Goal: Task Accomplishment & Management: Complete application form

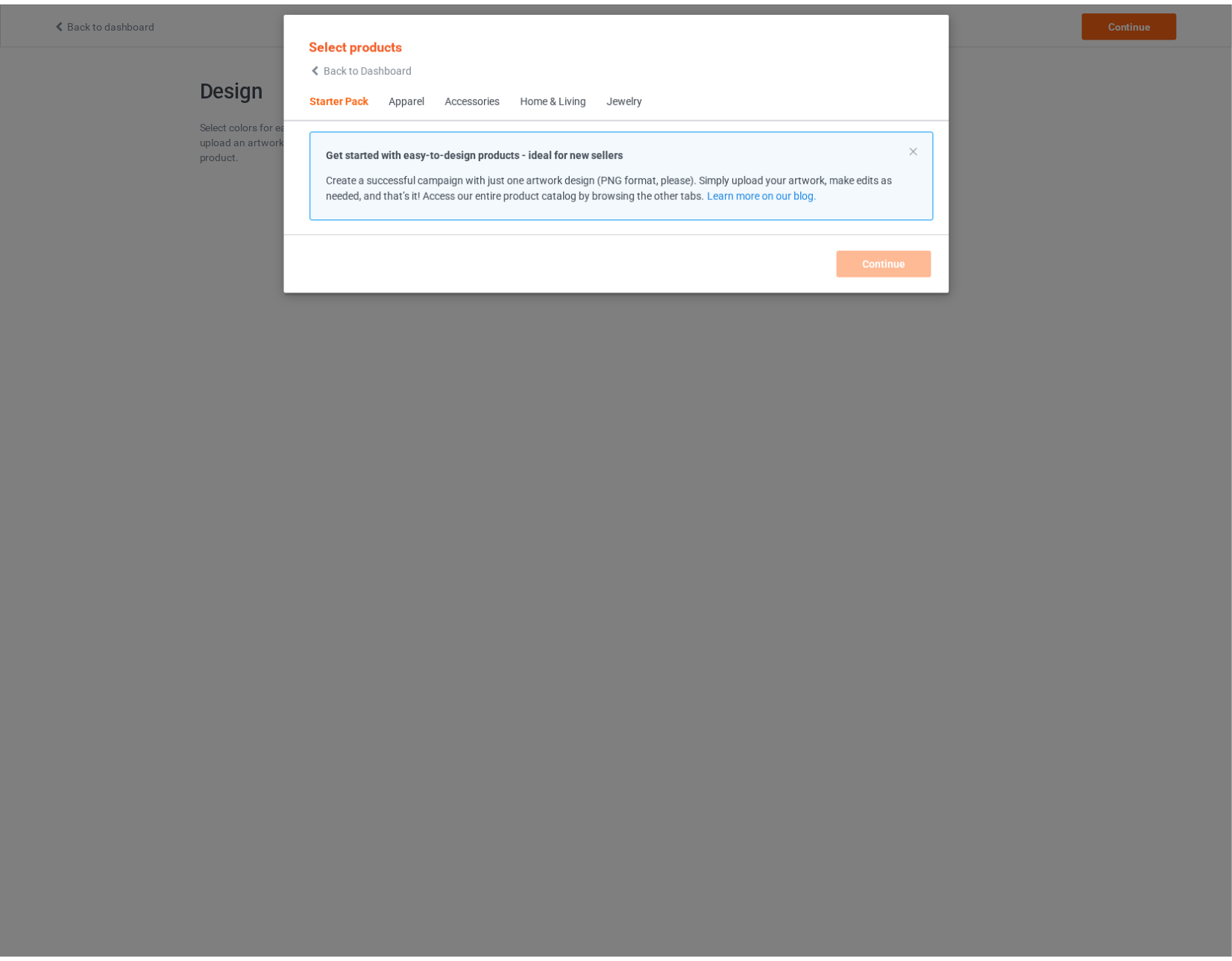
scroll to position [19, 0]
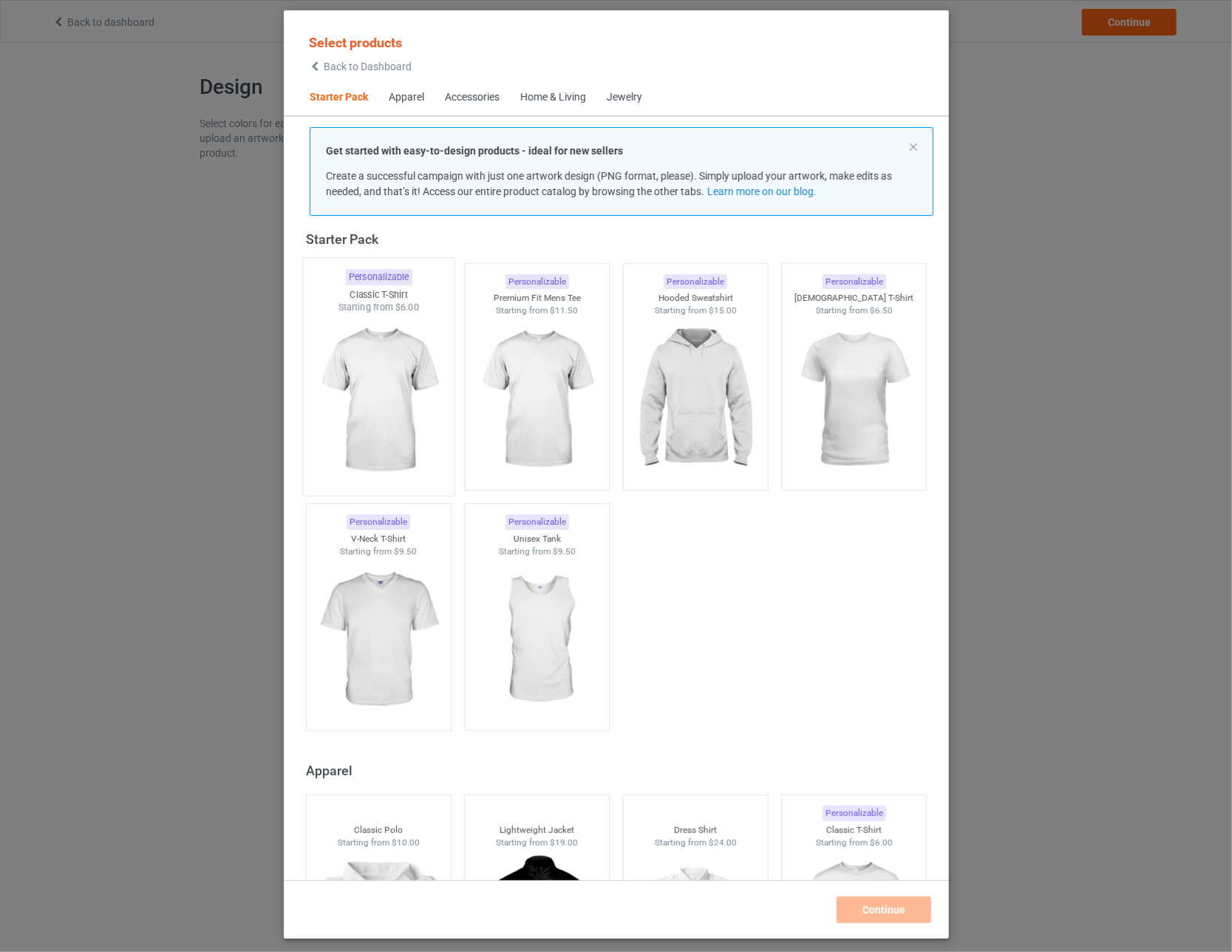
click at [376, 382] on img at bounding box center [377, 400] width 139 height 174
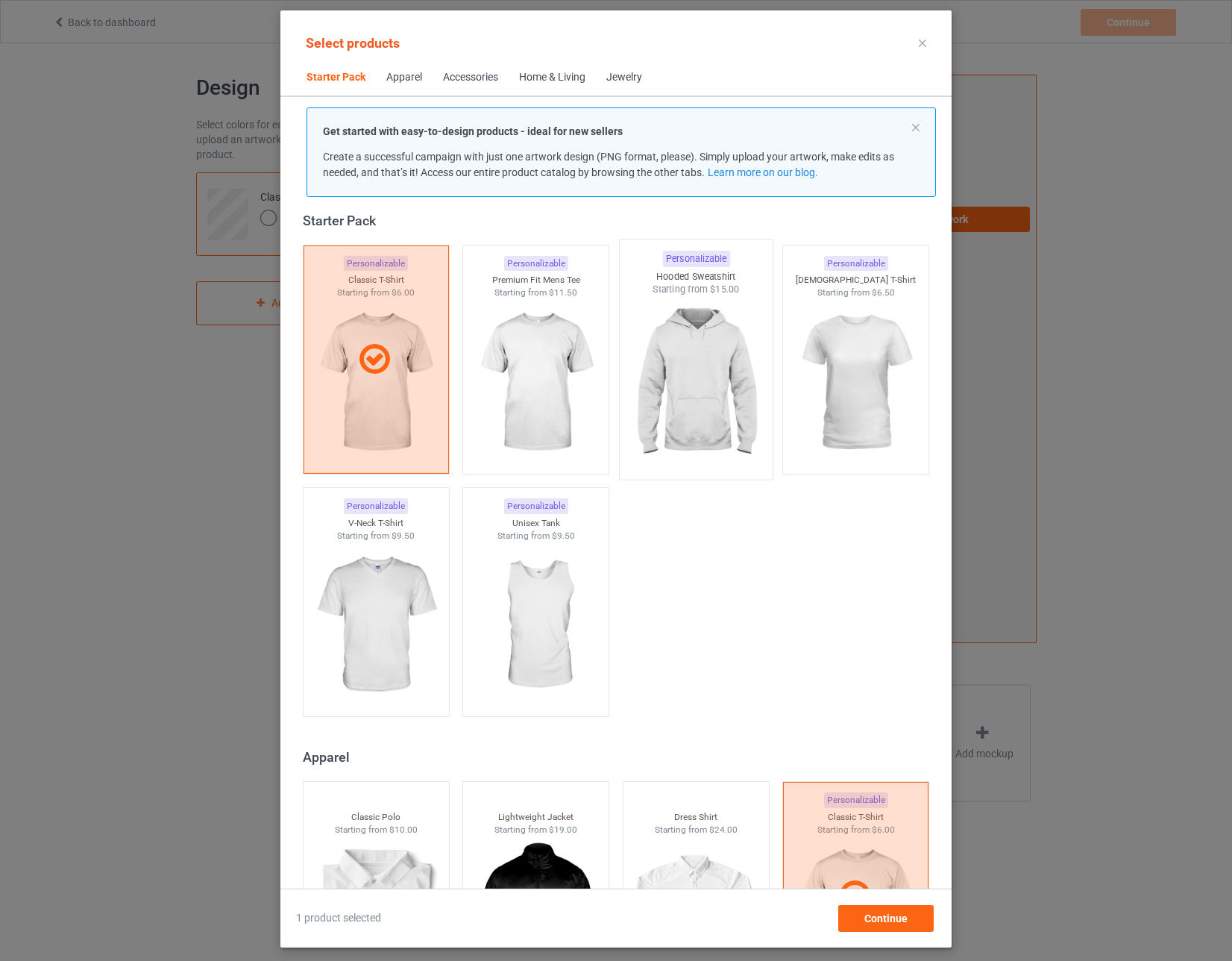
click at [666, 391] on img at bounding box center [695, 384] width 140 height 175
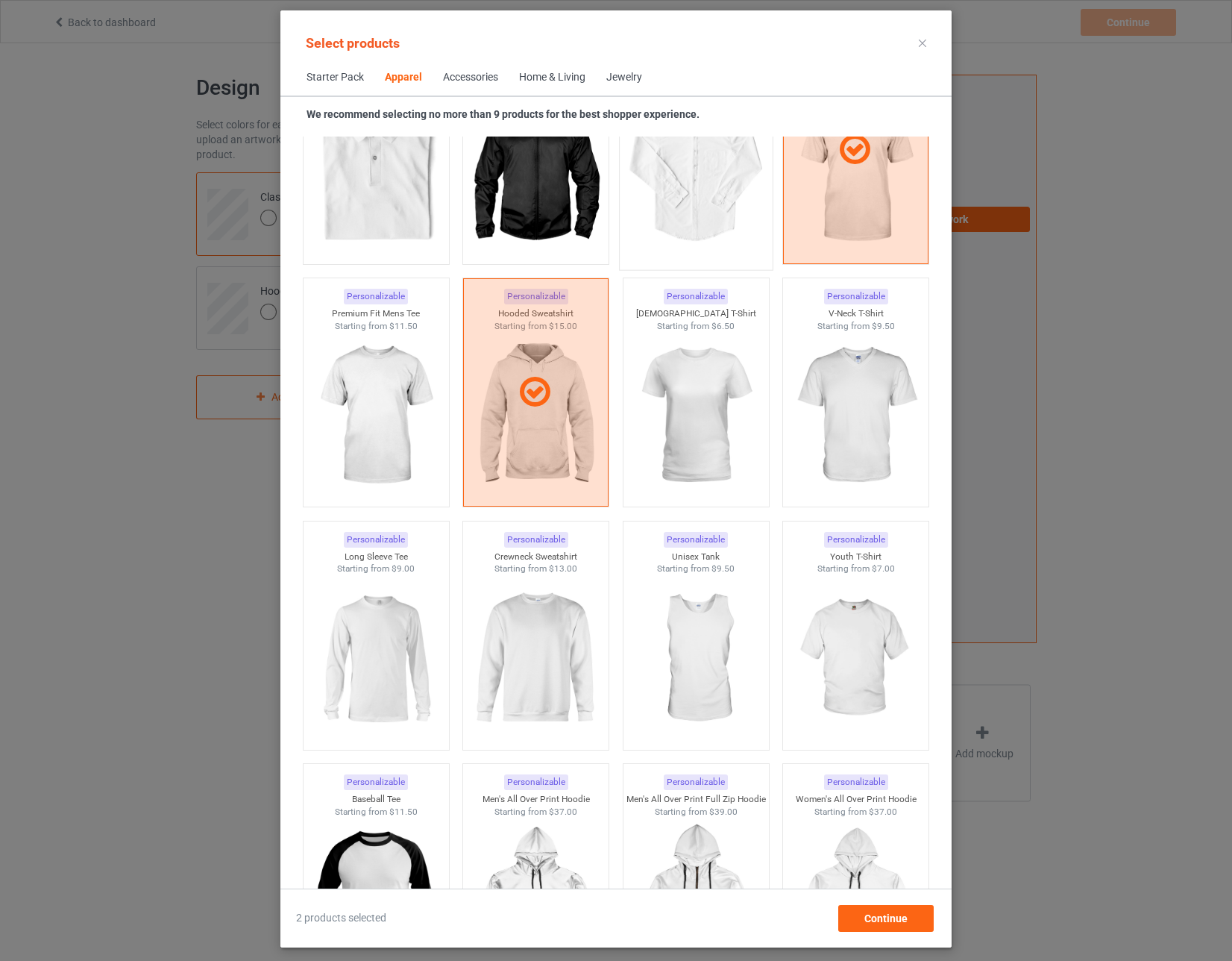
scroll to position [765, 0]
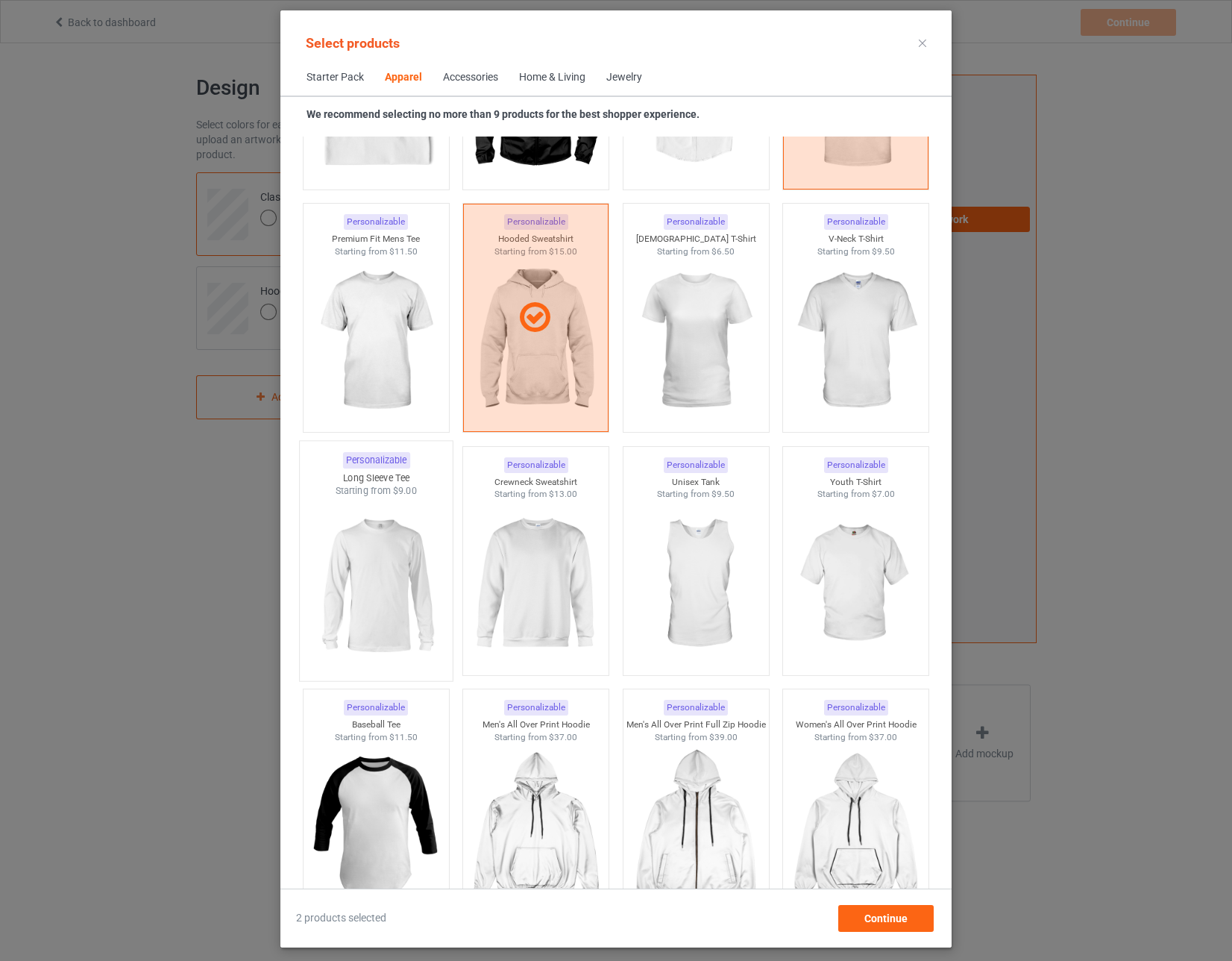
click at [395, 555] on img at bounding box center [375, 585] width 140 height 175
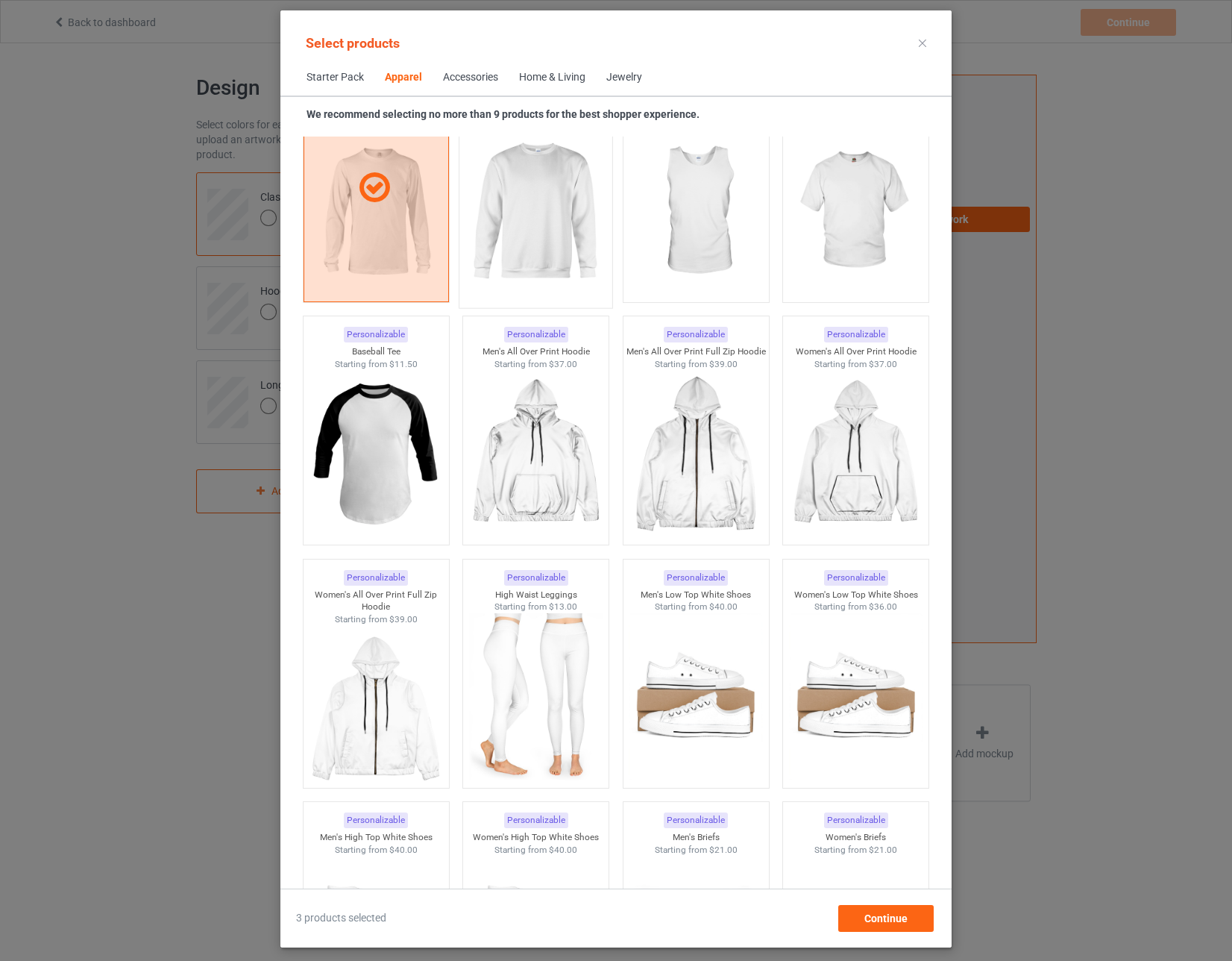
scroll to position [1212, 0]
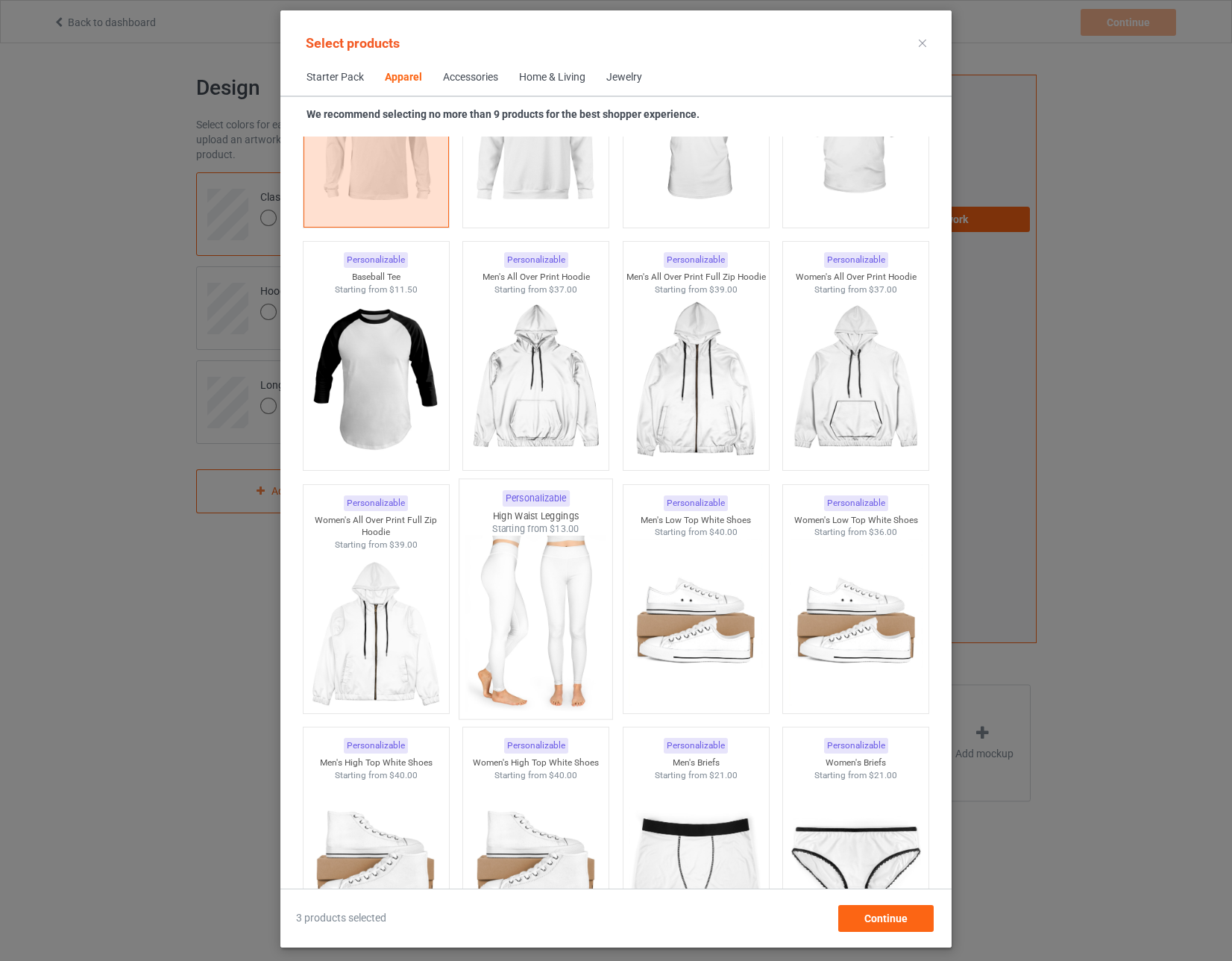
click at [499, 581] on img at bounding box center [535, 623] width 140 height 175
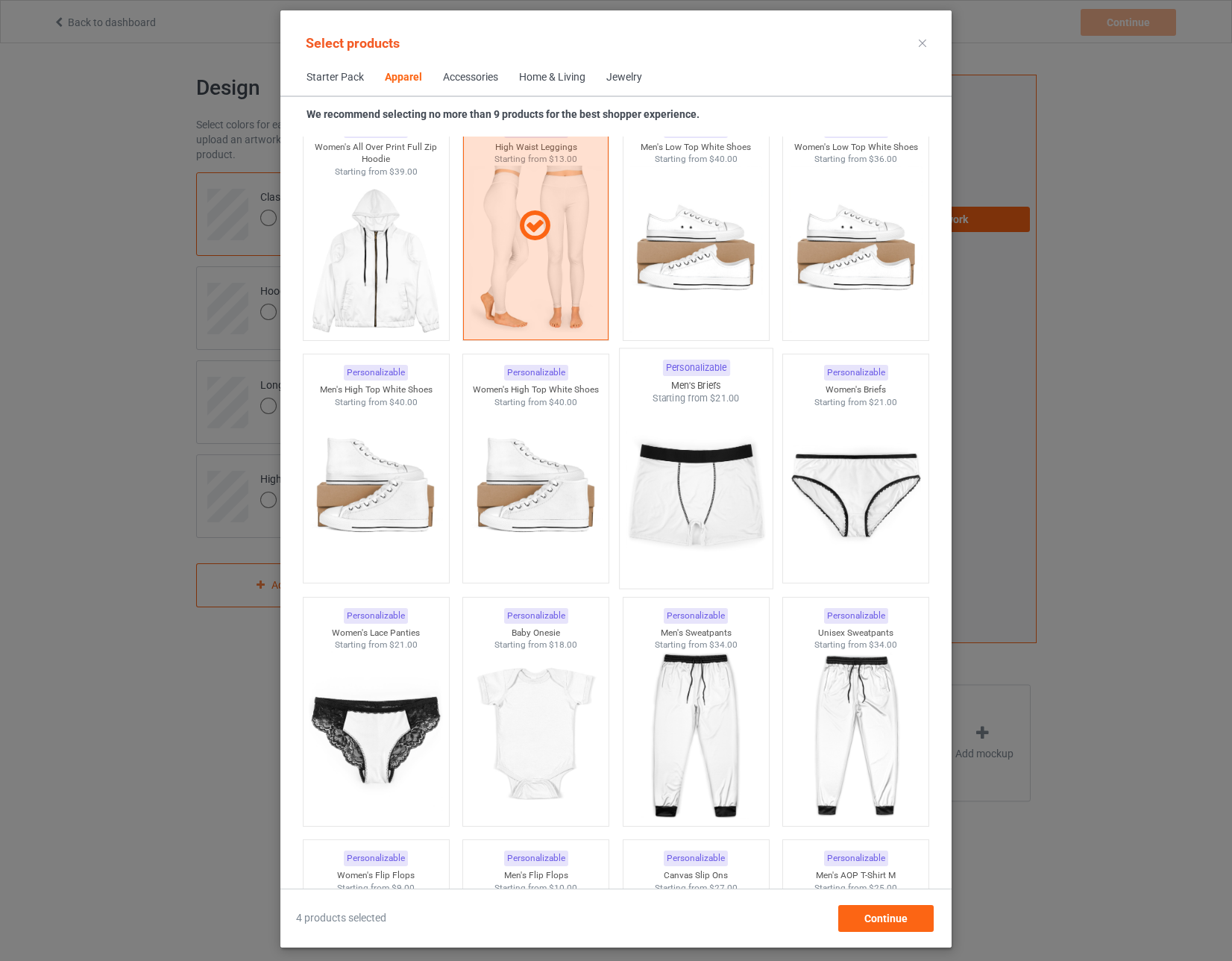
scroll to position [1660, 0]
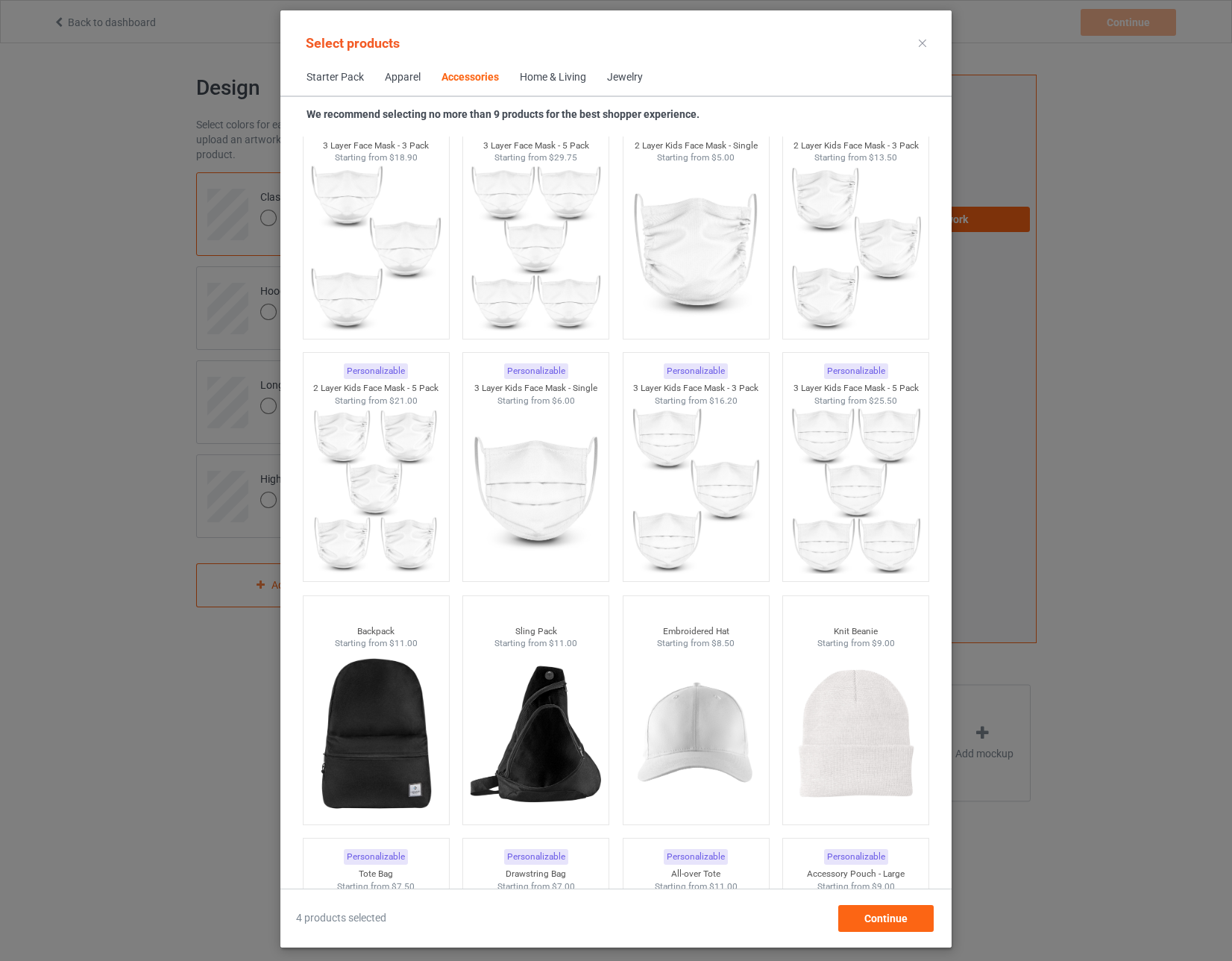
scroll to position [3897, 0]
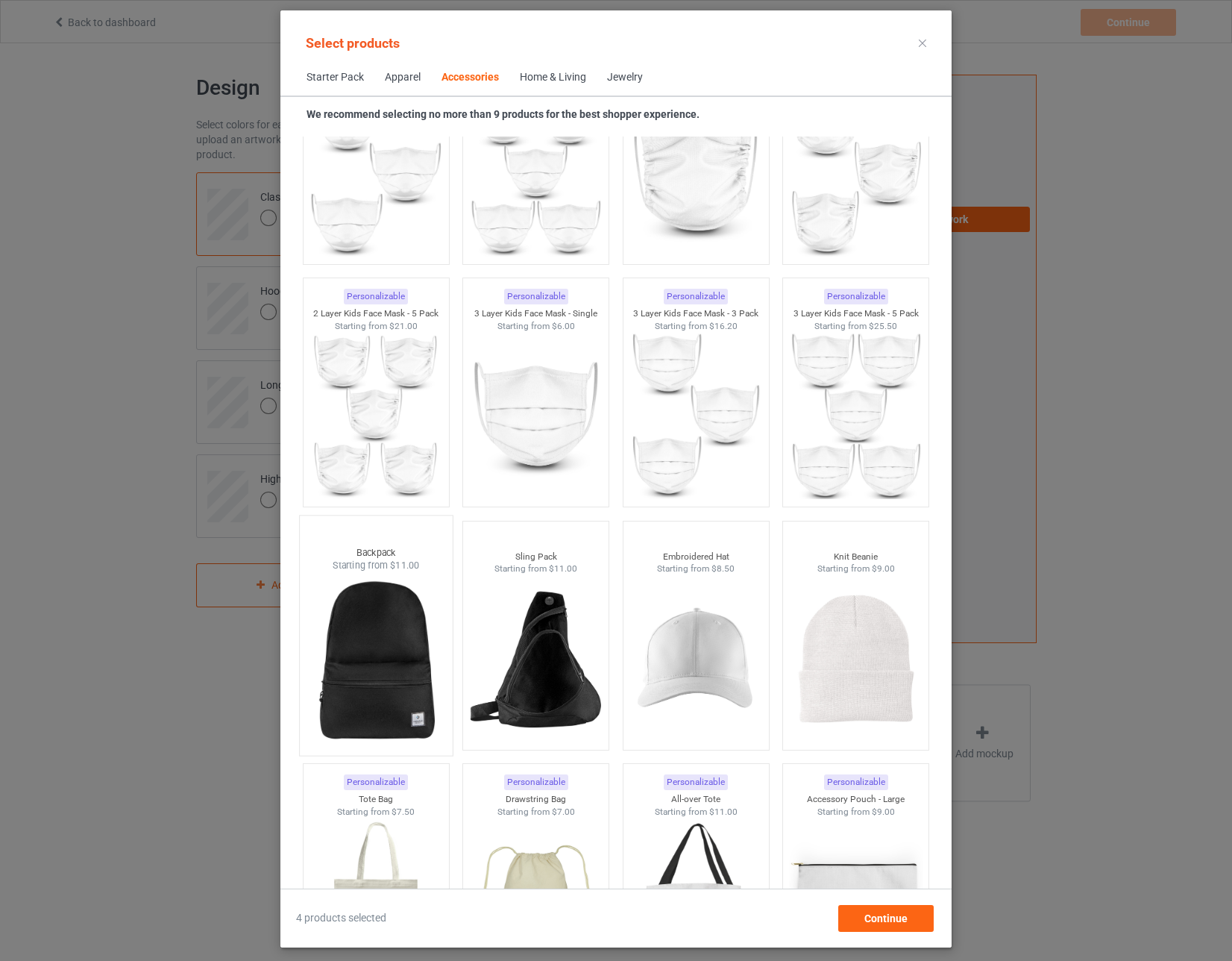
click at [387, 648] on img at bounding box center [375, 659] width 140 height 175
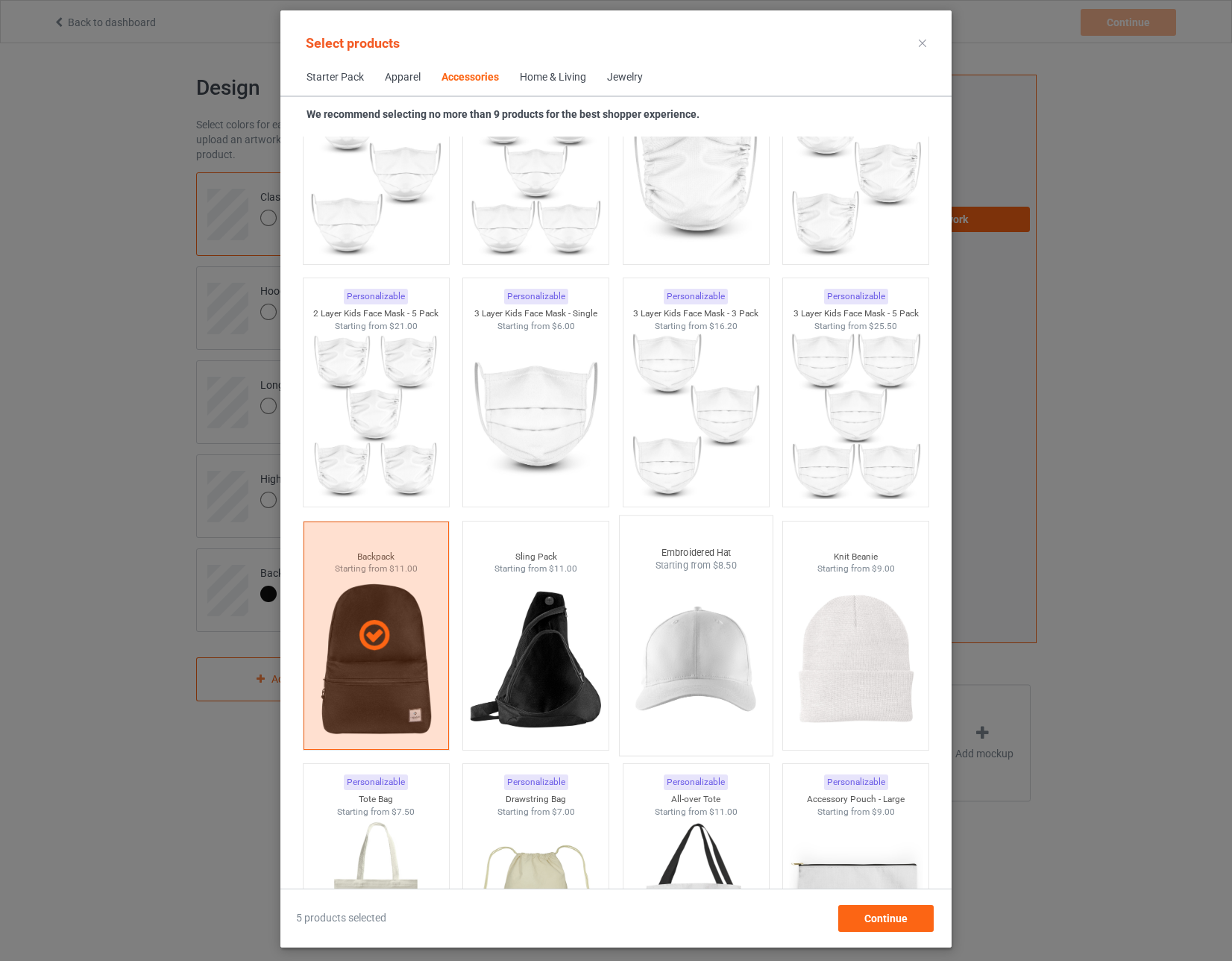
click at [675, 637] on img at bounding box center [695, 659] width 140 height 175
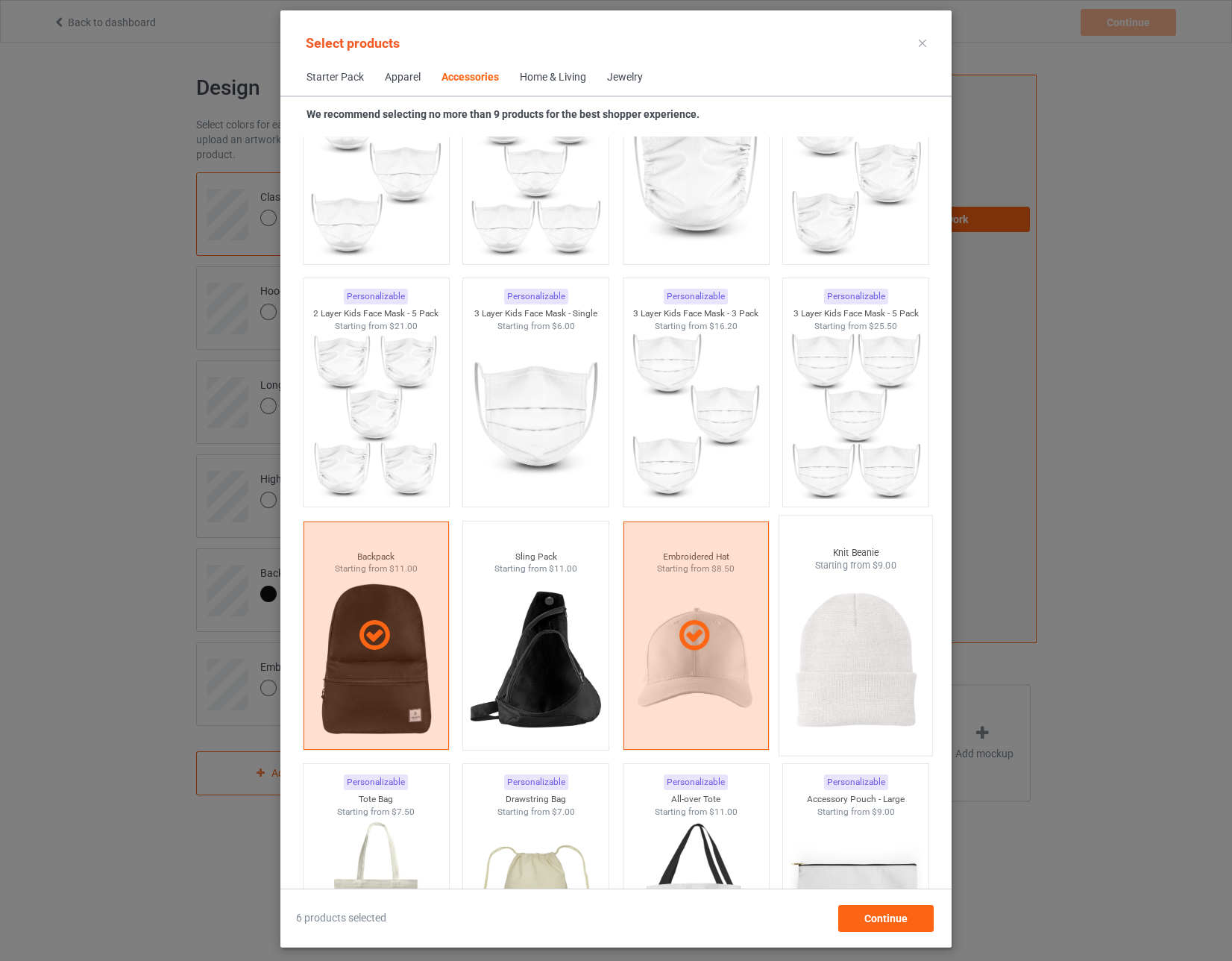
click at [838, 654] on img at bounding box center [855, 659] width 140 height 175
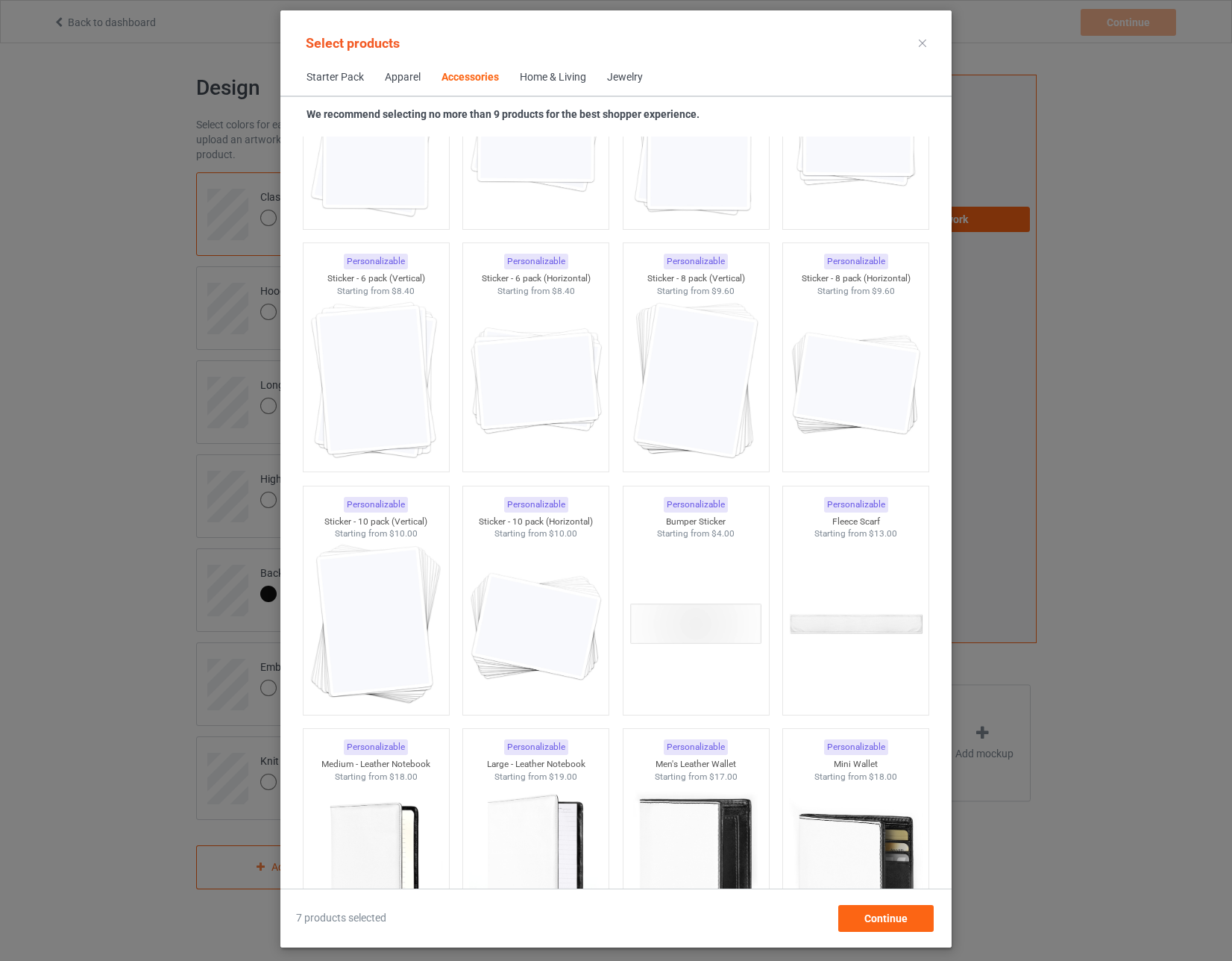
scroll to position [5612, 0]
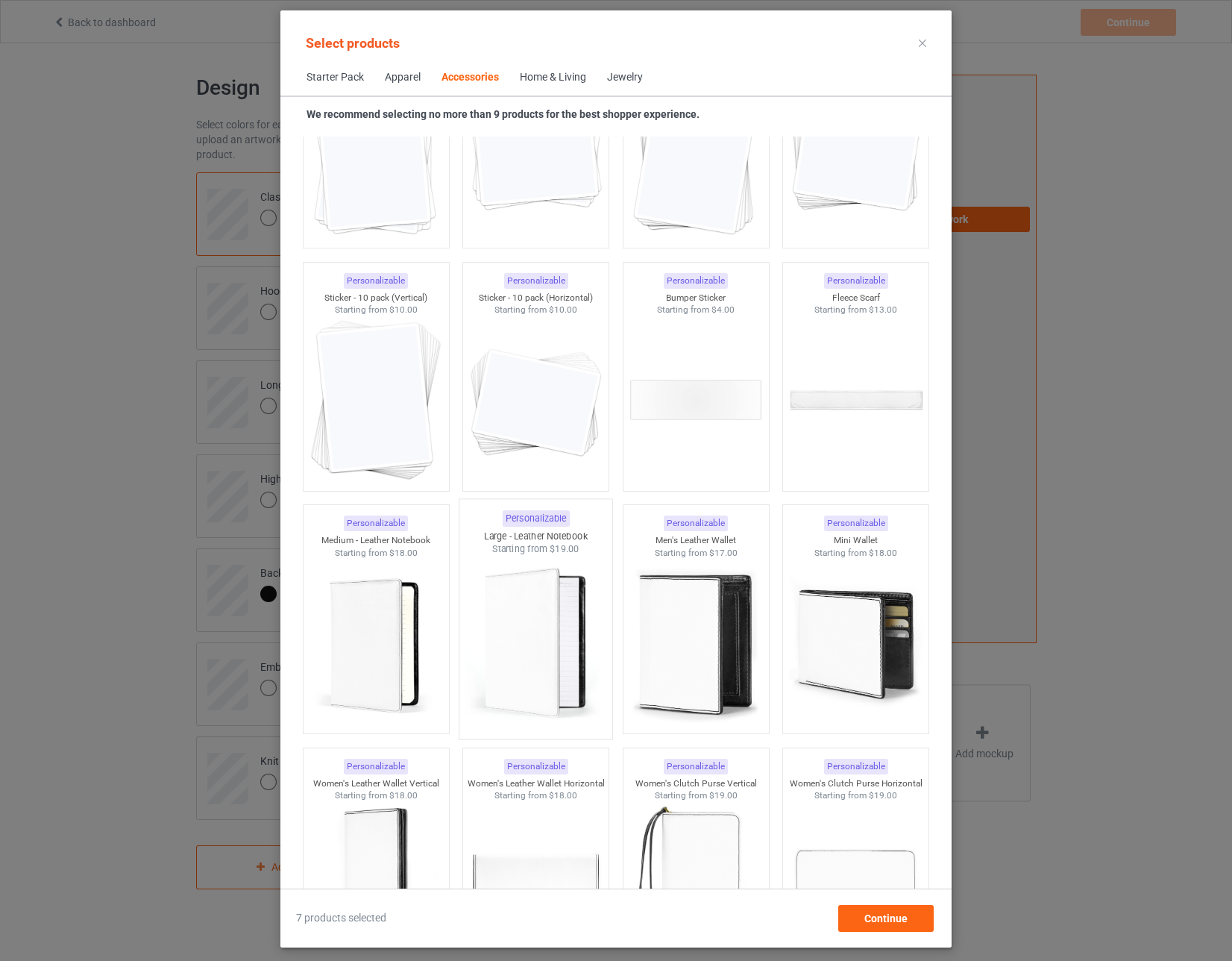
click at [546, 632] on img at bounding box center [535, 643] width 140 height 175
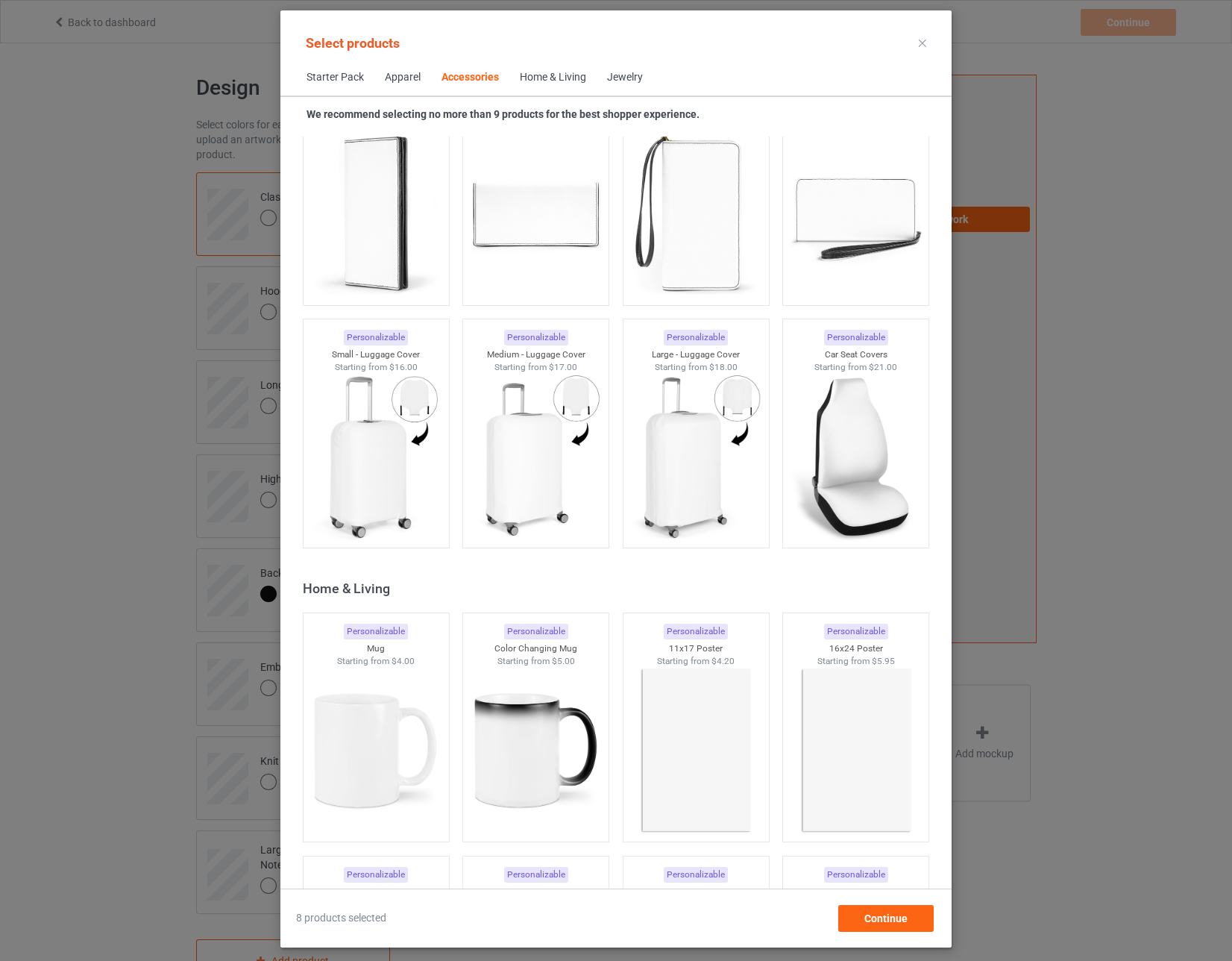
scroll to position [6432, 0]
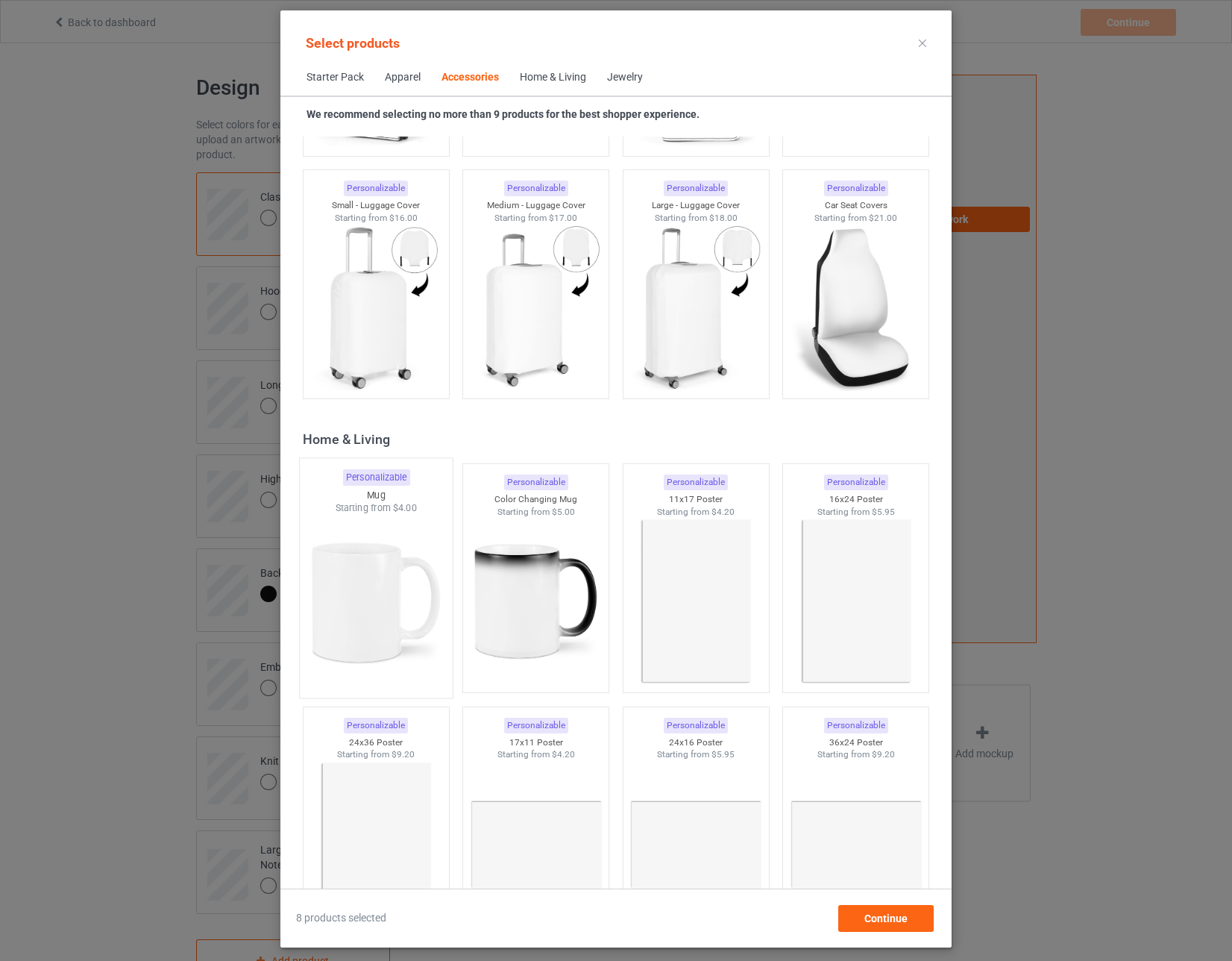
click at [376, 623] on img at bounding box center [375, 601] width 140 height 175
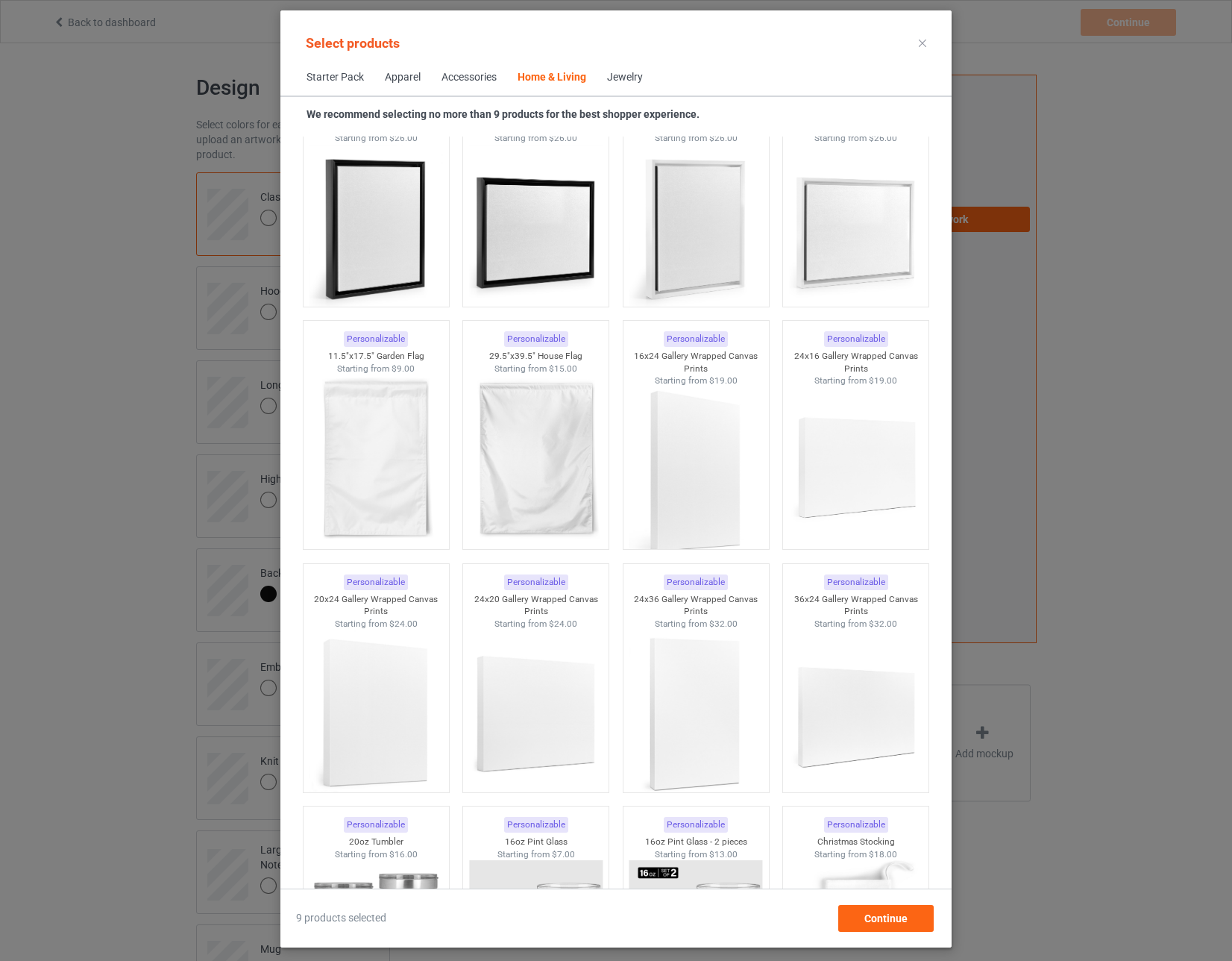
scroll to position [10758, 0]
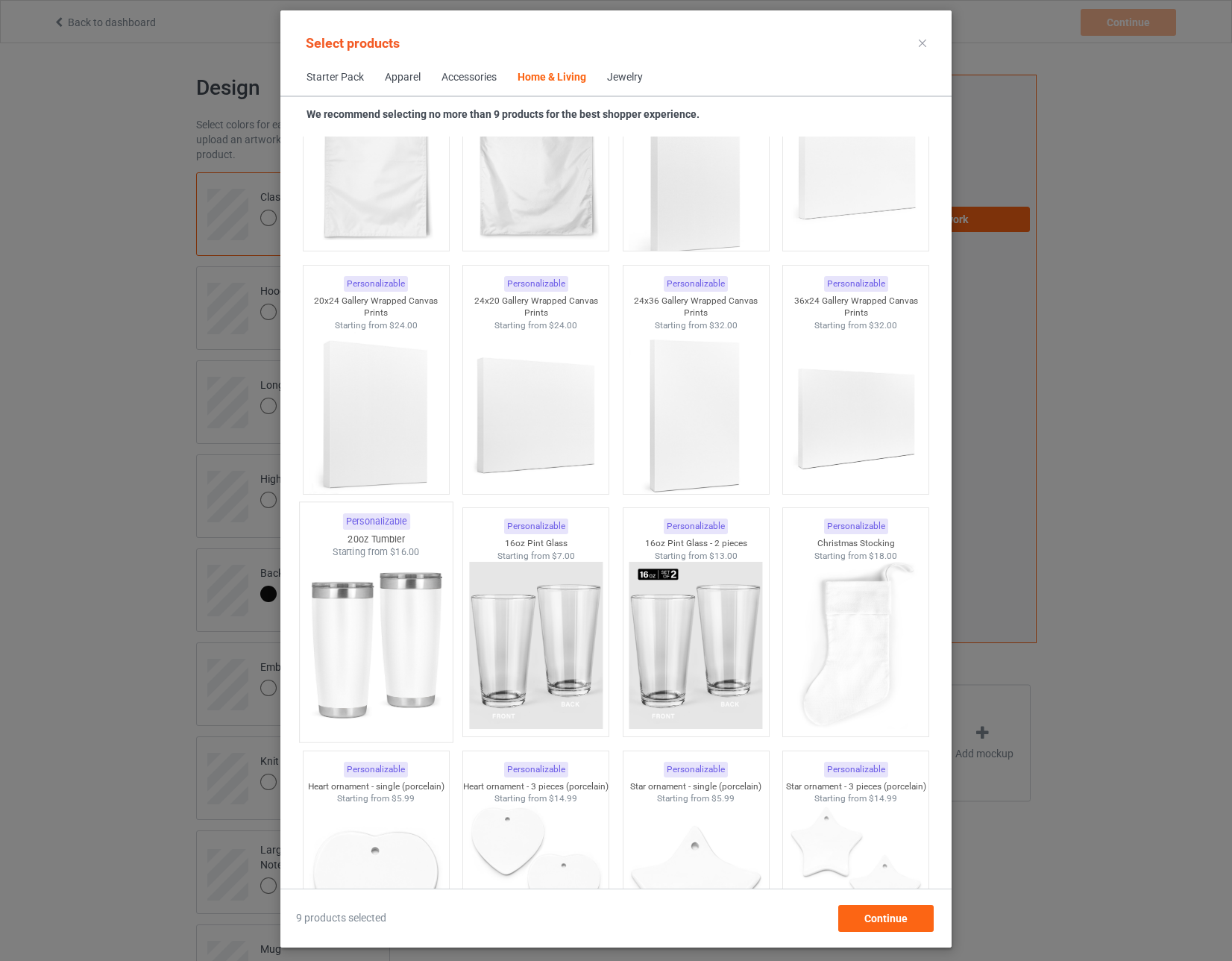
click at [403, 635] on img at bounding box center [375, 646] width 140 height 175
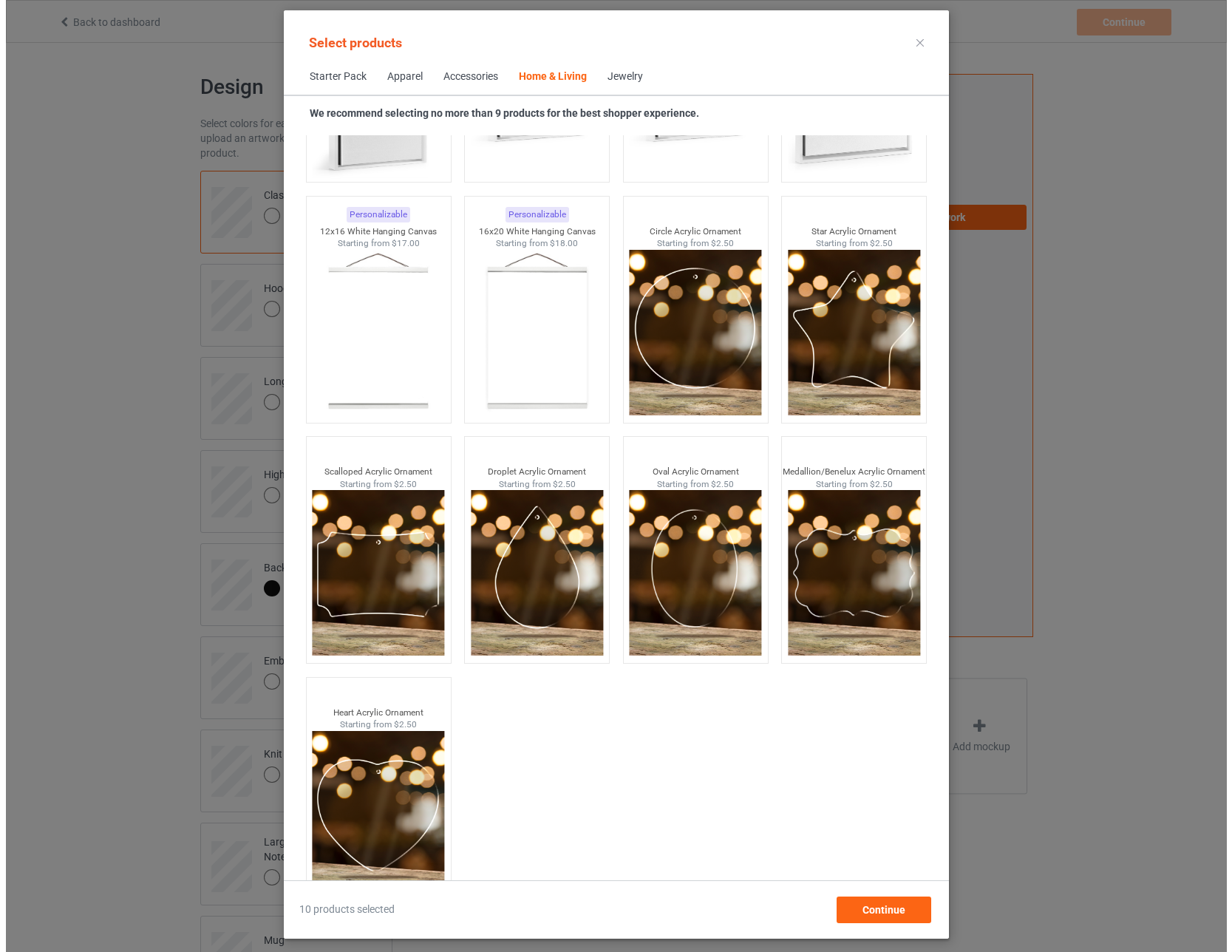
scroll to position [15564, 0]
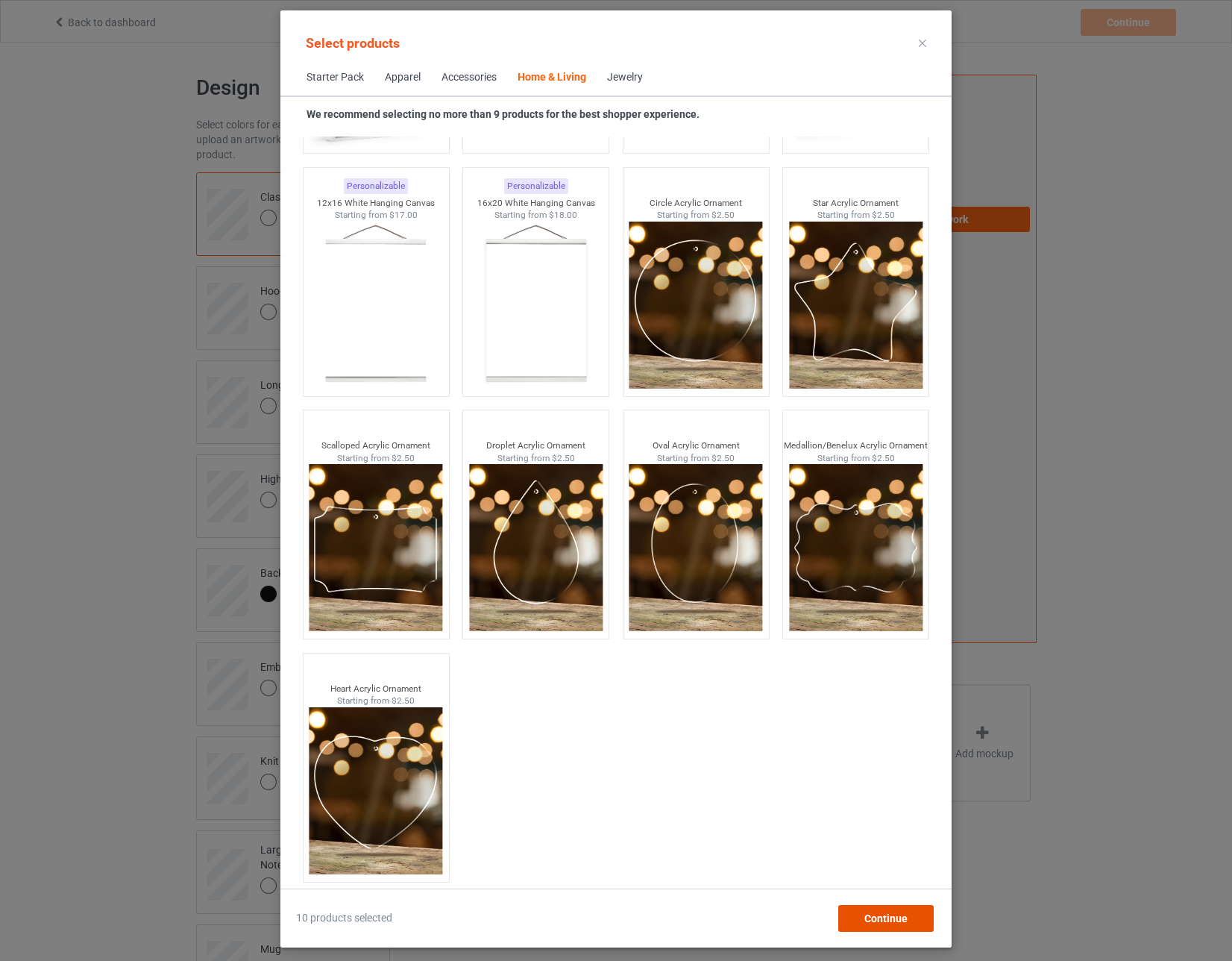
click at [865, 915] on span "Continue" at bounding box center [886, 917] width 44 height 12
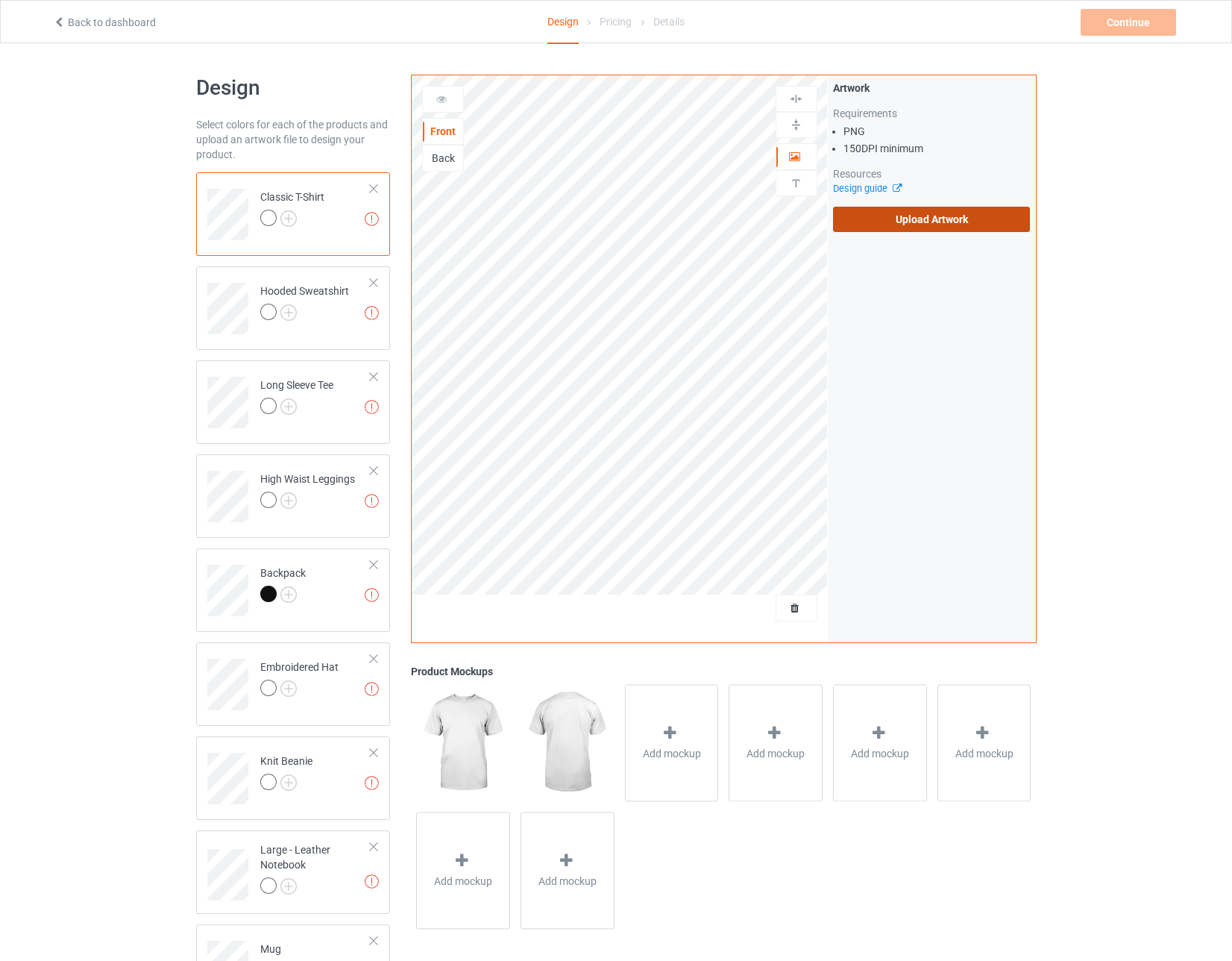
click at [944, 226] on label "Upload Artwork" at bounding box center [931, 219] width 197 height 25
click at [0, 0] on input "Upload Artwork" at bounding box center [0, 0] width 0 height 0
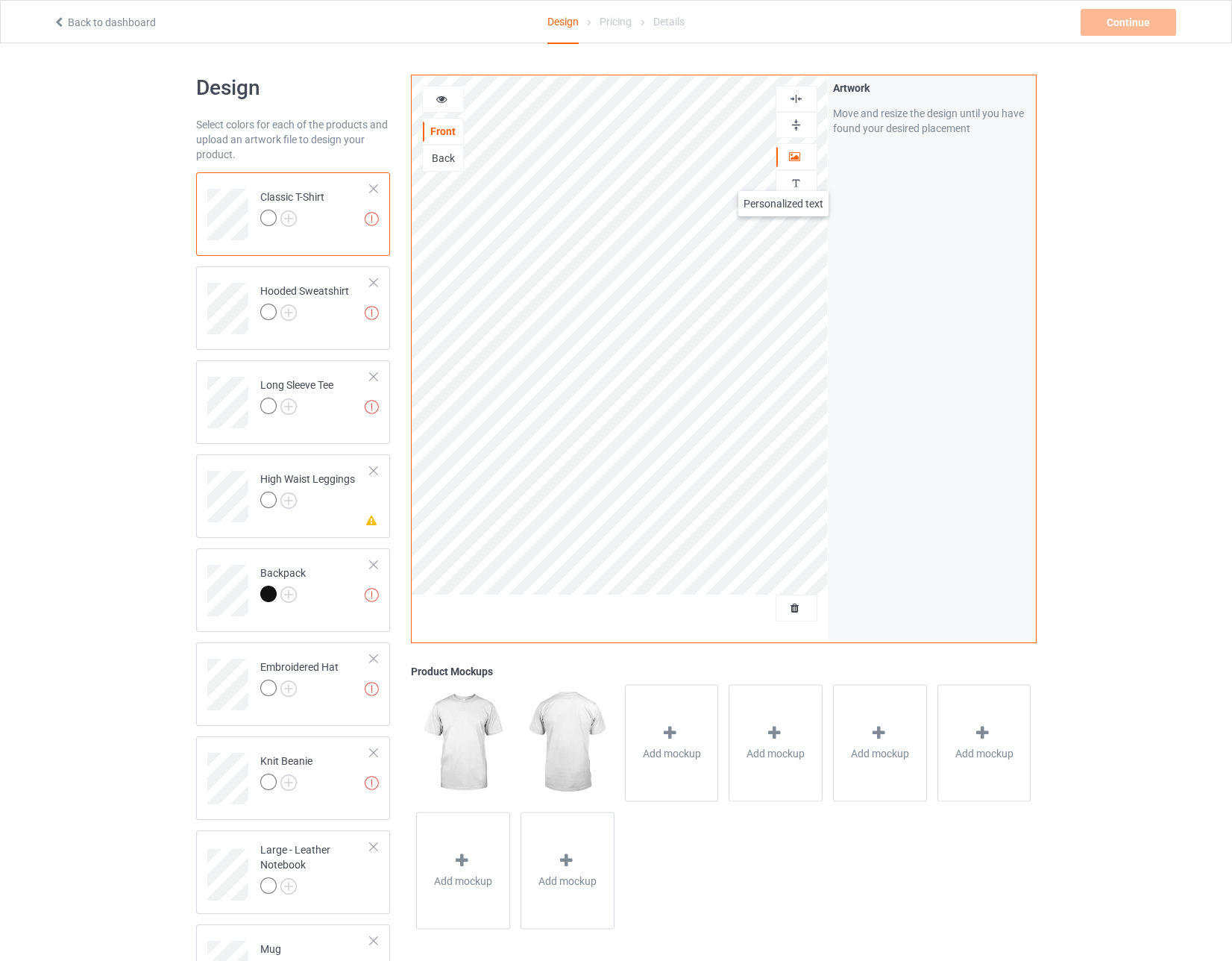
click at [785, 177] on div at bounding box center [796, 183] width 40 height 14
click at [903, 112] on div "Add text" at bounding box center [931, 114] width 197 height 27
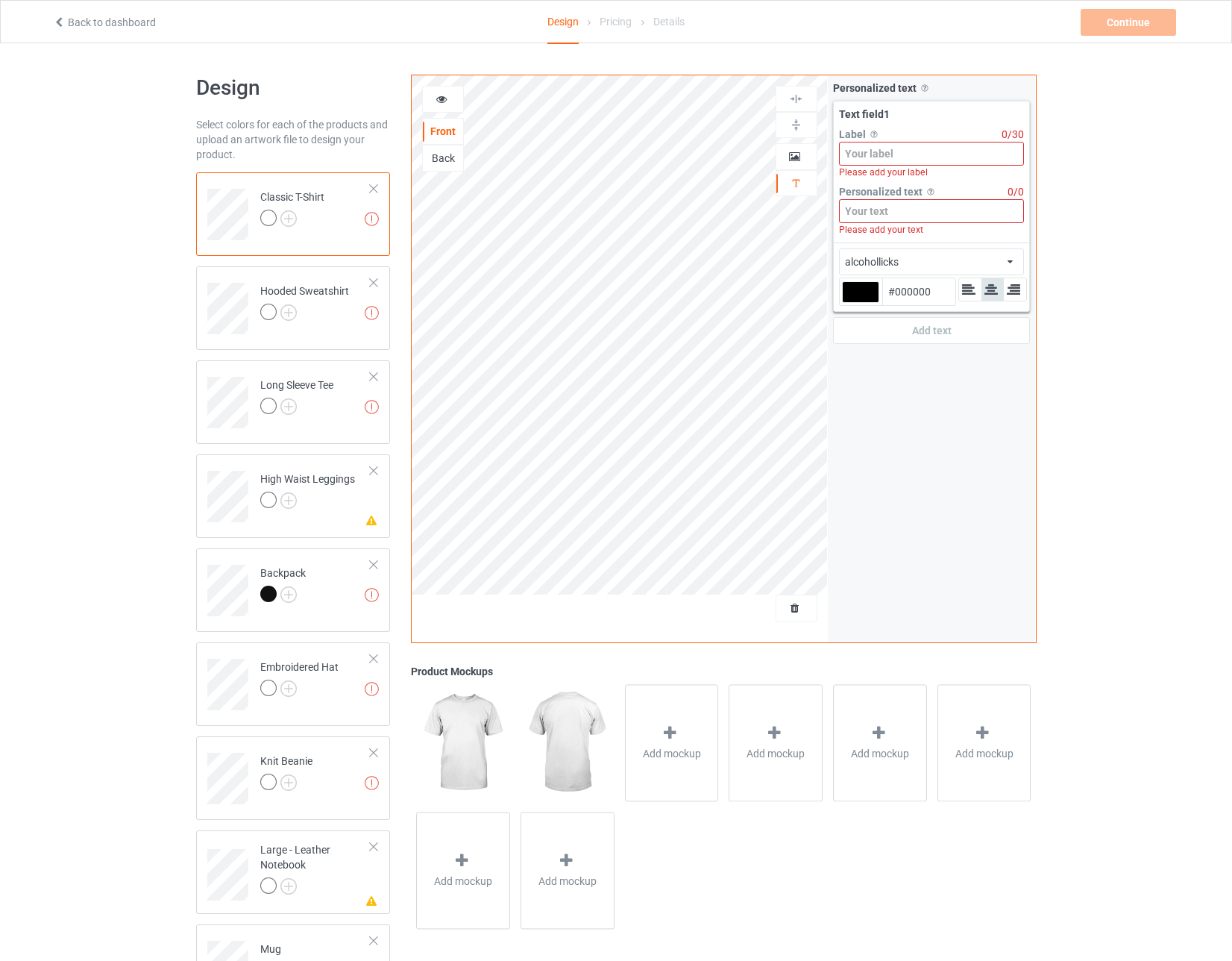
click at [883, 147] on input at bounding box center [931, 154] width 185 height 24
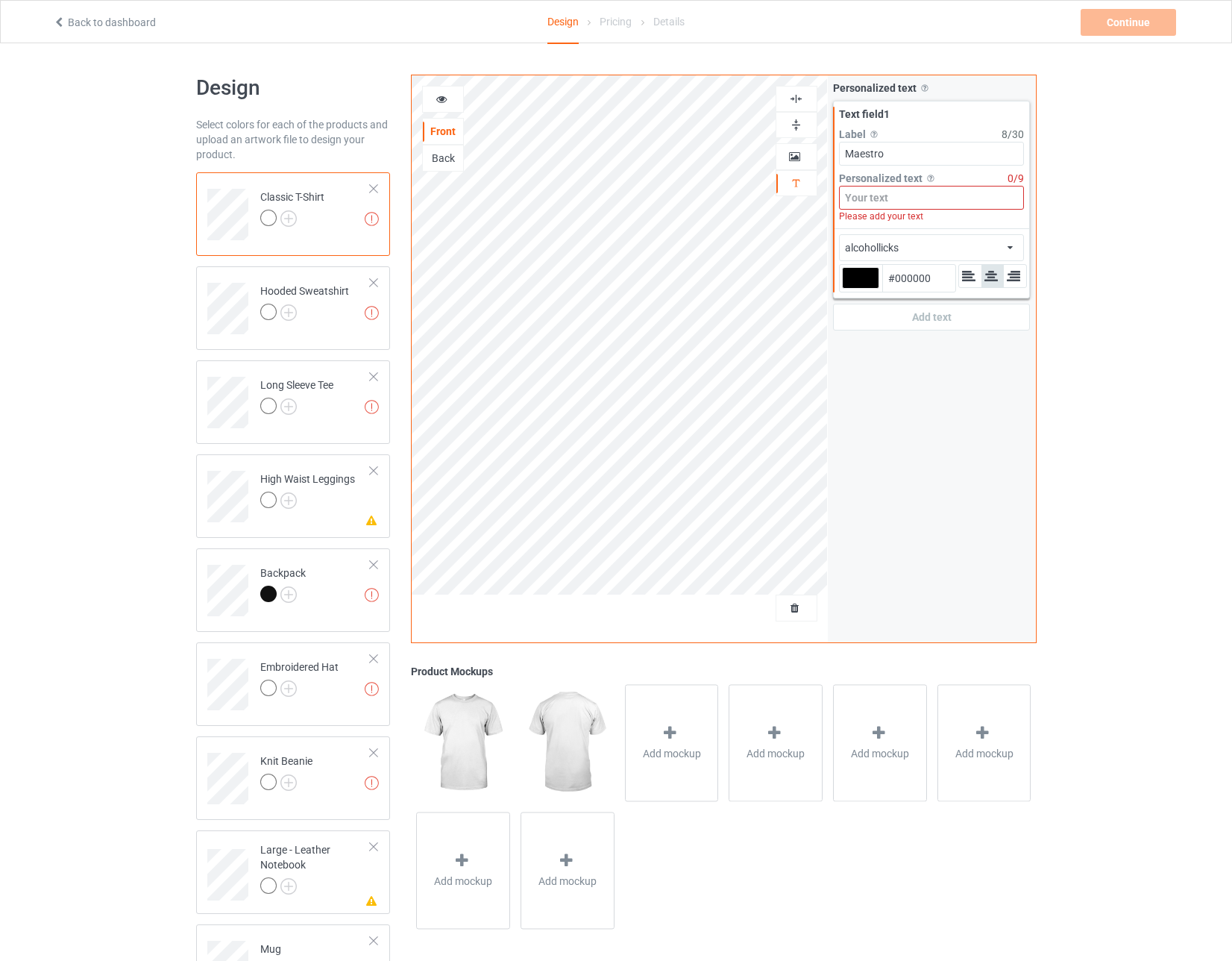
drag, startPoint x: 893, startPoint y: 150, endPoint x: 841, endPoint y: 147, distance: 52.1
click at [841, 147] on input "Maestro" at bounding box center [931, 154] width 185 height 24
type input "Maestro"
paste input "Maestro"
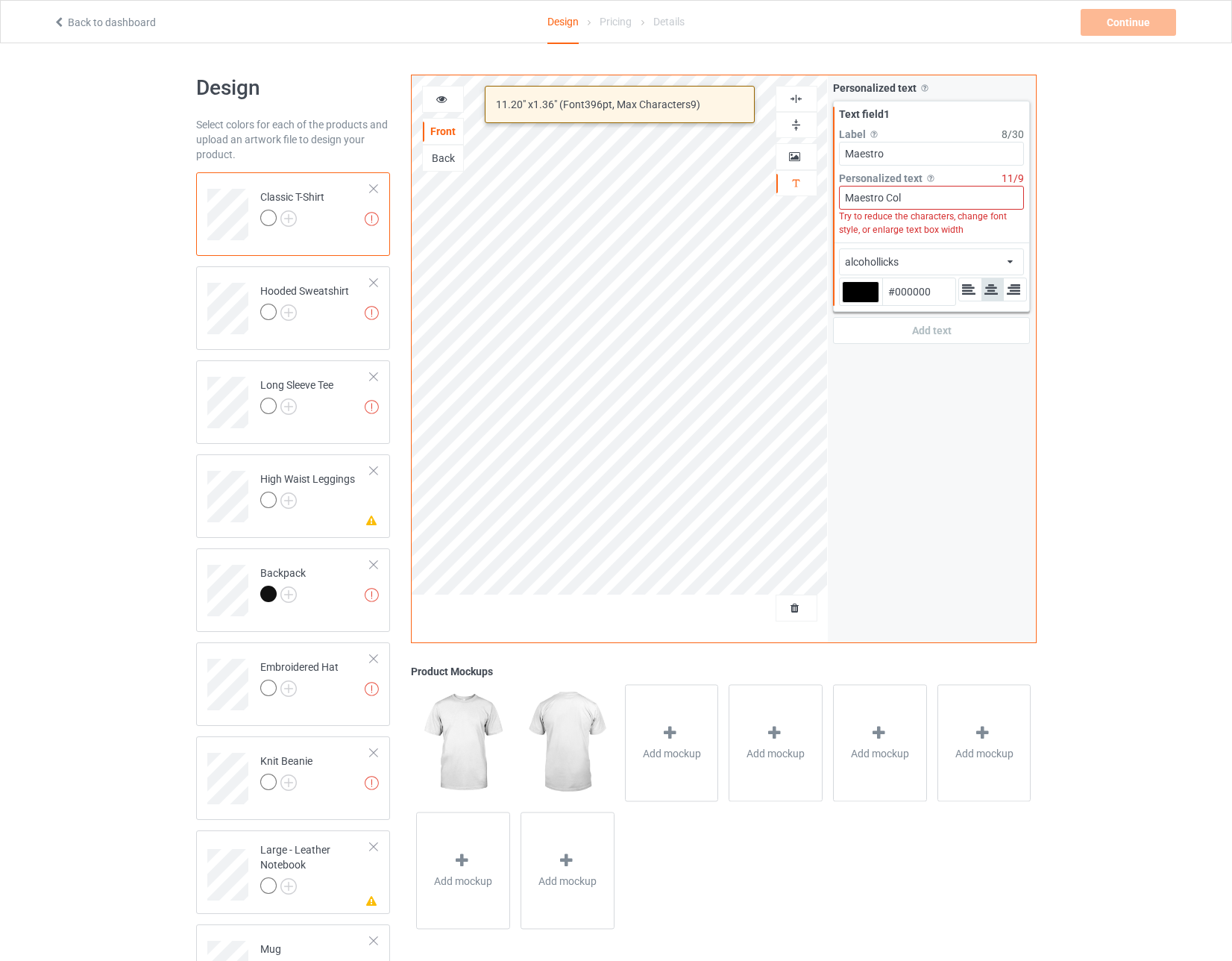
type input "Maestro Coll"
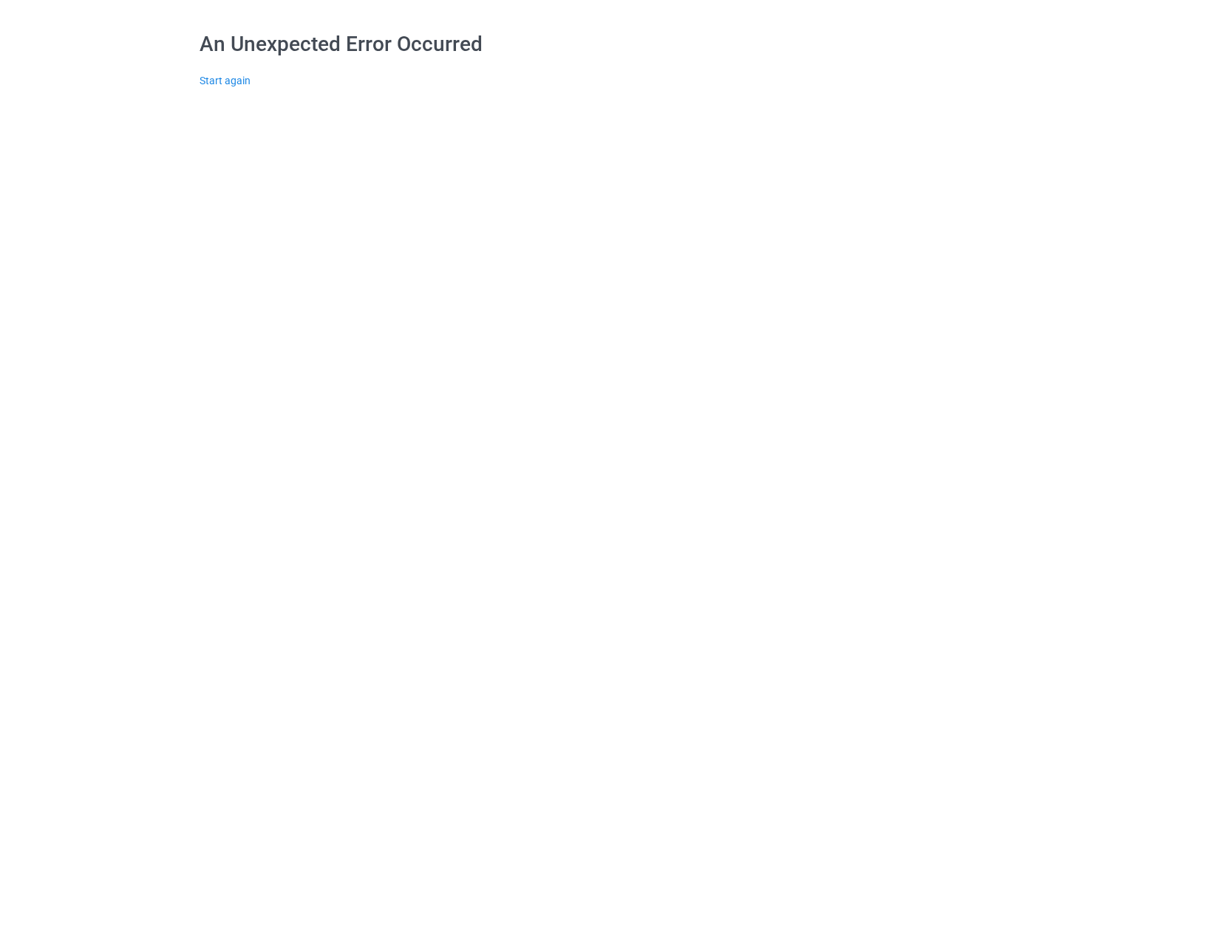
click at [218, 86] on div "An Unexpected Error Occurred Start again" at bounding box center [615, 60] width 833 height 119
click at [219, 82] on link "Start again" at bounding box center [225, 80] width 51 height 12
click at [228, 82] on link "Start again" at bounding box center [225, 80] width 51 height 12
click at [219, 78] on link "Start again" at bounding box center [225, 80] width 51 height 12
click at [233, 82] on link "Start again" at bounding box center [225, 80] width 51 height 12
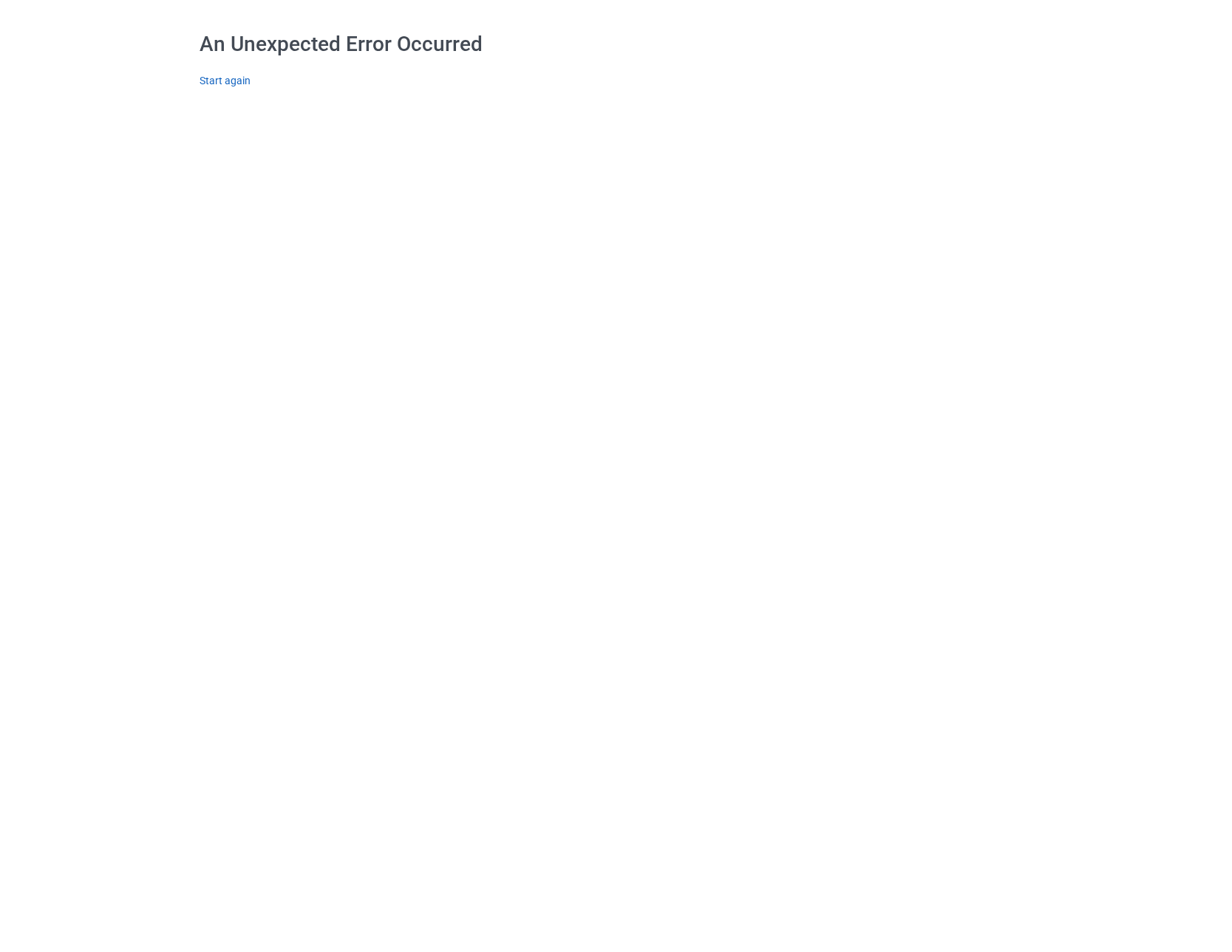
click at [220, 82] on link "Start again" at bounding box center [225, 80] width 51 height 12
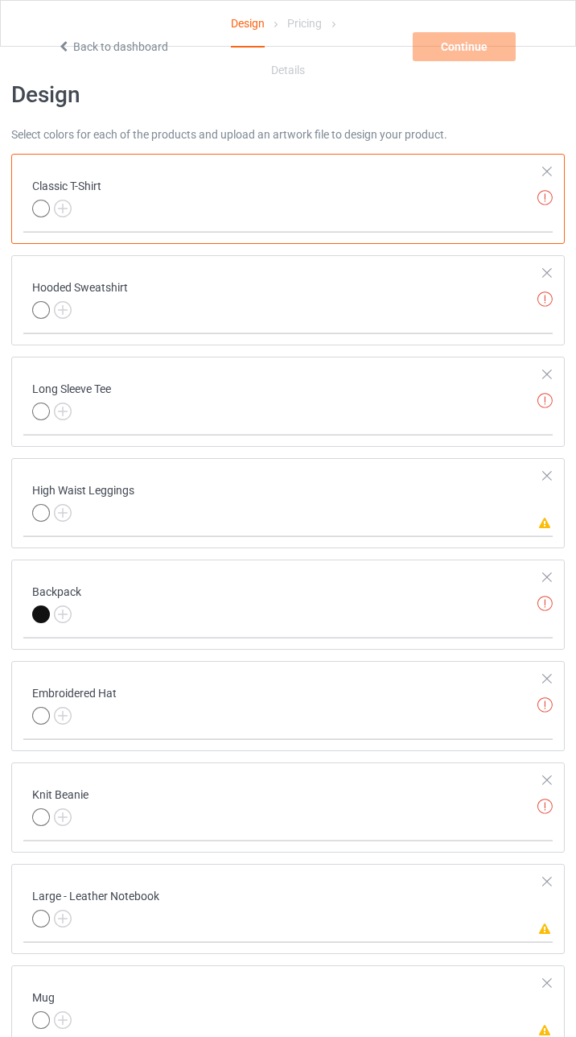
click at [549, 171] on div at bounding box center [547, 171] width 11 height 11
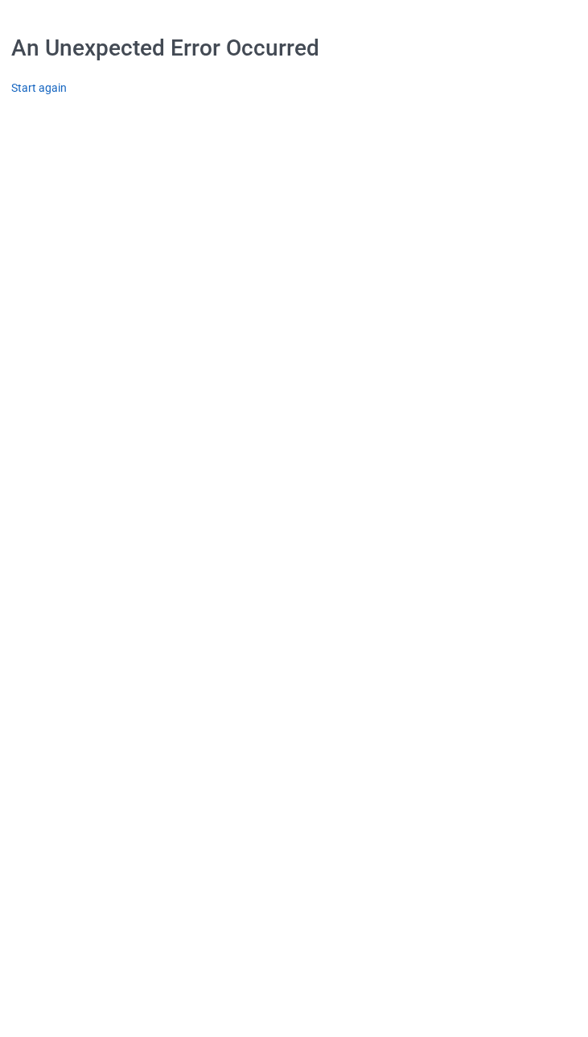
click at [48, 88] on link "Start again" at bounding box center [39, 87] width 56 height 13
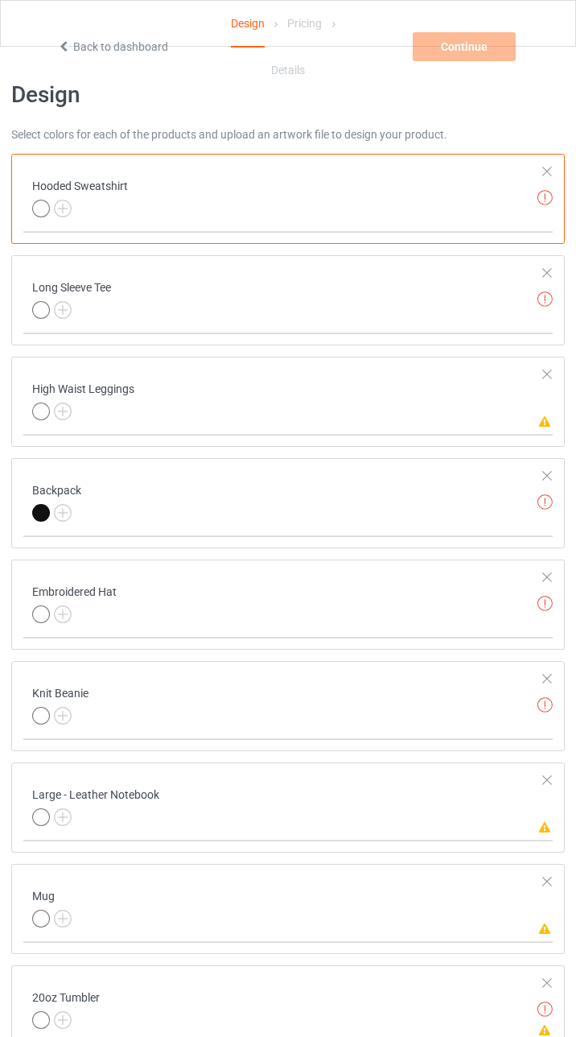
click at [546, 171] on div at bounding box center [547, 171] width 11 height 11
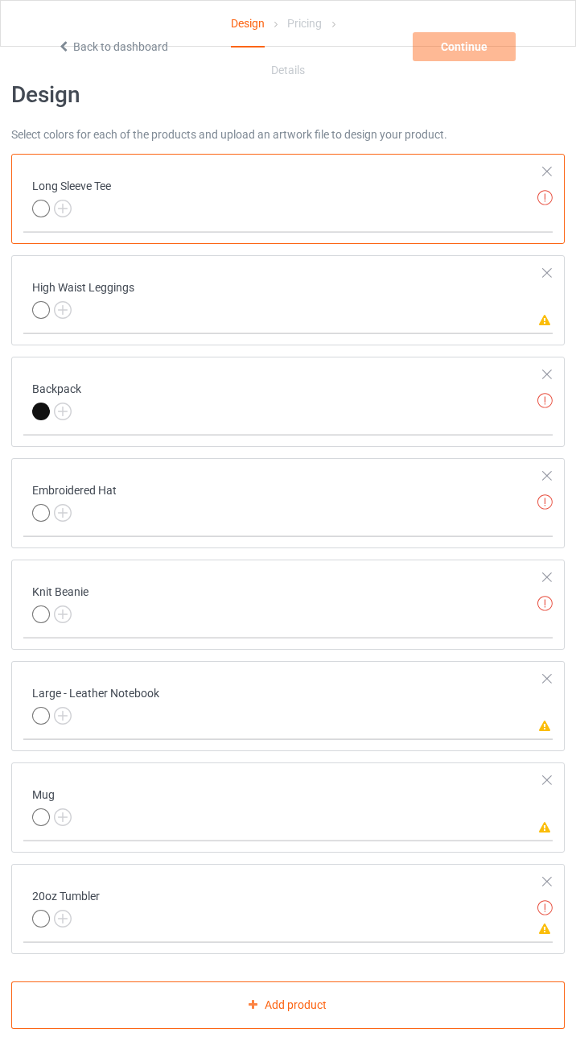
click at [546, 171] on div at bounding box center [547, 171] width 11 height 11
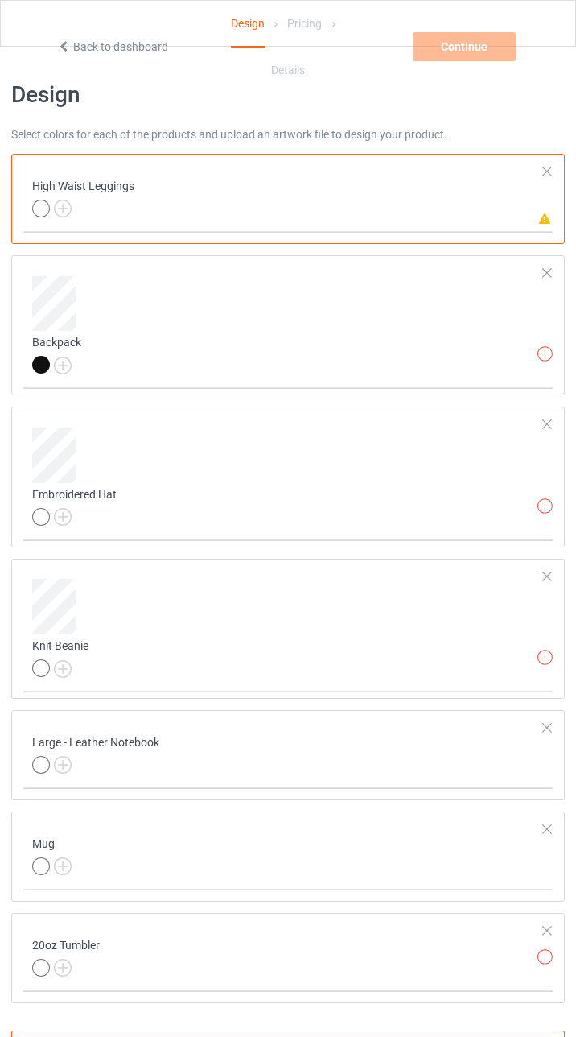
click at [546, 171] on div at bounding box center [547, 171] width 11 height 11
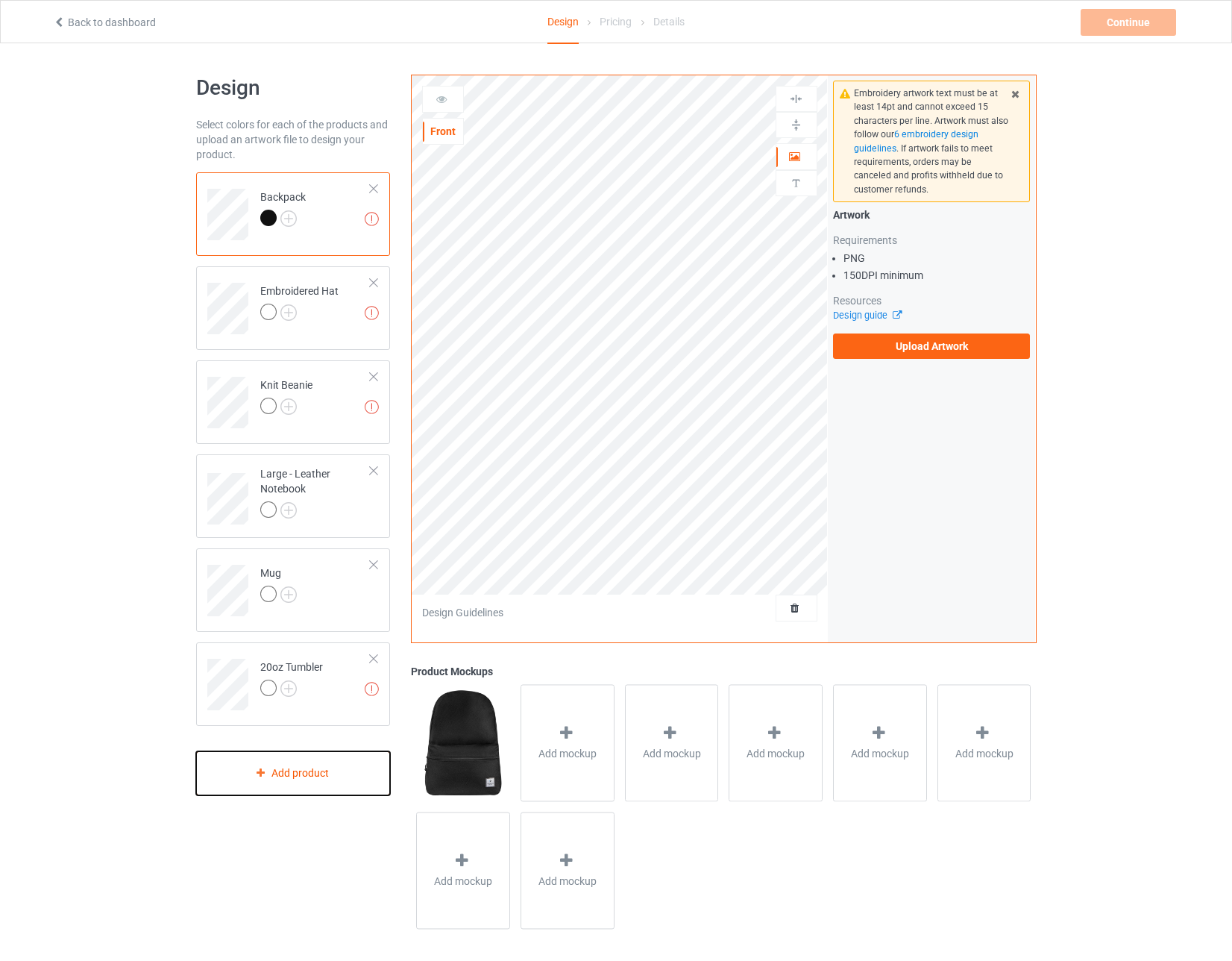
click at [270, 775] on div "Add product" at bounding box center [294, 772] width 195 height 44
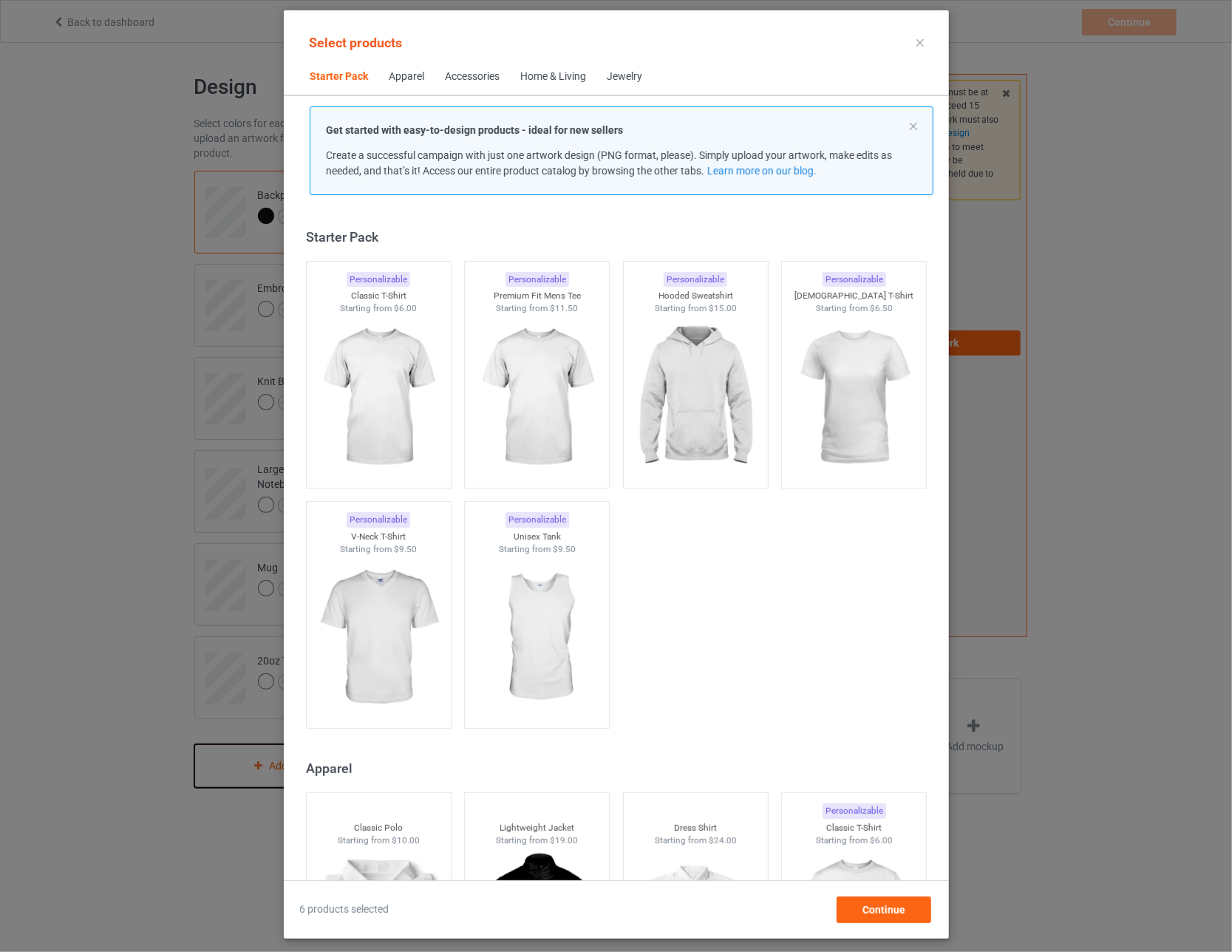
scroll to position [18, 0]
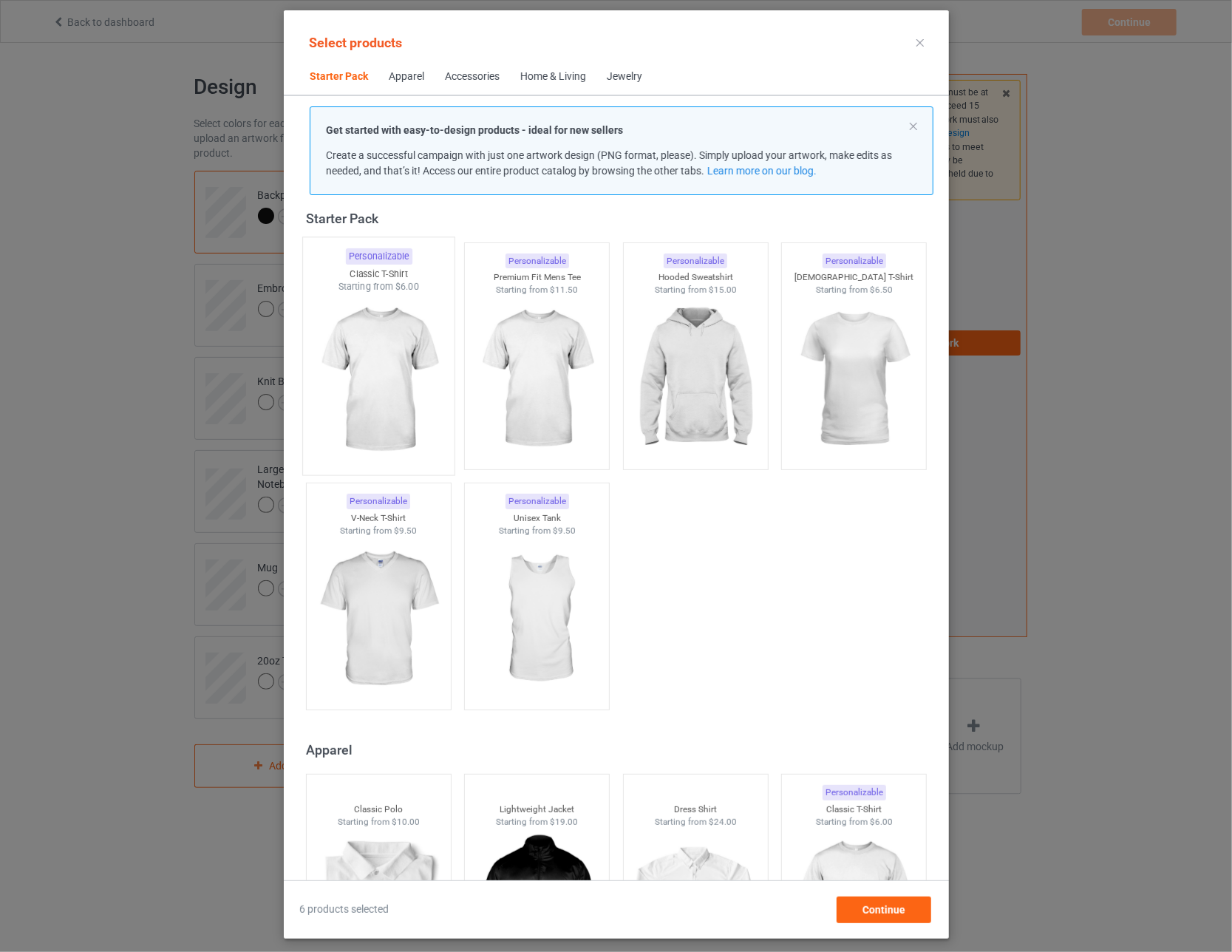
click at [386, 373] on img at bounding box center [377, 380] width 139 height 174
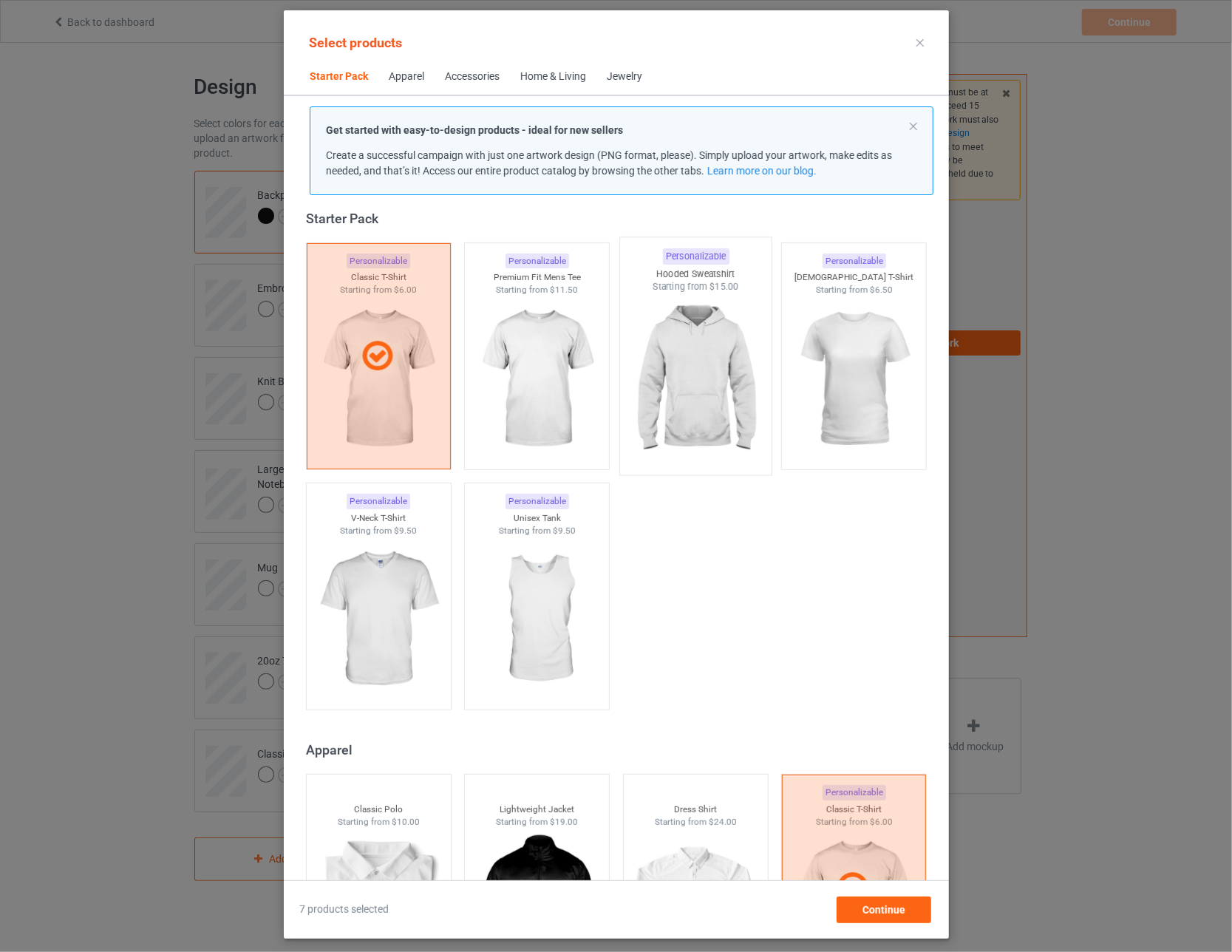
click at [540, 365] on img at bounding box center [695, 380] width 139 height 174
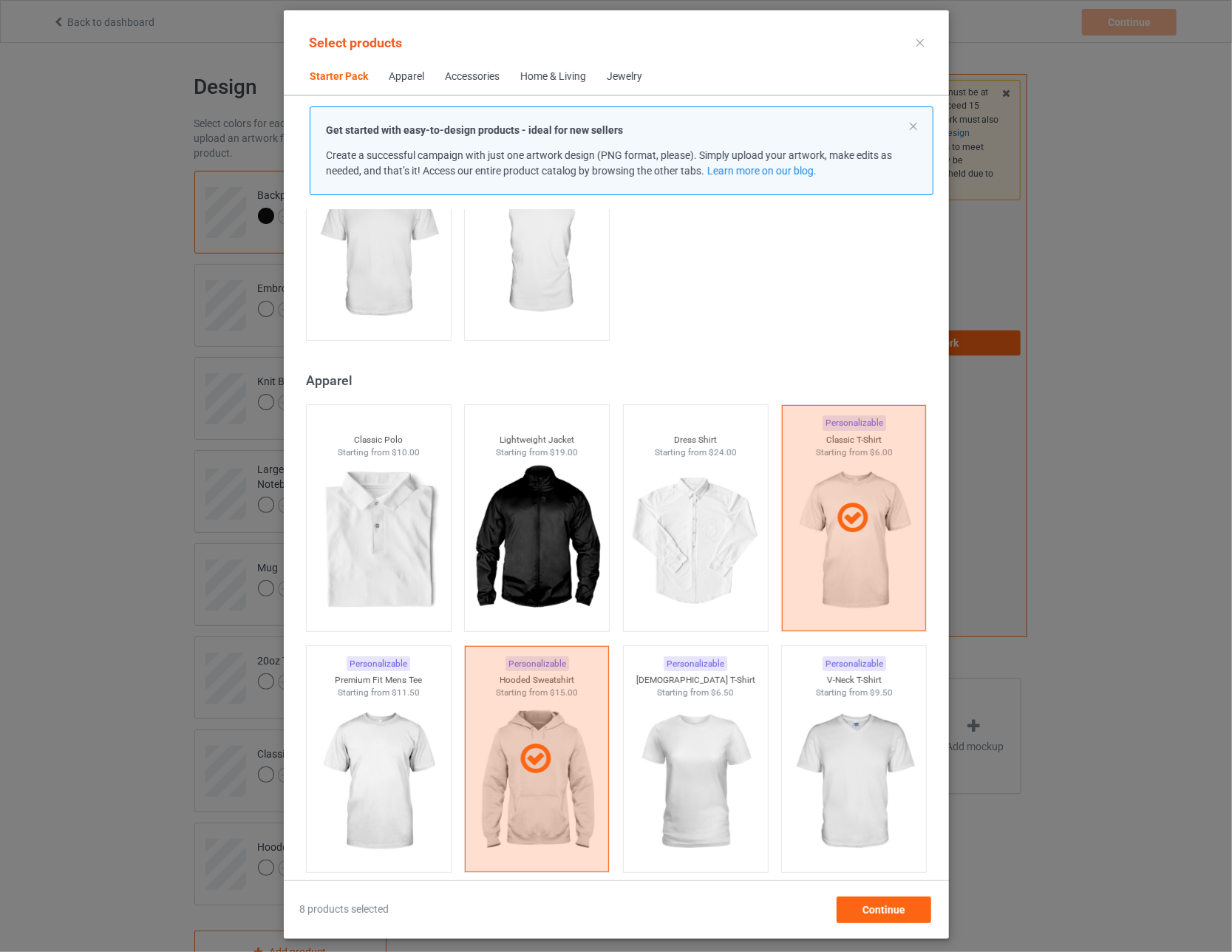
scroll to position [610, 0]
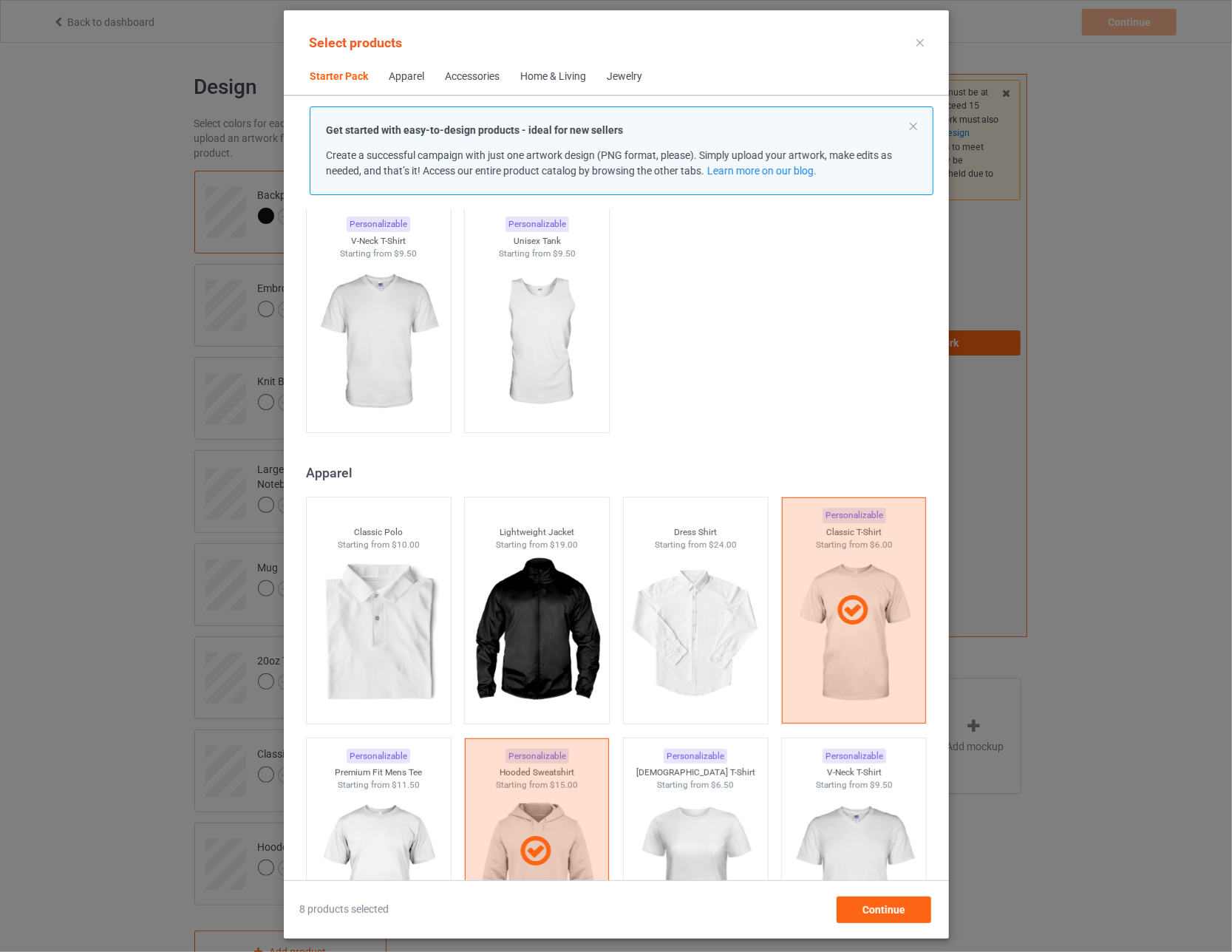
scroll to position [443, 0]
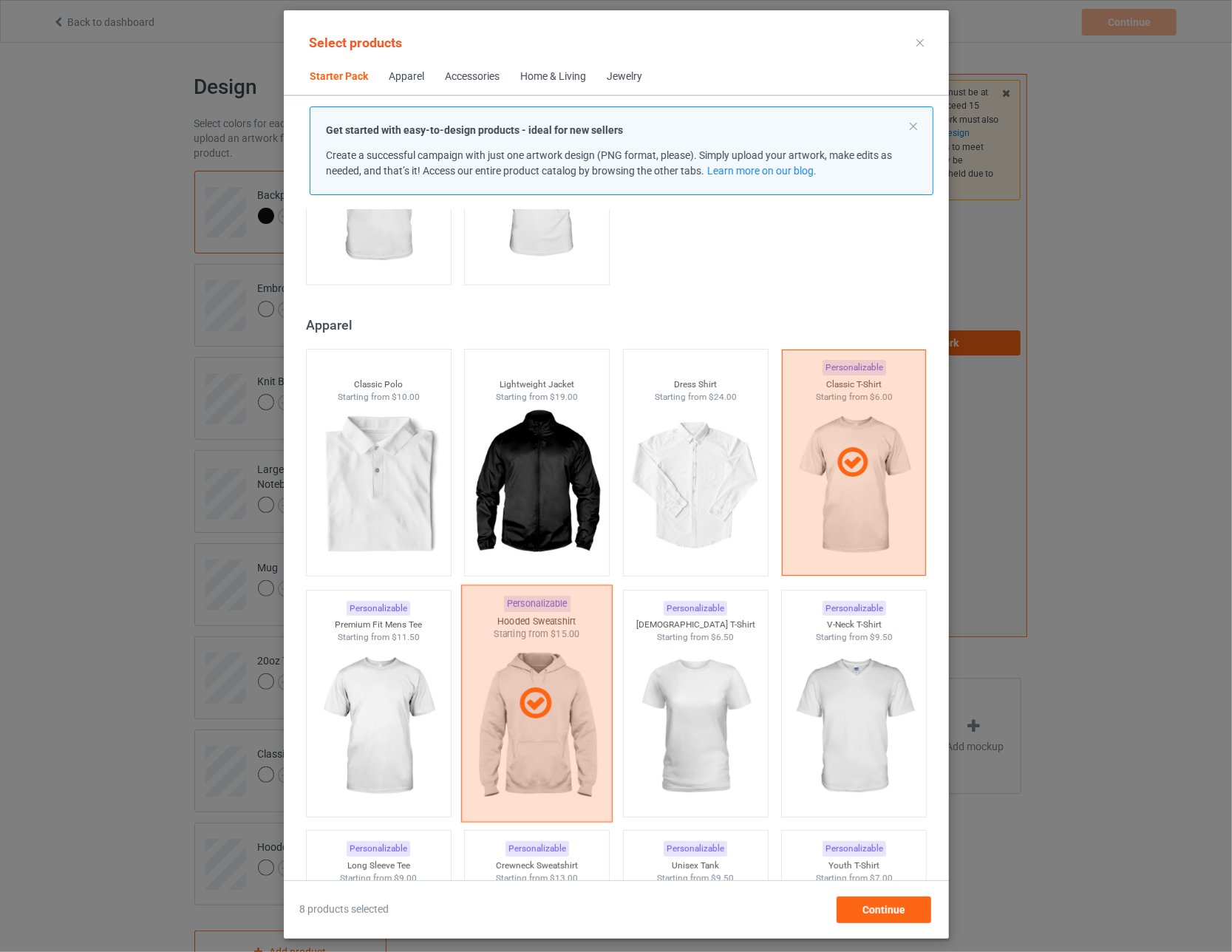
click at [540, 632] on div at bounding box center [536, 703] width 151 height 237
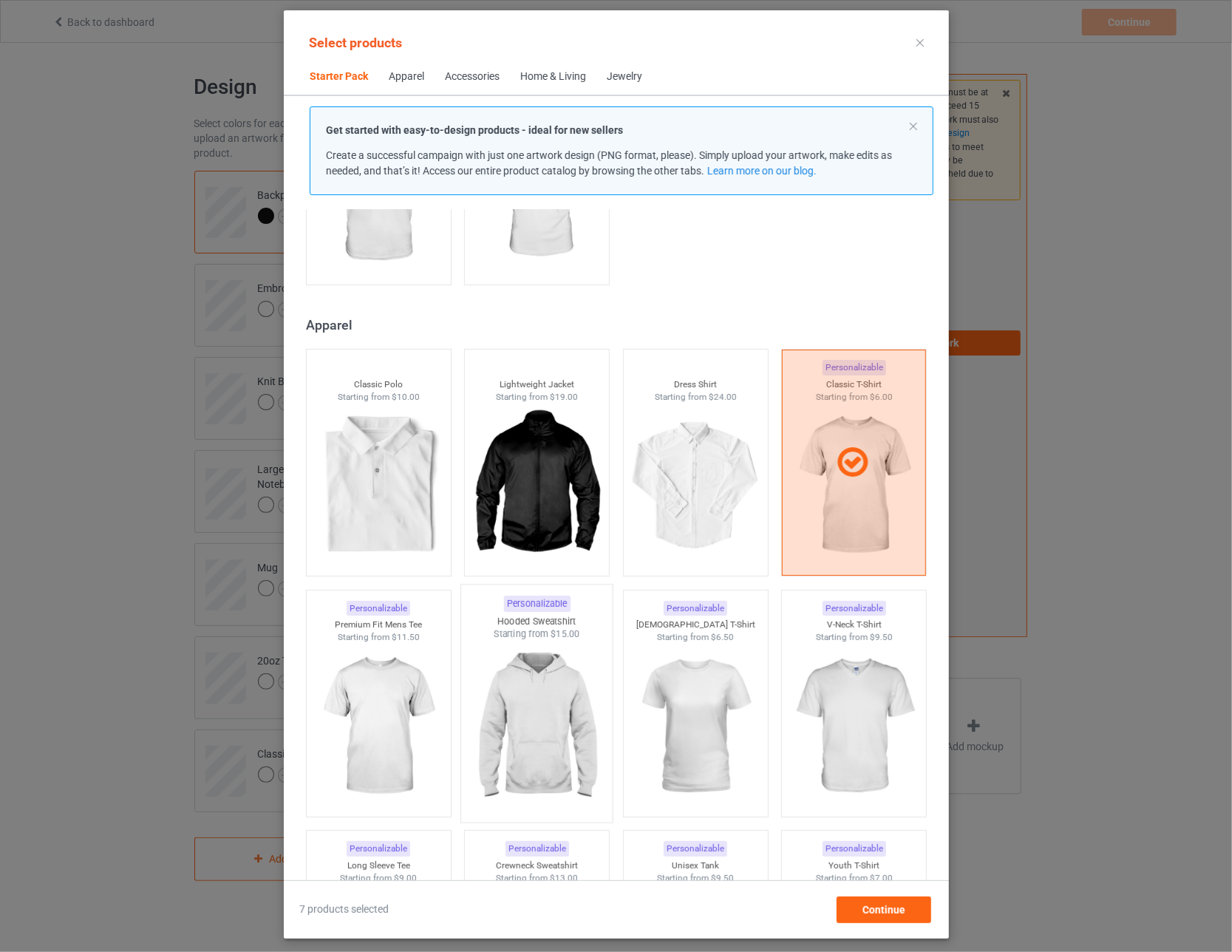
scroll to position [73, 0]
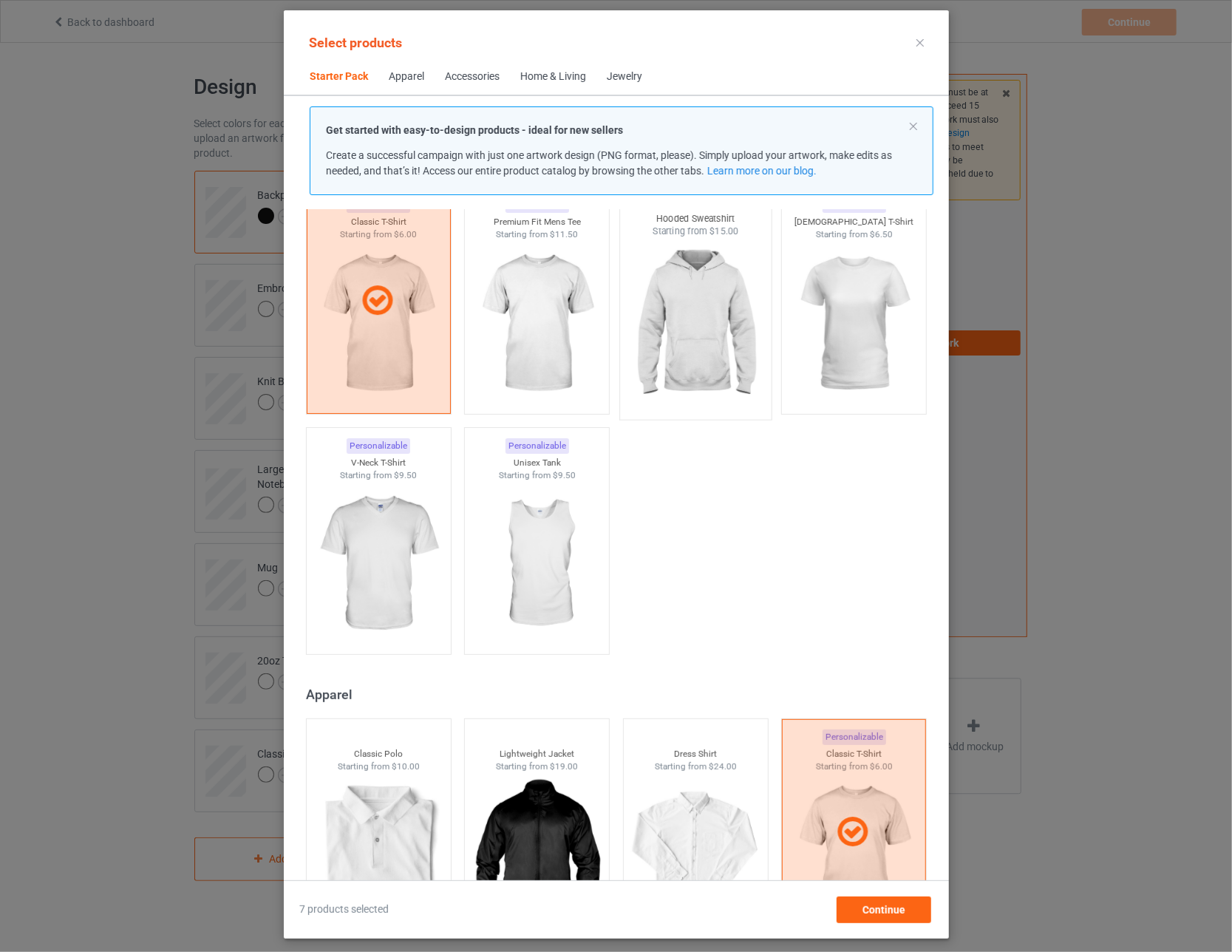
click at [540, 267] on img at bounding box center [695, 324] width 139 height 174
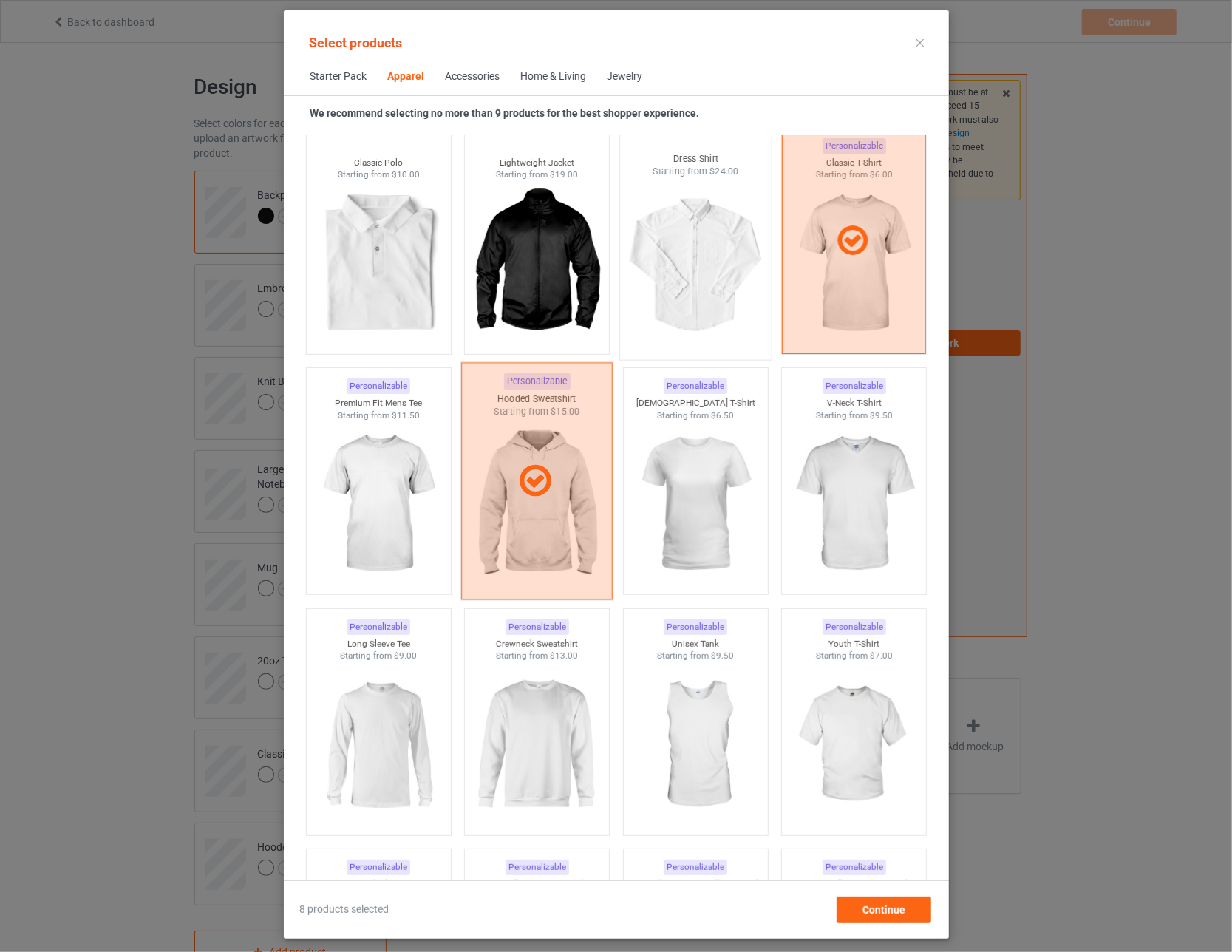
scroll to position [812, 0]
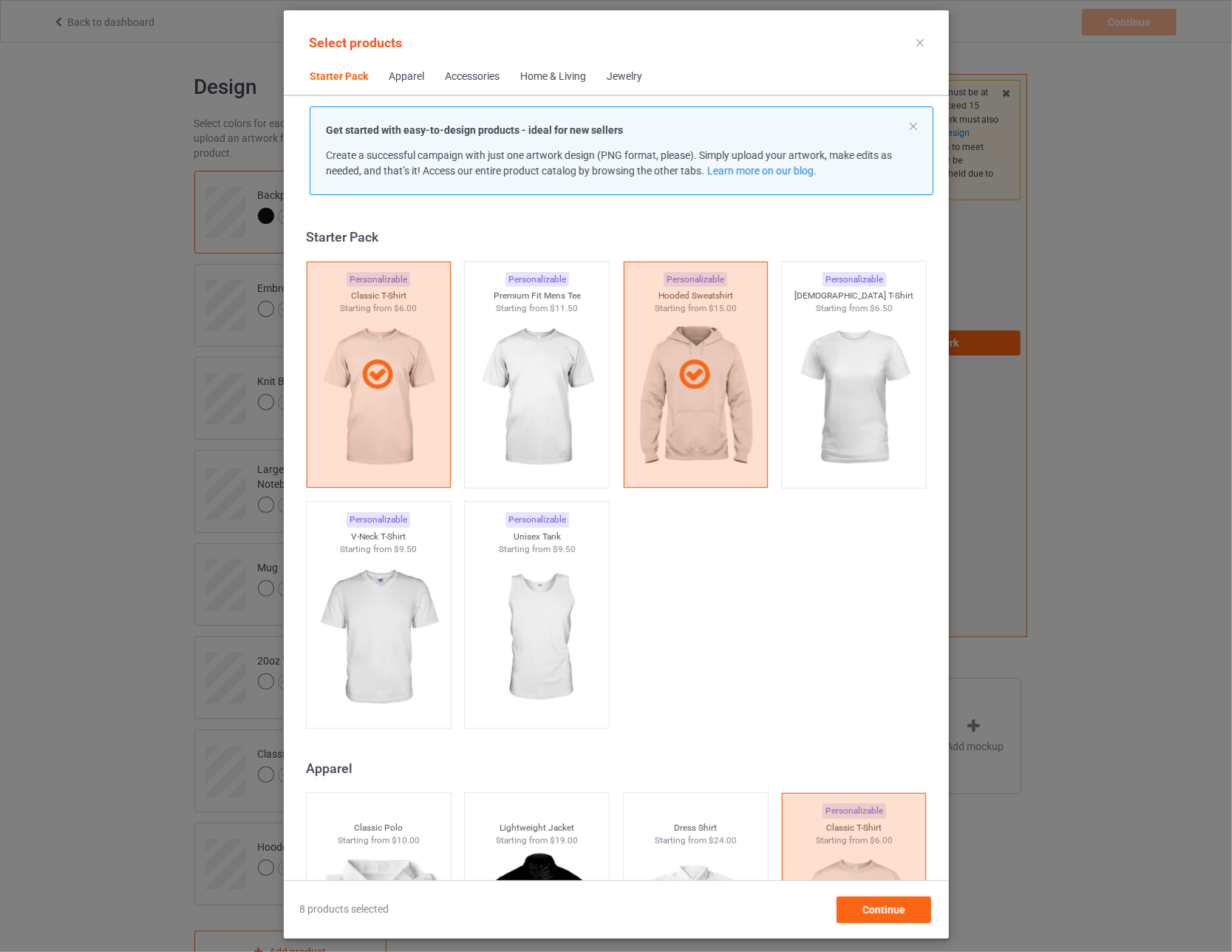
click at [540, 48] on div at bounding box center [919, 43] width 27 height 24
click at [540, 42] on icon at bounding box center [920, 43] width 7 height 7
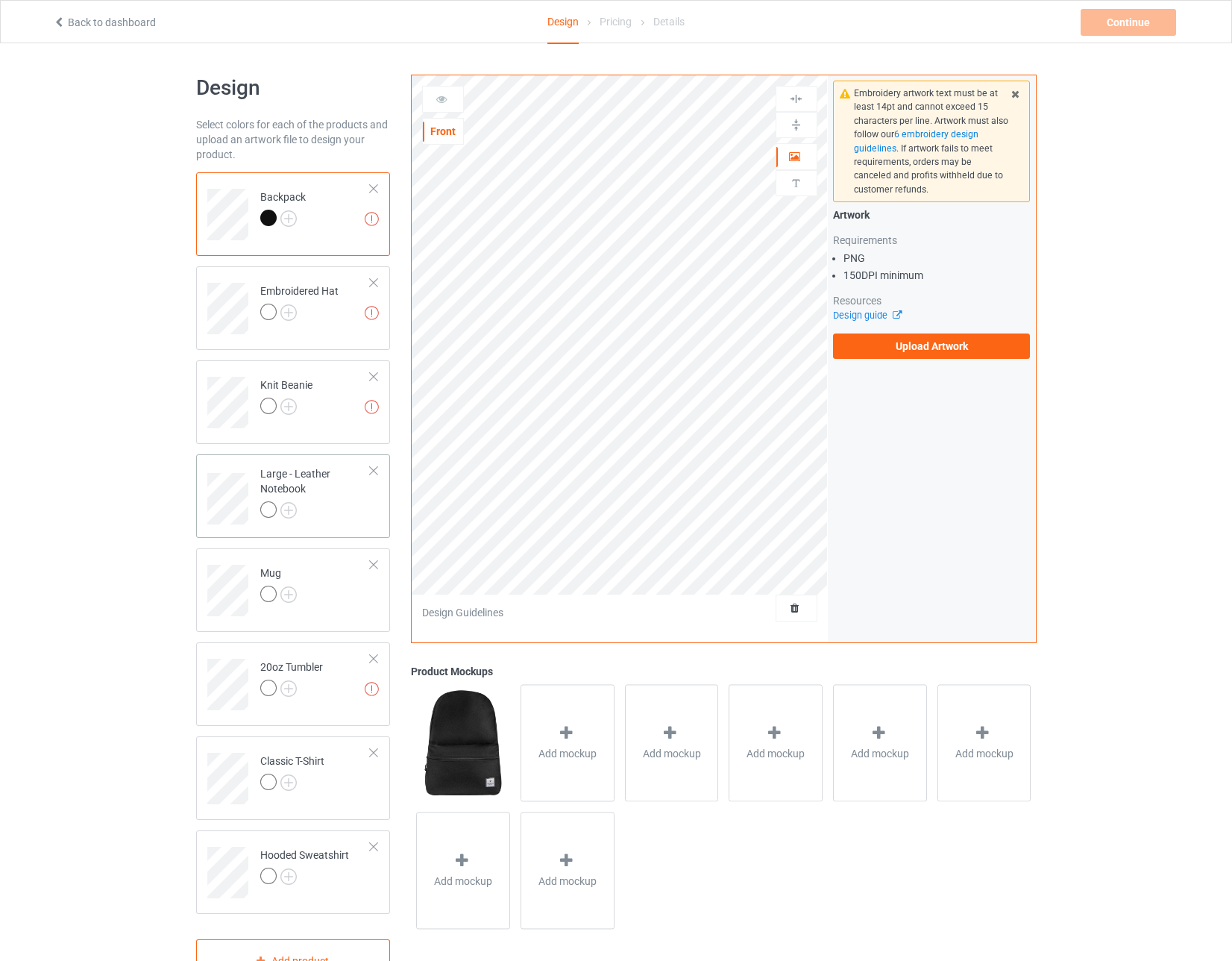
scroll to position [54, 0]
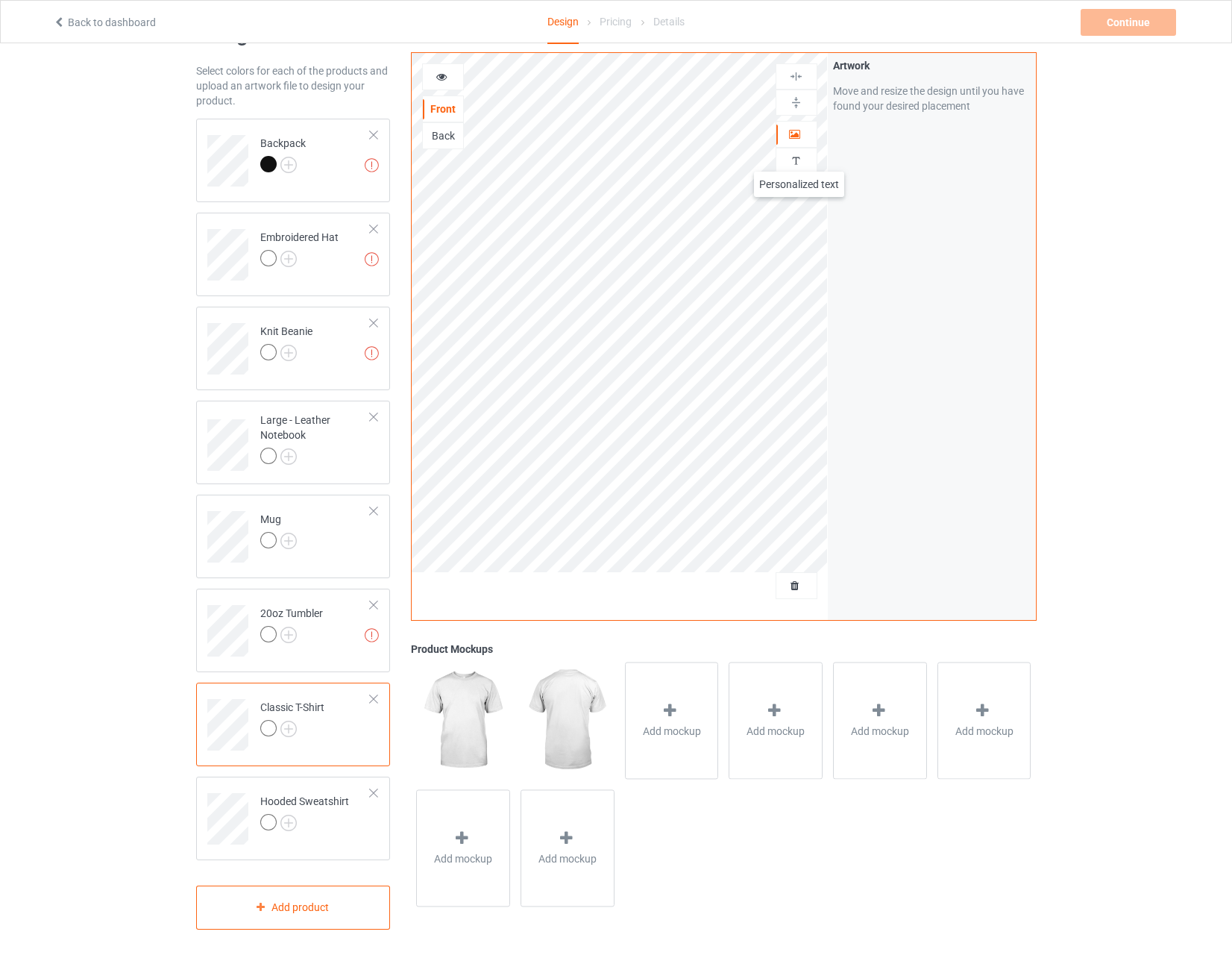
click at [545, 157] on img at bounding box center [795, 160] width 14 height 14
click at [545, 86] on div "Add text" at bounding box center [931, 92] width 197 height 27
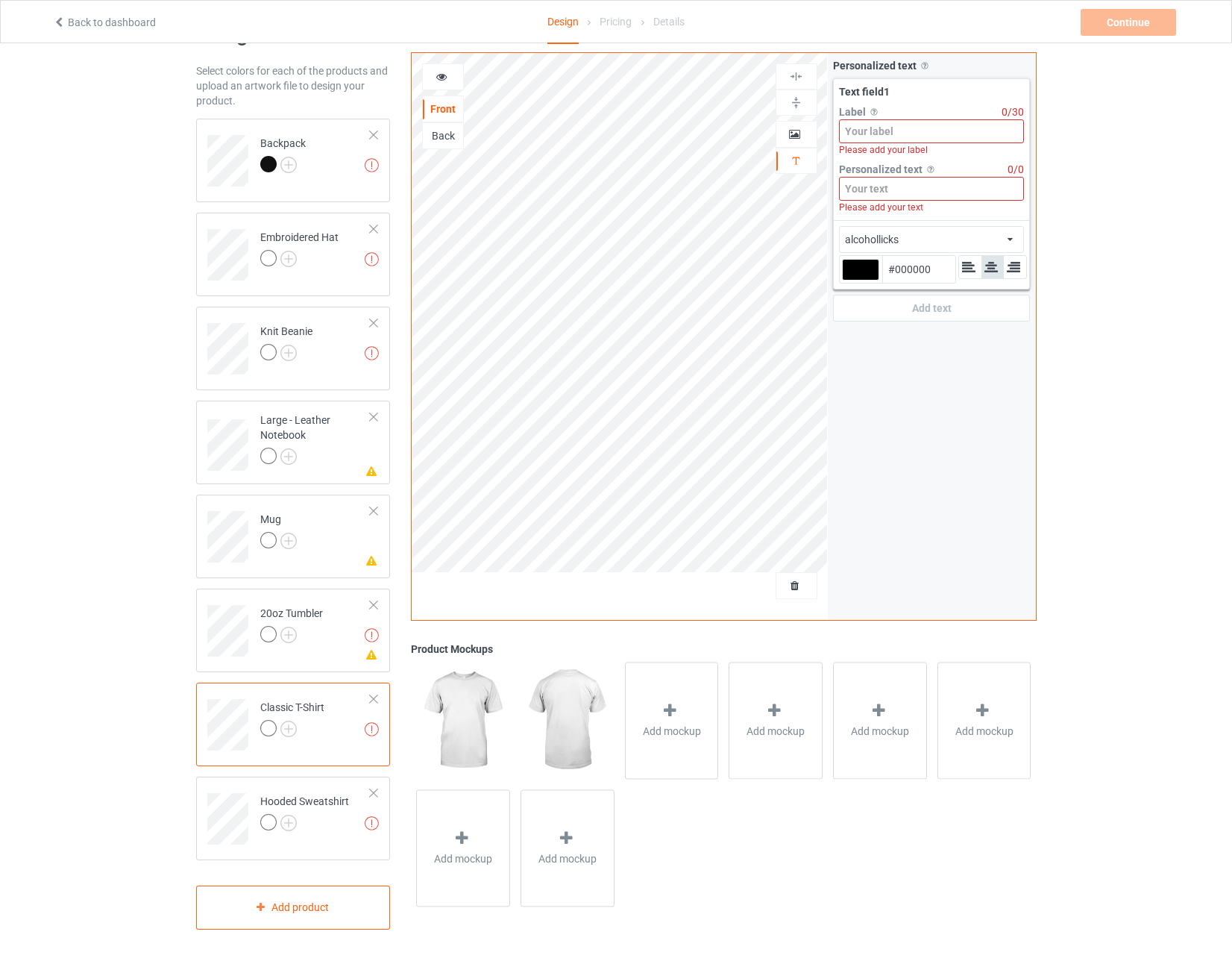
click at [545, 186] on input at bounding box center [931, 189] width 185 height 24
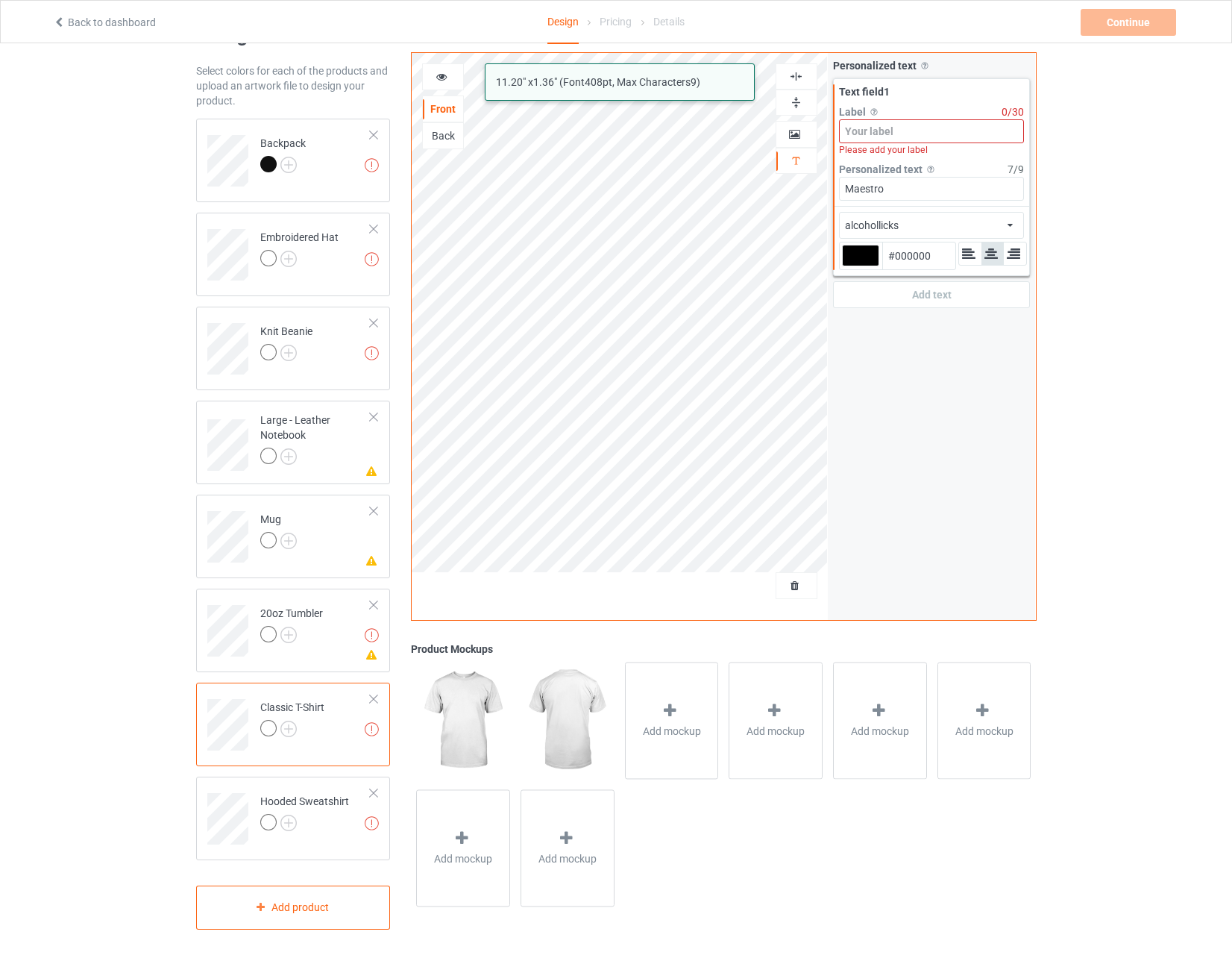
type input "Maestro"
click at [545, 217] on div "alcohollicks african airstream aladdin alcohollicks [PERSON_NAME] almontesnow a…" at bounding box center [931, 225] width 185 height 27
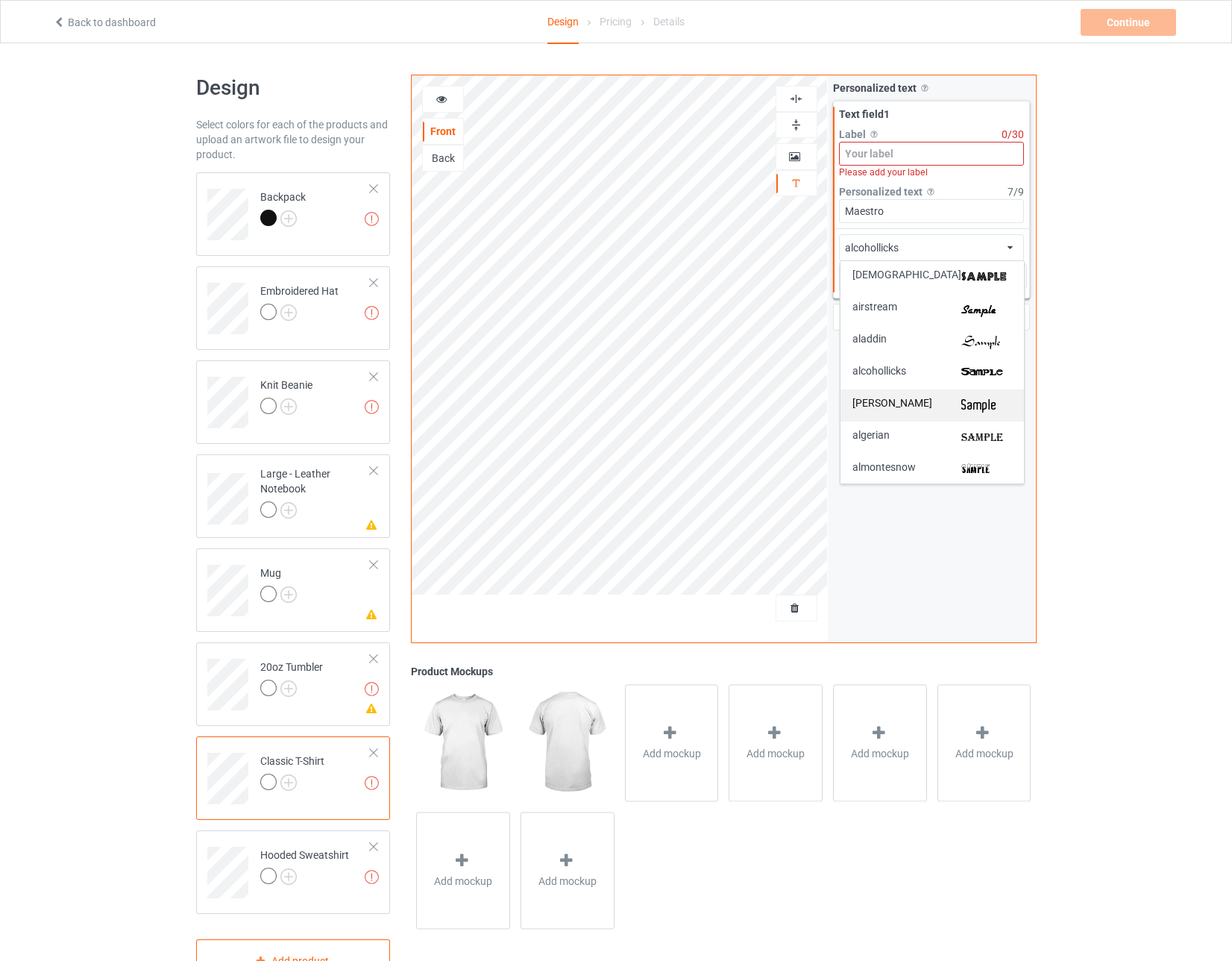
click at [545, 395] on div "[PERSON_NAME]" at bounding box center [932, 405] width 183 height 32
click at [545, 242] on div "[PERSON_NAME] airstream aladdin alcohollicks [PERSON_NAME] almontesnow anglican…" at bounding box center [931, 247] width 185 height 27
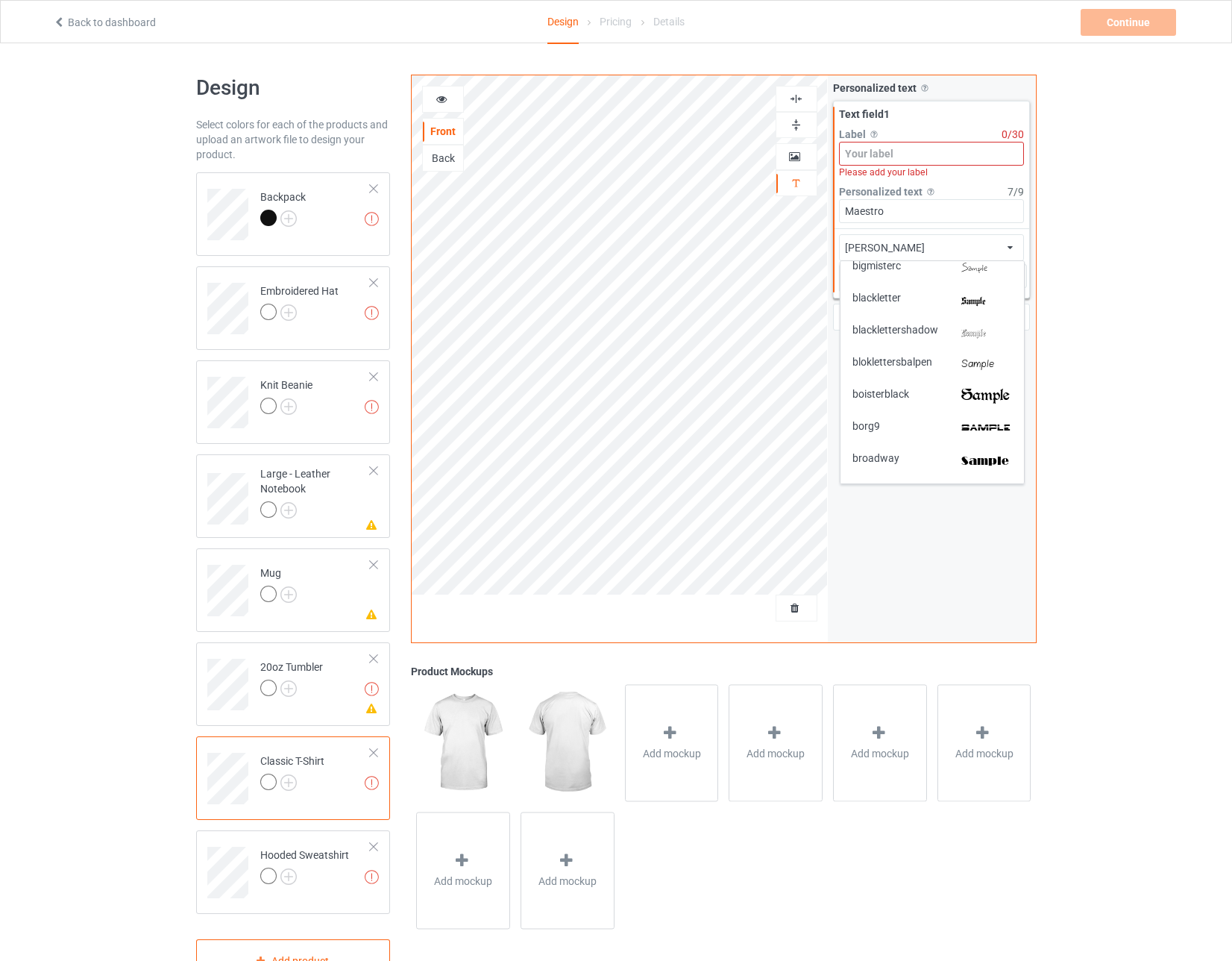
scroll to position [671, 0]
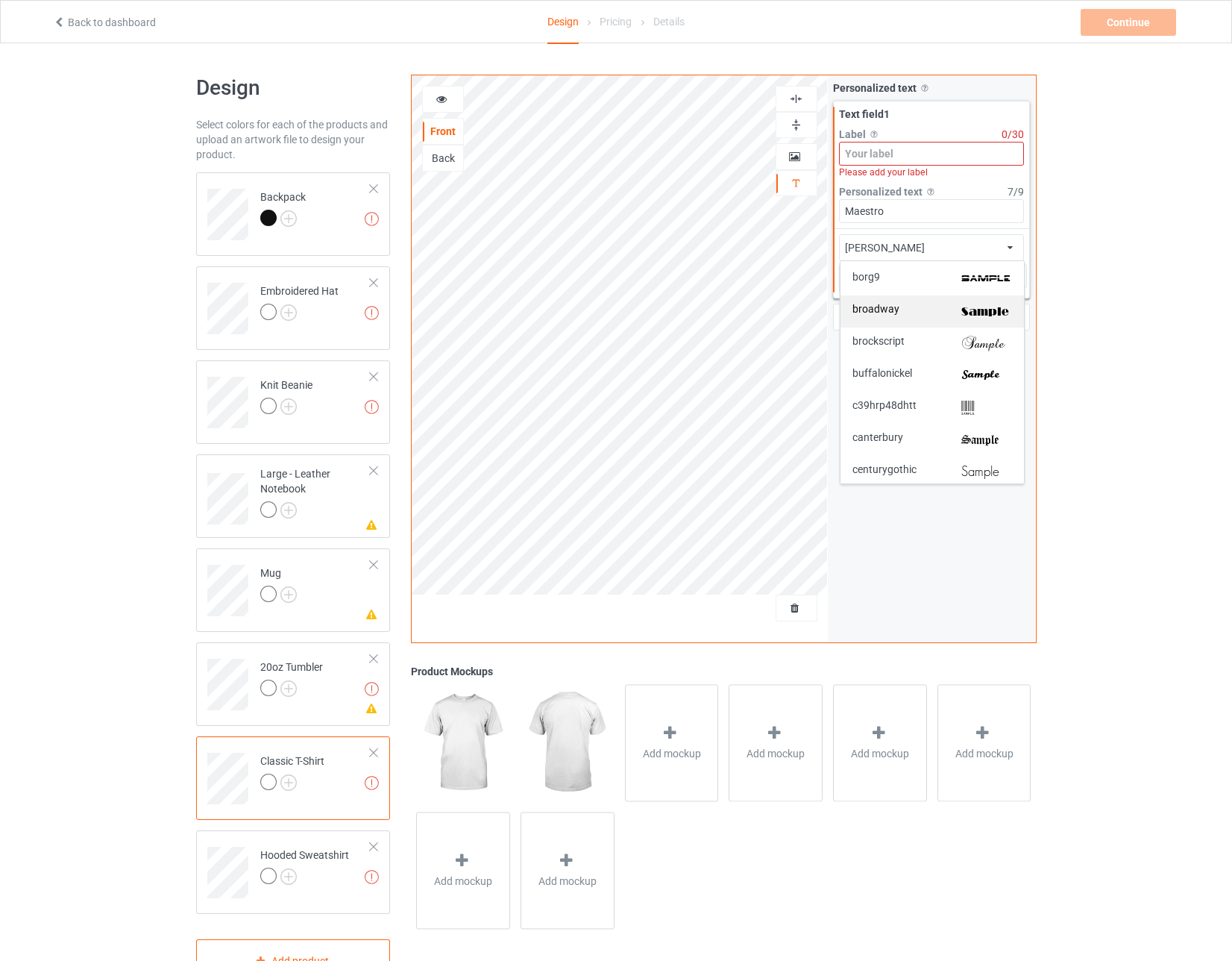
click at [545, 310] on span "broadway" at bounding box center [875, 311] width 47 height 16
click at [545, 351] on div "Personalized text Allow customers to personalize text with your choice of fonts…" at bounding box center [931, 359] width 208 height 567
click at [545, 311] on div "Add text" at bounding box center [931, 317] width 197 height 27
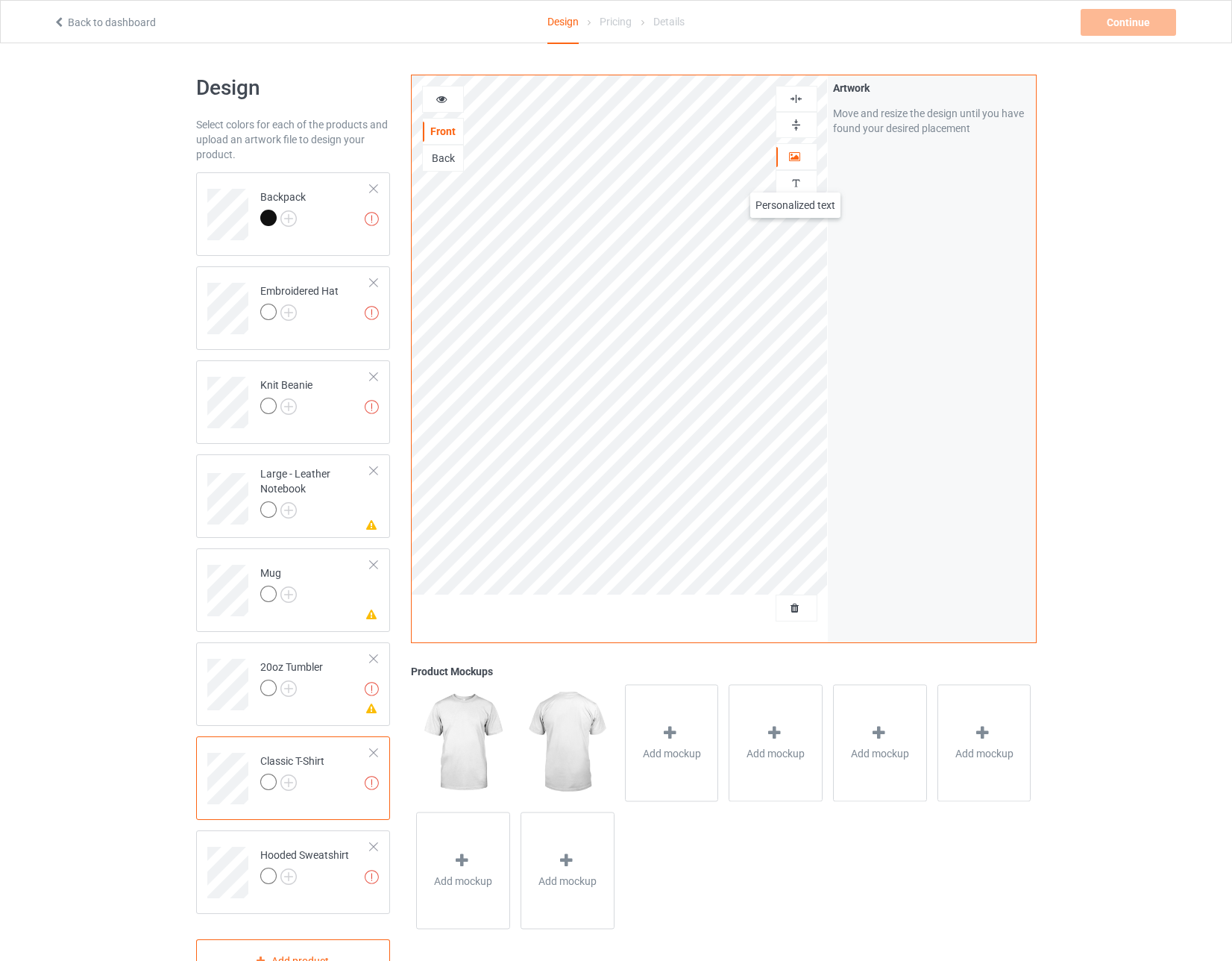
click at [545, 178] on img at bounding box center [795, 183] width 14 height 14
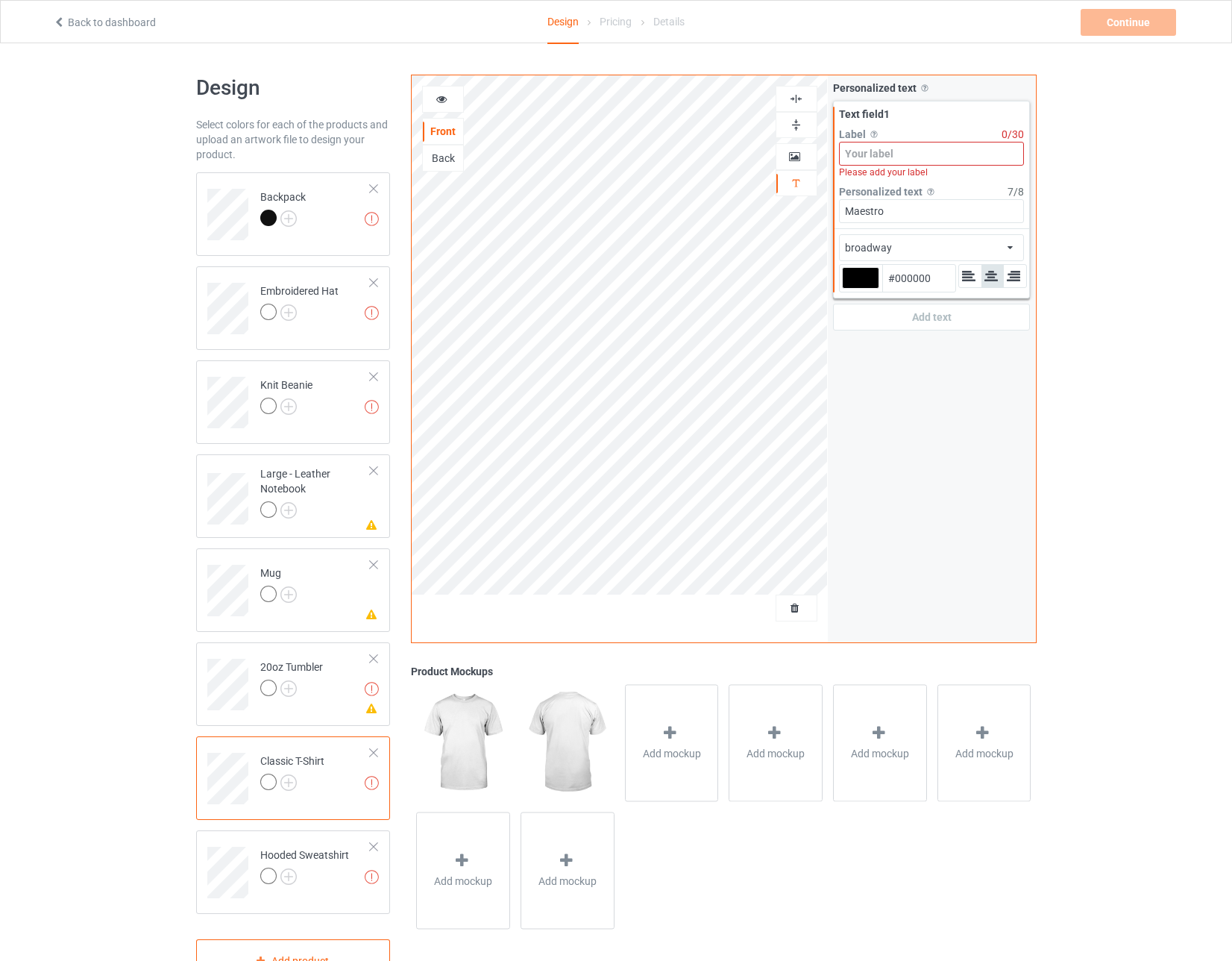
click at [545, 156] on input at bounding box center [931, 154] width 185 height 24
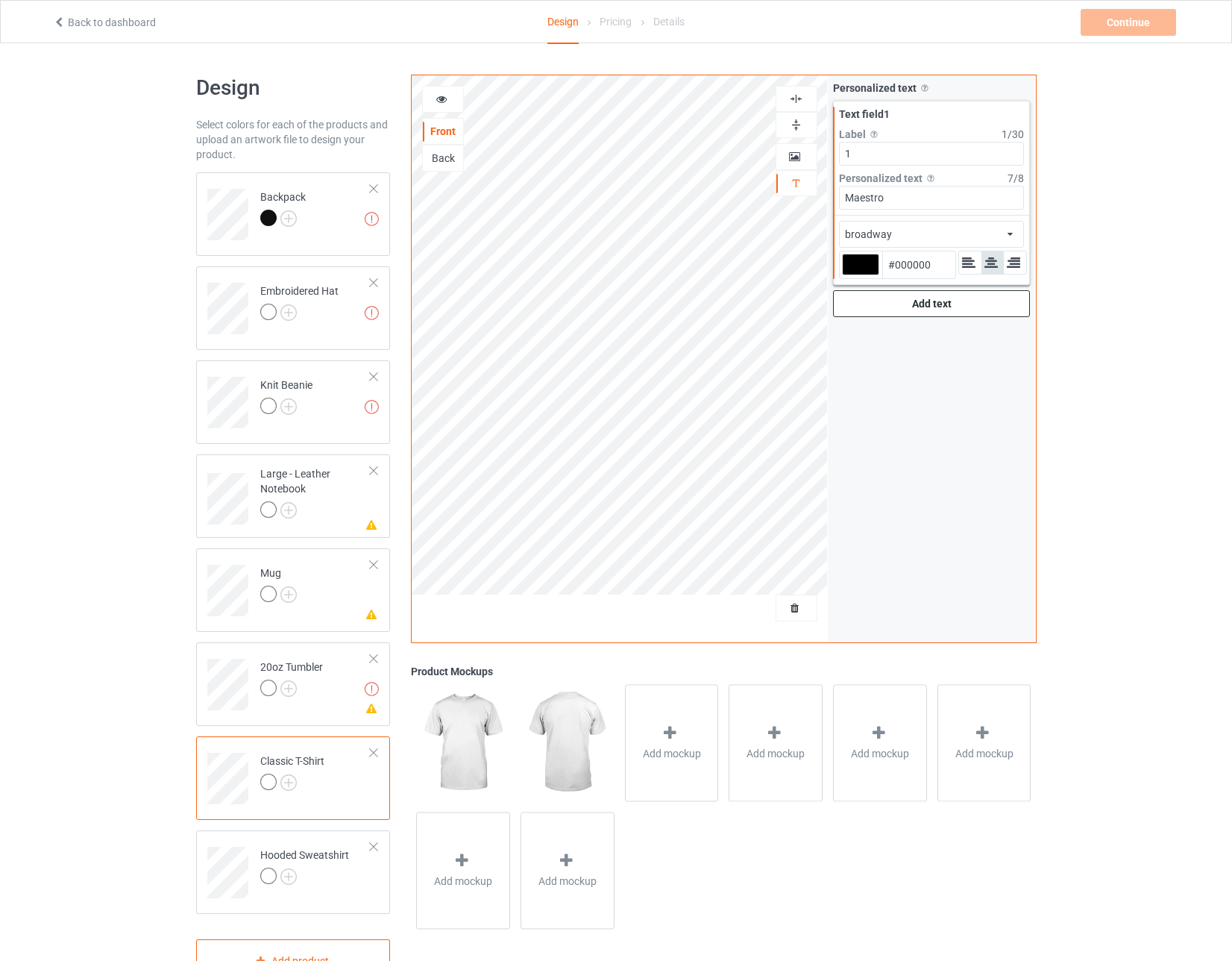
type input "1"
click at [545, 307] on div "Add text" at bounding box center [931, 303] width 197 height 27
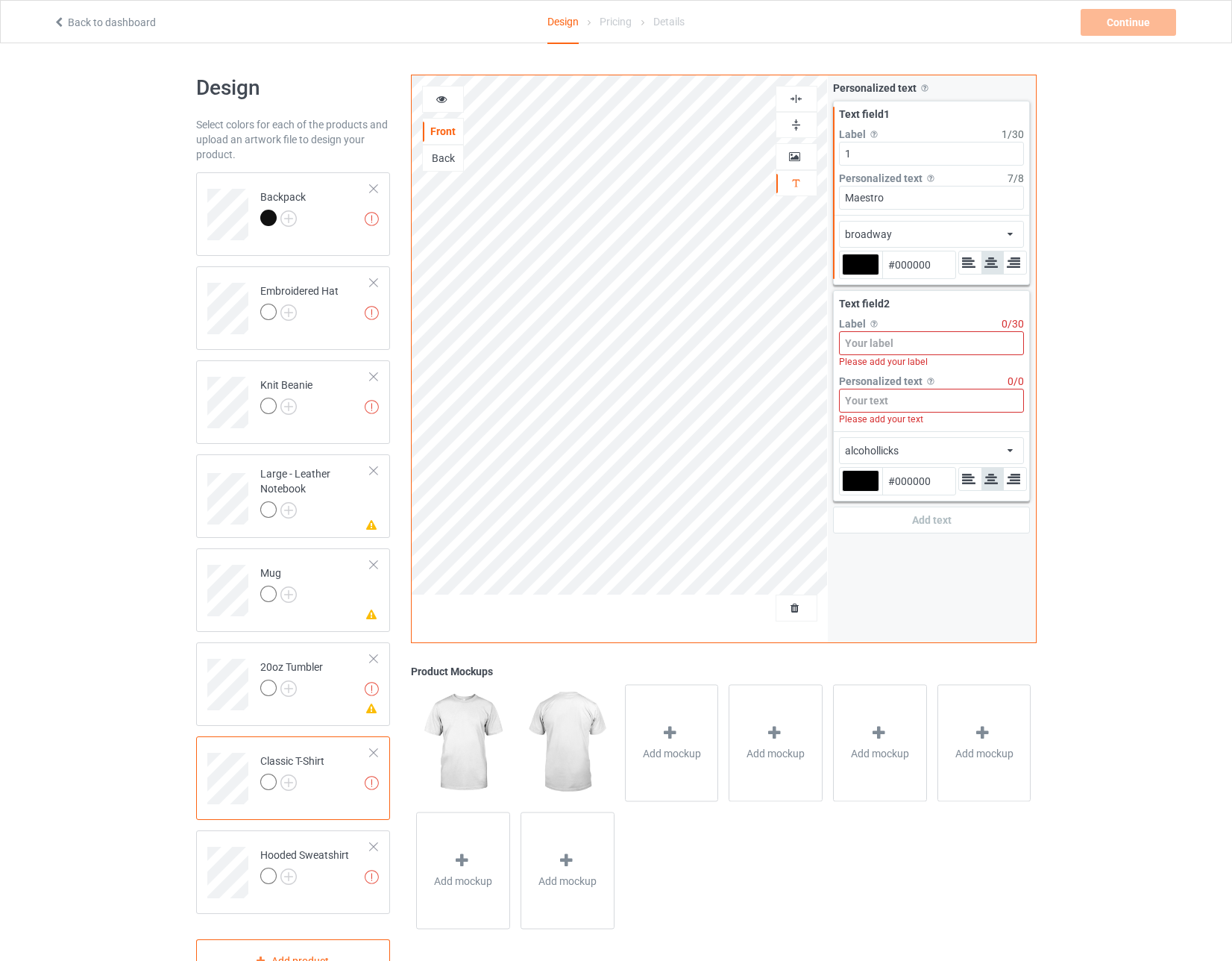
click at [545, 344] on input at bounding box center [931, 343] width 185 height 24
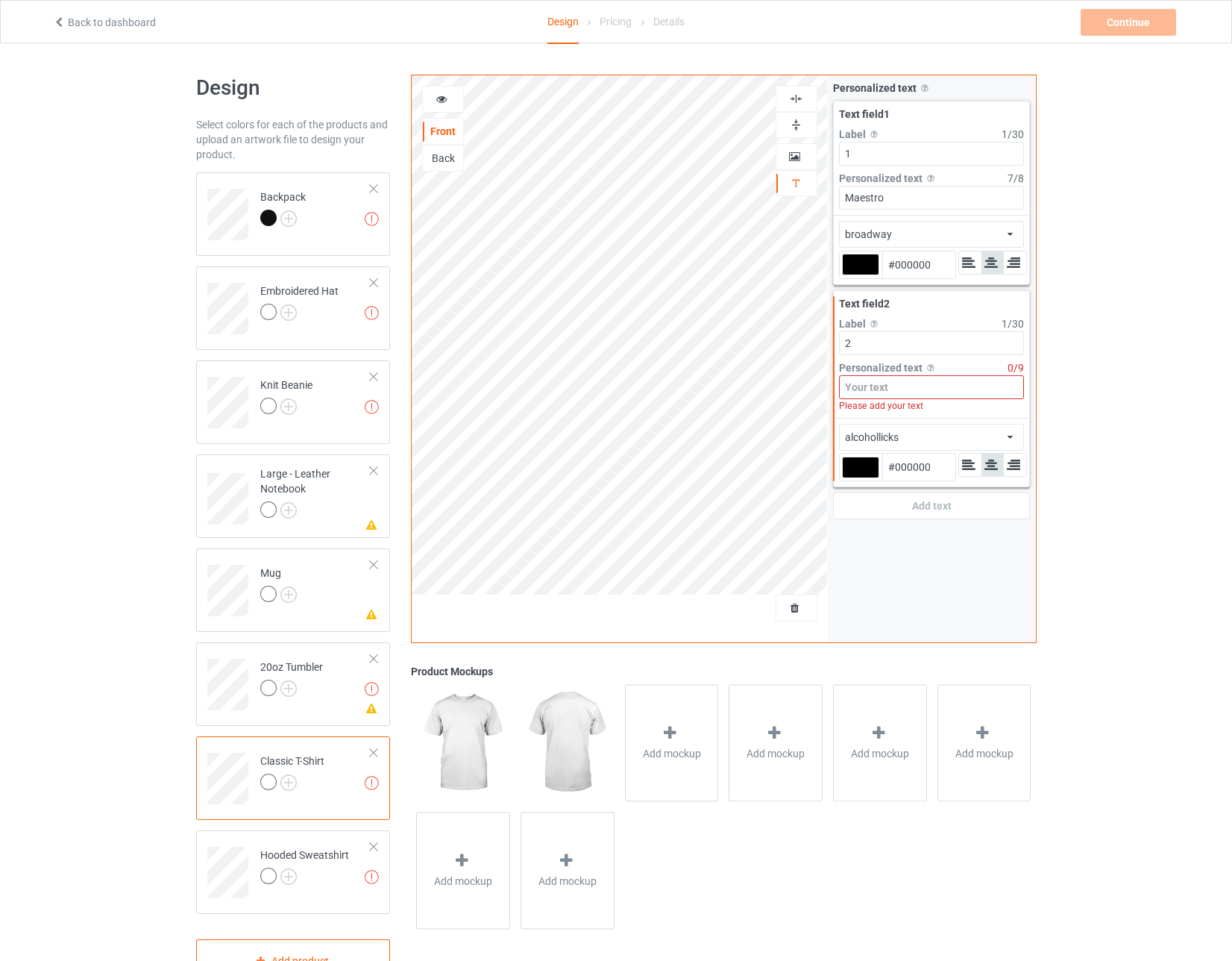
type input "2"
click at [545, 386] on input at bounding box center [931, 387] width 185 height 24
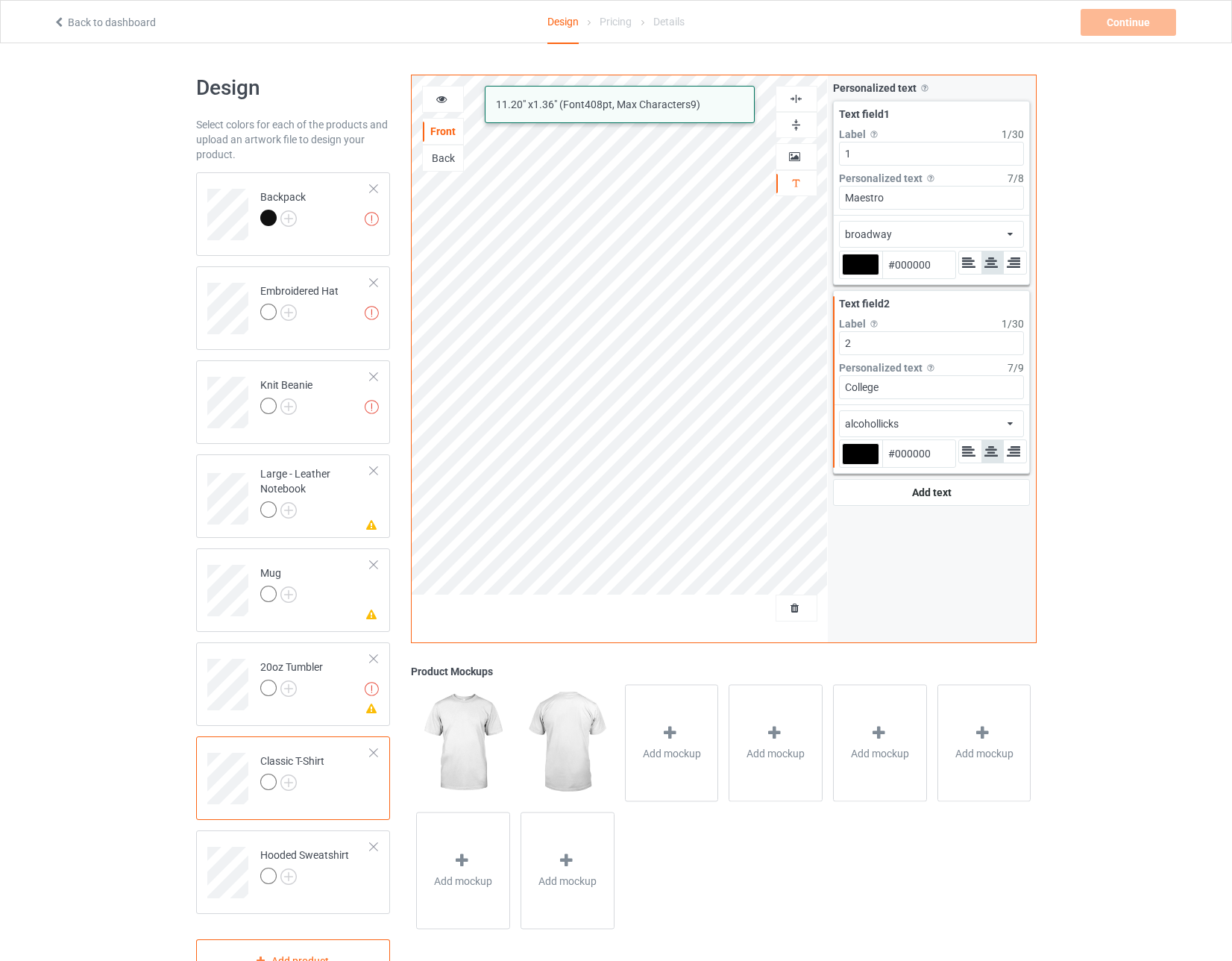
type input "College"
click at [545, 421] on div "alcohollicks african airstream aladdin alcohollicks [PERSON_NAME] almontesnow a…" at bounding box center [931, 424] width 185 height 27
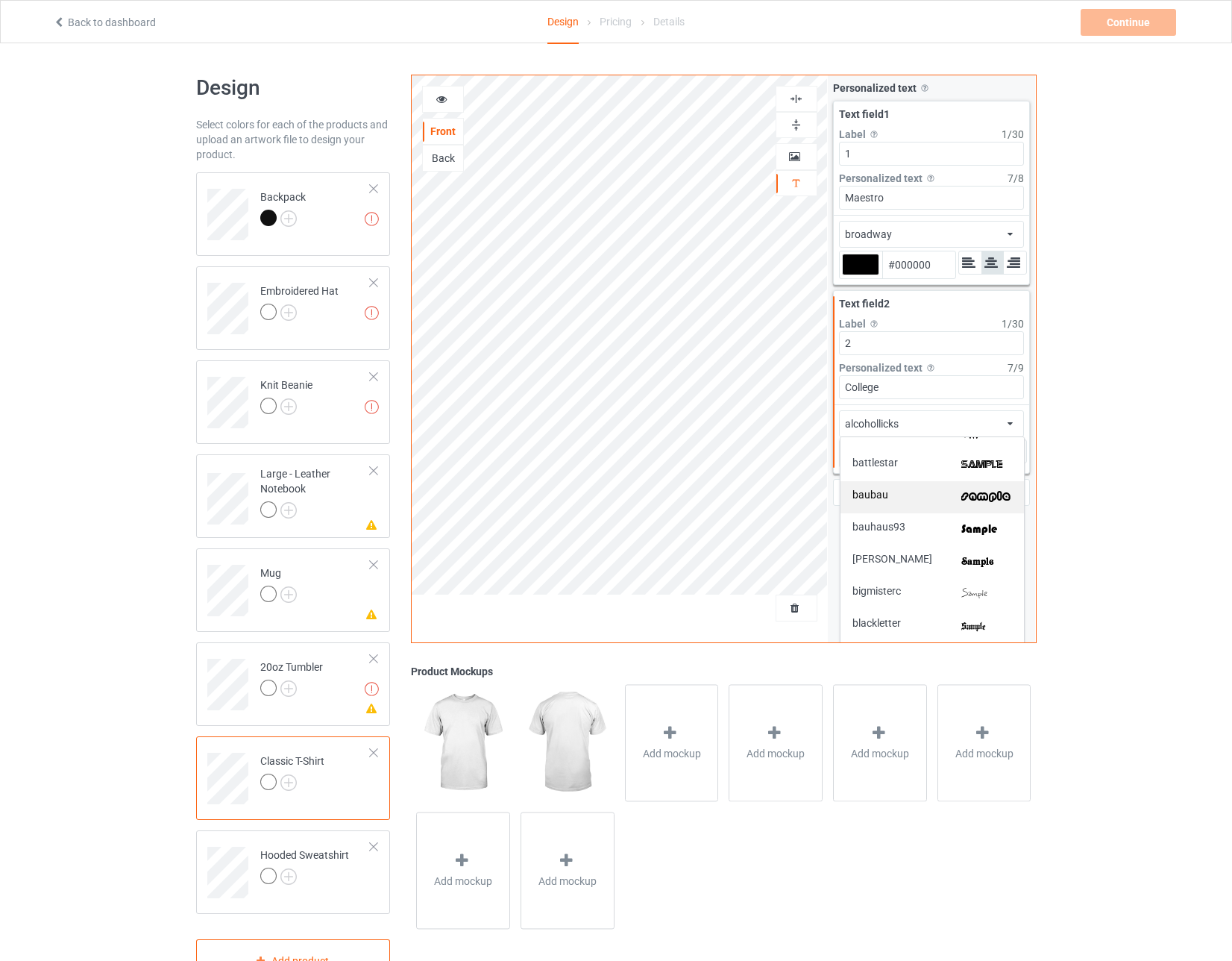
scroll to position [597, 0]
click at [545, 547] on div "broadway" at bounding box center [932, 562] width 183 height 32
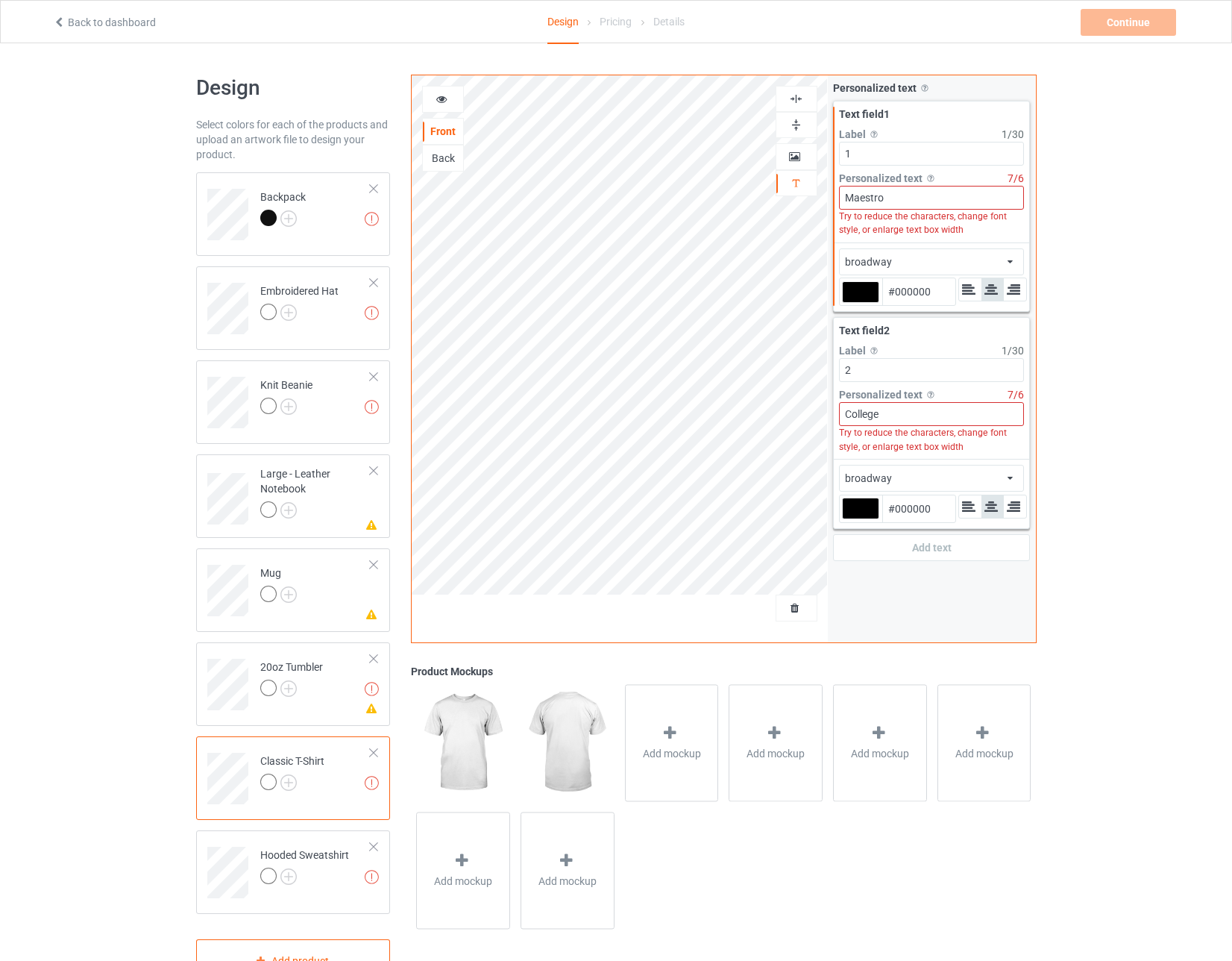
click at [545, 261] on div "broadway african airstream aladdin alcohollicks [PERSON_NAME] almontesnow angli…" at bounding box center [931, 261] width 185 height 27
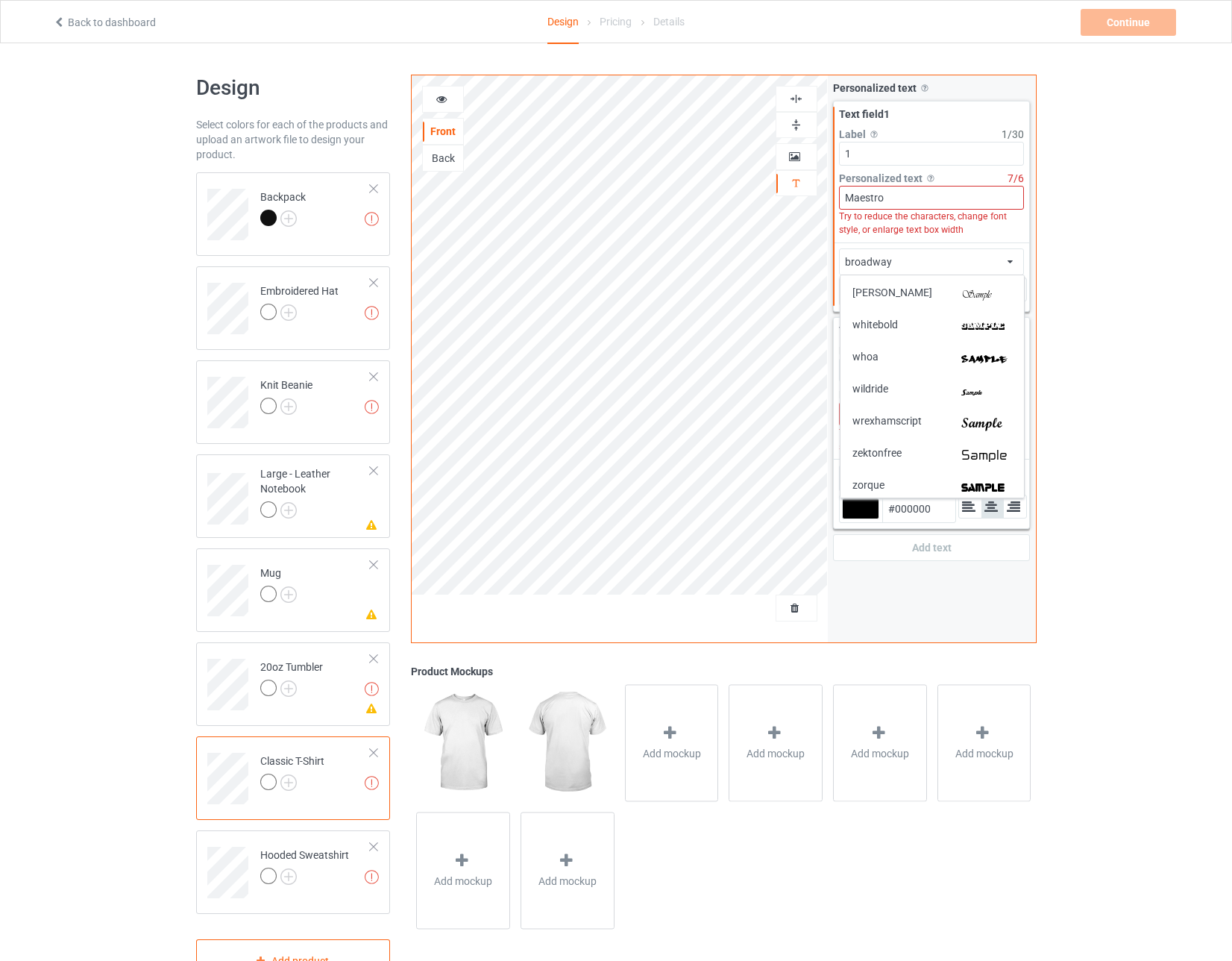
scroll to position [3401, 0]
click at [545, 353] on span "whoa" at bounding box center [865, 353] width 26 height 16
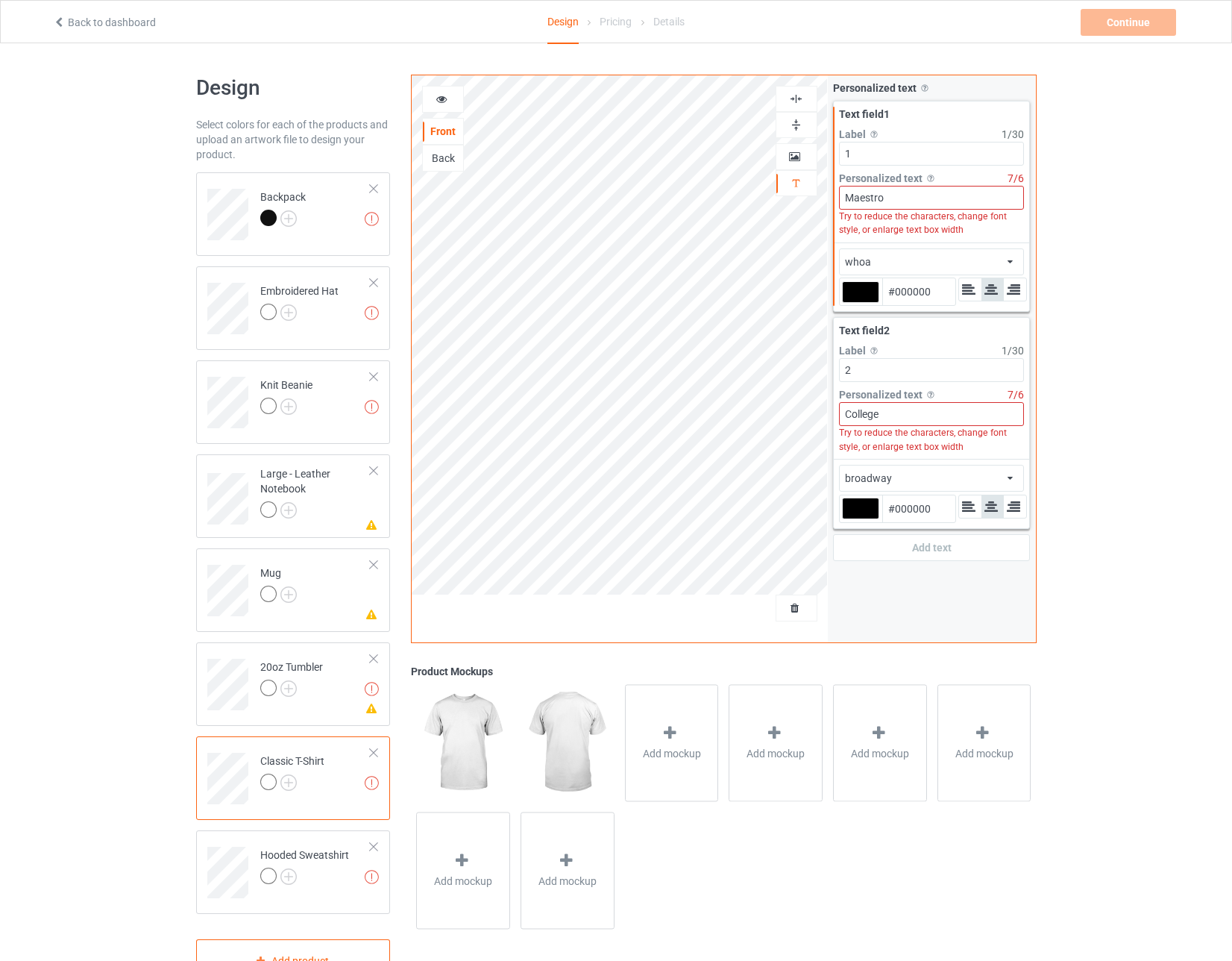
click at [545, 478] on div "broadway african airstream aladdin alcohollicks [PERSON_NAME] almontesnow angli…" at bounding box center [931, 477] width 185 height 27
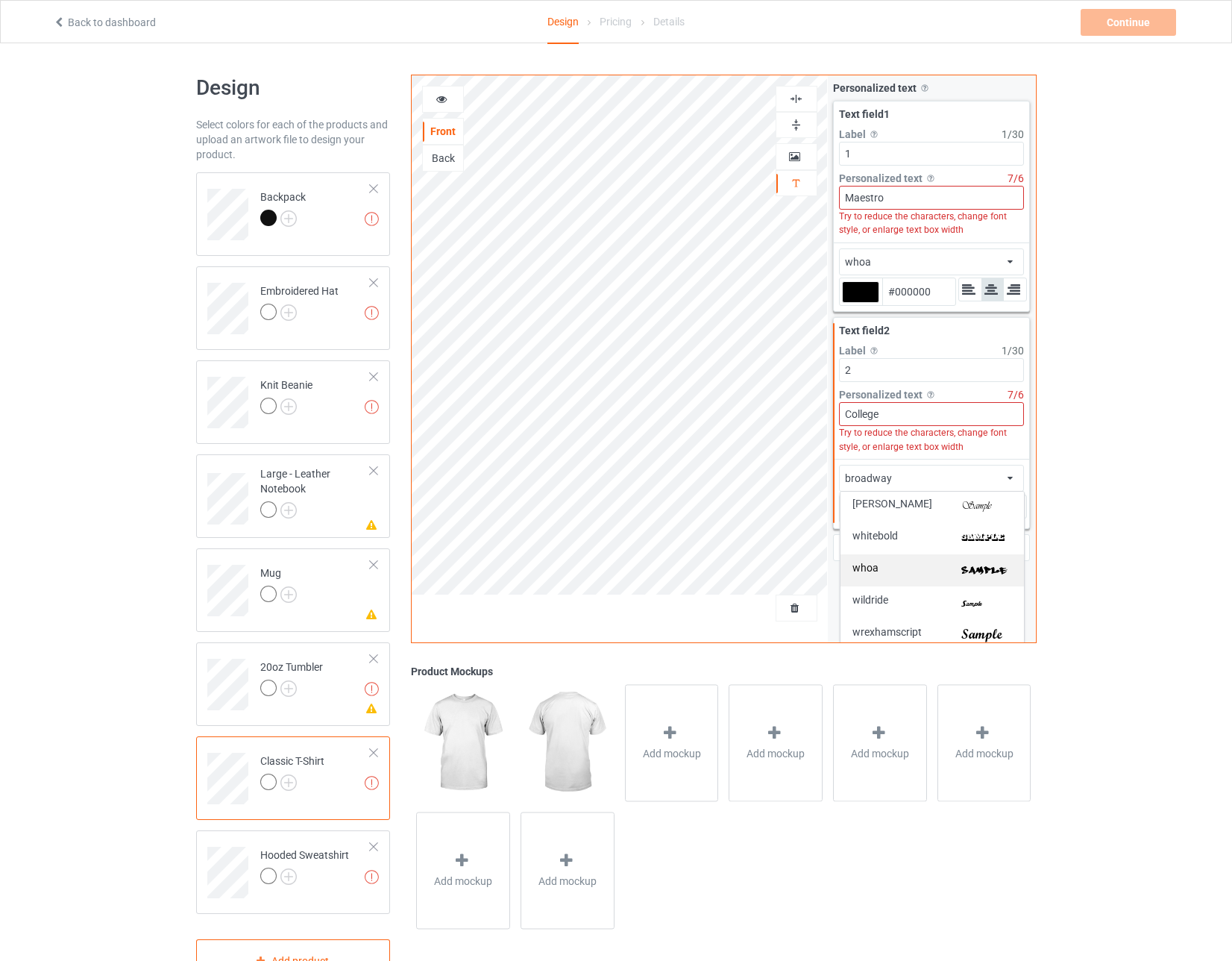
click at [545, 569] on div "whoa" at bounding box center [932, 570] width 159 height 16
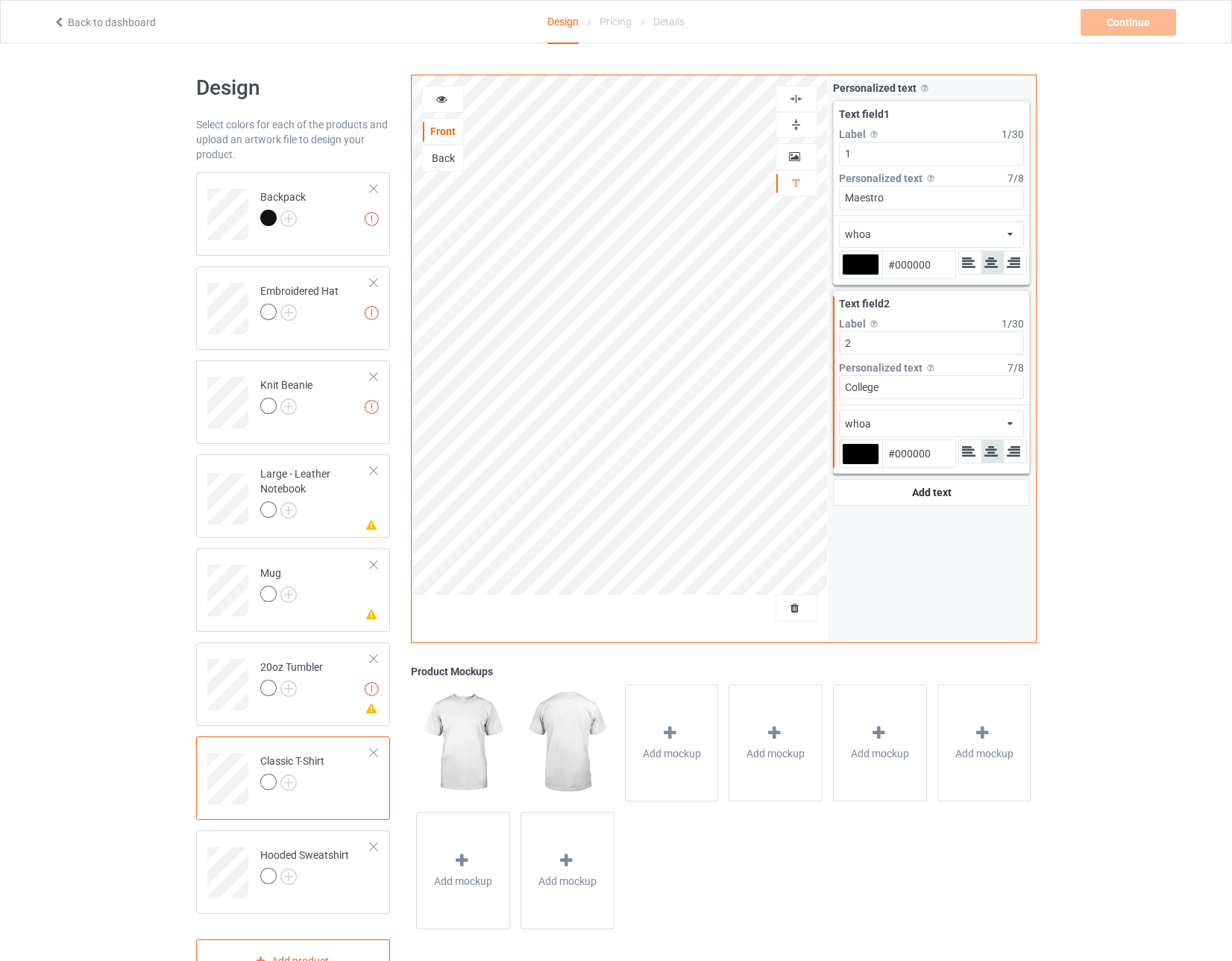
click at [545, 241] on div "whoa african airstream aladdin alcohollicks [PERSON_NAME] almontesnow anglicant…" at bounding box center [931, 234] width 185 height 27
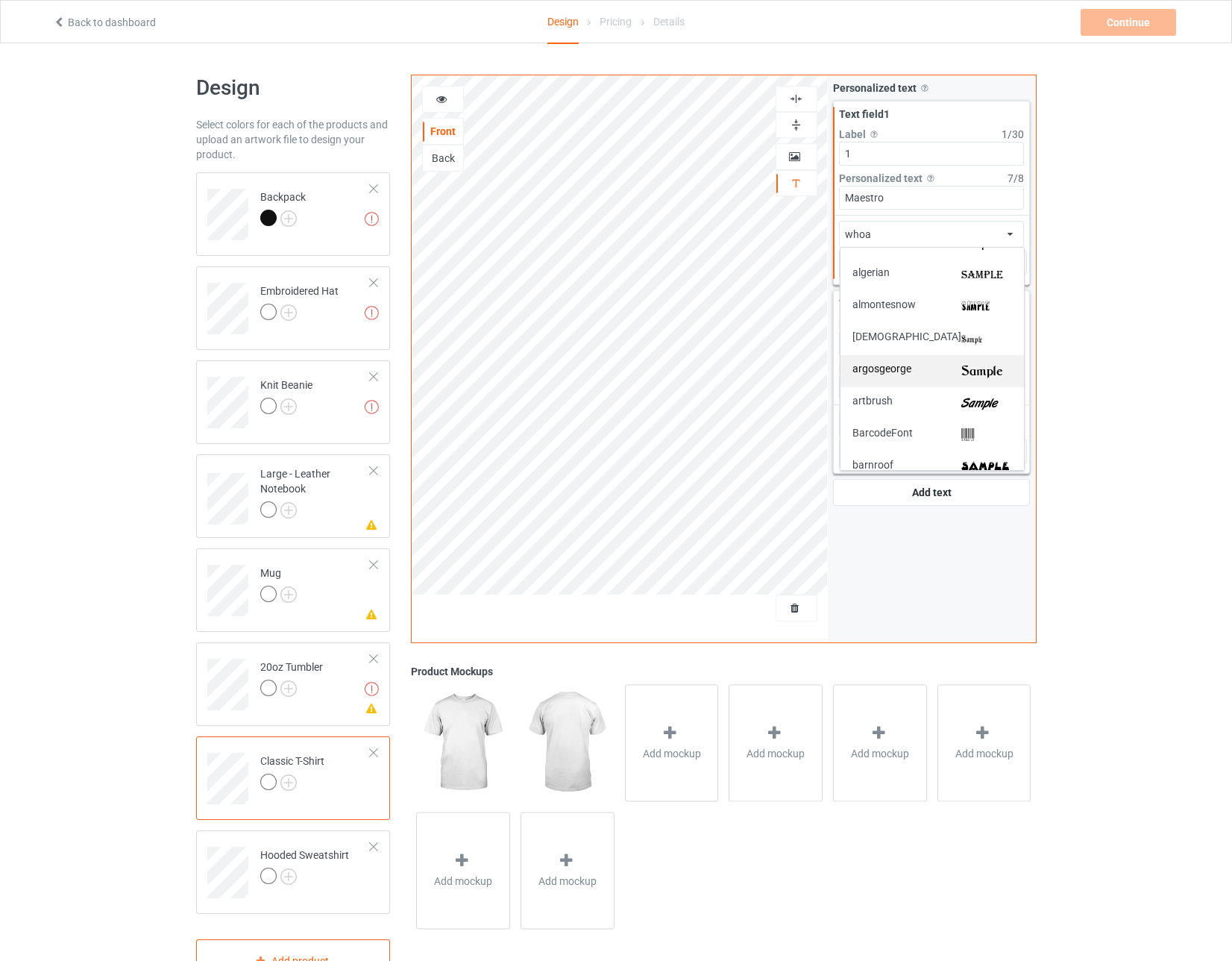
scroll to position [298, 0]
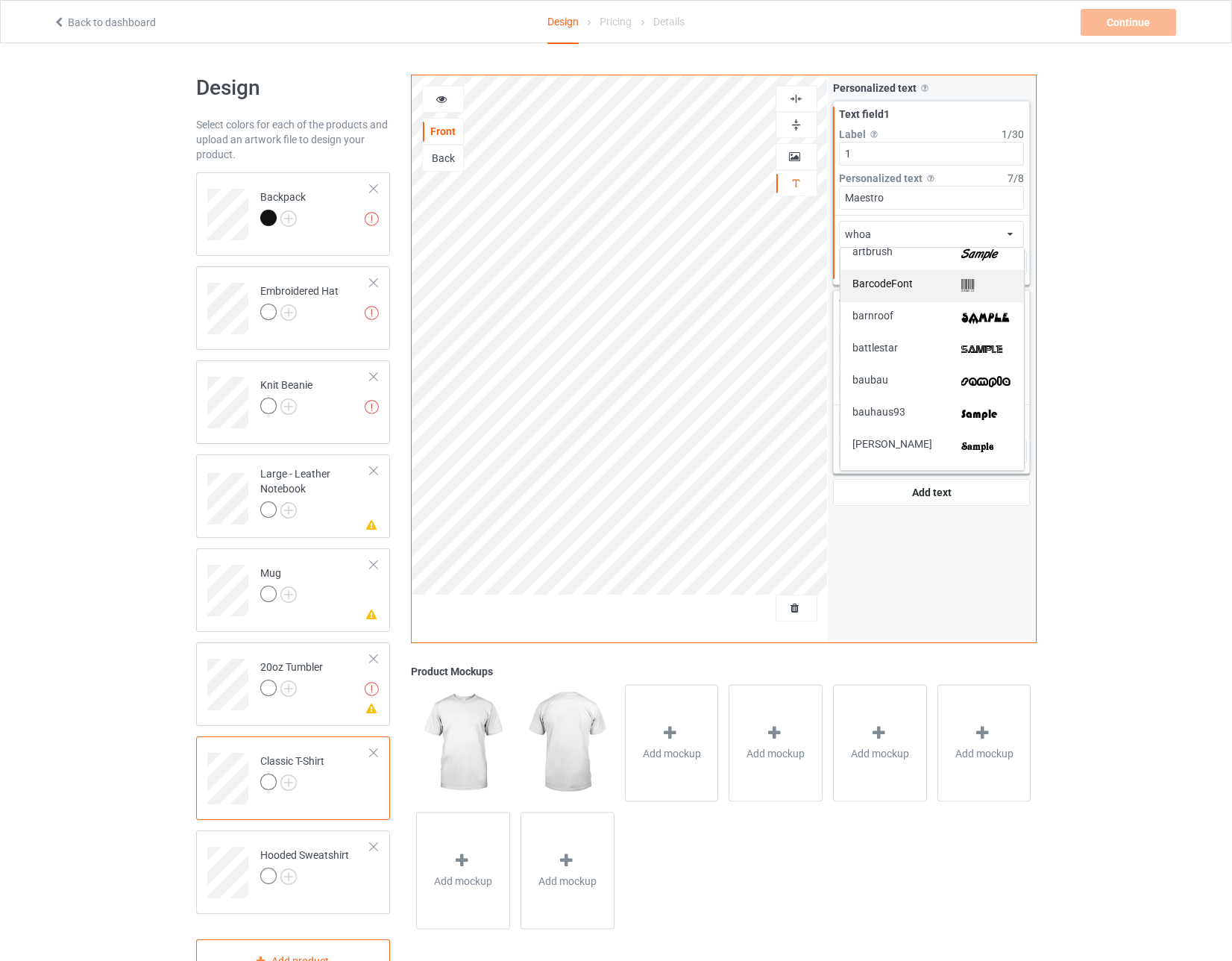
click at [545, 282] on div "BarcodeFont" at bounding box center [932, 285] width 159 height 16
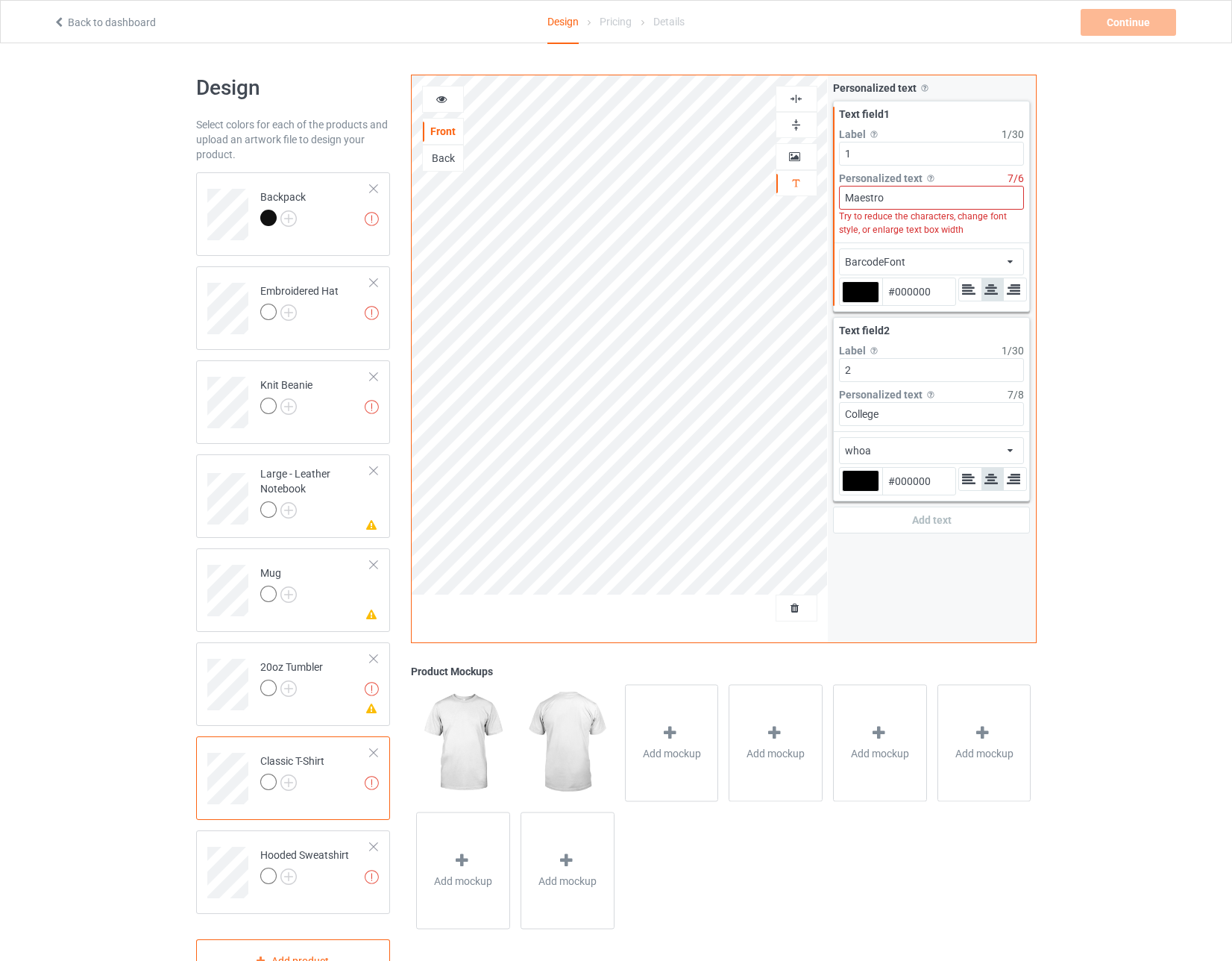
click at [545, 260] on div "BarcodeFont" at bounding box center [874, 261] width 60 height 15
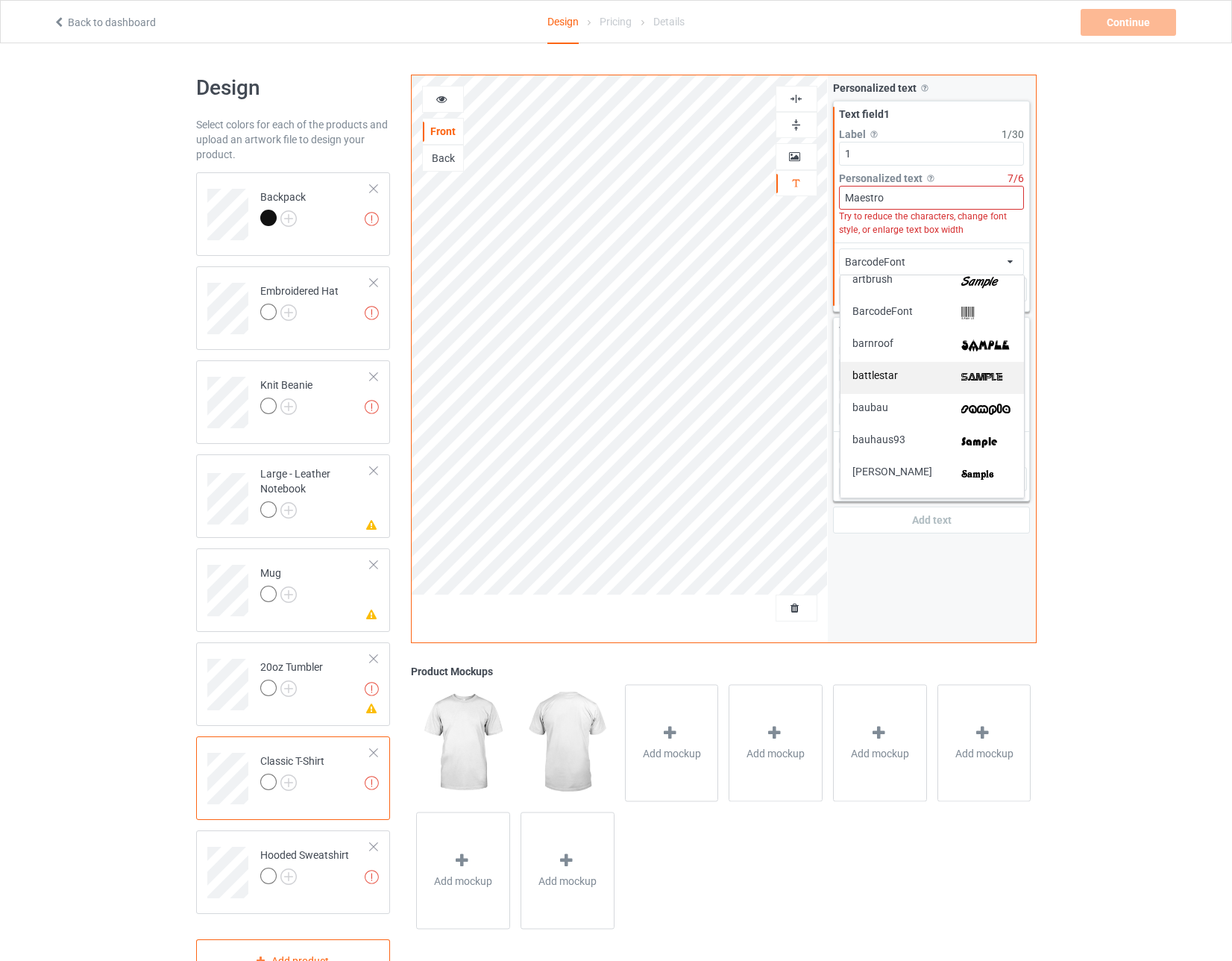
scroll to position [373, 0]
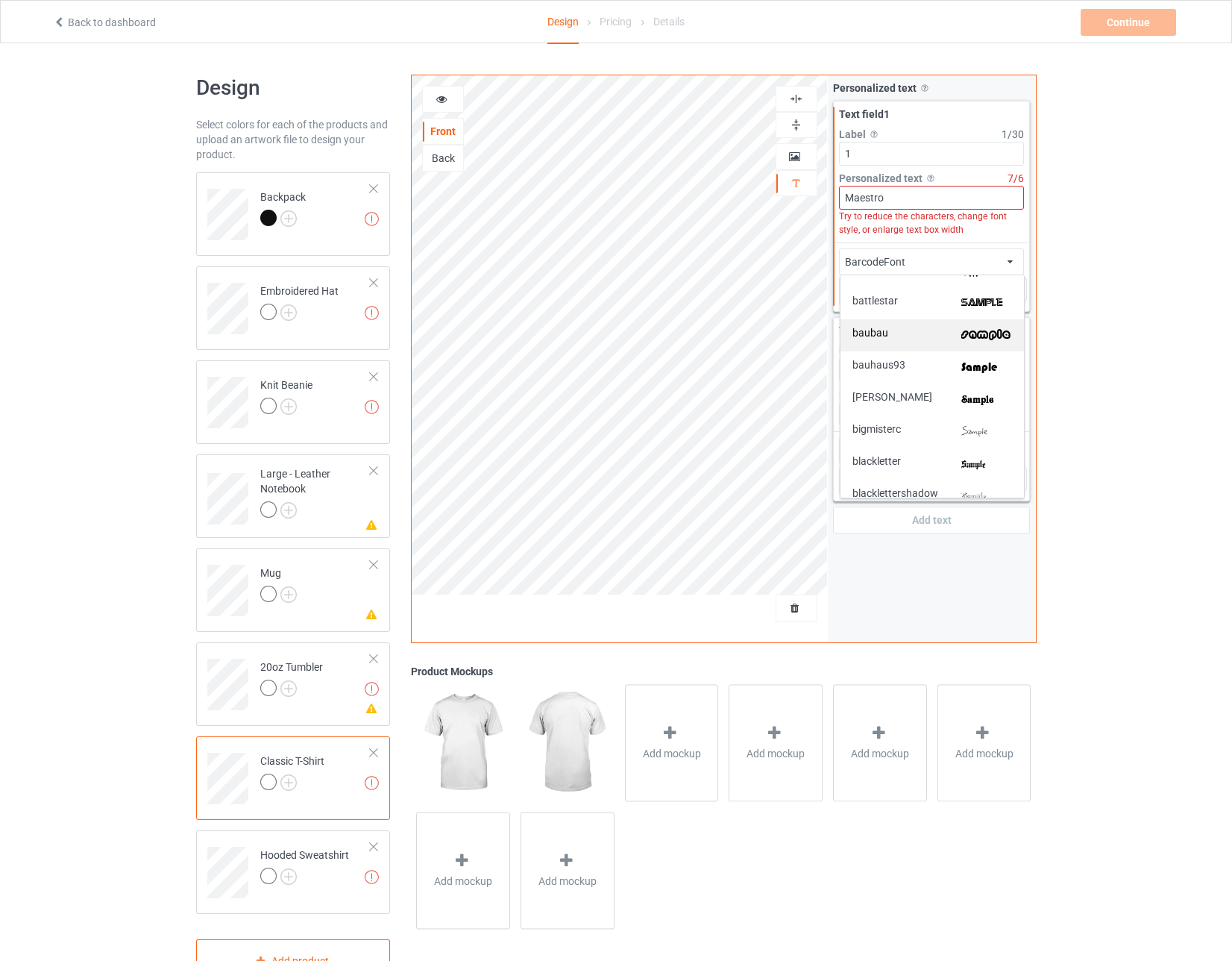
click at [545, 337] on div "baubau" at bounding box center [932, 335] width 159 height 16
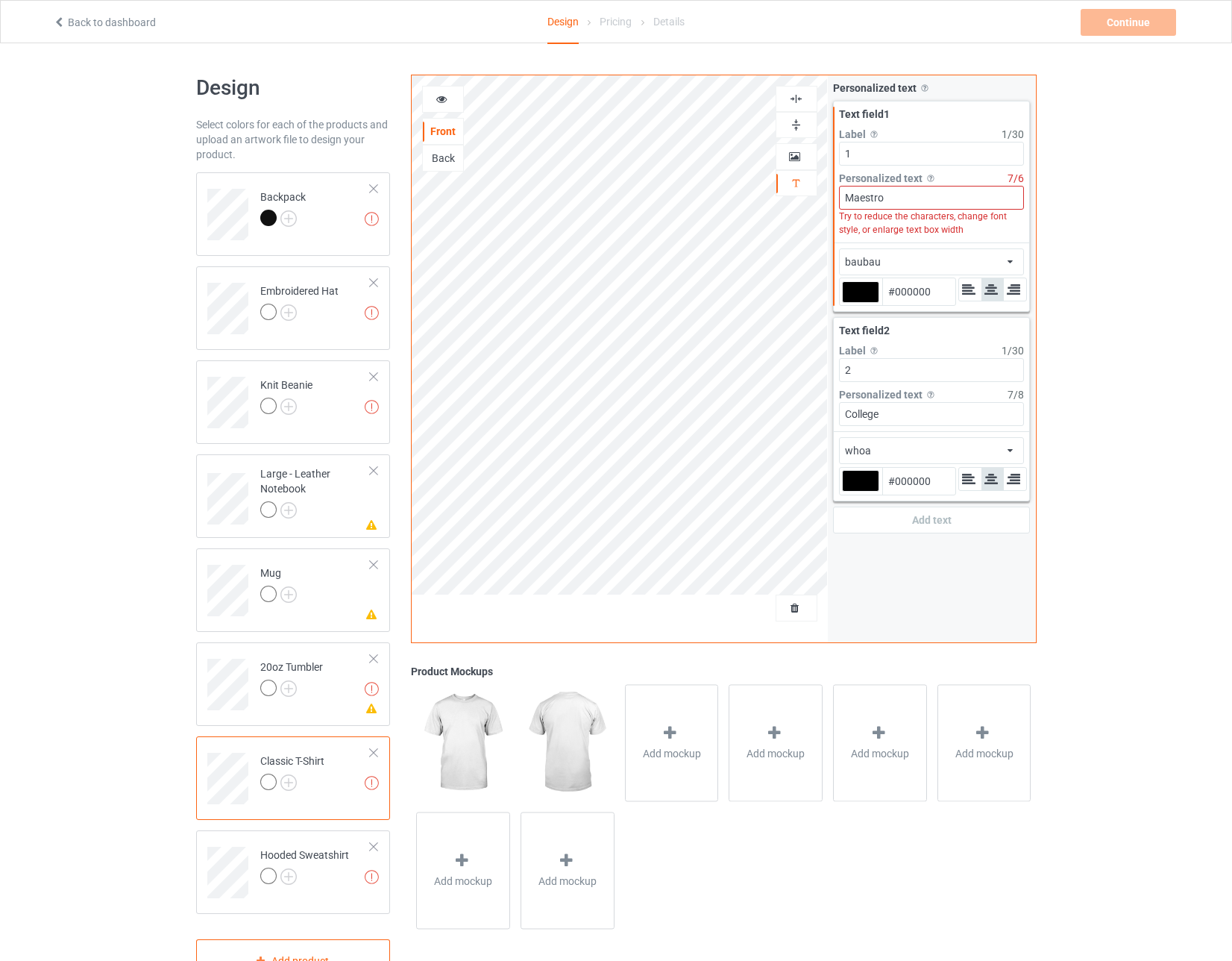
click at [545, 260] on div "baubau african airstream aladdin alcohollicks [PERSON_NAME] almontesnow anglica…" at bounding box center [931, 261] width 185 height 27
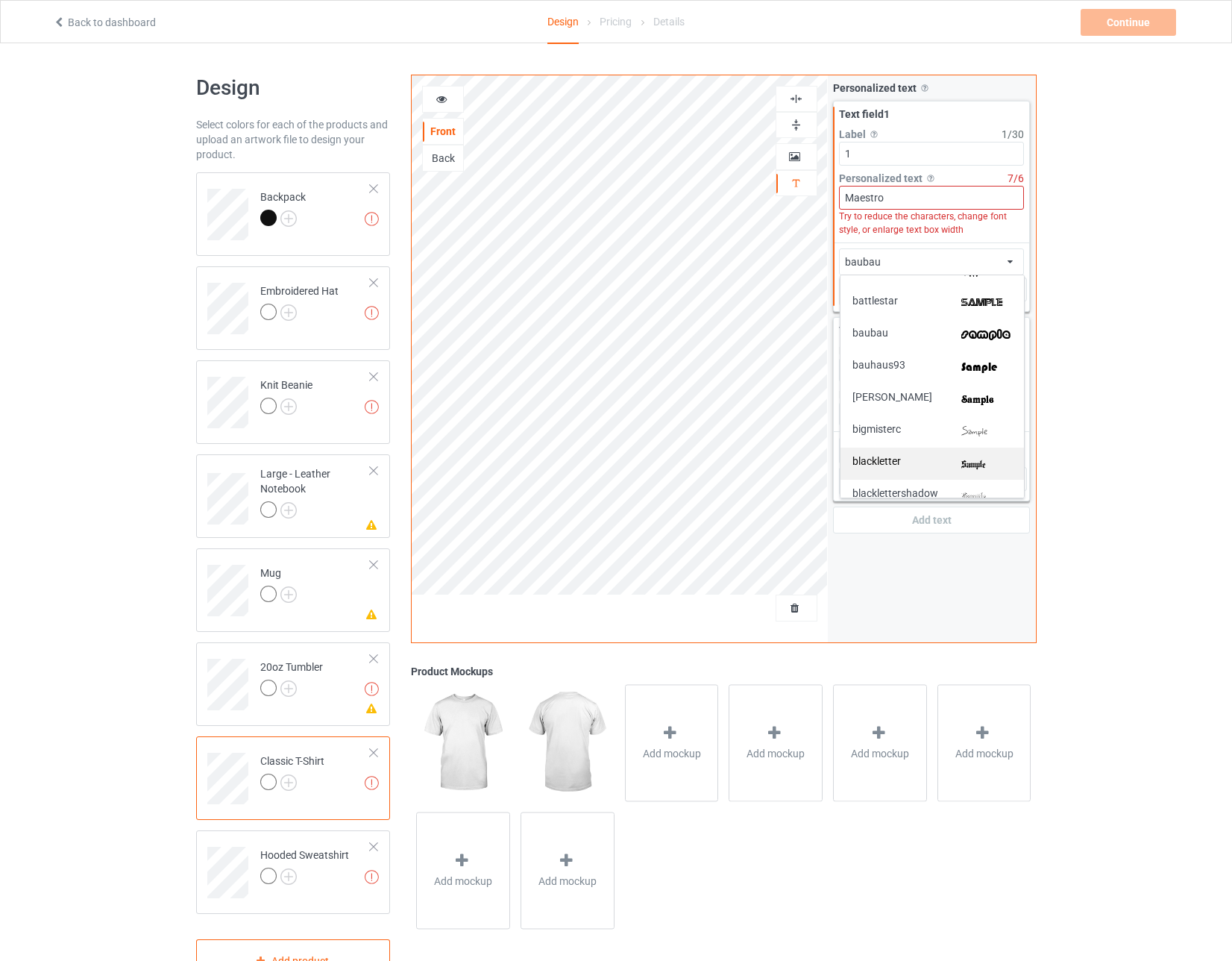
scroll to position [448, 0]
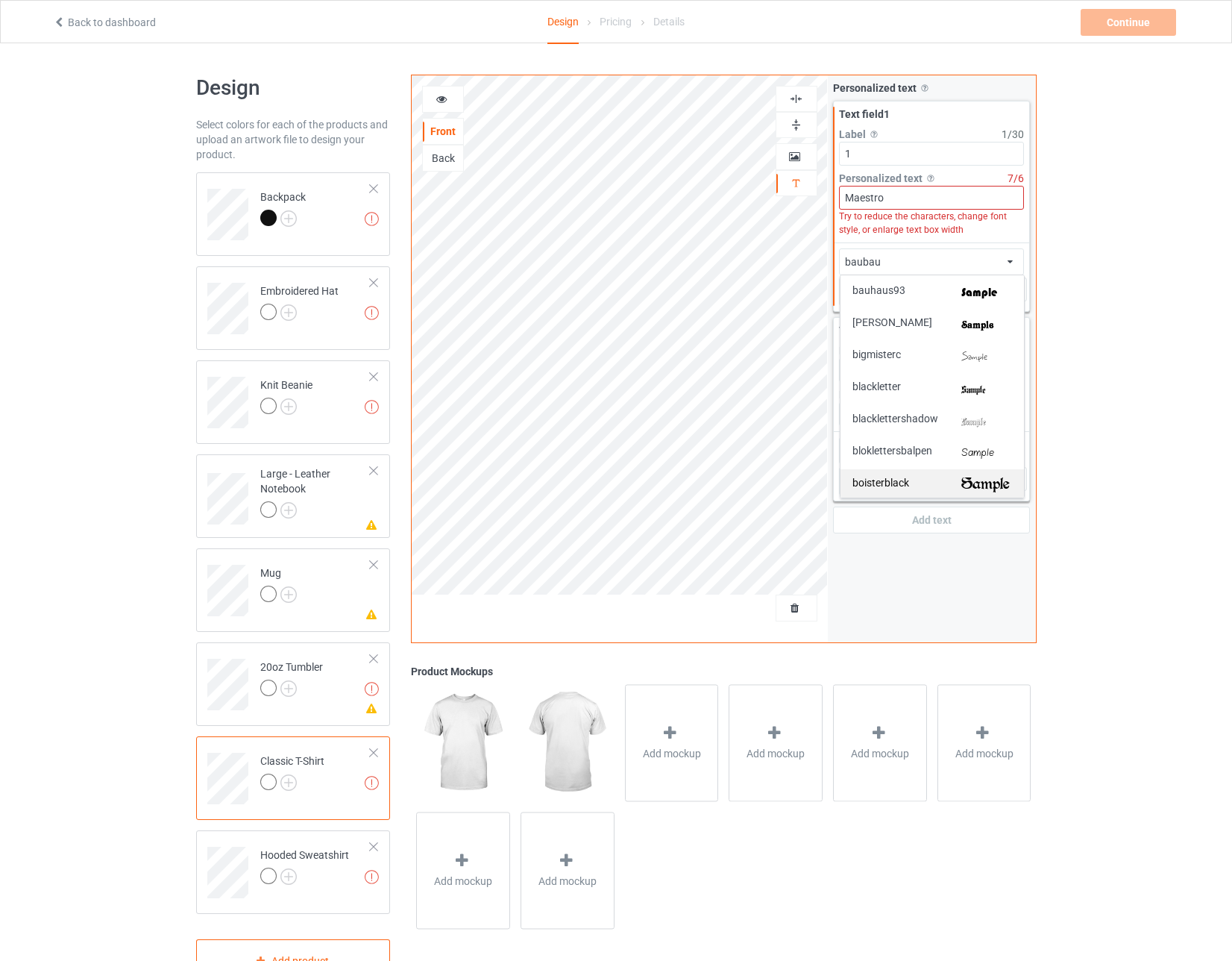
click at [545, 472] on div "boisterblack" at bounding box center [932, 485] width 183 height 32
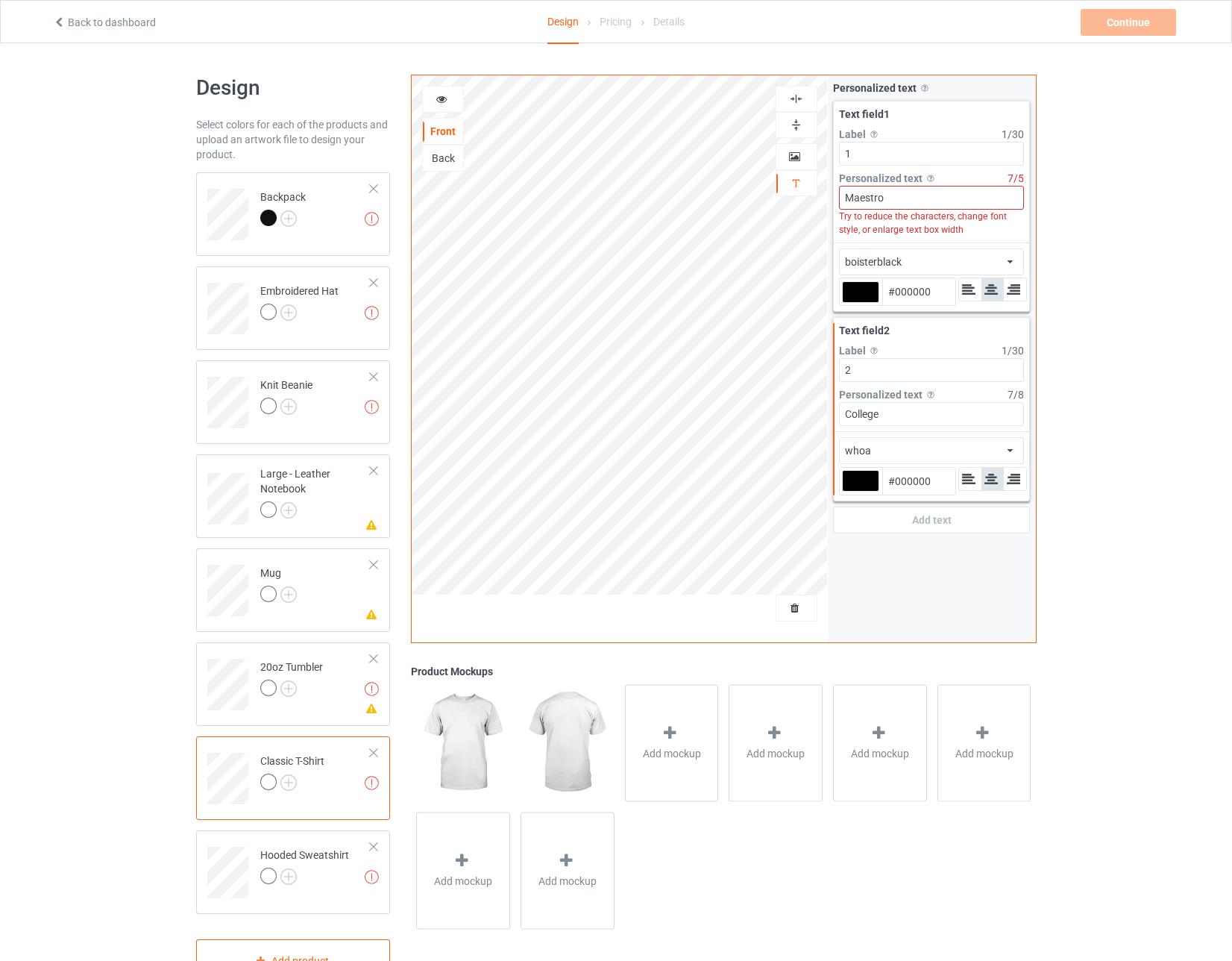
click at [545, 448] on div "whoa african airstream aladdin alcohollicks [PERSON_NAME] almontesnow anglicant…" at bounding box center [931, 450] width 185 height 27
click at [545, 525] on span "boisterblack" at bounding box center [880, 525] width 57 height 16
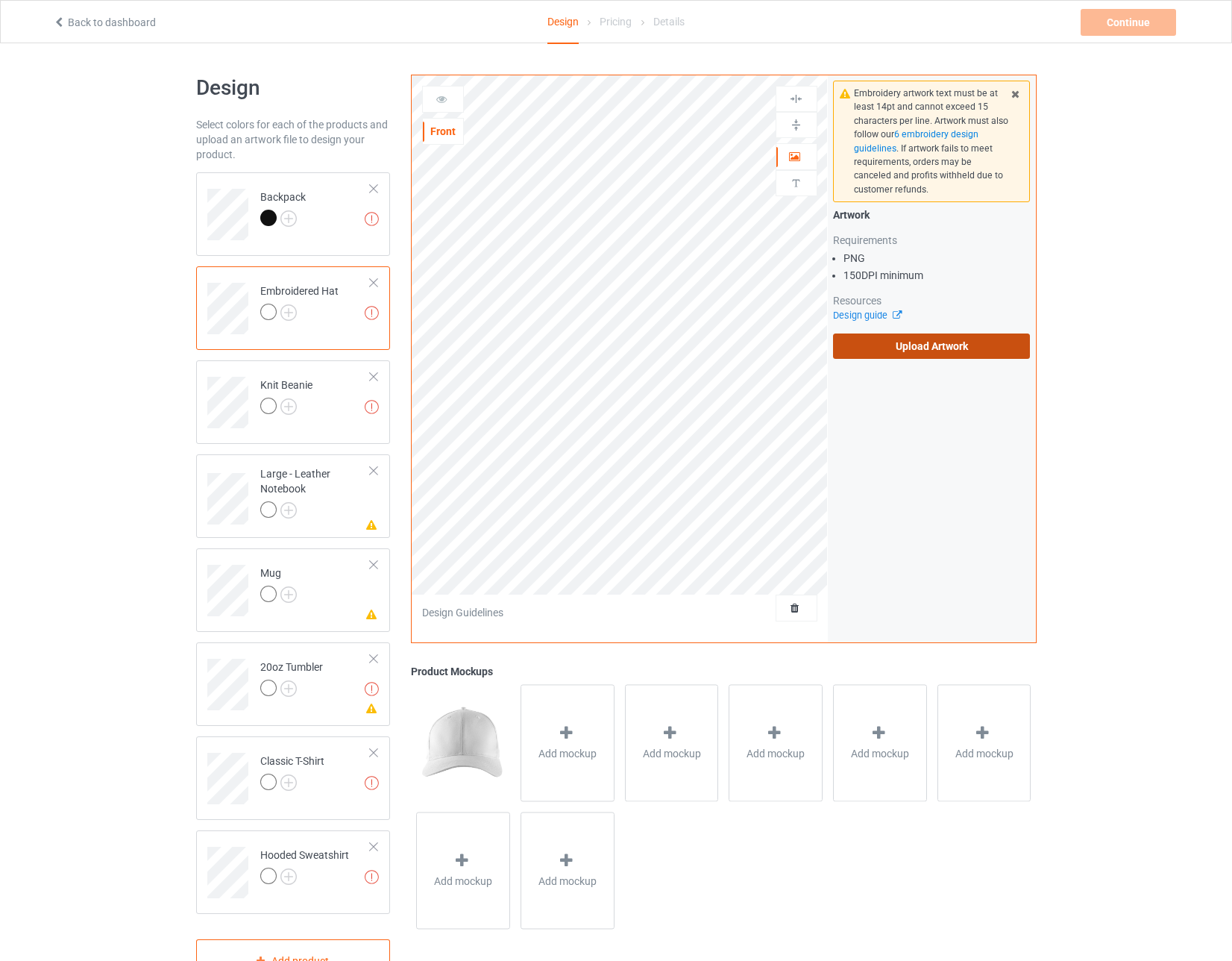
click at [545, 346] on label "Upload Artwork" at bounding box center [931, 346] width 197 height 25
click at [0, 0] on input "Upload Artwork" at bounding box center [0, 0] width 0 height 0
click at [545, 344] on label "Upload Artwork" at bounding box center [931, 346] width 197 height 25
click at [0, 0] on input "Upload Artwork" at bounding box center [0, 0] width 0 height 0
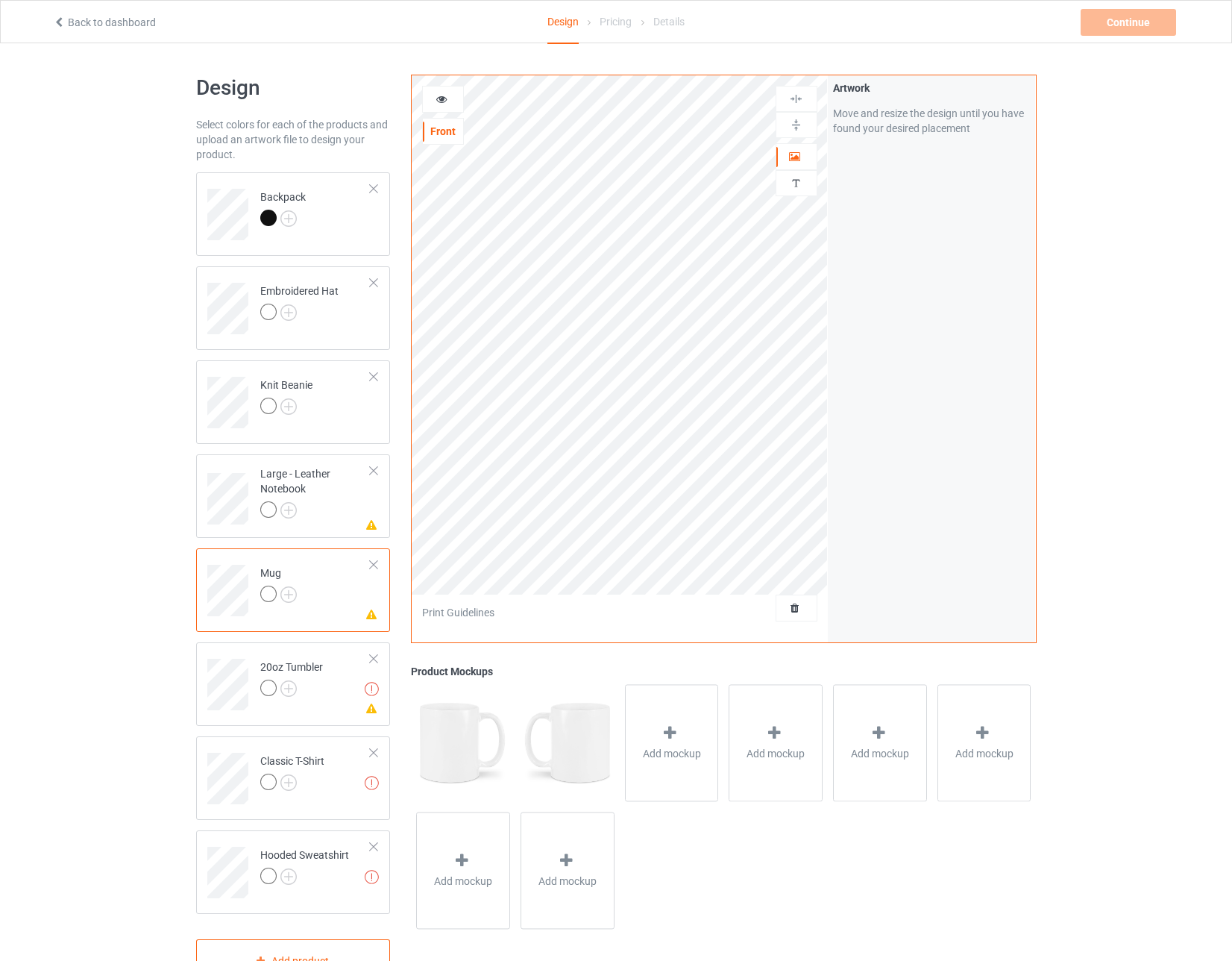
scroll to position [54, 0]
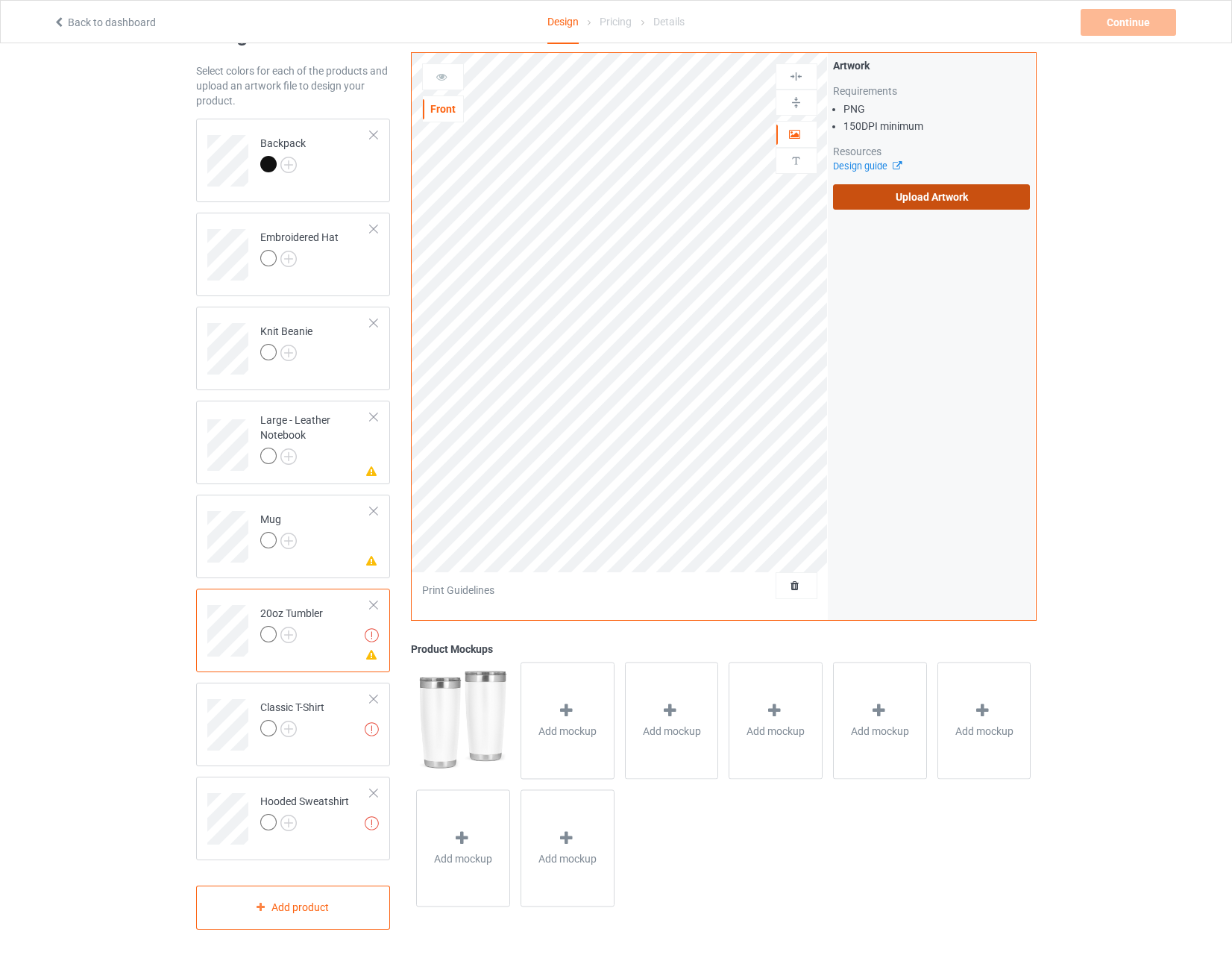
click at [545, 199] on label "Upload Artwork" at bounding box center [931, 196] width 197 height 25
click at [0, 0] on input "Upload Artwork" at bounding box center [0, 0] width 0 height 0
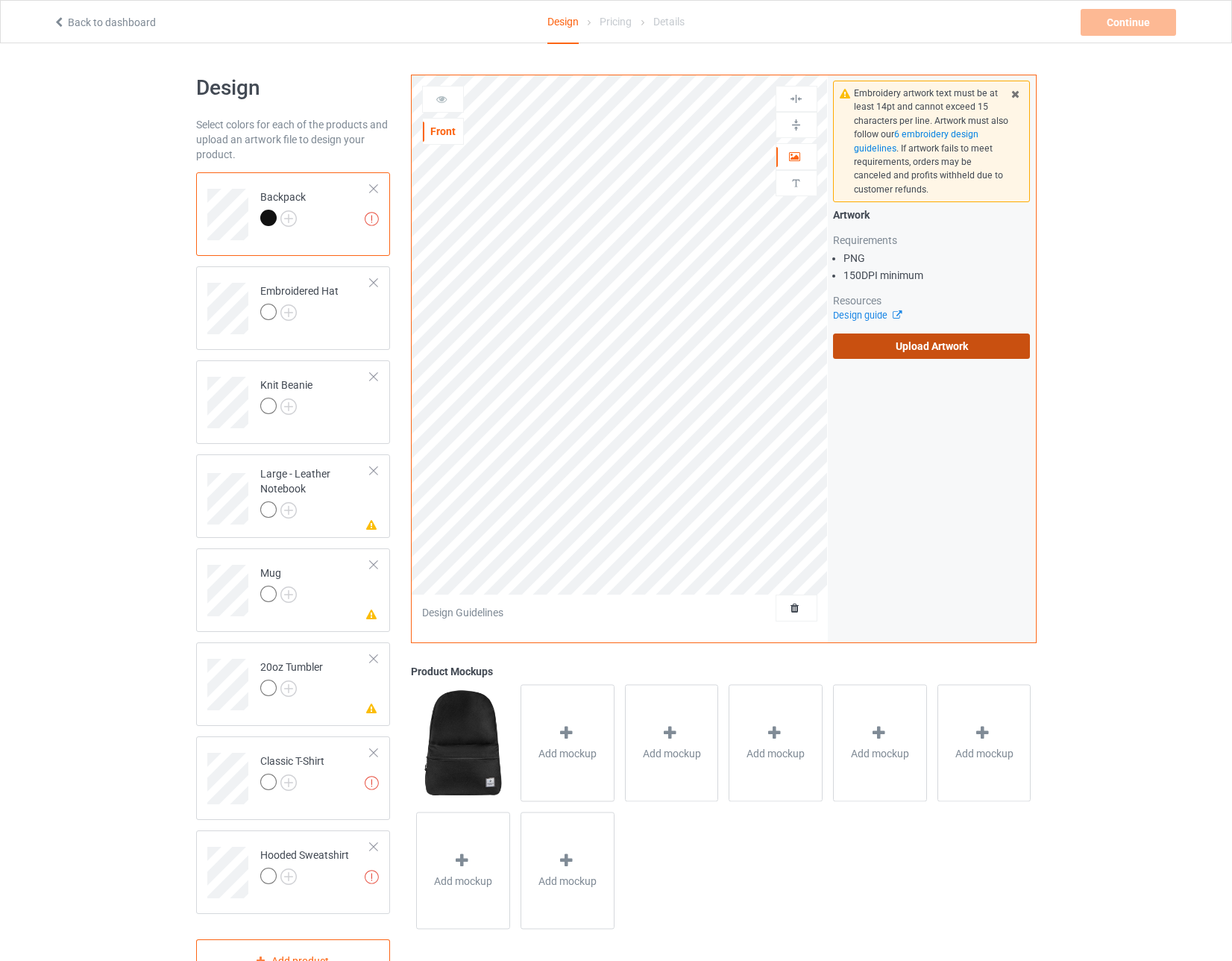
click at [545, 335] on label "Upload Artwork" at bounding box center [931, 346] width 197 height 25
click at [0, 0] on input "Upload Artwork" at bounding box center [0, 0] width 0 height 0
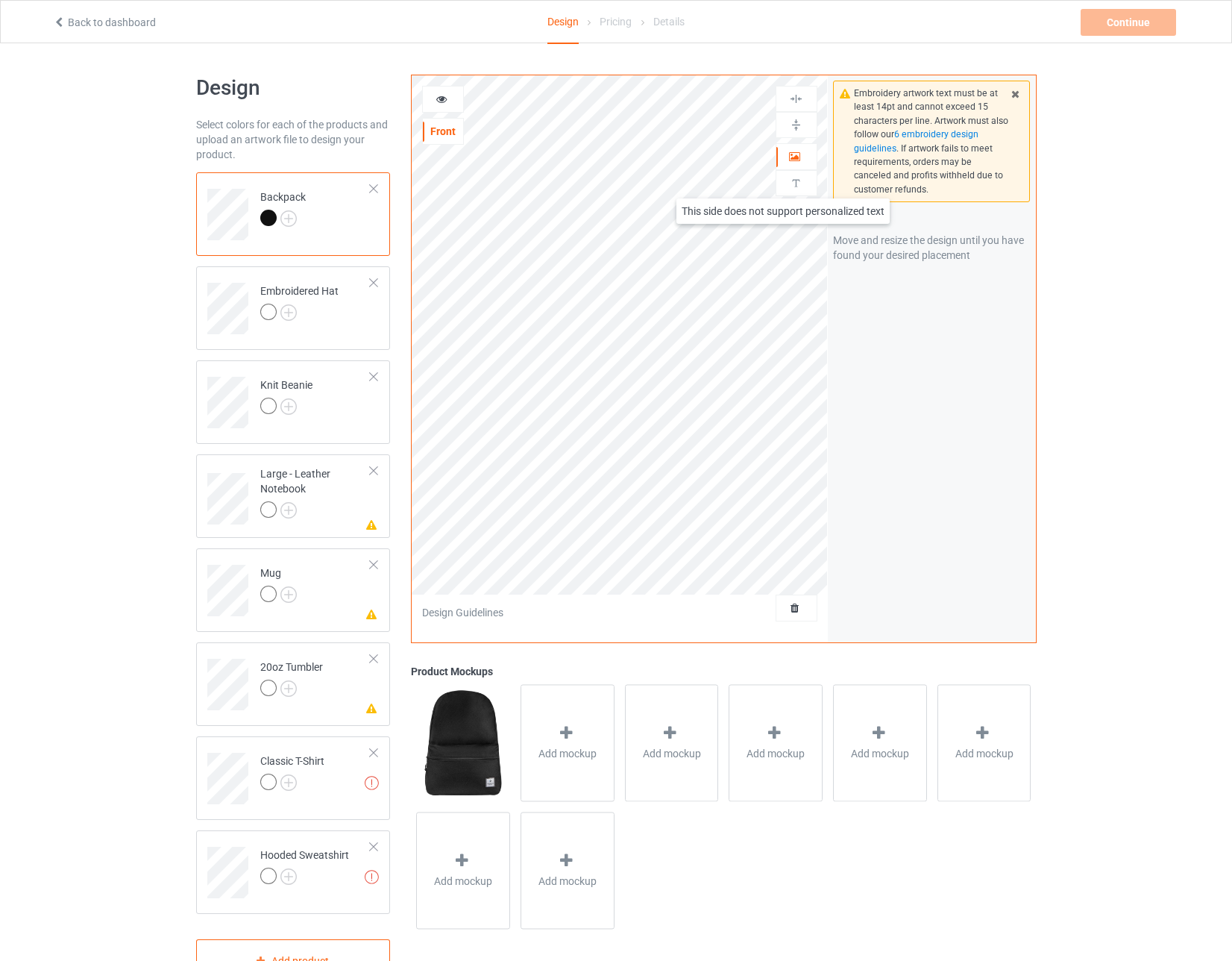
click at [545, 177] on img at bounding box center [795, 183] width 14 height 14
click at [450, 104] on div at bounding box center [442, 99] width 40 height 15
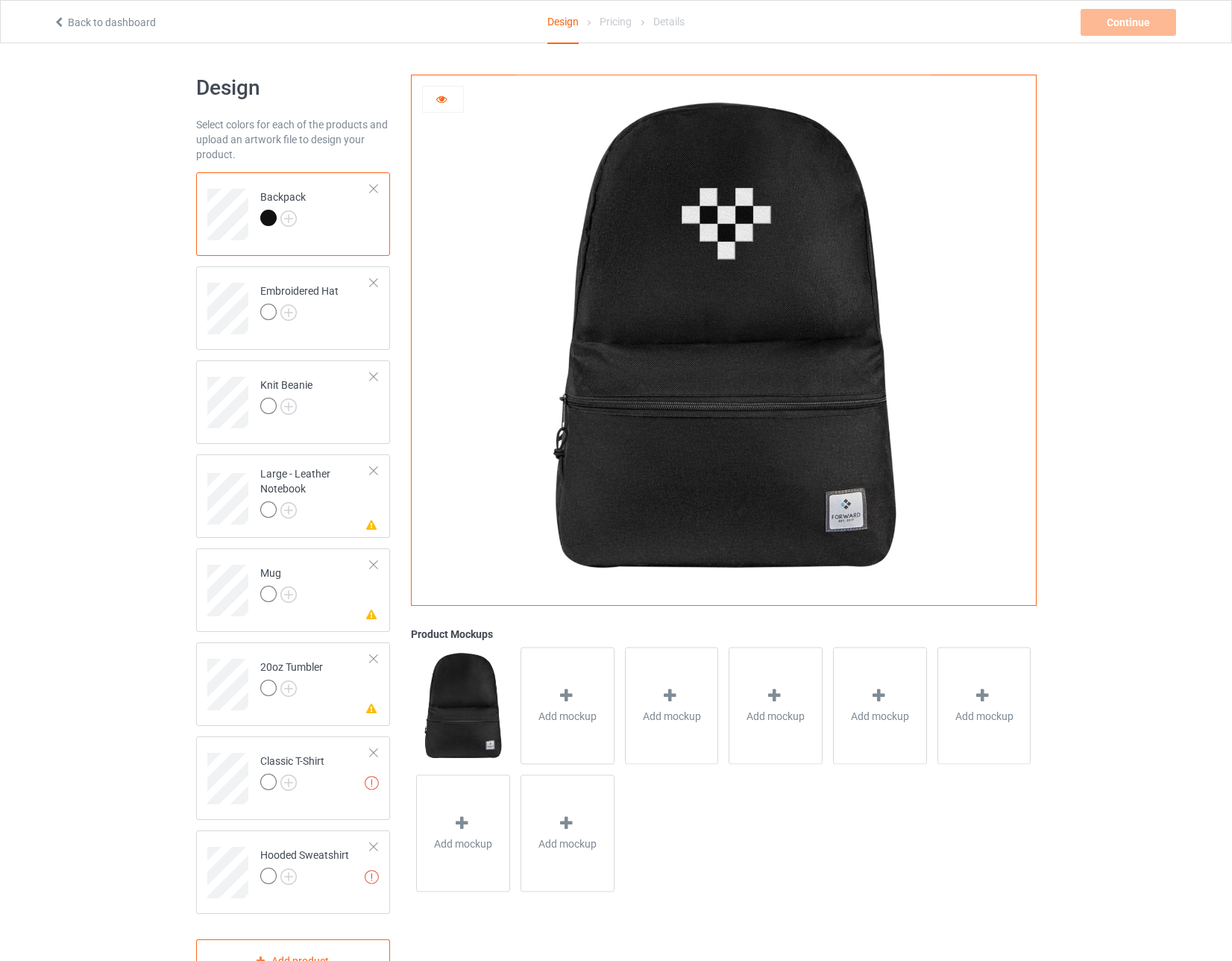
click at [450, 104] on div at bounding box center [442, 99] width 40 height 15
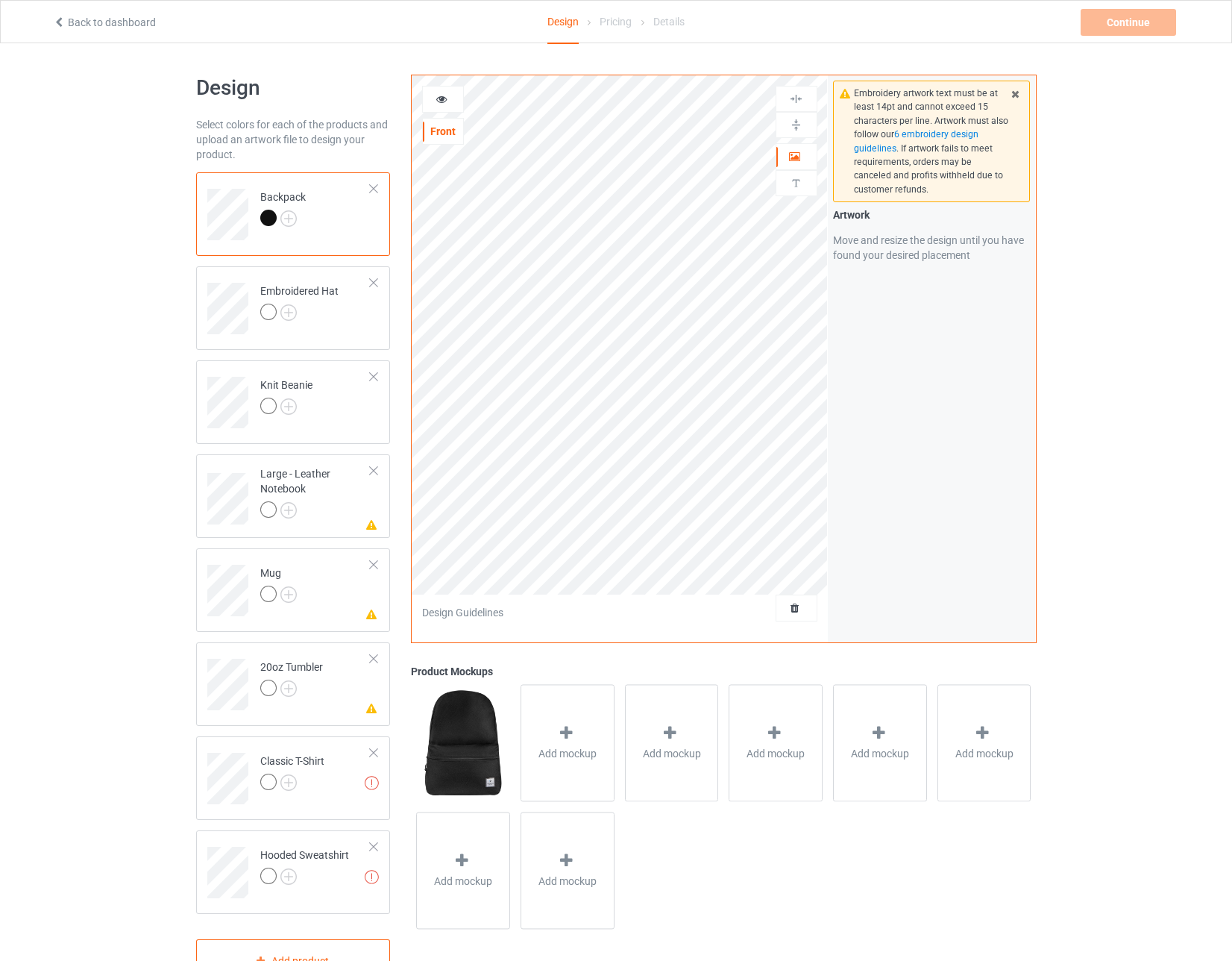
click at [450, 104] on div at bounding box center [442, 99] width 40 height 15
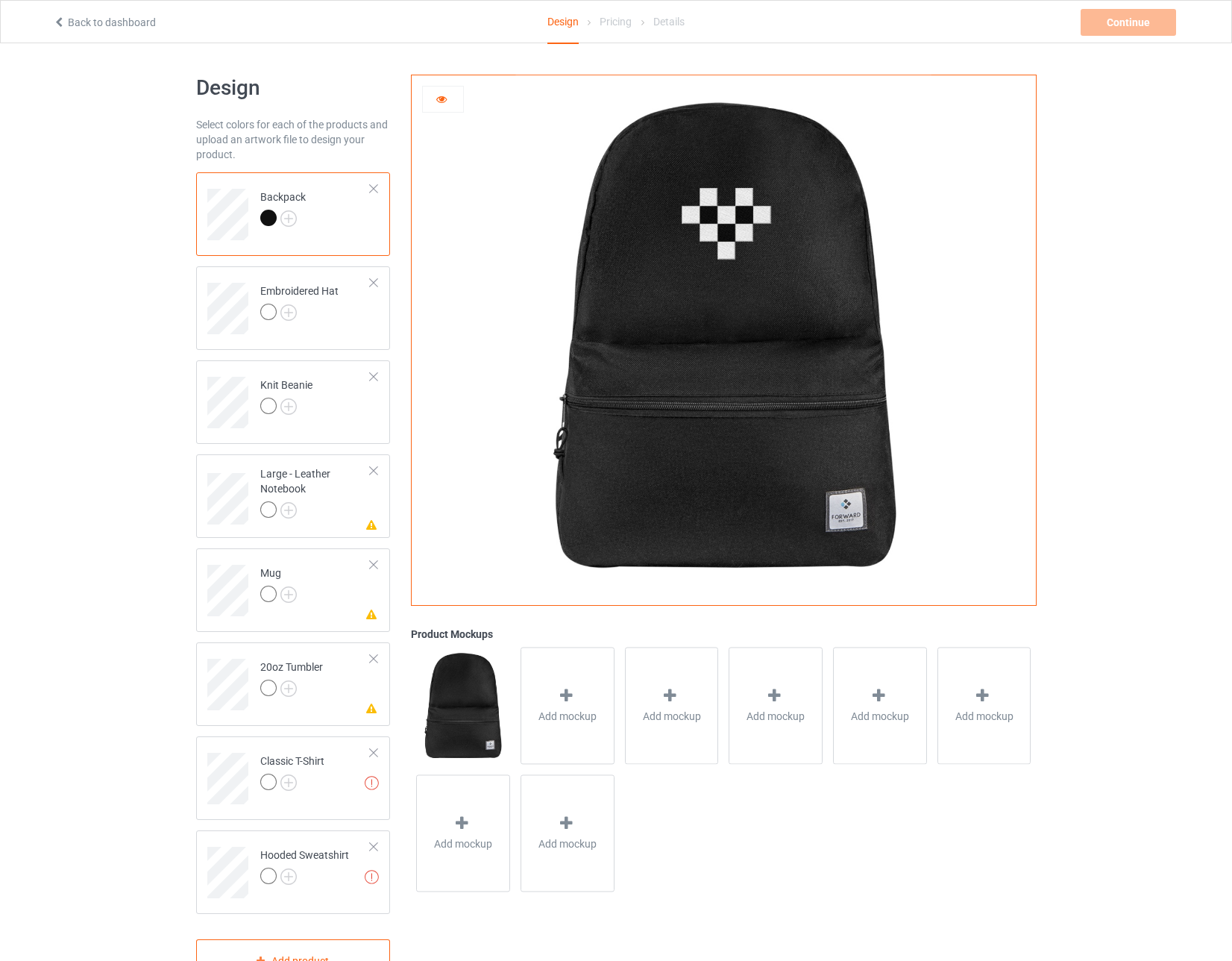
click at [450, 104] on div at bounding box center [442, 99] width 40 height 15
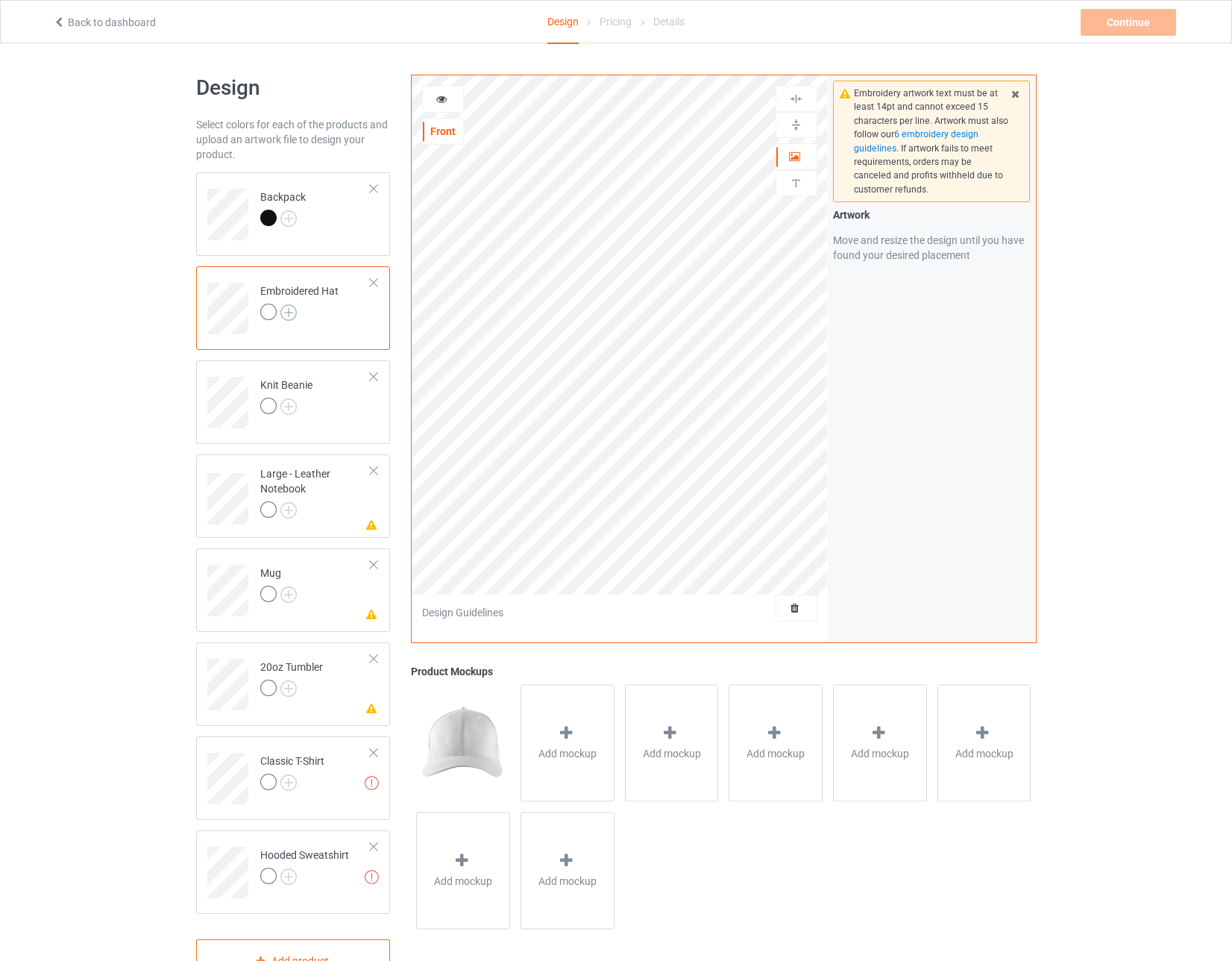
click at [291, 311] on img at bounding box center [289, 312] width 17 height 17
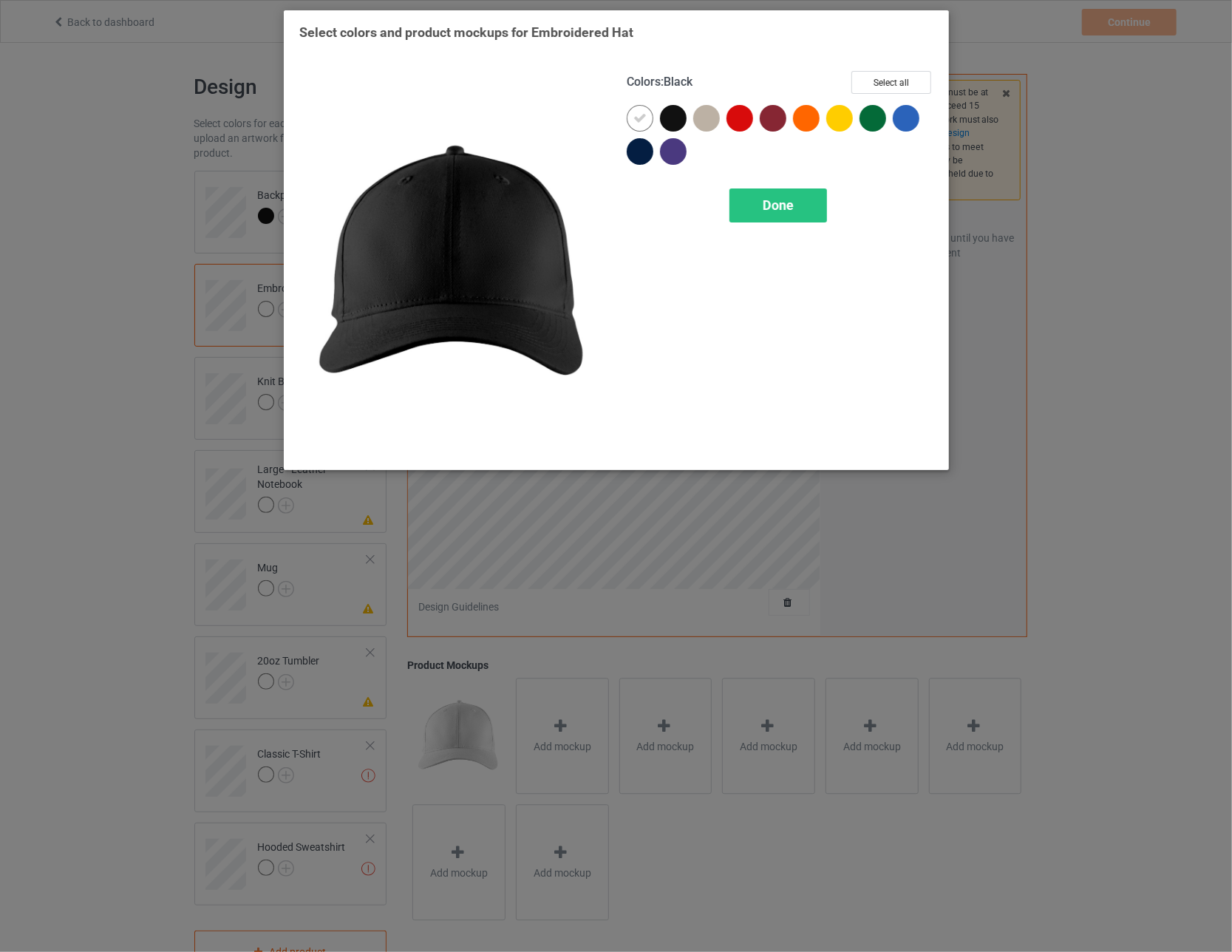
drag, startPoint x: 676, startPoint y: 113, endPoint x: 688, endPoint y: 116, distance: 12.4
click at [540, 113] on div at bounding box center [673, 118] width 27 height 27
click at [540, 116] on div at bounding box center [706, 118] width 27 height 27
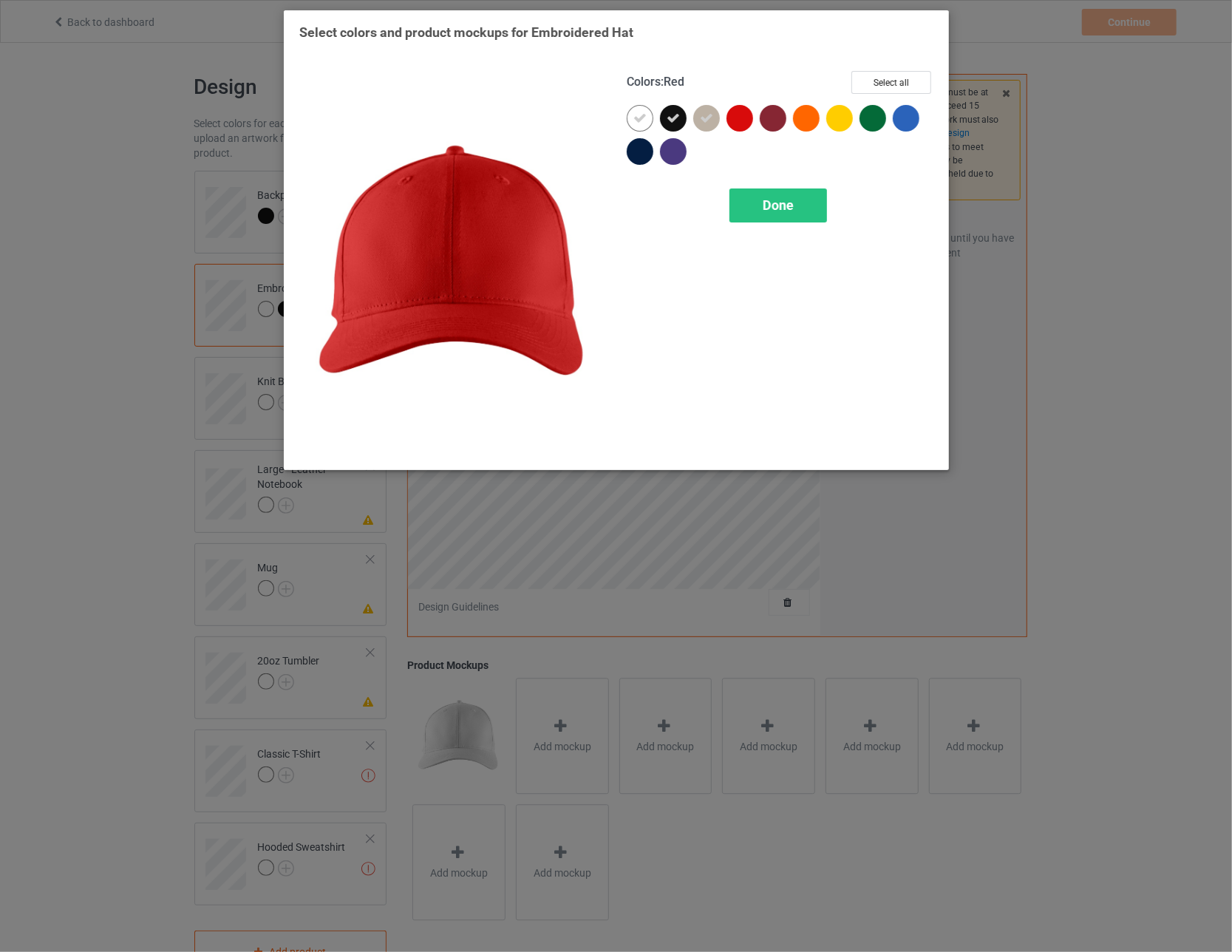
click at [540, 116] on div at bounding box center [739, 118] width 27 height 27
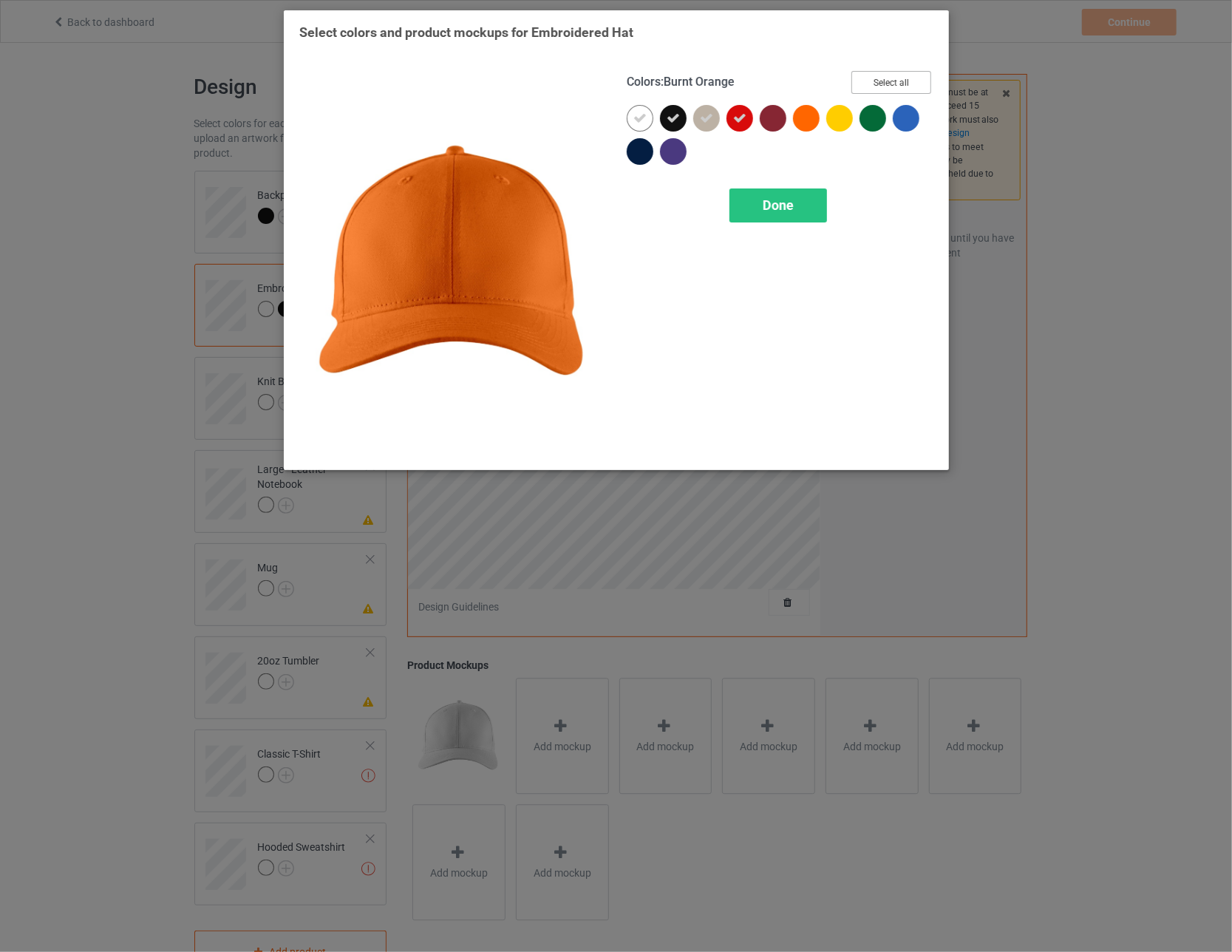
click at [540, 81] on button "Select all" at bounding box center [890, 82] width 80 height 23
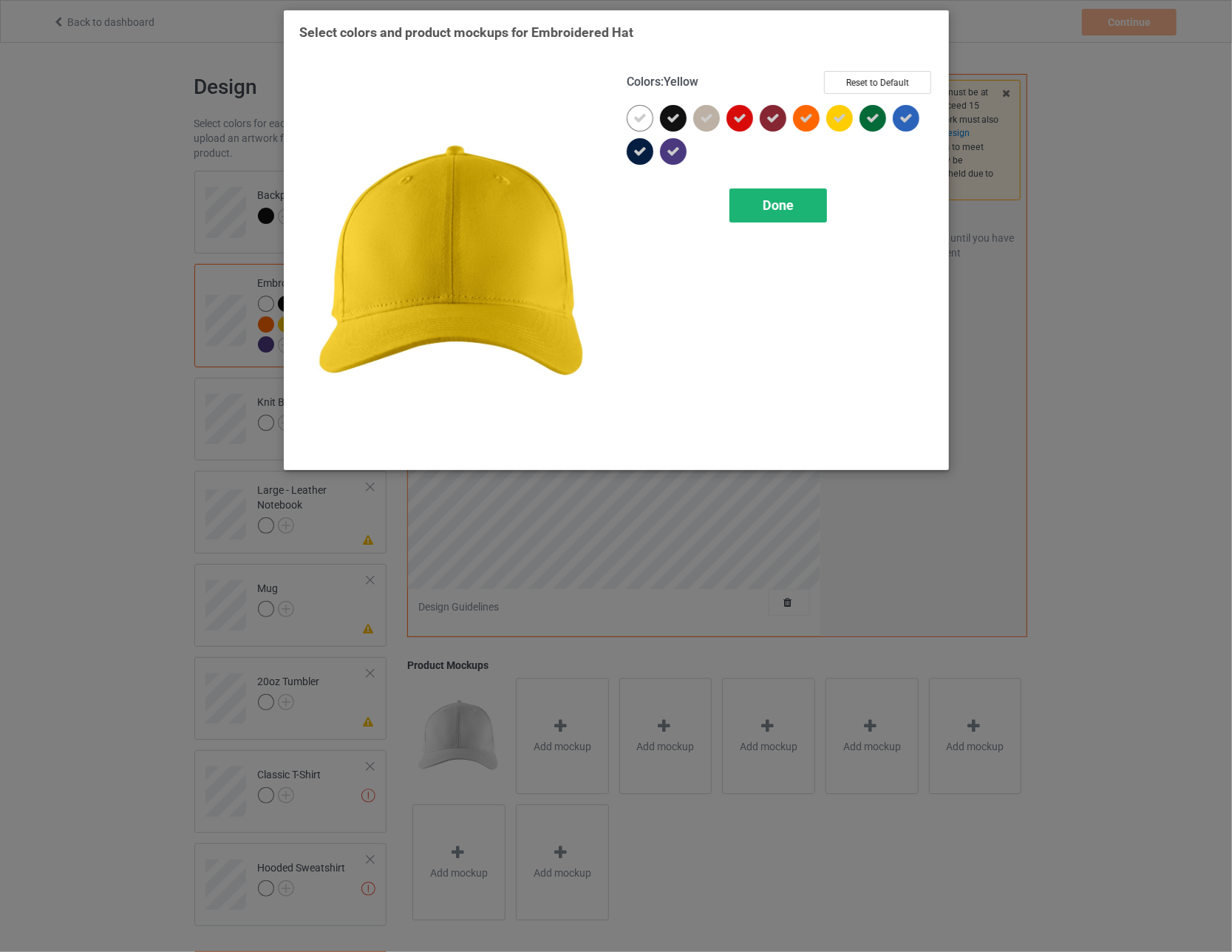
drag, startPoint x: 774, startPoint y: 225, endPoint x: 777, endPoint y: 207, distance: 18.2
click at [540, 221] on div "Colors : Yellow Reset to Default Done" at bounding box center [779, 263] width 328 height 404
click at [540, 207] on span "Done" at bounding box center [778, 205] width 31 height 16
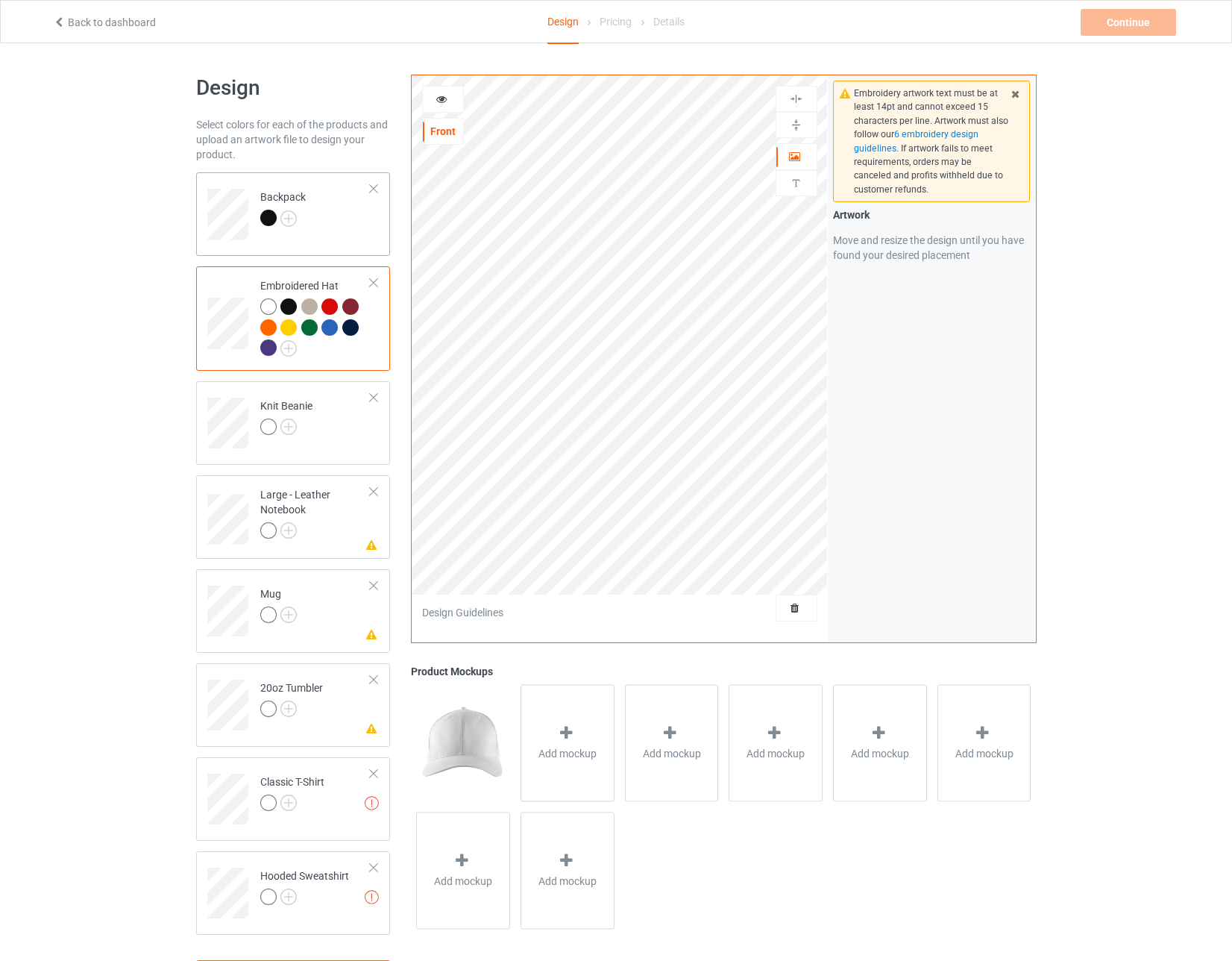
click at [322, 225] on td "Backpack" at bounding box center [316, 209] width 128 height 62
click at [290, 218] on img at bounding box center [289, 219] width 17 height 17
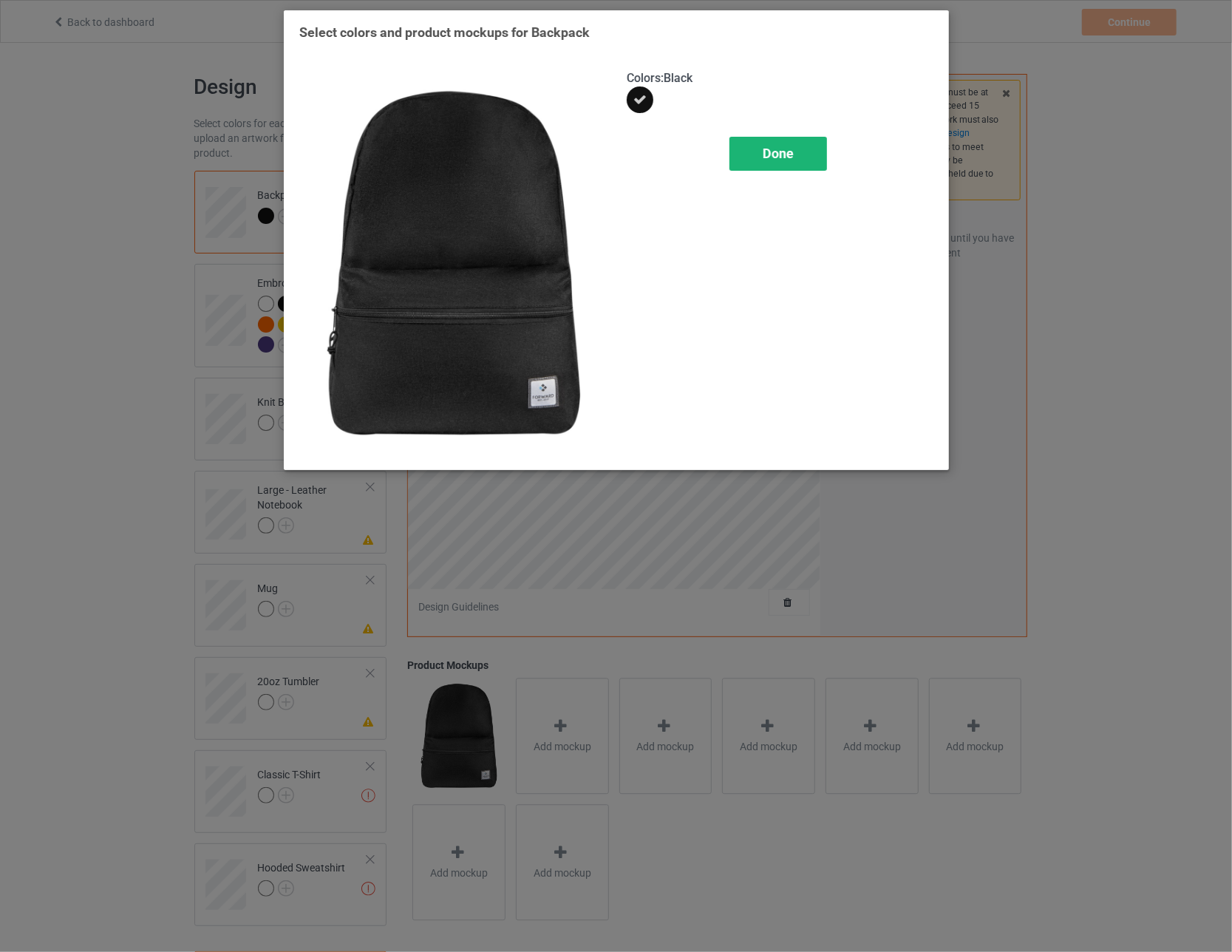
click at [540, 158] on span "Done" at bounding box center [778, 153] width 31 height 16
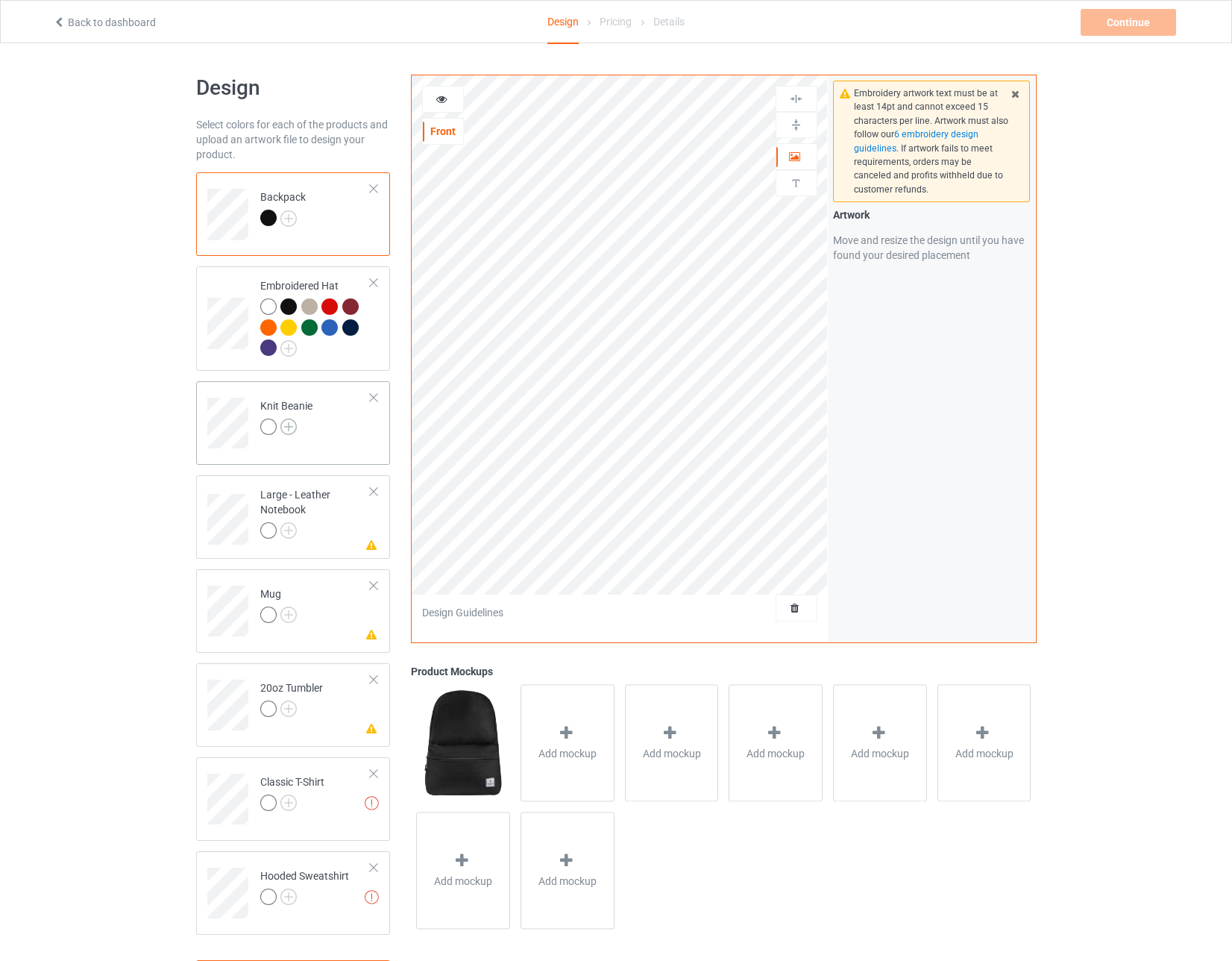
click at [291, 424] on img at bounding box center [289, 426] width 17 height 17
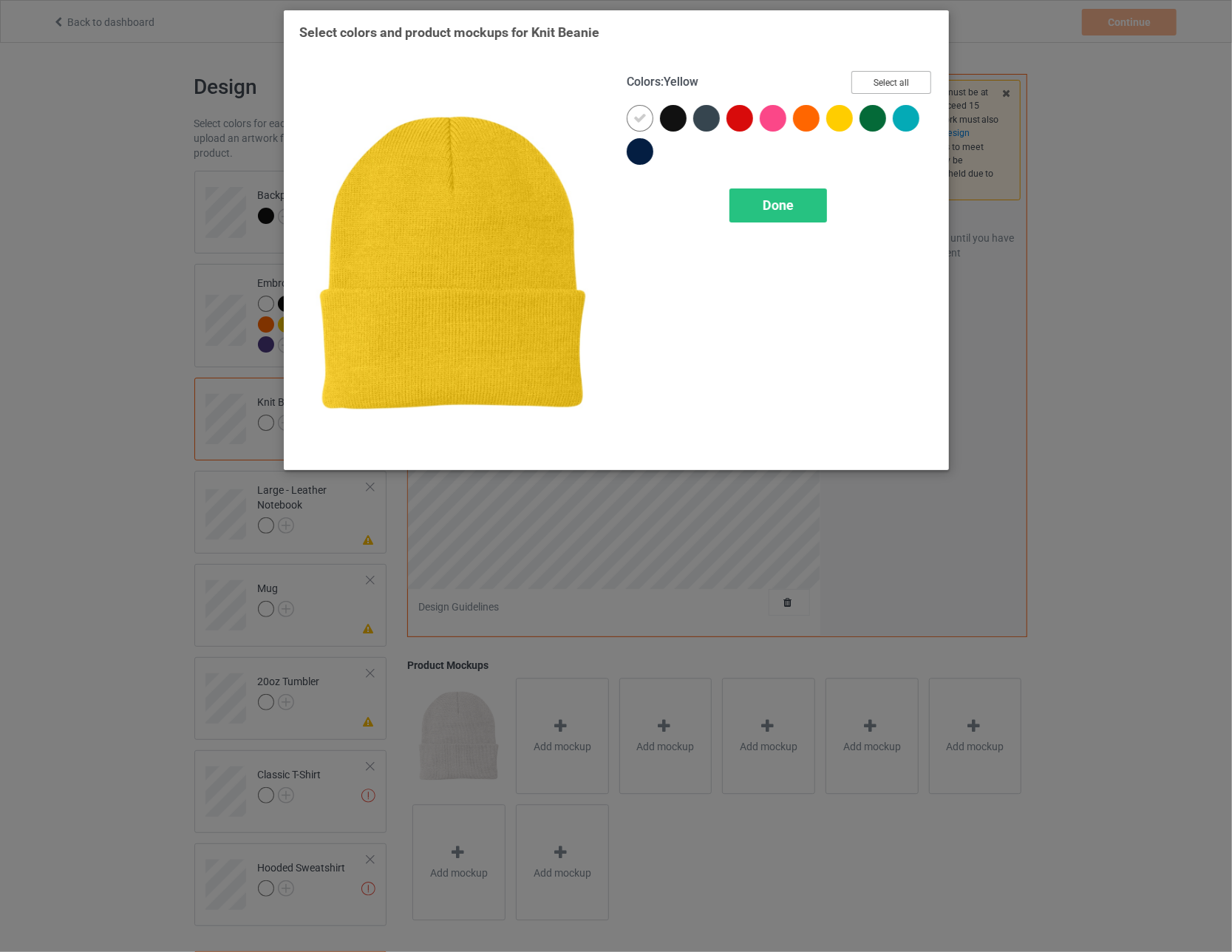
click at [540, 77] on button "Select all" at bounding box center [890, 82] width 80 height 23
click at [540, 210] on span "Done" at bounding box center [778, 205] width 31 height 16
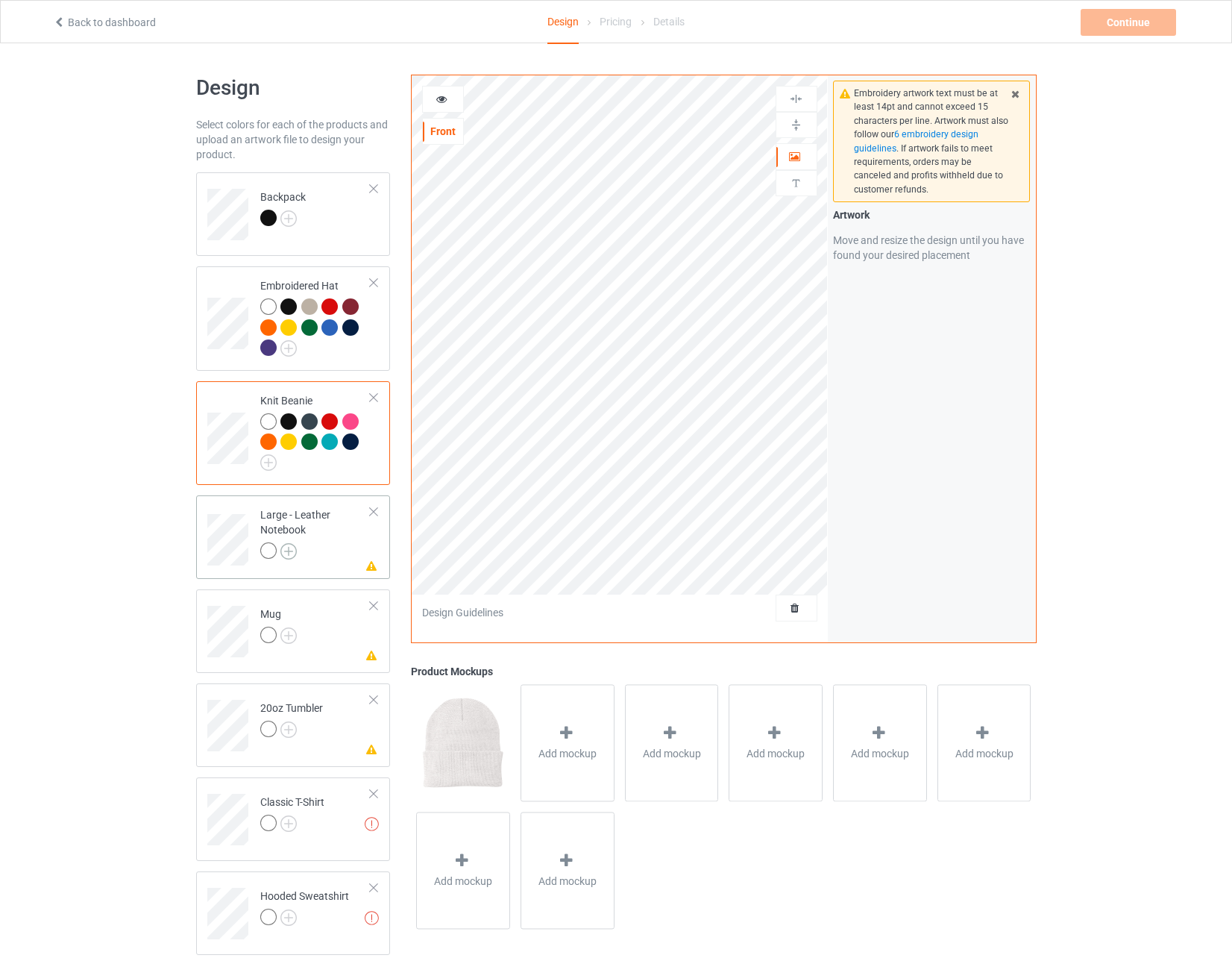
click at [291, 551] on img at bounding box center [289, 551] width 17 height 17
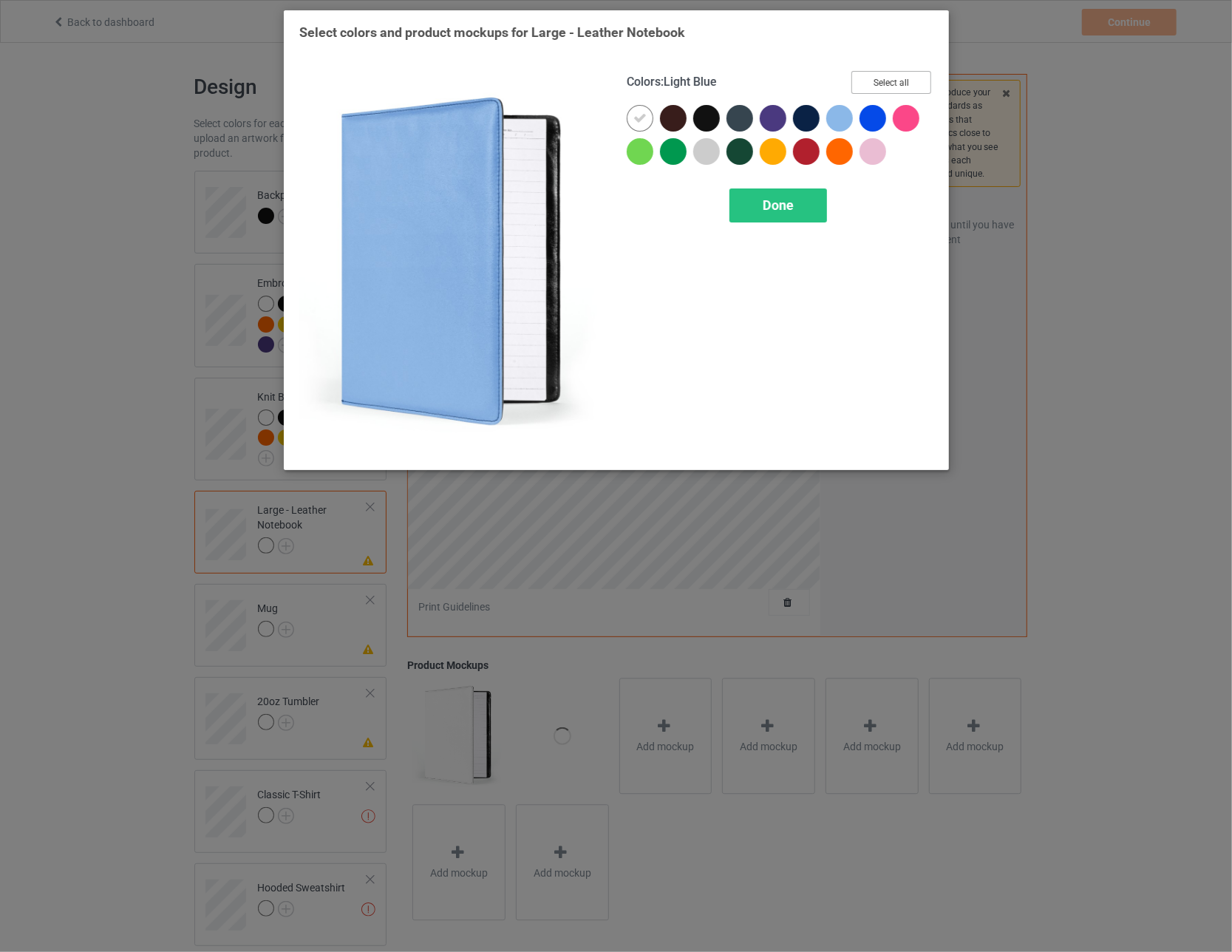
click at [540, 77] on button "Select all" at bounding box center [890, 82] width 80 height 23
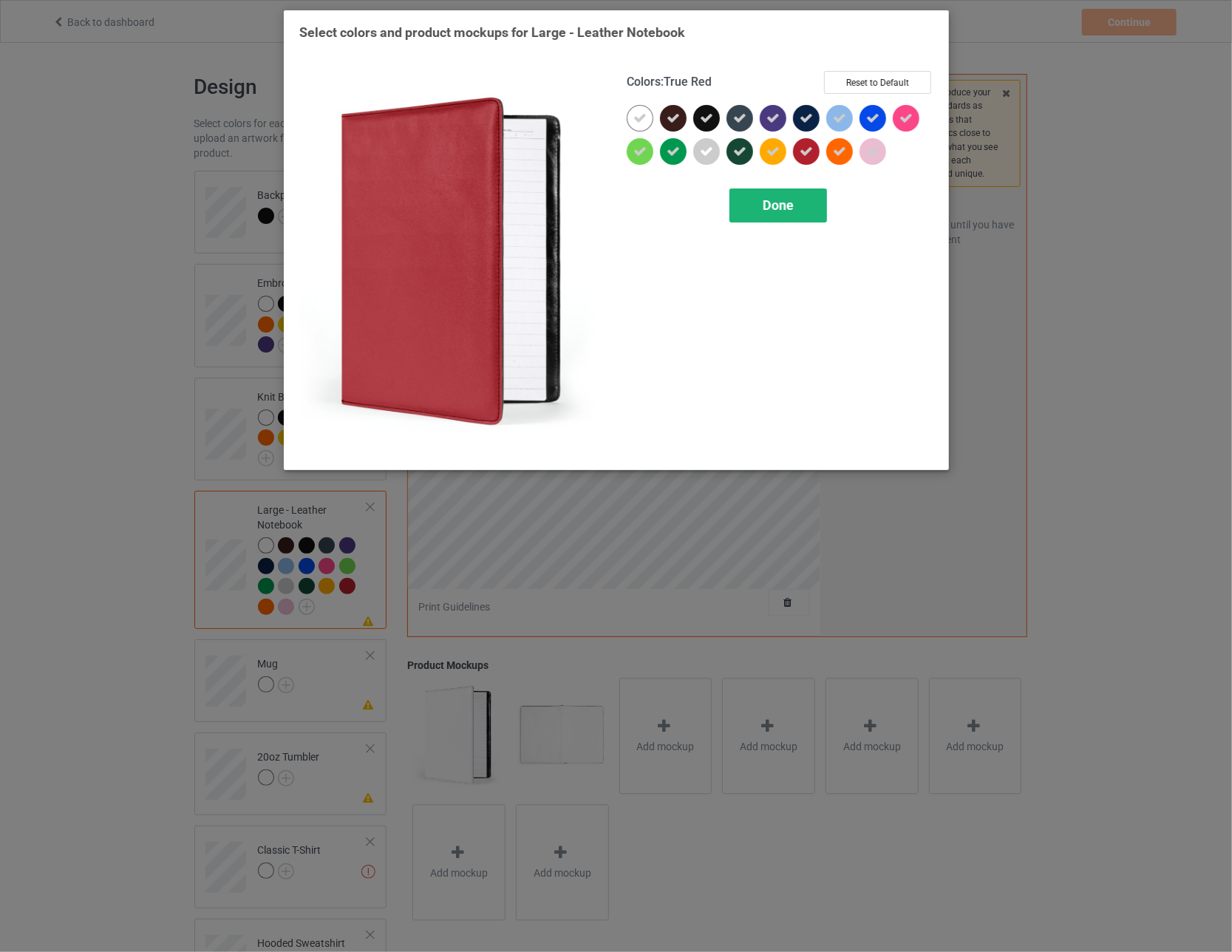
click at [540, 201] on span "Done" at bounding box center [778, 205] width 31 height 16
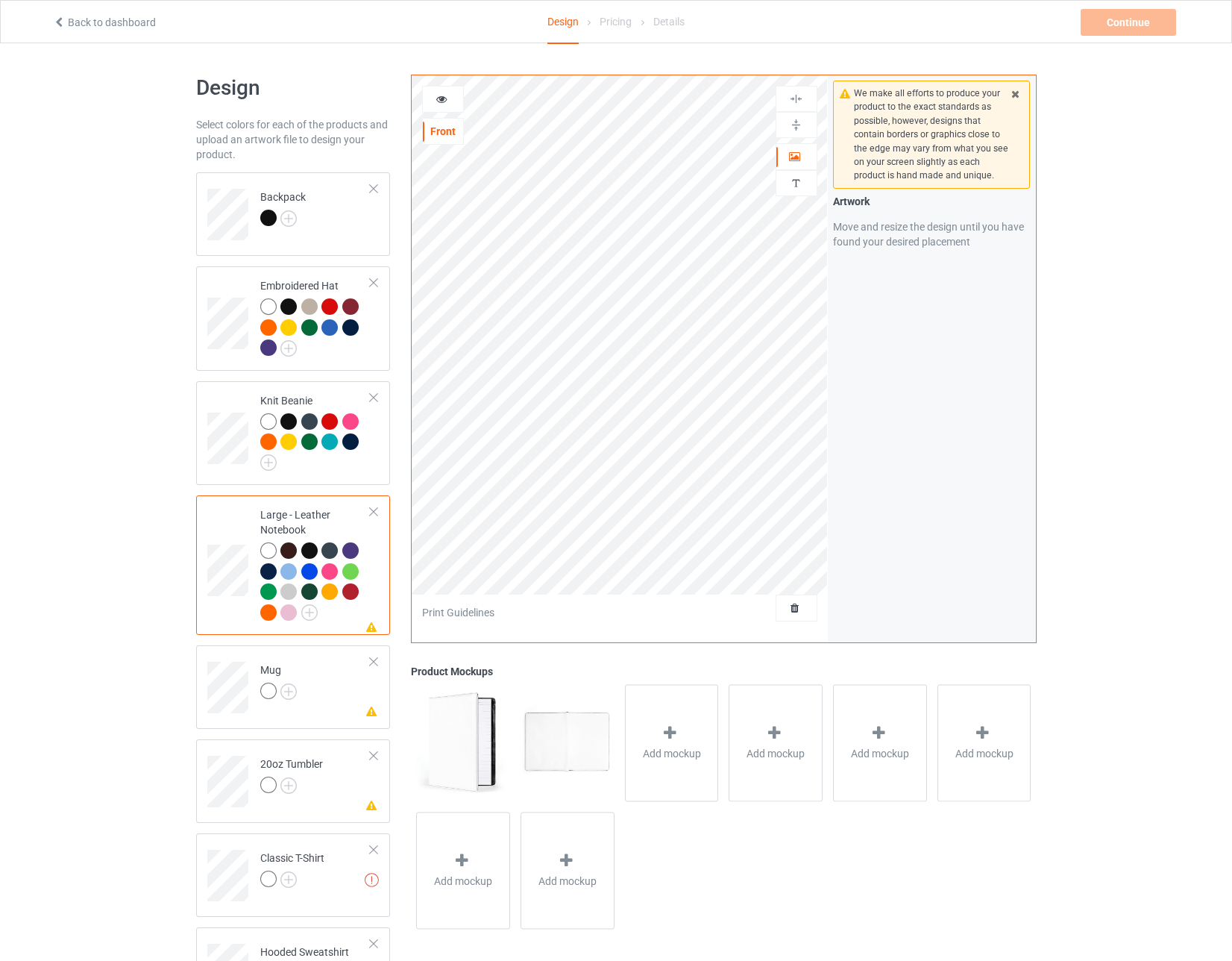
scroll to position [74, 0]
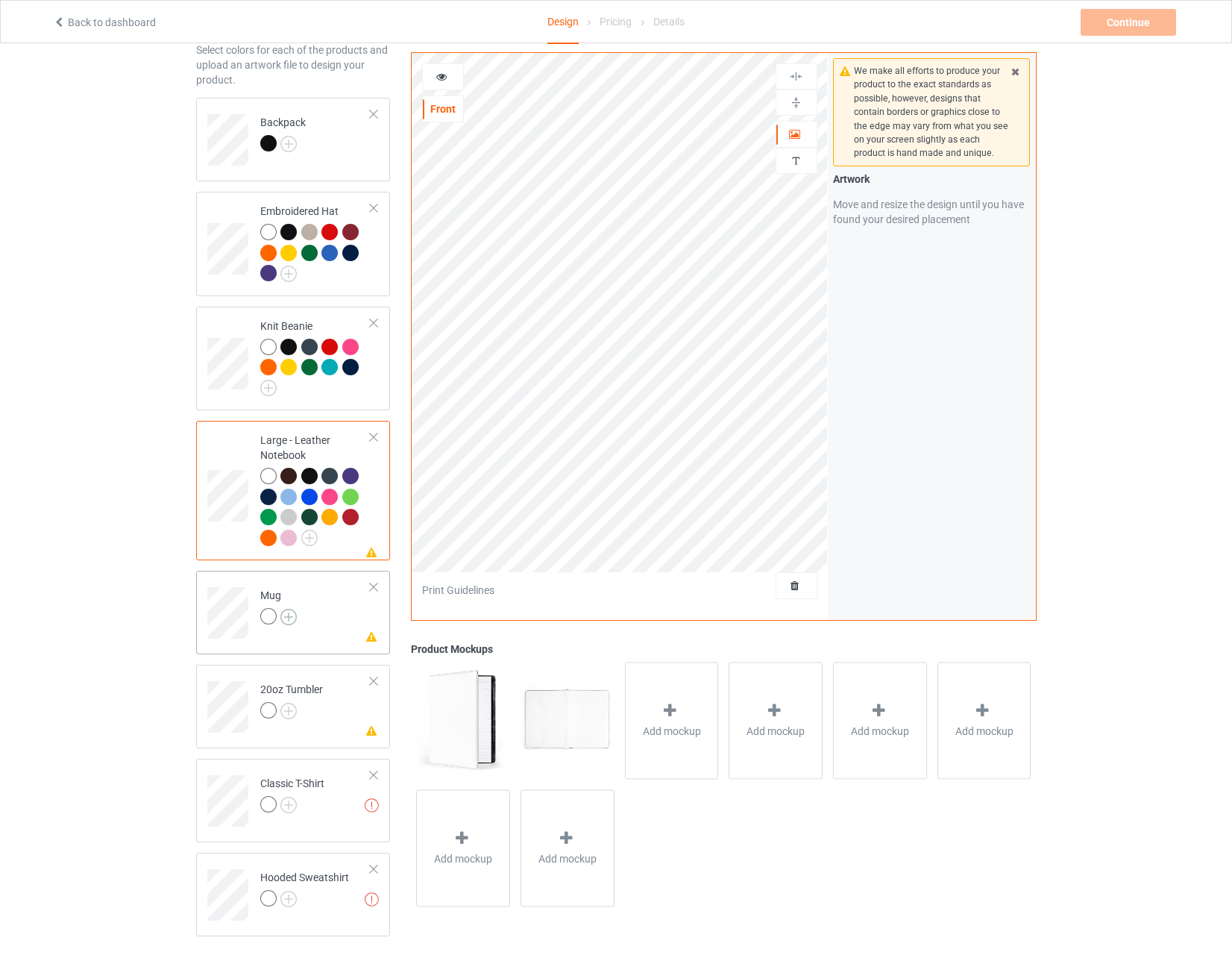
click at [292, 618] on img at bounding box center [289, 617] width 17 height 17
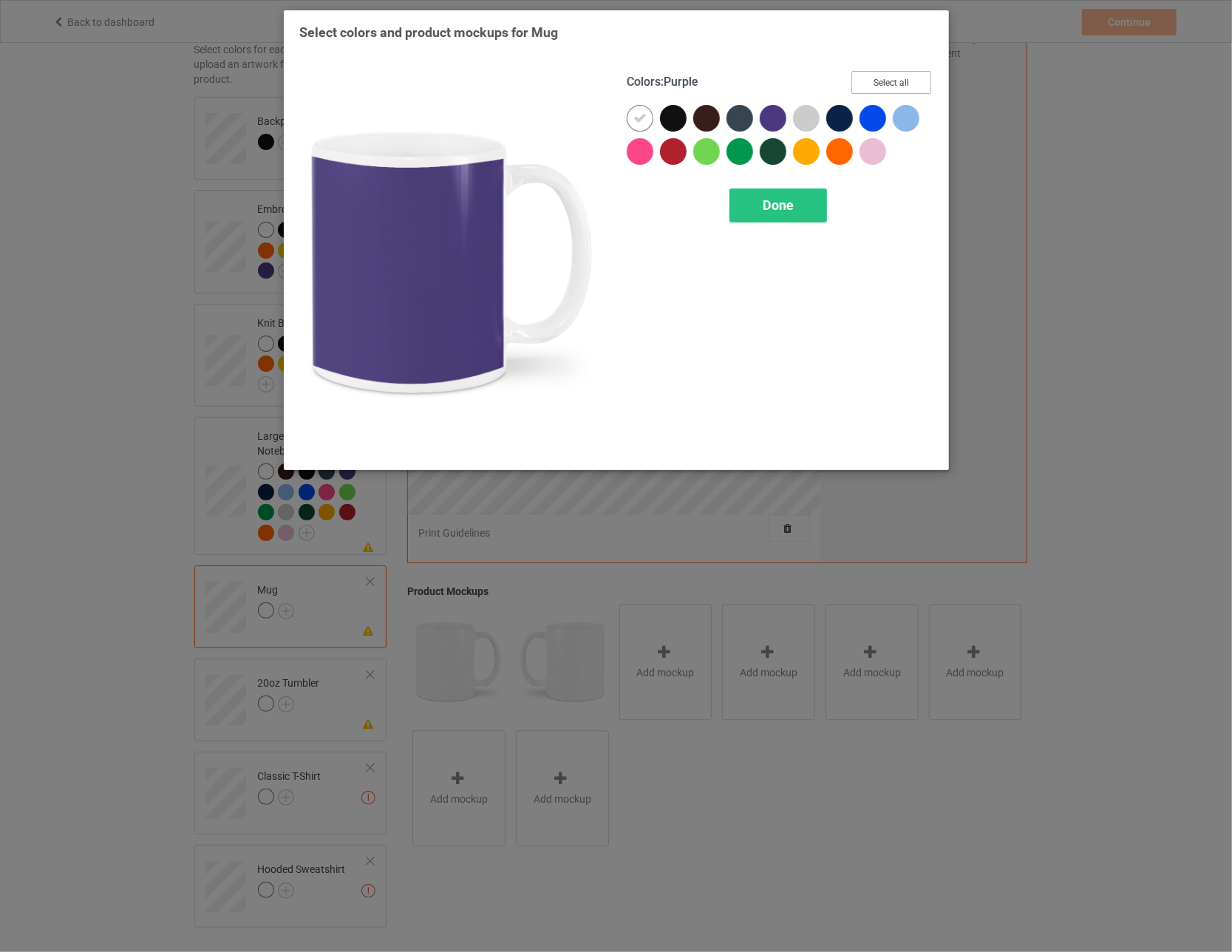
click at [540, 83] on button "Select all" at bounding box center [890, 82] width 80 height 23
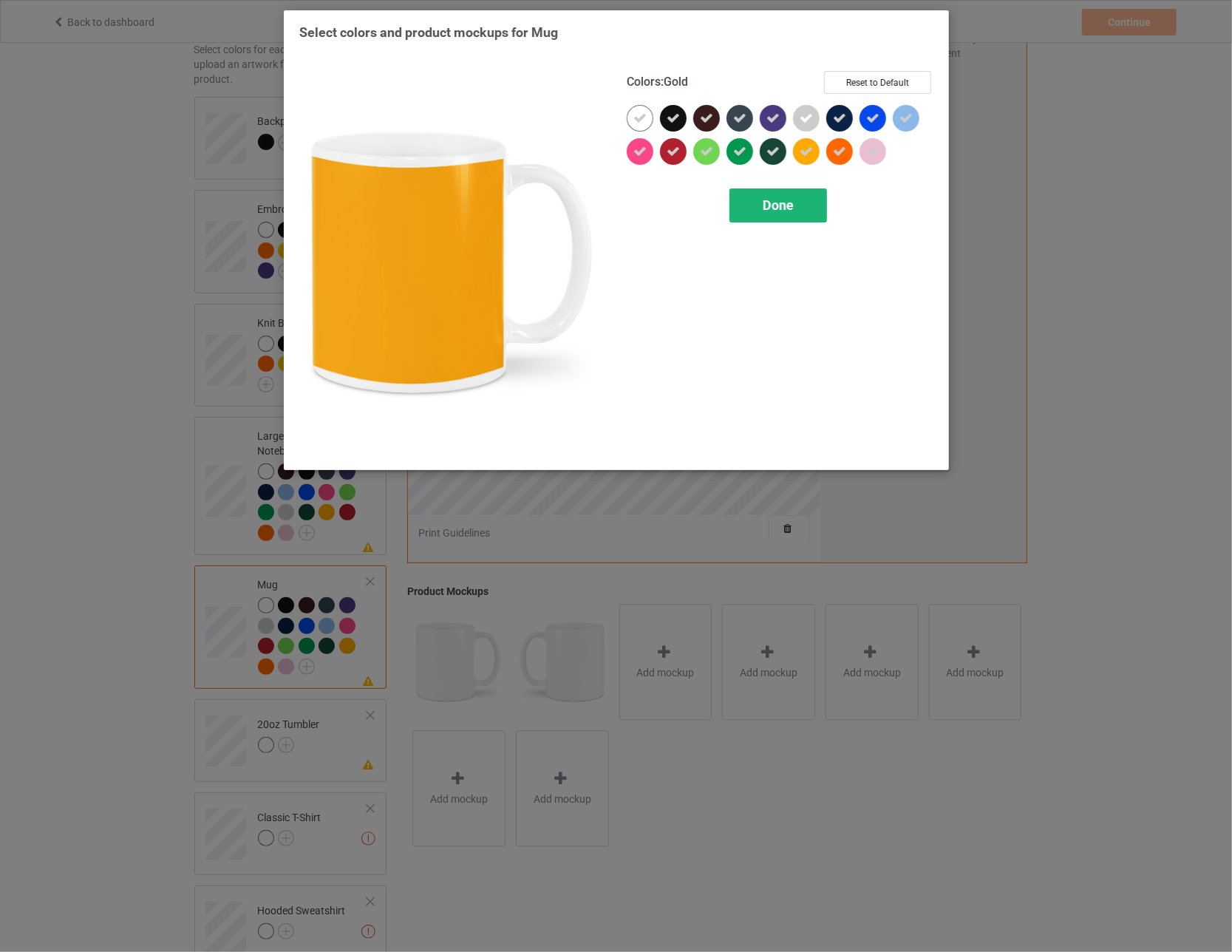
click at [540, 209] on span "Done" at bounding box center [778, 205] width 31 height 16
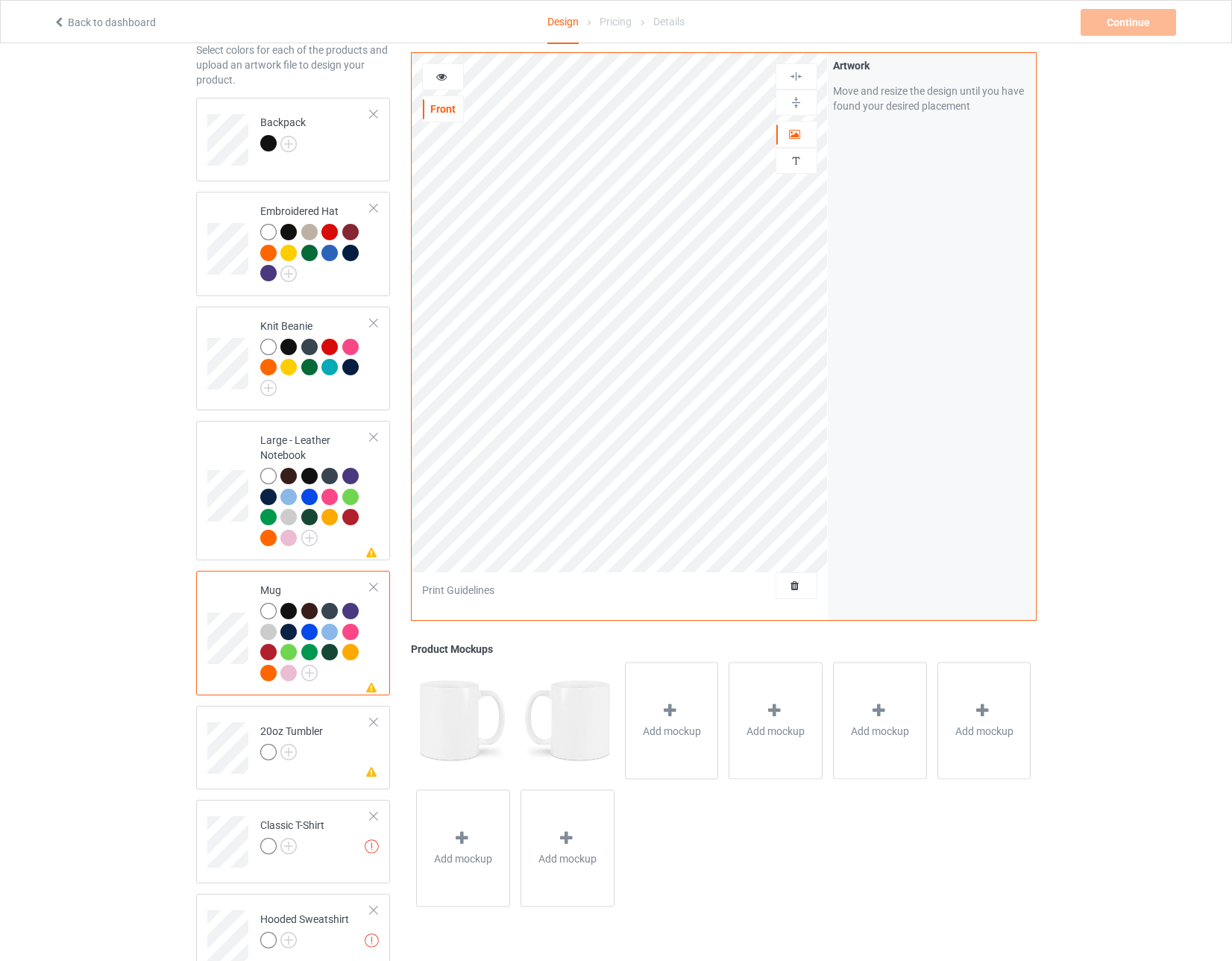
scroll to position [190, 0]
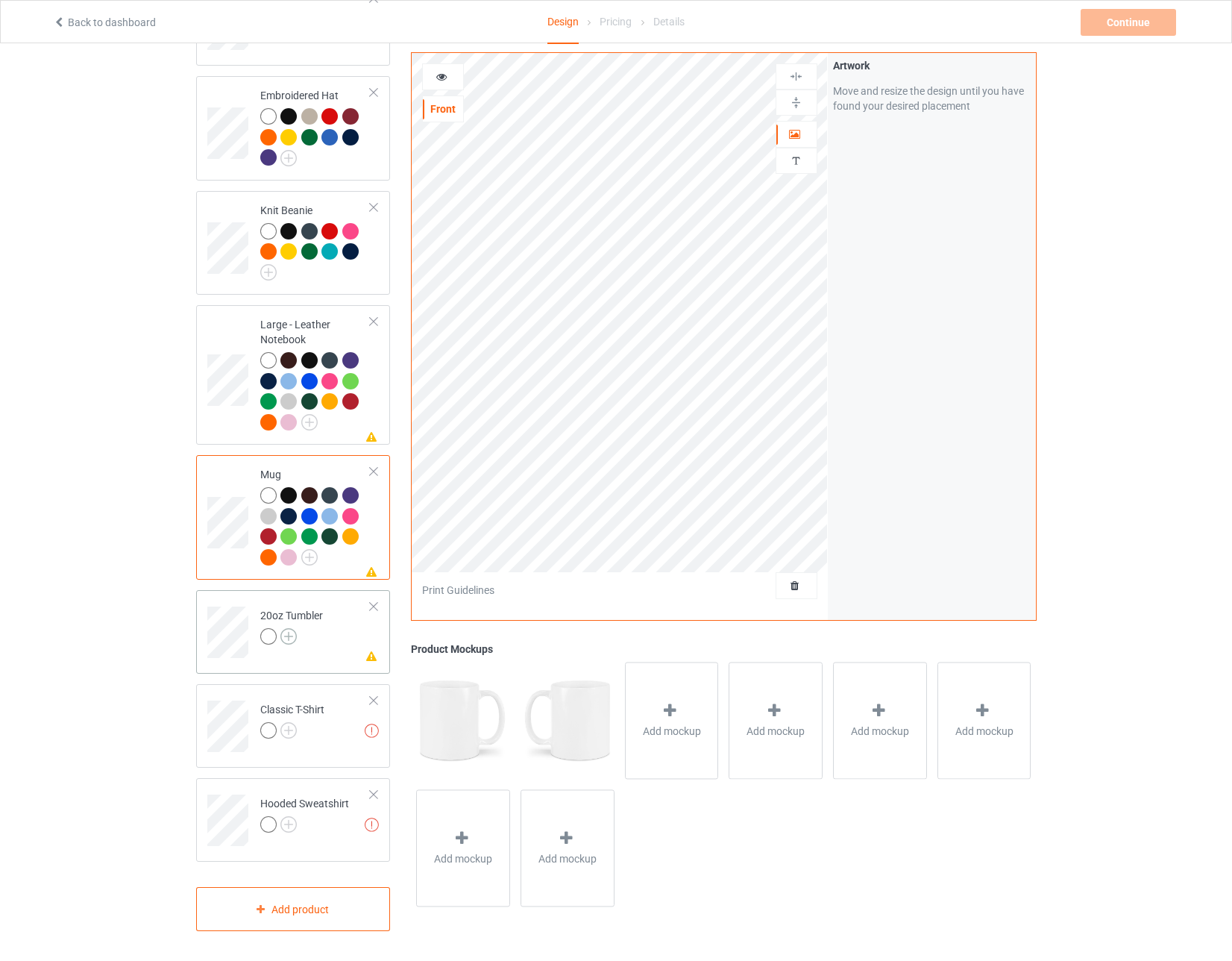
click at [288, 628] on img at bounding box center [289, 637] width 17 height 17
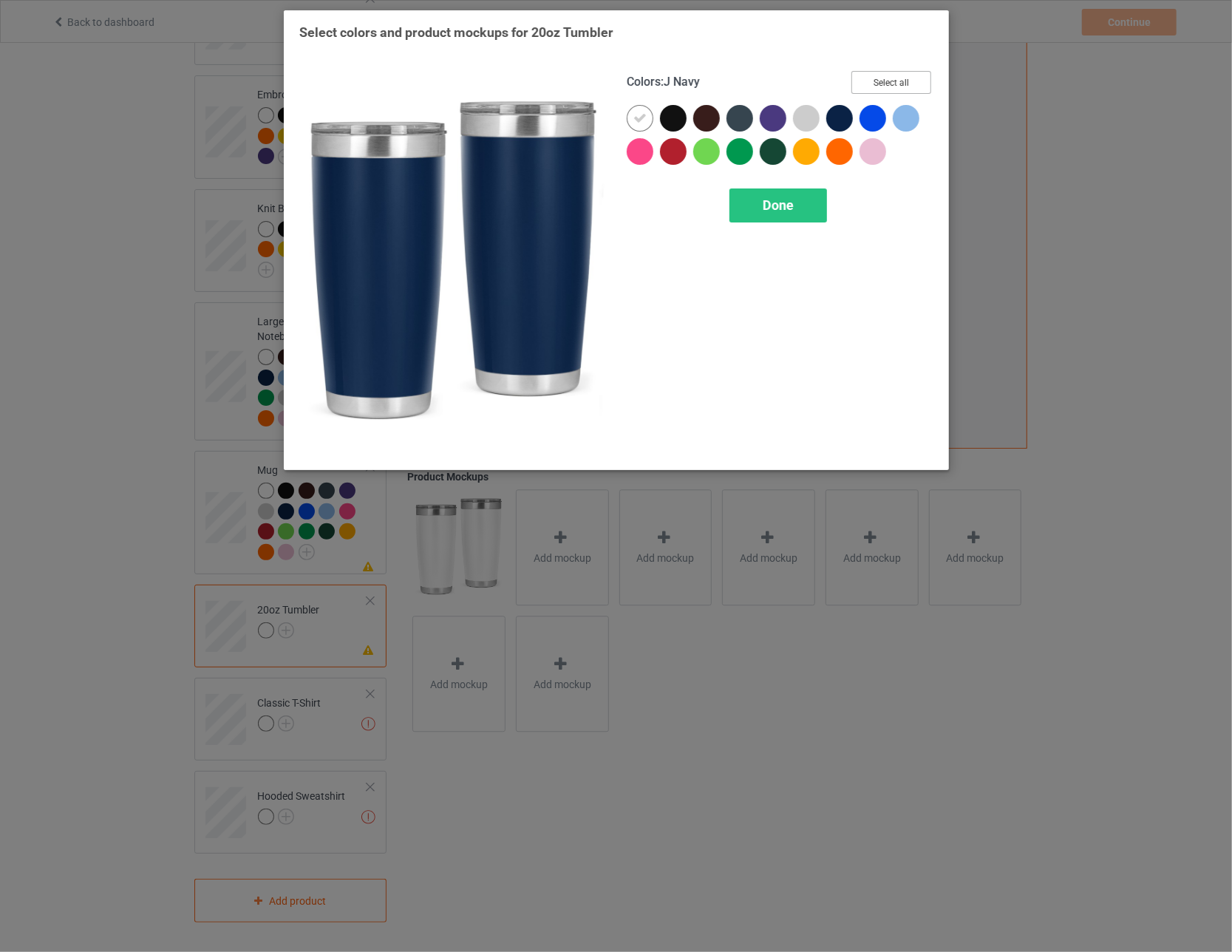
click at [540, 71] on button "Select all" at bounding box center [890, 82] width 80 height 23
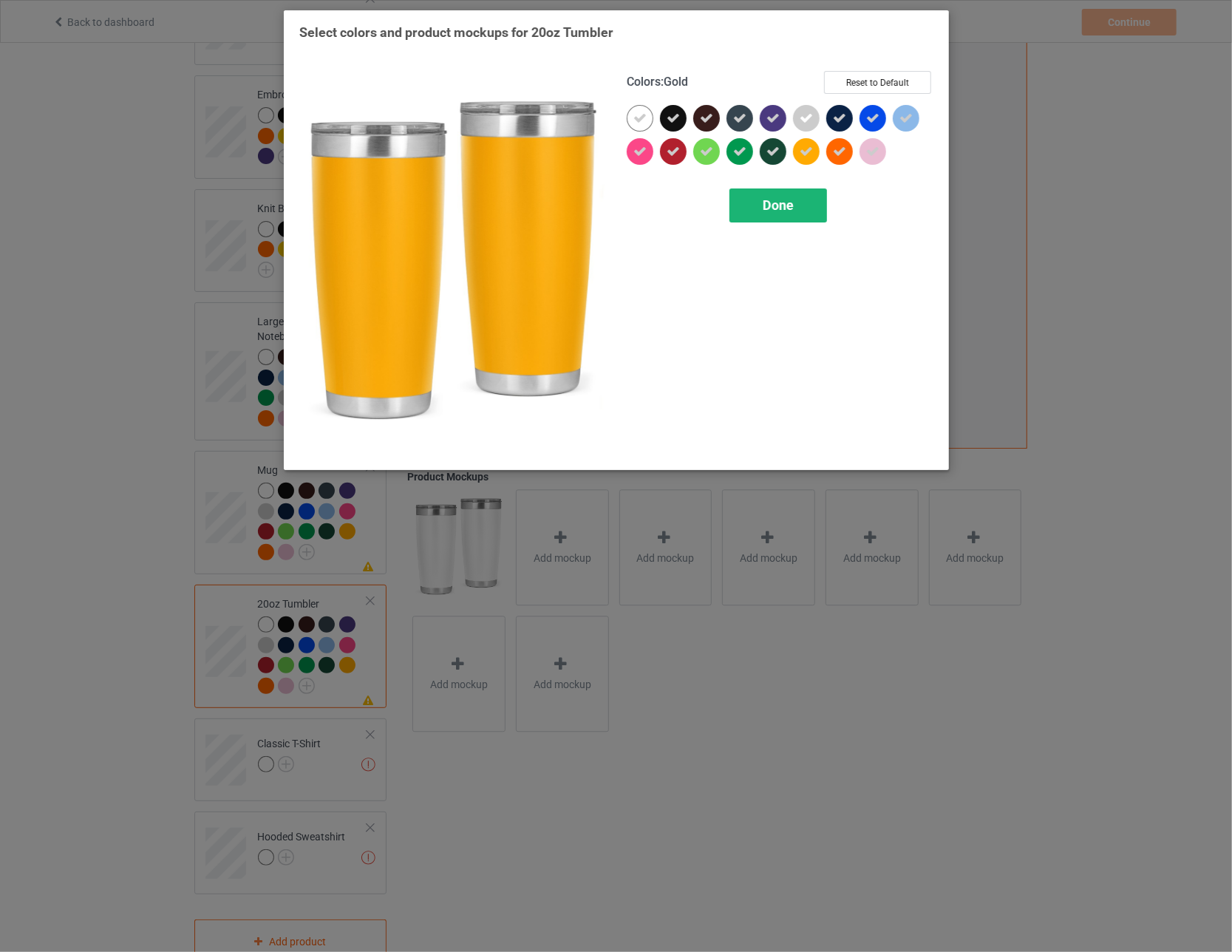
click at [540, 204] on span "Done" at bounding box center [778, 205] width 31 height 16
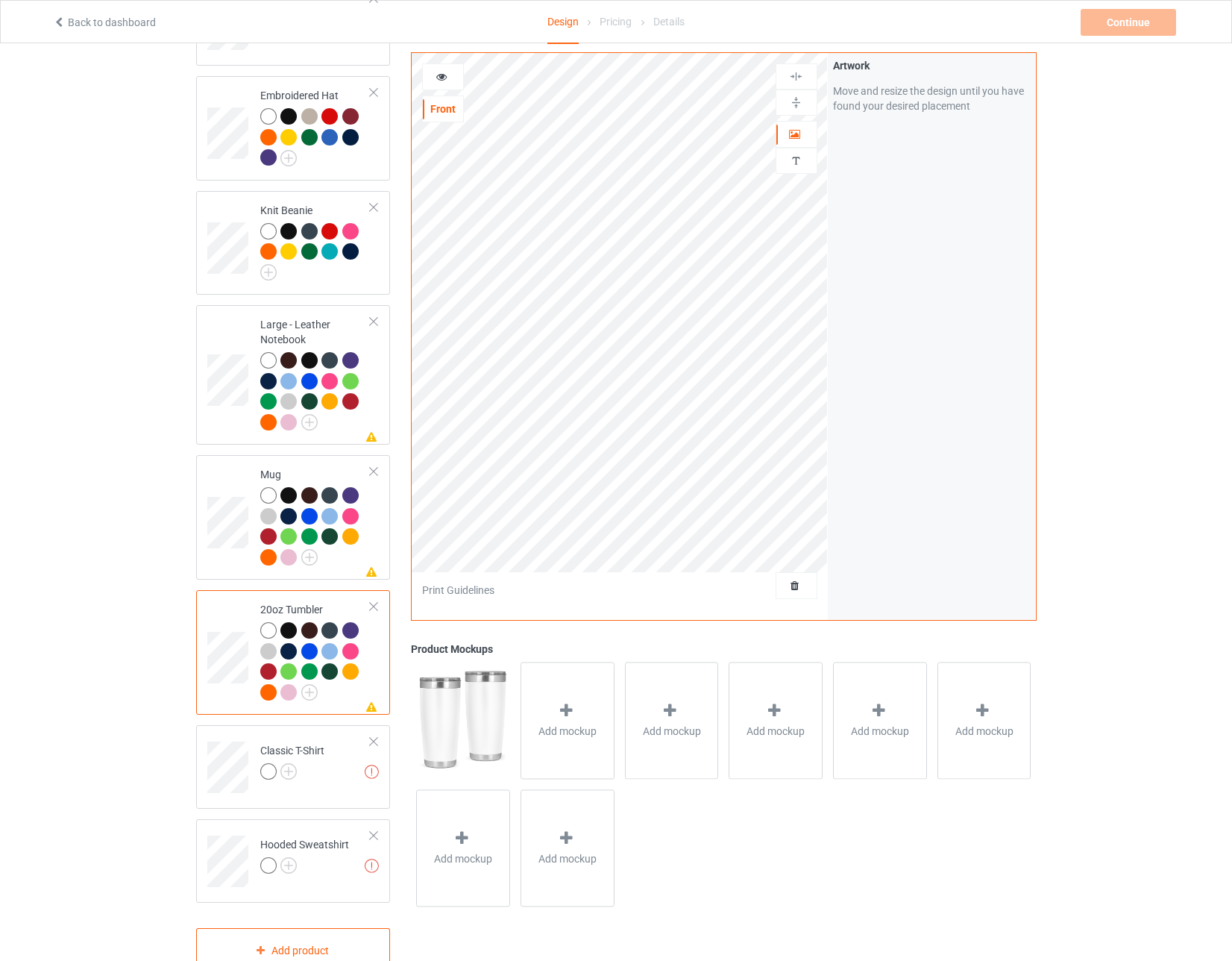
scroll to position [231, 0]
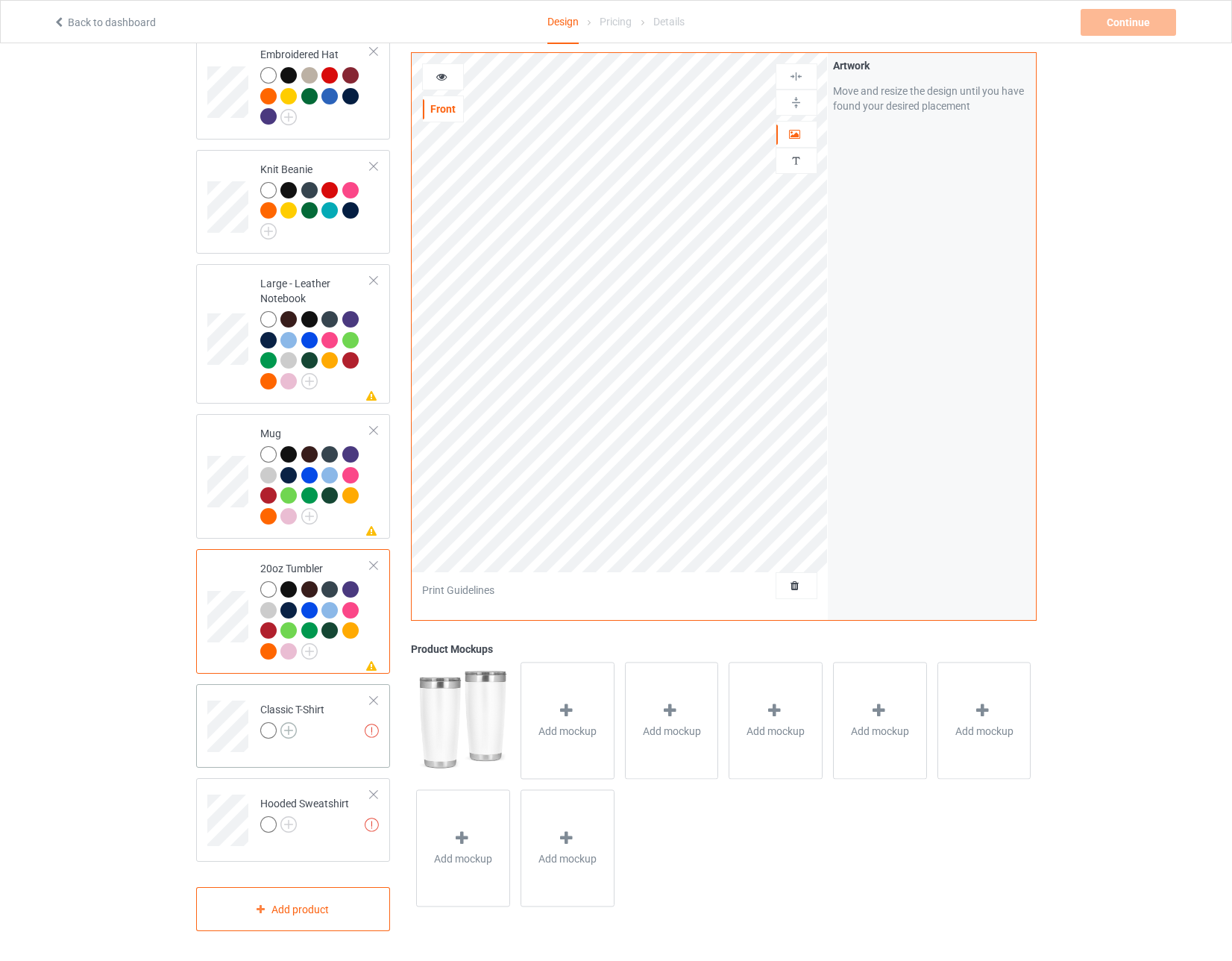
click at [286, 726] on img at bounding box center [289, 730] width 17 height 17
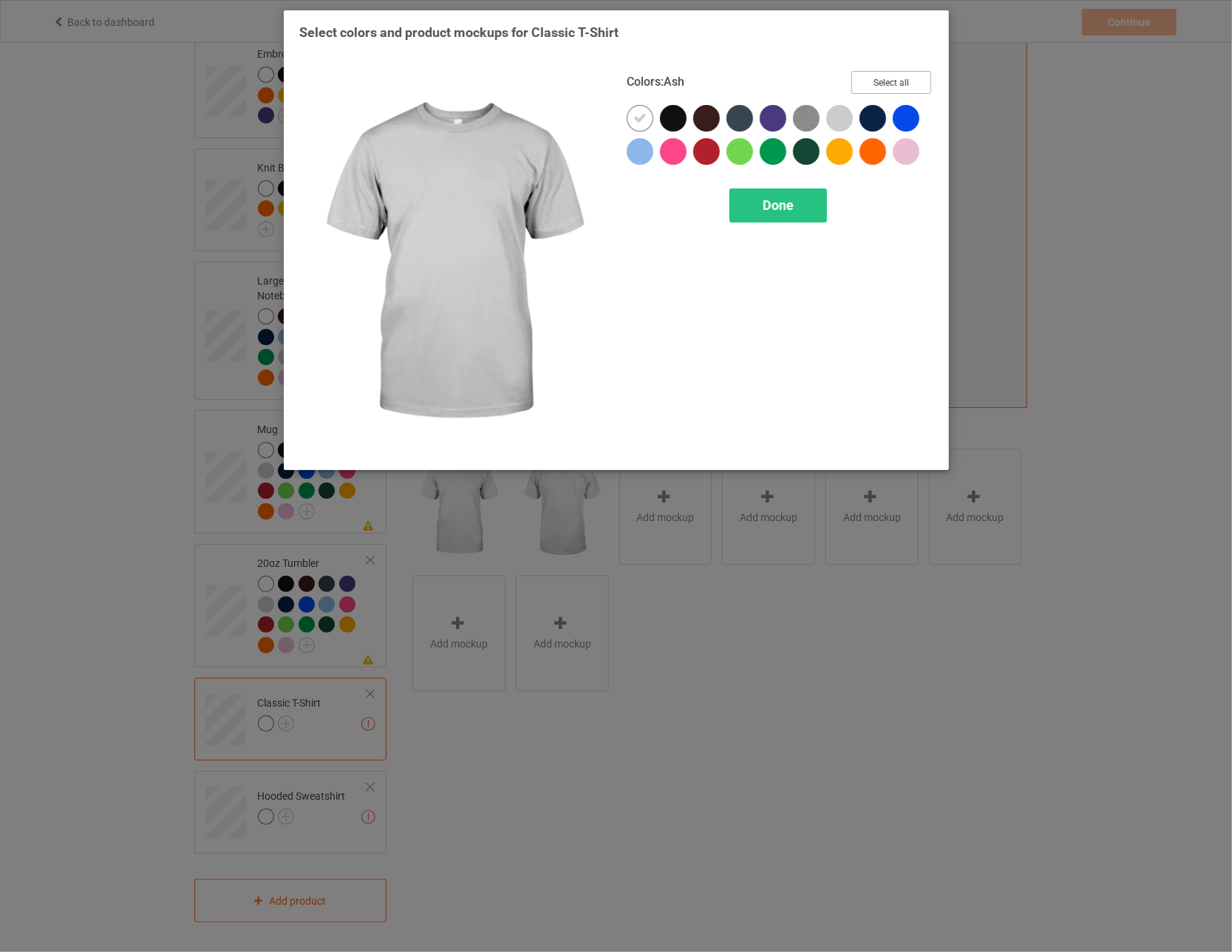
click at [540, 73] on button "Select all" at bounding box center [890, 82] width 80 height 23
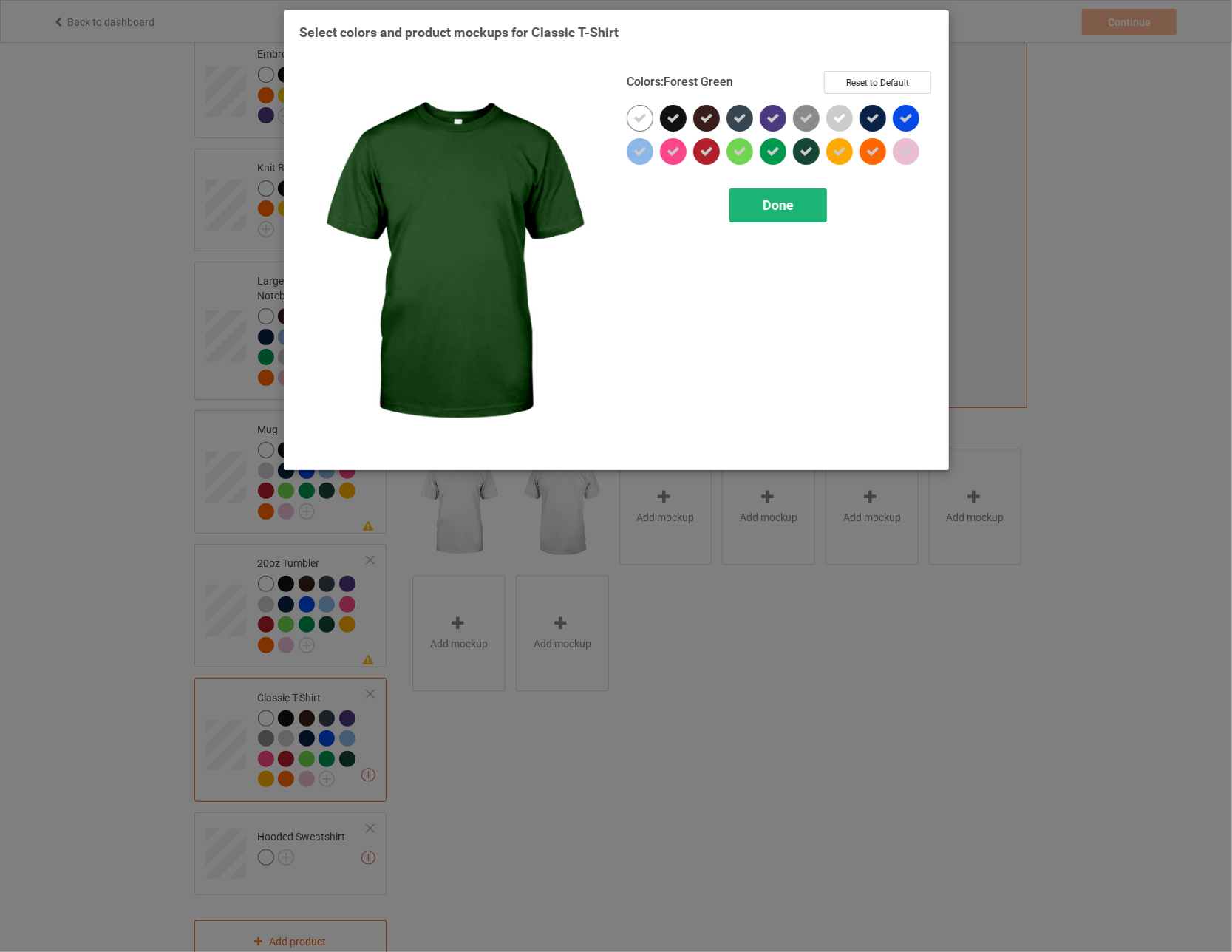
click at [540, 213] on div "Done" at bounding box center [778, 205] width 97 height 34
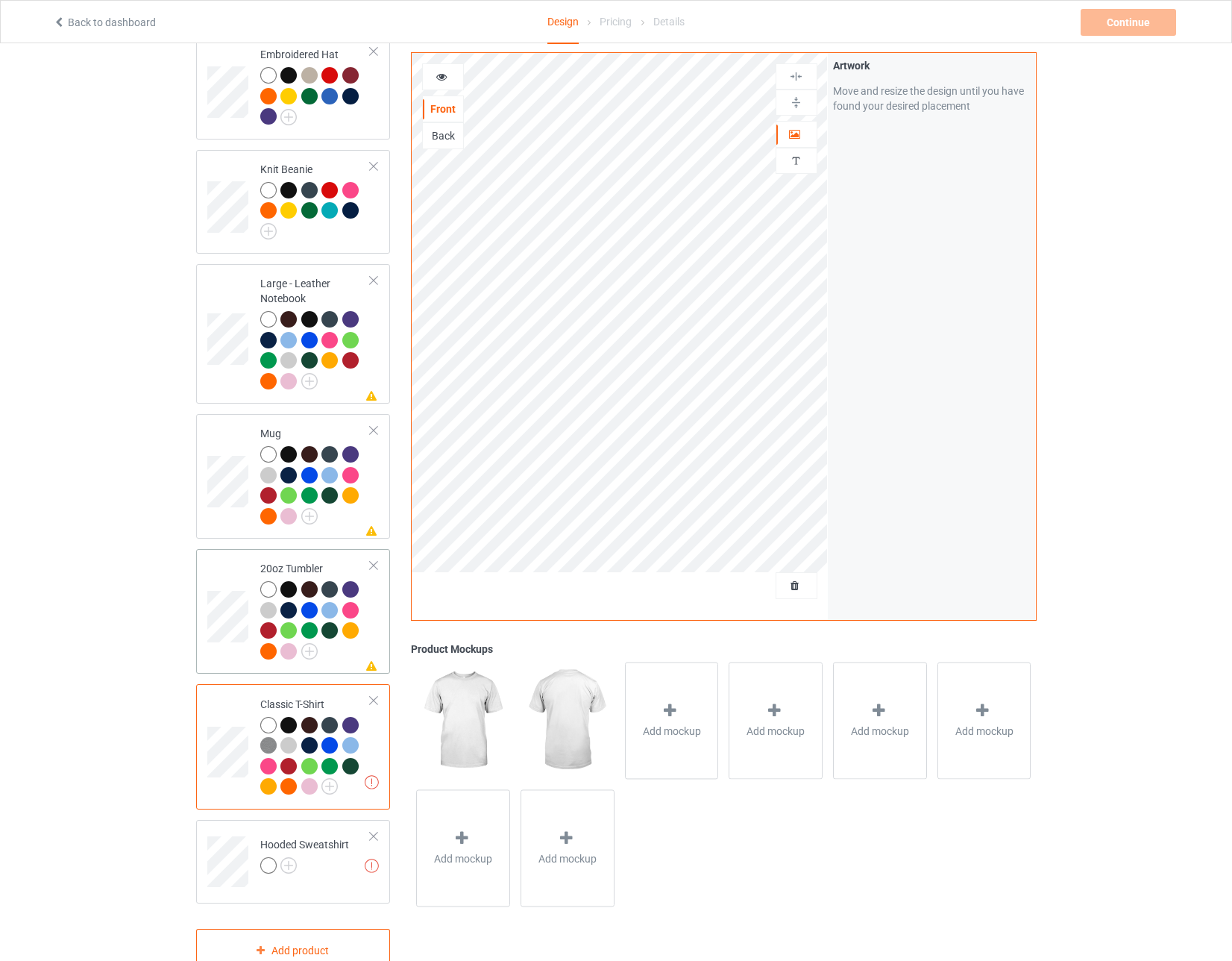
scroll to position [272, 0]
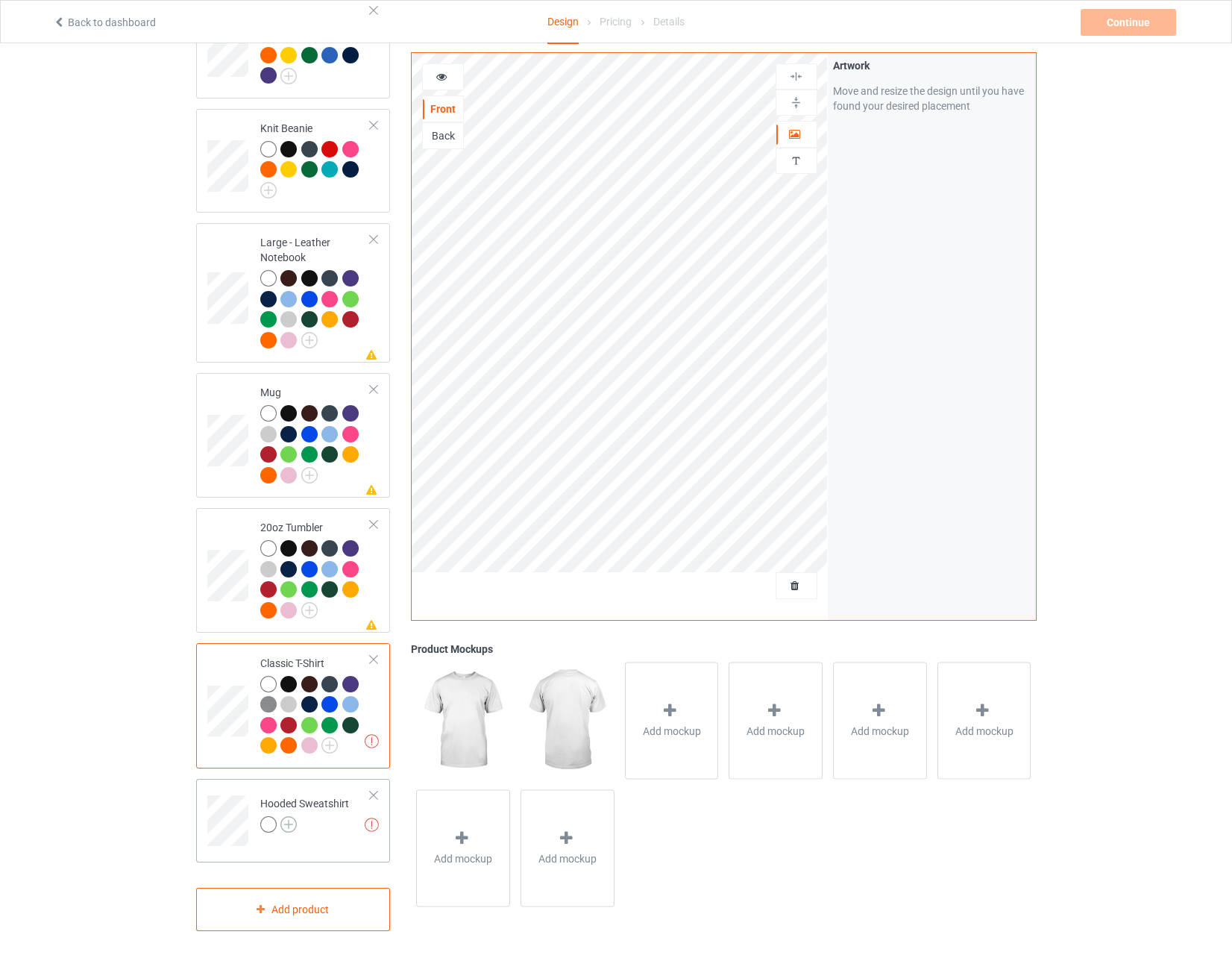
click at [291, 818] on img at bounding box center [289, 824] width 17 height 17
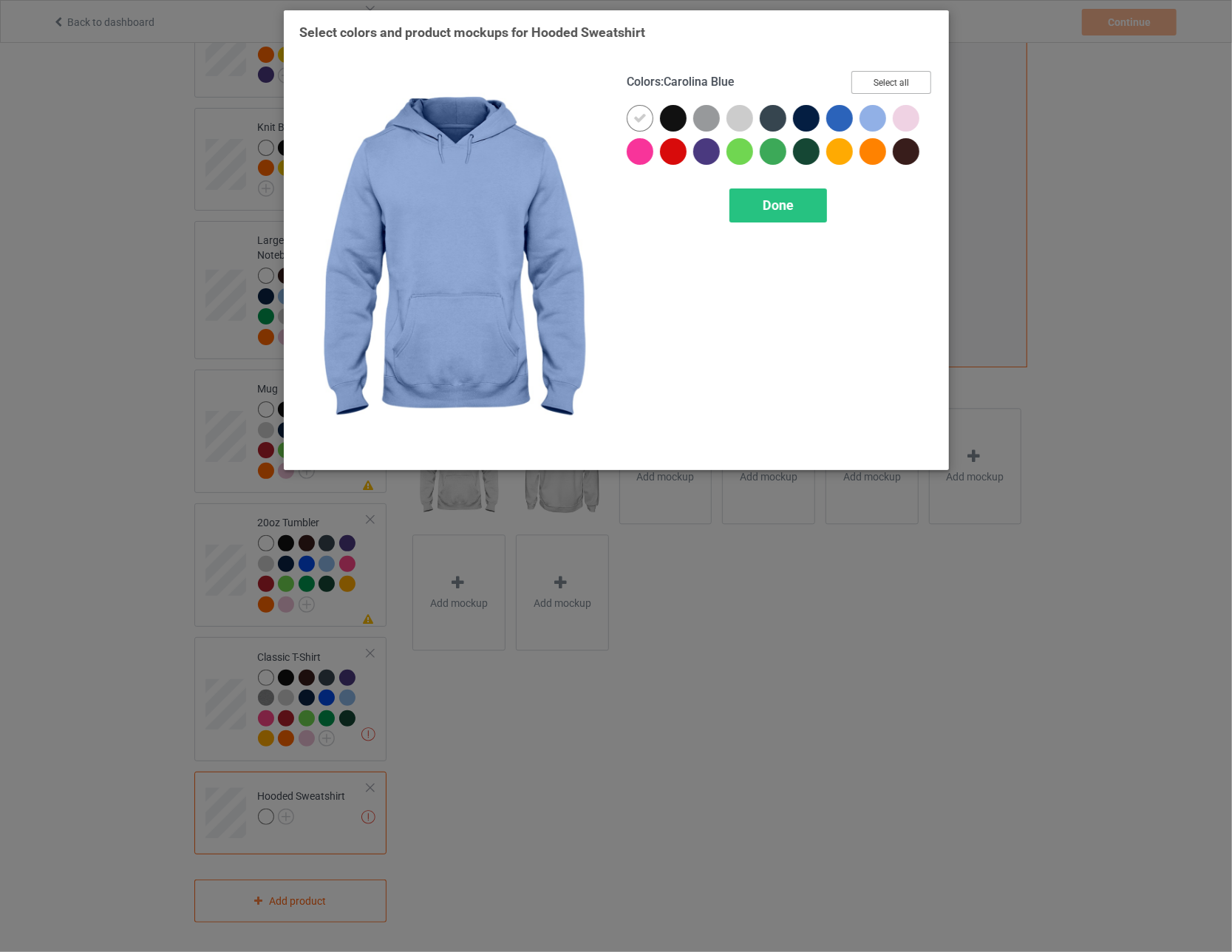
click at [540, 85] on button "Select all" at bounding box center [890, 82] width 80 height 23
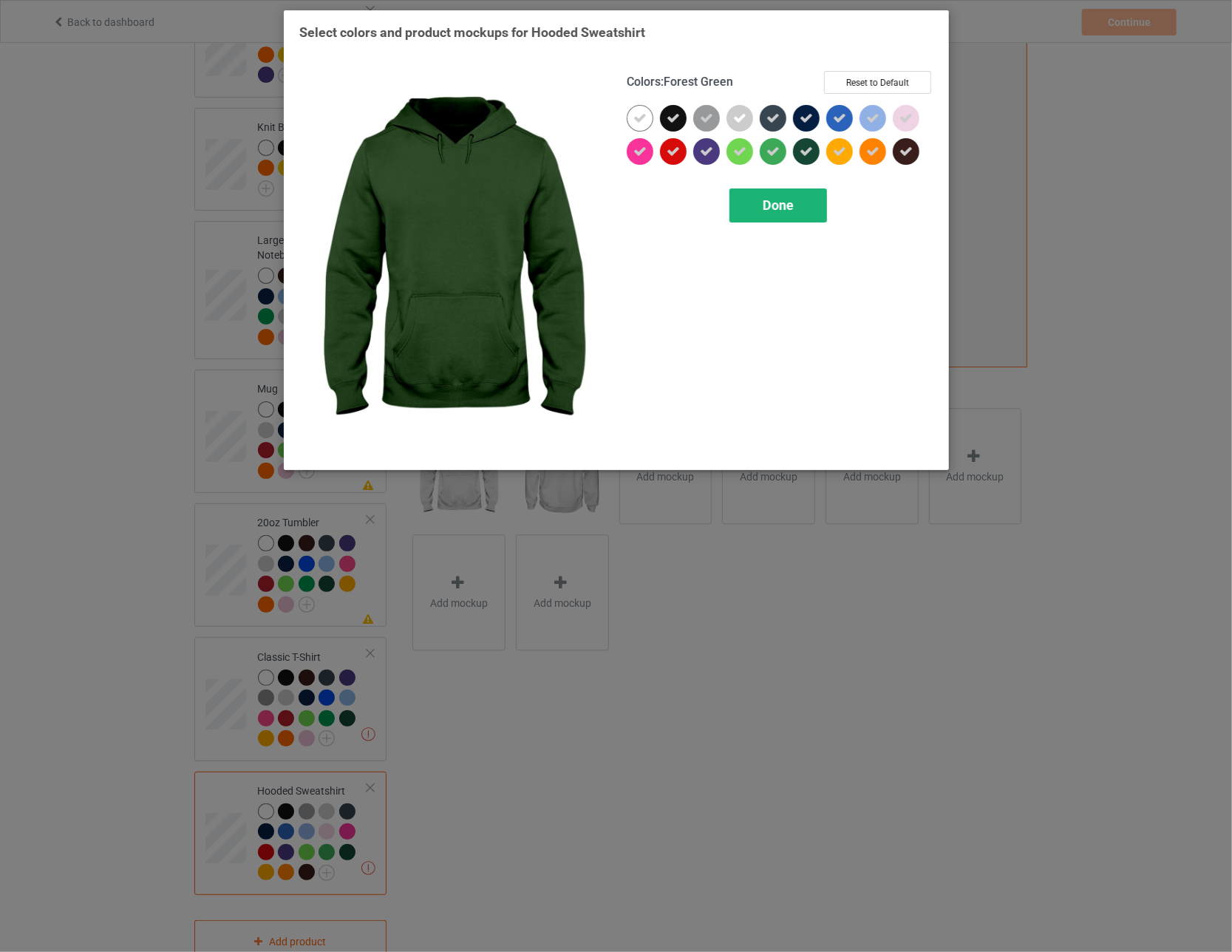
click at [540, 207] on span "Done" at bounding box center [778, 205] width 31 height 16
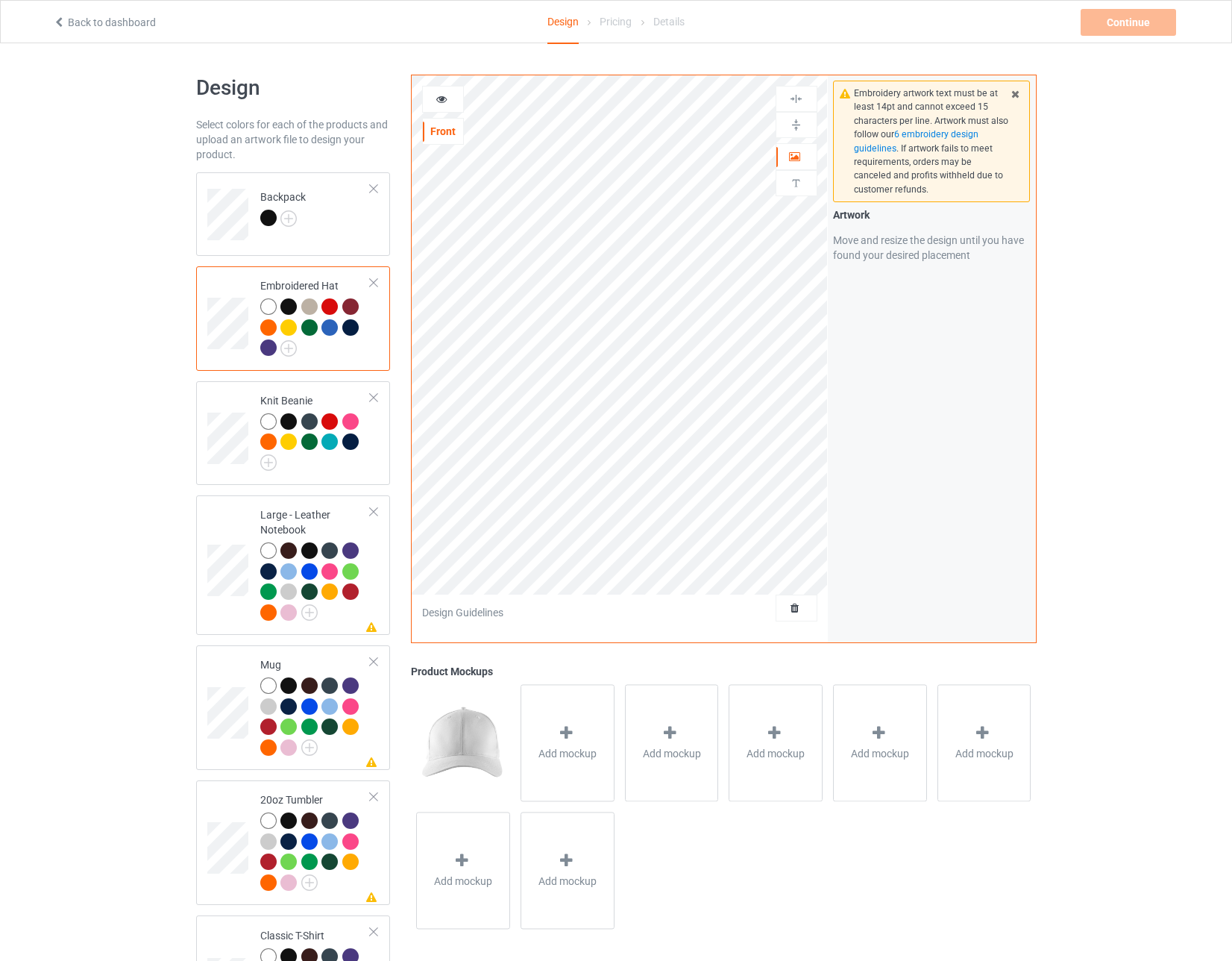
click at [293, 302] on div at bounding box center [289, 307] width 17 height 17
click at [311, 304] on div at bounding box center [309, 307] width 17 height 17
click at [311, 325] on div at bounding box center [309, 327] width 17 height 17
click at [288, 304] on div at bounding box center [289, 307] width 17 height 17
click at [292, 414] on div at bounding box center [289, 422] width 17 height 17
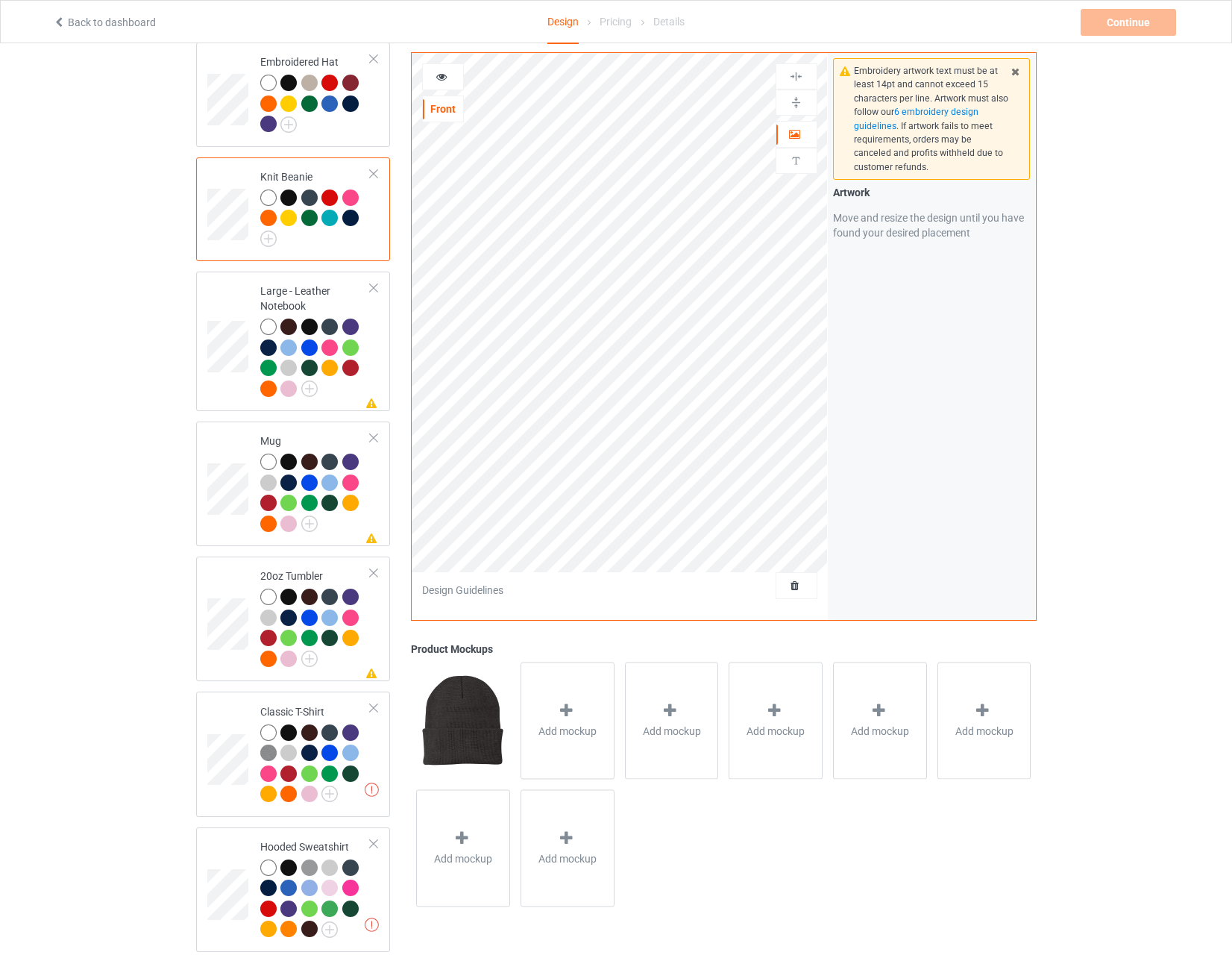
scroll to position [298, 0]
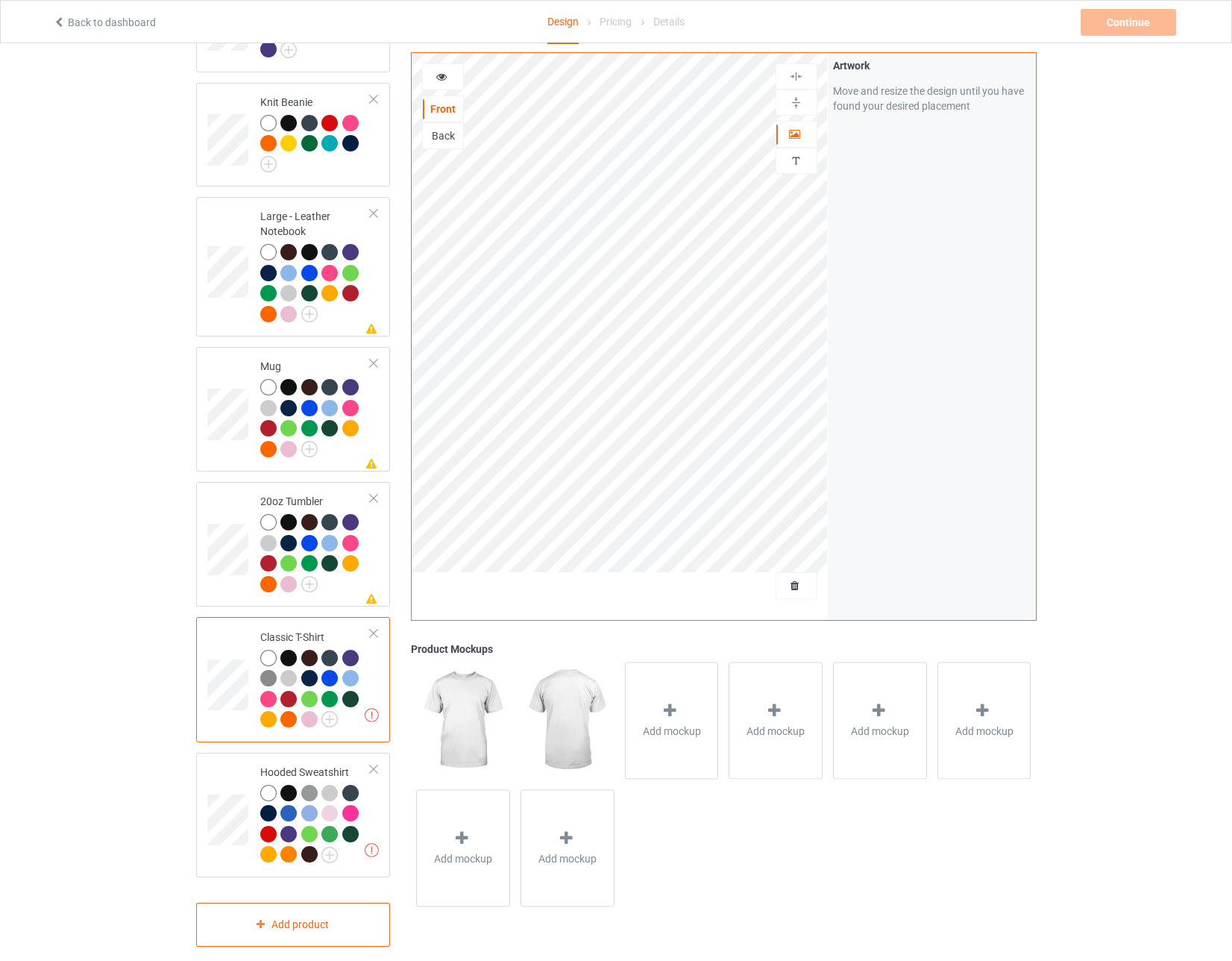
click at [286, 654] on div at bounding box center [289, 658] width 17 height 17
click at [306, 651] on div at bounding box center [309, 658] width 17 height 17
click at [328, 654] on div at bounding box center [330, 658] width 17 height 17
click at [347, 654] on div at bounding box center [350, 658] width 17 height 17
click at [353, 675] on div at bounding box center [350, 678] width 17 height 17
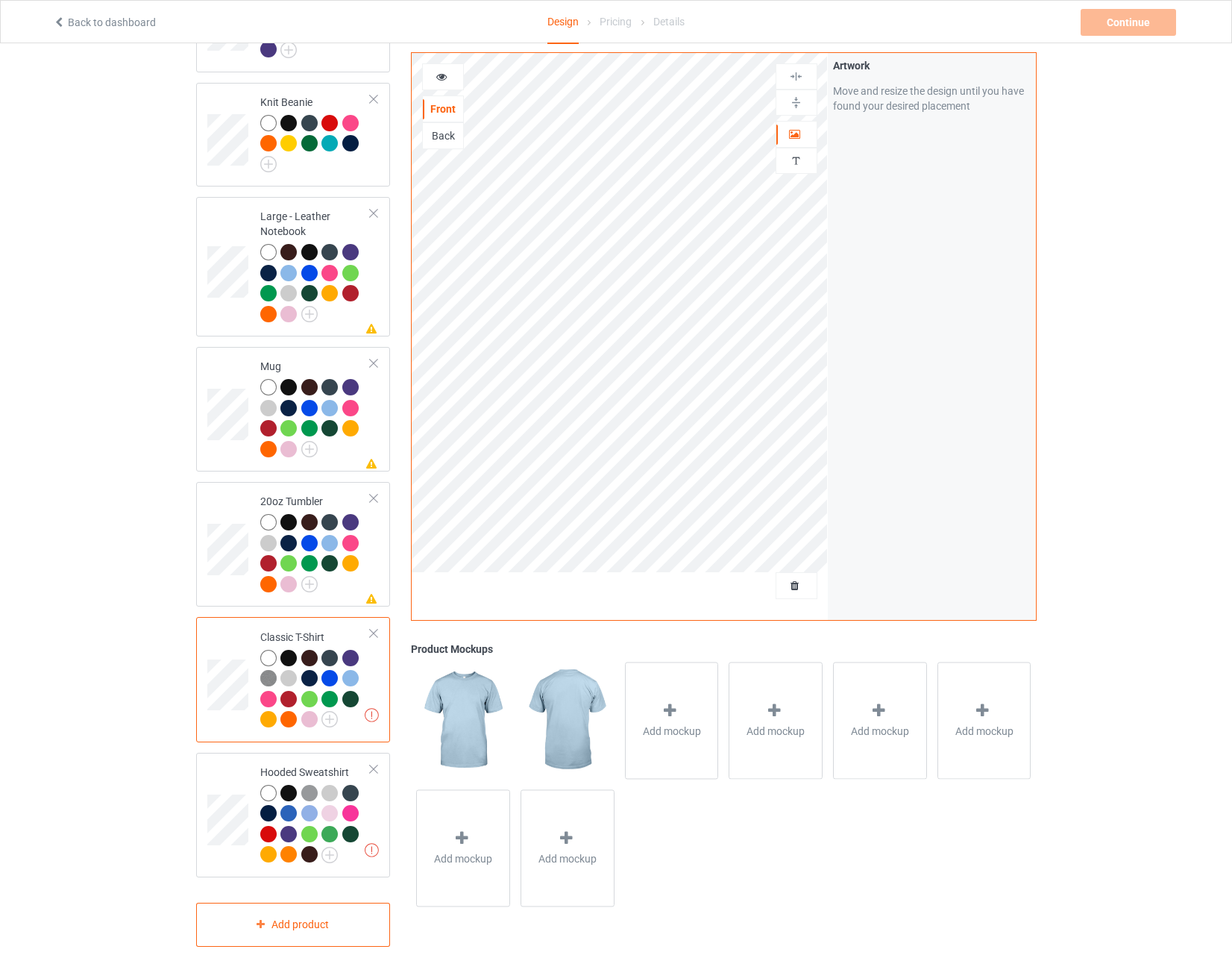
click at [352, 690] on div at bounding box center [352, 701] width 21 height 21
click at [325, 697] on div at bounding box center [330, 699] width 17 height 17
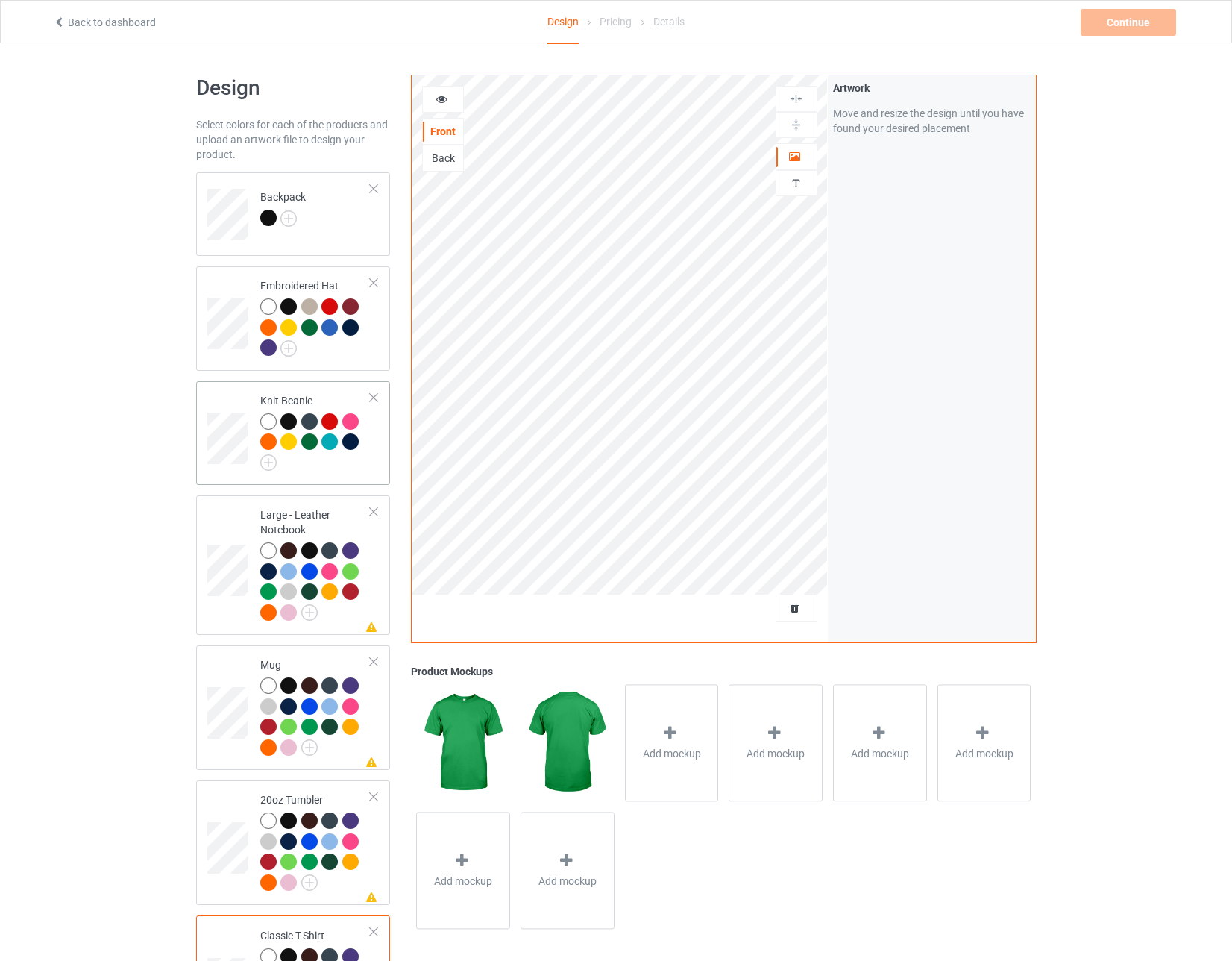
scroll to position [74, 0]
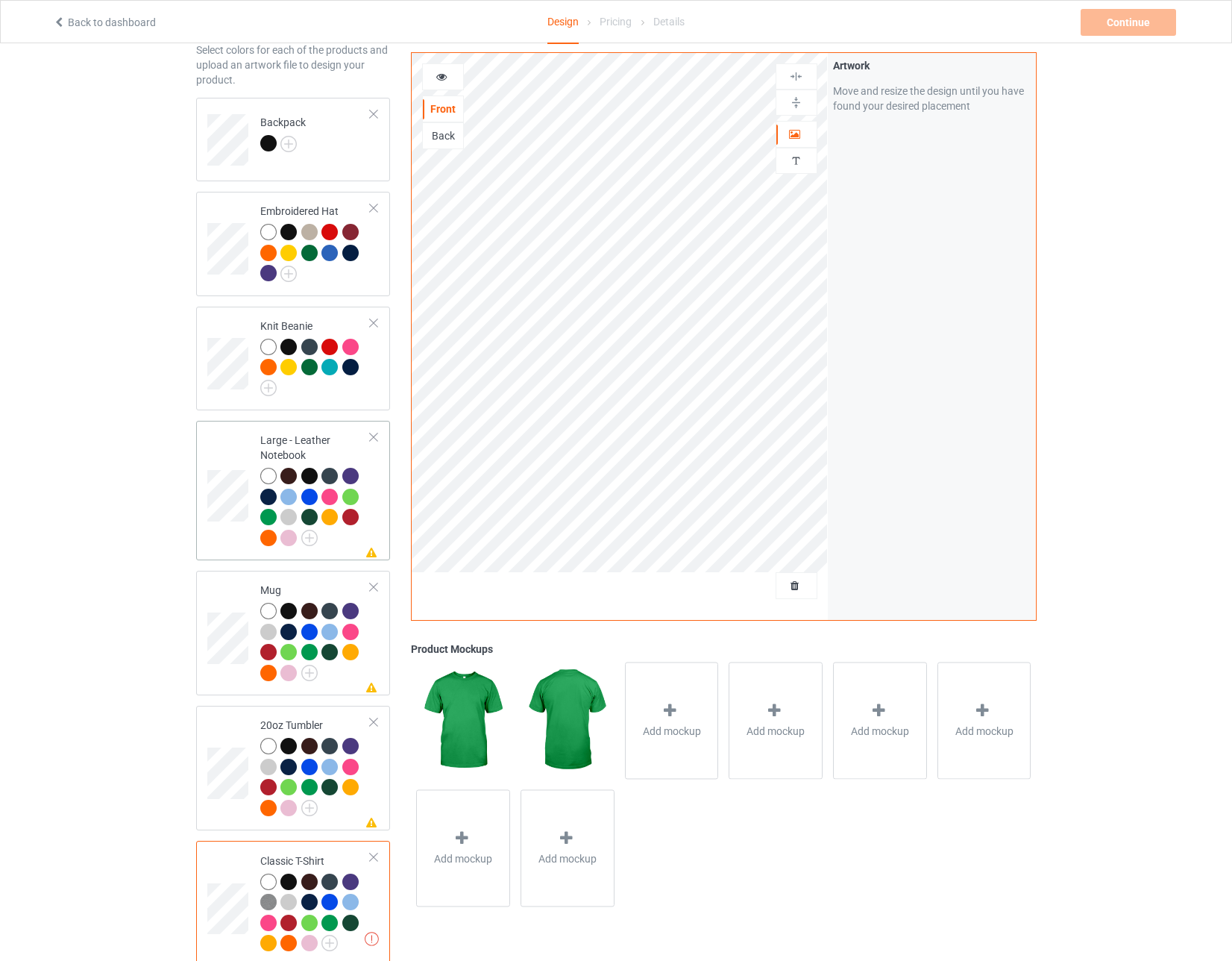
click at [227, 453] on td at bounding box center [230, 490] width 44 height 128
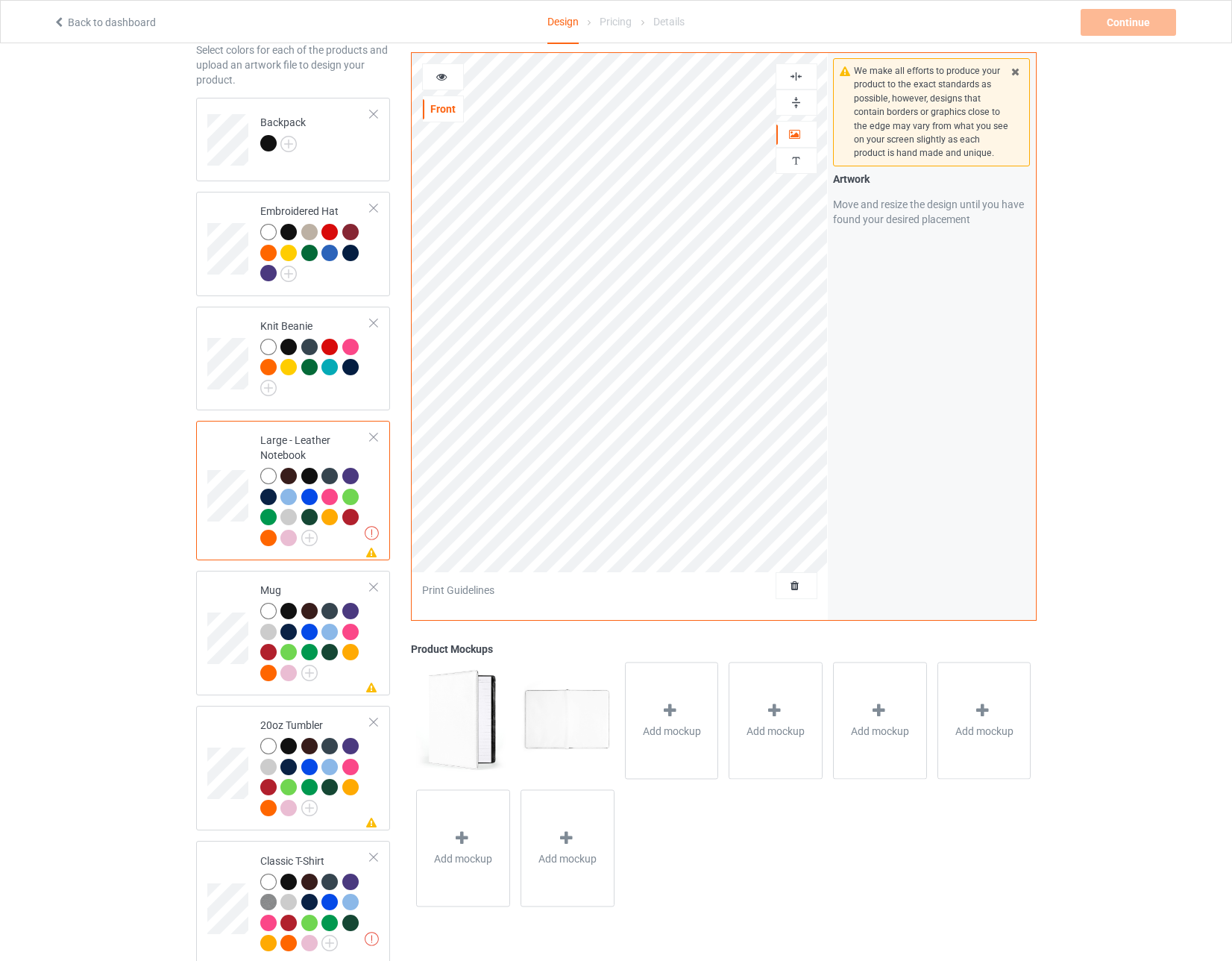
click at [380, 434] on div "Artwork resolution lower than 100 DPI may result in bad print Please check the …" at bounding box center [294, 490] width 195 height 139
click at [376, 434] on div at bounding box center [373, 436] width 10 height 10
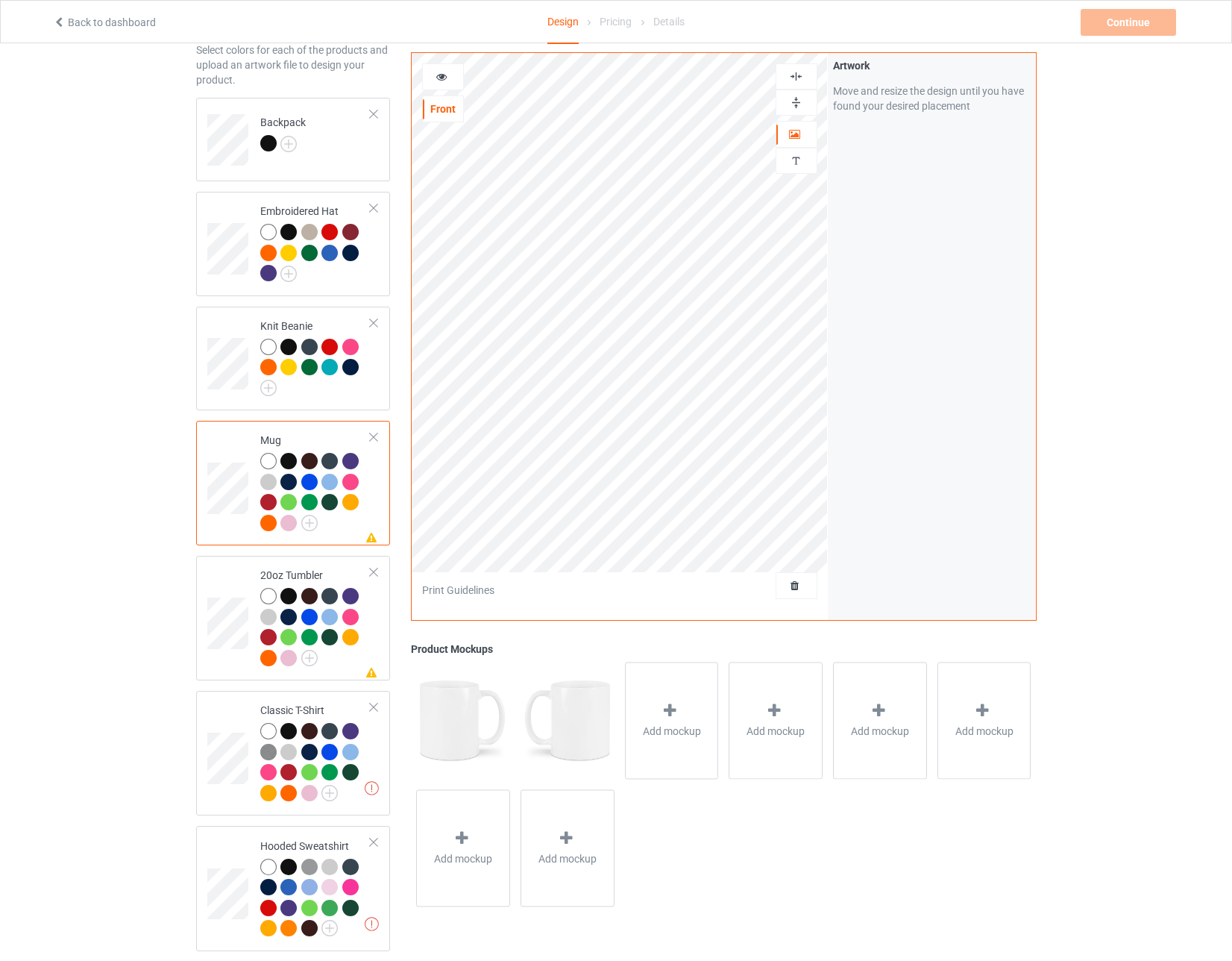
click at [376, 434] on div at bounding box center [373, 436] width 10 height 10
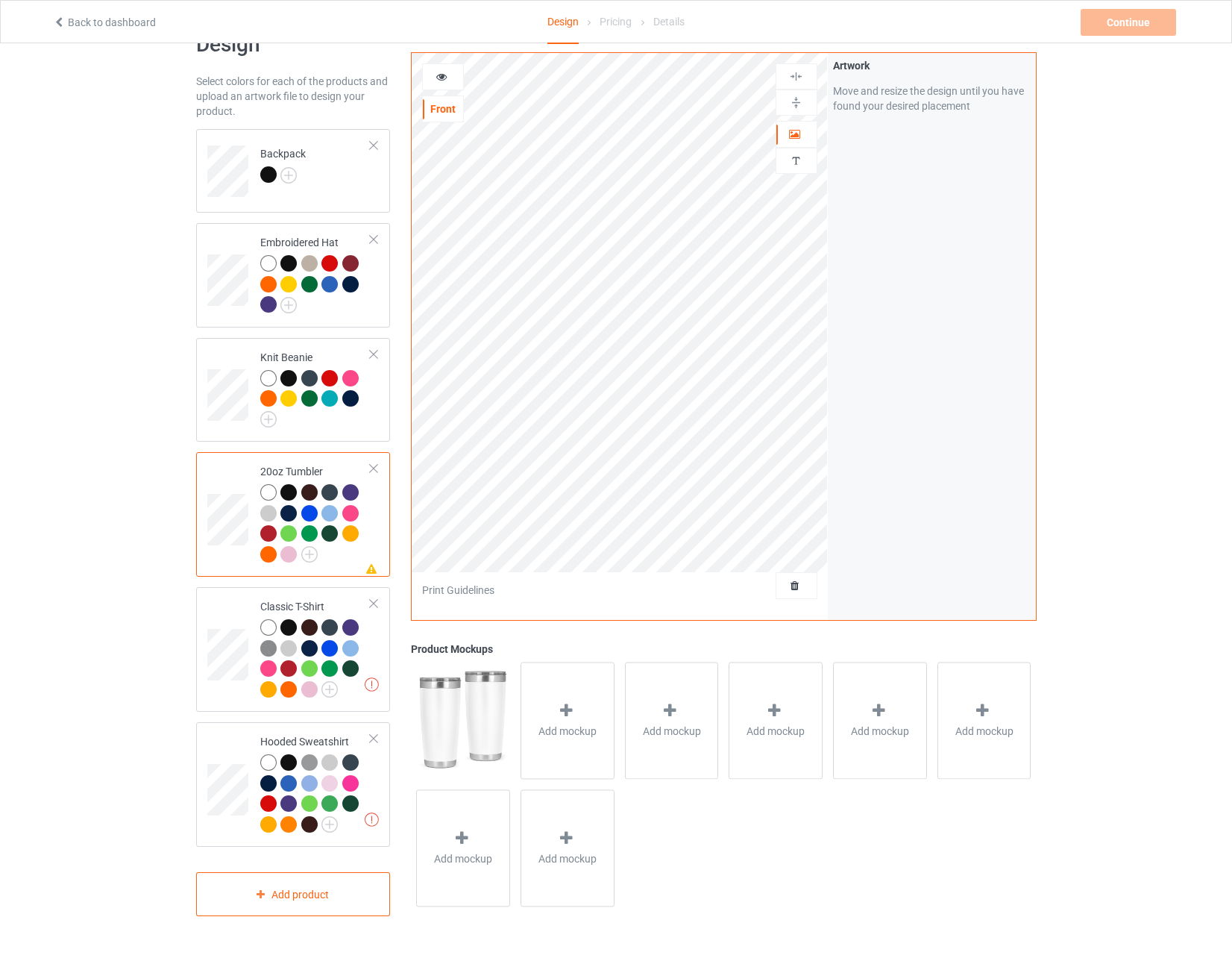
scroll to position [44, 0]
click at [374, 469] on div at bounding box center [373, 468] width 10 height 10
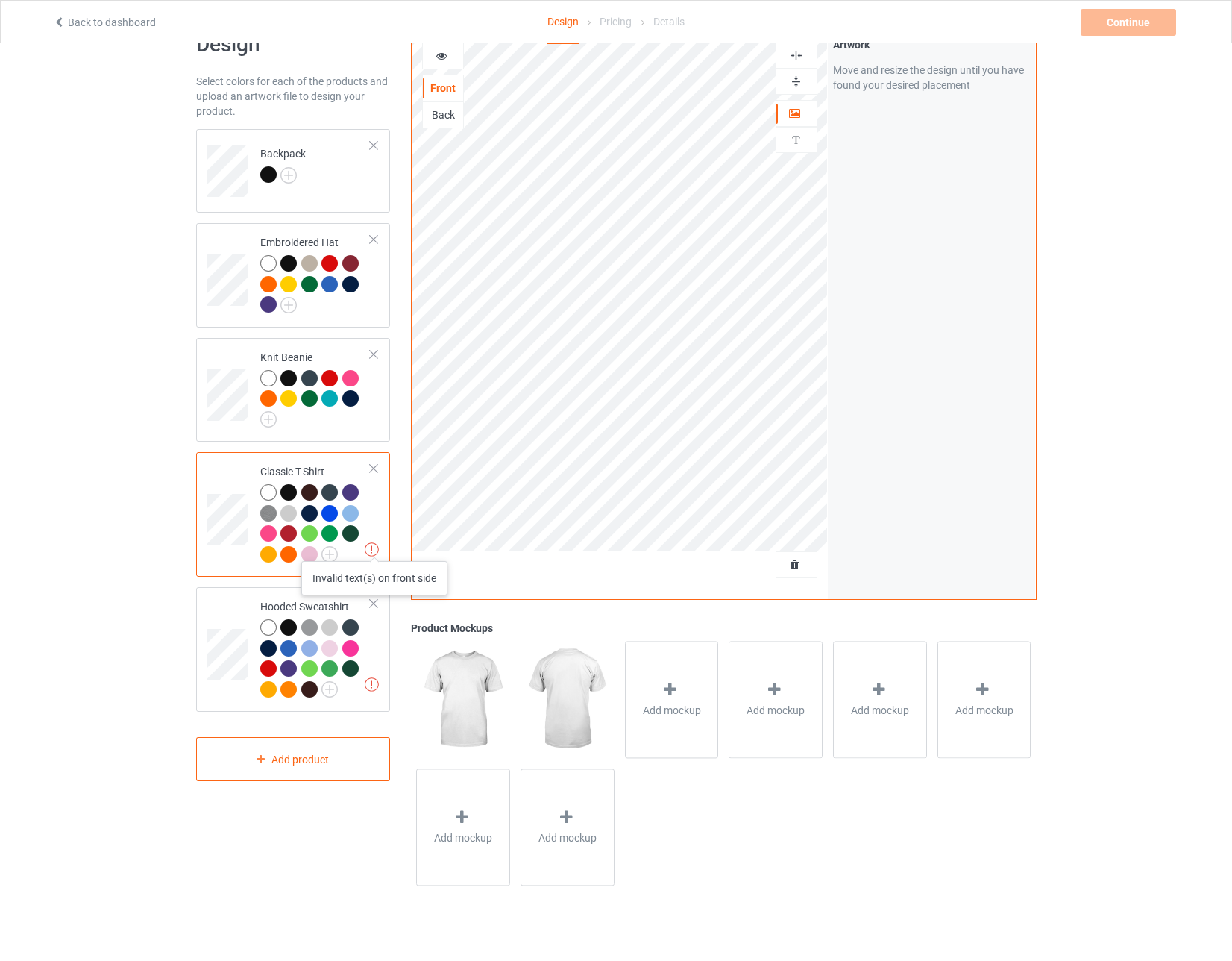
click at [374, 546] on img at bounding box center [371, 549] width 14 height 14
click at [290, 486] on div at bounding box center [289, 492] width 17 height 17
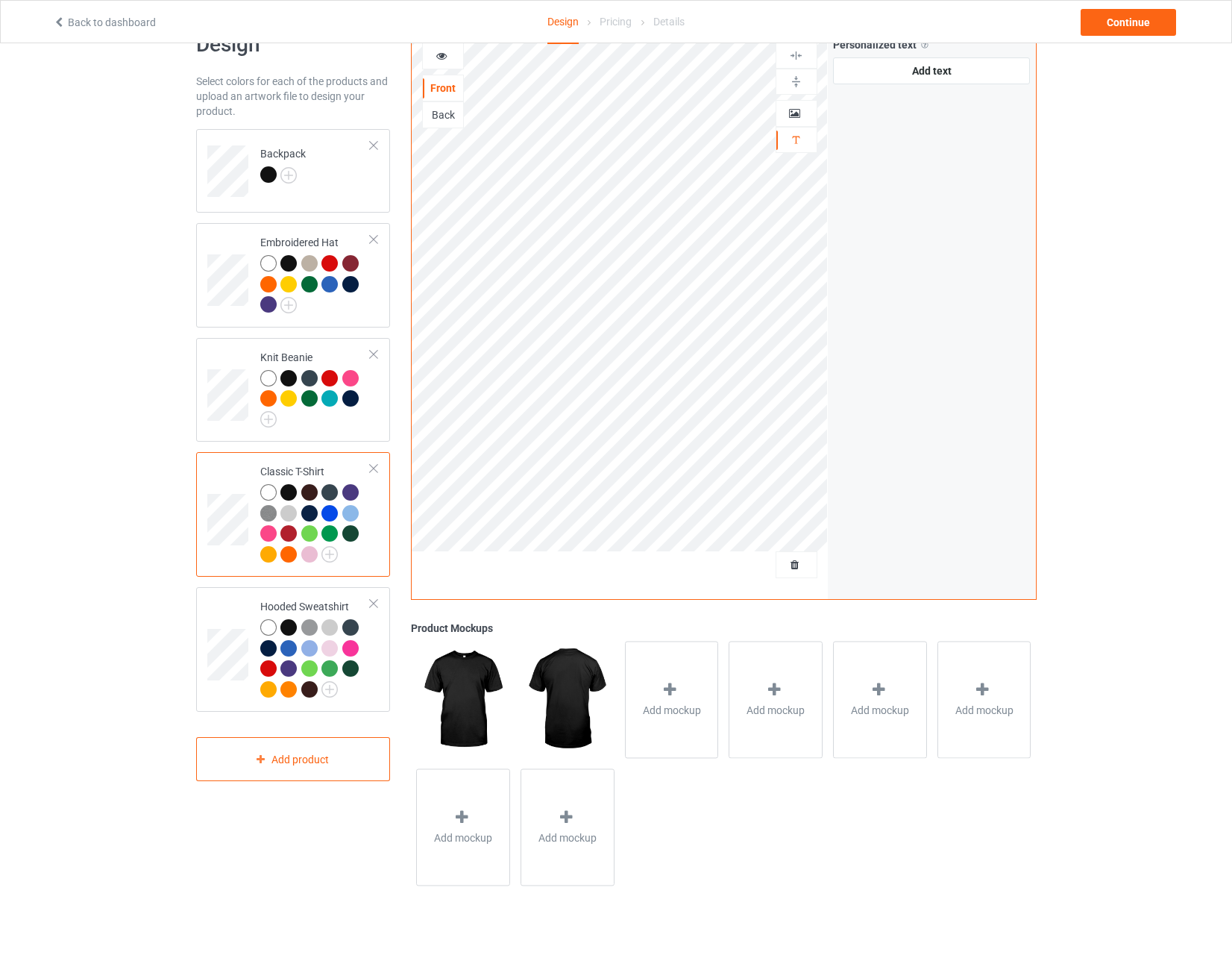
click at [311, 495] on div at bounding box center [309, 492] width 17 height 17
click at [332, 496] on div at bounding box center [330, 492] width 17 height 17
click at [374, 488] on td "Classic T-Shirt" at bounding box center [316, 514] width 128 height 113
click at [353, 514] on div at bounding box center [350, 513] width 17 height 17
click at [347, 537] on div at bounding box center [350, 534] width 17 height 17
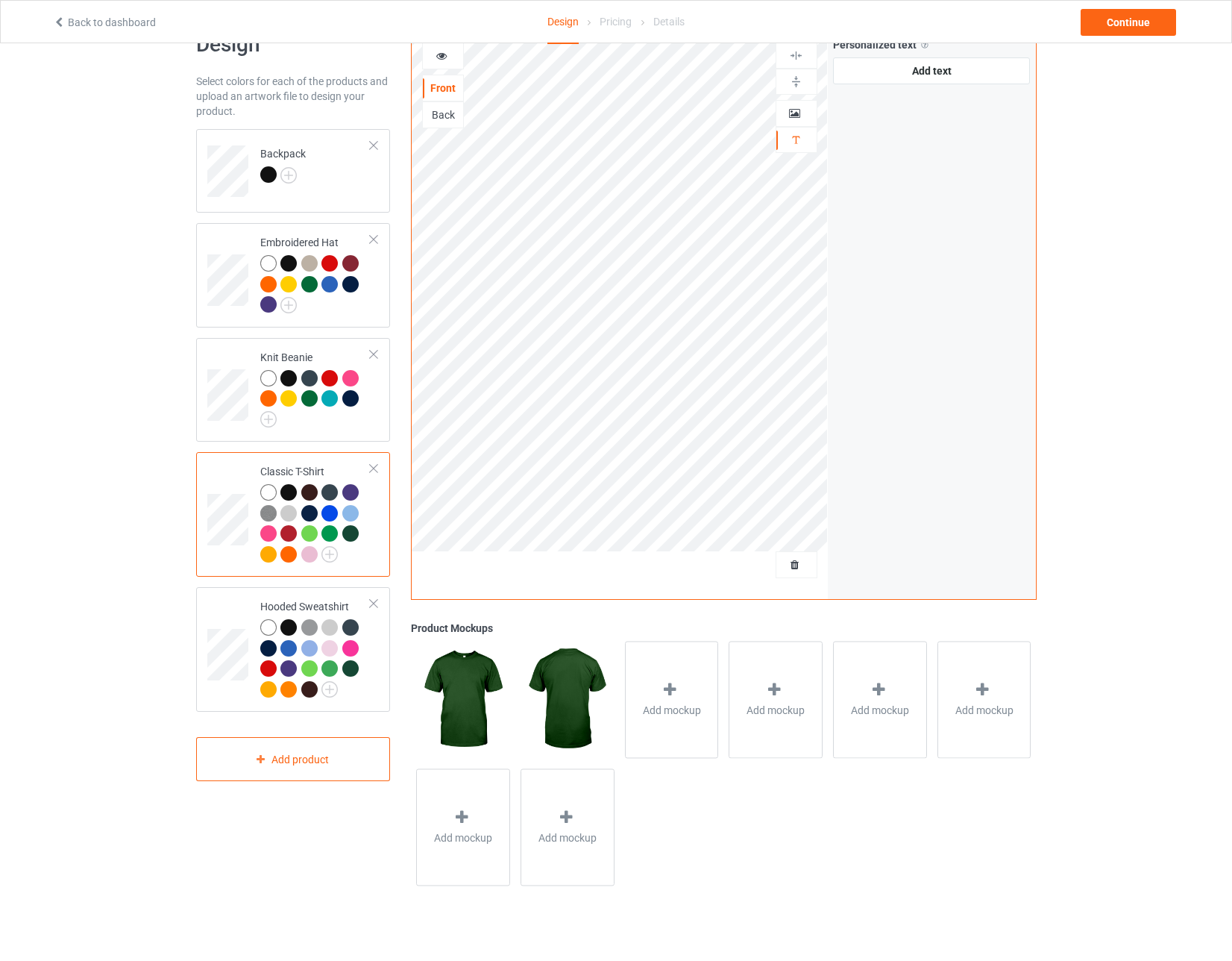
click at [327, 533] on div at bounding box center [330, 534] width 17 height 17
click at [273, 512] on img at bounding box center [269, 513] width 17 height 17
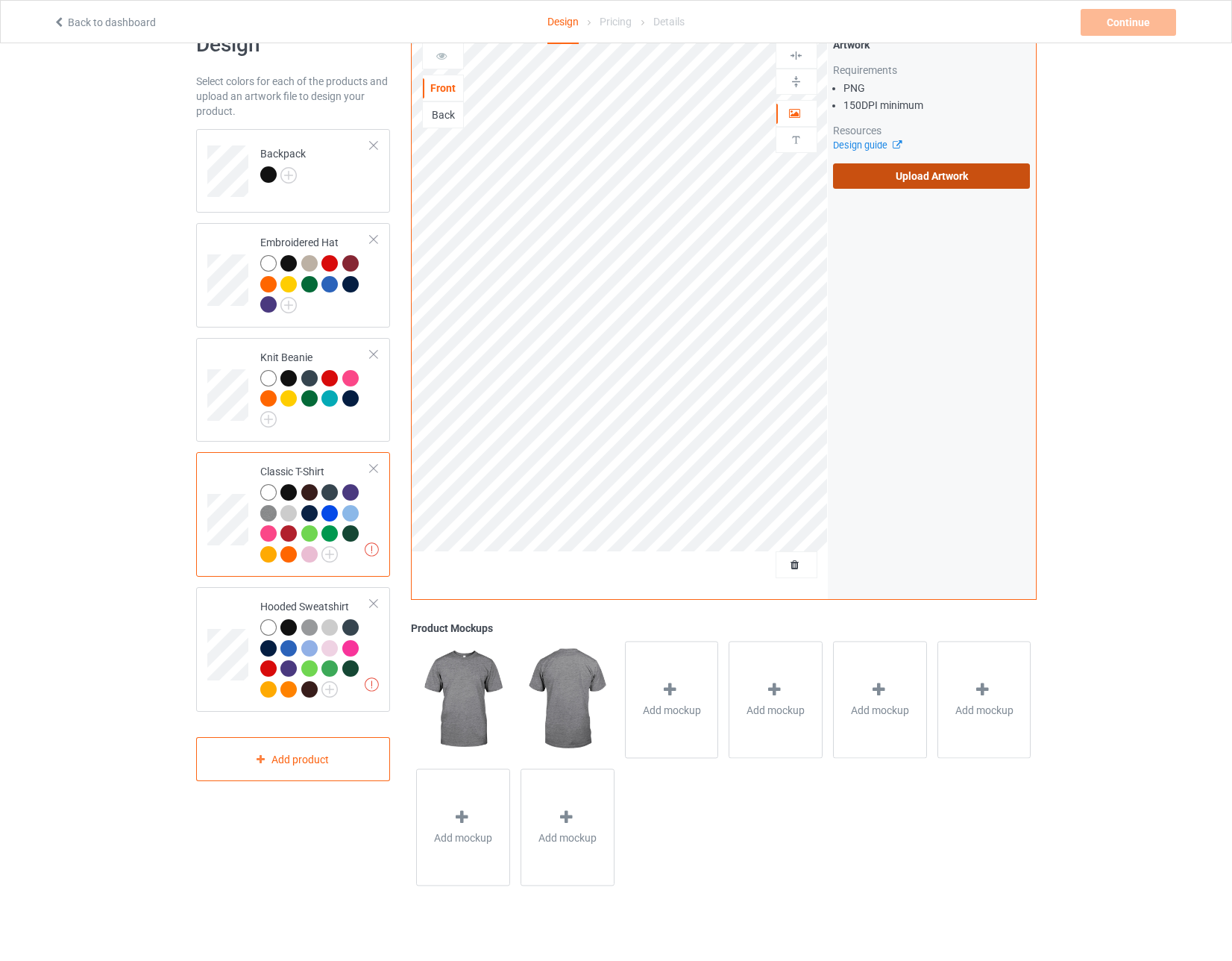
click at [545, 168] on label "Upload Artwork" at bounding box center [931, 175] width 197 height 25
click at [0, 0] on input "Upload Artwork" at bounding box center [0, 0] width 0 height 0
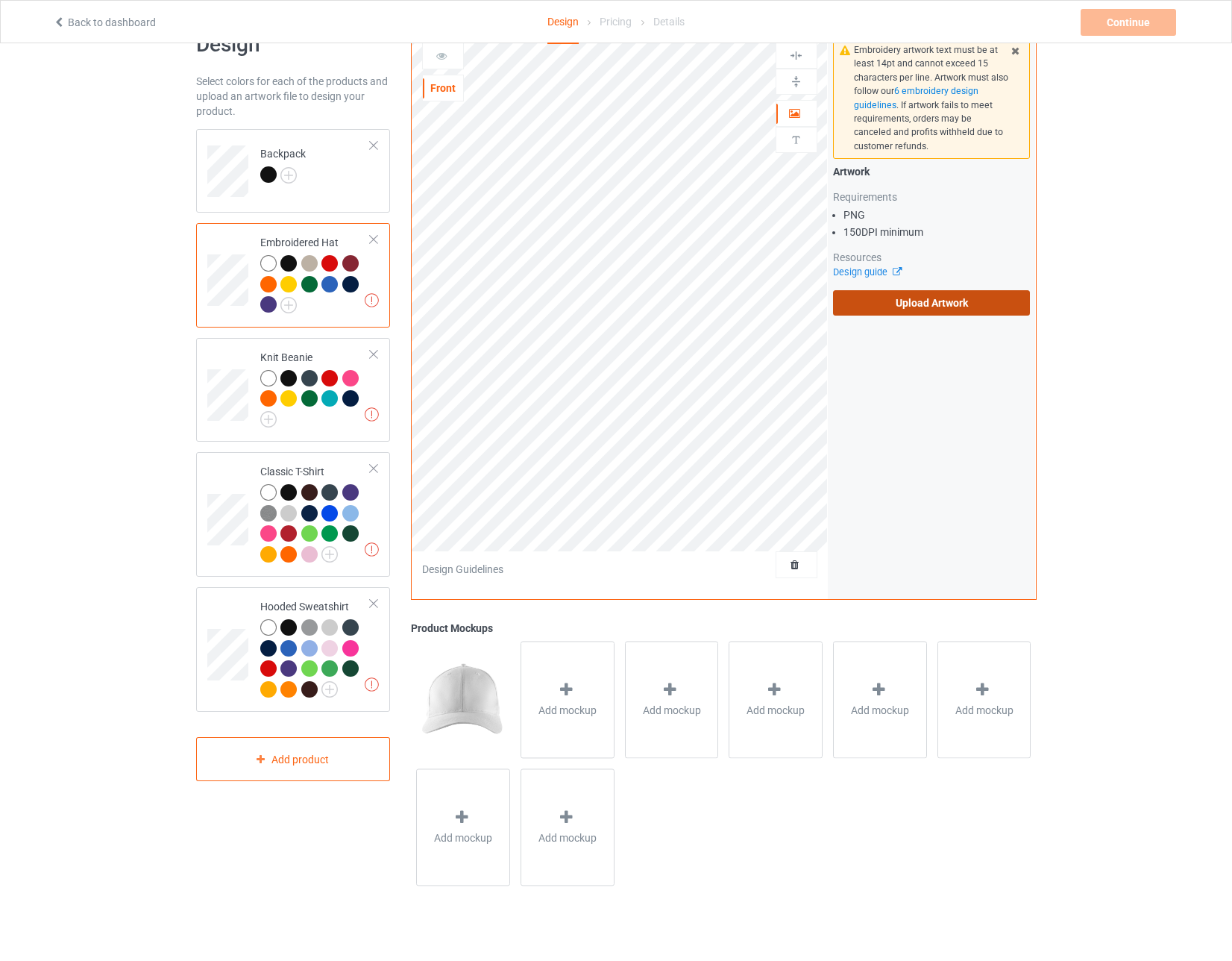
click at [545, 295] on label "Upload Artwork" at bounding box center [931, 302] width 197 height 25
click at [0, 0] on input "Upload Artwork" at bounding box center [0, 0] width 0 height 0
click at [289, 262] on div at bounding box center [289, 263] width 17 height 17
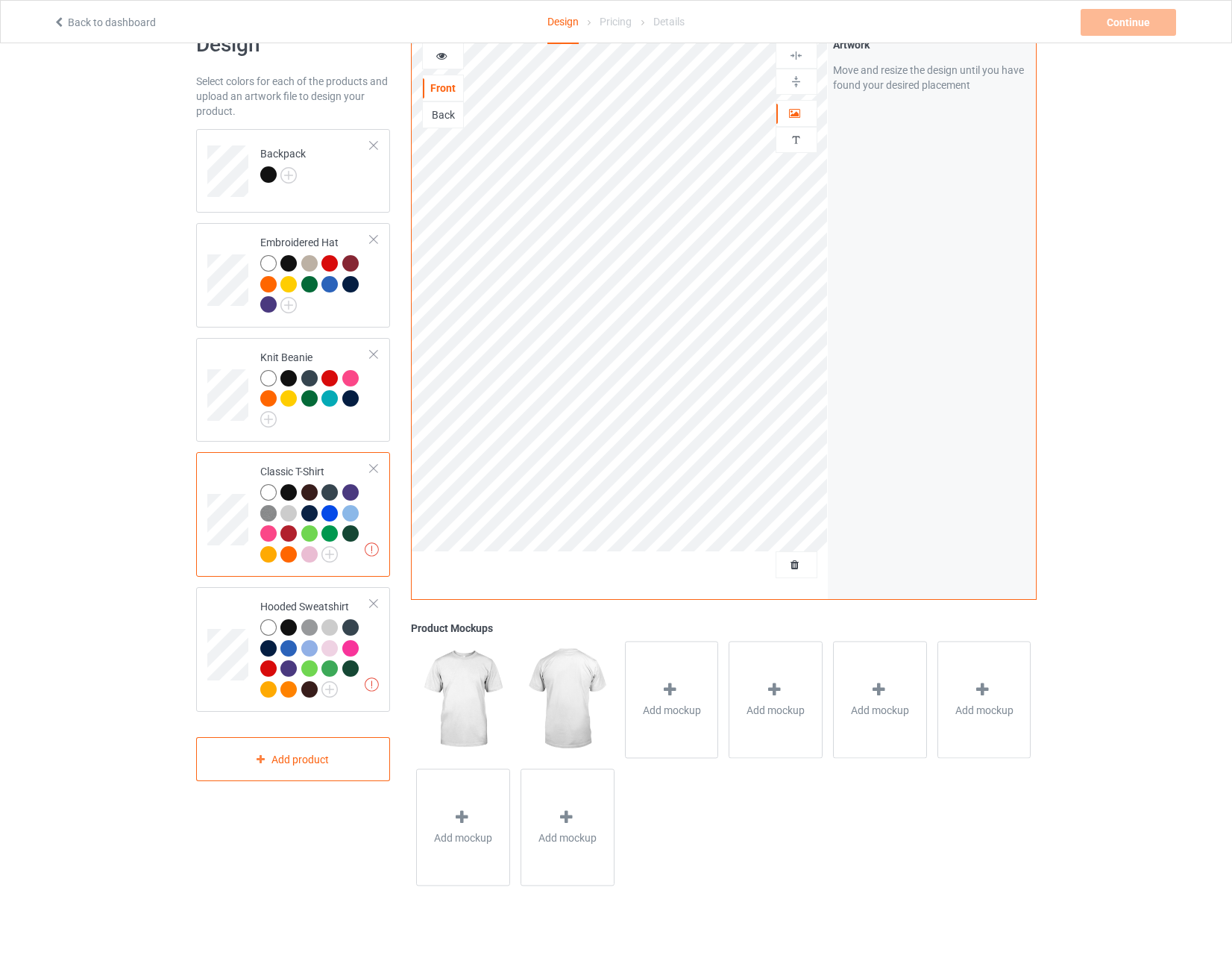
click at [288, 488] on div at bounding box center [289, 492] width 17 height 17
click at [331, 551] on img at bounding box center [330, 554] width 17 height 17
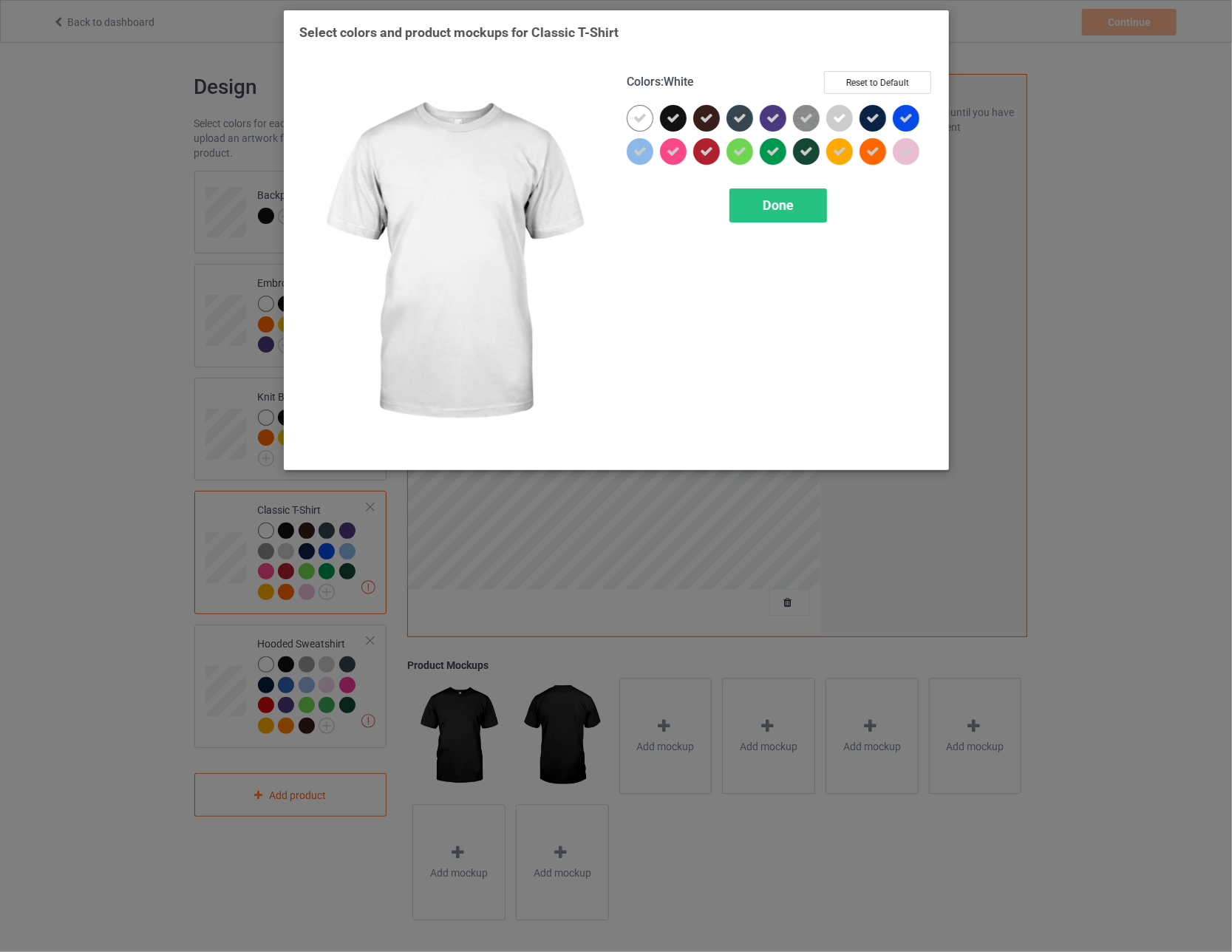
click at [540, 113] on icon at bounding box center [640, 118] width 13 height 13
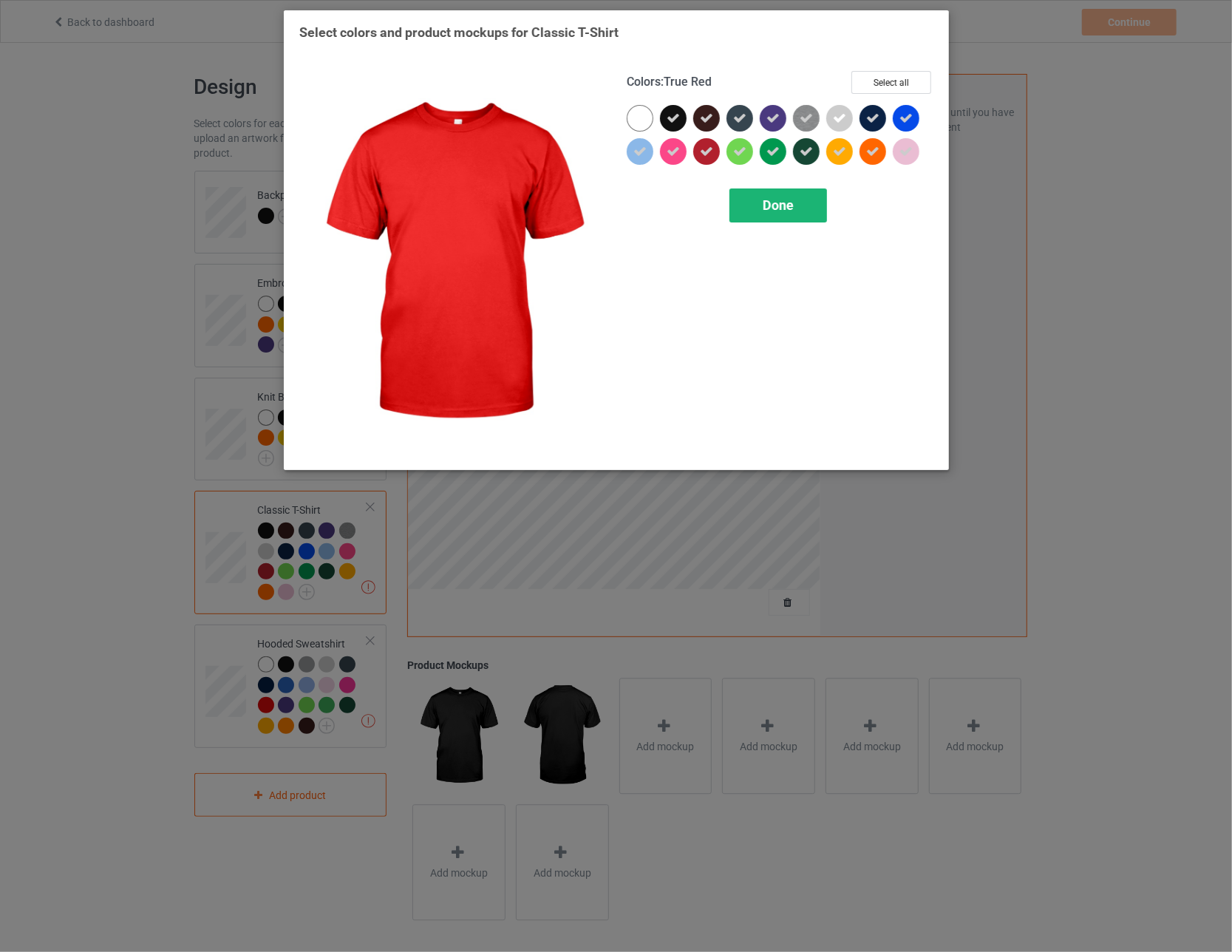
click at [540, 207] on div "Done" at bounding box center [778, 205] width 97 height 34
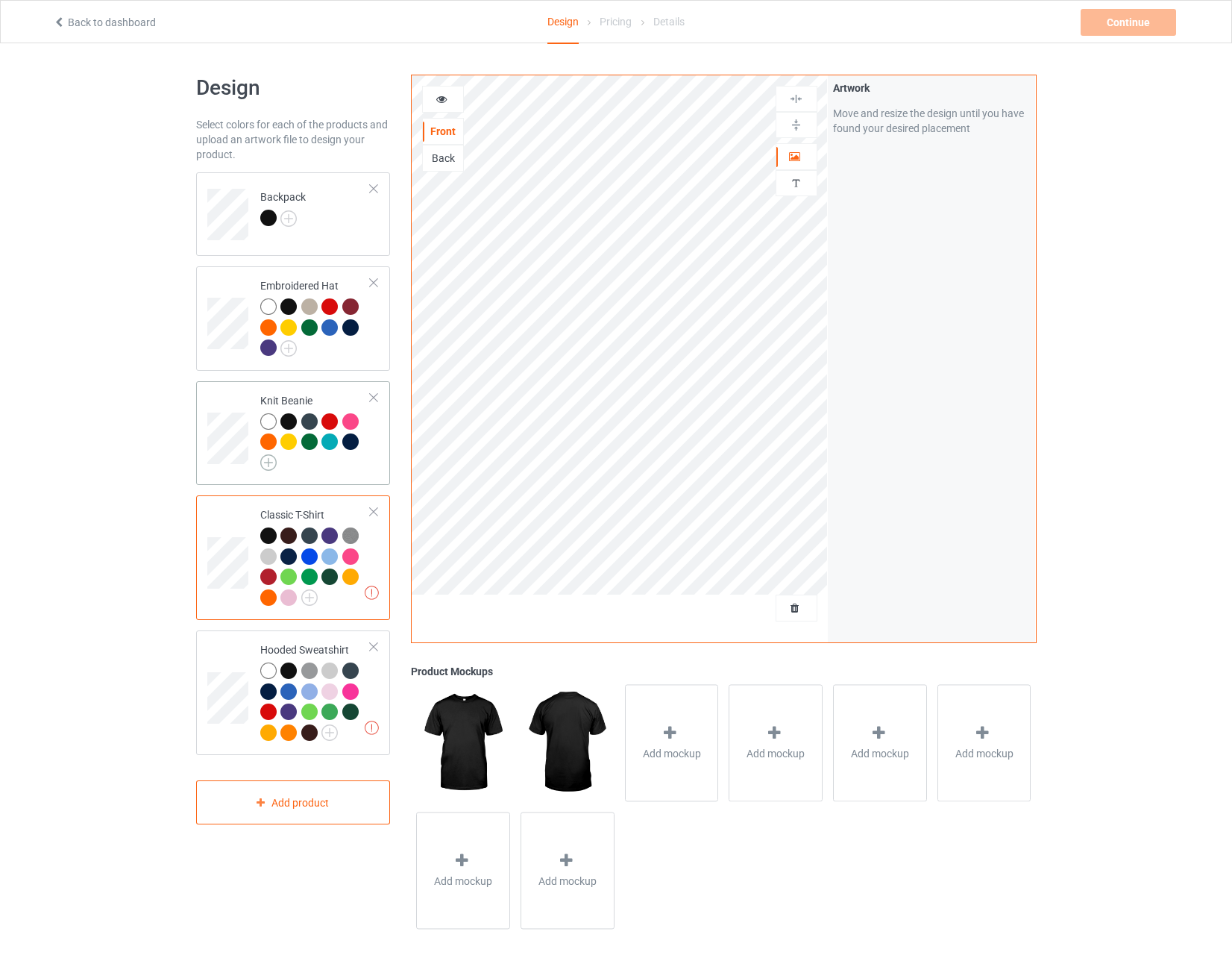
click at [270, 459] on img at bounding box center [269, 462] width 17 height 17
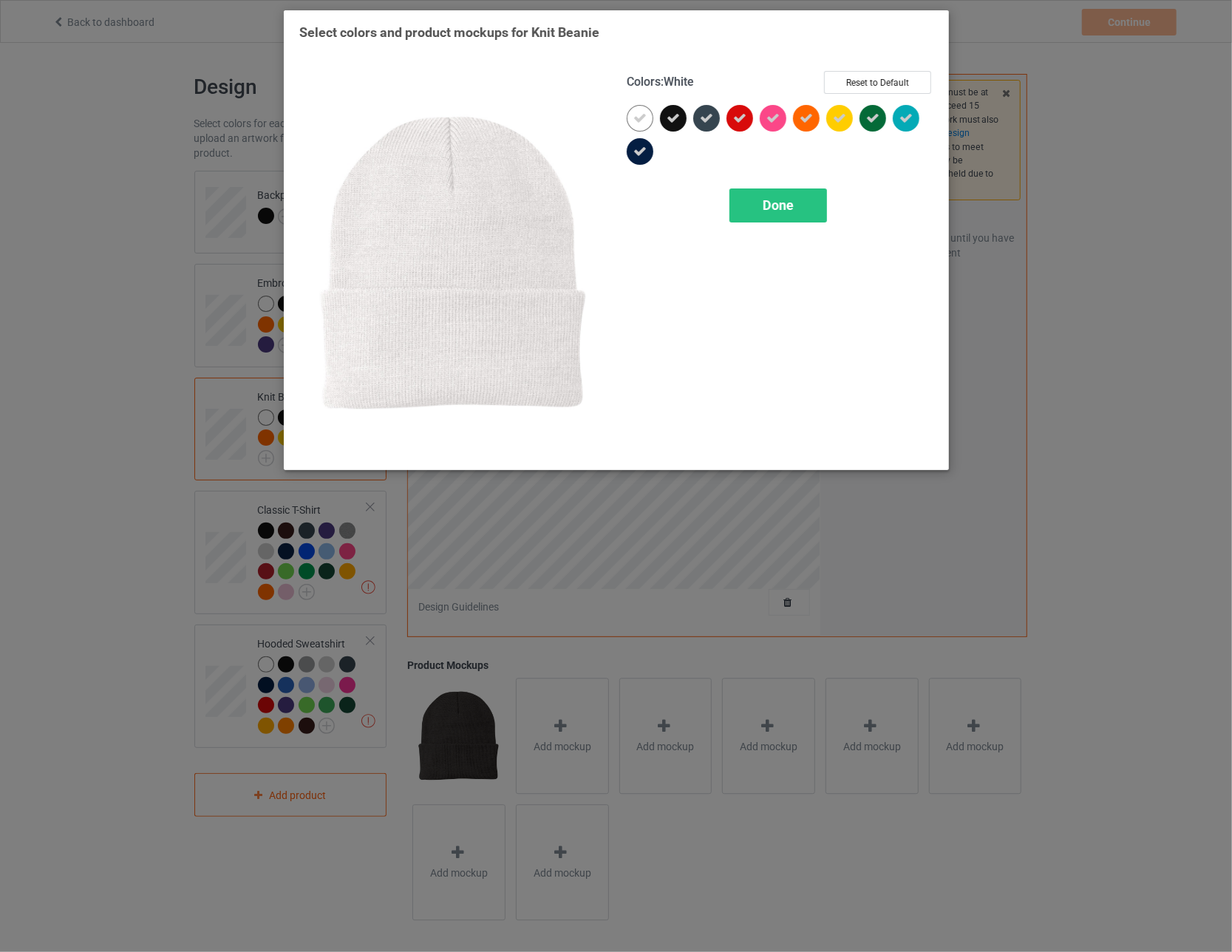
click at [540, 118] on icon at bounding box center [640, 118] width 13 height 13
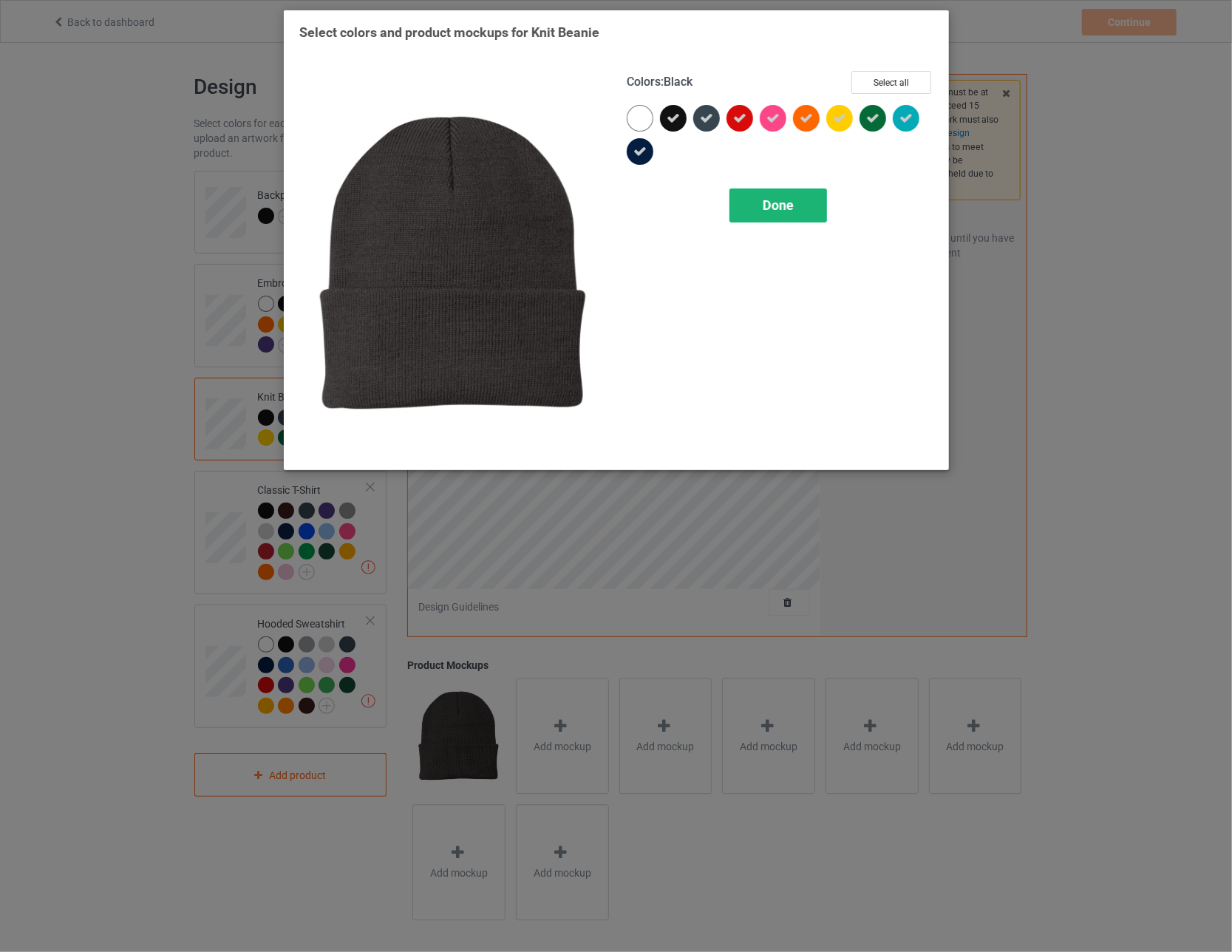
click at [540, 201] on div "Done" at bounding box center [778, 205] width 97 height 34
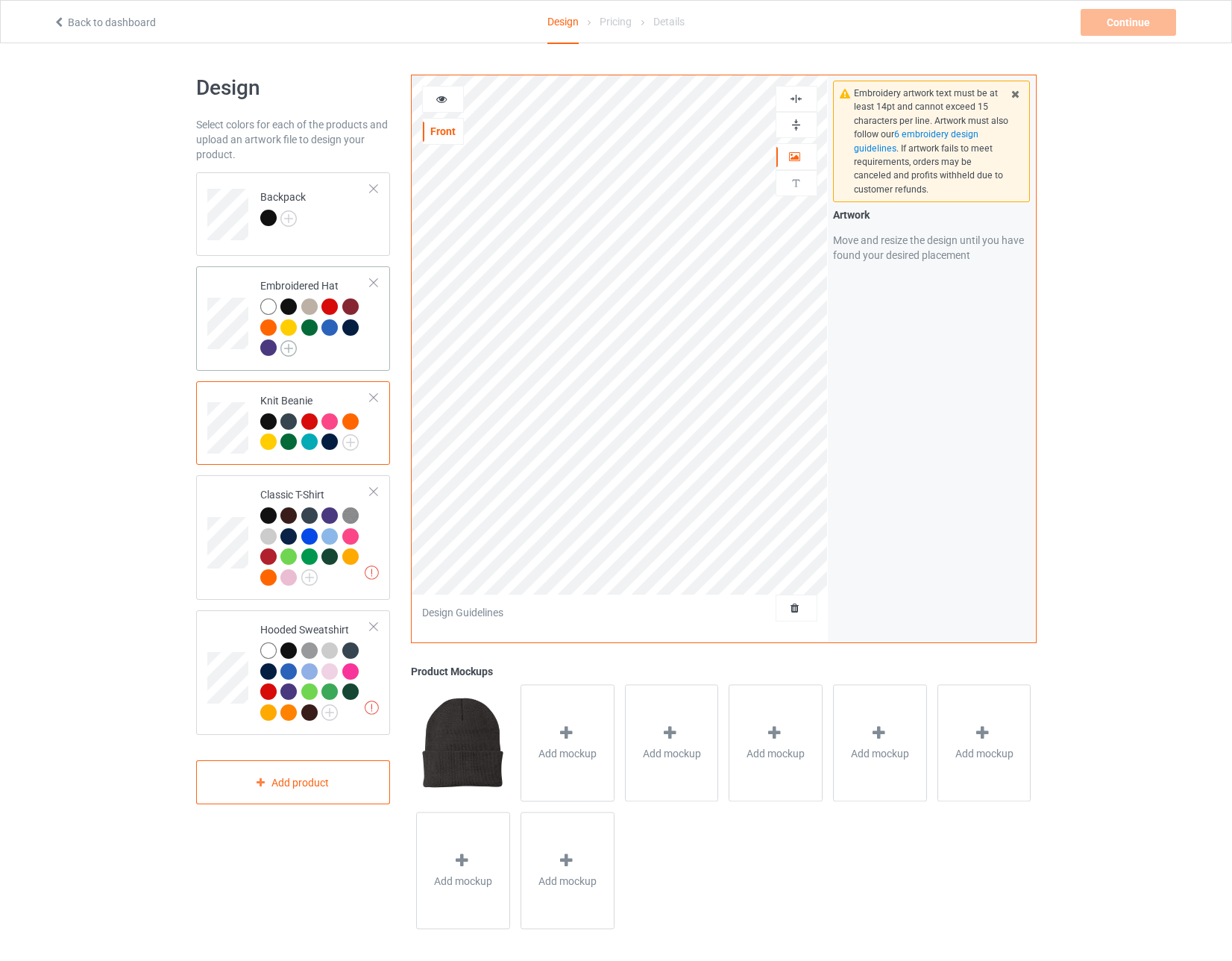
click at [287, 349] on img at bounding box center [289, 348] width 17 height 17
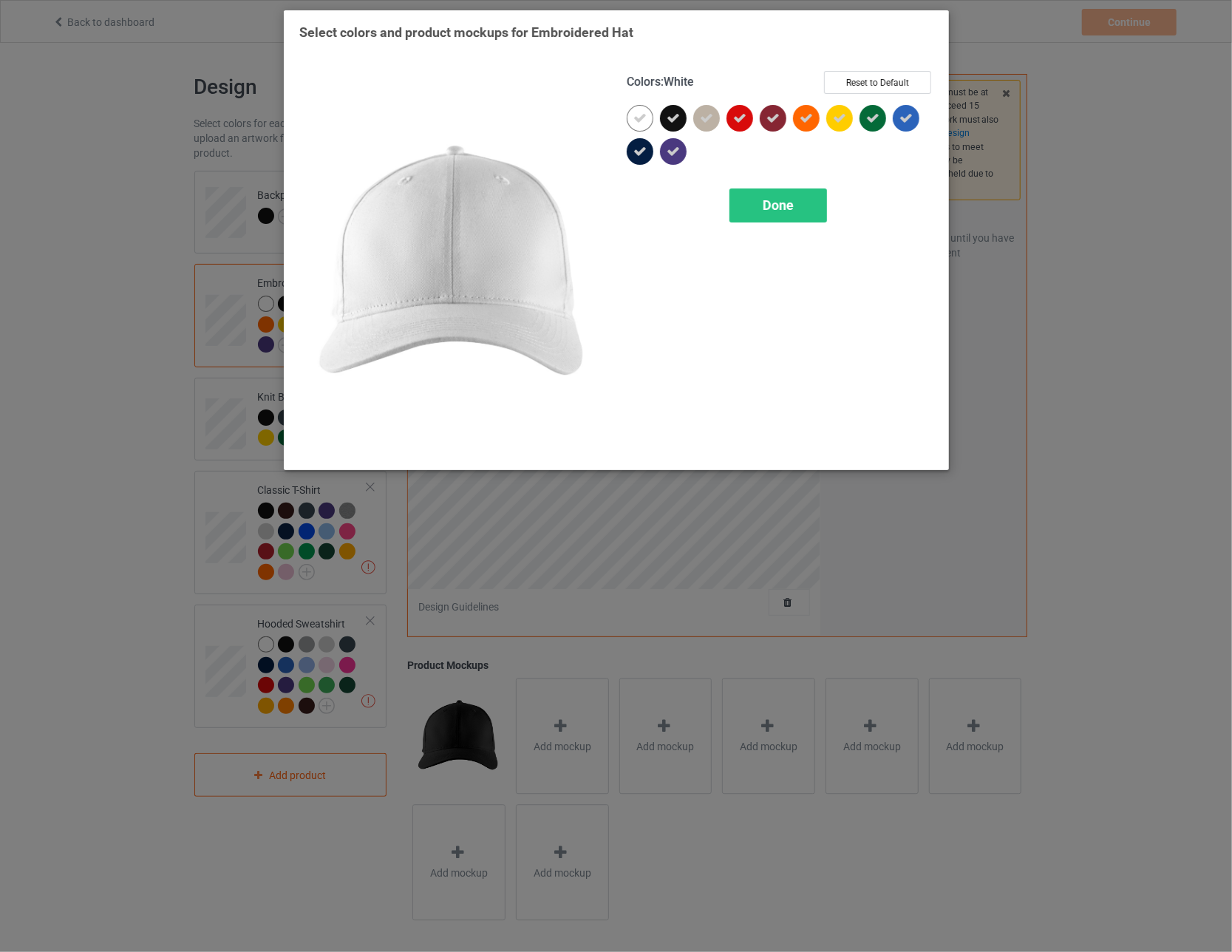
click at [540, 116] on icon at bounding box center [640, 118] width 13 height 13
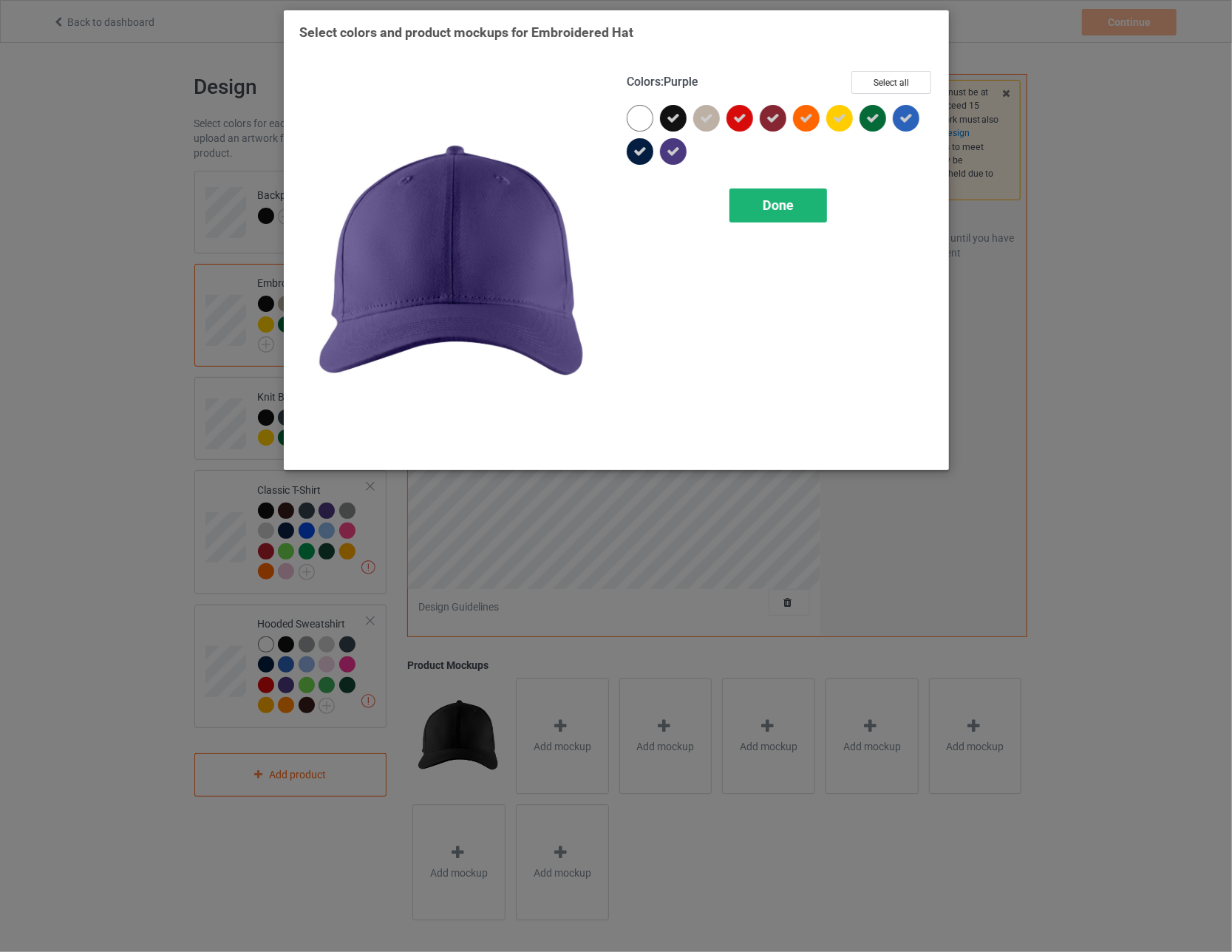
click at [540, 196] on div "Done" at bounding box center [778, 205] width 97 height 34
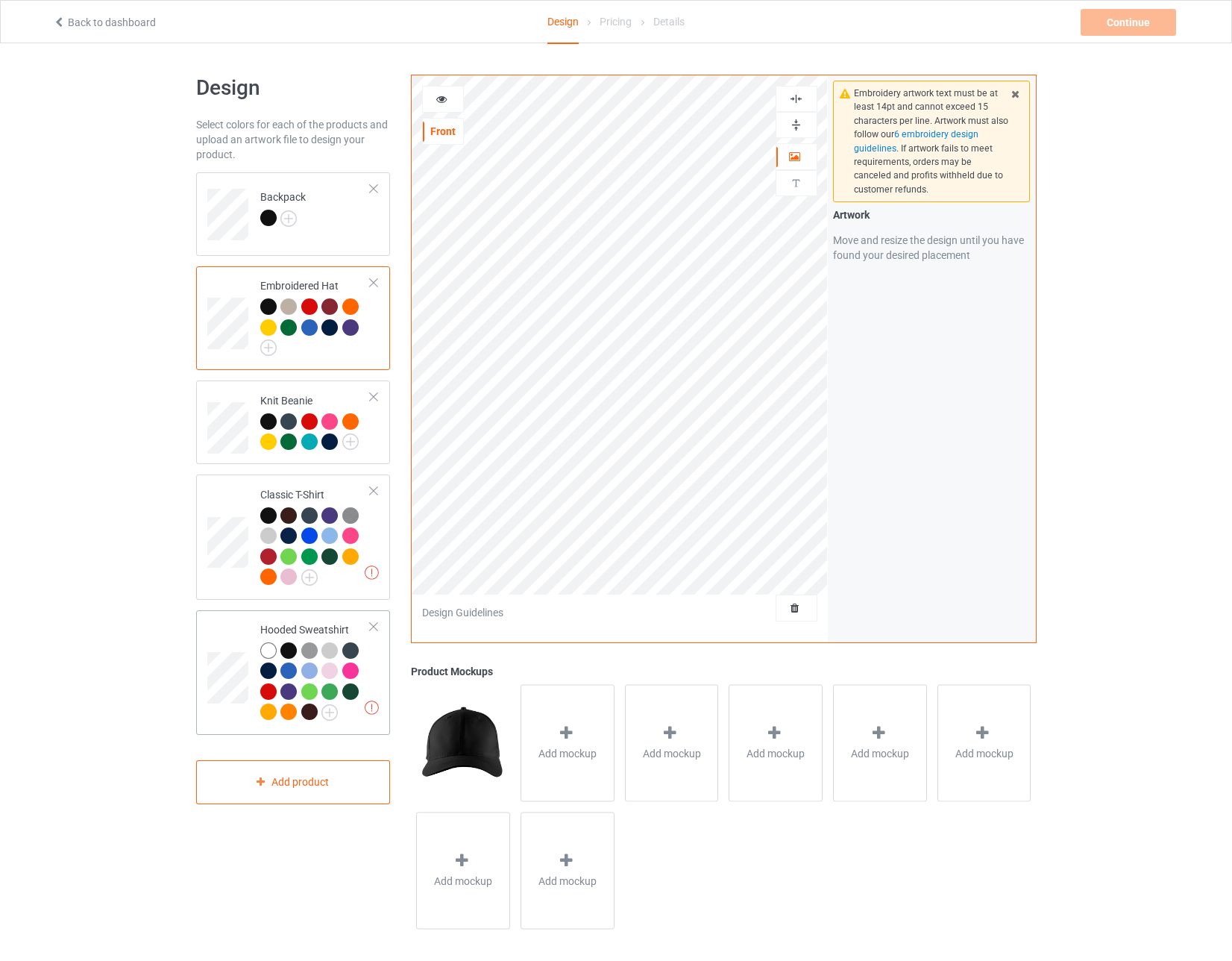
click at [337, 710] on link at bounding box center [330, 713] width 17 height 12
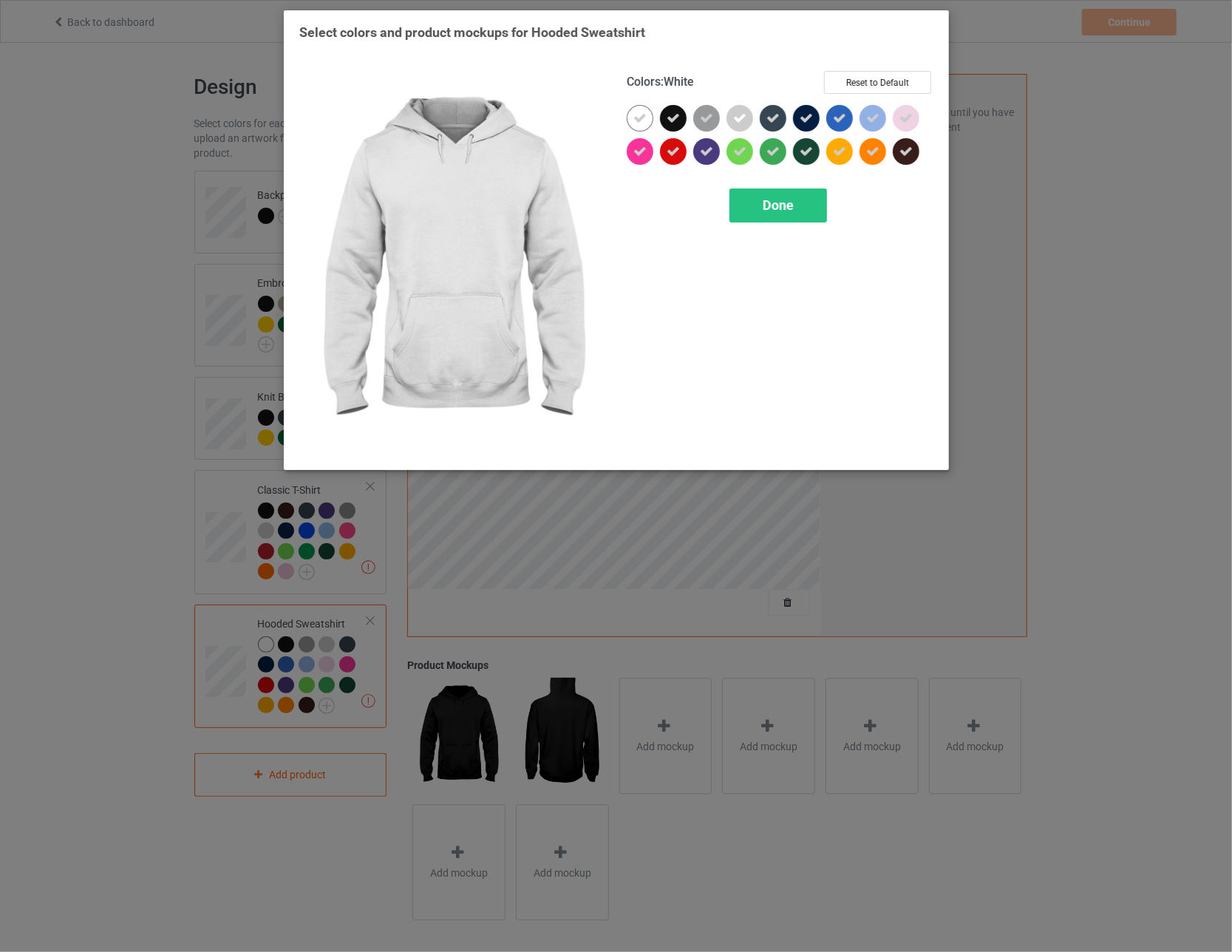
click at [540, 110] on div at bounding box center [639, 118] width 27 height 27
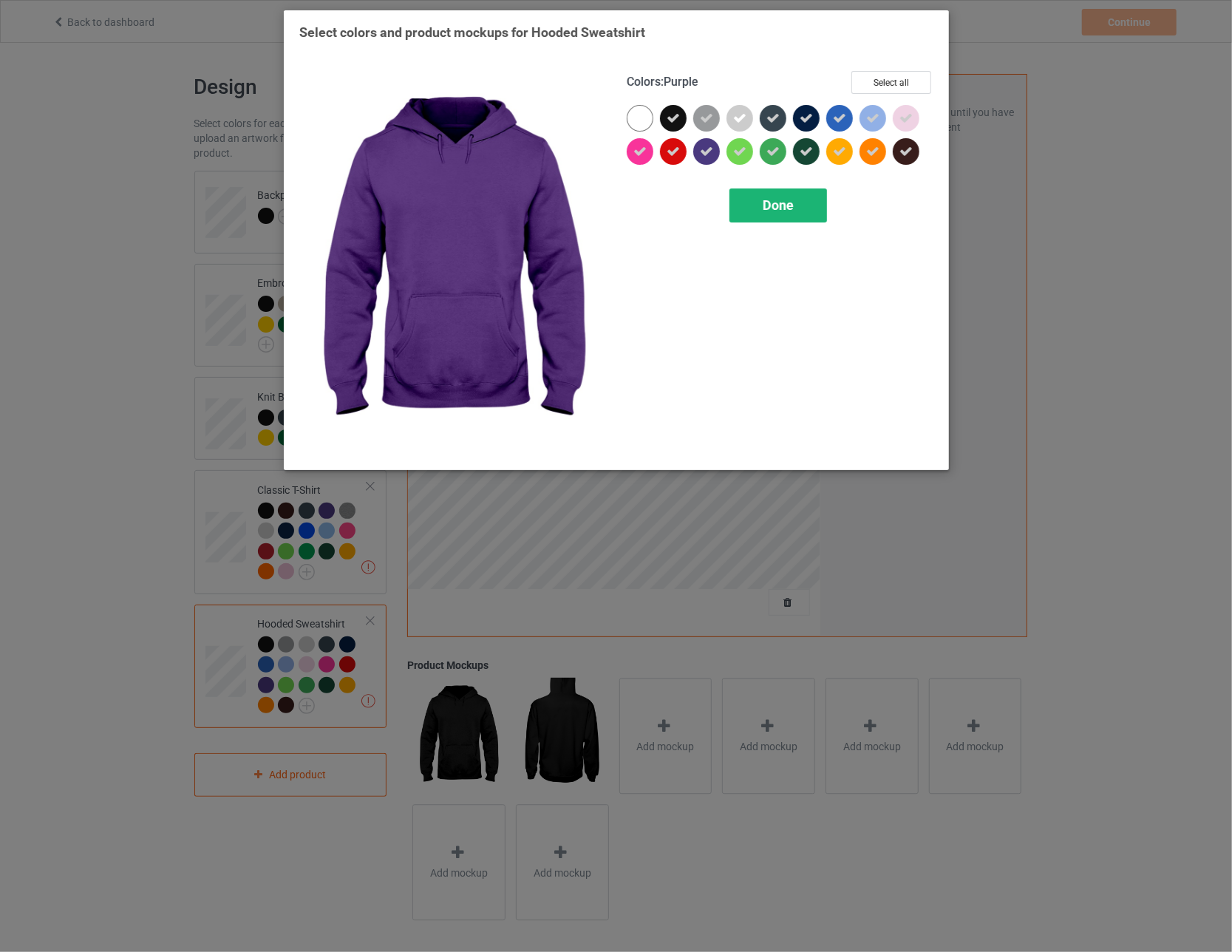
click at [540, 200] on div "Done" at bounding box center [778, 205] width 97 height 34
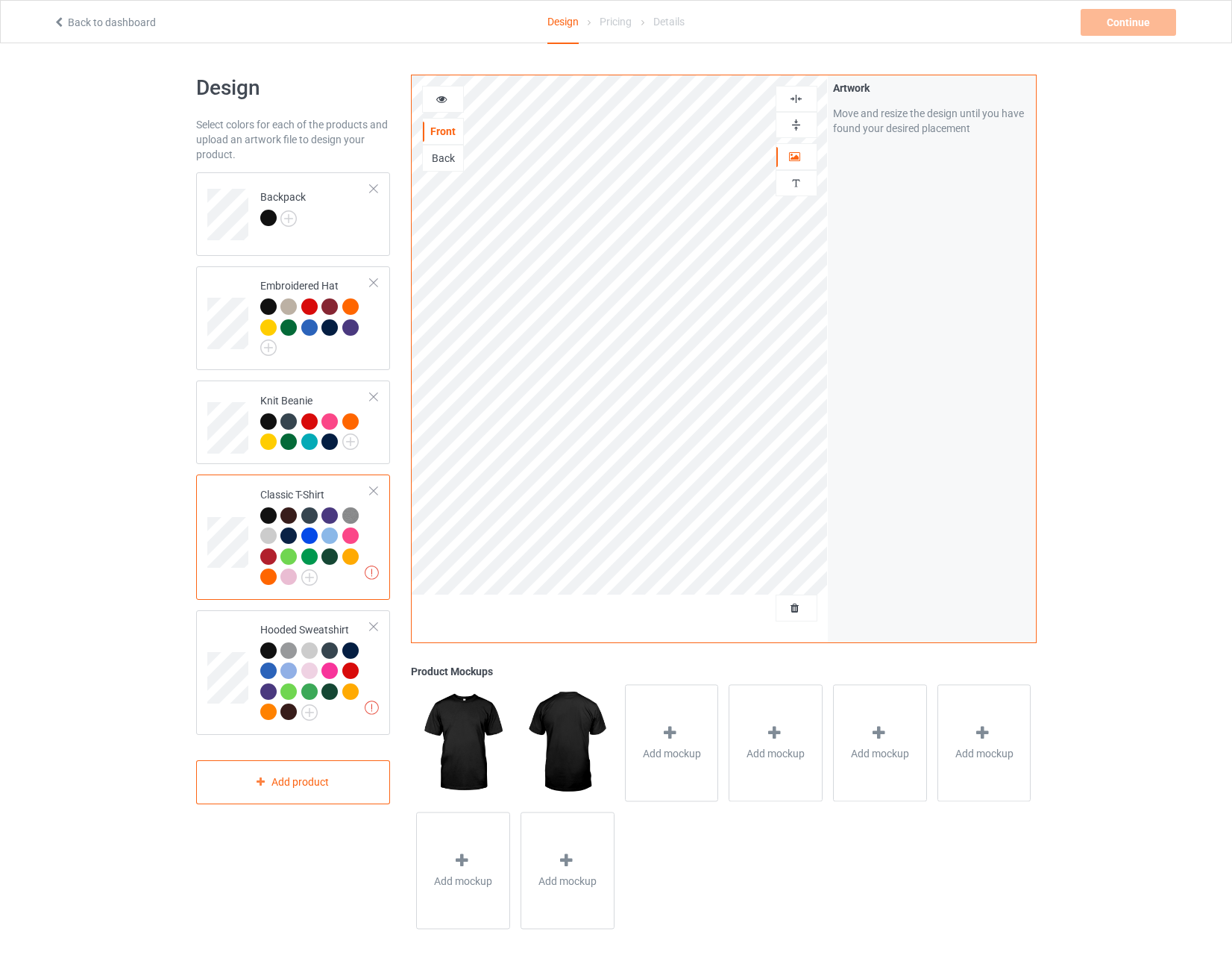
click at [290, 512] on div at bounding box center [289, 515] width 17 height 17
click at [321, 507] on div at bounding box center [311, 517] width 21 height 21
click at [327, 511] on div at bounding box center [330, 515] width 17 height 17
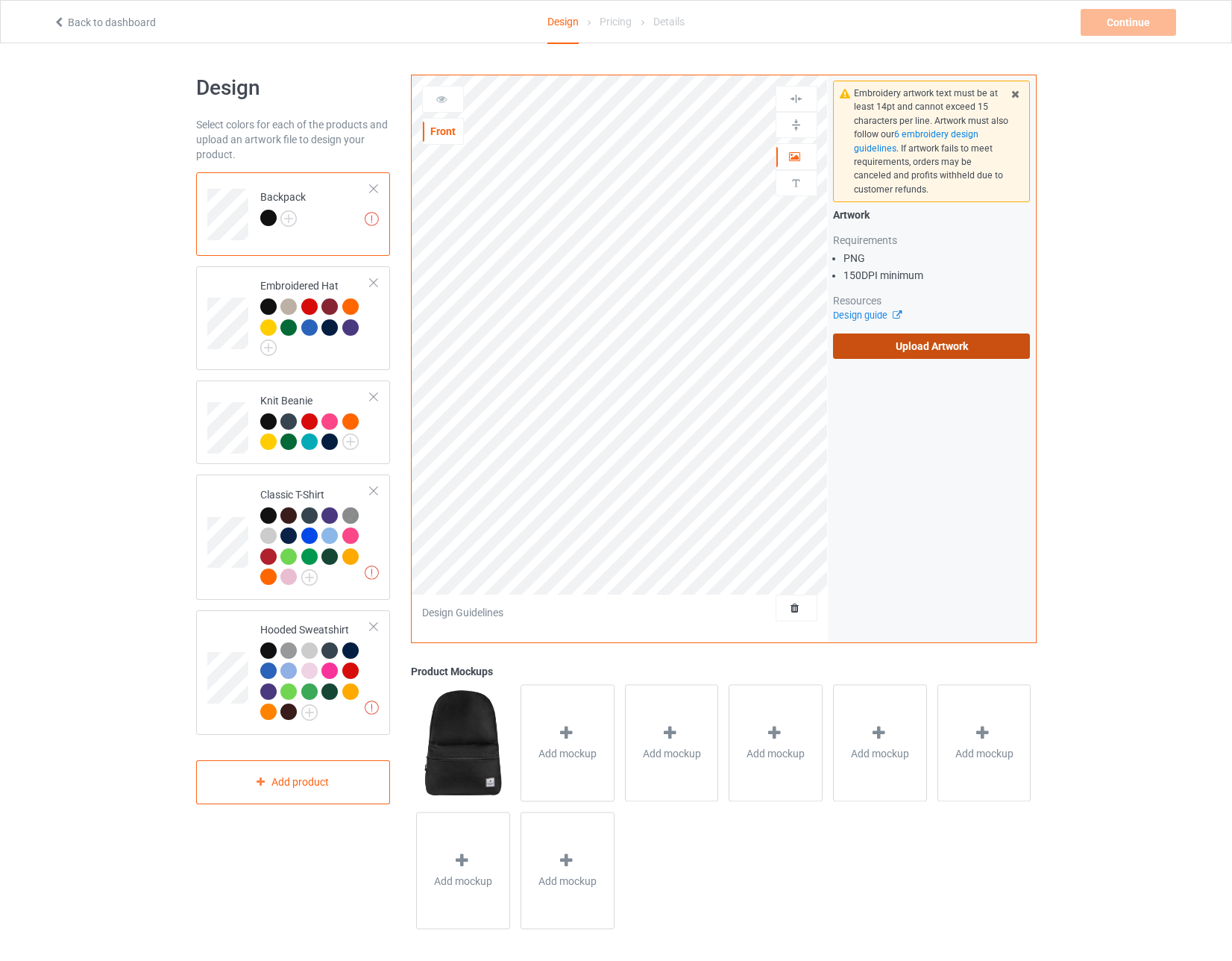
click at [545, 335] on label "Upload Artwork" at bounding box center [931, 346] width 197 height 25
click at [0, 0] on input "Upload Artwork" at bounding box center [0, 0] width 0 height 0
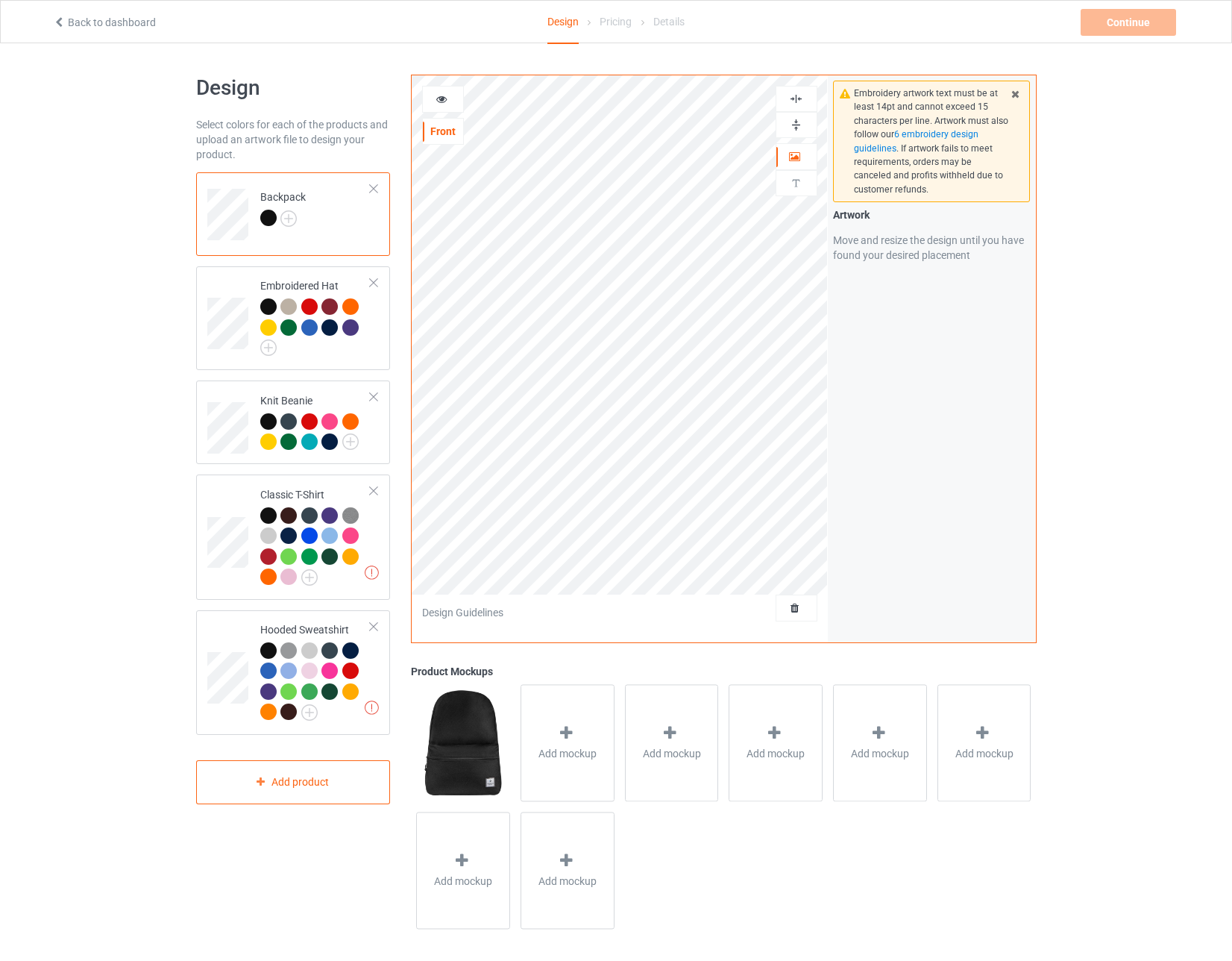
click at [174, 390] on div "Design Select colors for each of the products and upload an artwork file to des…" at bounding box center [616, 505] width 1232 height 923
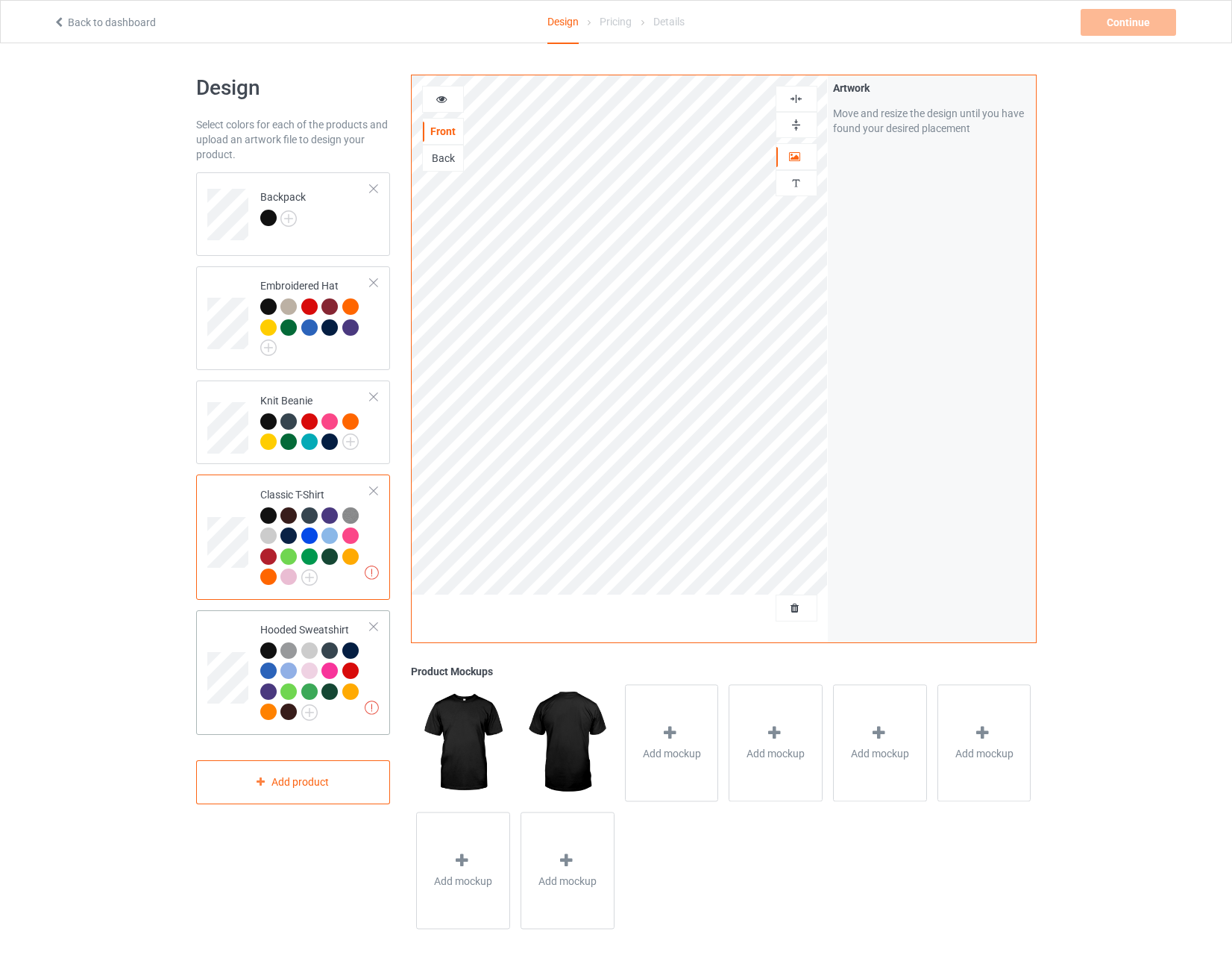
click at [201, 644] on div "Artwork resolution lower than 150 DPI may result in bad print Hooded Sweatshirt" at bounding box center [294, 672] width 195 height 124
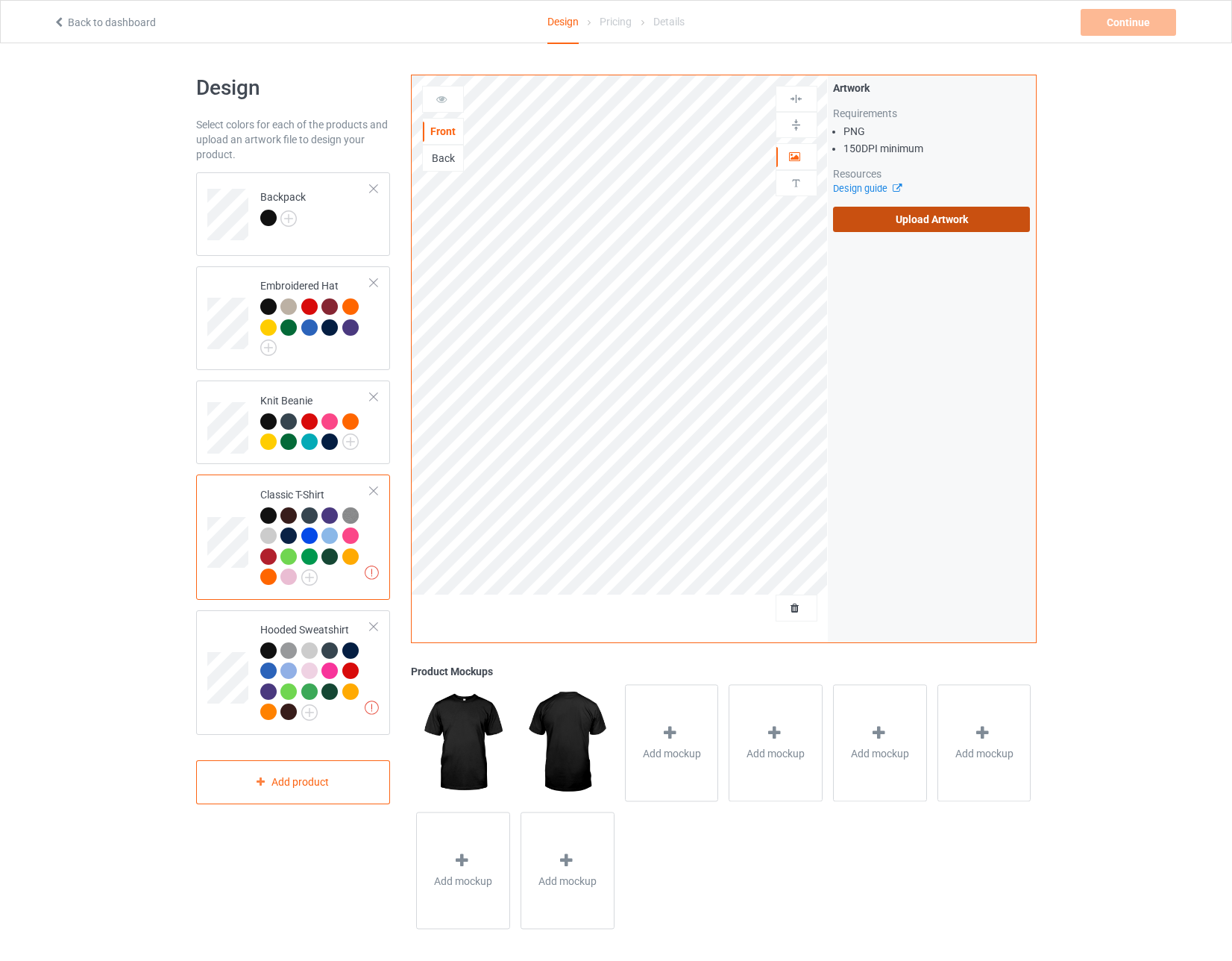
click at [545, 223] on label "Upload Artwork" at bounding box center [931, 219] width 197 height 25
click at [0, 0] on input "Upload Artwork" at bounding box center [0, 0] width 0 height 0
click at [545, 209] on label "Upload Artwork" at bounding box center [931, 219] width 197 height 25
click at [0, 0] on input "Upload Artwork" at bounding box center [0, 0] width 0 height 0
click at [545, 217] on label "Upload Artwork" at bounding box center [931, 219] width 197 height 25
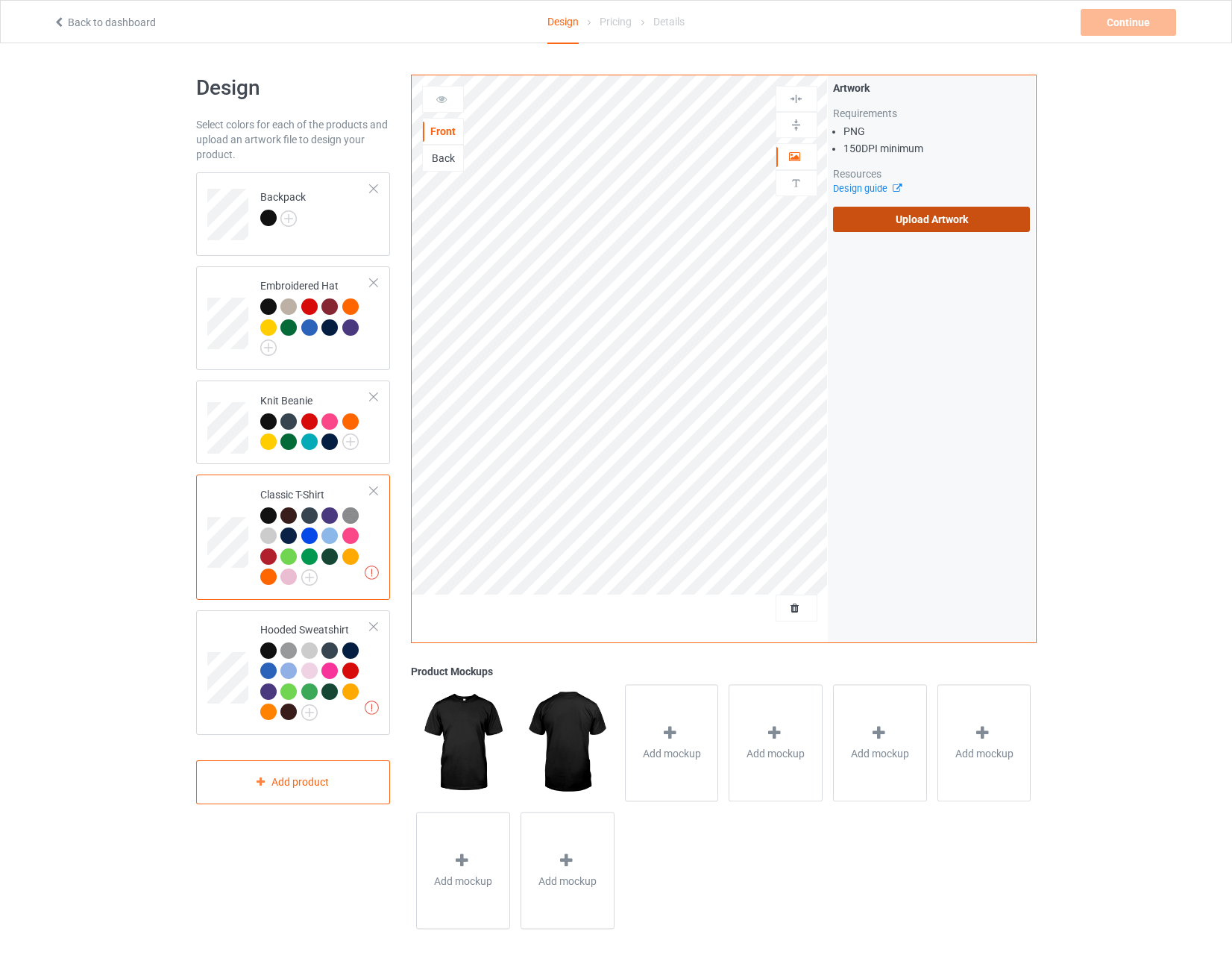
click at [0, 0] on input "Upload Artwork" at bounding box center [0, 0] width 0 height 0
click at [545, 211] on label "Upload Artwork" at bounding box center [931, 219] width 197 height 25
click at [0, 0] on input "Upload Artwork" at bounding box center [0, 0] width 0 height 0
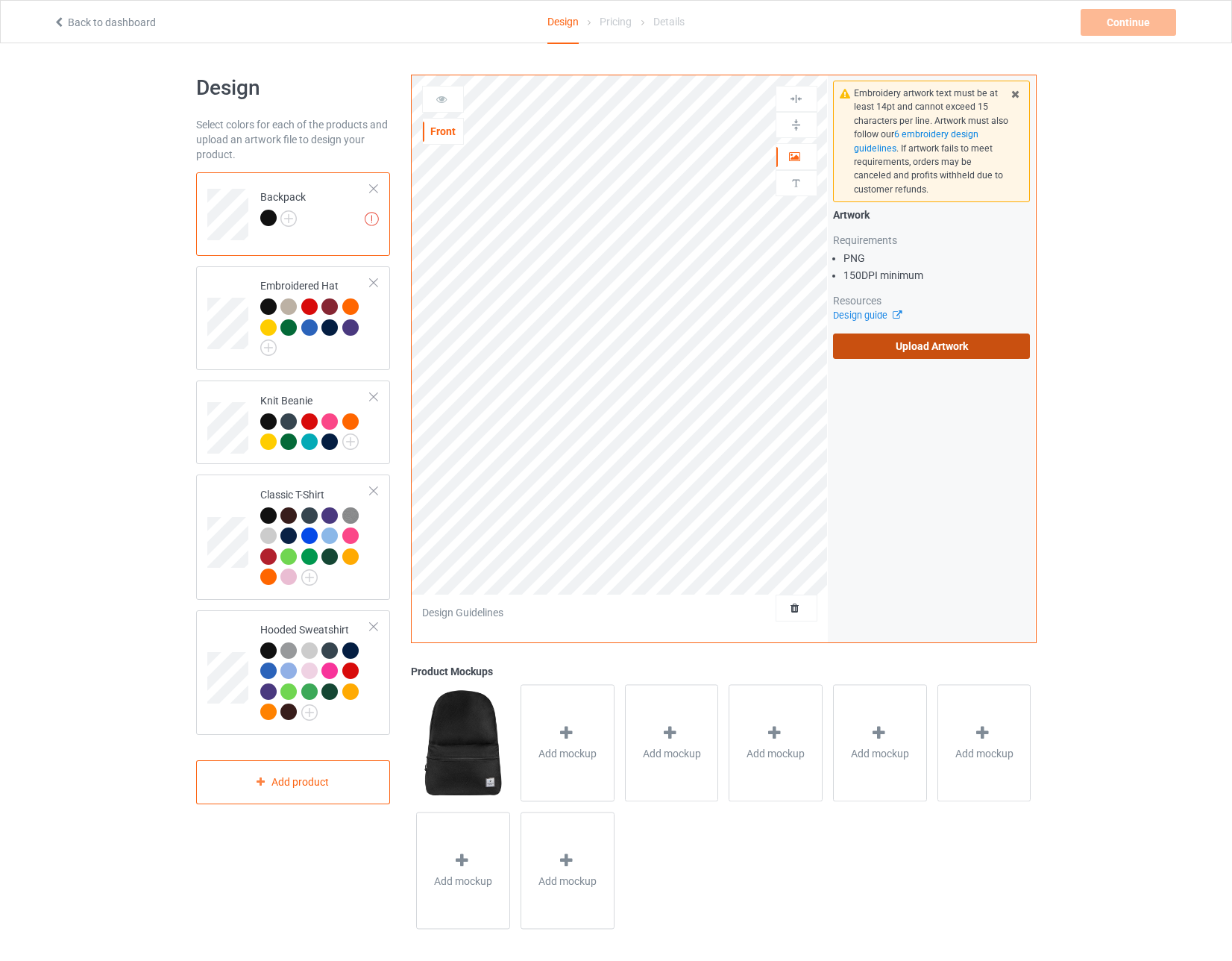
click at [545, 351] on label "Upload Artwork" at bounding box center [931, 346] width 197 height 25
click at [0, 0] on input "Upload Artwork" at bounding box center [0, 0] width 0 height 0
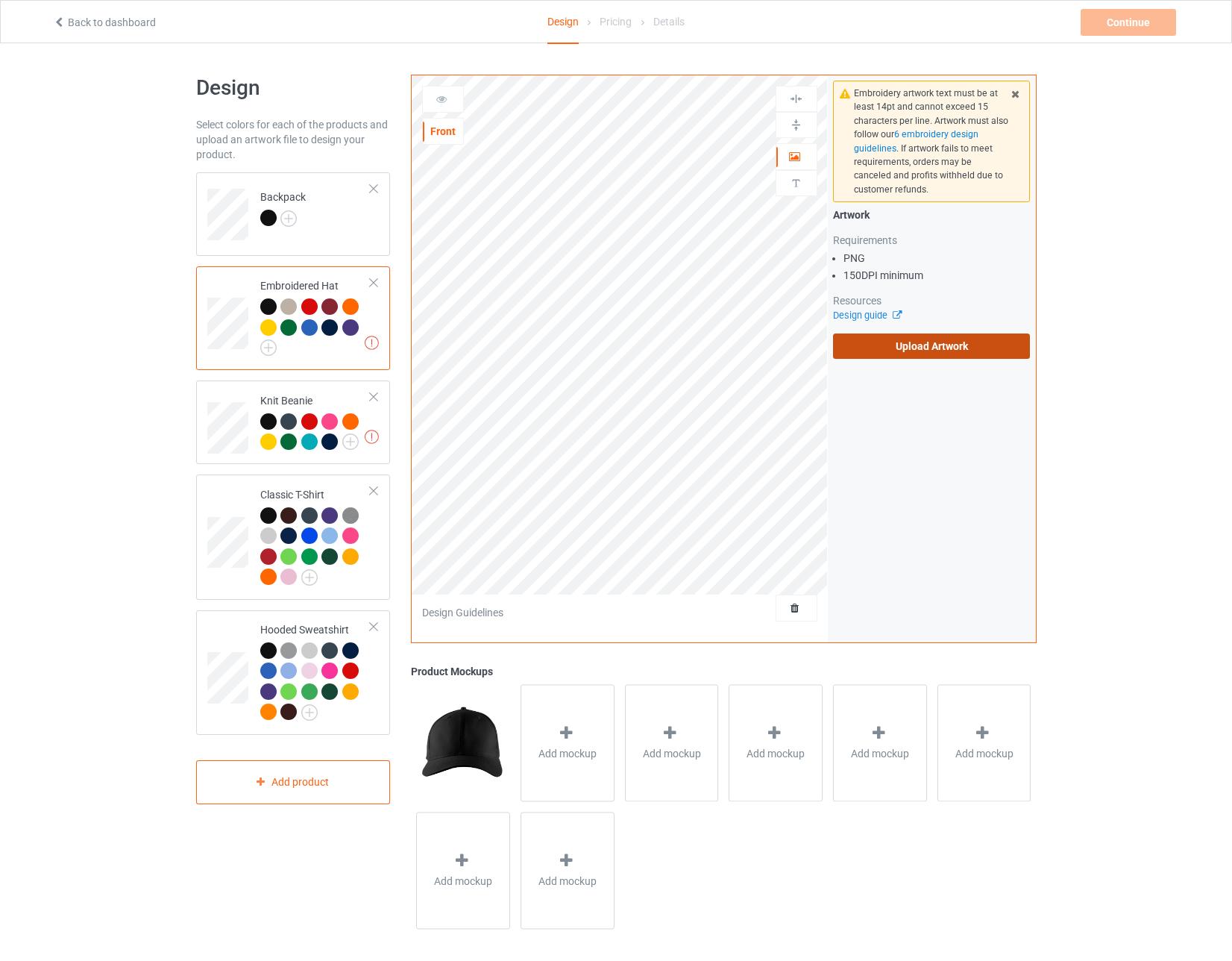
click at [545, 349] on label "Upload Artwork" at bounding box center [931, 346] width 197 height 25
click at [0, 0] on input "Upload Artwork" at bounding box center [0, 0] width 0 height 0
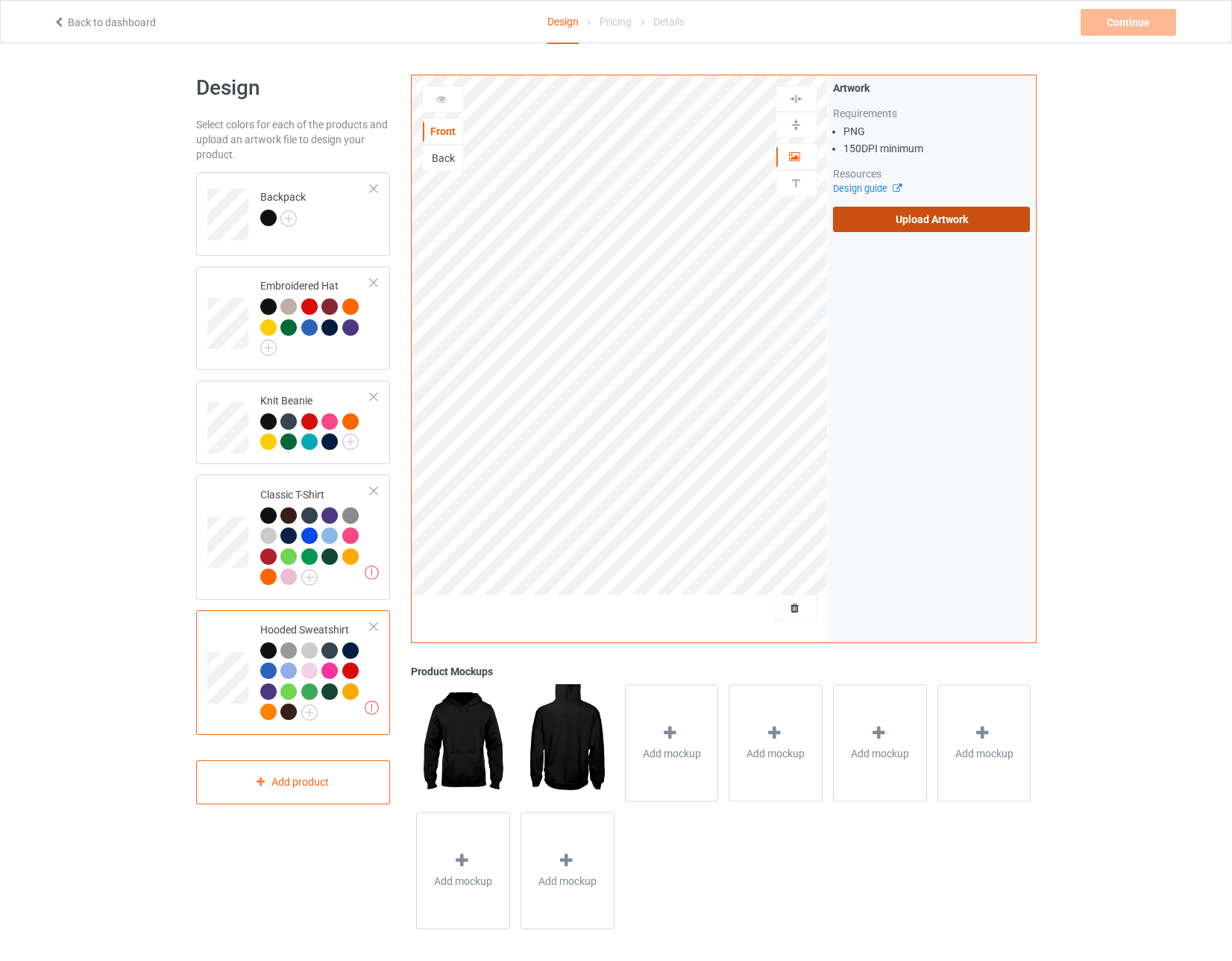
click at [545, 218] on label "Upload Artwork" at bounding box center [931, 219] width 197 height 25
click at [0, 0] on input "Upload Artwork" at bounding box center [0, 0] width 0 height 0
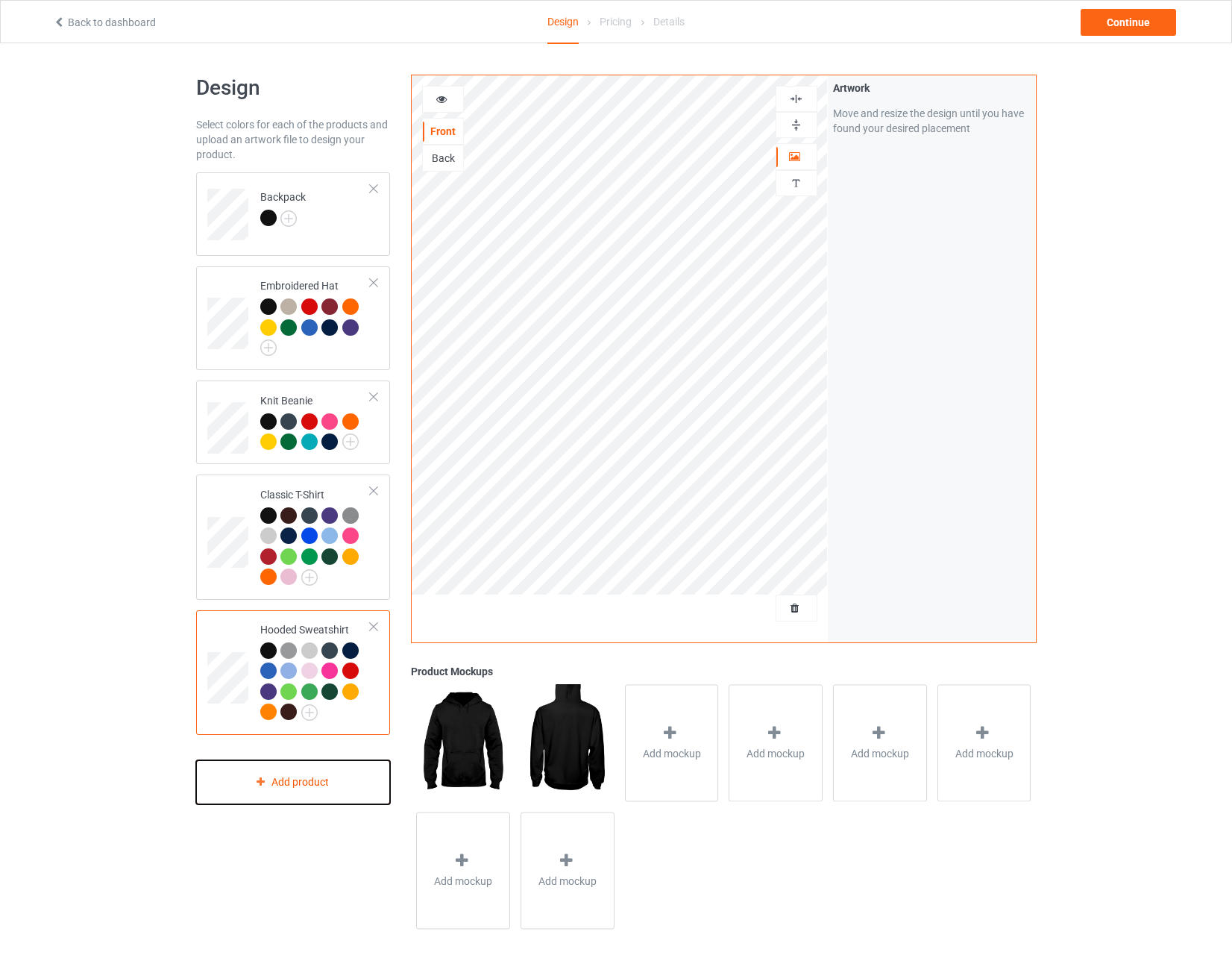
click at [274, 778] on div "Add product" at bounding box center [294, 781] width 195 height 44
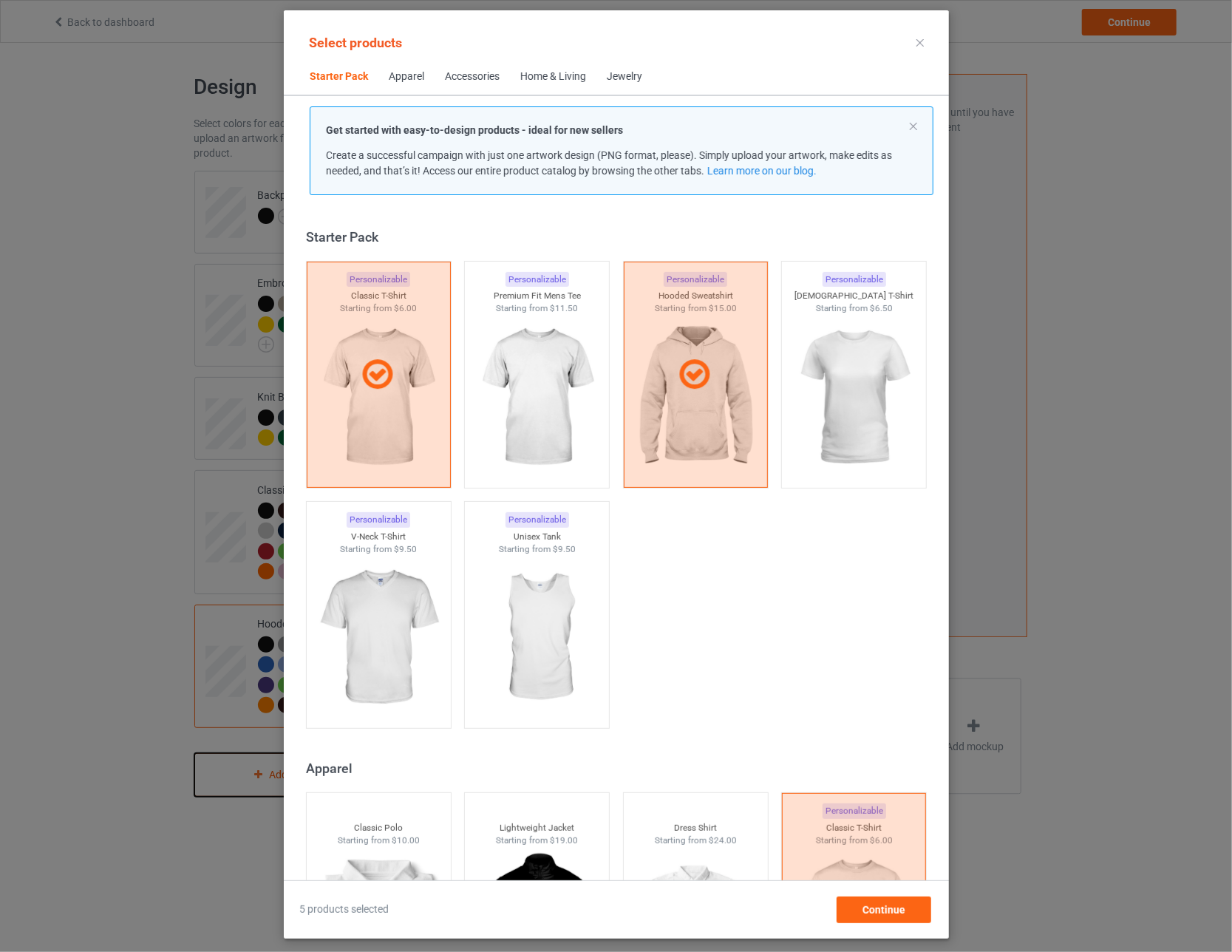
scroll to position [18, 0]
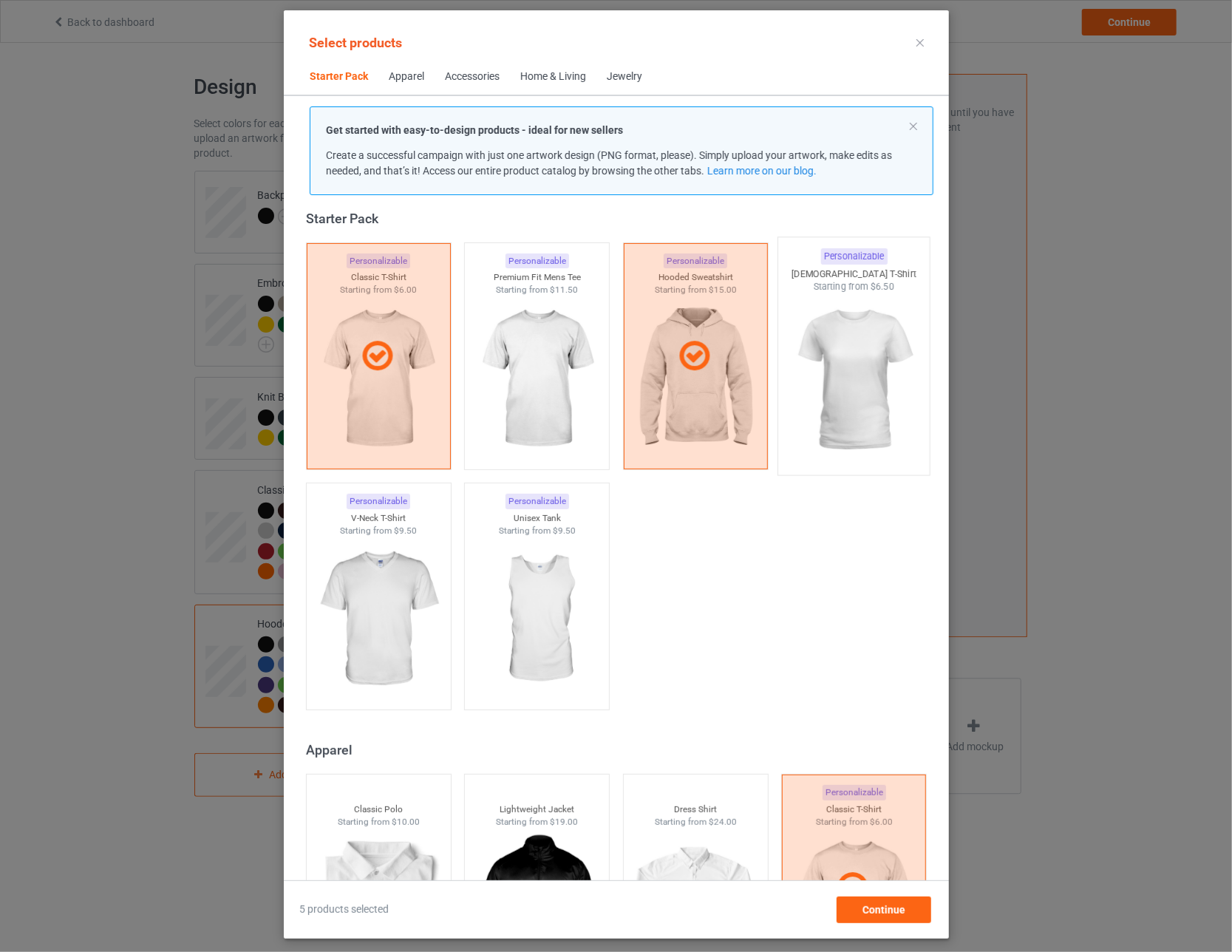
click at [540, 388] on img at bounding box center [853, 380] width 139 height 174
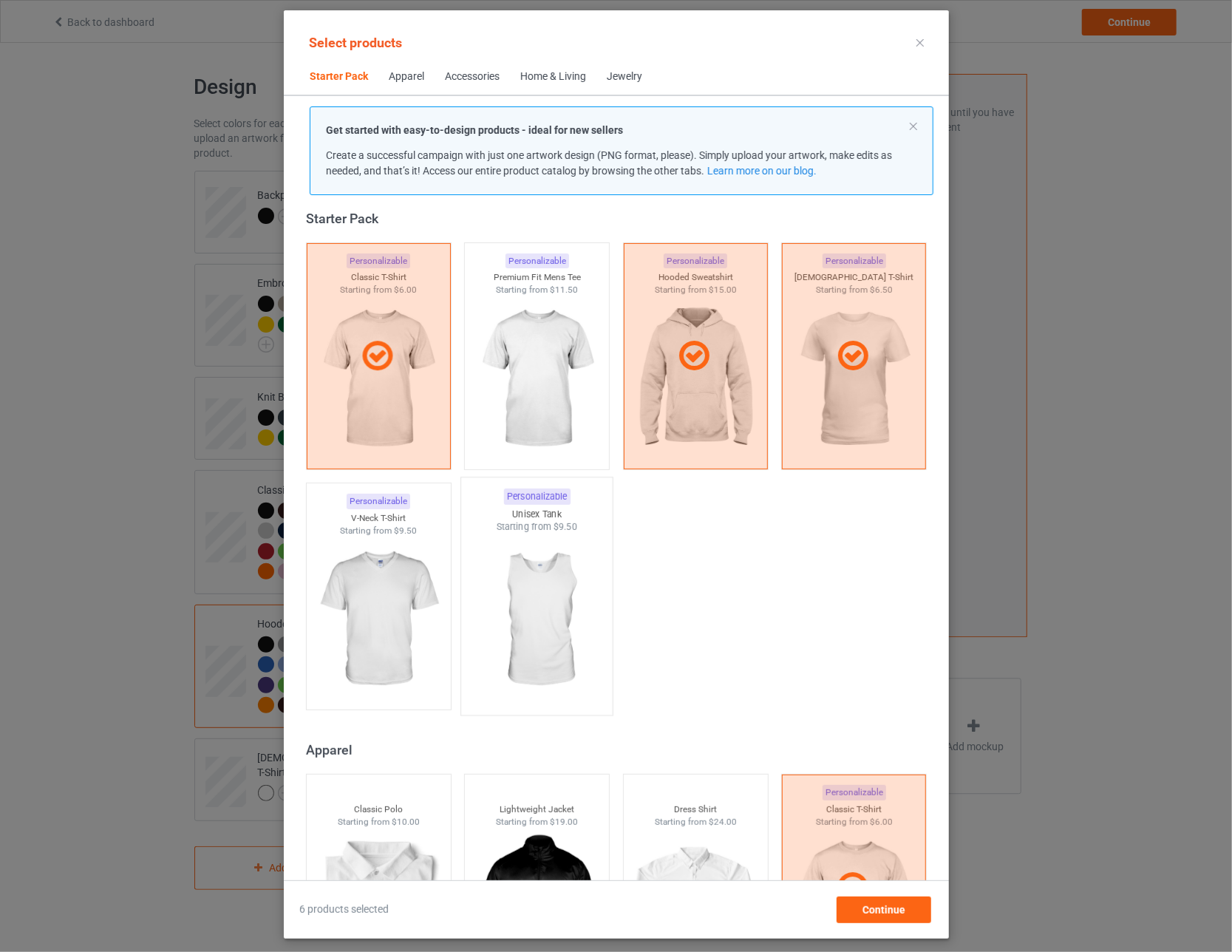
click at [538, 592] on img at bounding box center [536, 620] width 139 height 174
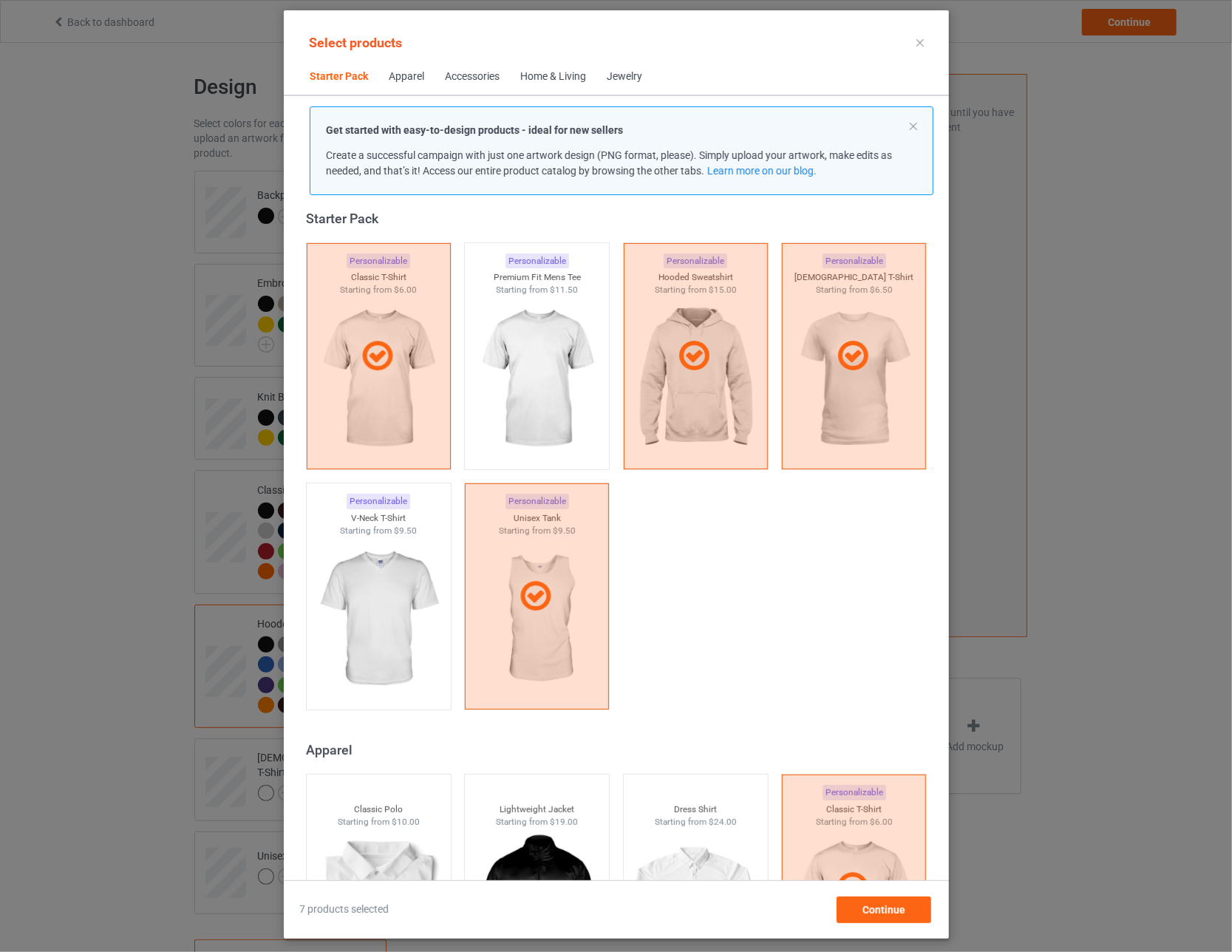
scroll to position [241, 0]
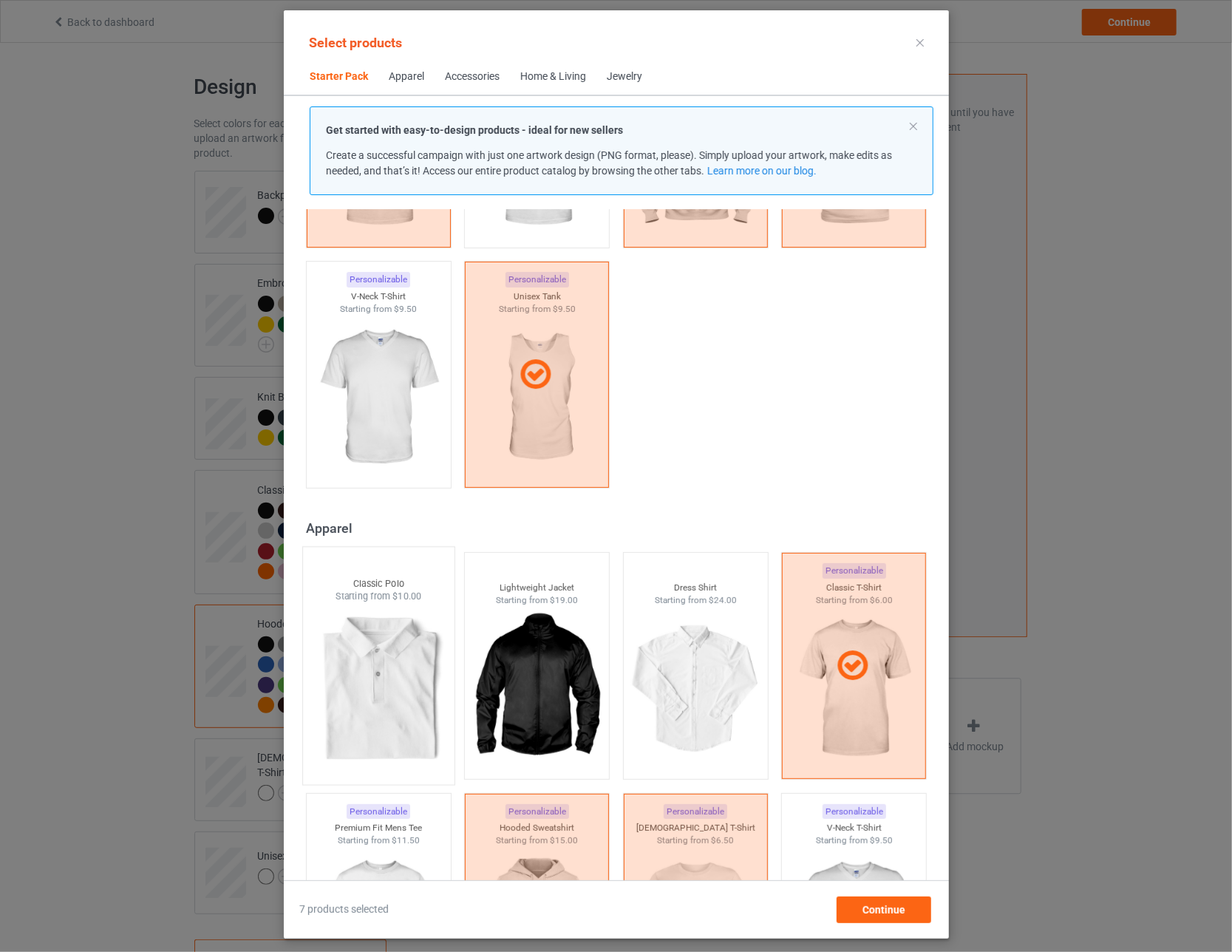
click at [378, 660] on img at bounding box center [377, 689] width 139 height 174
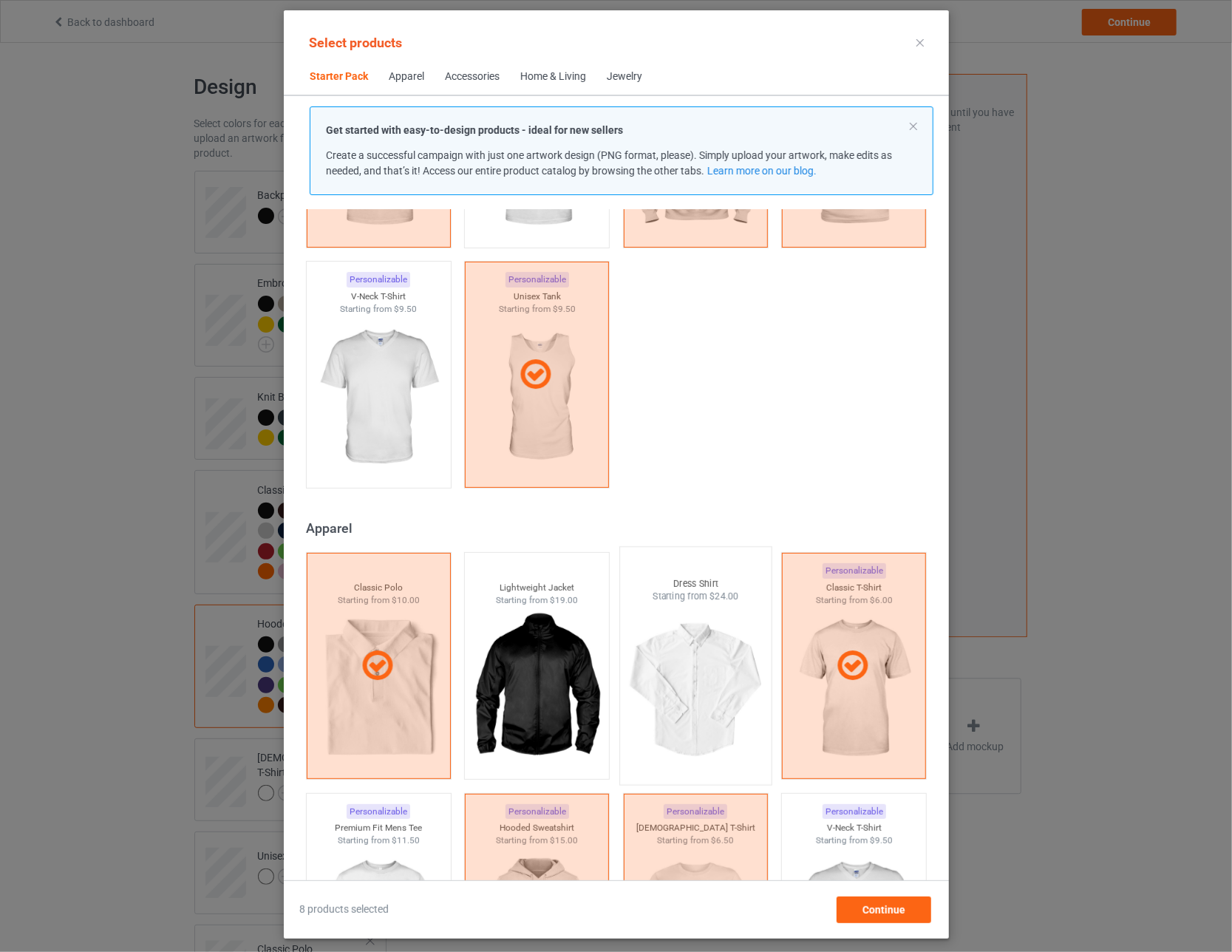
scroll to position [462, 0]
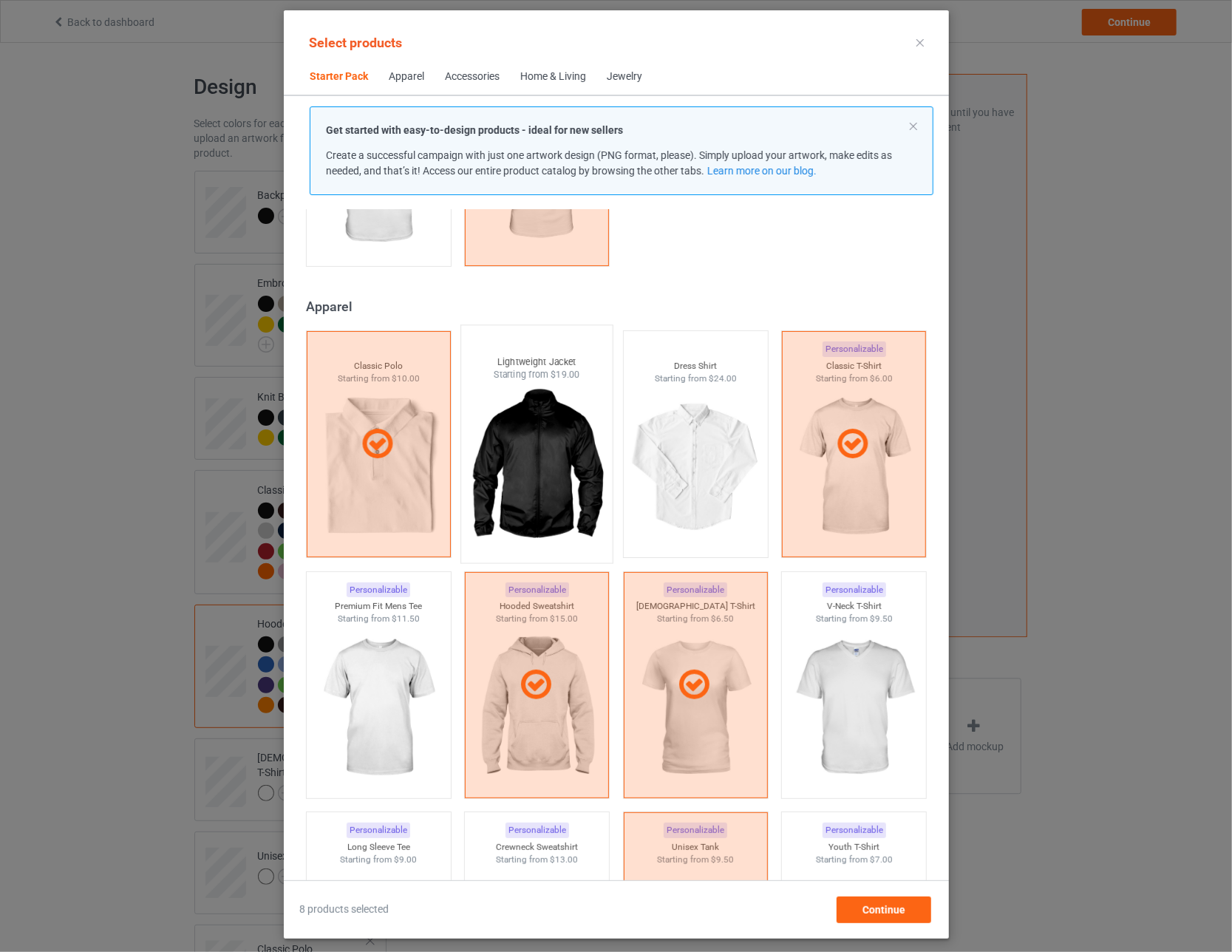
click at [540, 474] on img at bounding box center [536, 467] width 139 height 174
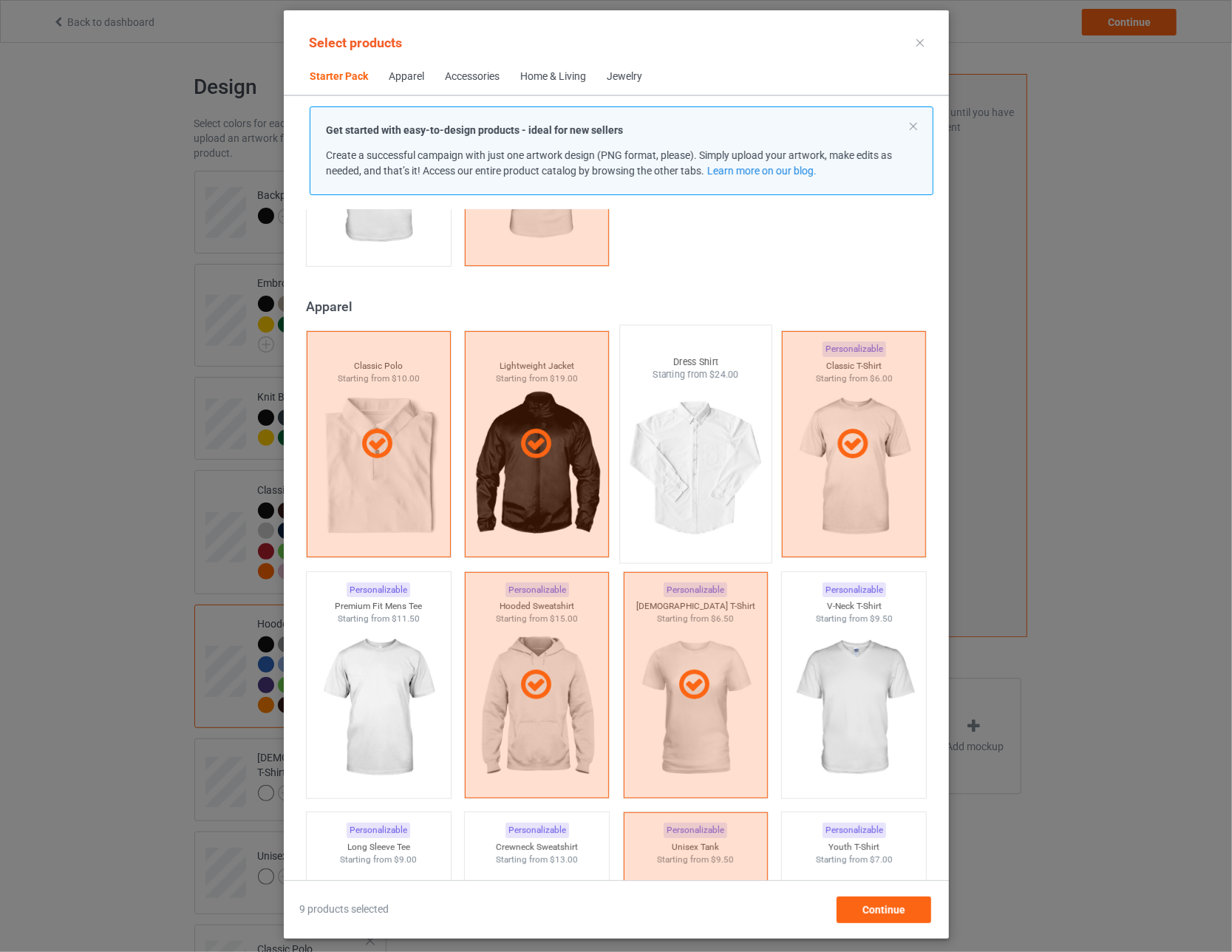
click at [540, 475] on img at bounding box center [695, 467] width 139 height 174
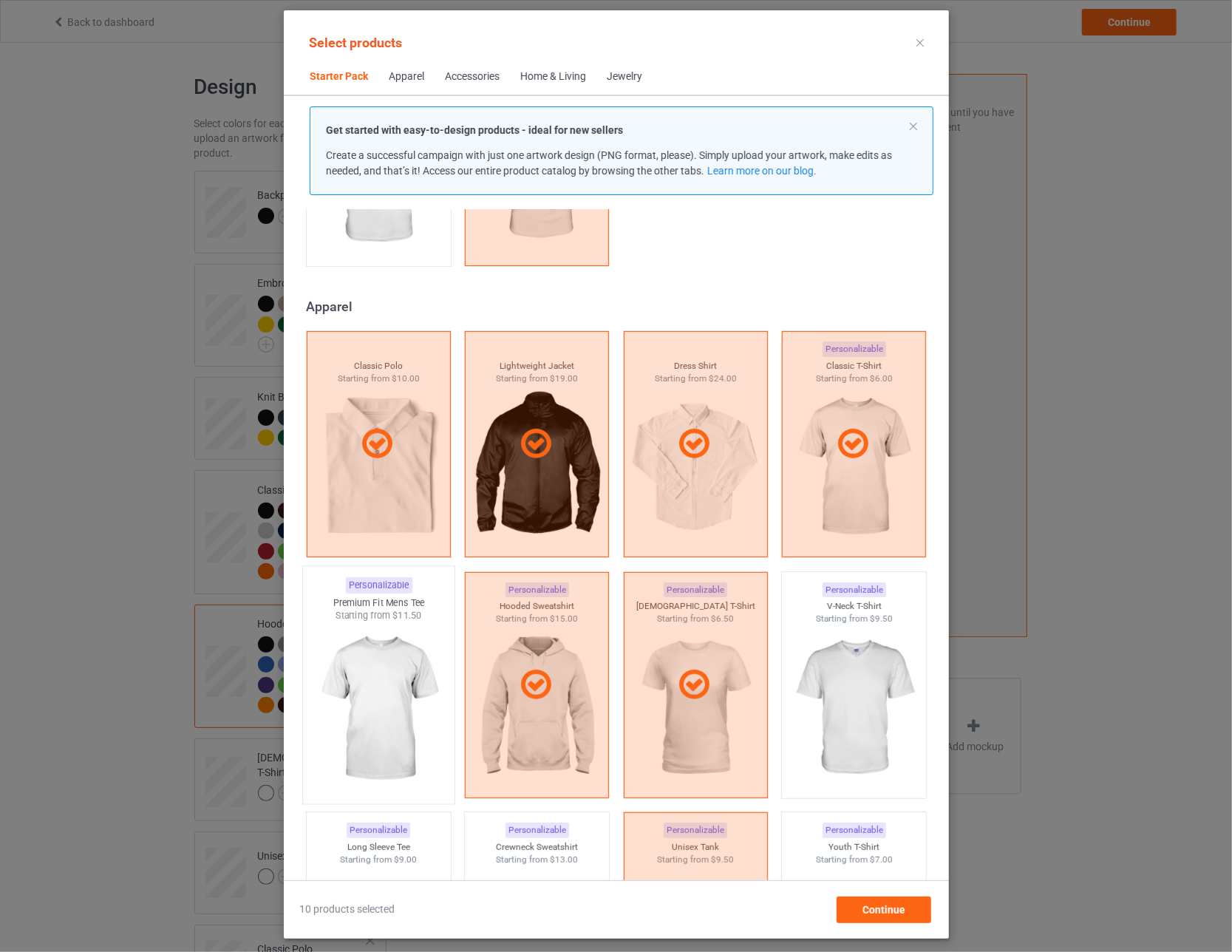
scroll to position [610, 0]
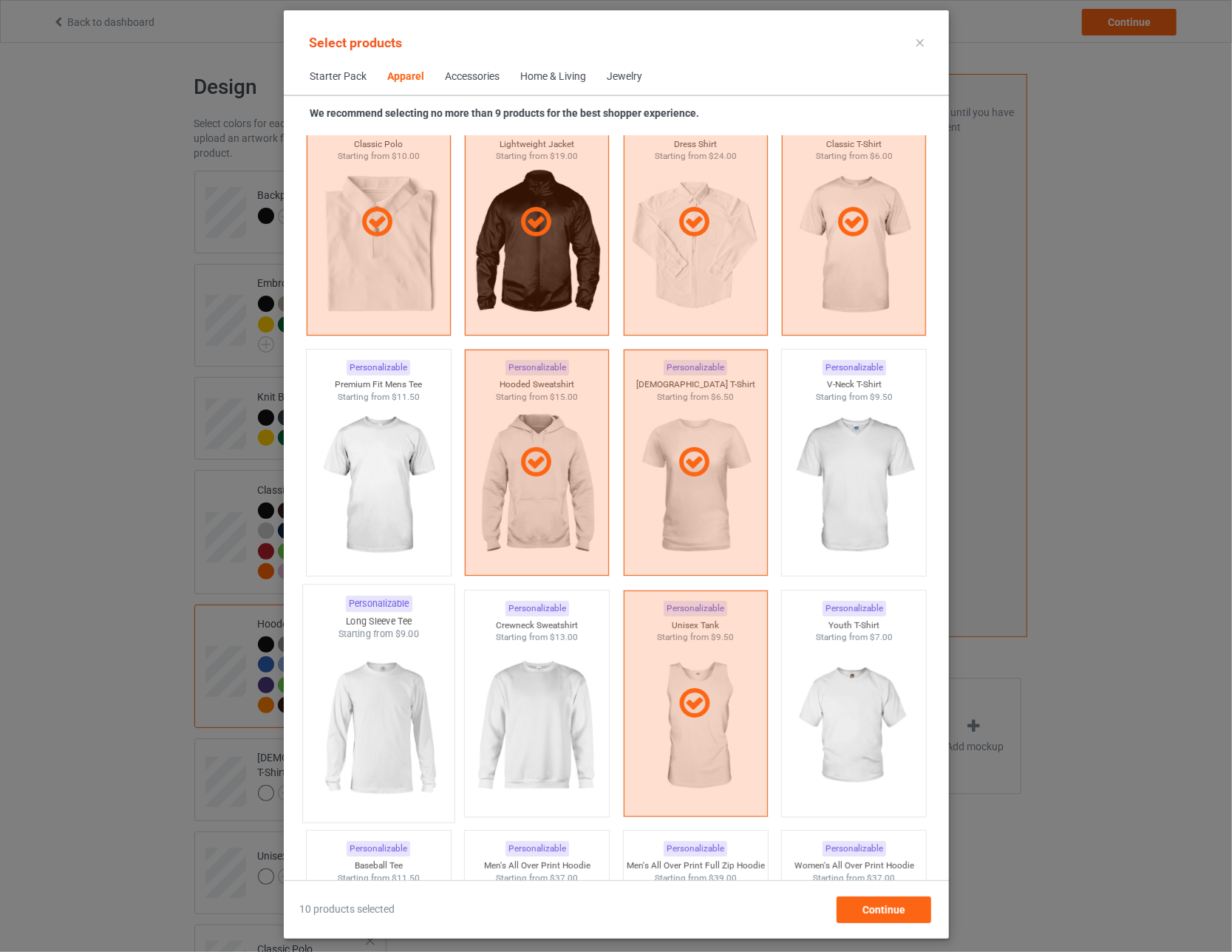
click at [380, 680] on img at bounding box center [377, 727] width 139 height 174
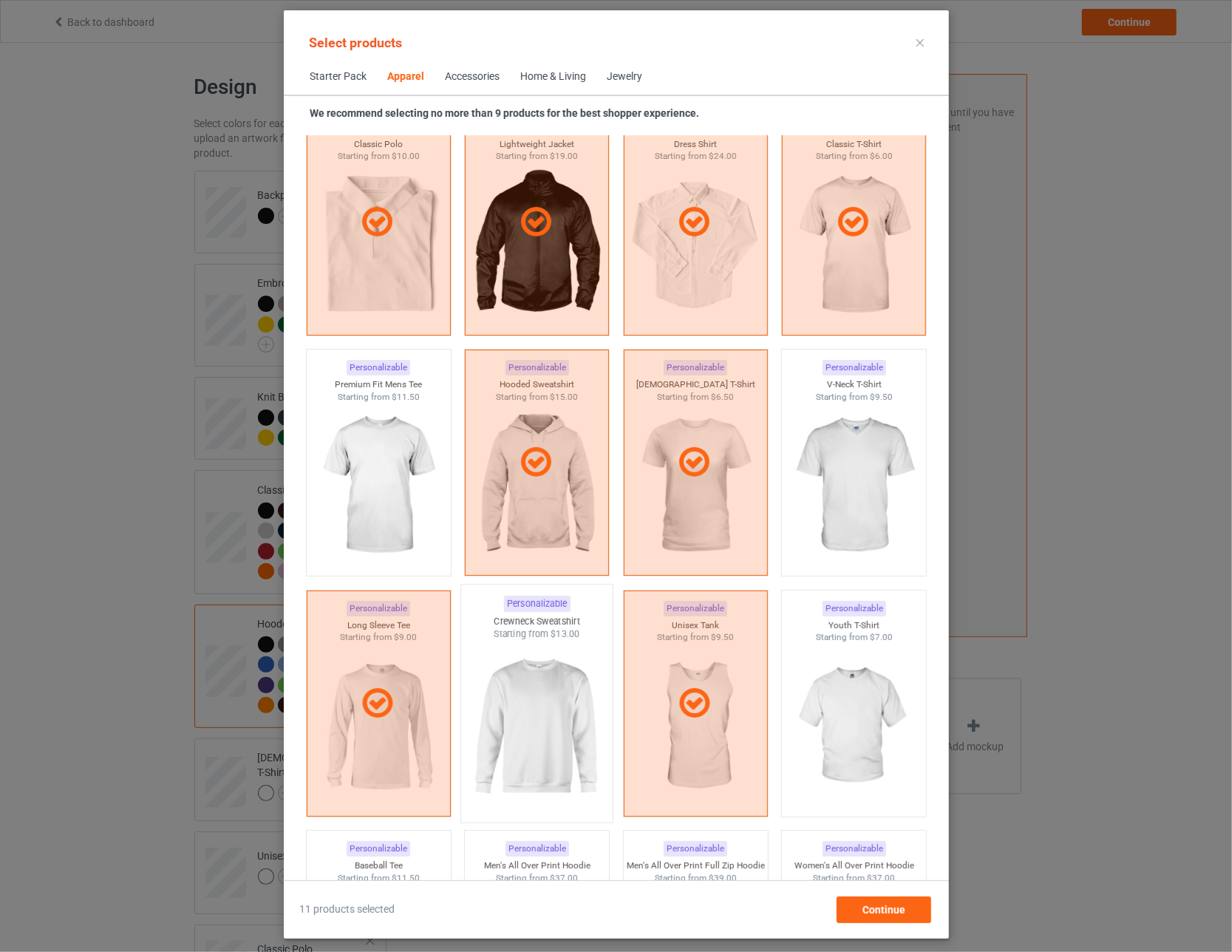
click at [536, 694] on img at bounding box center [536, 727] width 139 height 174
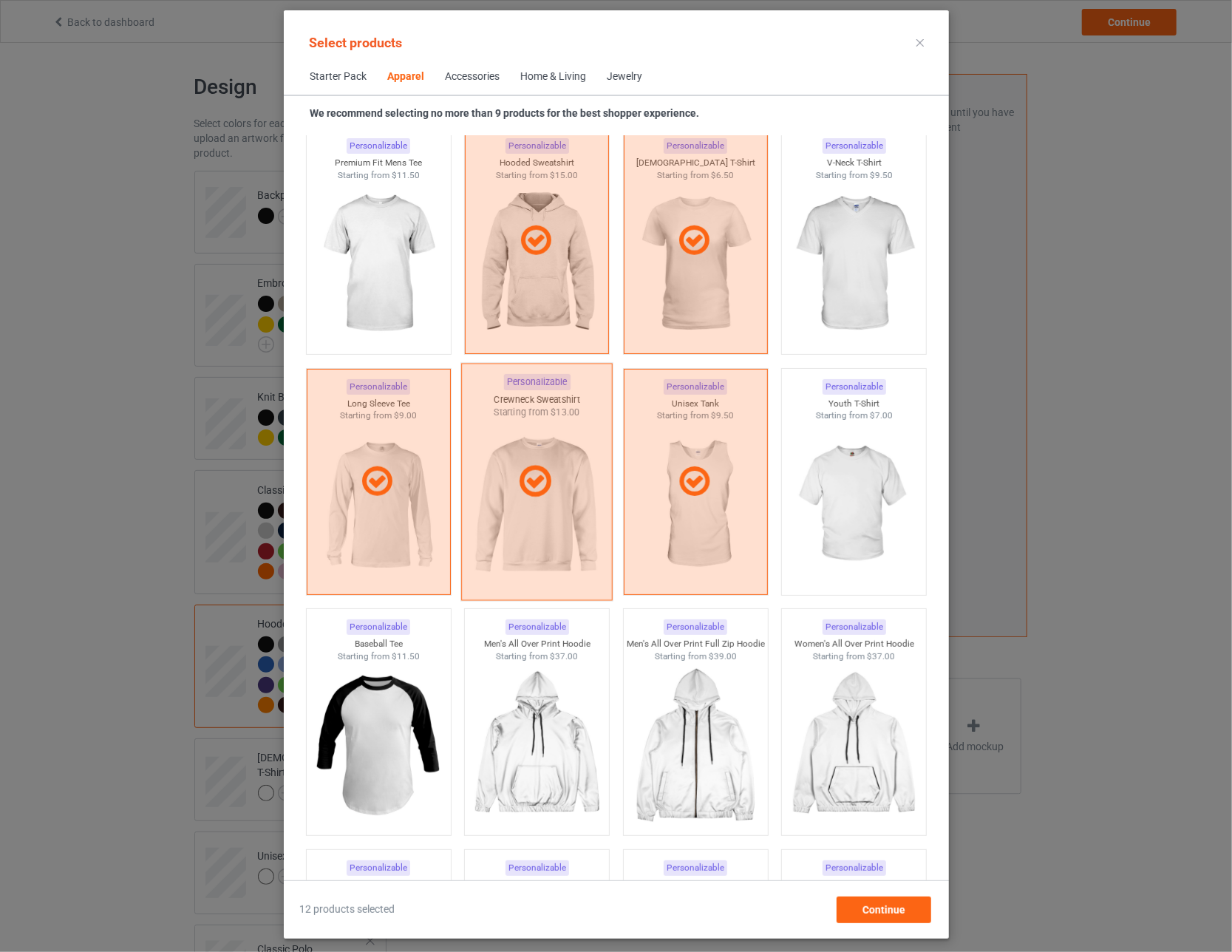
scroll to position [905, 0]
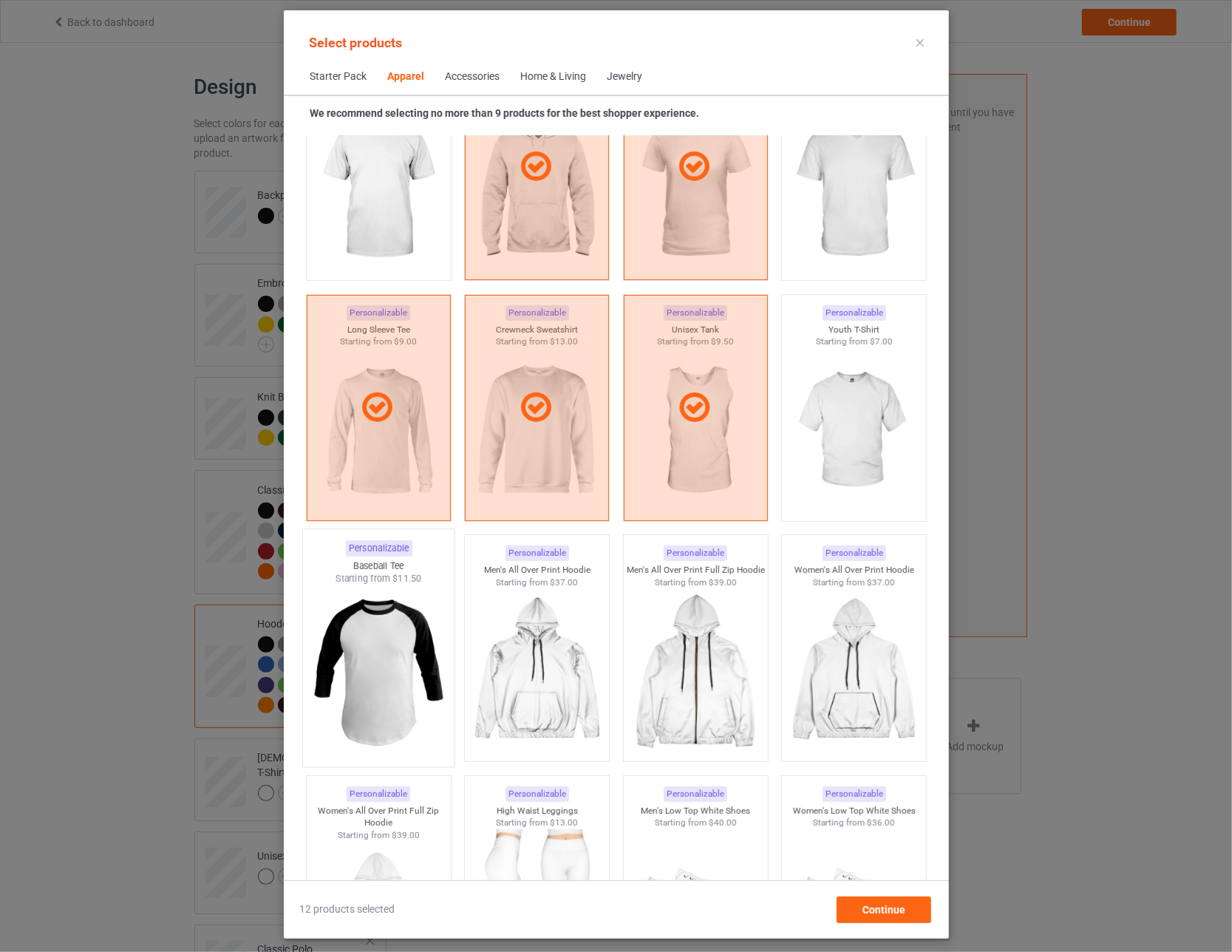
click at [385, 661] on img at bounding box center [377, 671] width 139 height 174
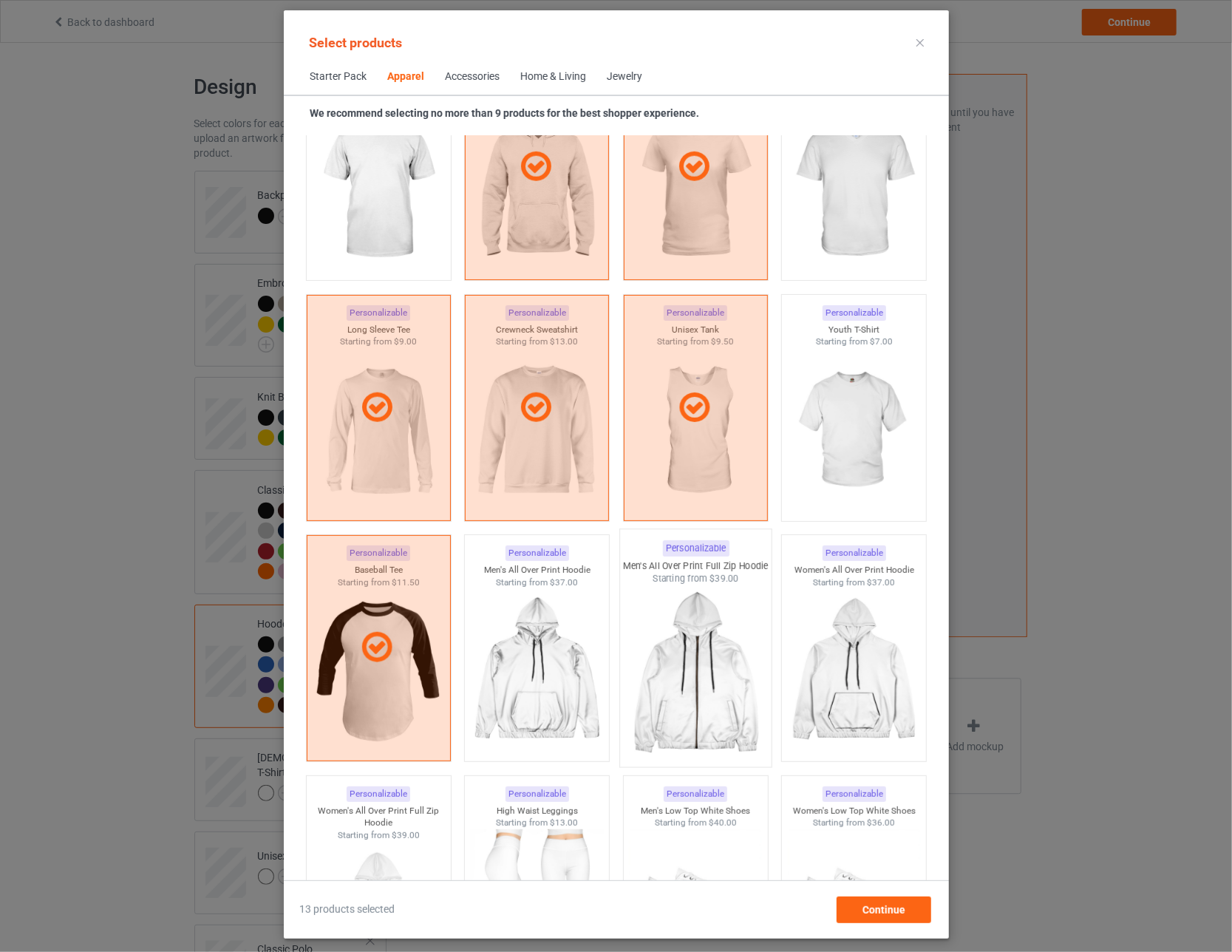
click at [540, 684] on img at bounding box center [695, 671] width 139 height 174
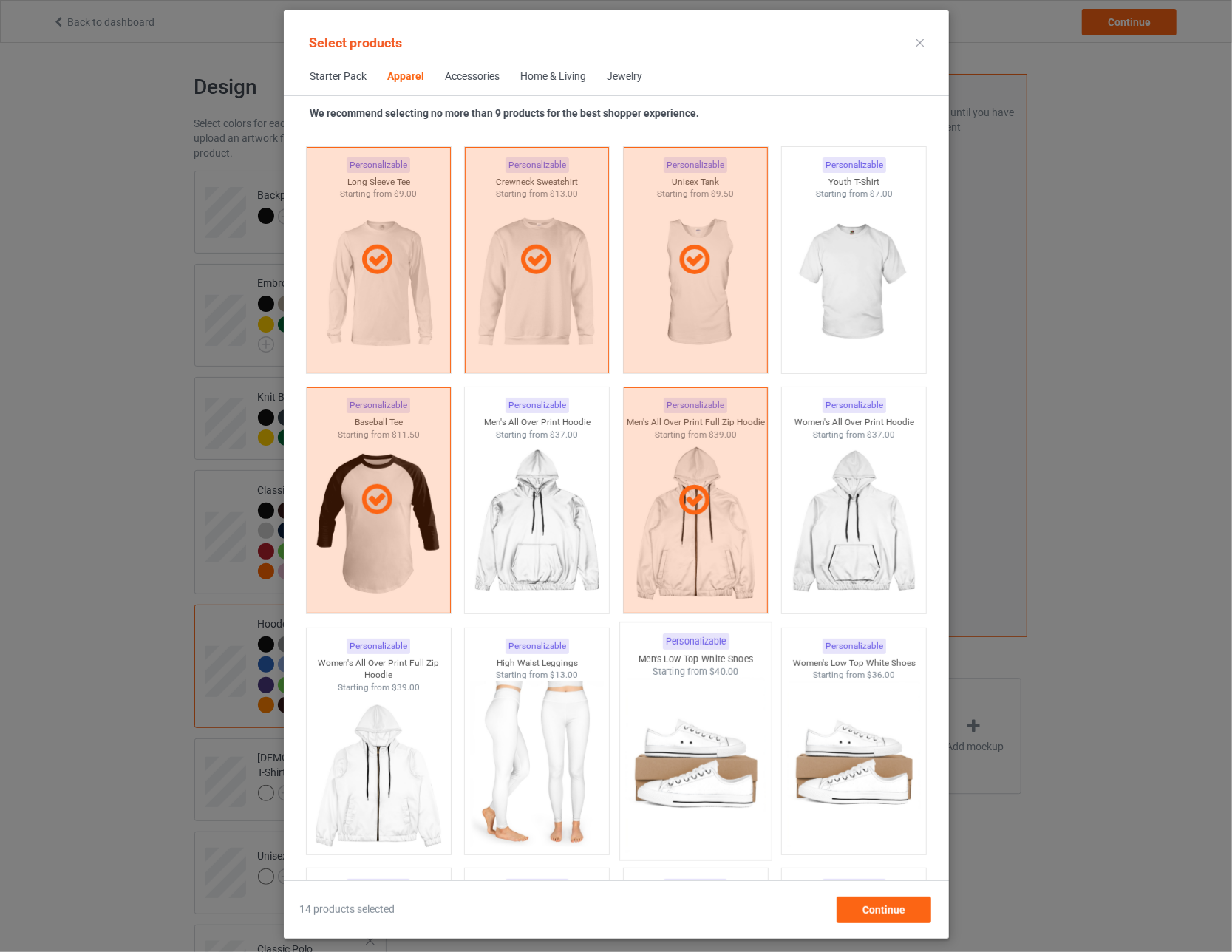
scroll to position [1126, 0]
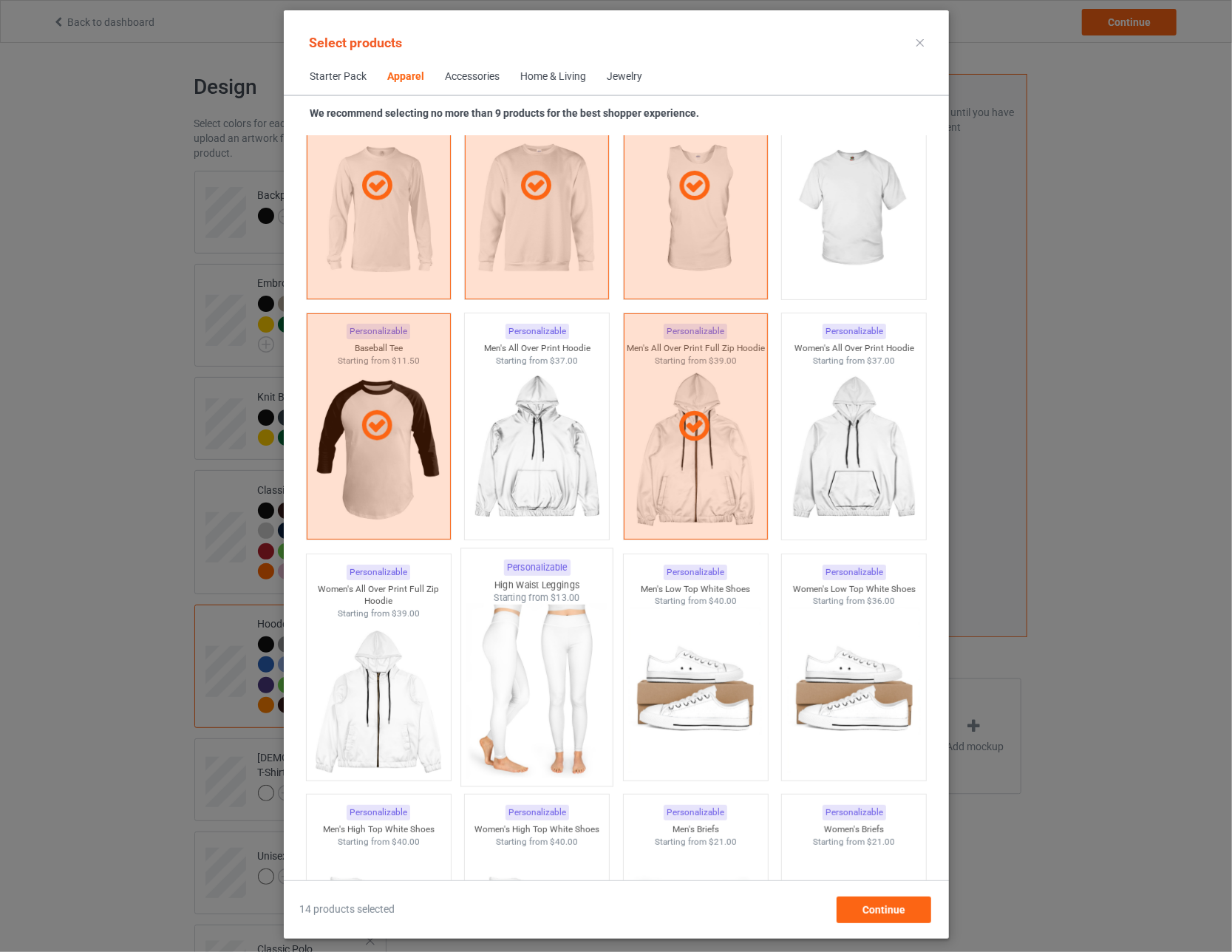
click at [540, 666] on img at bounding box center [536, 690] width 139 height 174
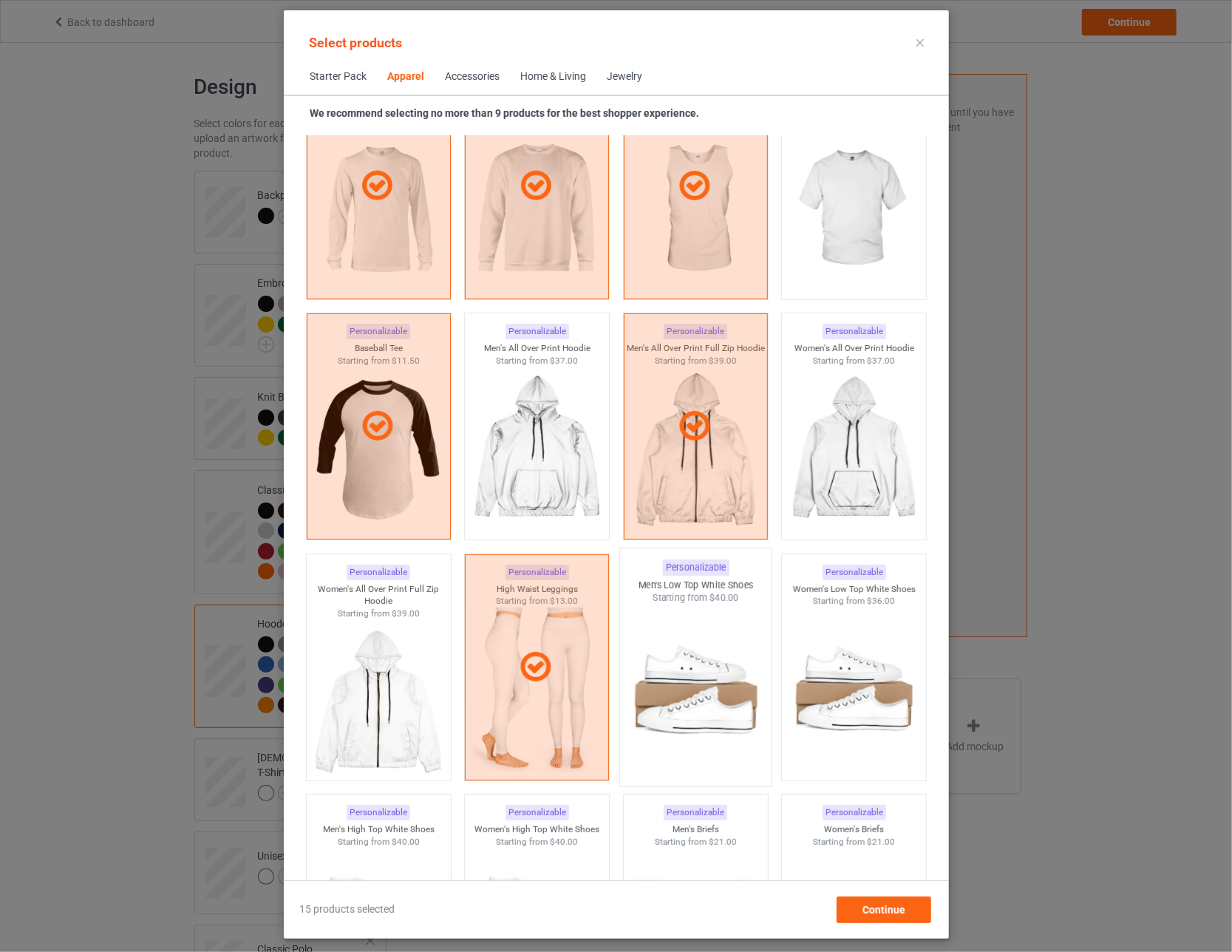
click at [540, 682] on img at bounding box center [695, 690] width 139 height 174
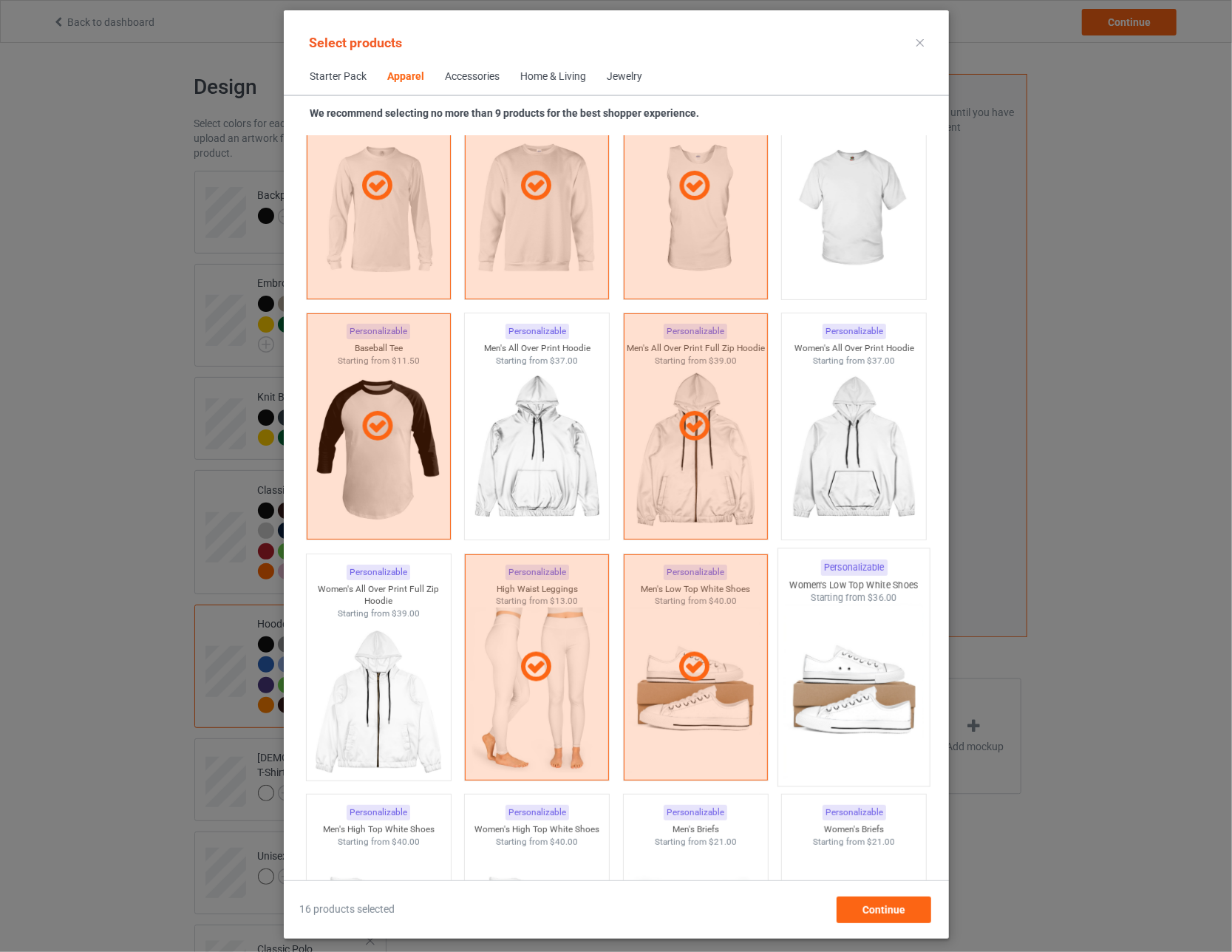
click at [540, 684] on img at bounding box center [853, 690] width 139 height 174
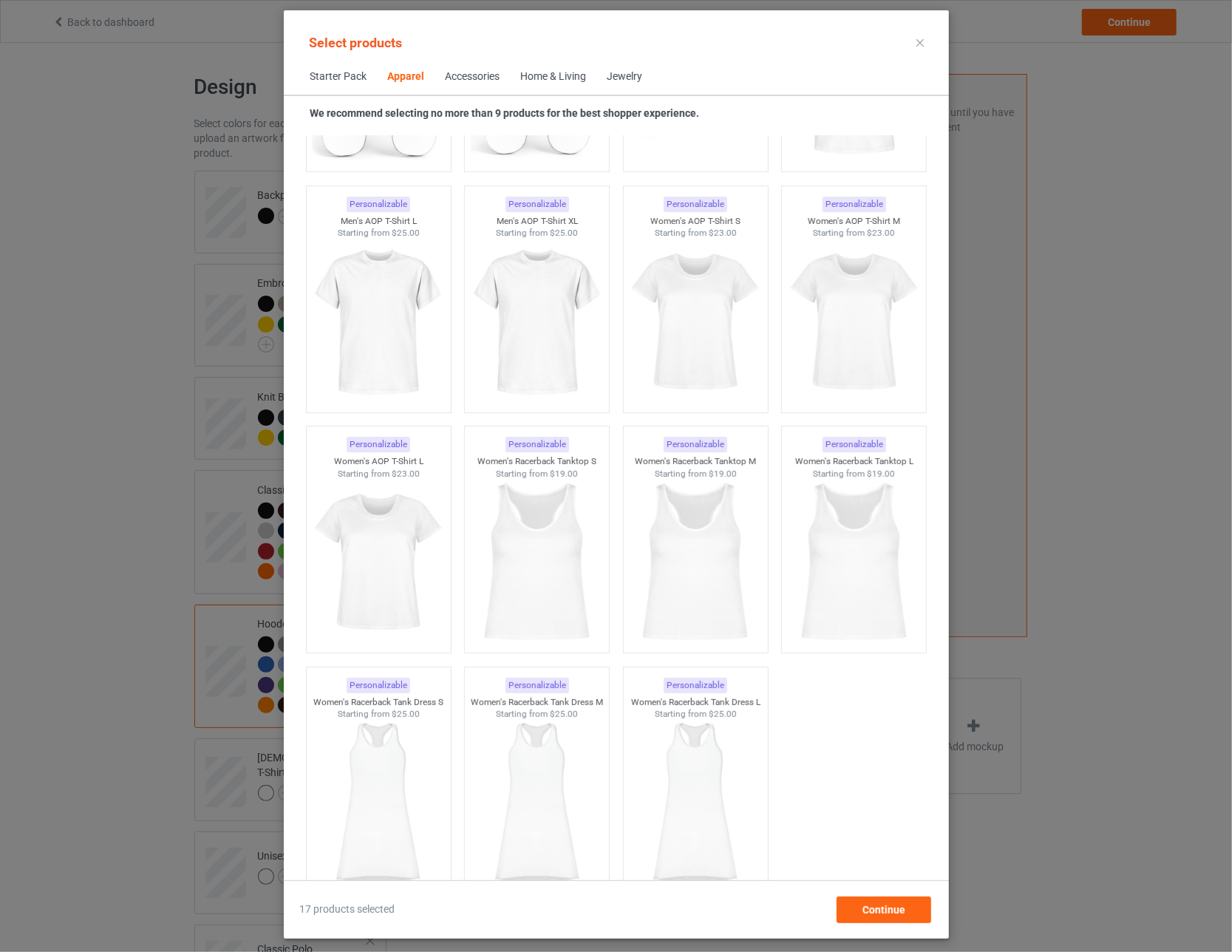
scroll to position [2530, 0]
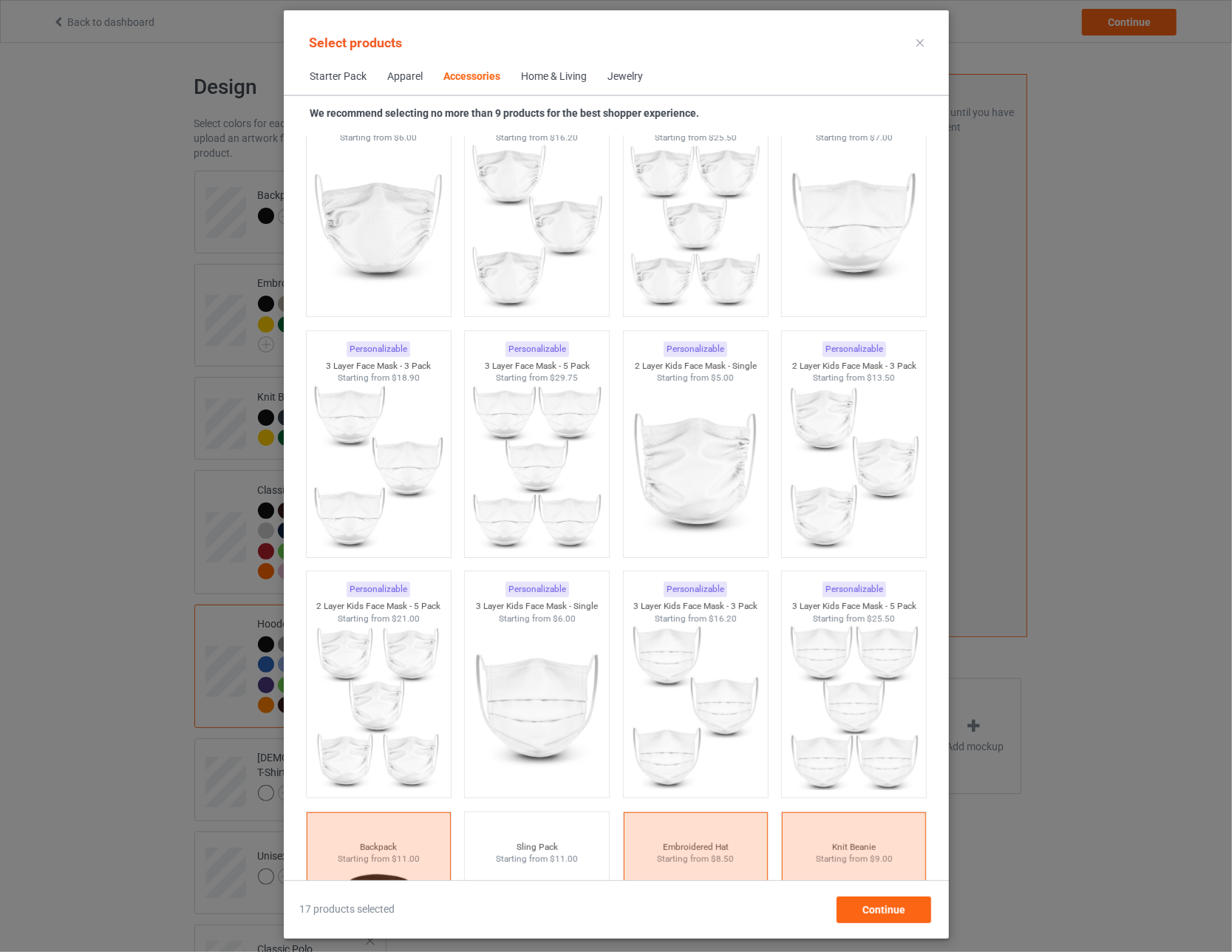
scroll to position [3935, 0]
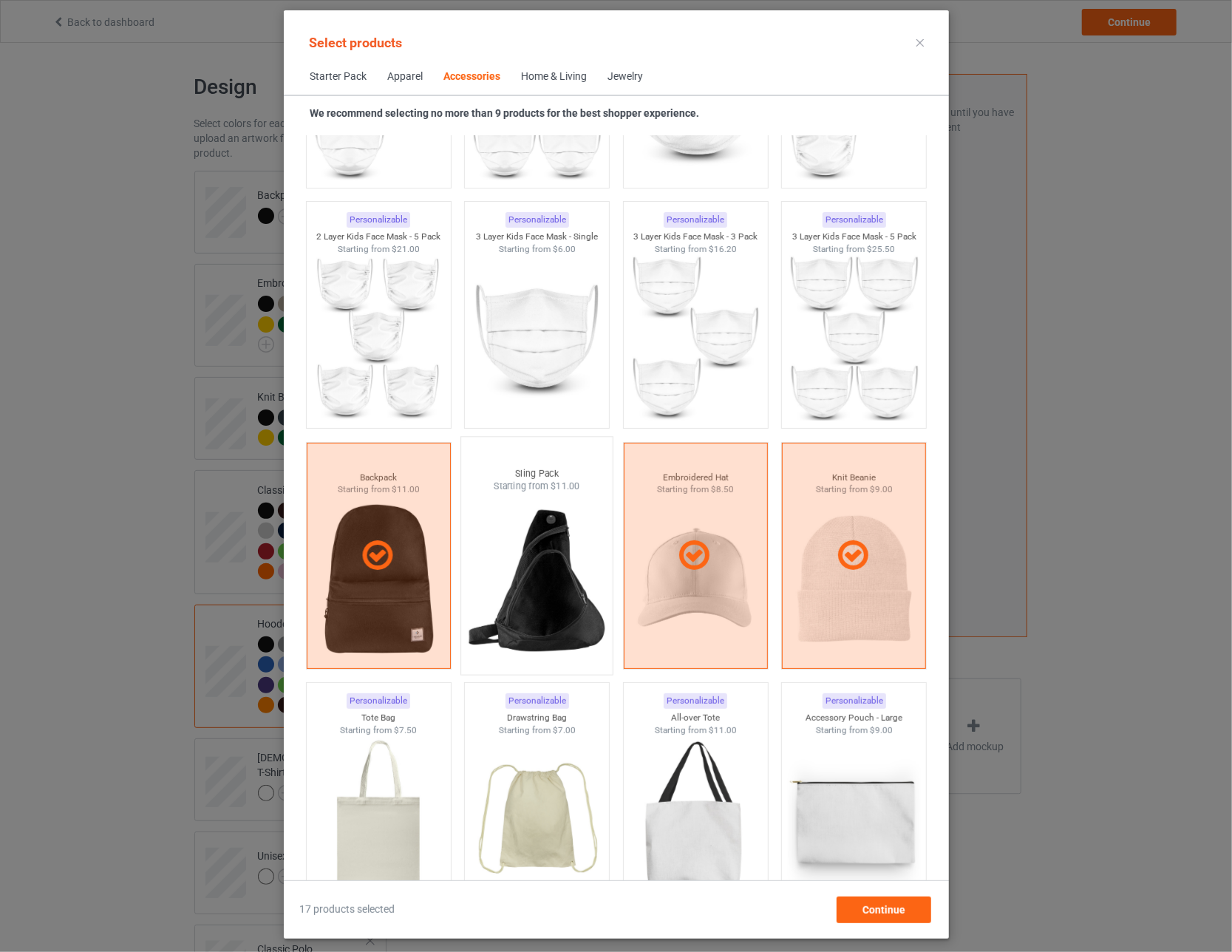
click at [540, 618] on img at bounding box center [536, 579] width 139 height 174
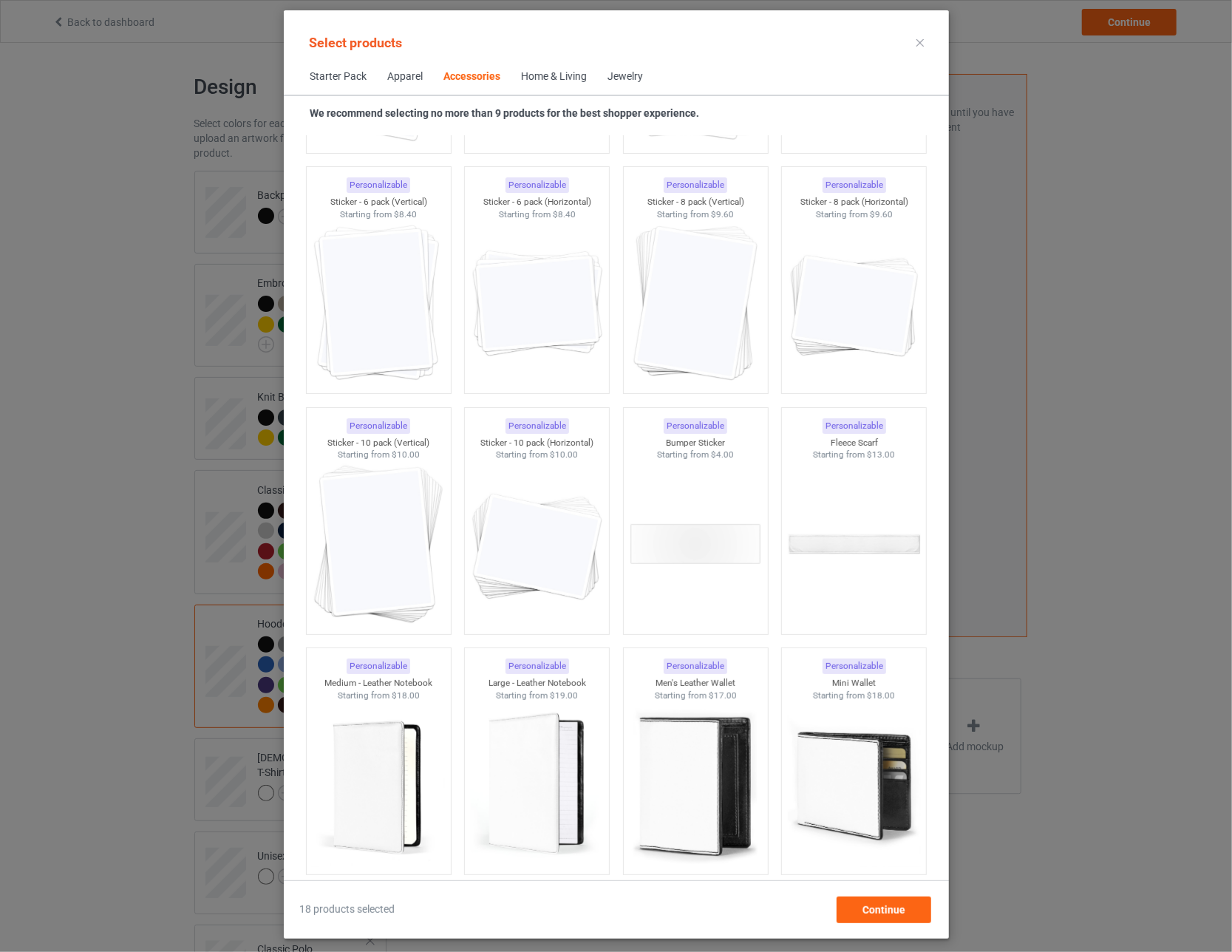
scroll to position [5634, 0]
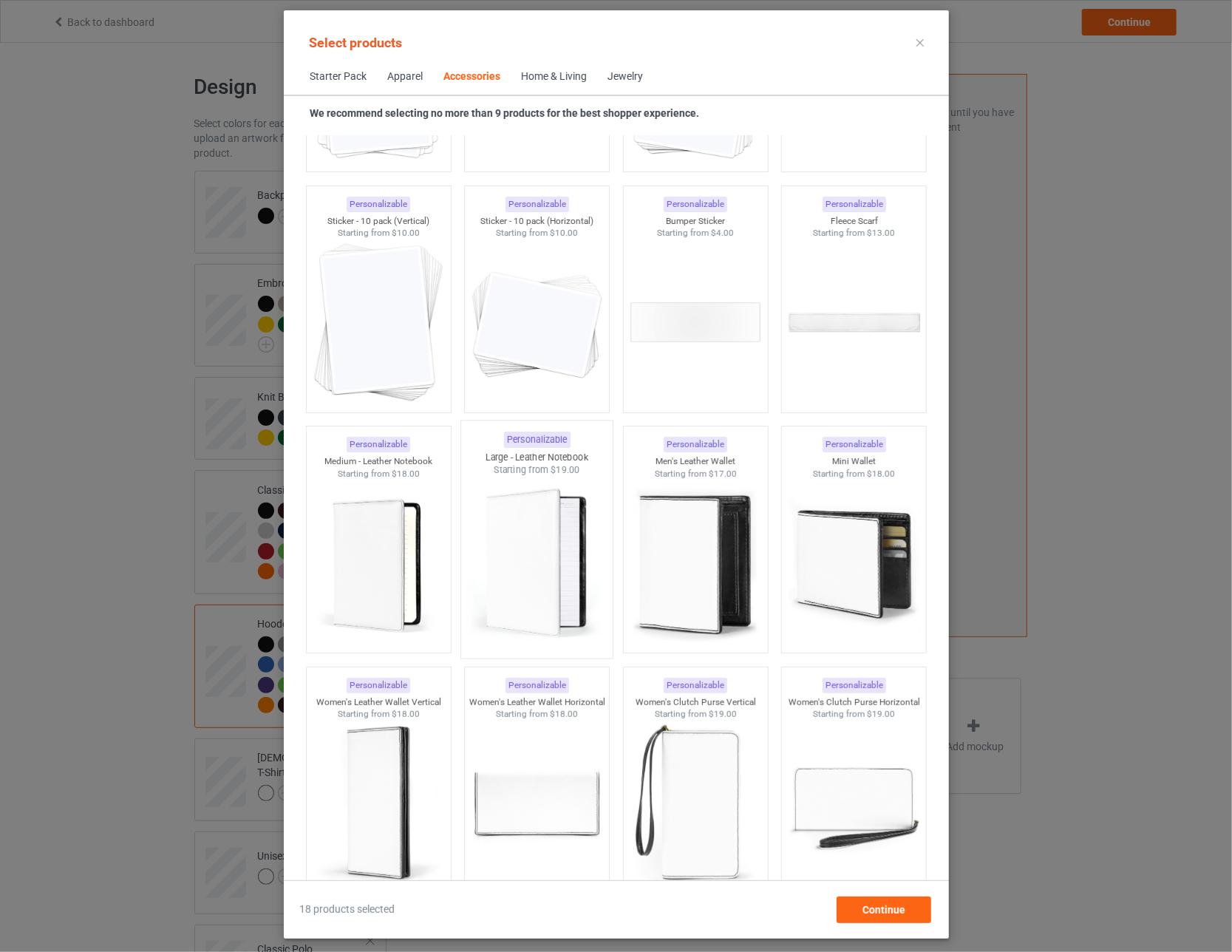
click at [535, 609] on img at bounding box center [536, 563] width 139 height 174
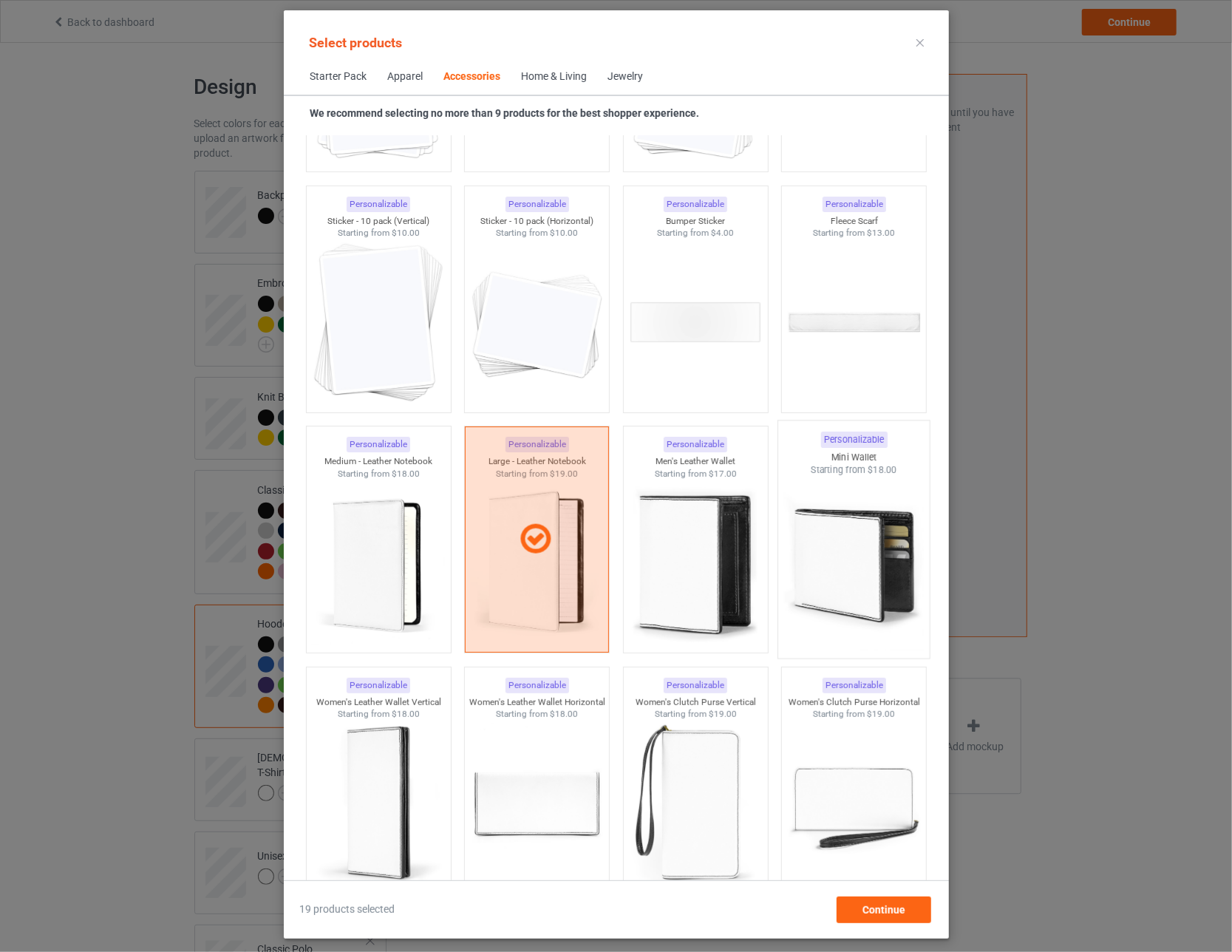
click at [540, 582] on img at bounding box center [853, 563] width 139 height 174
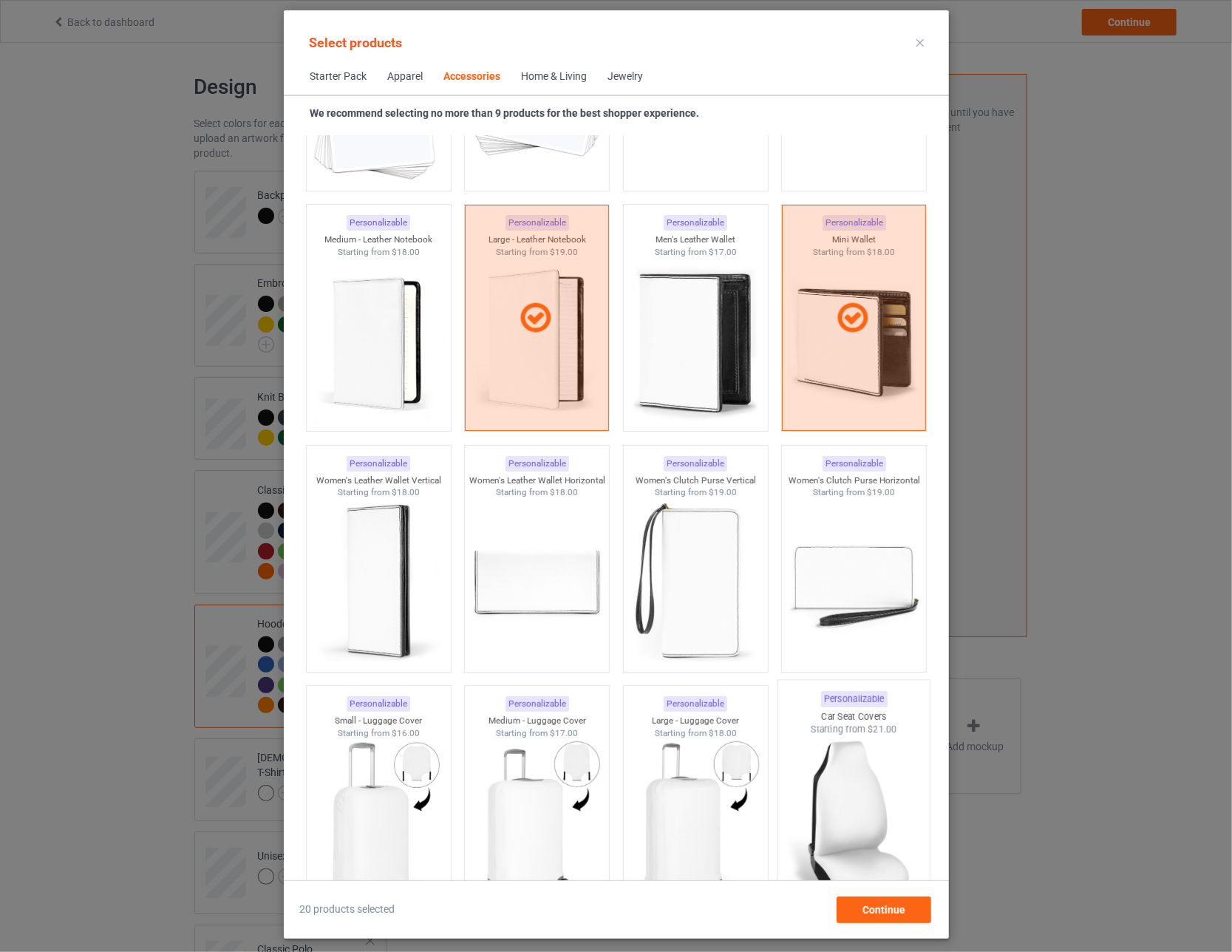
scroll to position [6077, 0]
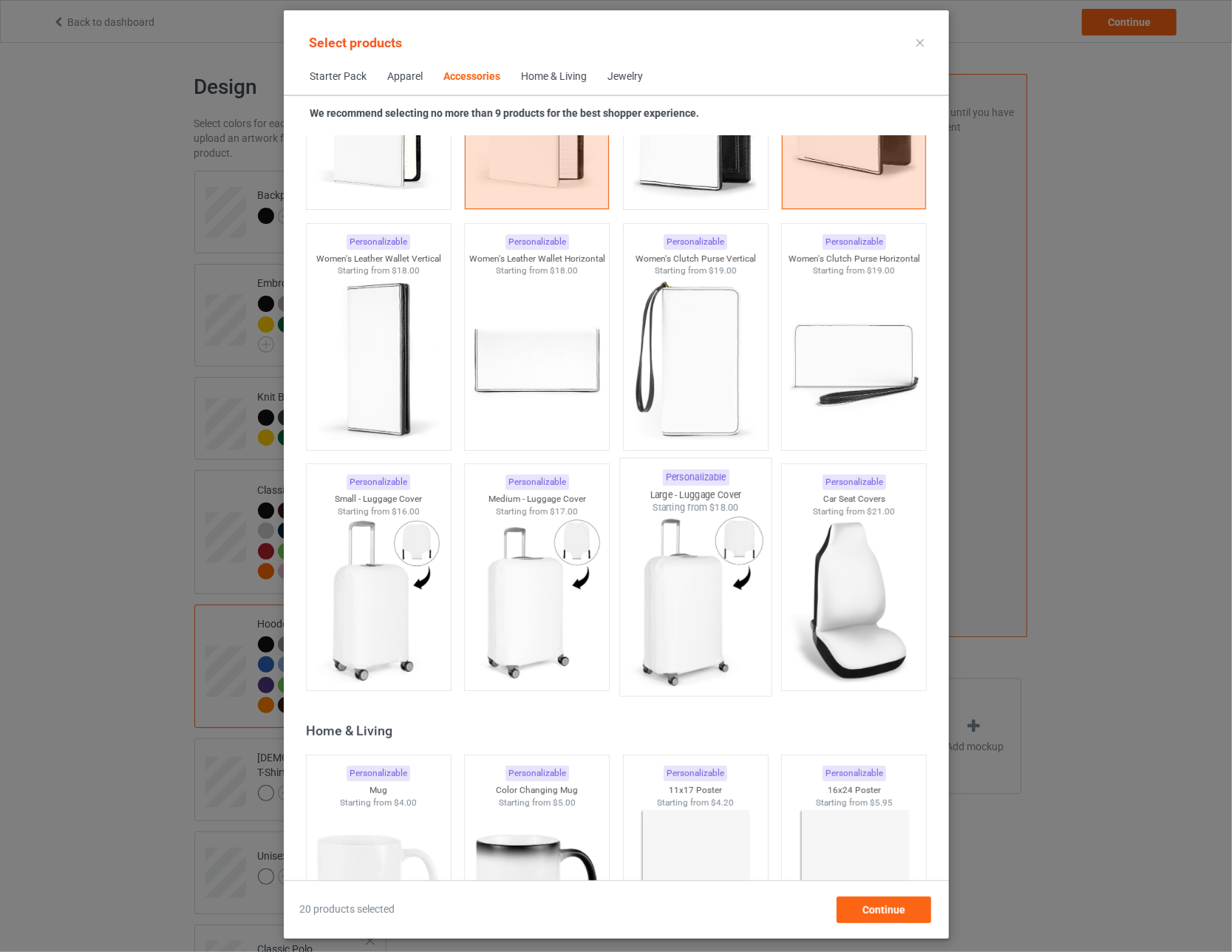
click at [540, 622] on img at bounding box center [695, 600] width 139 height 174
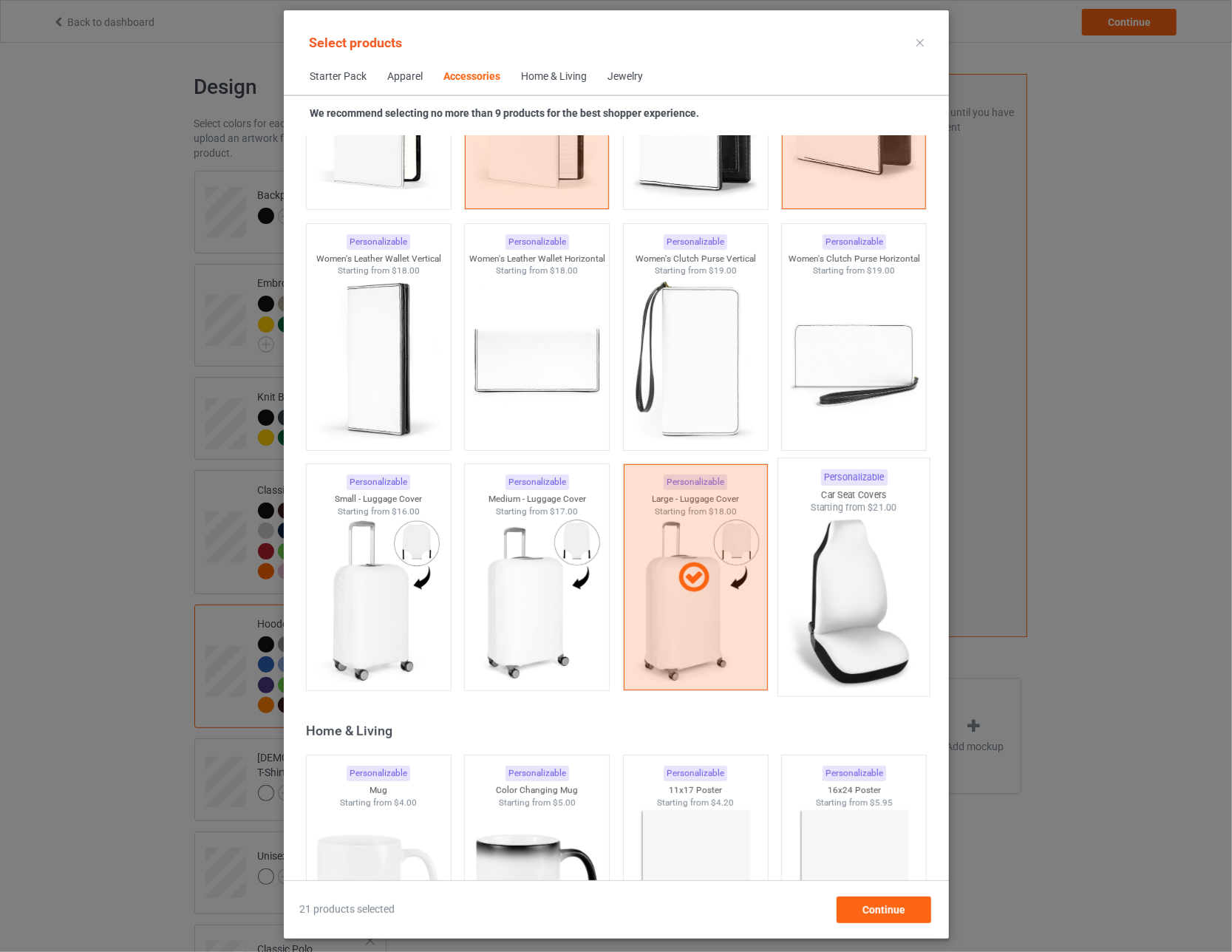
click at [540, 610] on img at bounding box center [853, 600] width 139 height 174
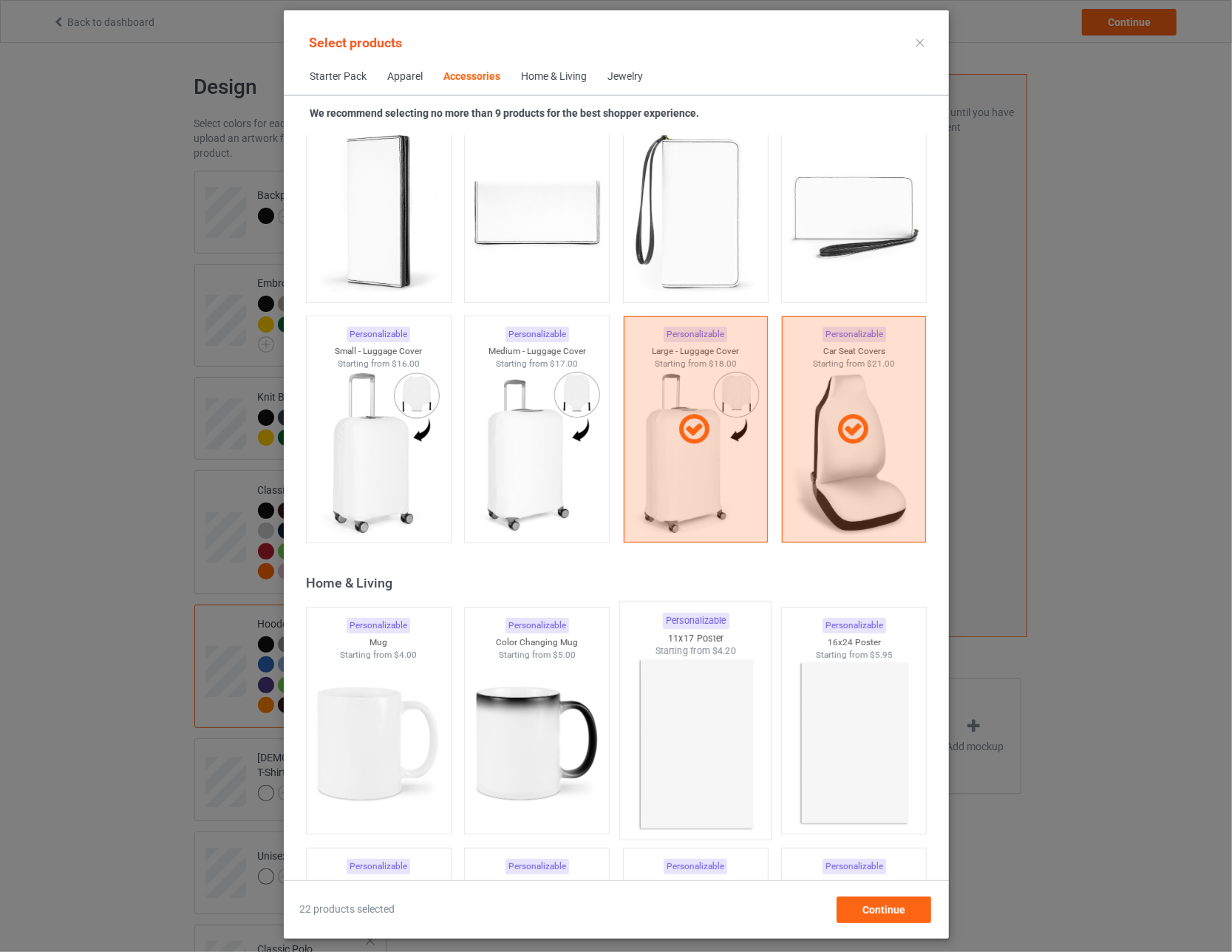
scroll to position [6372, 0]
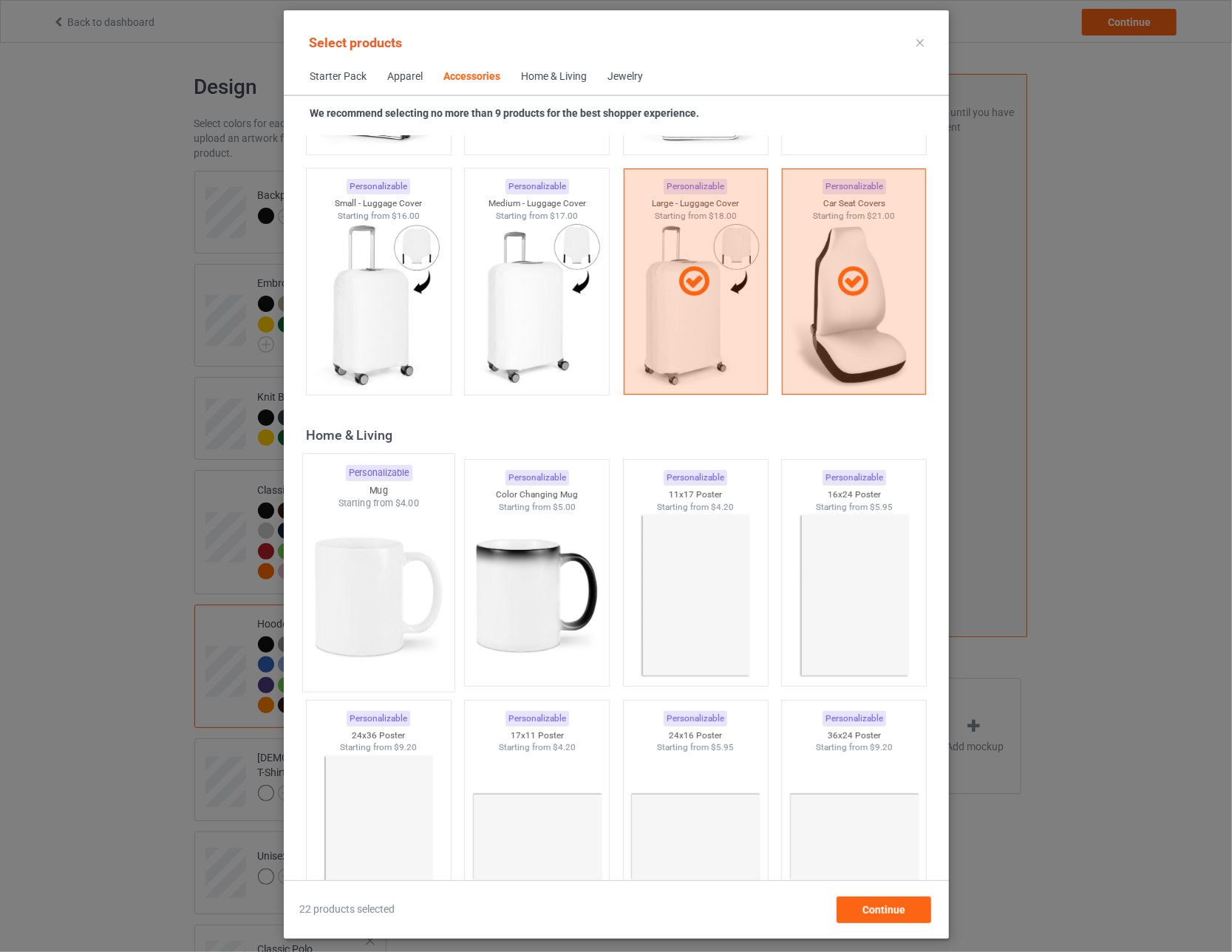
click at [398, 600] on img at bounding box center [377, 596] width 139 height 174
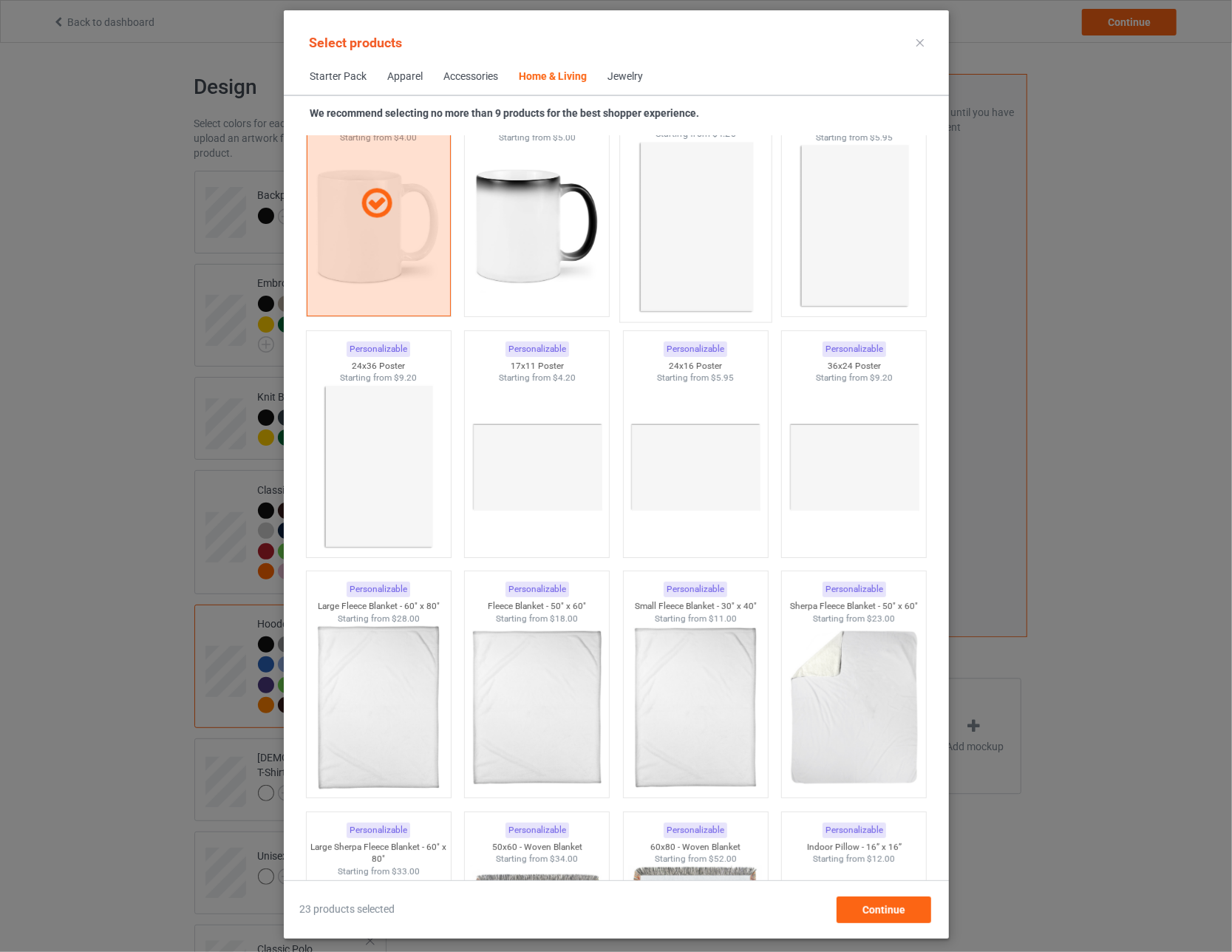
scroll to position [6890, 0]
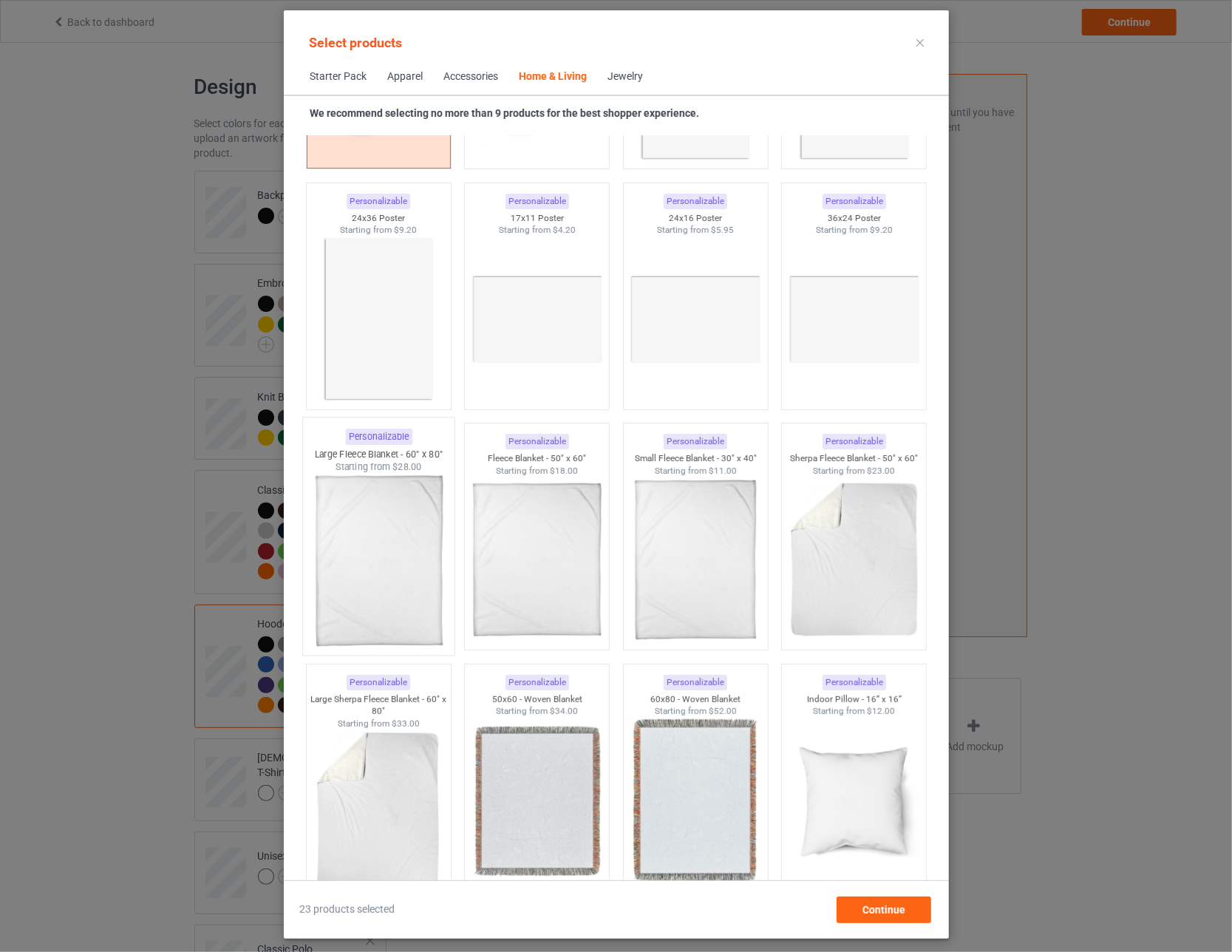
click at [415, 573] on img at bounding box center [377, 560] width 139 height 174
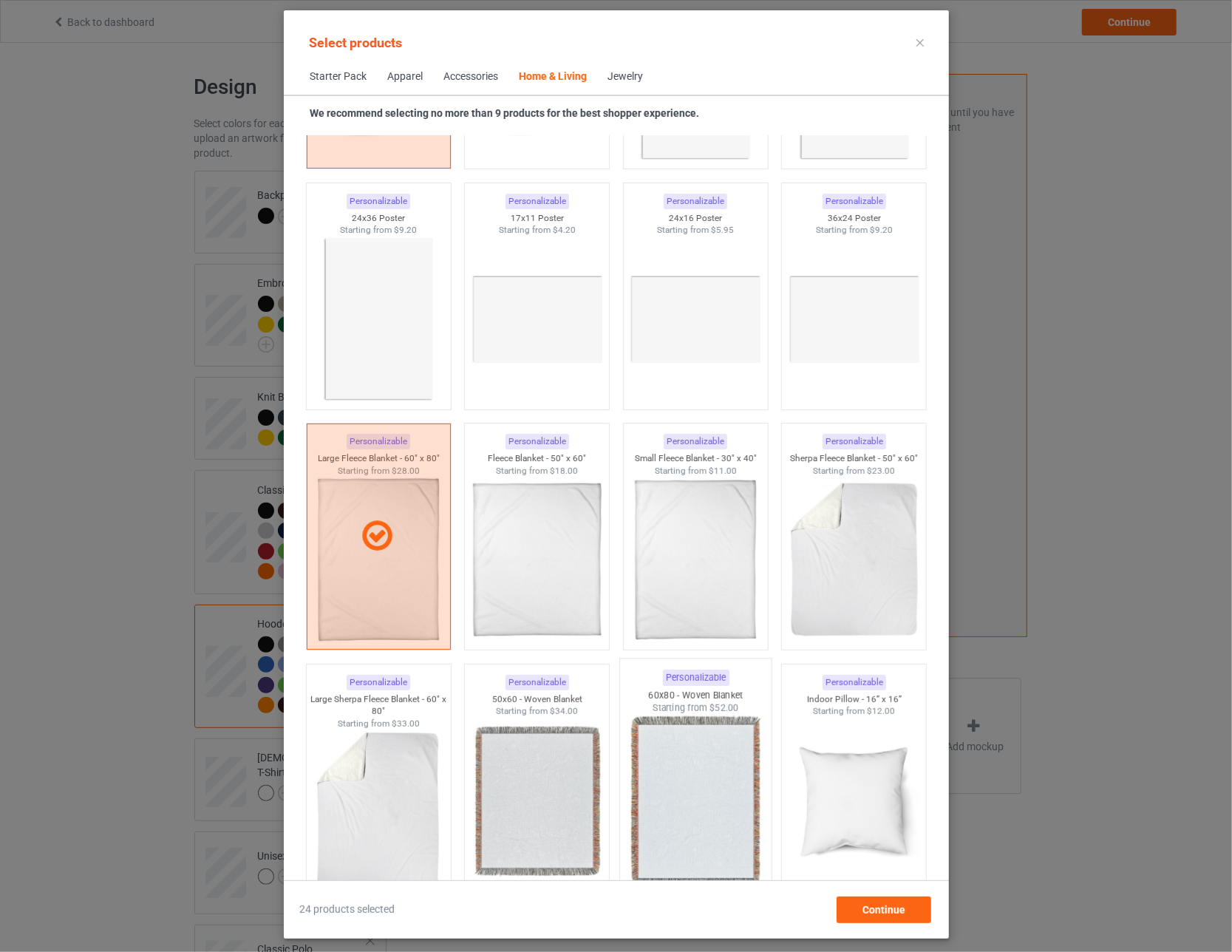
scroll to position [7038, 0]
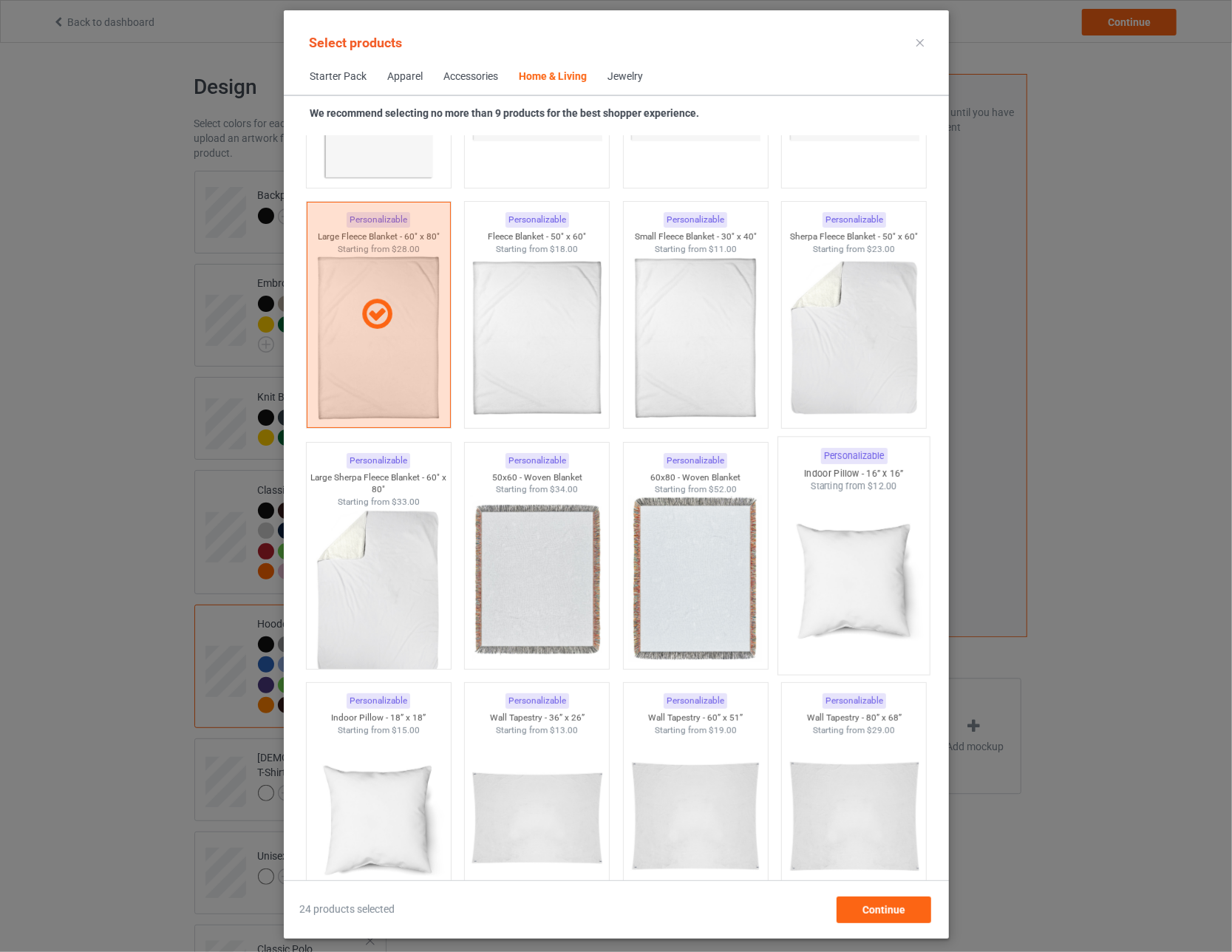
click at [540, 570] on img at bounding box center [853, 579] width 139 height 174
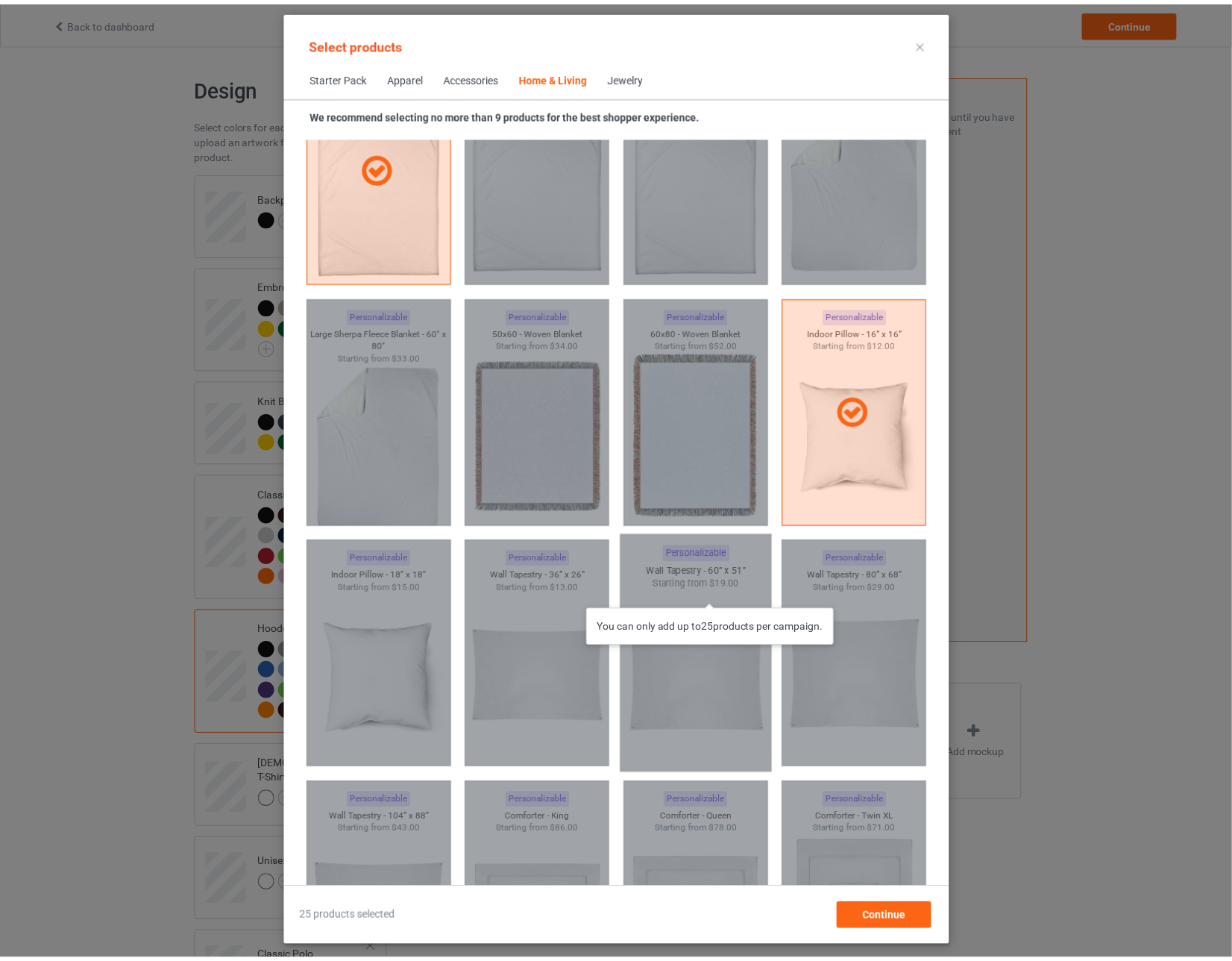
scroll to position [7477, 0]
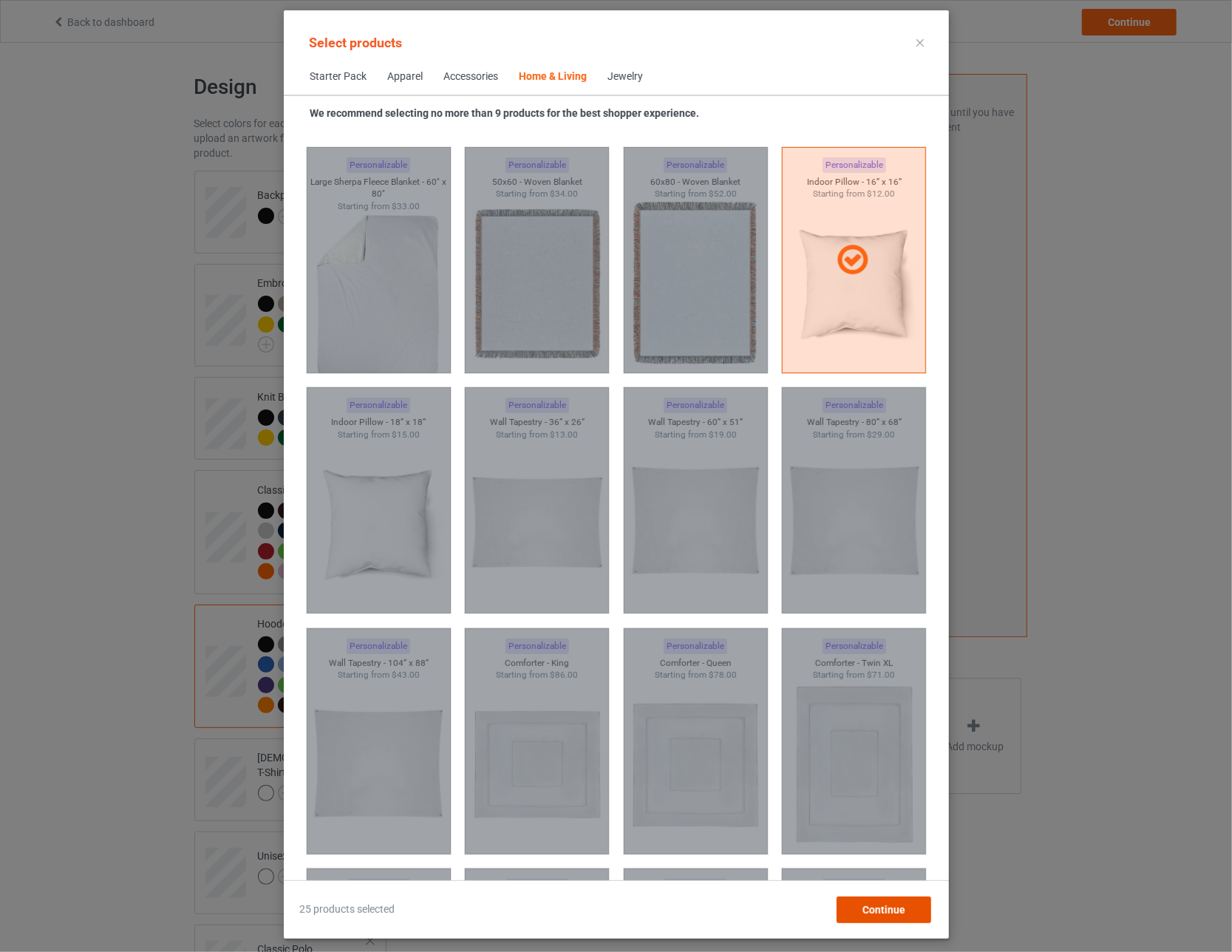
click at [540, 917] on div "Continue" at bounding box center [882, 909] width 95 height 27
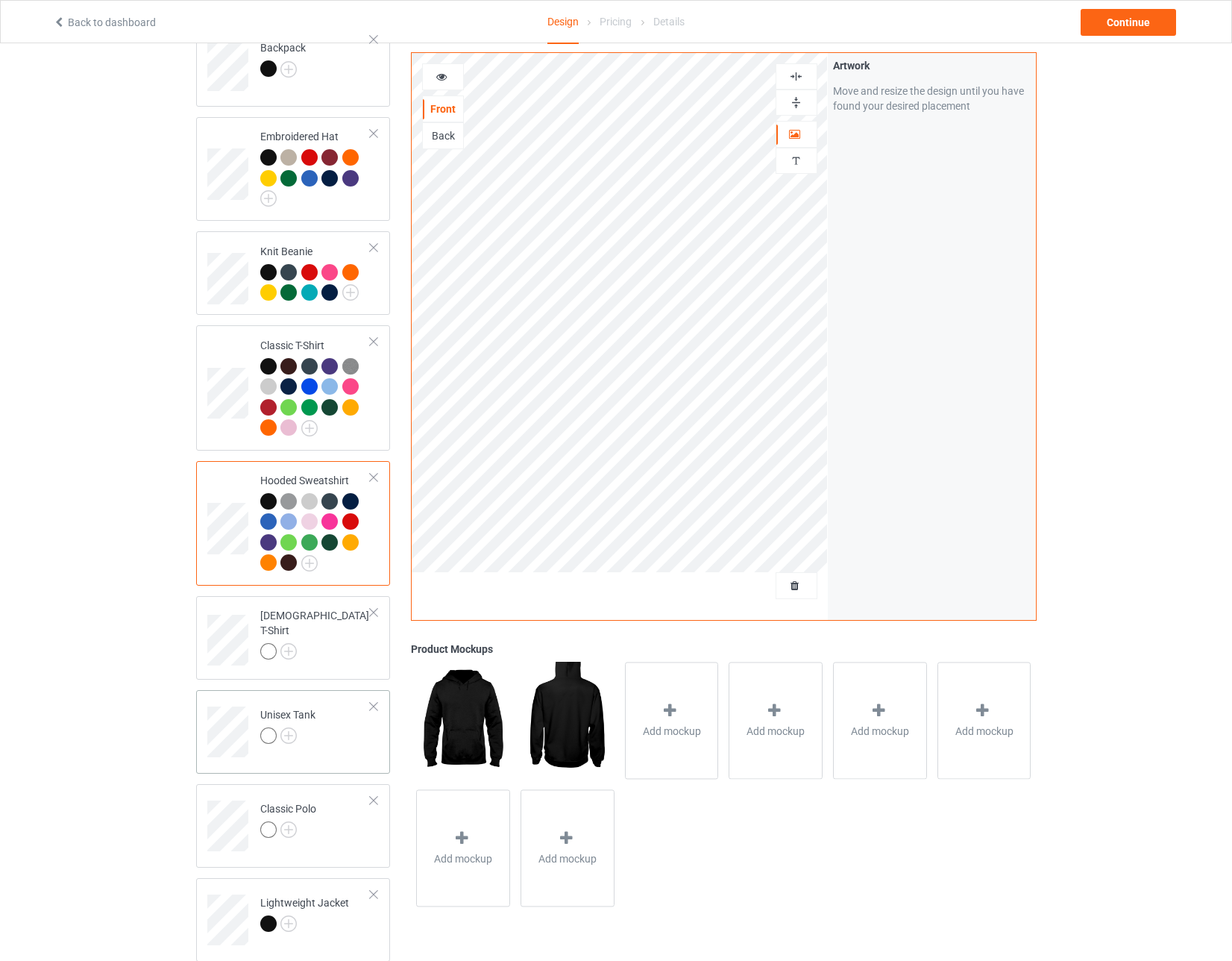
scroll to position [223, 0]
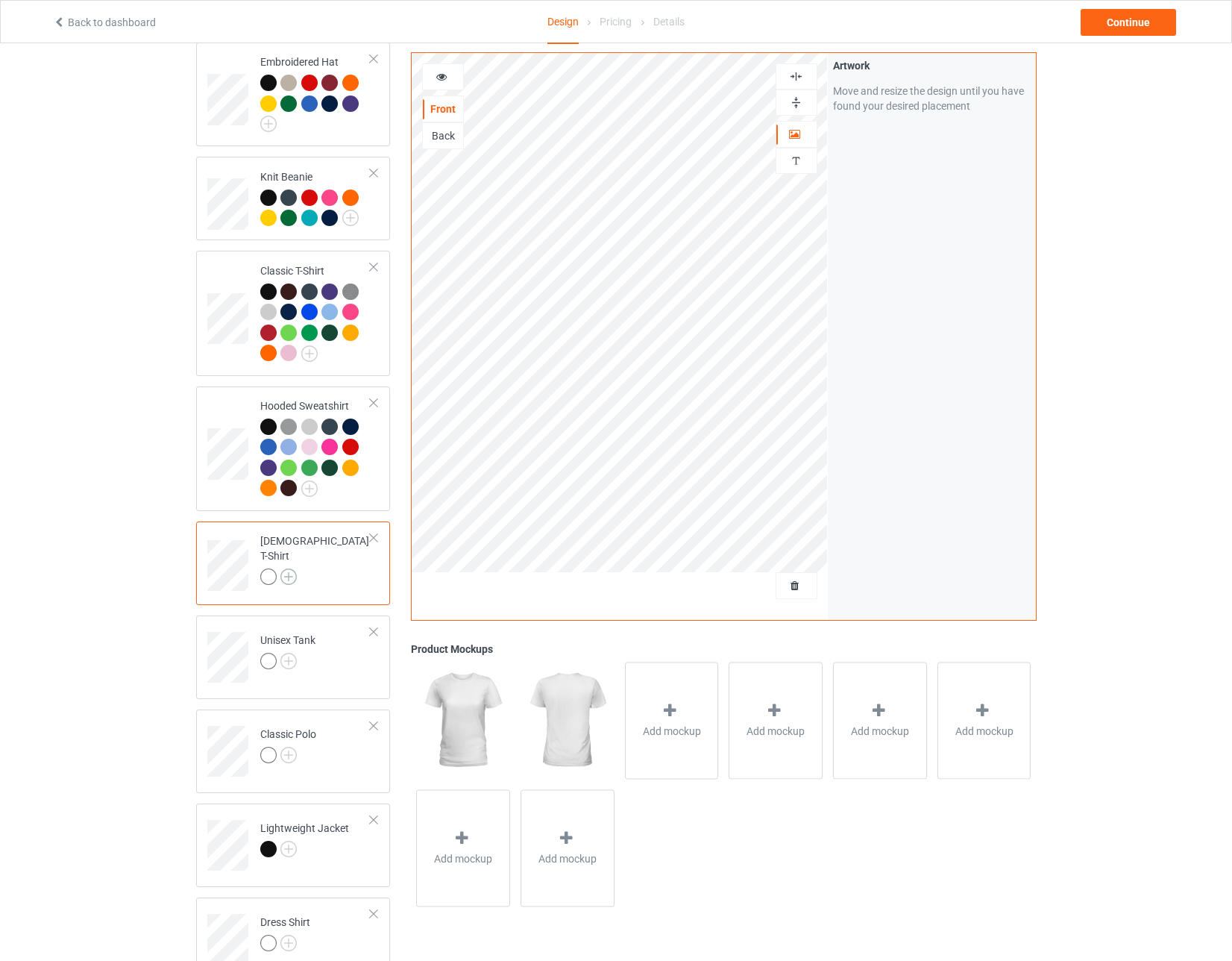
click at [291, 568] on img at bounding box center [289, 576] width 17 height 17
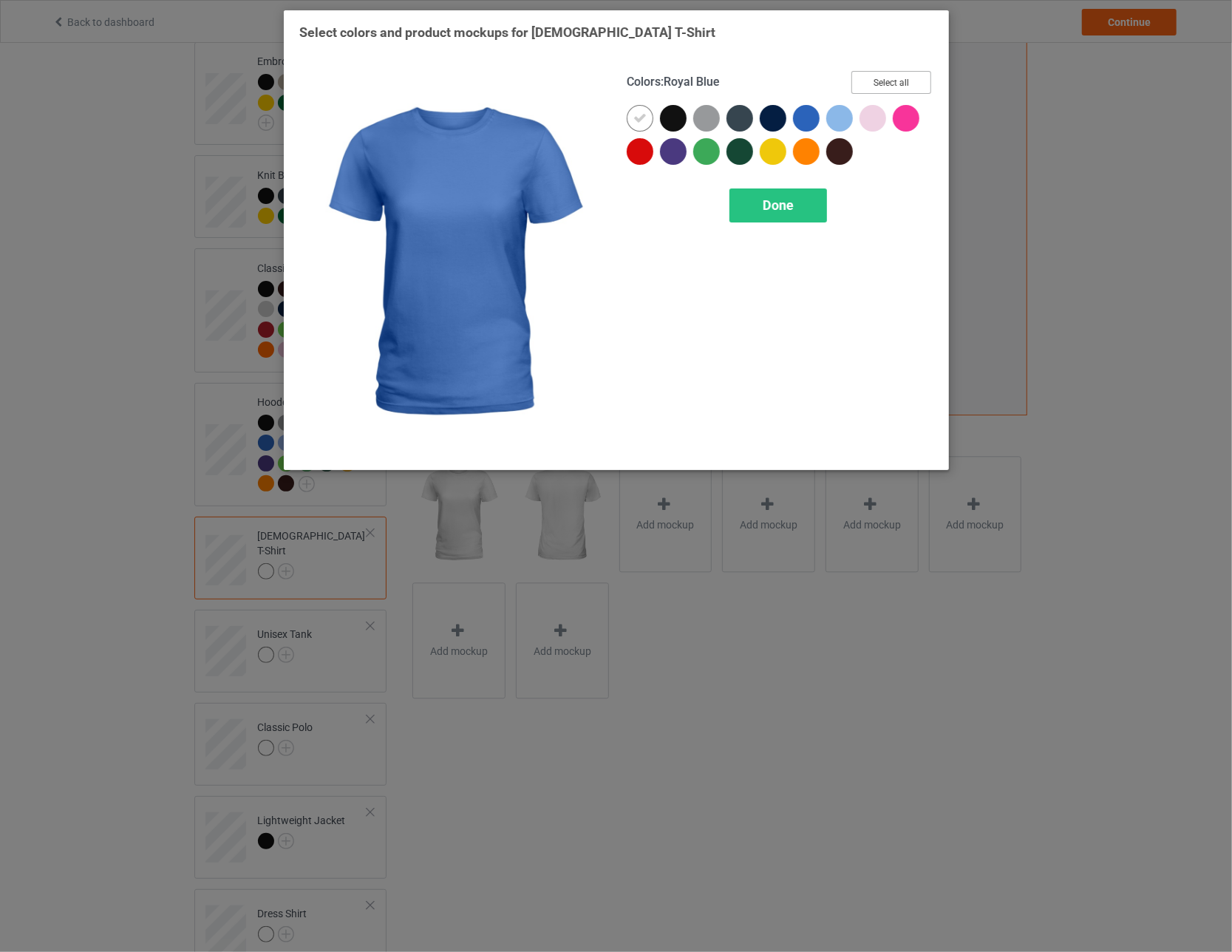
drag, startPoint x: 877, startPoint y: 82, endPoint x: 797, endPoint y: 94, distance: 80.9
click at [540, 82] on button "Select all" at bounding box center [890, 82] width 80 height 23
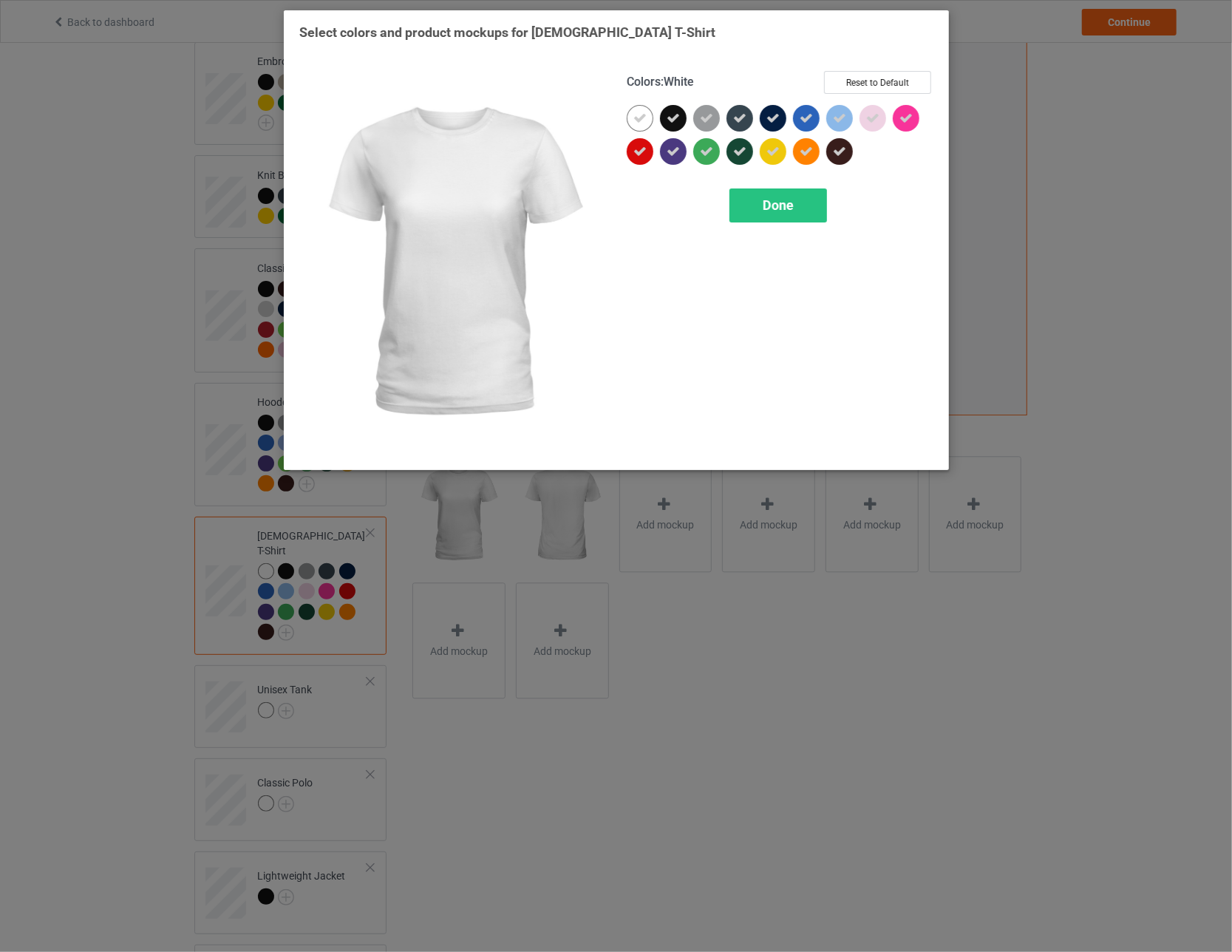
click at [540, 116] on icon at bounding box center [640, 118] width 13 height 13
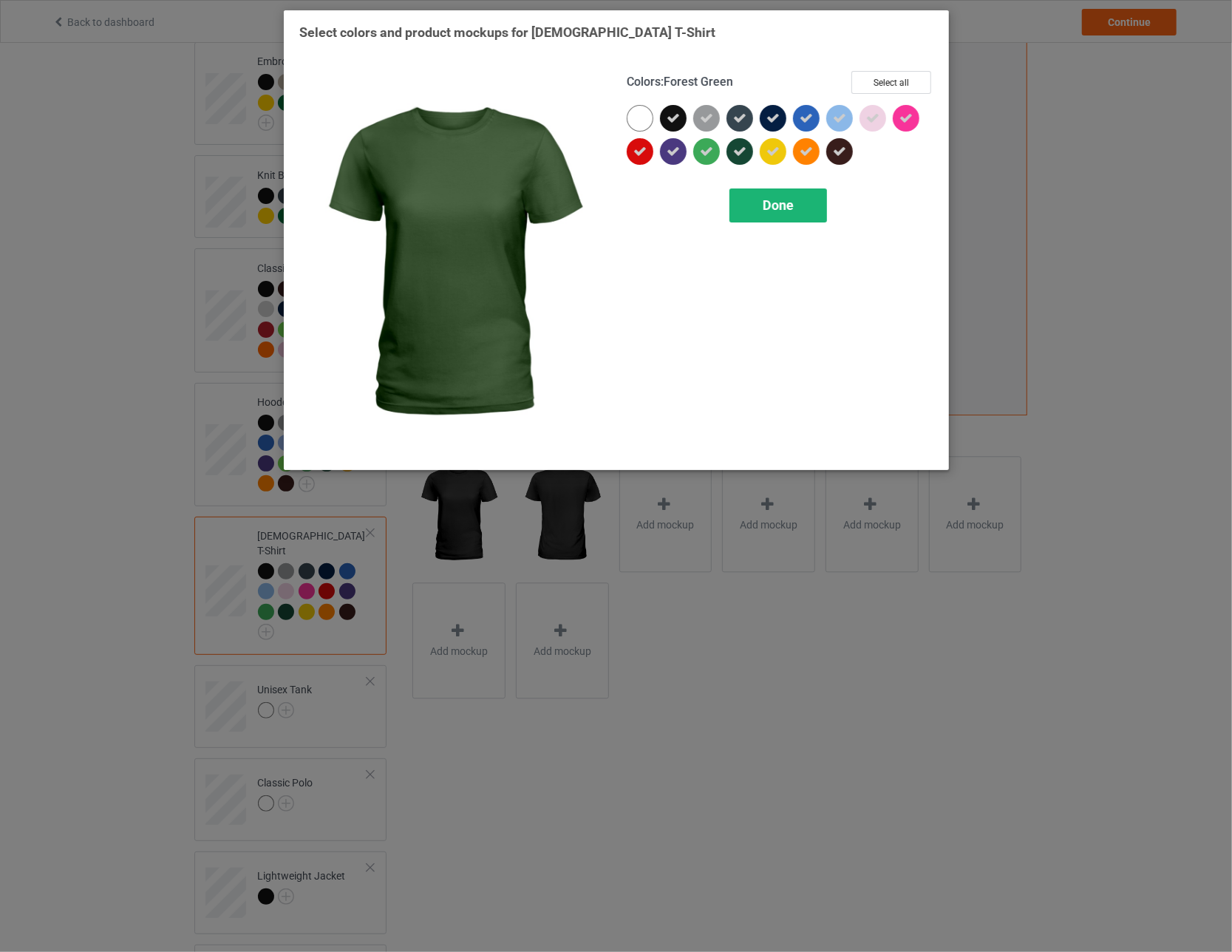
click at [540, 198] on span "Done" at bounding box center [778, 205] width 31 height 16
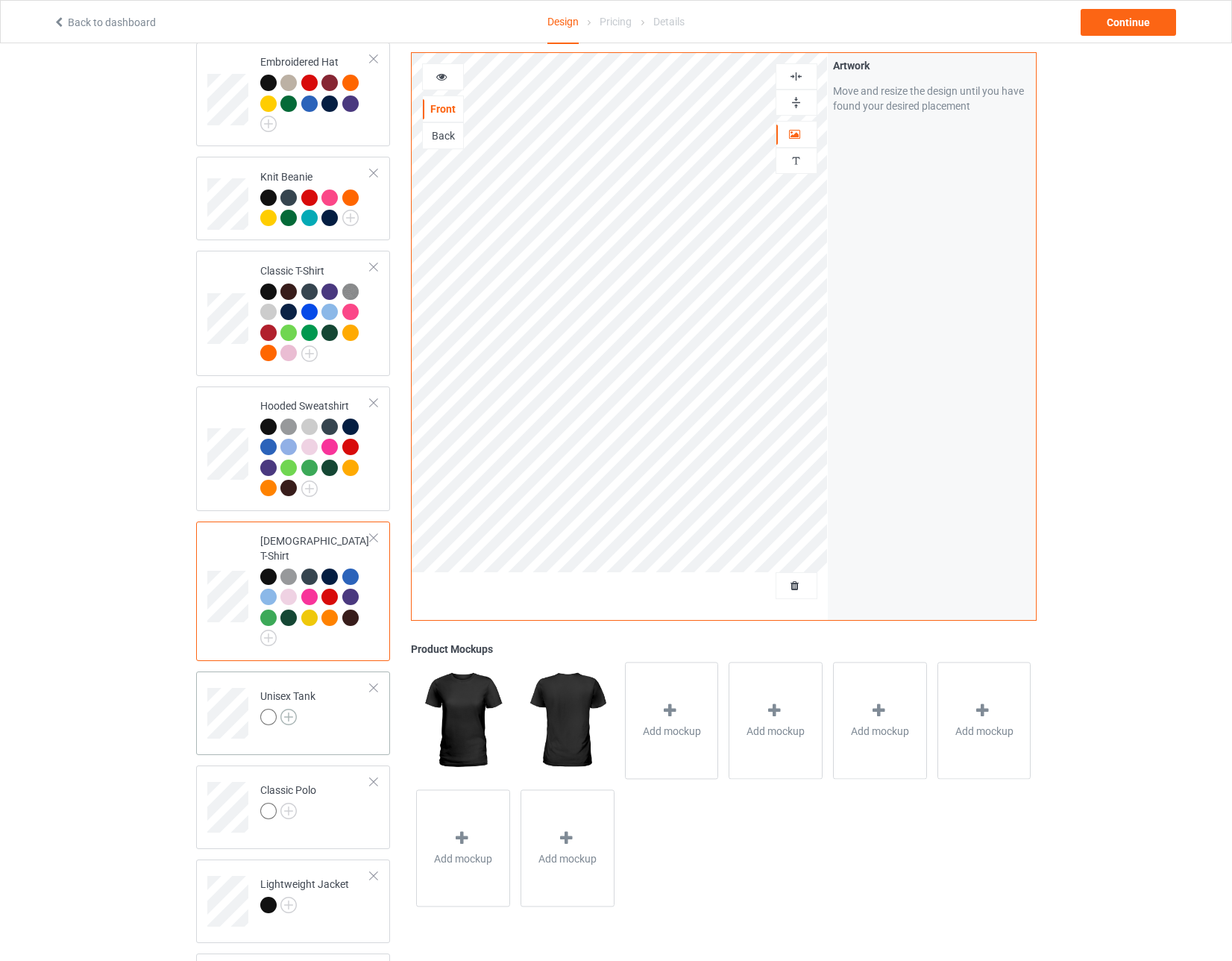
click at [295, 709] on img at bounding box center [289, 717] width 17 height 17
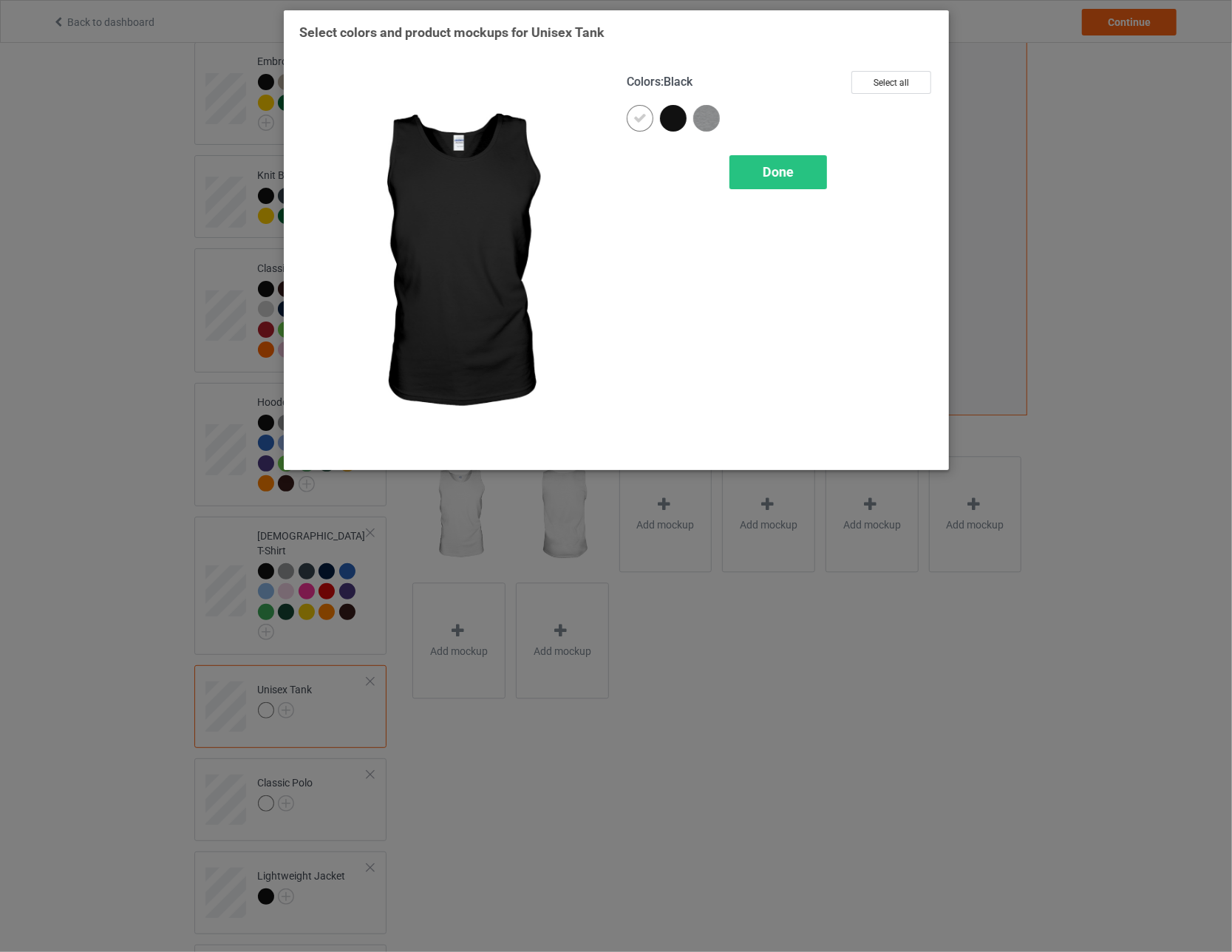
click at [540, 113] on div at bounding box center [673, 118] width 27 height 27
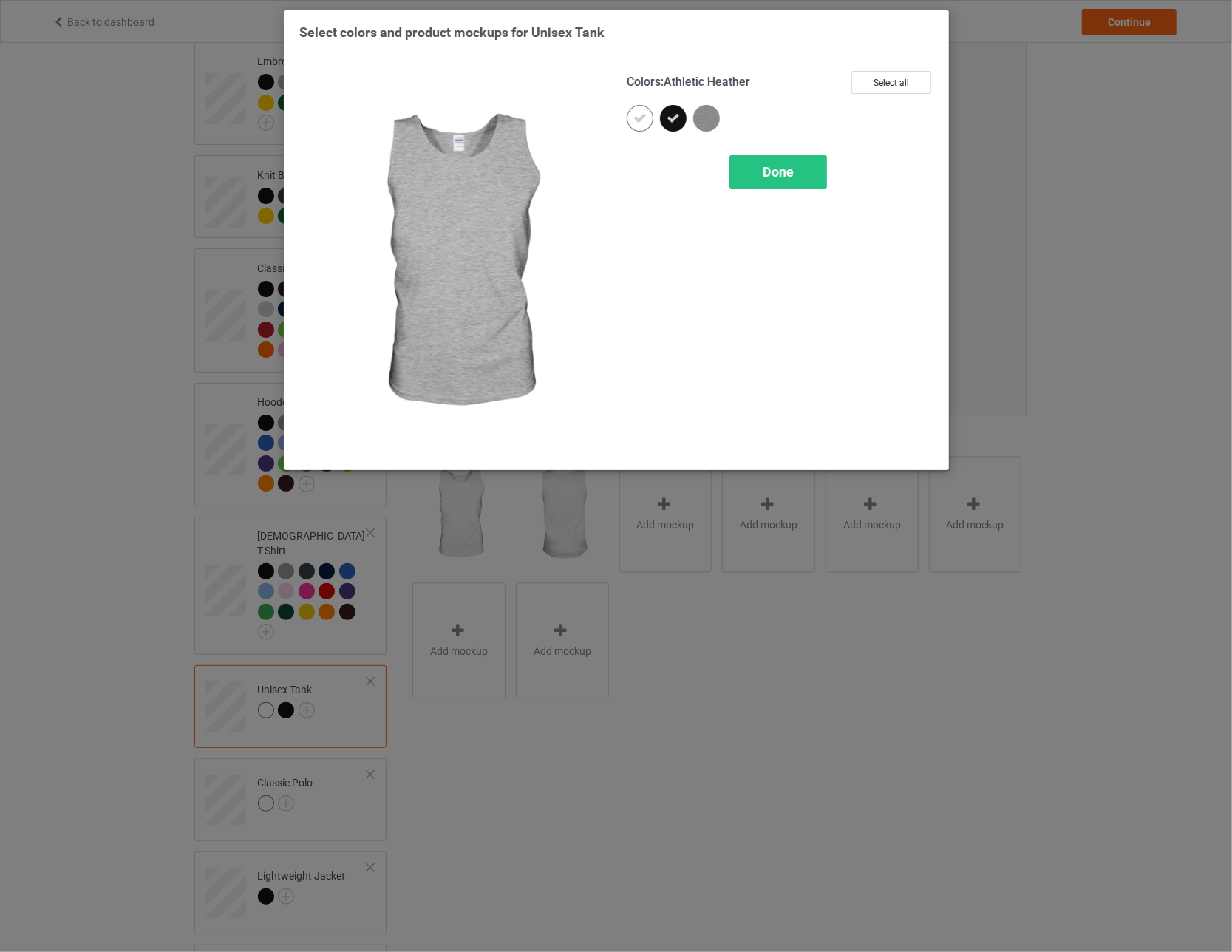
click at [540, 119] on img at bounding box center [706, 118] width 27 height 27
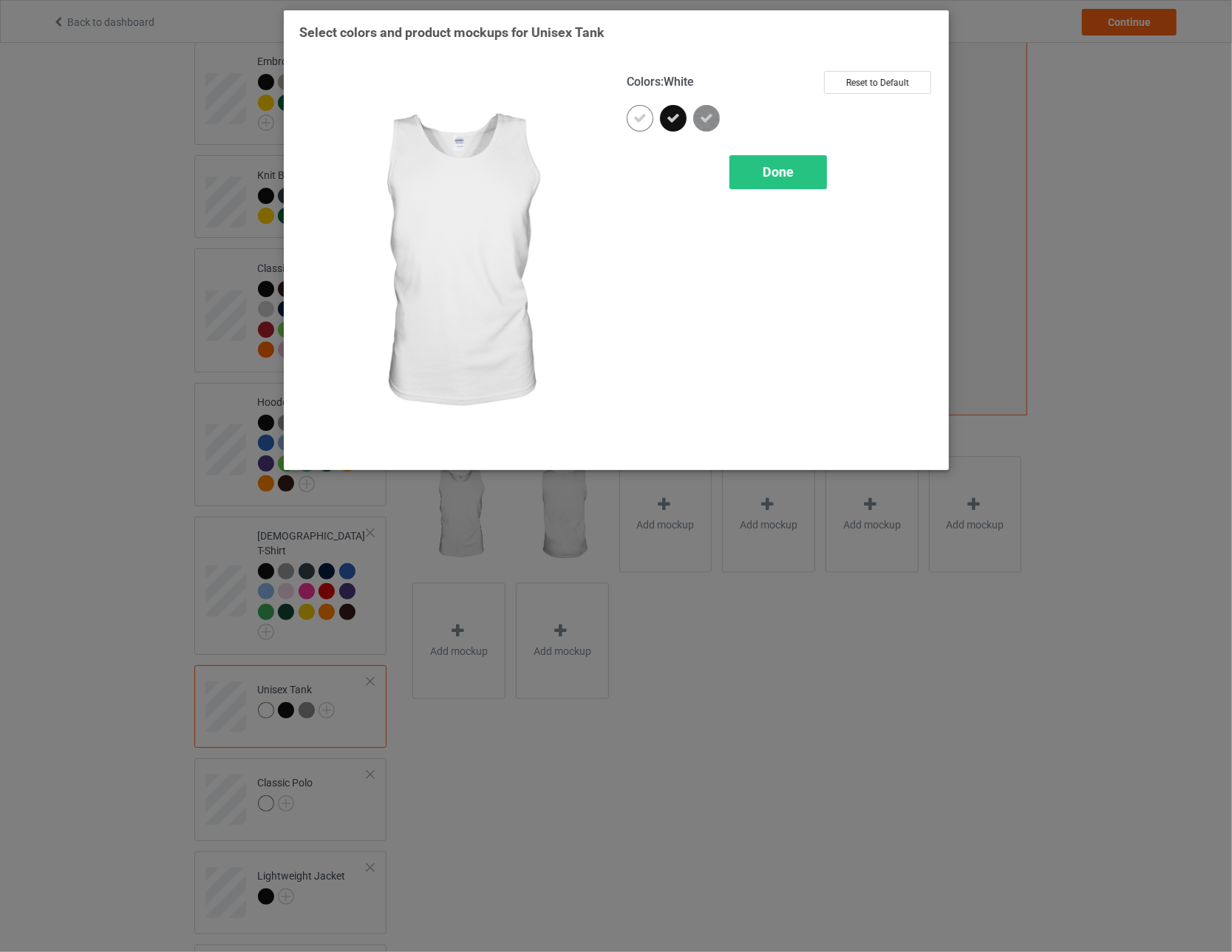
click at [540, 120] on icon at bounding box center [640, 118] width 13 height 13
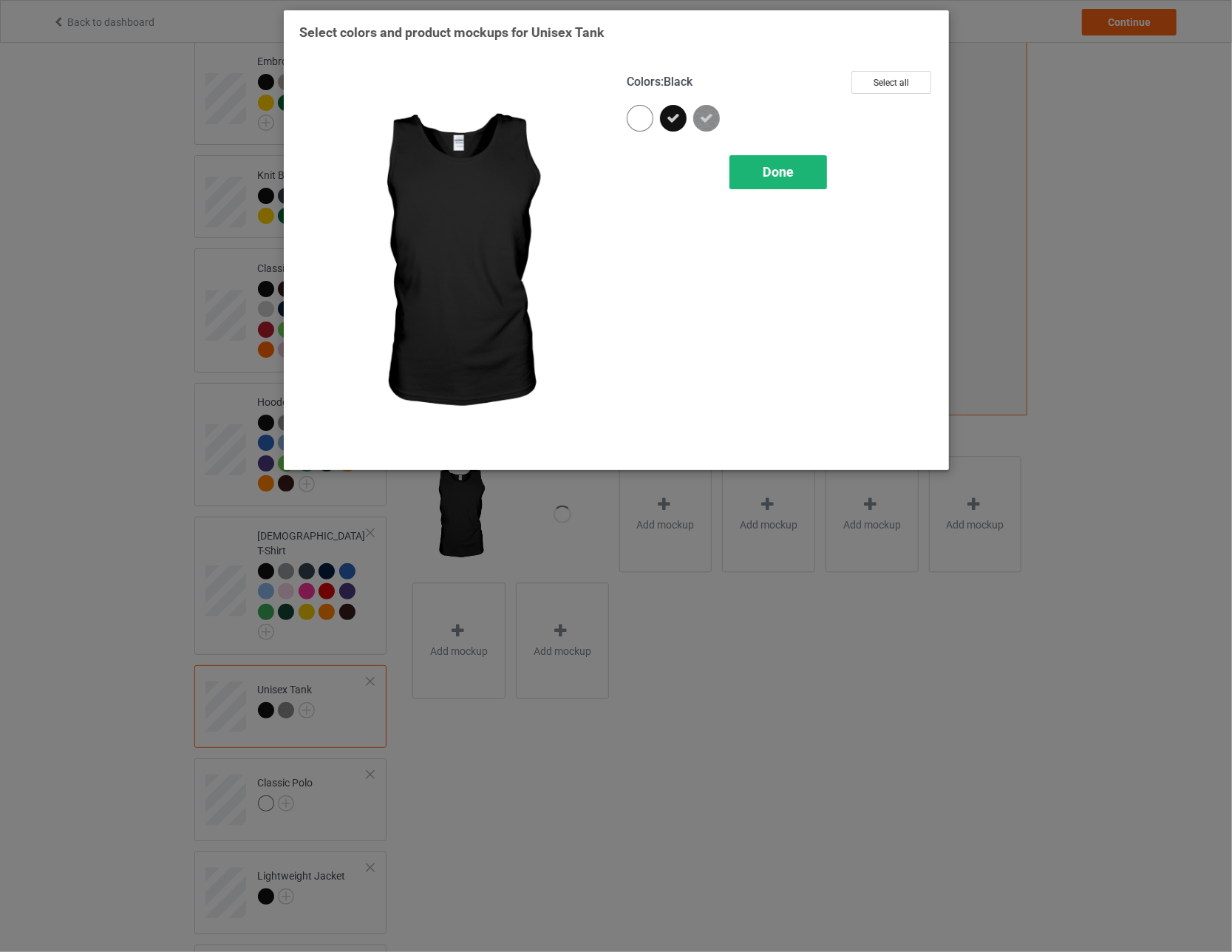
click at [540, 172] on div "Done" at bounding box center [778, 172] width 97 height 34
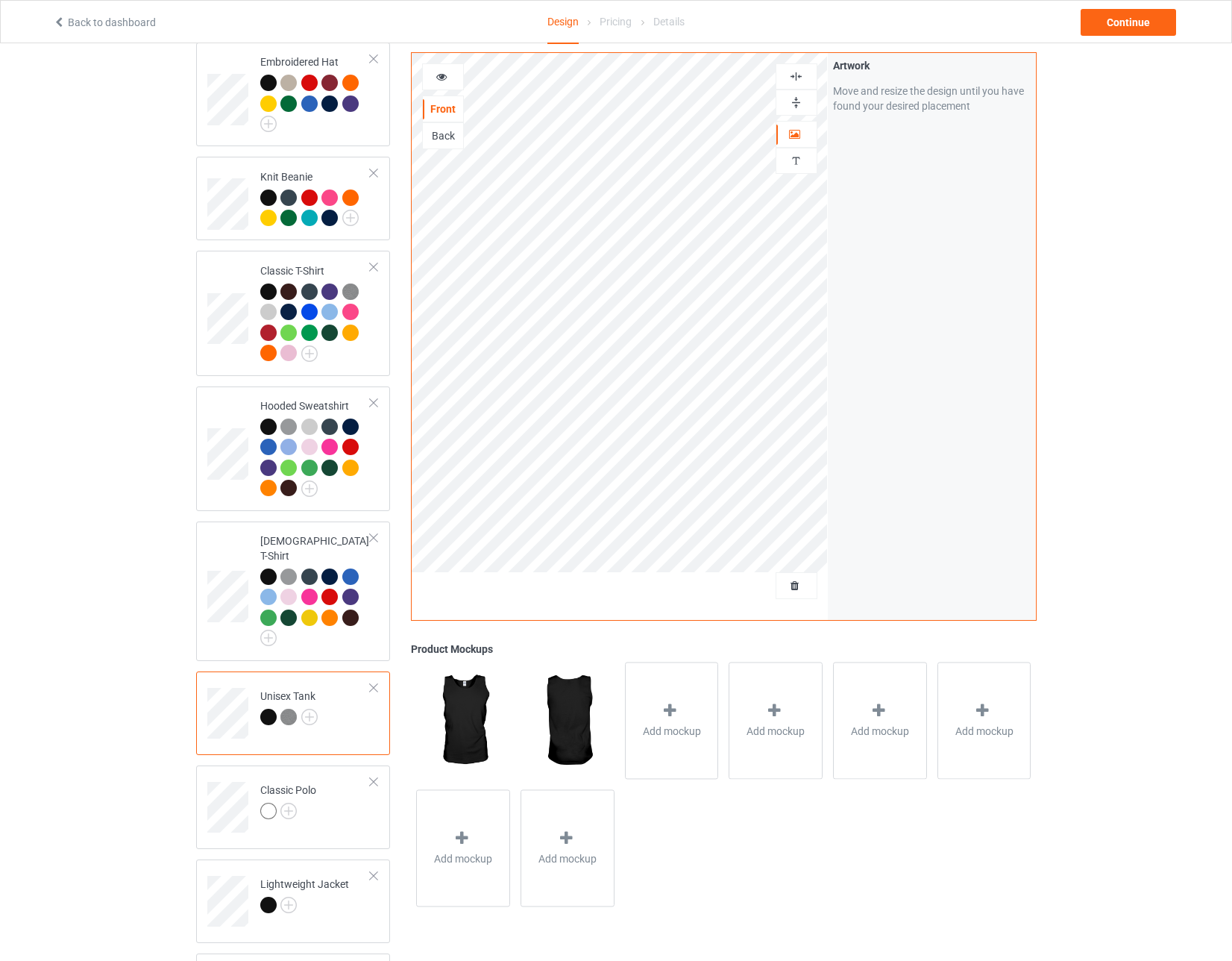
scroll to position [373, 0]
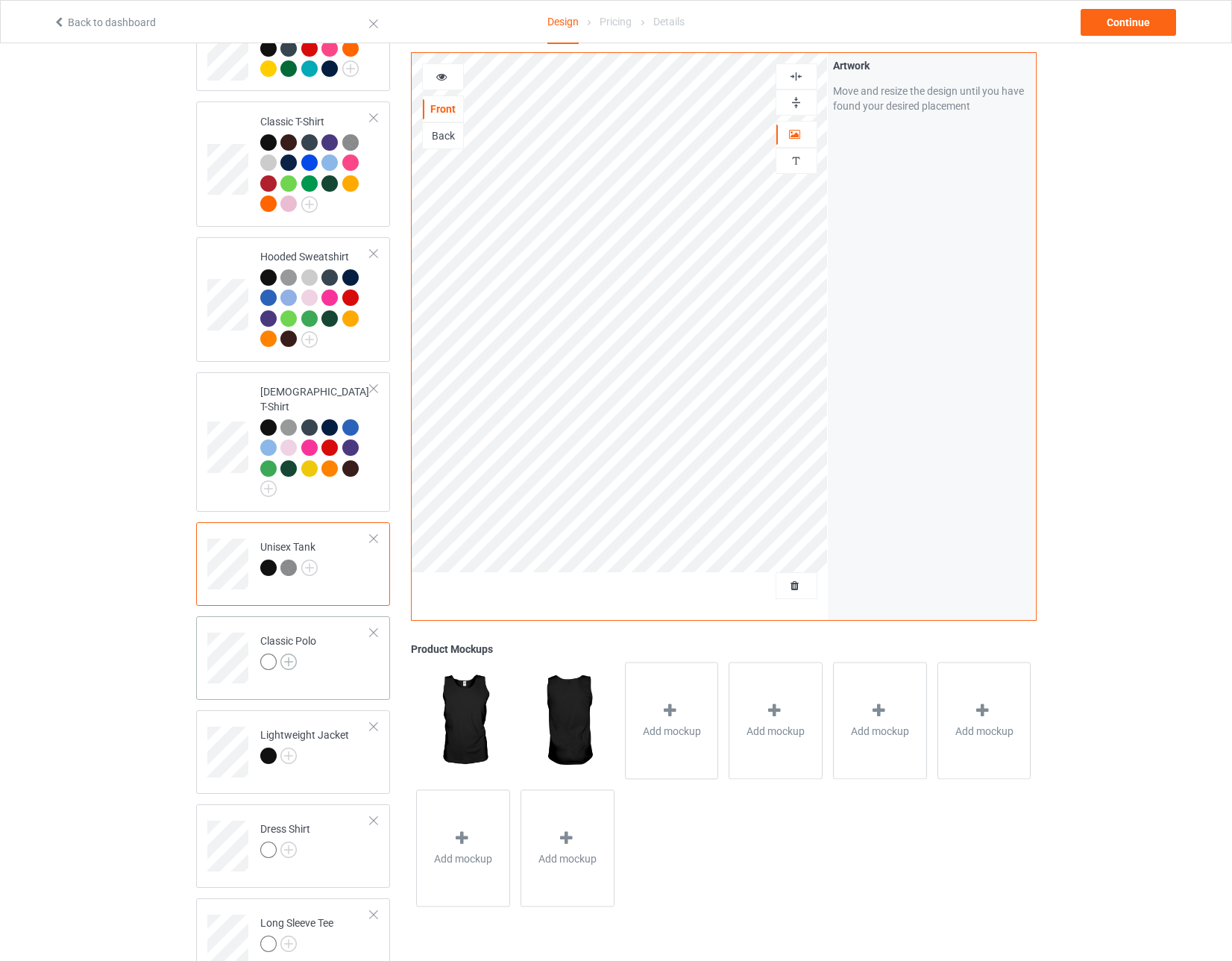
click at [294, 653] on img at bounding box center [289, 662] width 17 height 17
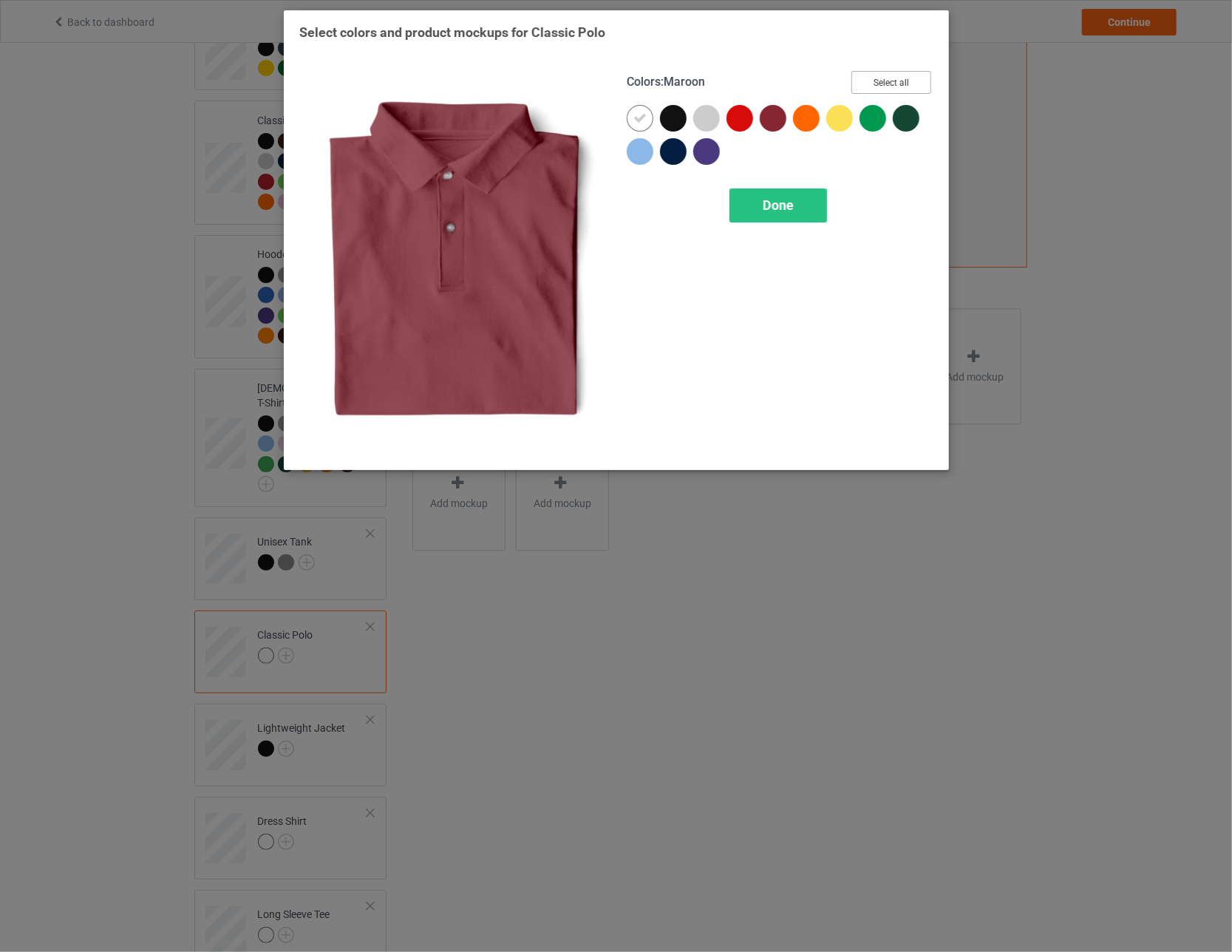
click at [540, 83] on button "Select all" at bounding box center [890, 82] width 80 height 23
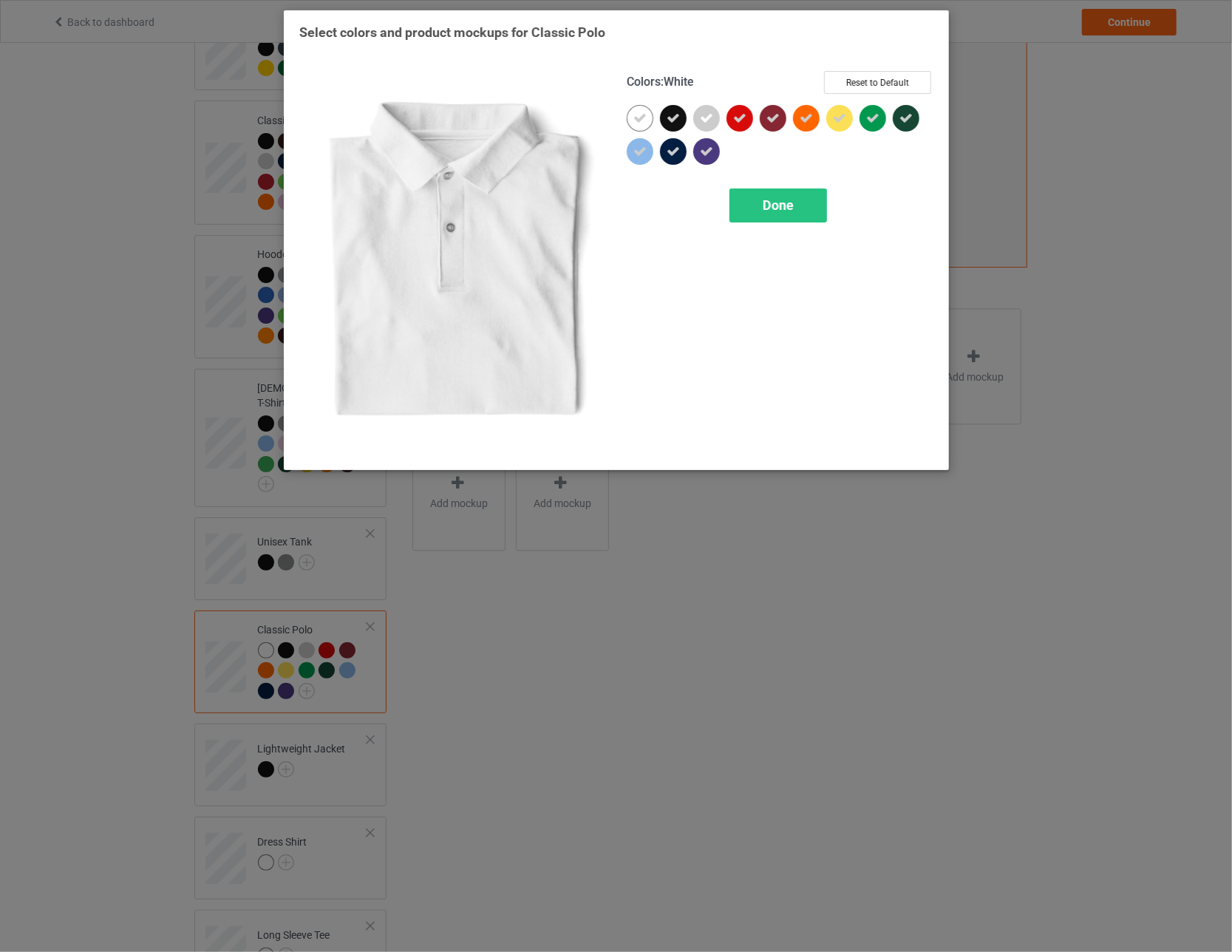
click at [540, 119] on icon at bounding box center [640, 118] width 13 height 13
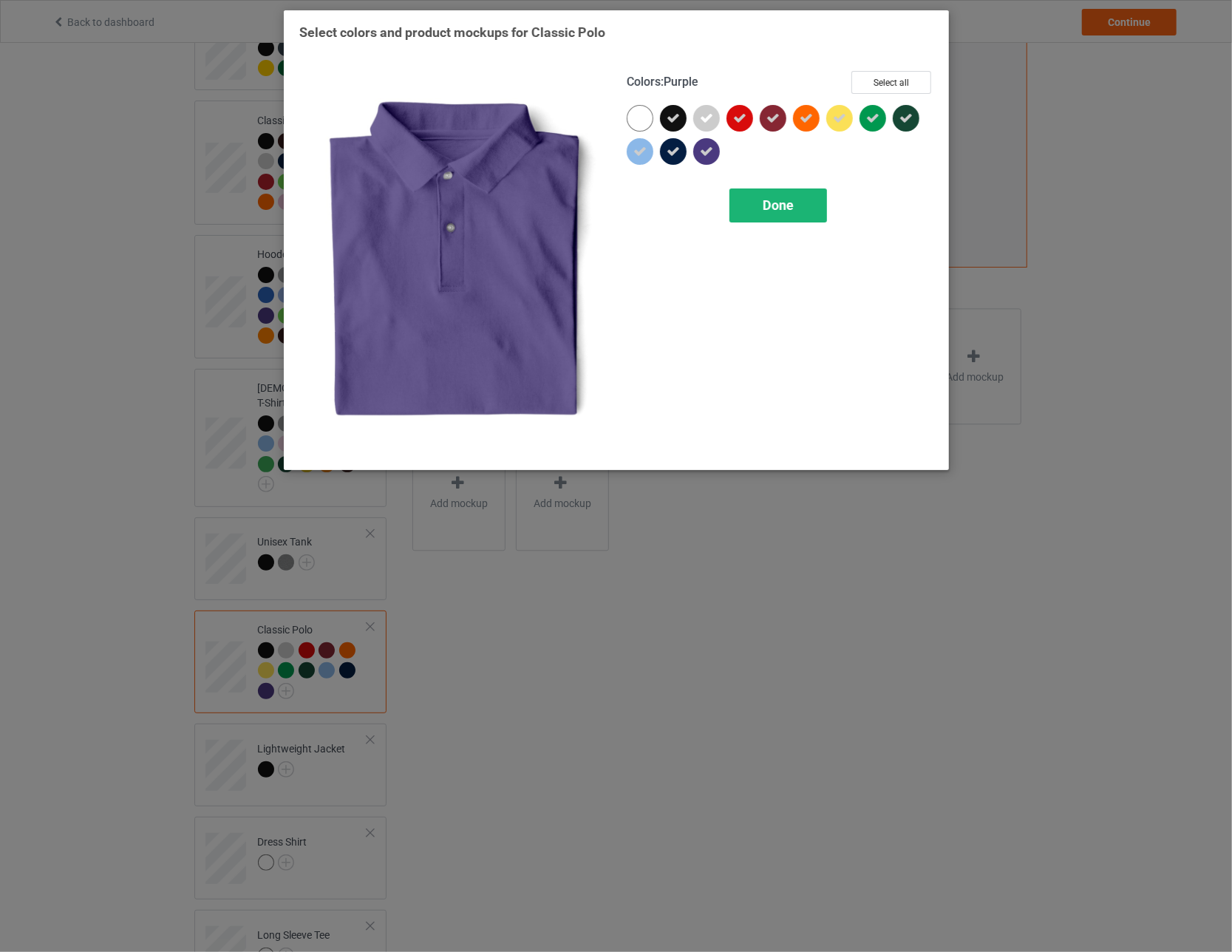
click at [540, 204] on span "Done" at bounding box center [778, 205] width 31 height 16
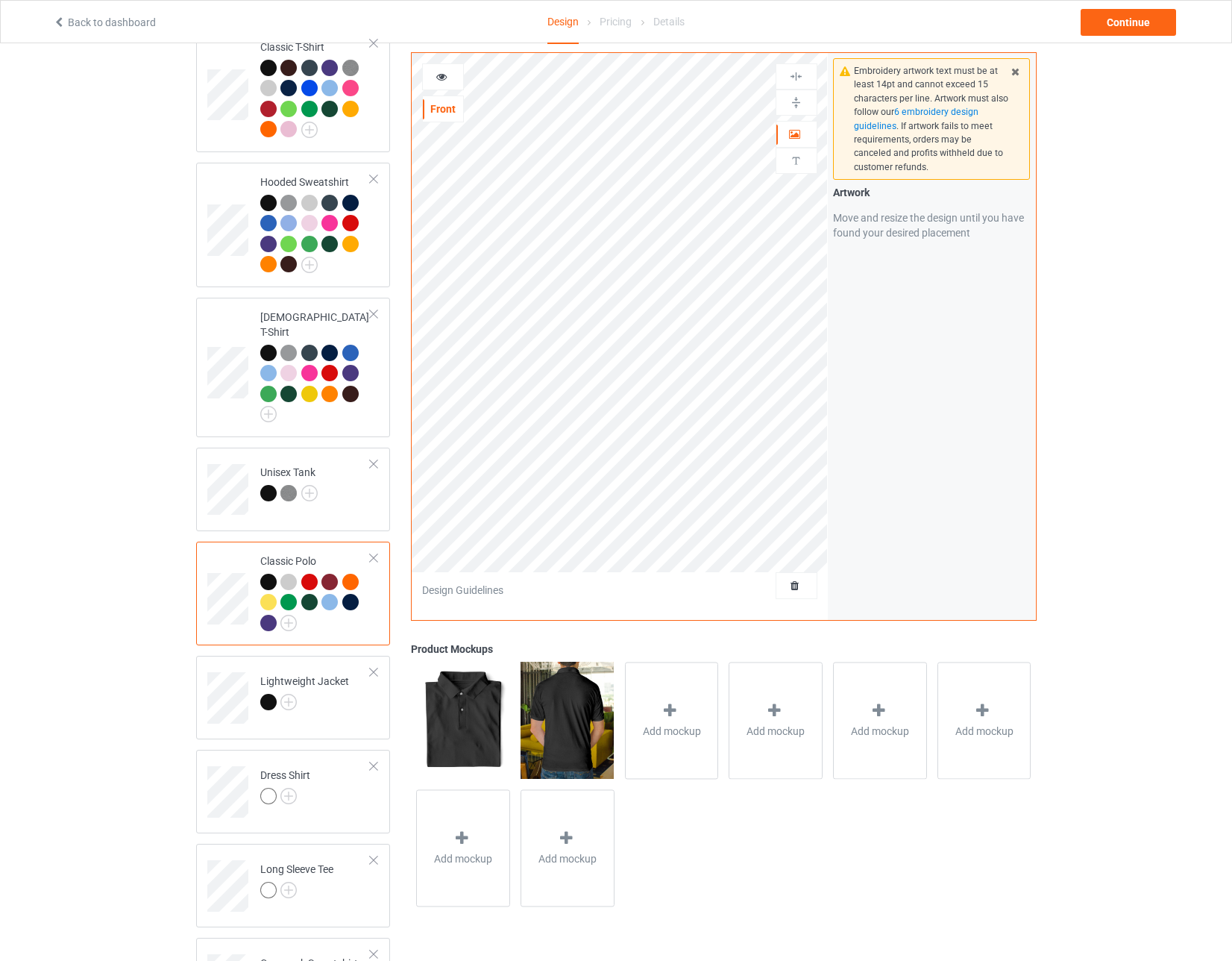
scroll to position [522, 0]
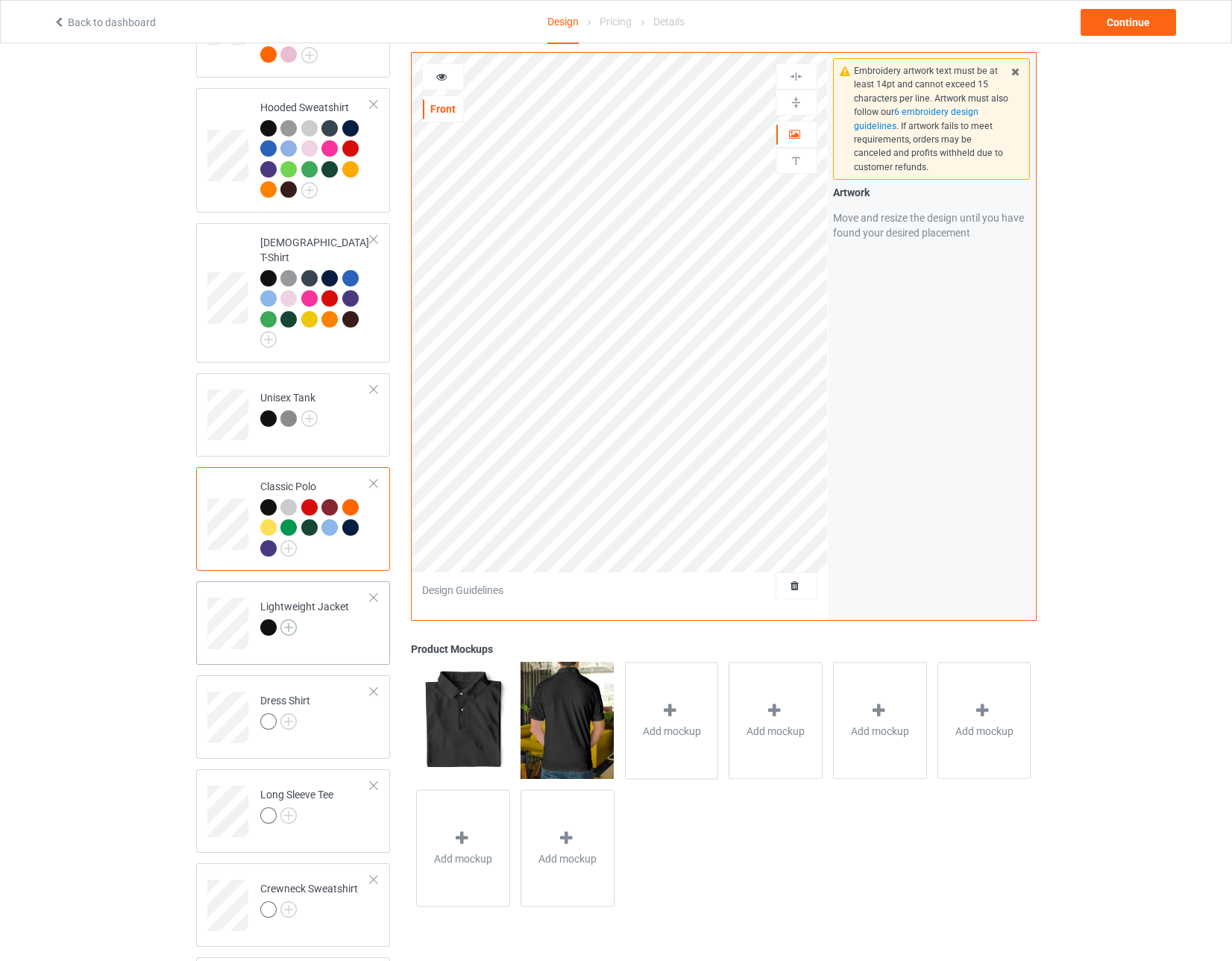
click at [295, 619] on img at bounding box center [289, 627] width 17 height 17
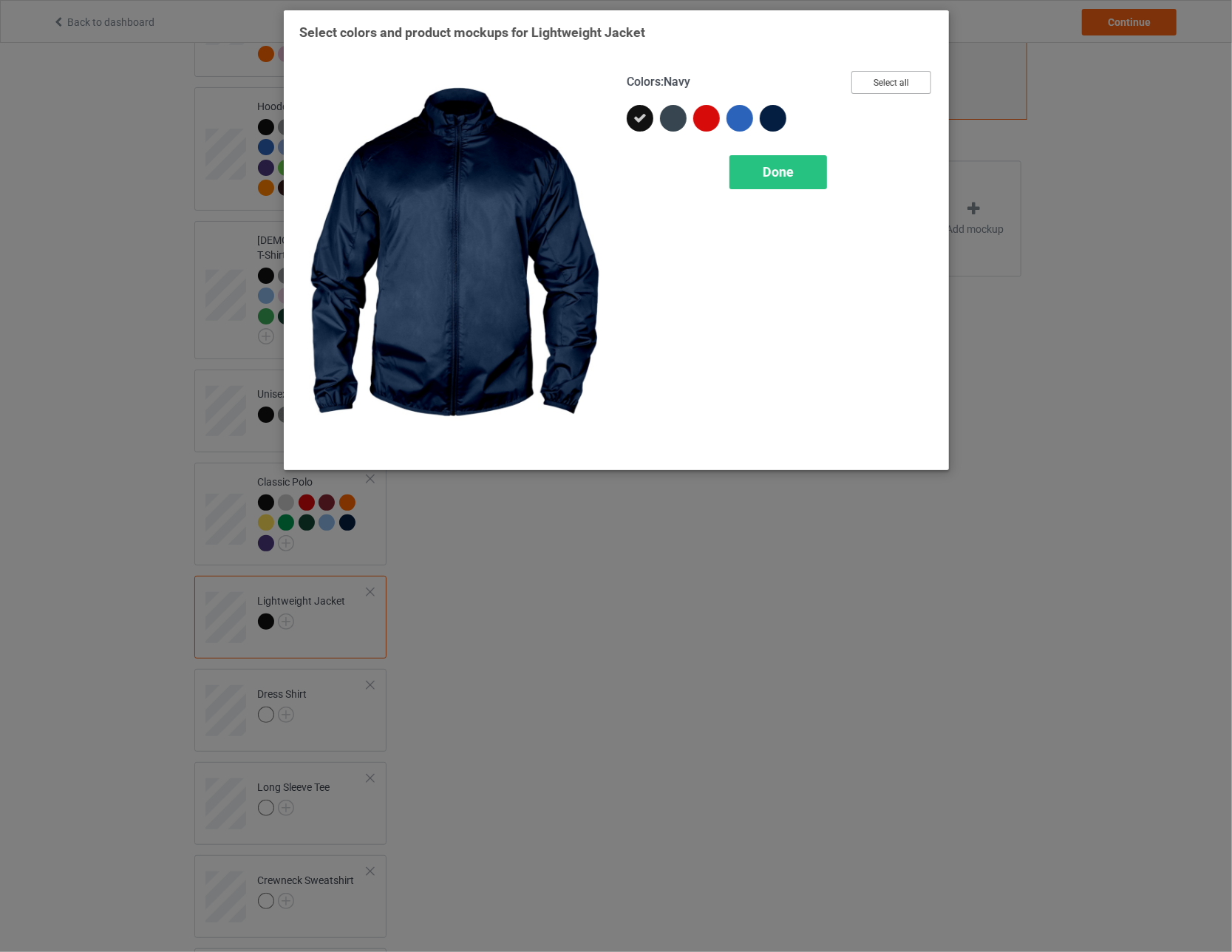
click at [540, 84] on button "Select all" at bounding box center [890, 82] width 80 height 23
click at [540, 172] on div "Done" at bounding box center [778, 172] width 97 height 34
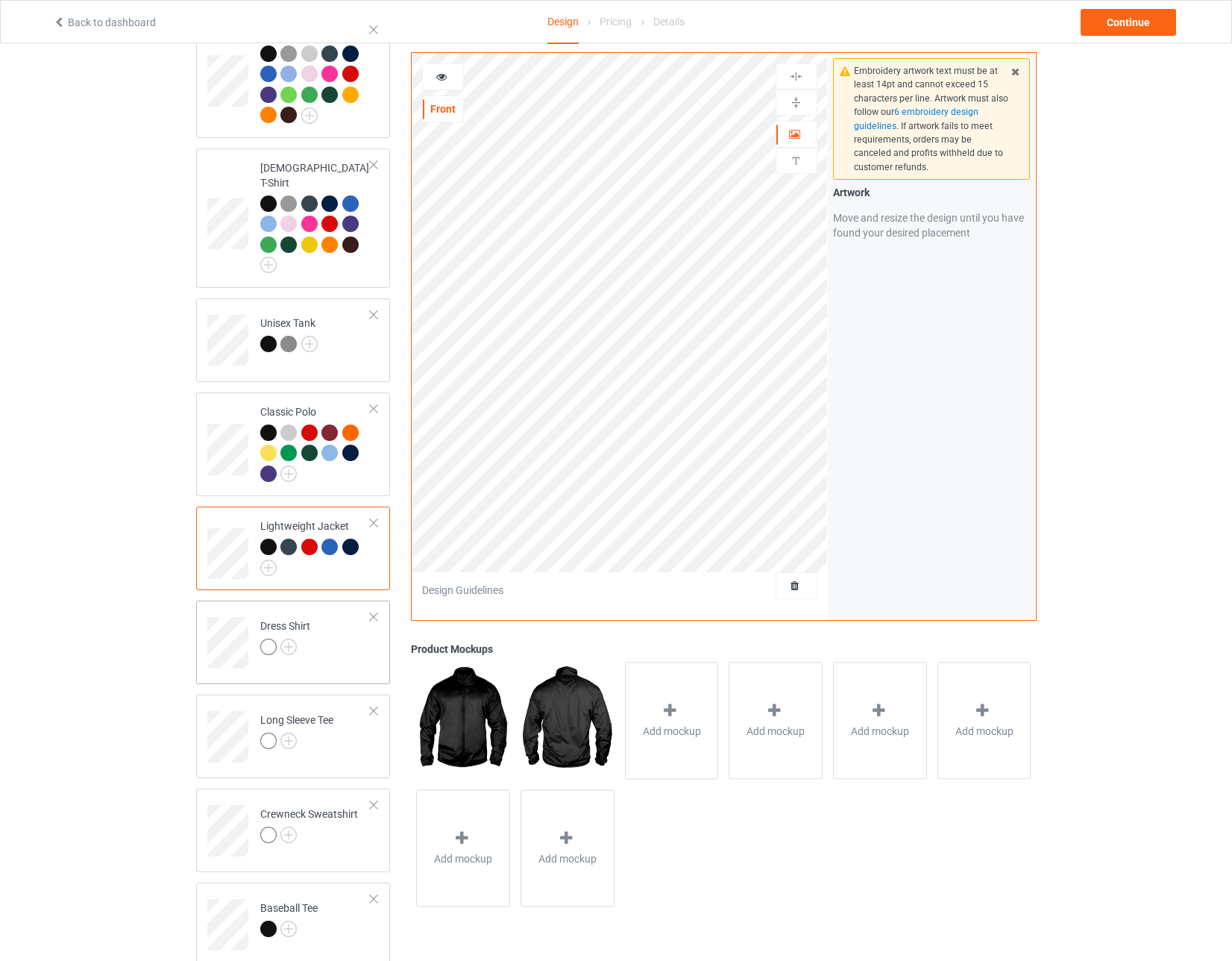
scroll to position [671, 0]
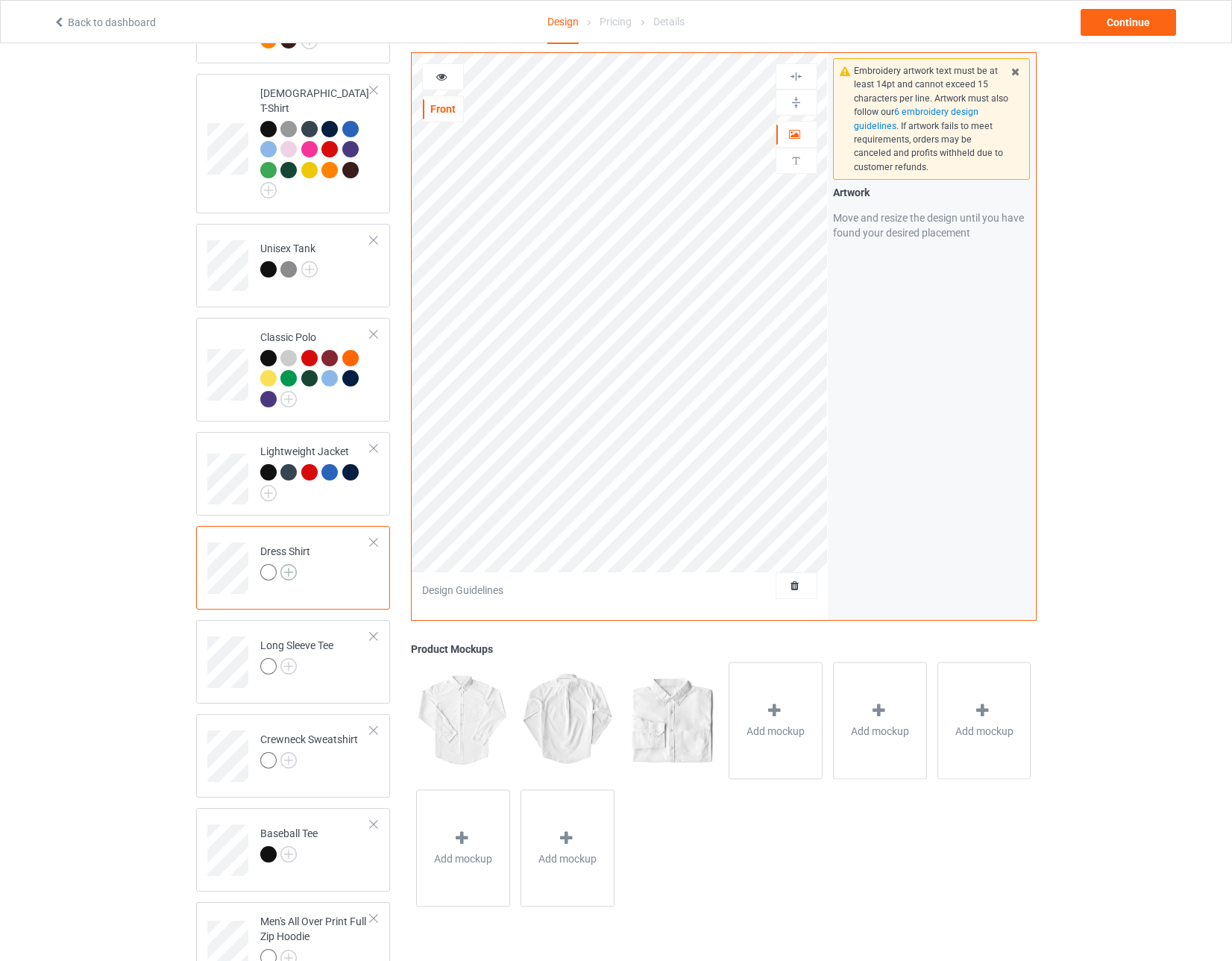
click at [290, 563] on img at bounding box center [289, 572] width 17 height 17
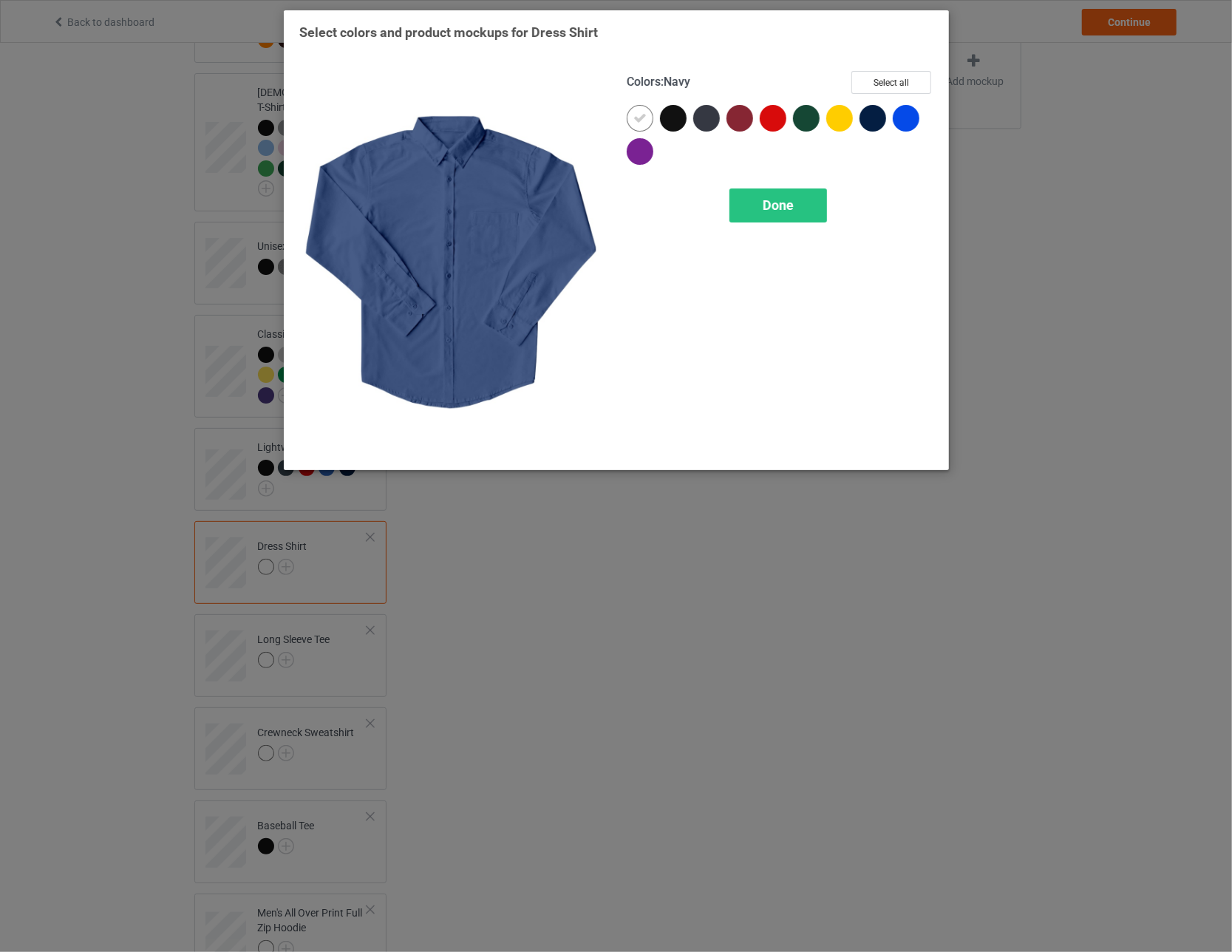
click at [540, 84] on div "Colors : Navy Select all Done" at bounding box center [779, 263] width 328 height 404
click at [540, 82] on button "Select all" at bounding box center [890, 82] width 80 height 23
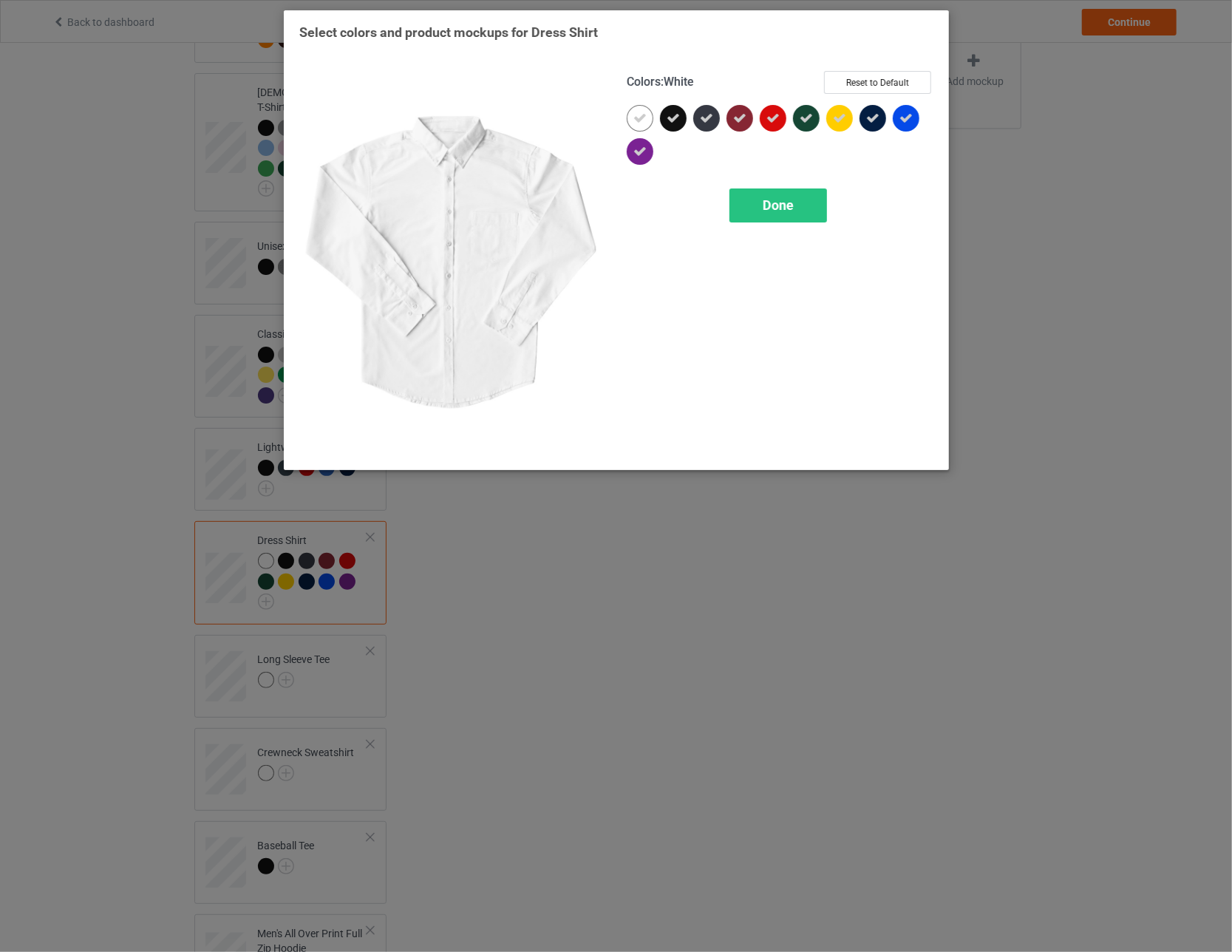
click at [540, 113] on div at bounding box center [639, 118] width 27 height 27
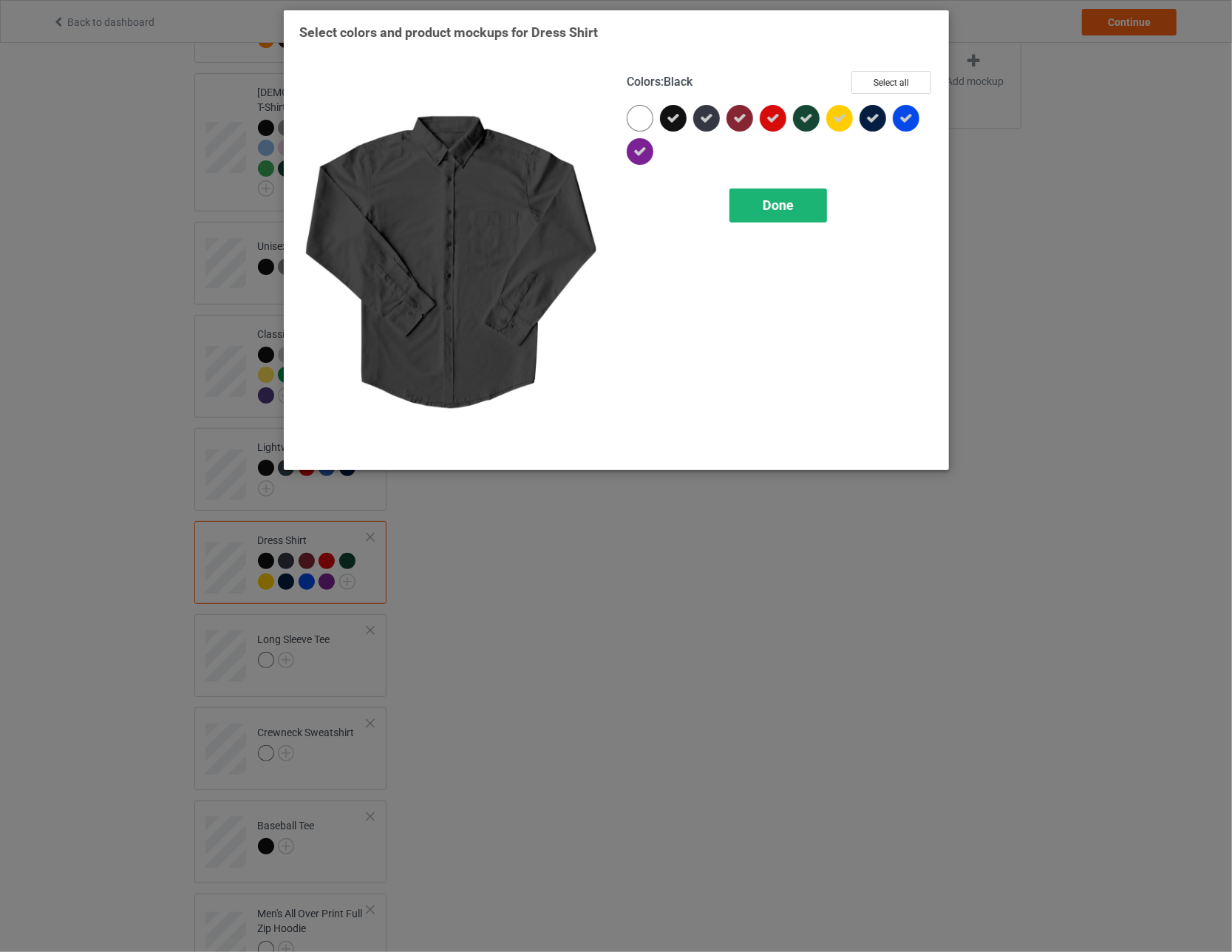
click at [540, 202] on div "Done" at bounding box center [778, 205] width 97 height 34
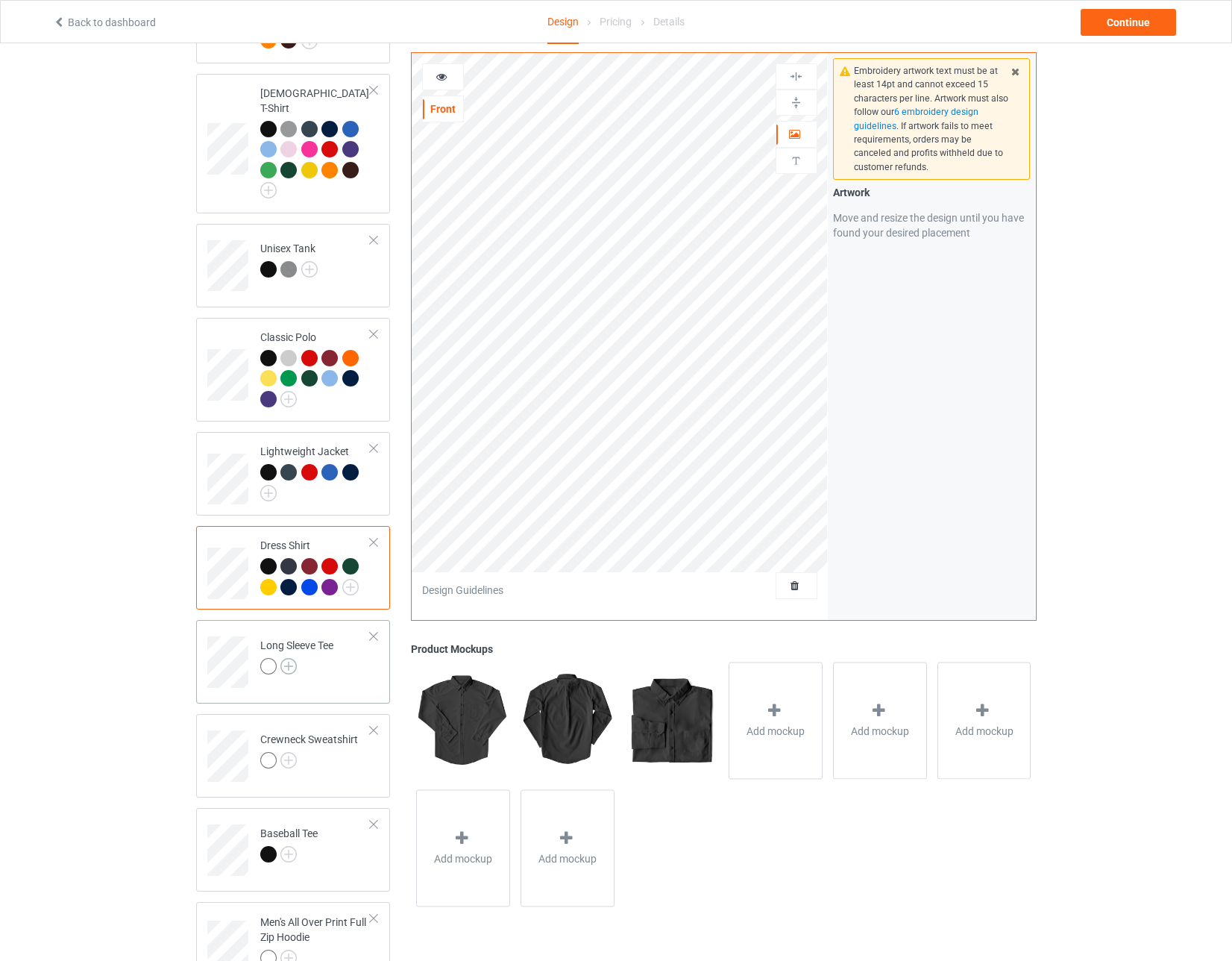
click at [286, 658] on img at bounding box center [289, 666] width 17 height 17
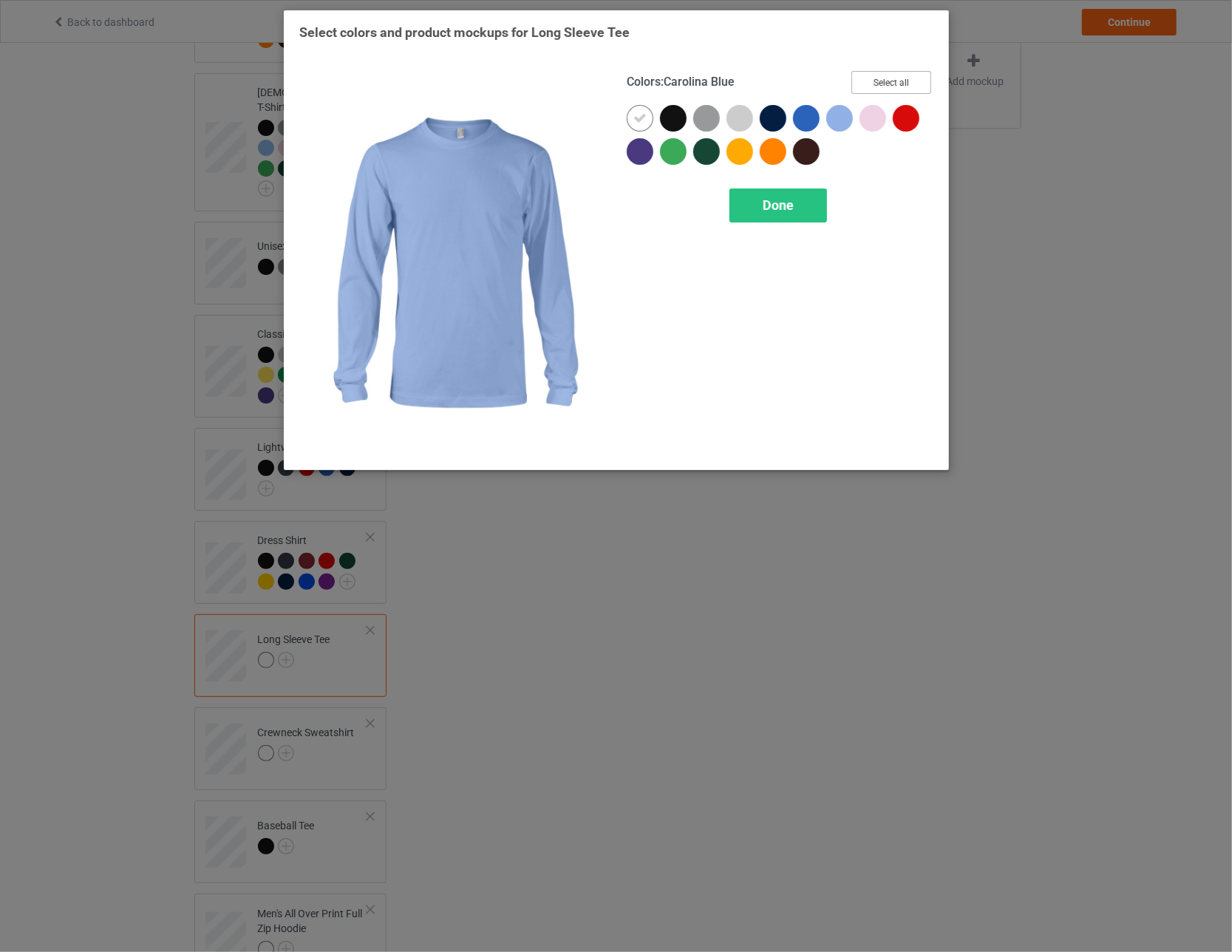
click at [540, 79] on button "Select all" at bounding box center [890, 82] width 80 height 23
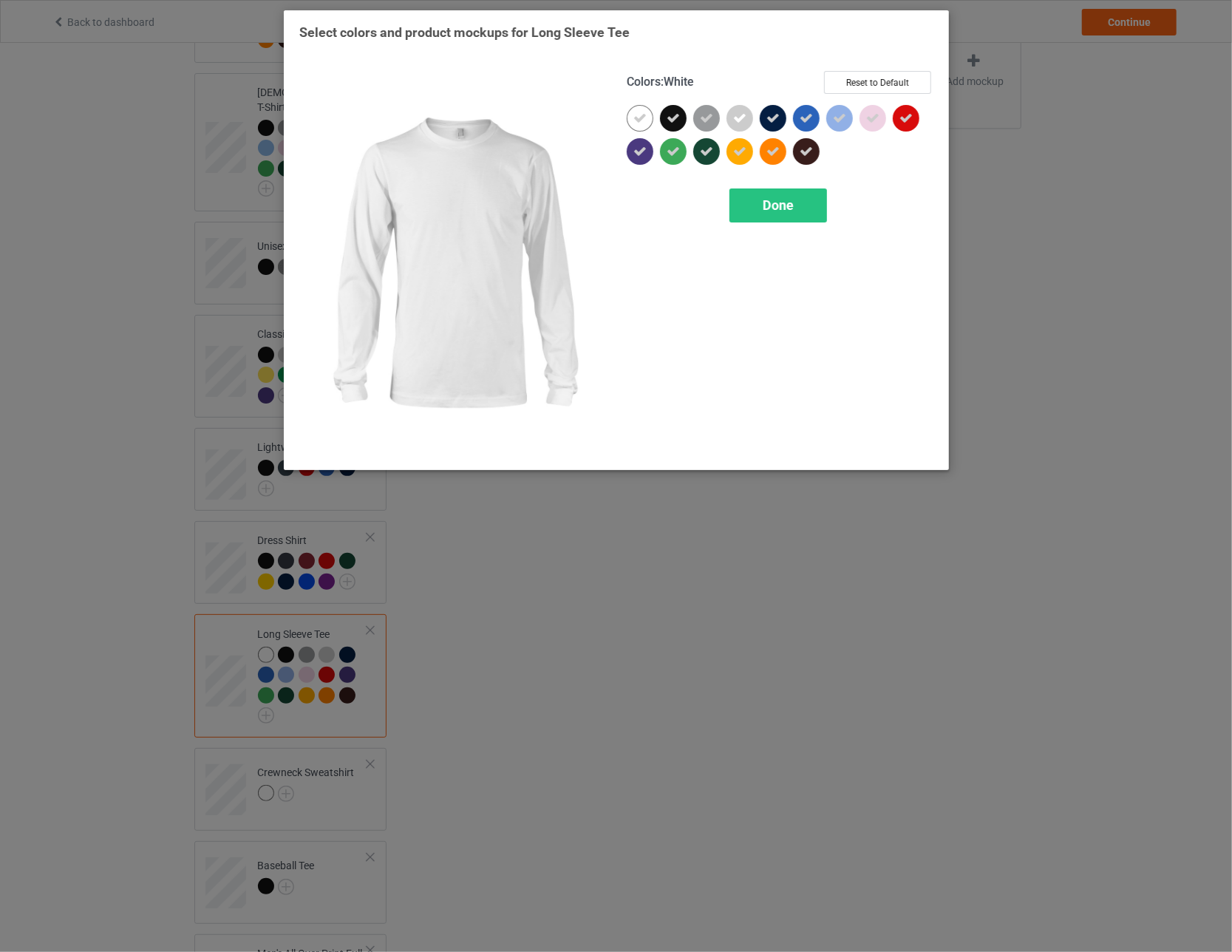
click at [540, 118] on icon at bounding box center [640, 118] width 13 height 13
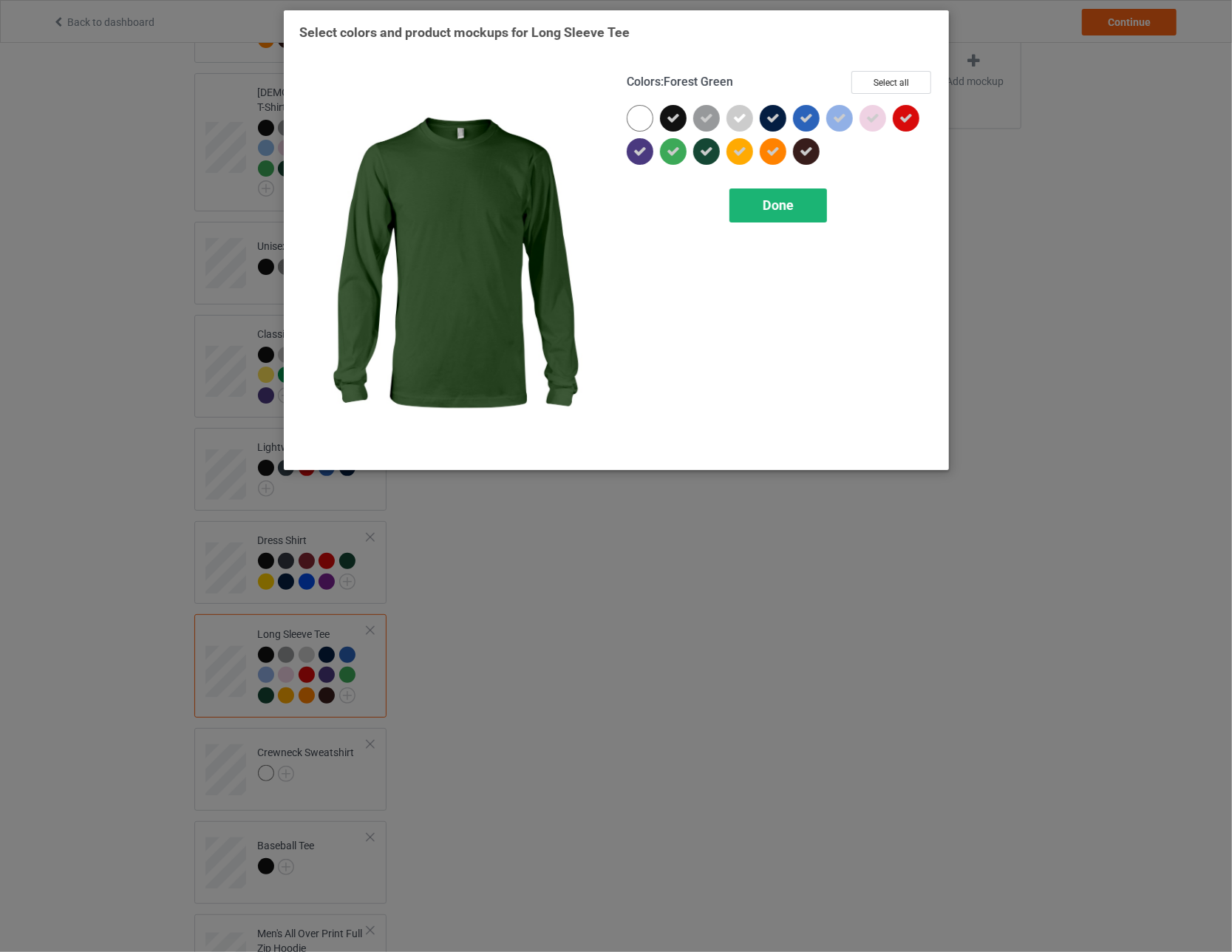
click at [540, 205] on span "Done" at bounding box center [778, 205] width 31 height 16
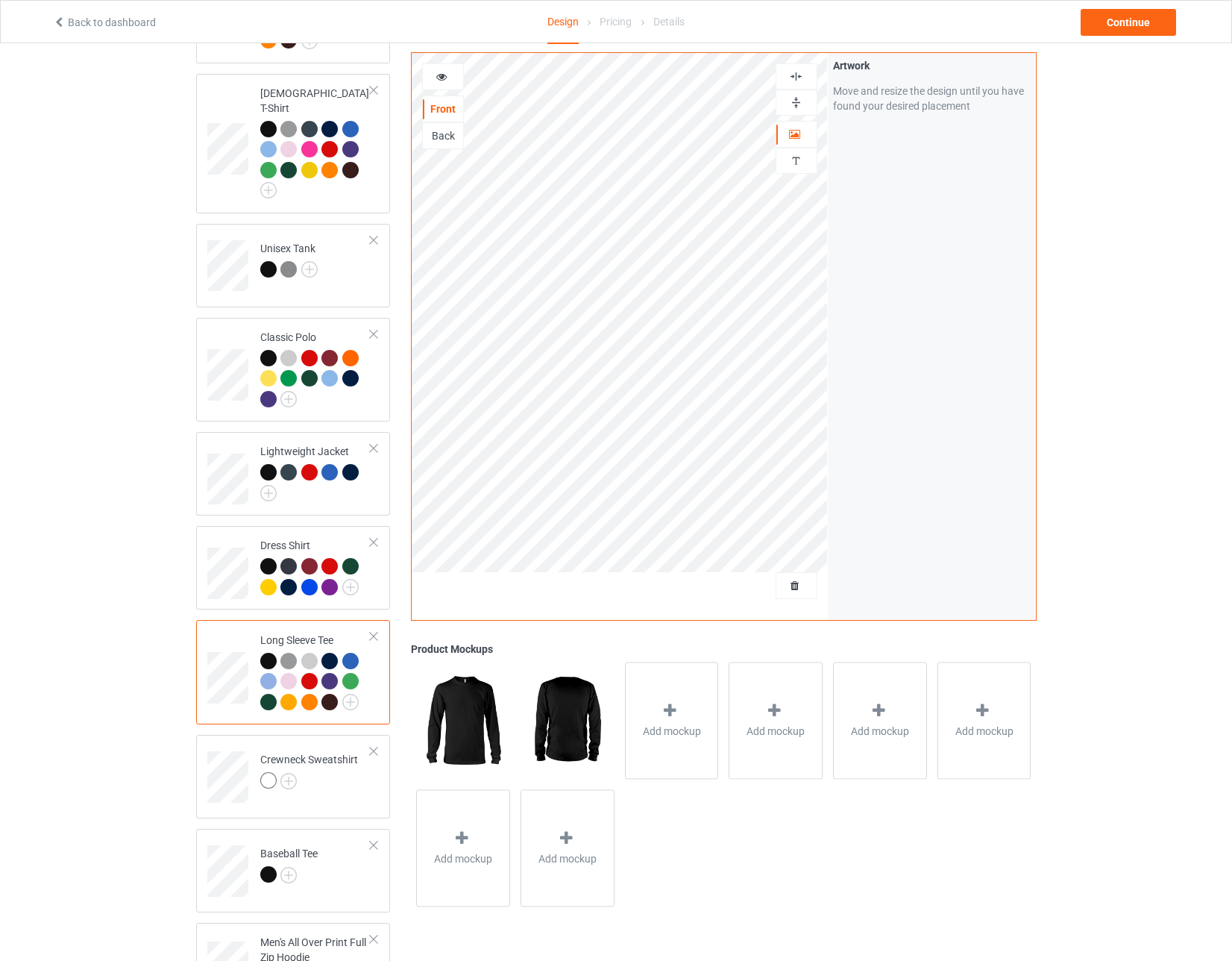
scroll to position [820, 0]
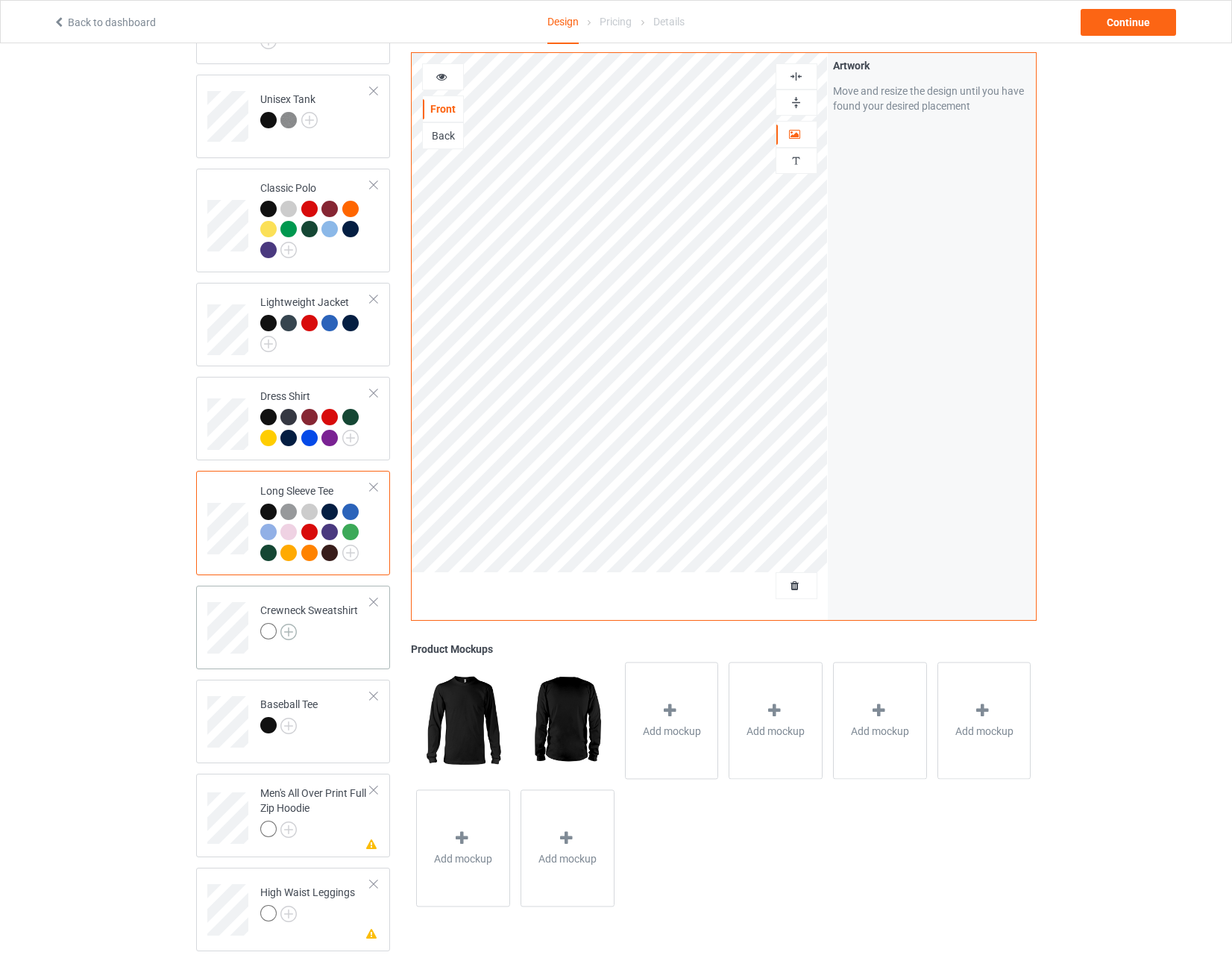
click at [288, 624] on img at bounding box center [289, 632] width 17 height 17
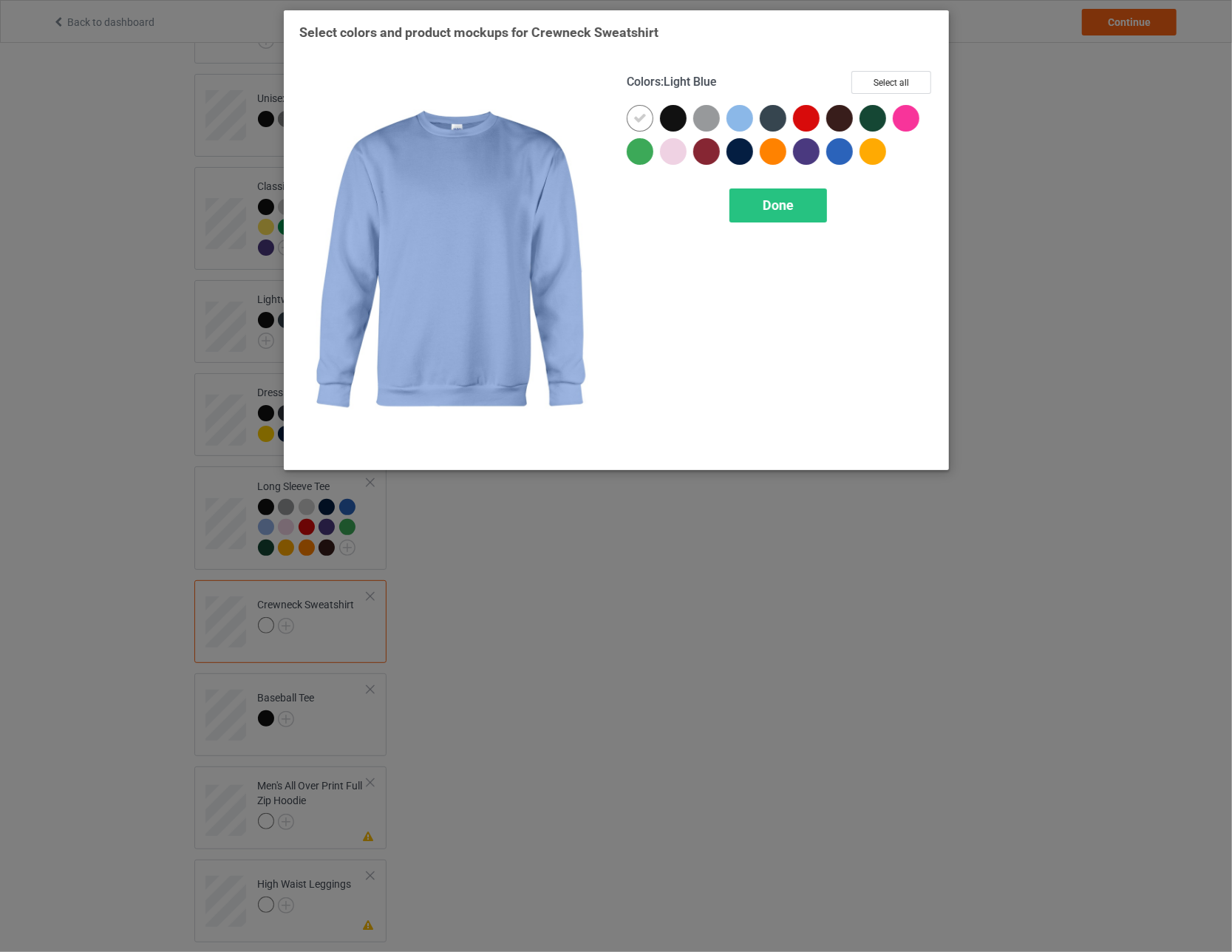
click at [540, 69] on div "Colors : Light Blue Select all Done" at bounding box center [779, 263] width 328 height 404
click at [540, 76] on button "Select all" at bounding box center [890, 82] width 80 height 23
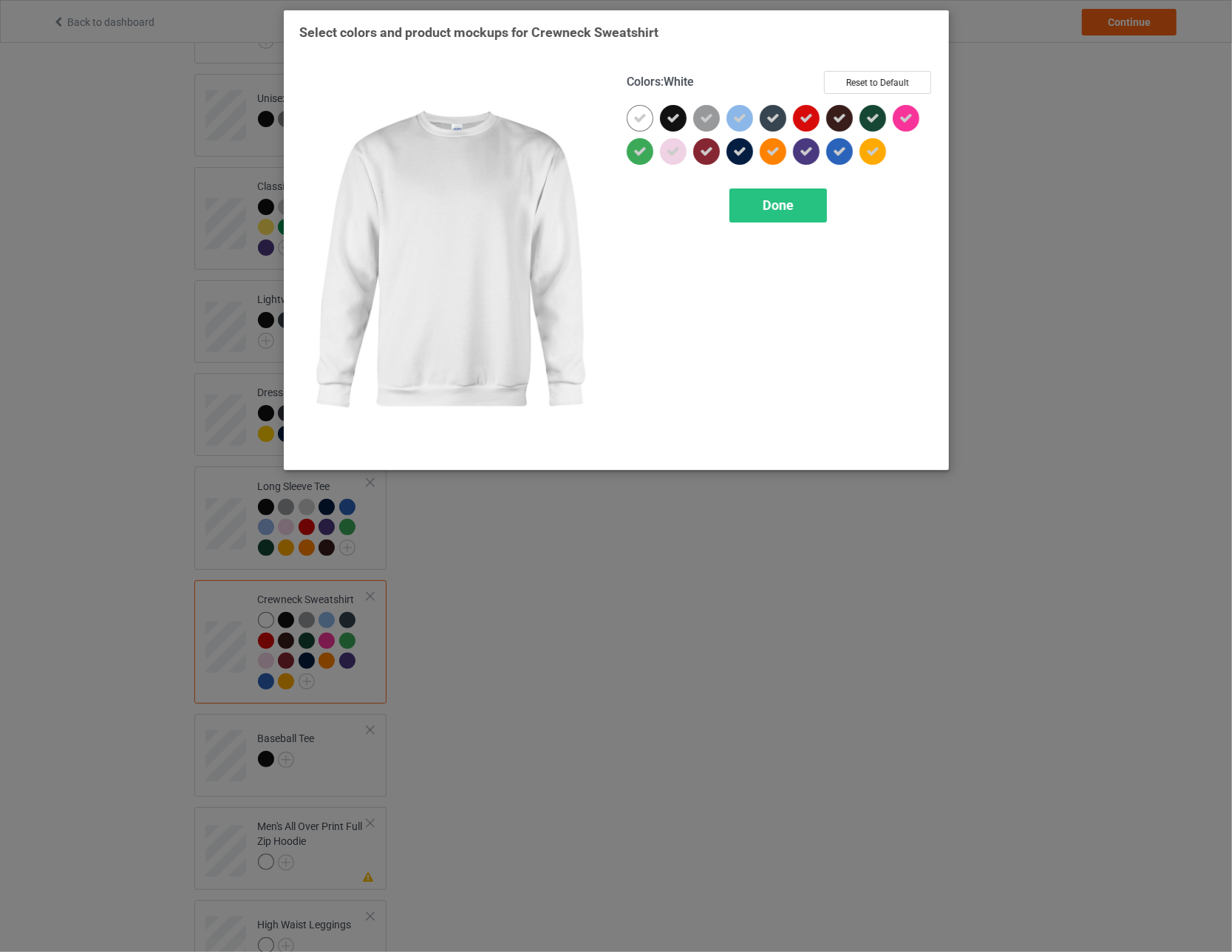
click at [540, 116] on icon at bounding box center [640, 118] width 13 height 13
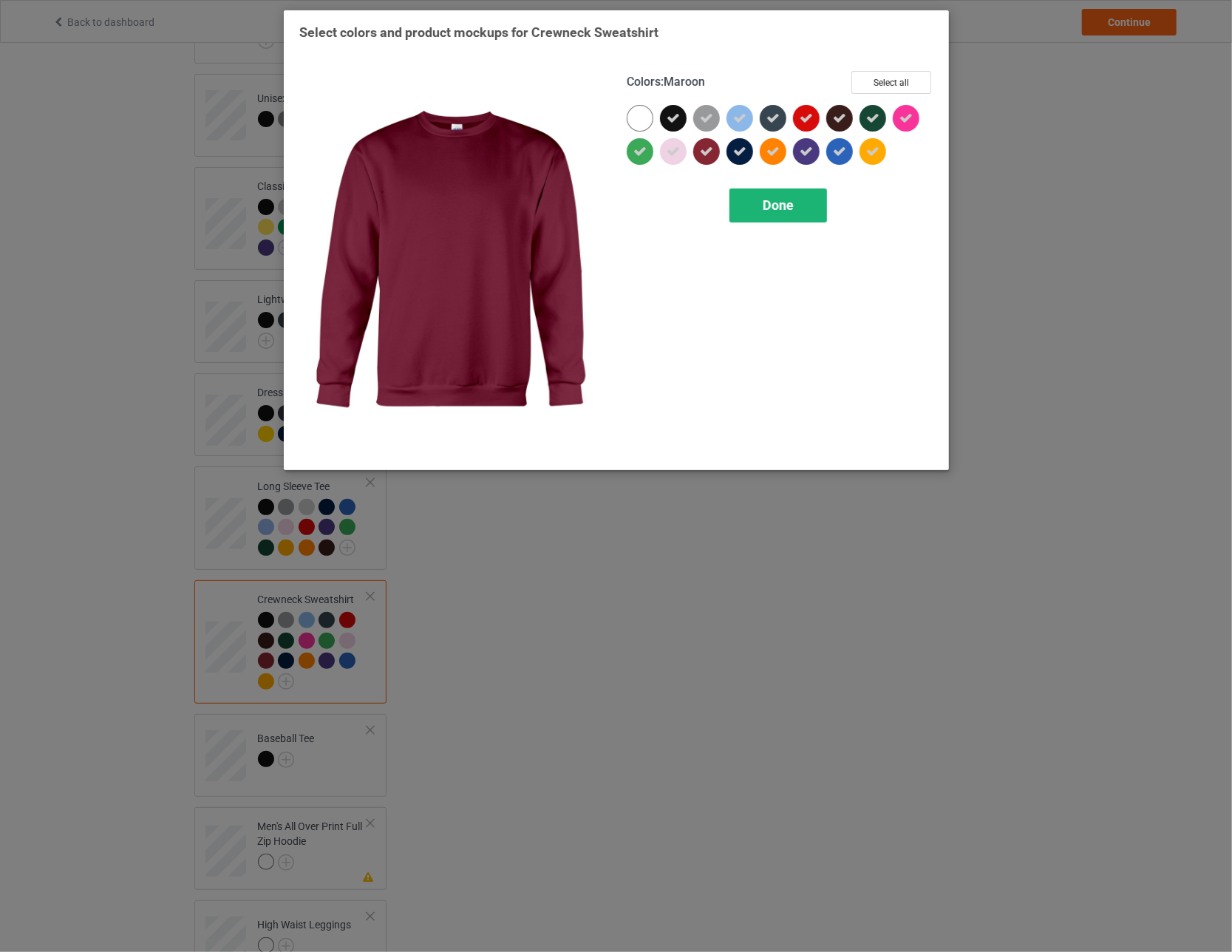
click at [540, 198] on div "Done" at bounding box center [778, 205] width 97 height 34
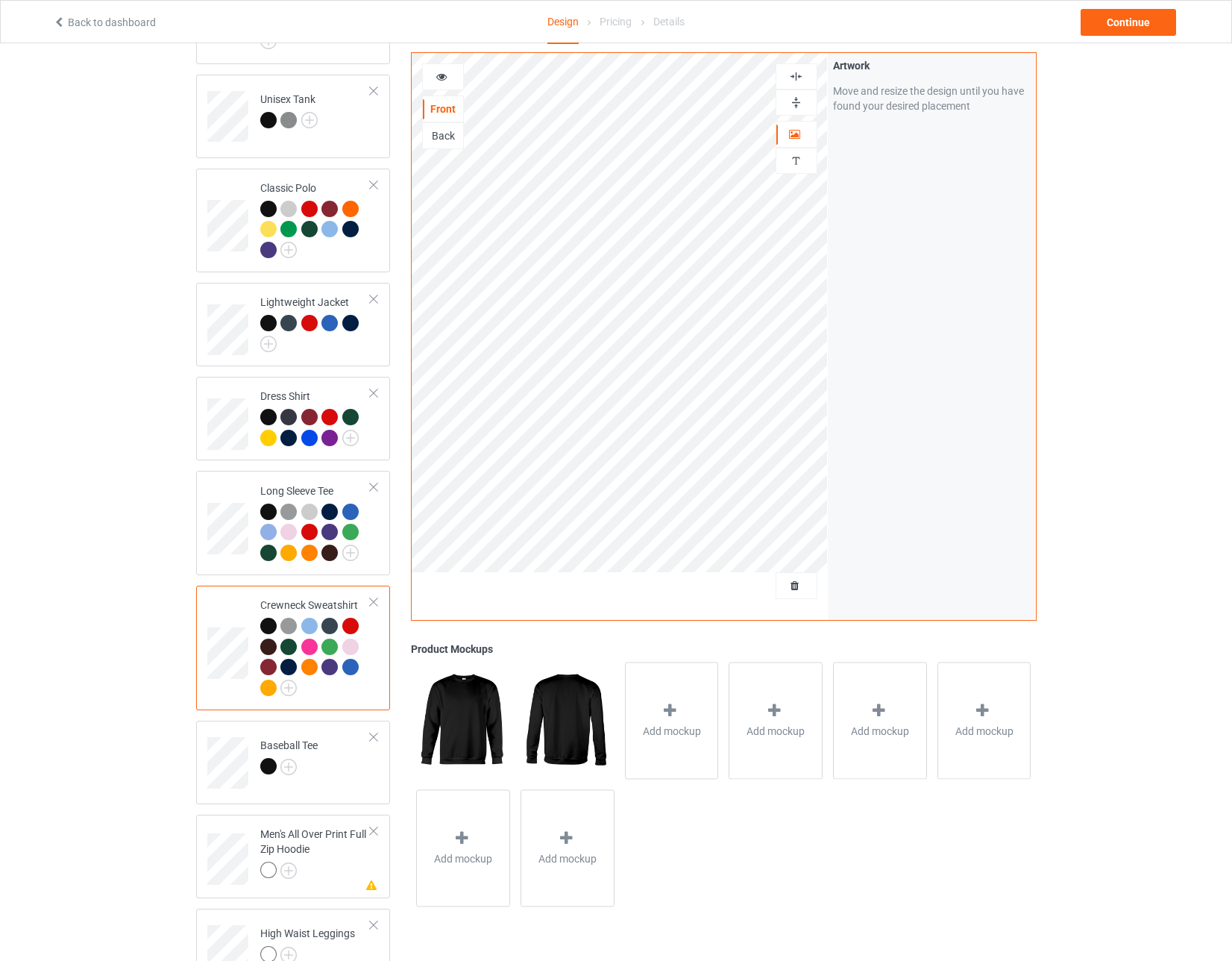
scroll to position [1044, 0]
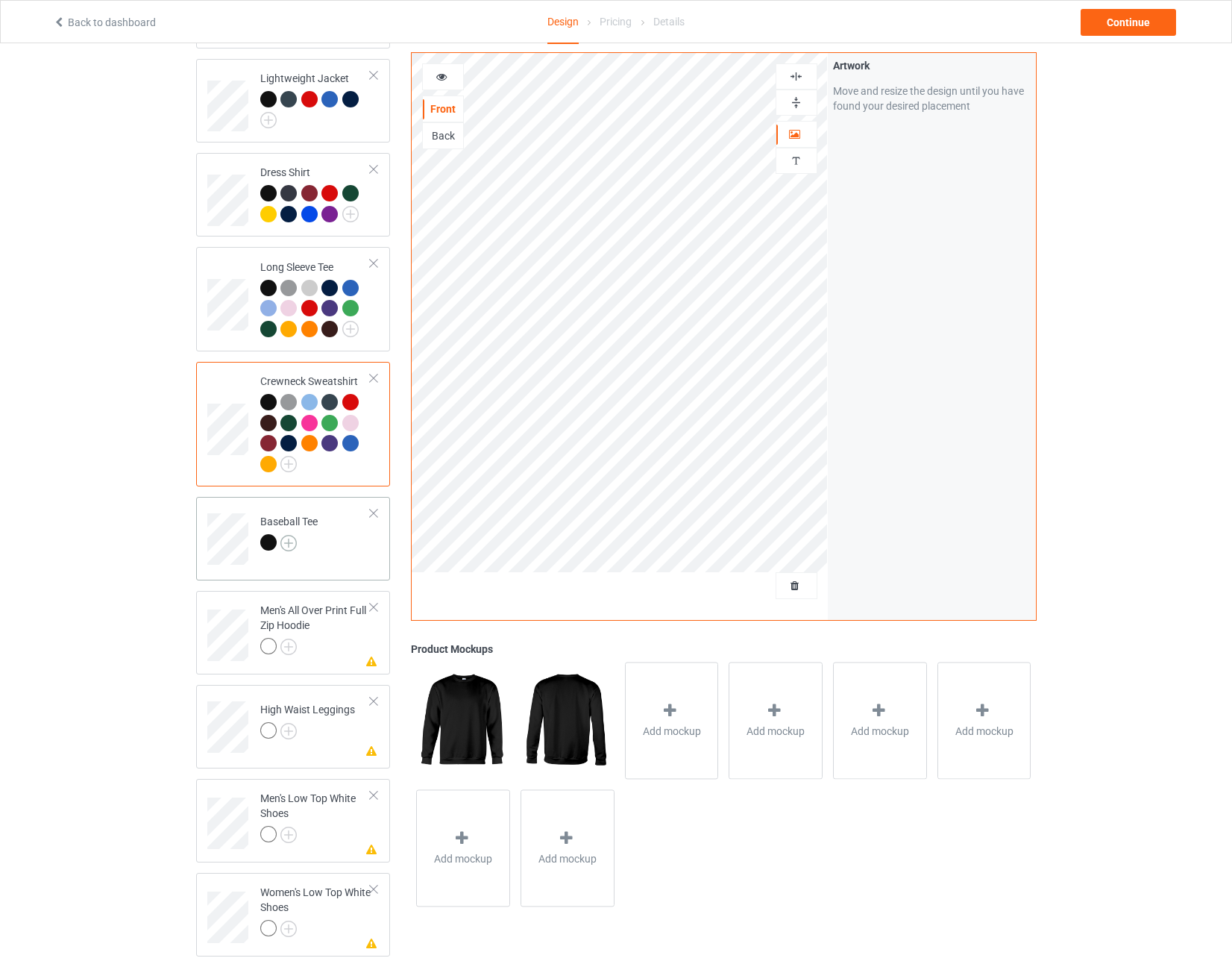
click at [292, 535] on img at bounding box center [289, 543] width 17 height 17
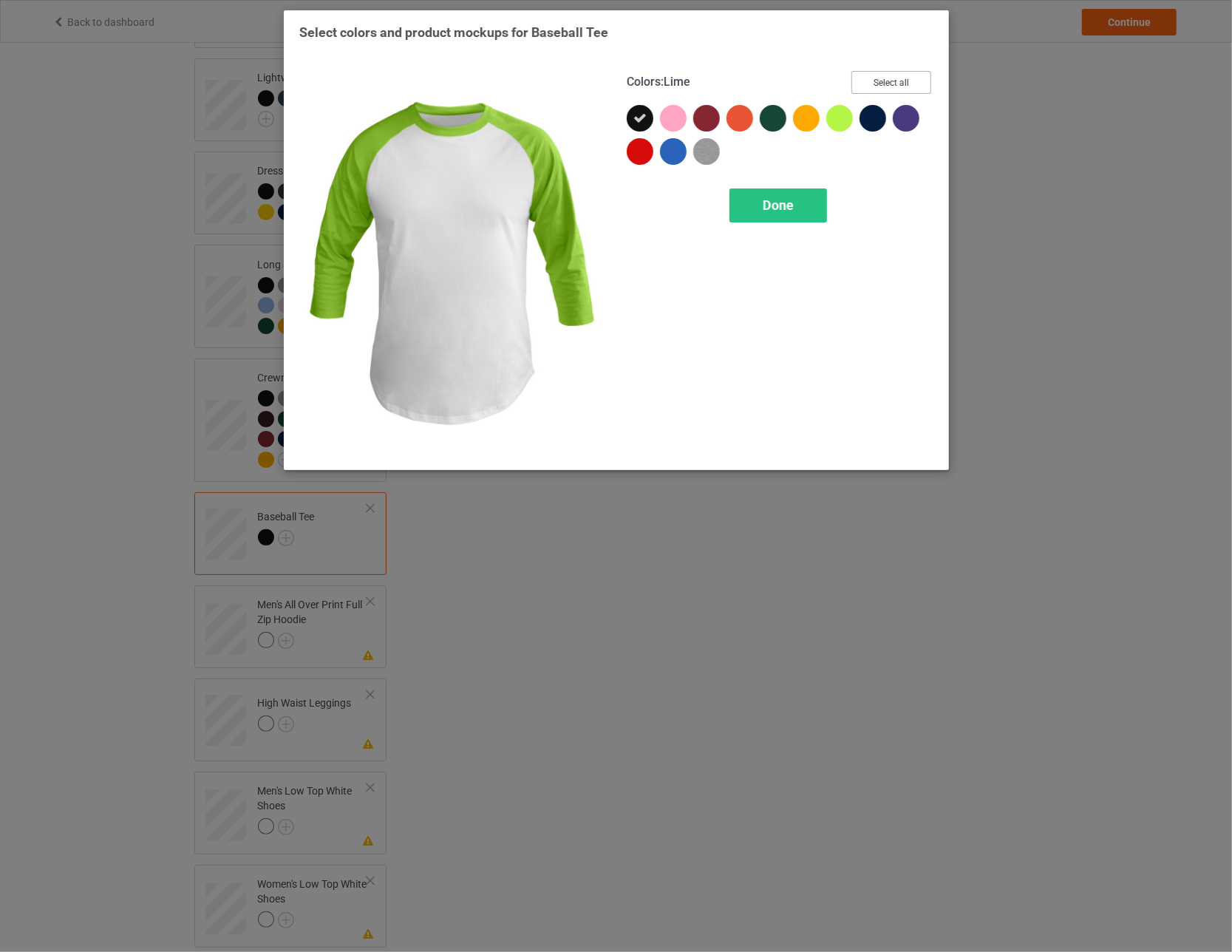
click at [540, 82] on button "Select all" at bounding box center [890, 82] width 80 height 23
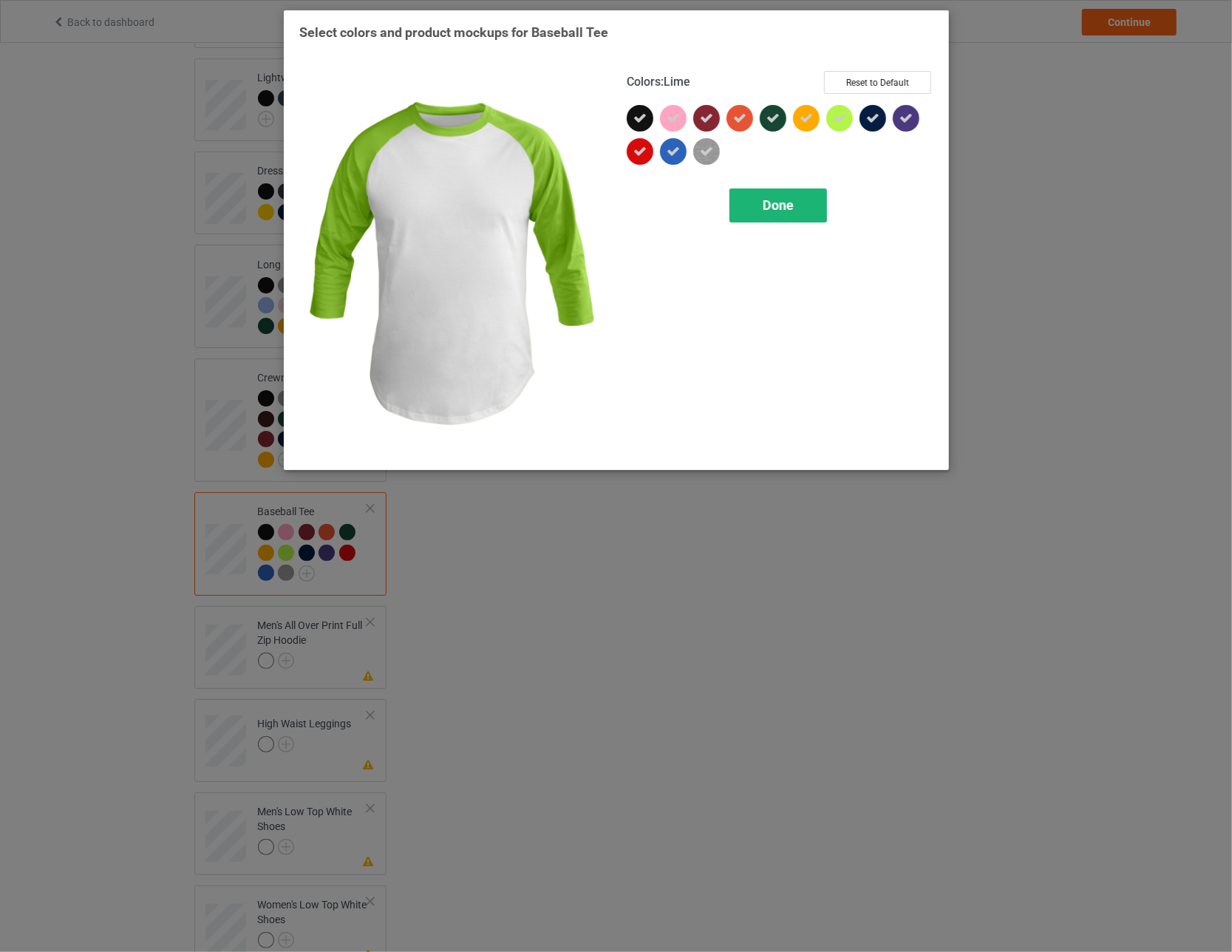
click at [540, 203] on span "Done" at bounding box center [778, 205] width 31 height 16
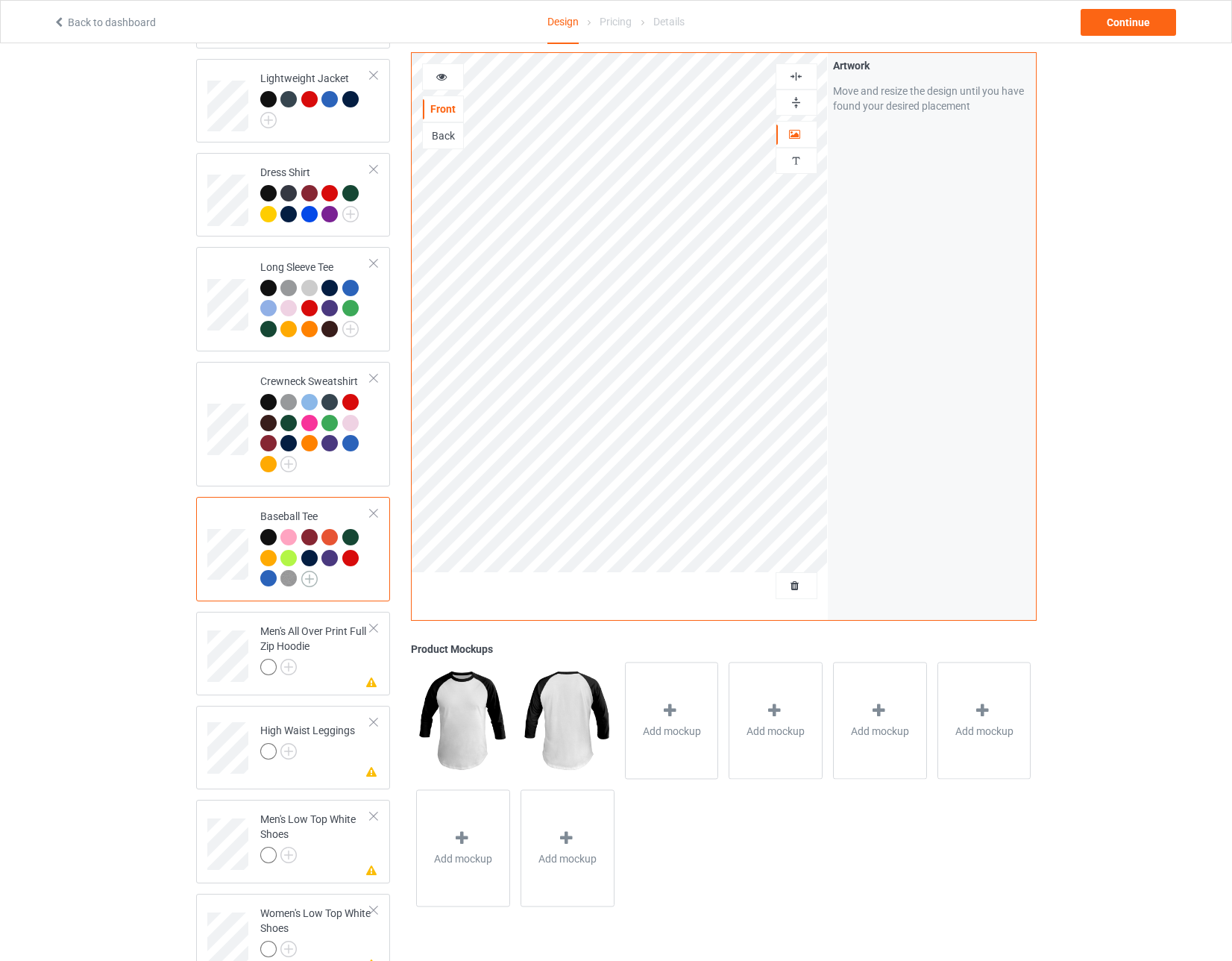
click at [309, 571] on img at bounding box center [309, 579] width 17 height 17
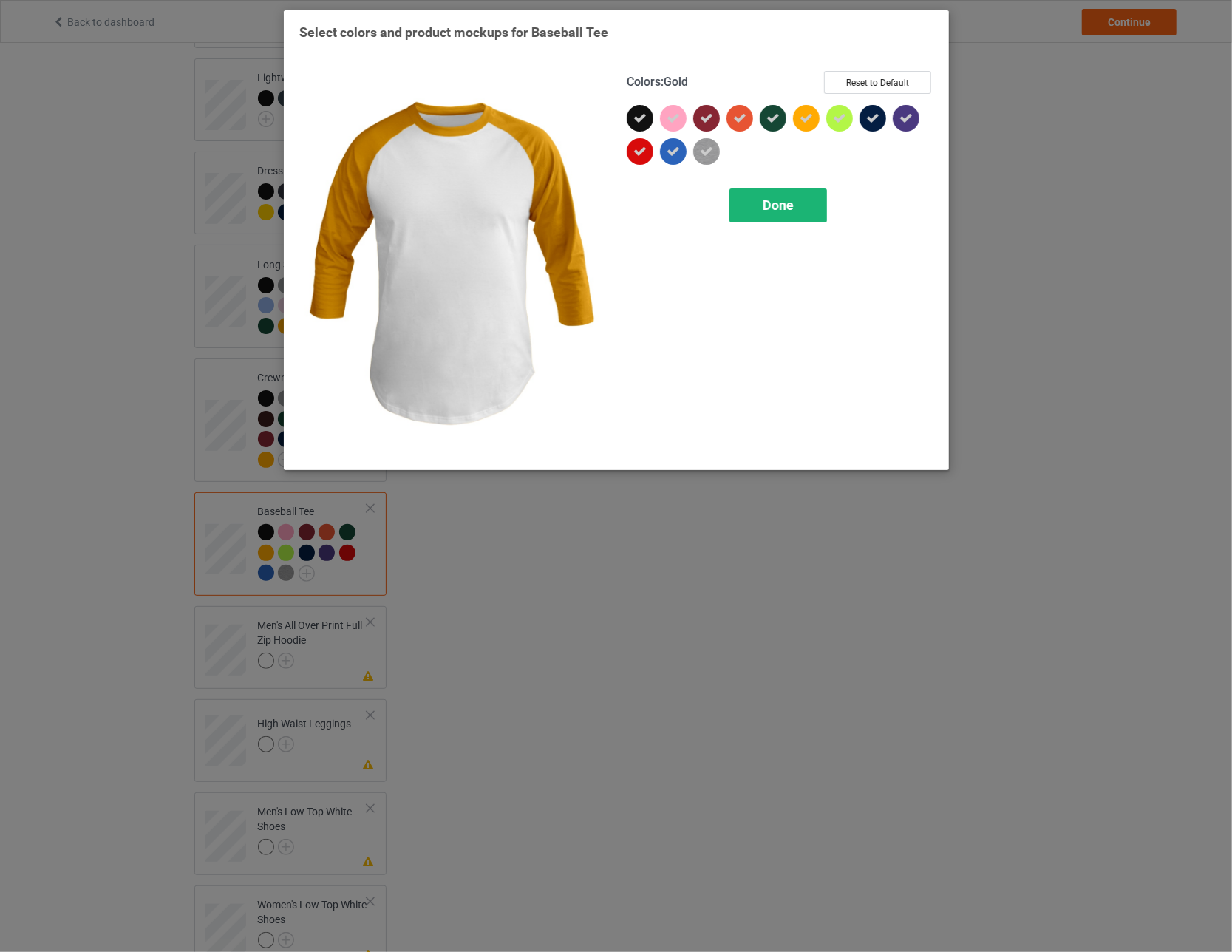
click at [540, 197] on span "Done" at bounding box center [778, 205] width 31 height 16
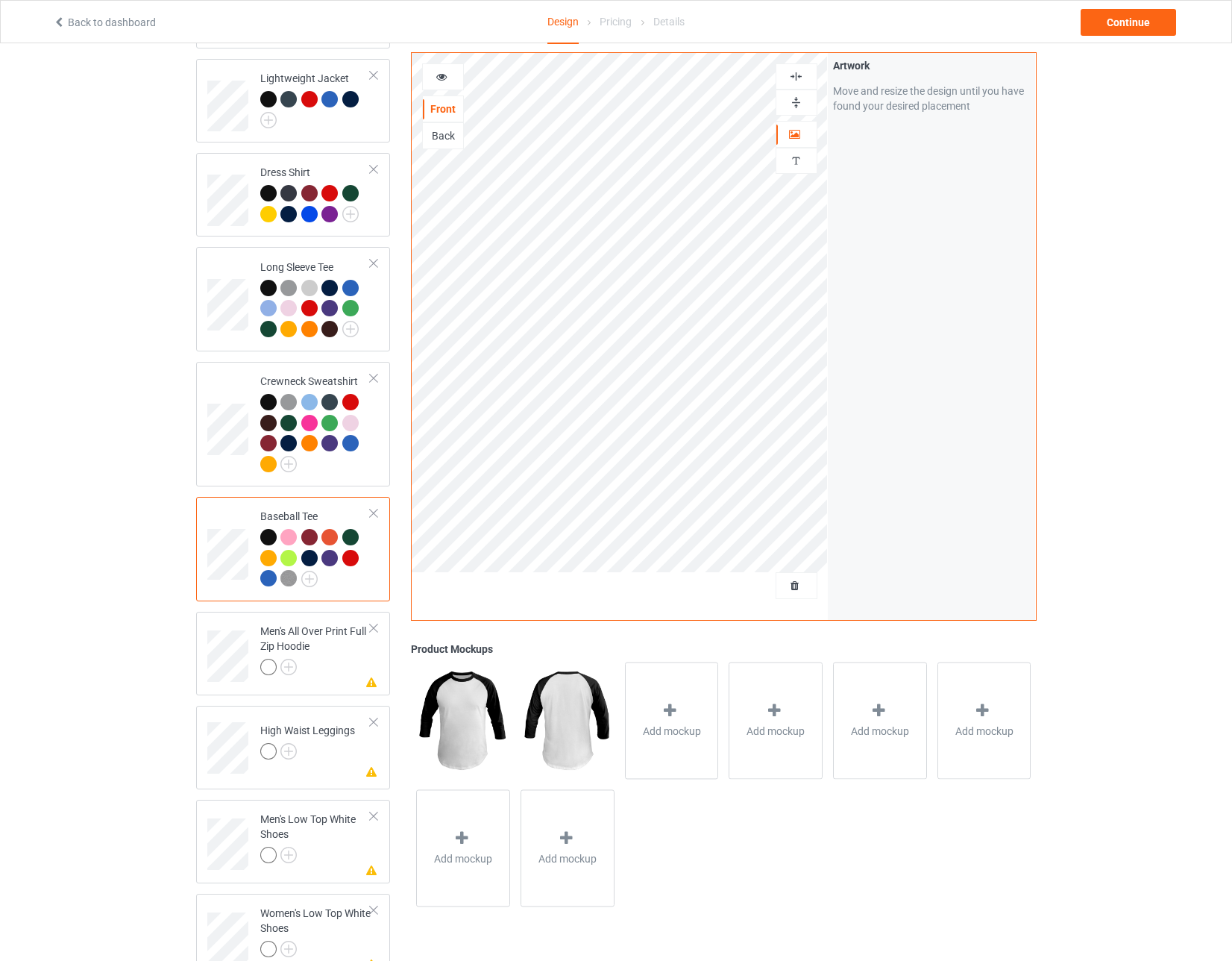
click at [374, 508] on div at bounding box center [373, 512] width 10 height 10
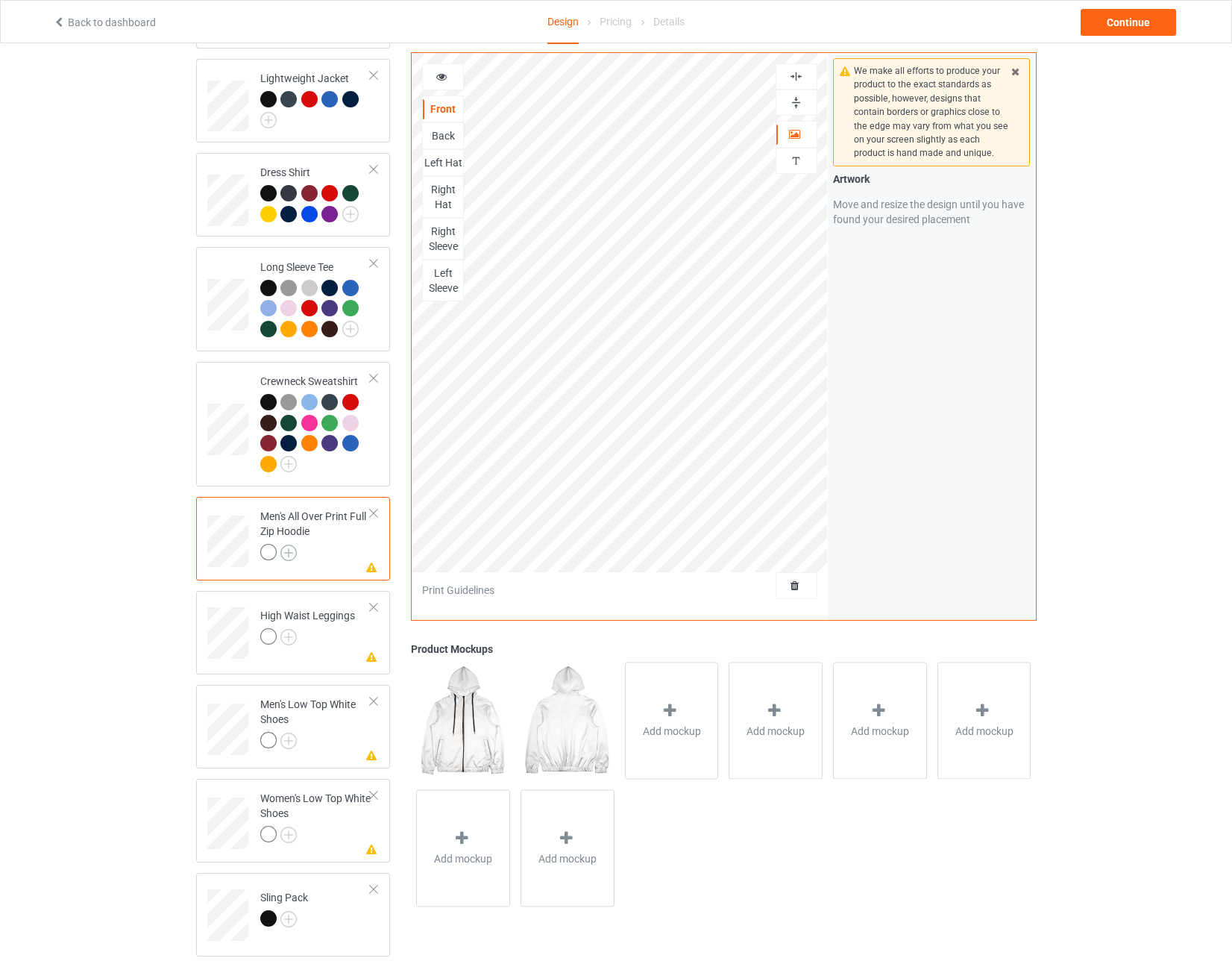
click at [288, 545] on img at bounding box center [289, 553] width 17 height 17
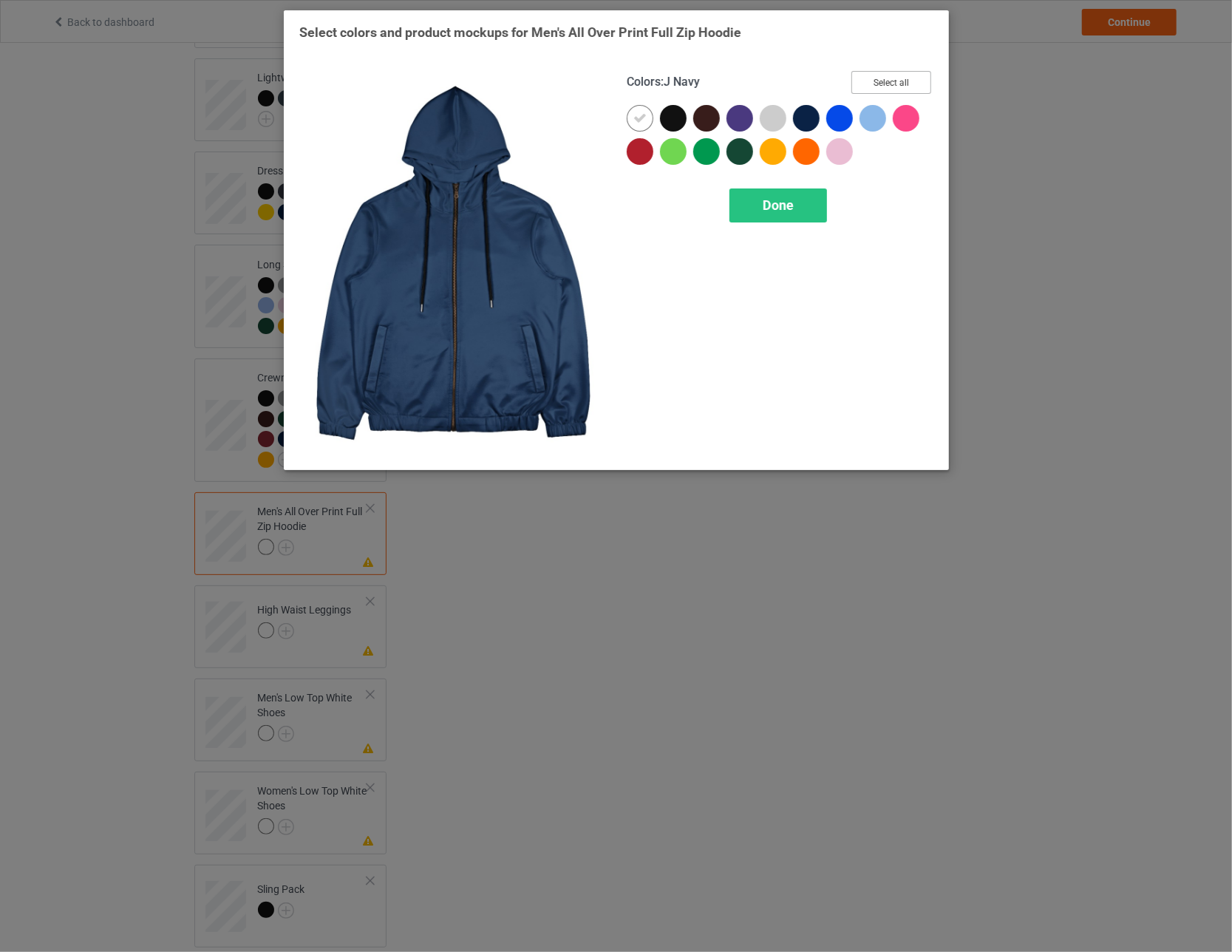
click at [540, 85] on button "Select all" at bounding box center [890, 82] width 80 height 23
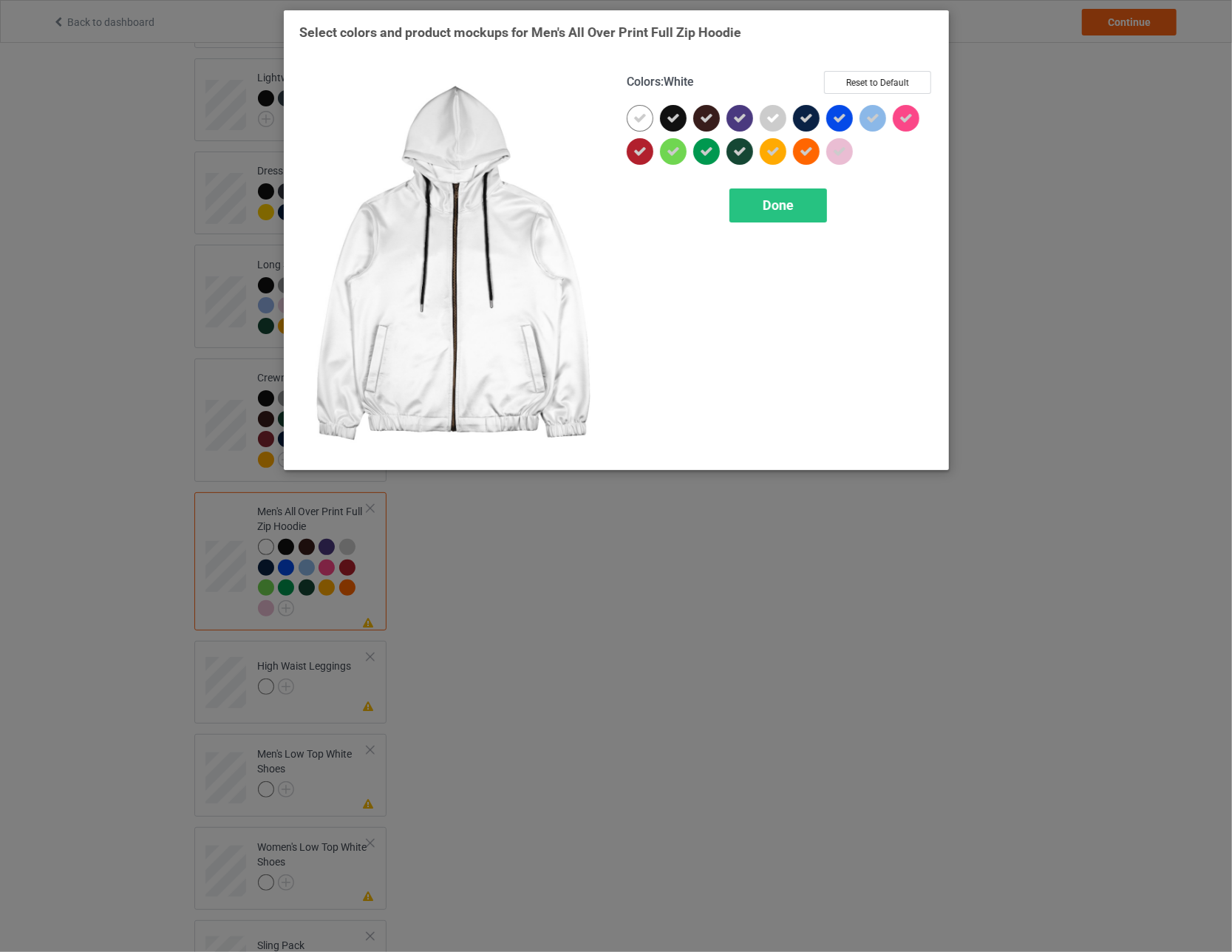
click at [540, 115] on icon at bounding box center [640, 118] width 13 height 13
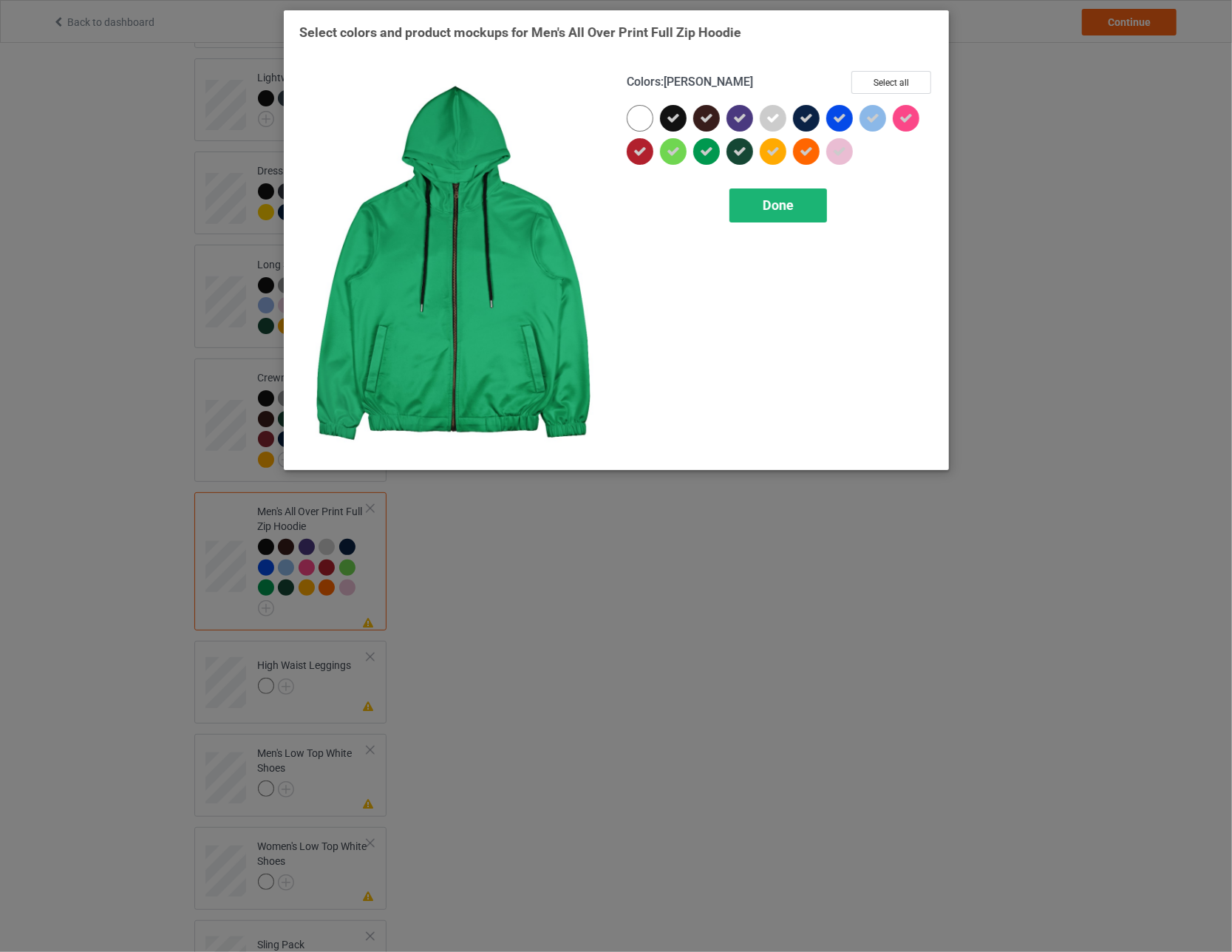
click at [540, 205] on span "Done" at bounding box center [778, 205] width 31 height 16
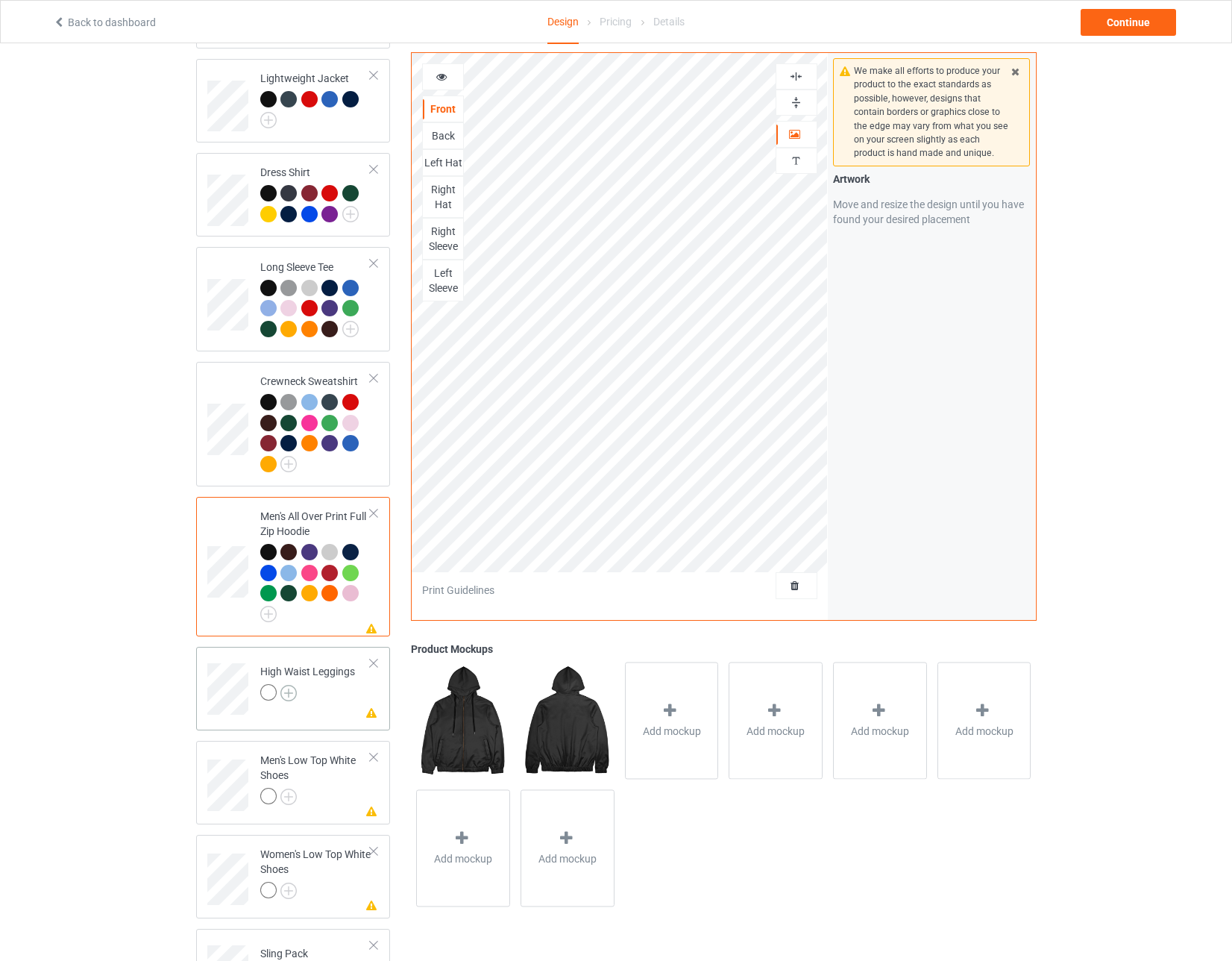
click at [290, 685] on img at bounding box center [289, 693] width 17 height 17
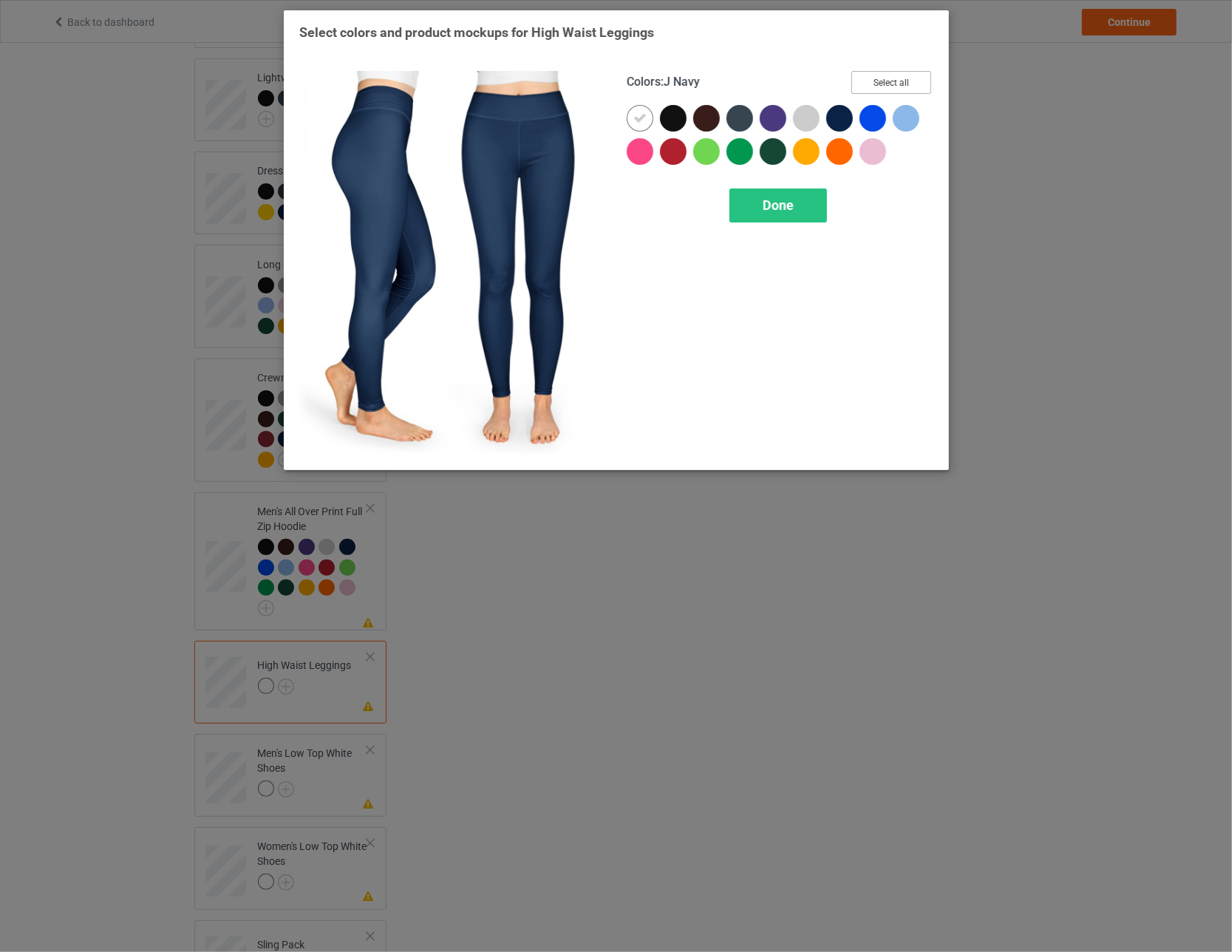
click at [540, 82] on button "Select all" at bounding box center [890, 82] width 80 height 23
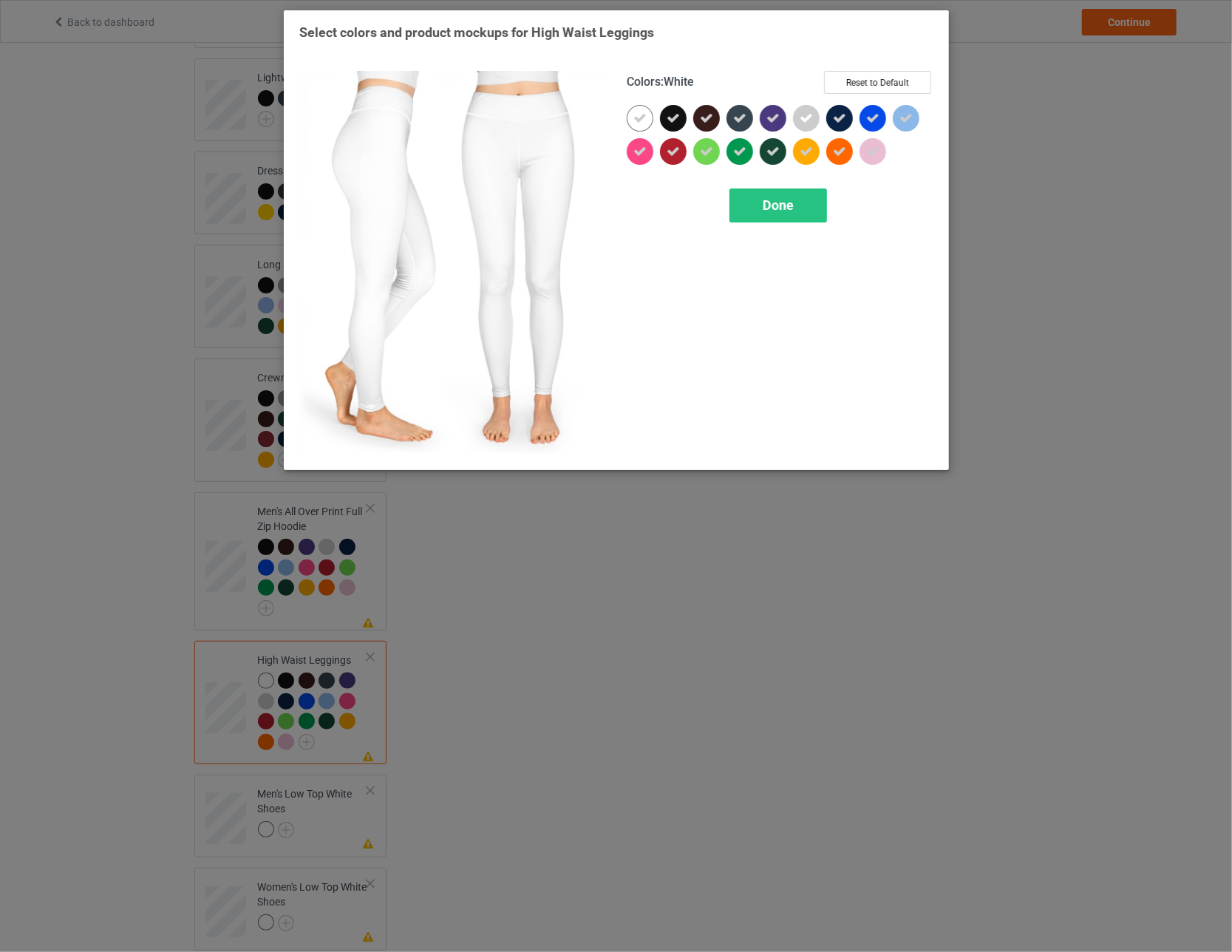
click at [540, 116] on icon at bounding box center [640, 118] width 13 height 13
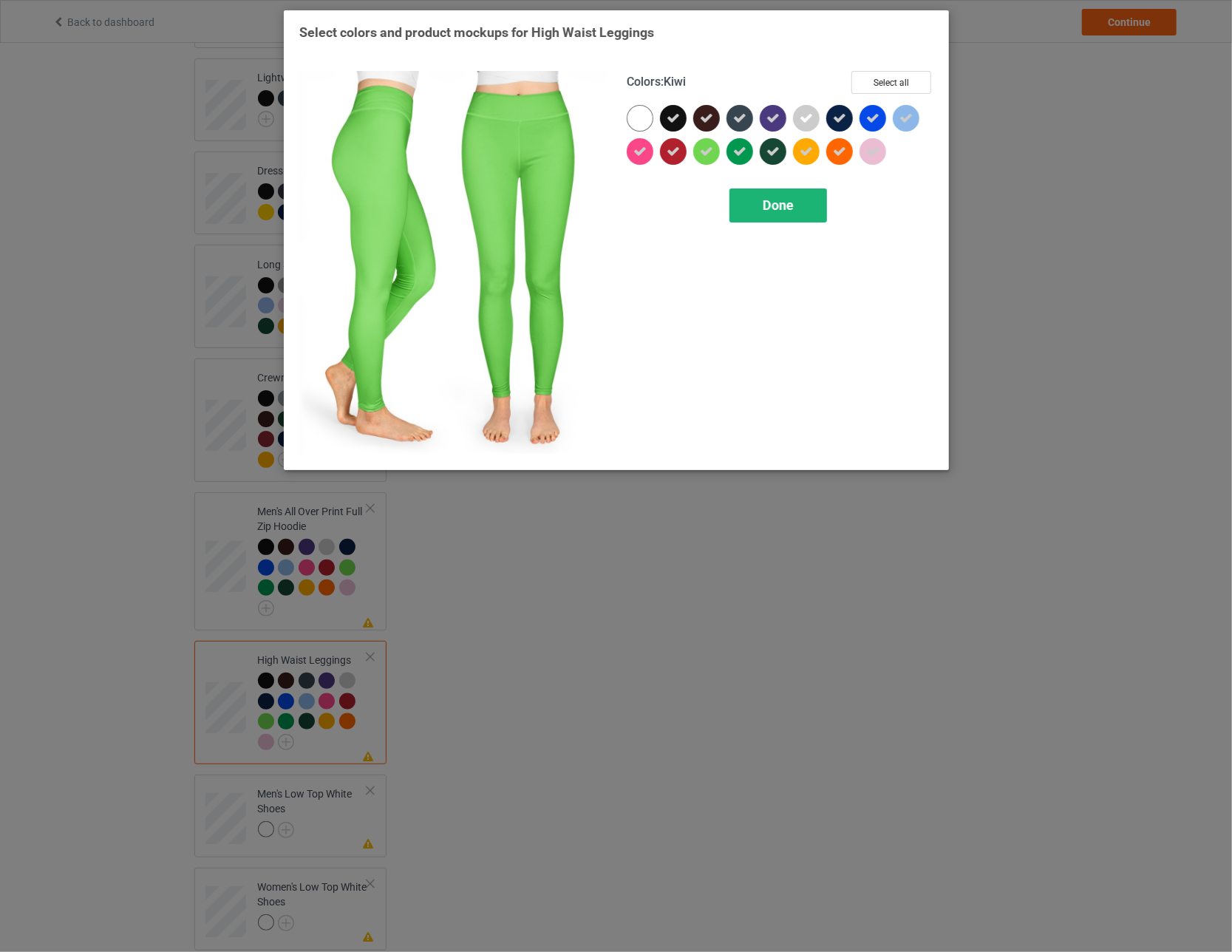
click at [540, 200] on span "Done" at bounding box center [778, 205] width 31 height 16
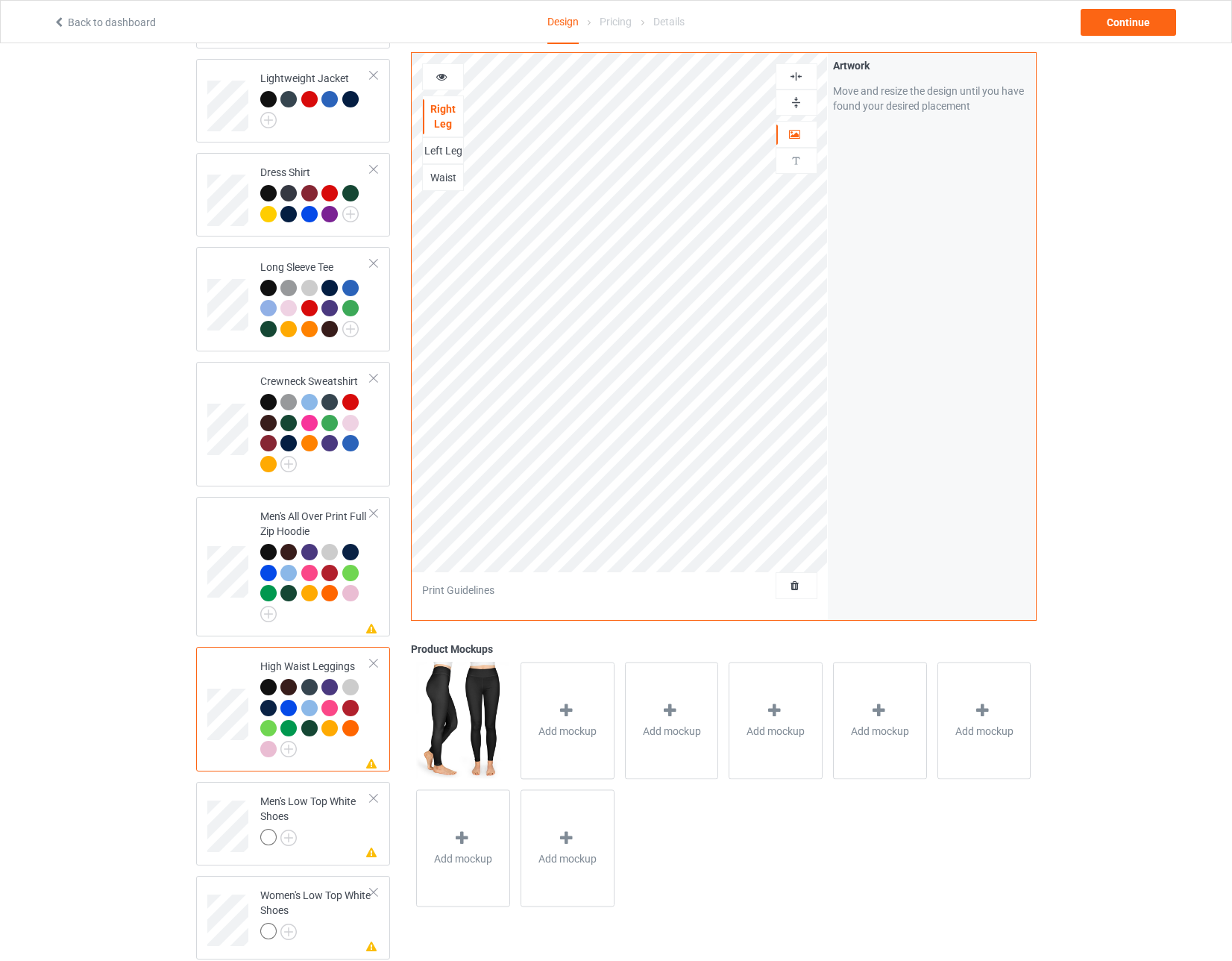
click at [449, 144] on div "Left Leg" at bounding box center [442, 151] width 40 height 15
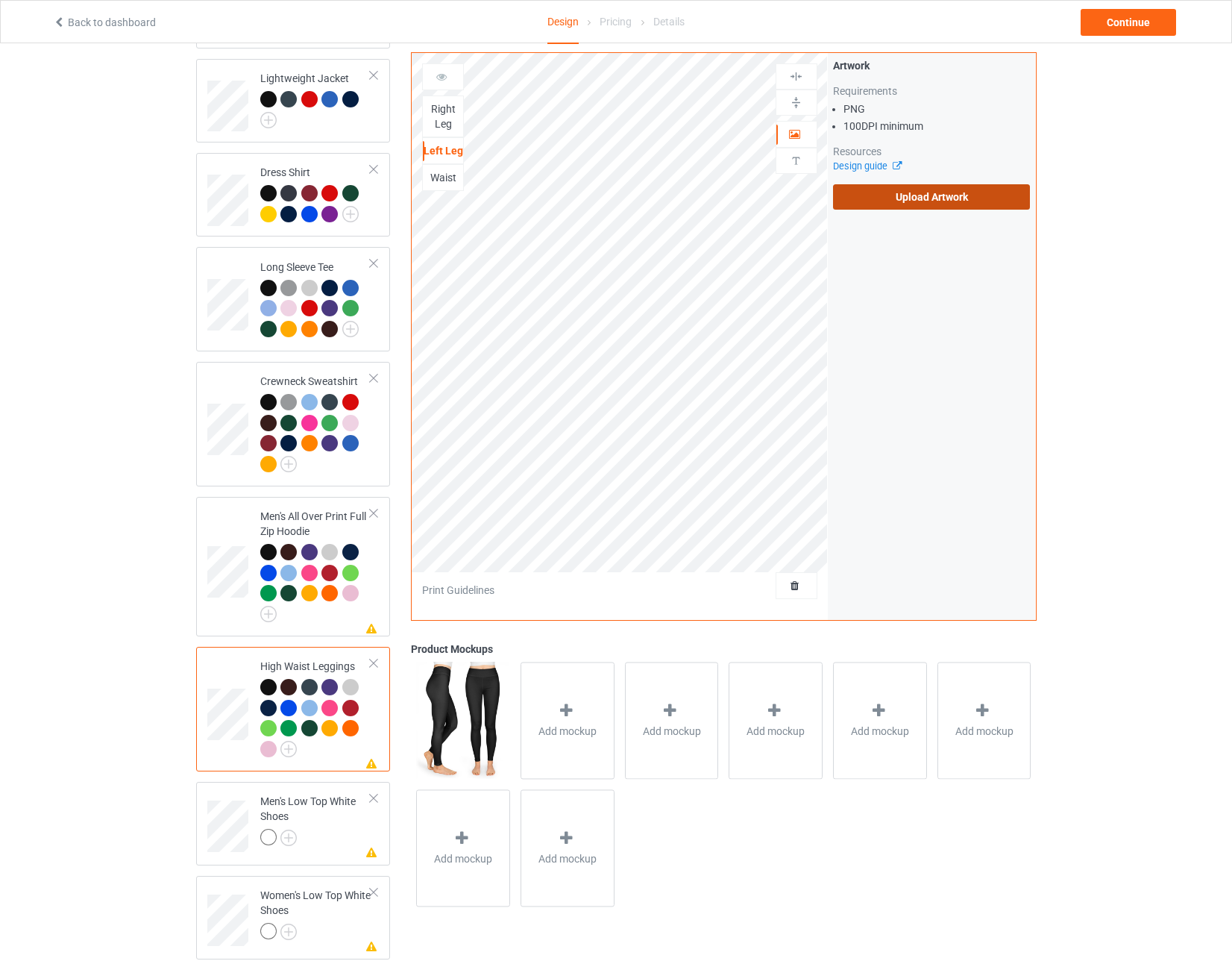
click at [545, 193] on label "Upload Artwork" at bounding box center [931, 196] width 197 height 25
click at [0, 0] on input "Upload Artwork" at bounding box center [0, 0] width 0 height 0
click at [276, 509] on div "Men's All Over Print Full Zip Hoodie" at bounding box center [316, 563] width 111 height 108
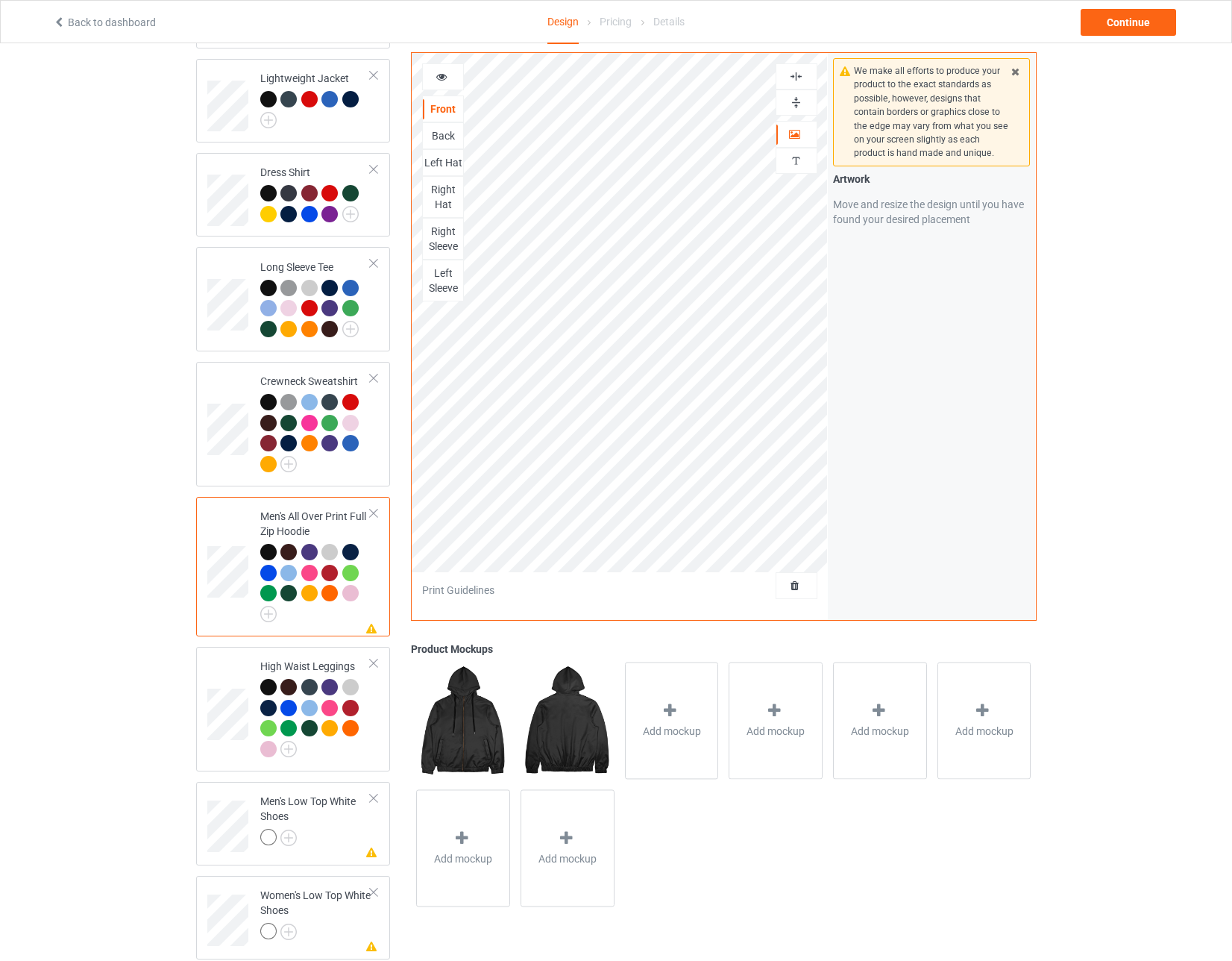
click at [439, 135] on div "Back" at bounding box center [442, 135] width 40 height 15
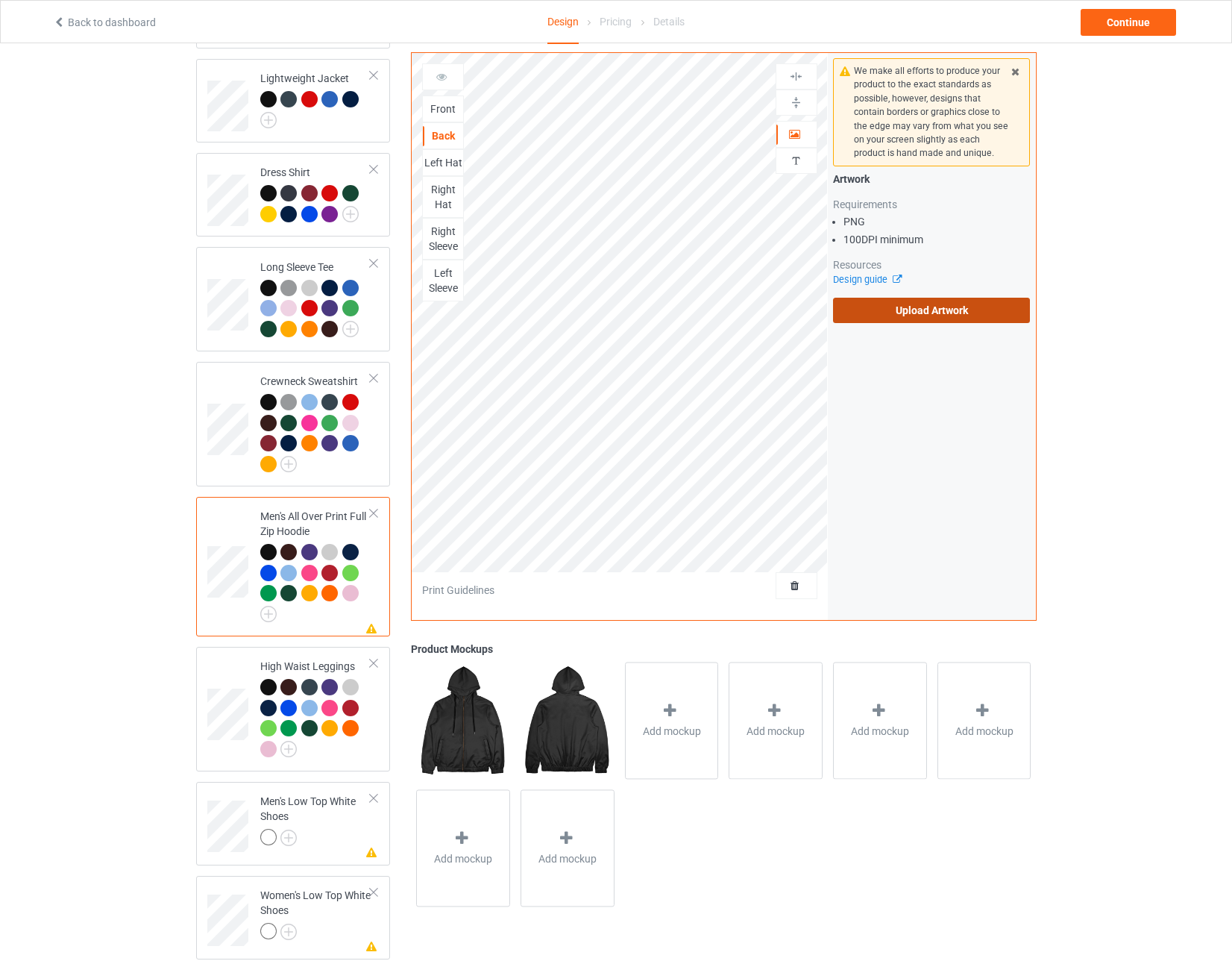
click at [545, 305] on label "Upload Artwork" at bounding box center [931, 310] width 197 height 25
click at [0, 0] on input "Upload Artwork" at bounding box center [0, 0] width 0 height 0
click at [441, 166] on div "Left Hat" at bounding box center [442, 162] width 40 height 15
click at [545, 310] on label "Upload Artwork" at bounding box center [931, 310] width 197 height 25
click at [0, 0] on input "Upload Artwork" at bounding box center [0, 0] width 0 height 0
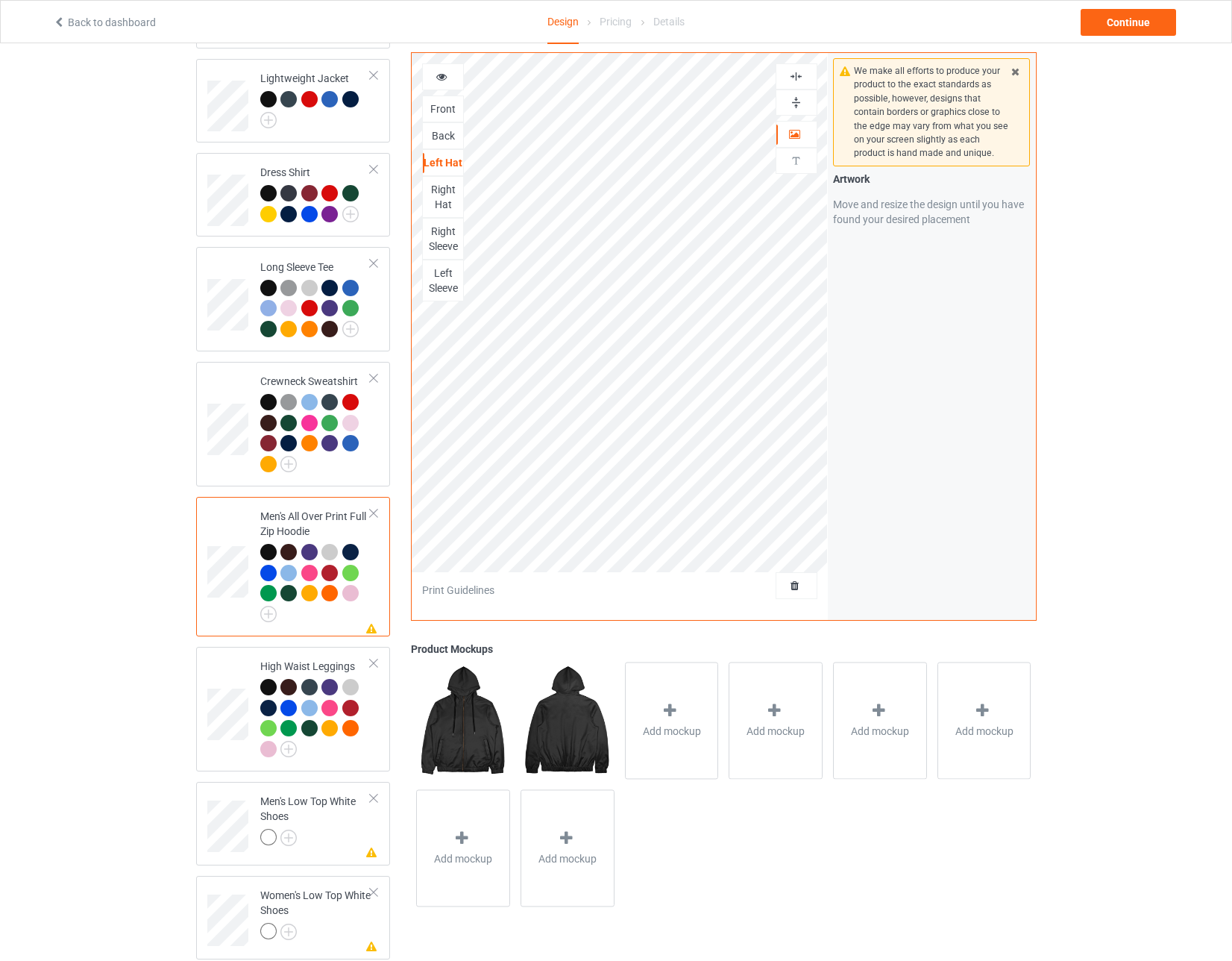
click at [440, 133] on div "Back" at bounding box center [442, 135] width 40 height 15
click at [441, 110] on div "Front" at bounding box center [442, 108] width 40 height 15
click at [446, 194] on div "Right Hat" at bounding box center [442, 196] width 40 height 30
click at [438, 228] on div "Right Sleeve" at bounding box center [442, 238] width 40 height 30
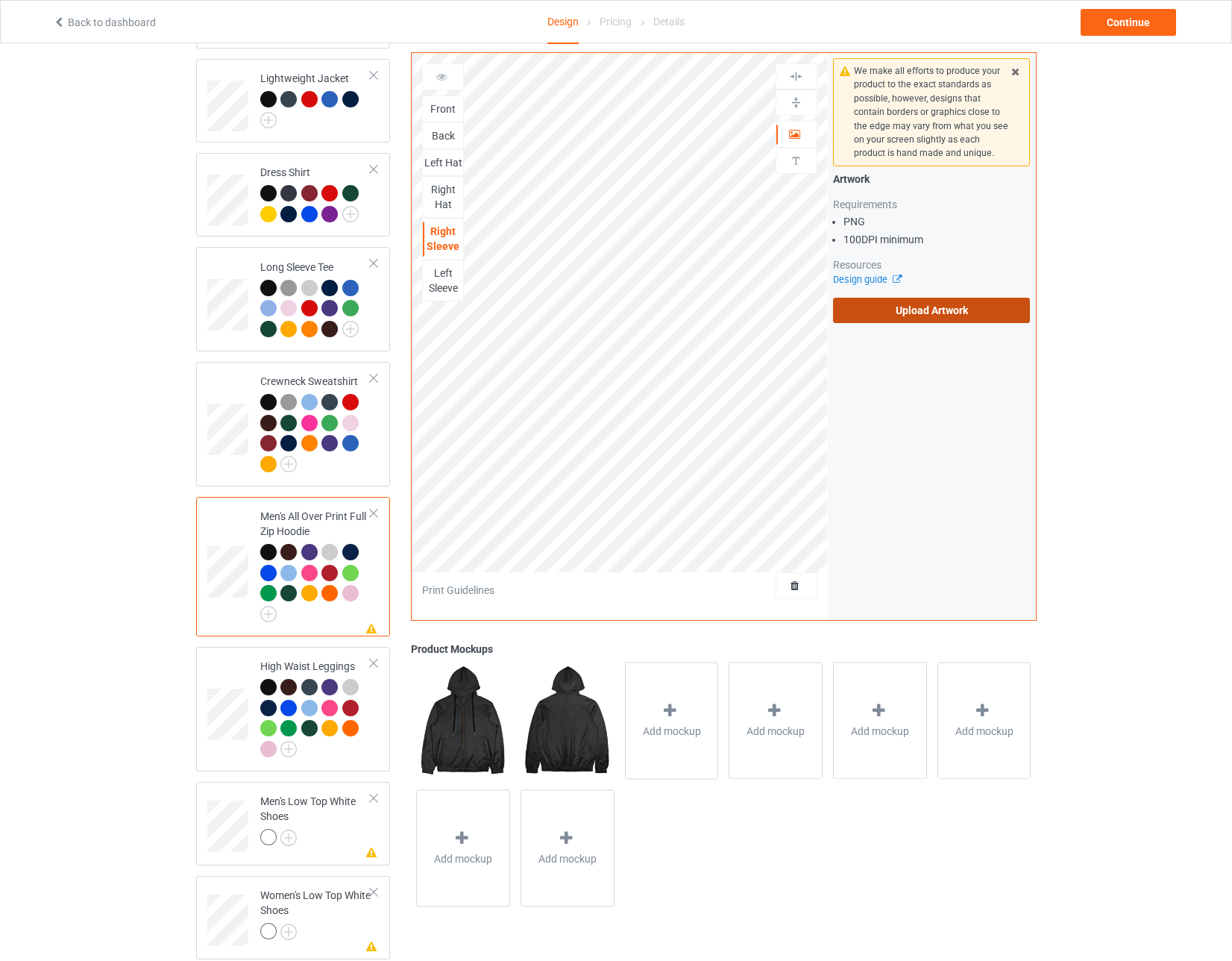
click at [545, 310] on label "Upload Artwork" at bounding box center [931, 310] width 197 height 25
click at [0, 0] on input "Upload Artwork" at bounding box center [0, 0] width 0 height 0
click at [445, 280] on div "Left Sleeve" at bounding box center [442, 281] width 40 height 30
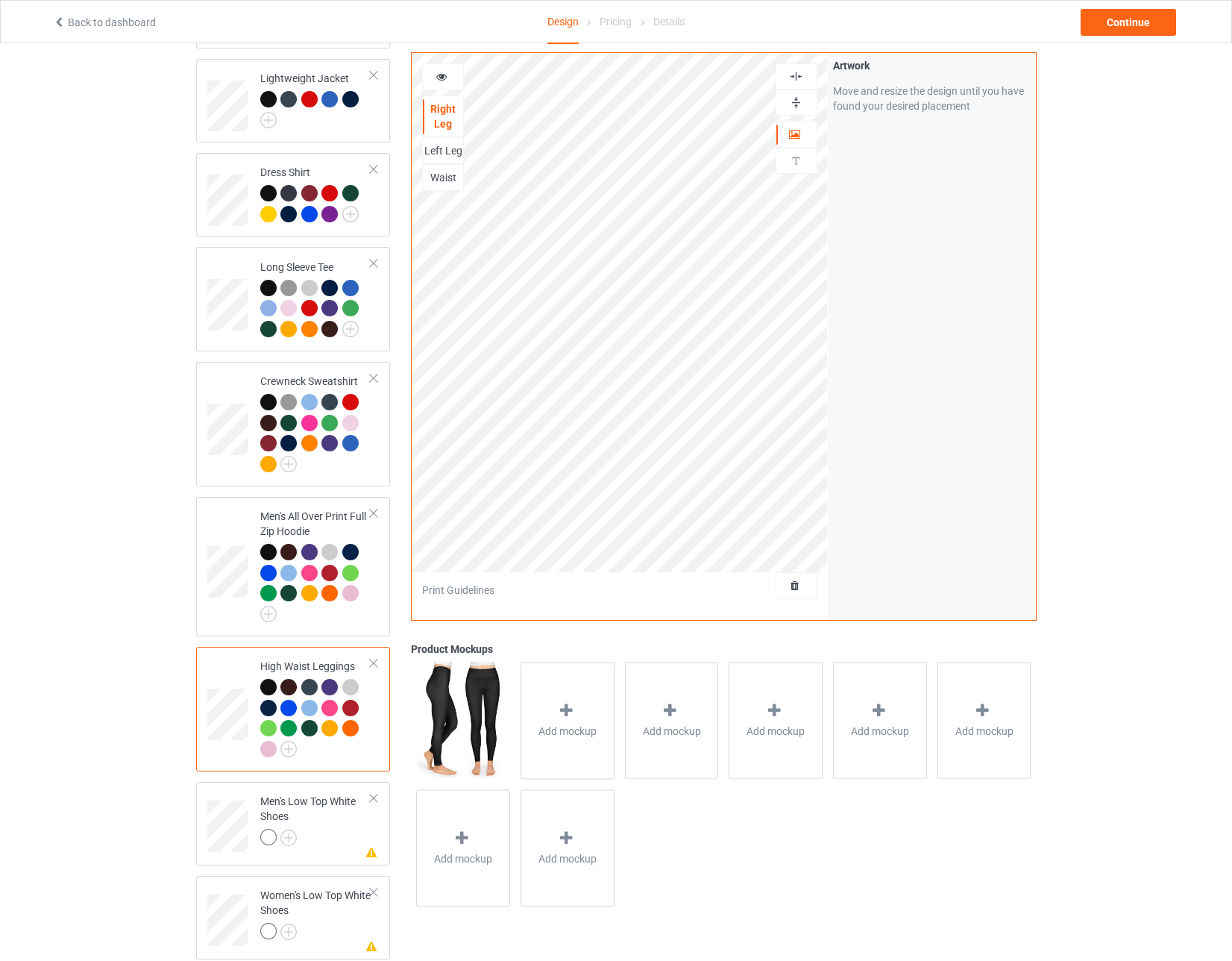
click at [453, 154] on div "Left Leg" at bounding box center [442, 151] width 40 height 15
click at [434, 174] on div "Waist" at bounding box center [442, 177] width 40 height 15
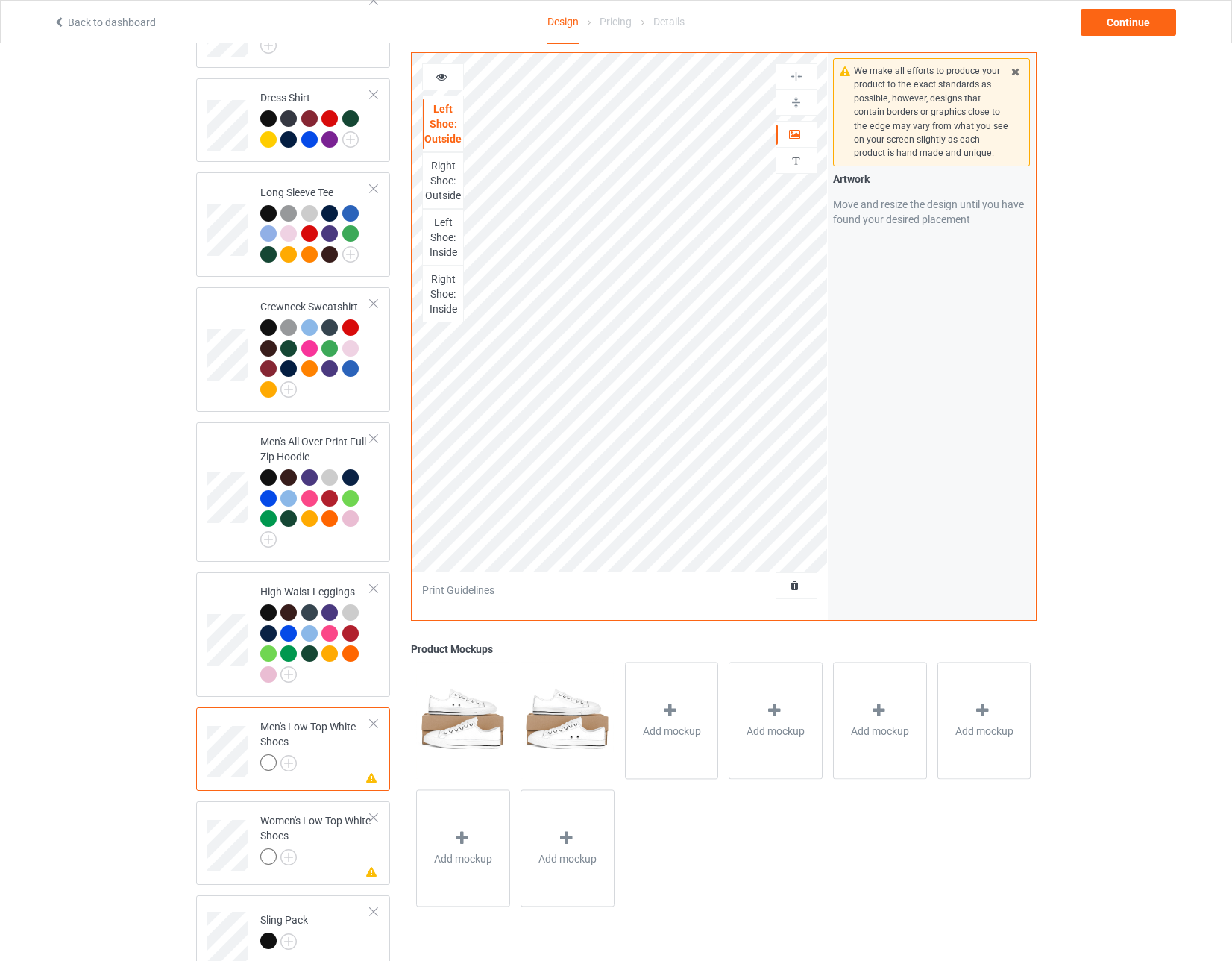
click at [447, 168] on div "Right Shoe: Outside" at bounding box center [442, 181] width 40 height 44
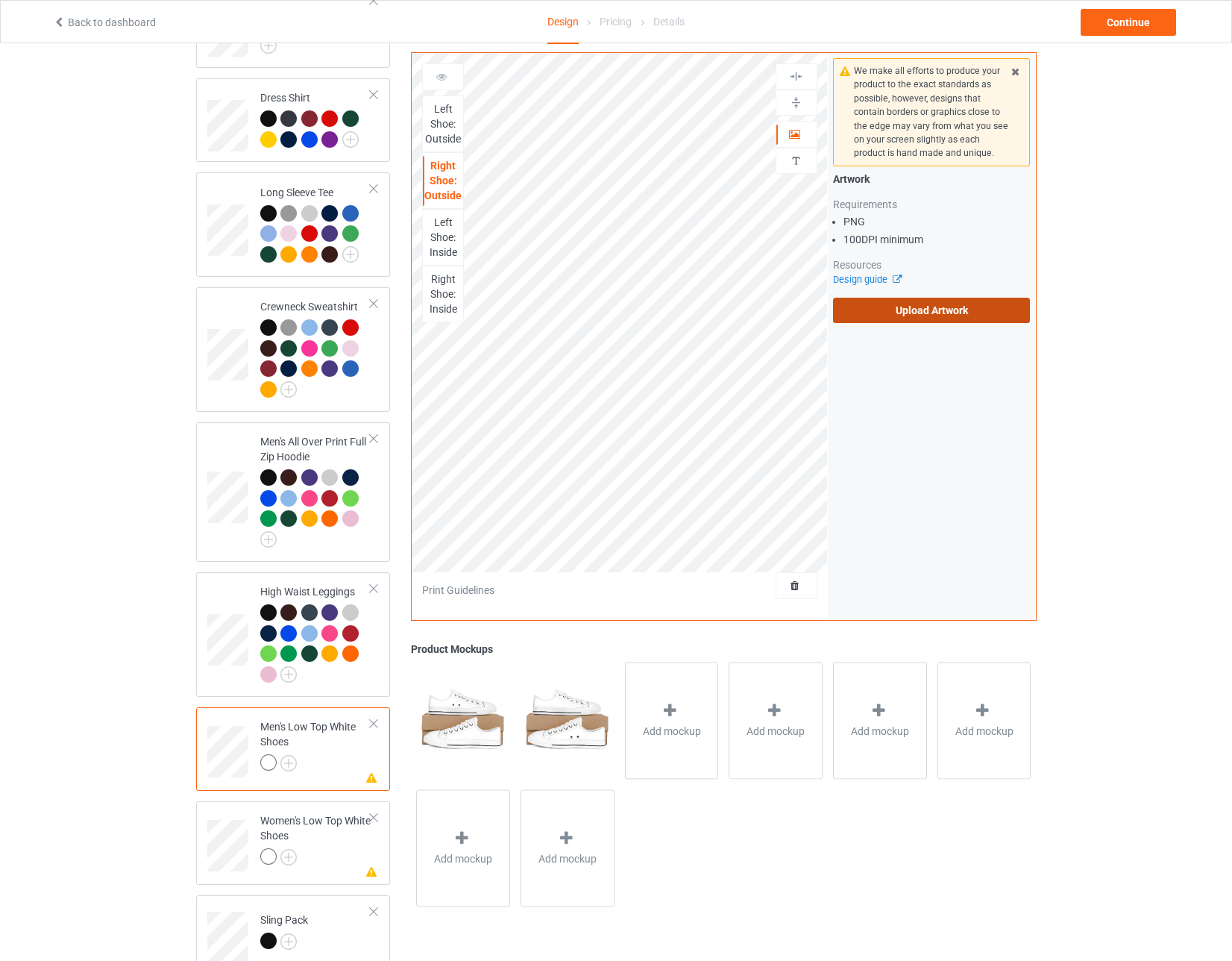
click at [545, 297] on label "Upload Artwork" at bounding box center [931, 310] width 197 height 25
click at [0, 0] on input "Upload Artwork" at bounding box center [0, 0] width 0 height 0
click at [288, 754] on img at bounding box center [289, 763] width 17 height 17
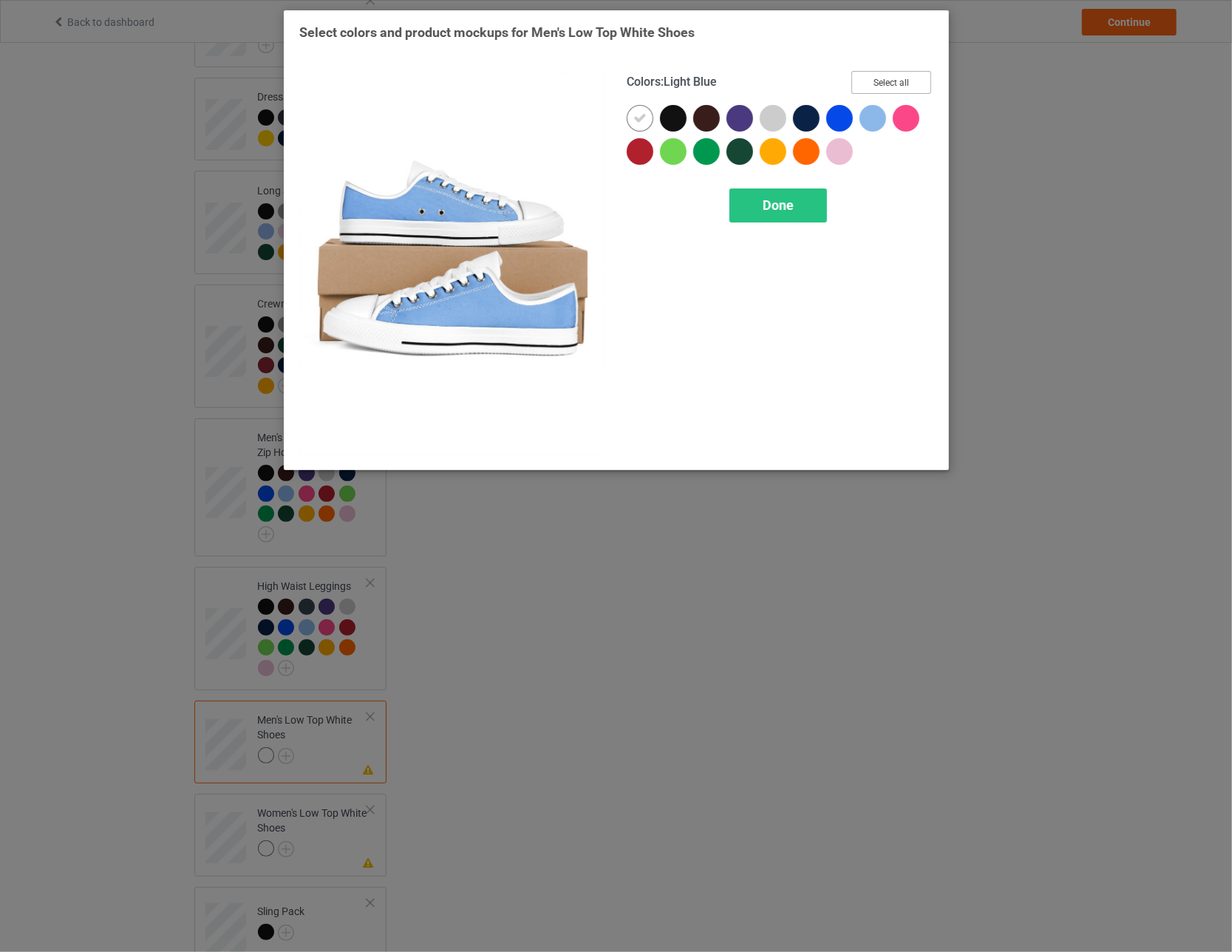
click at [540, 87] on button "Select all" at bounding box center [890, 82] width 80 height 23
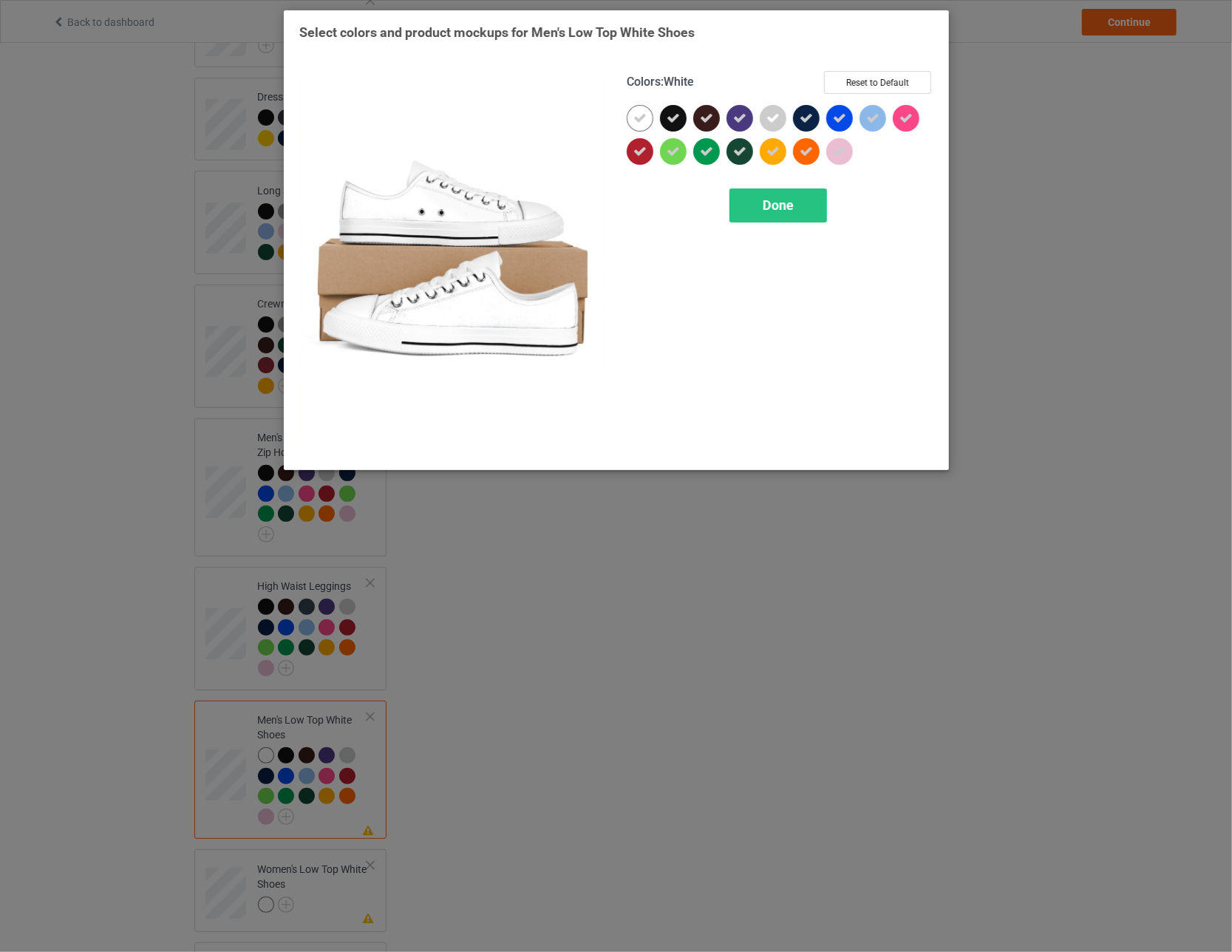
click at [540, 116] on icon at bounding box center [640, 118] width 13 height 13
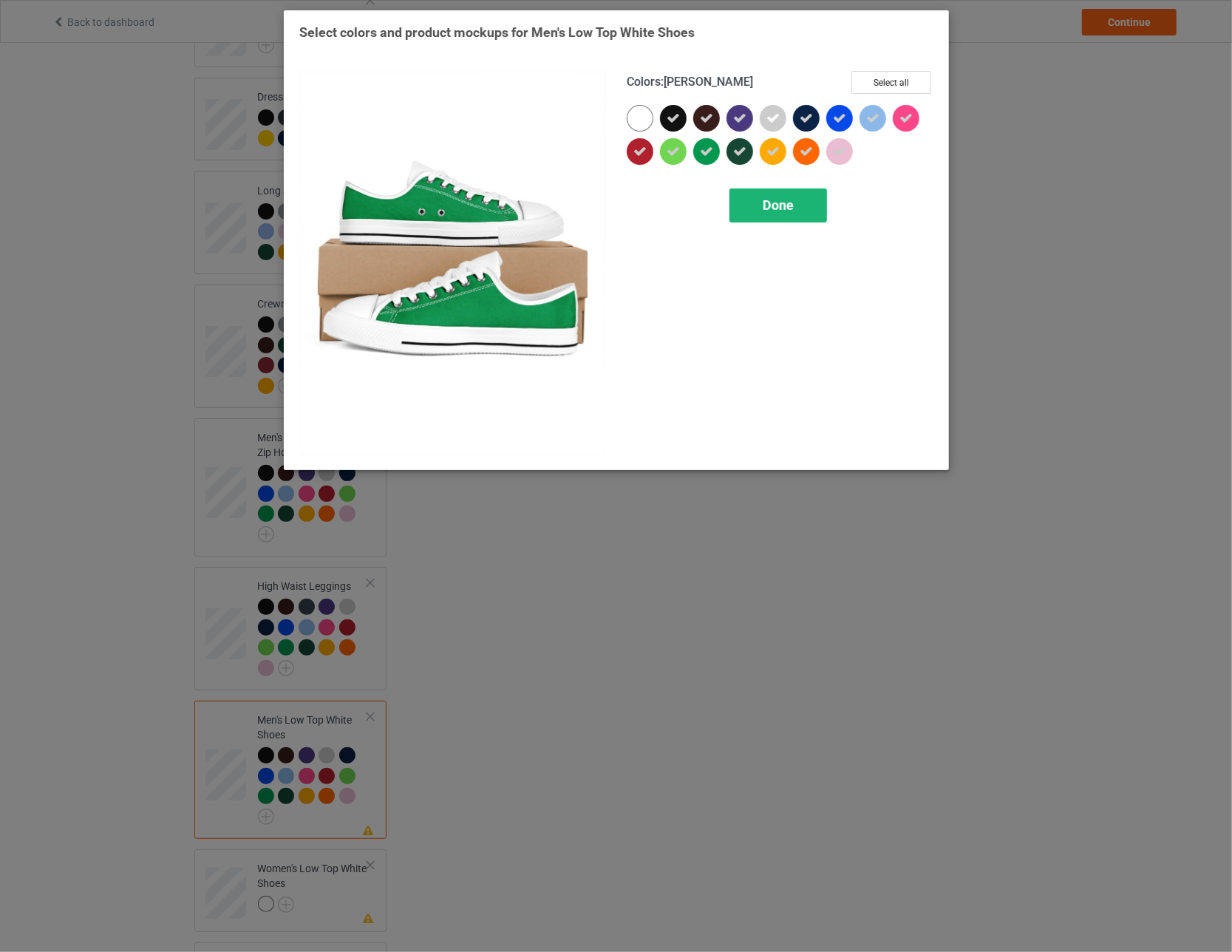
click at [540, 214] on div "Done" at bounding box center [778, 205] width 97 height 34
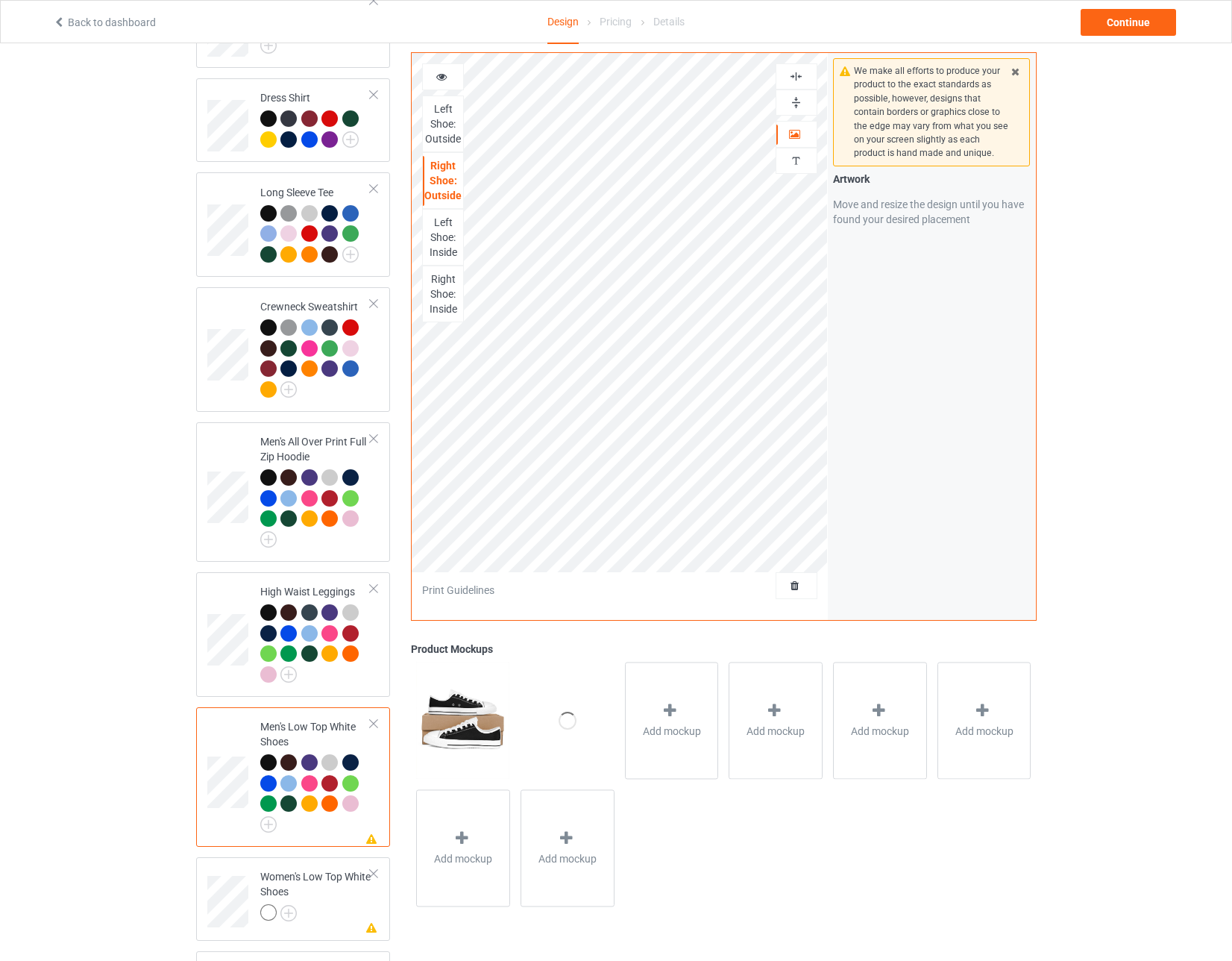
scroll to position [1268, 0]
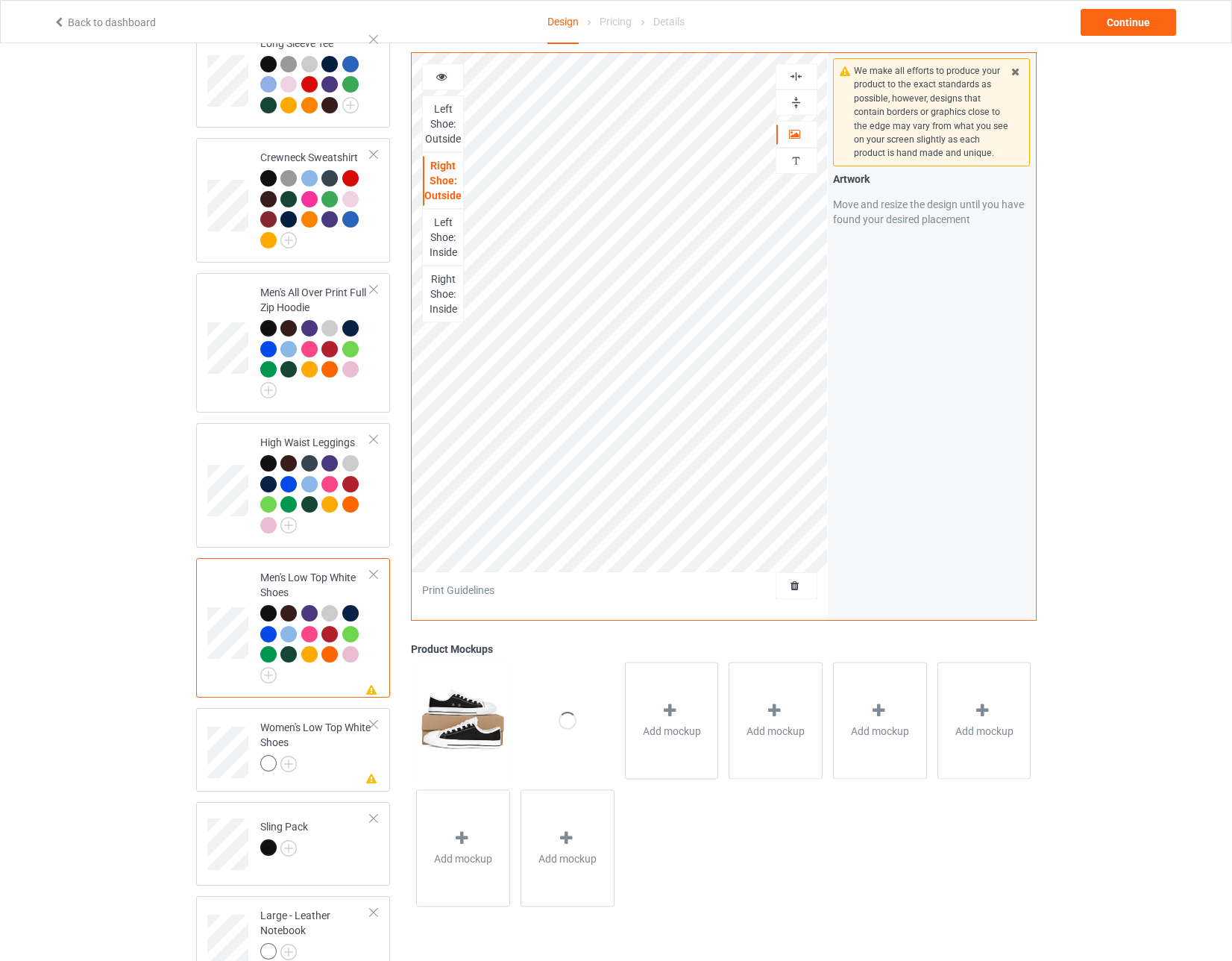
click at [446, 229] on div "Left Shoe: Inside" at bounding box center [442, 237] width 40 height 44
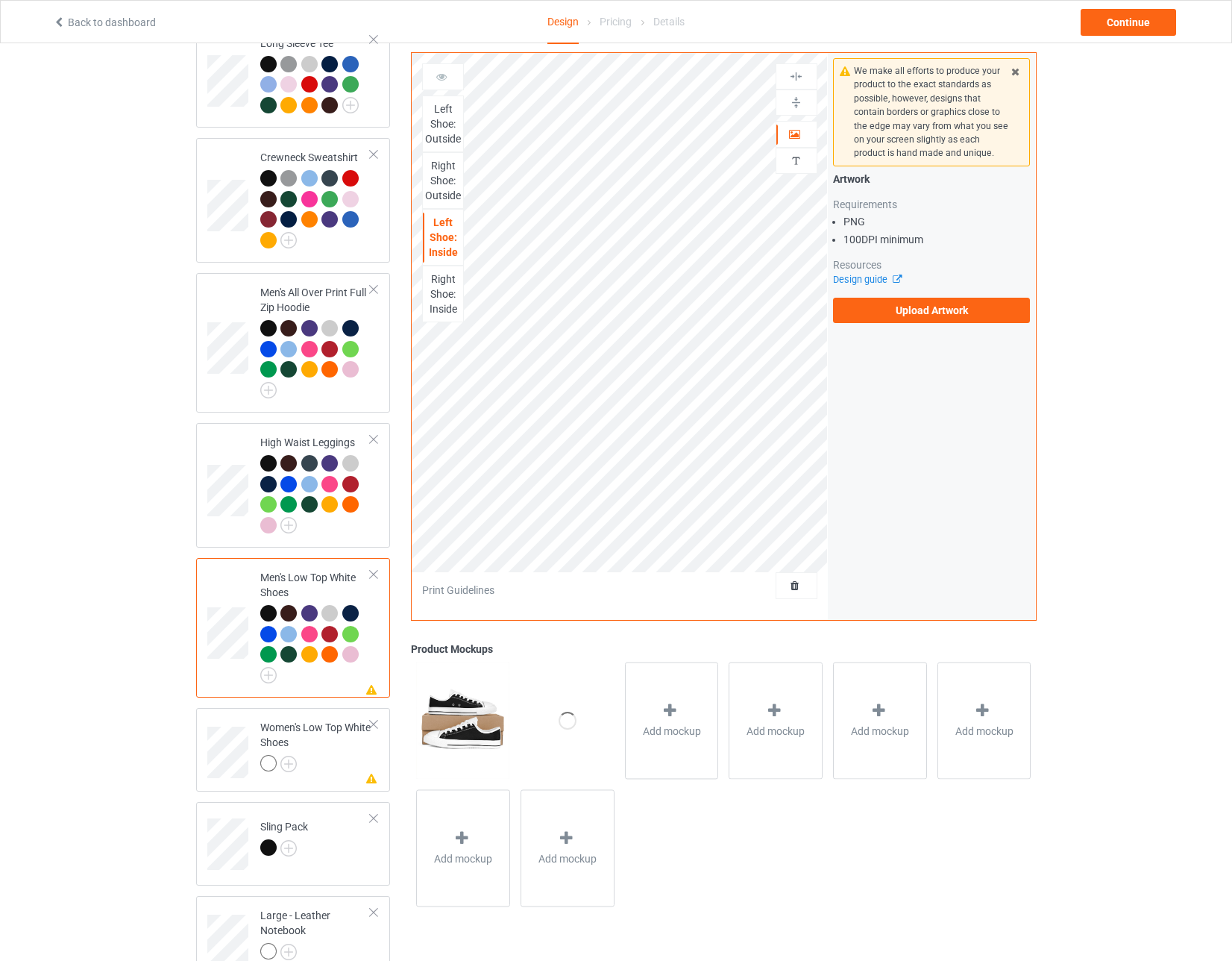
click at [439, 289] on div "Right Shoe: Inside" at bounding box center [442, 294] width 40 height 44
click at [445, 116] on div "Left Shoe: Outside" at bounding box center [442, 123] width 40 height 44
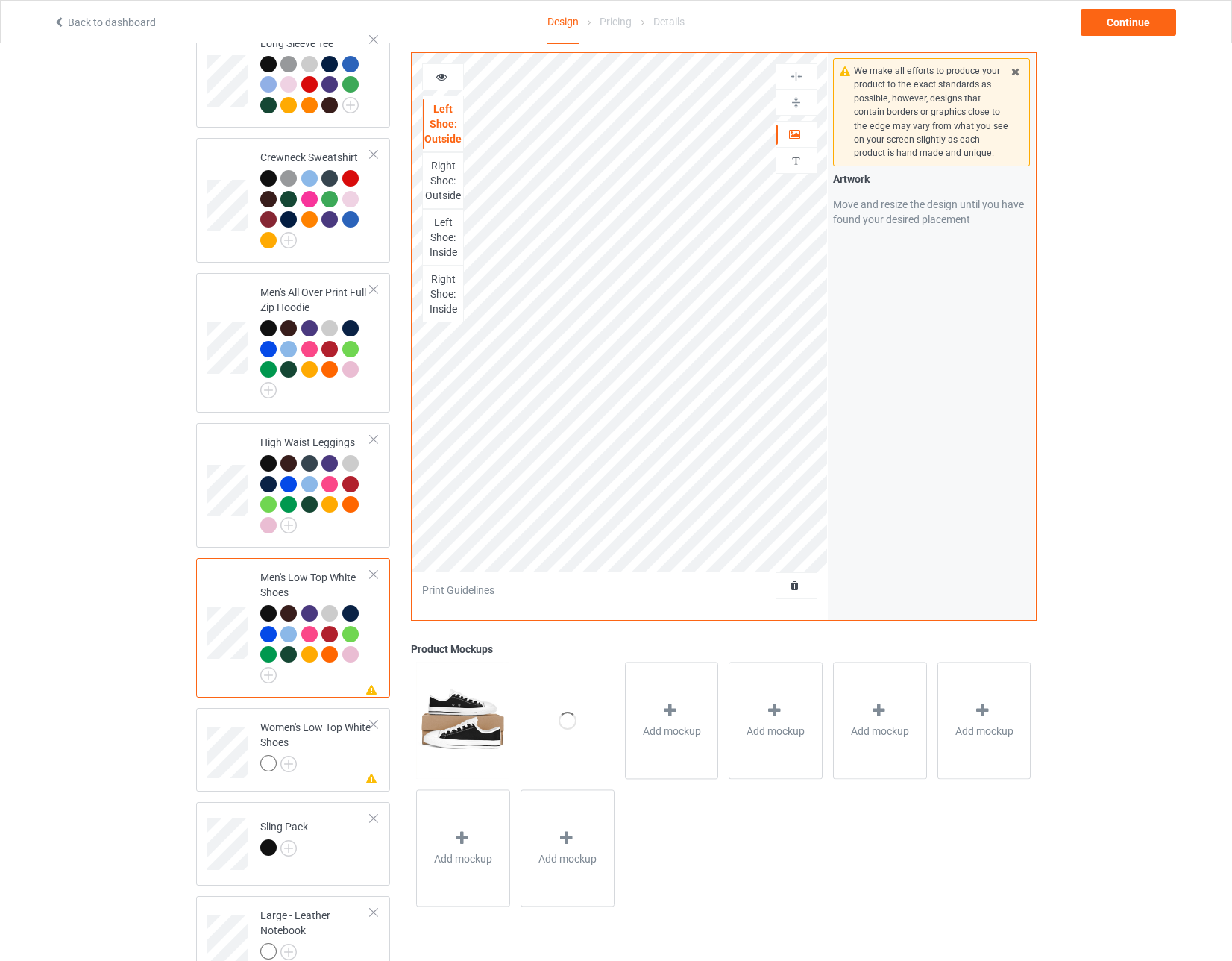
click at [441, 172] on div "Right Shoe: Outside" at bounding box center [442, 181] width 40 height 44
click at [438, 120] on div "Left Shoe: Outside" at bounding box center [442, 123] width 40 height 44
click at [446, 171] on div "Right Shoe: Outside" at bounding box center [442, 181] width 40 height 44
click at [441, 128] on div "Left Shoe: Outside" at bounding box center [442, 123] width 40 height 44
click at [441, 71] on icon at bounding box center [442, 74] width 13 height 10
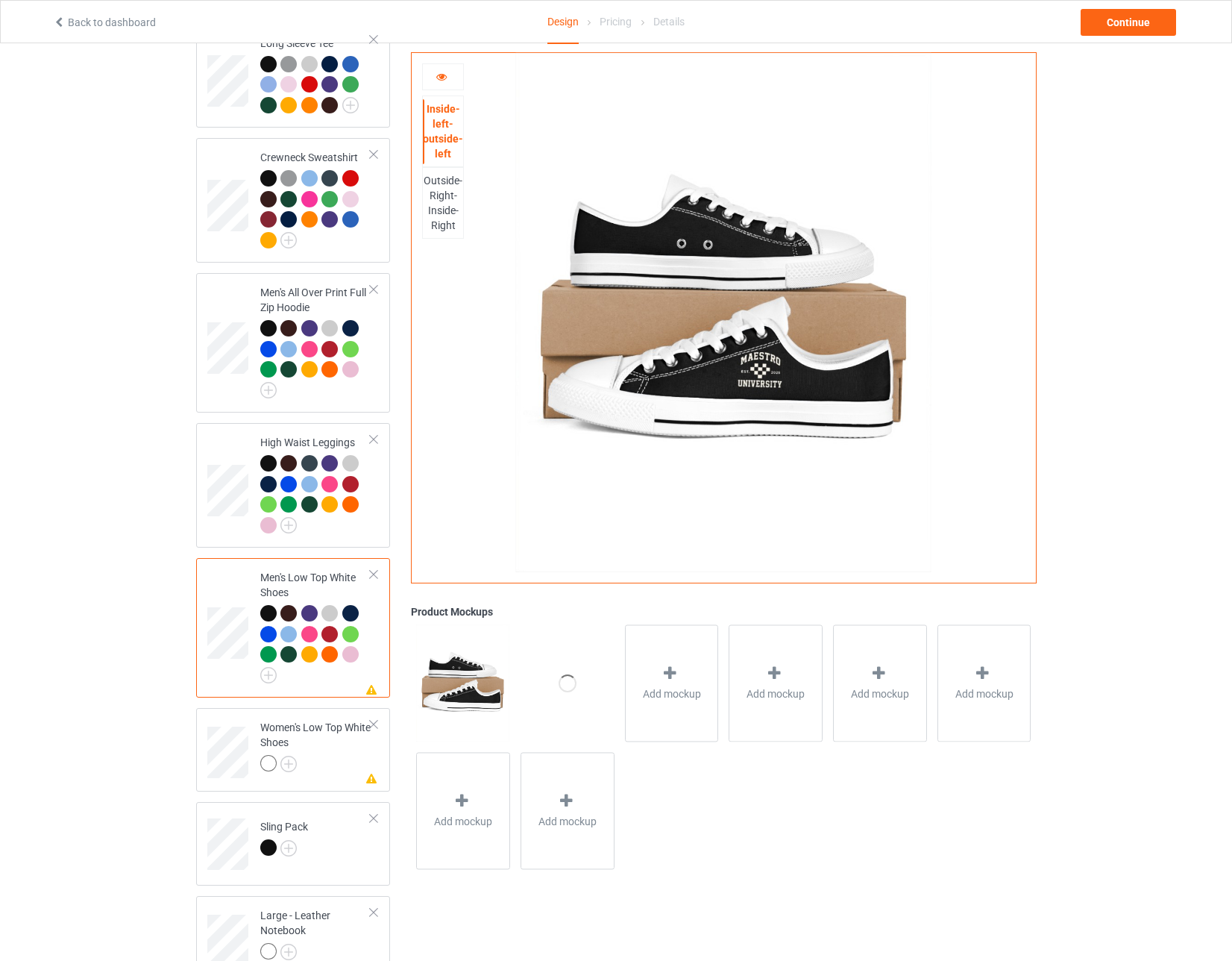
click at [442, 204] on div "Outside-Right-Inside-Right" at bounding box center [442, 203] width 40 height 59
click at [437, 106] on div "Inside-left-outside-left" at bounding box center [442, 131] width 40 height 59
click at [444, 189] on div "Outside-Right-Inside-Right" at bounding box center [442, 203] width 40 height 59
click at [447, 136] on div "Inside-left-outside-left" at bounding box center [442, 131] width 40 height 59
click at [446, 216] on div "Outside-Right-Inside-Right" at bounding box center [442, 203] width 40 height 59
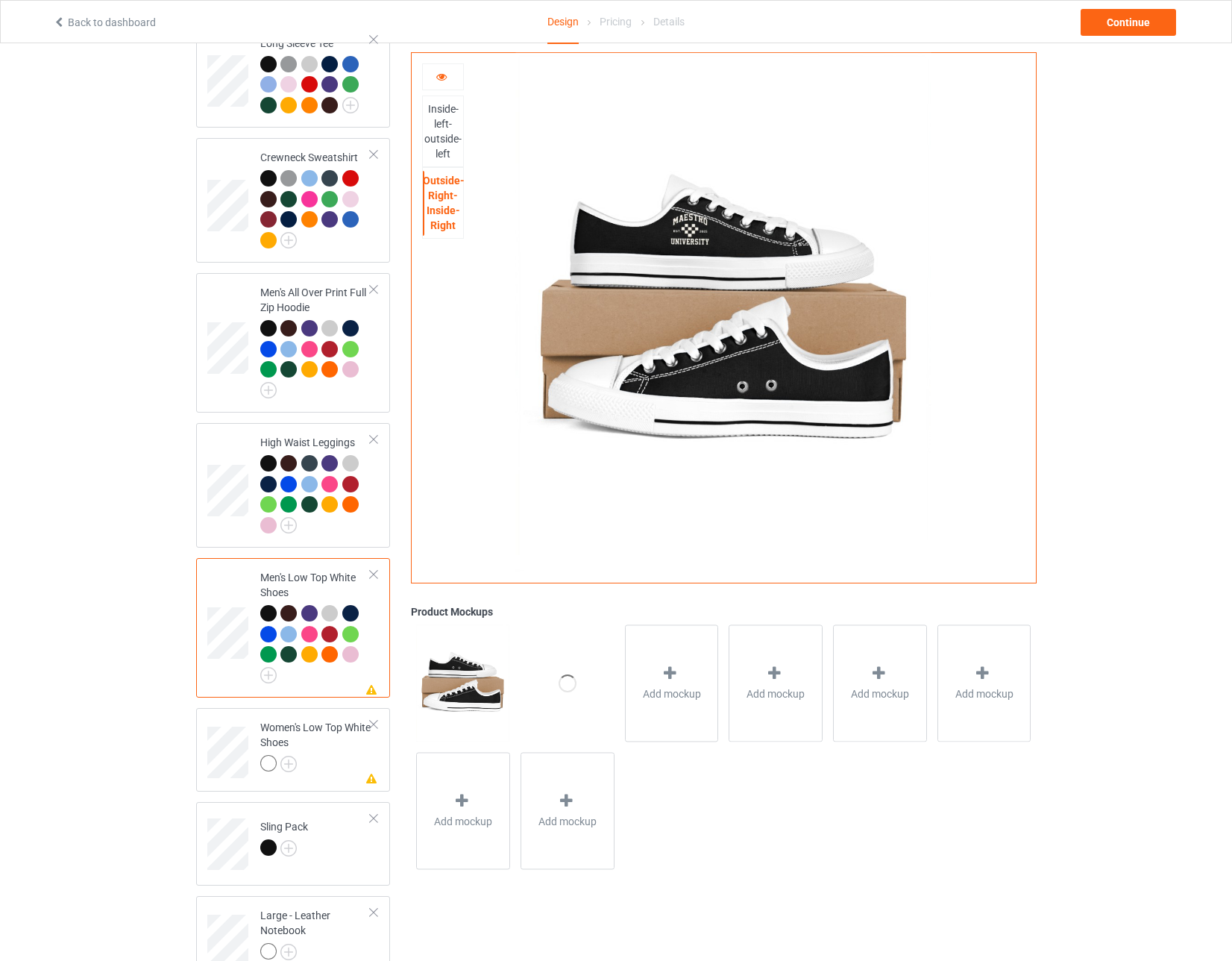
click at [446, 135] on div "Inside-left-outside-left" at bounding box center [442, 131] width 40 height 59
click at [445, 204] on div "Outside-Right-Inside-Right" at bounding box center [442, 203] width 40 height 59
click at [437, 74] on icon at bounding box center [442, 74] width 13 height 10
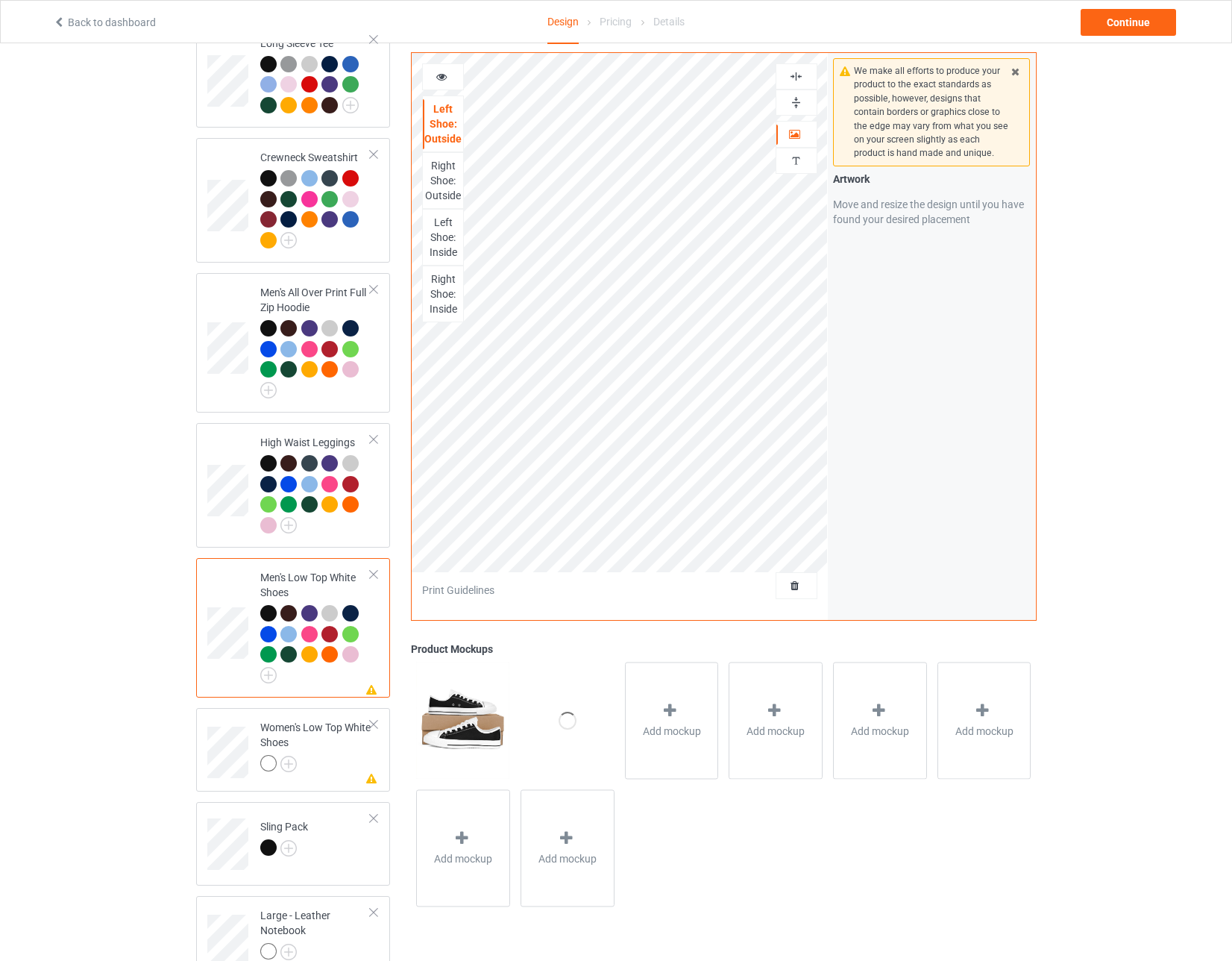
click at [438, 180] on div "Right Shoe: Outside" at bounding box center [442, 181] width 40 height 44
click at [438, 135] on div "Left Shoe: Outside" at bounding box center [442, 123] width 40 height 44
click at [447, 162] on div "Right Shoe: Outside" at bounding box center [442, 181] width 40 height 44
click at [441, 79] on icon at bounding box center [442, 74] width 13 height 10
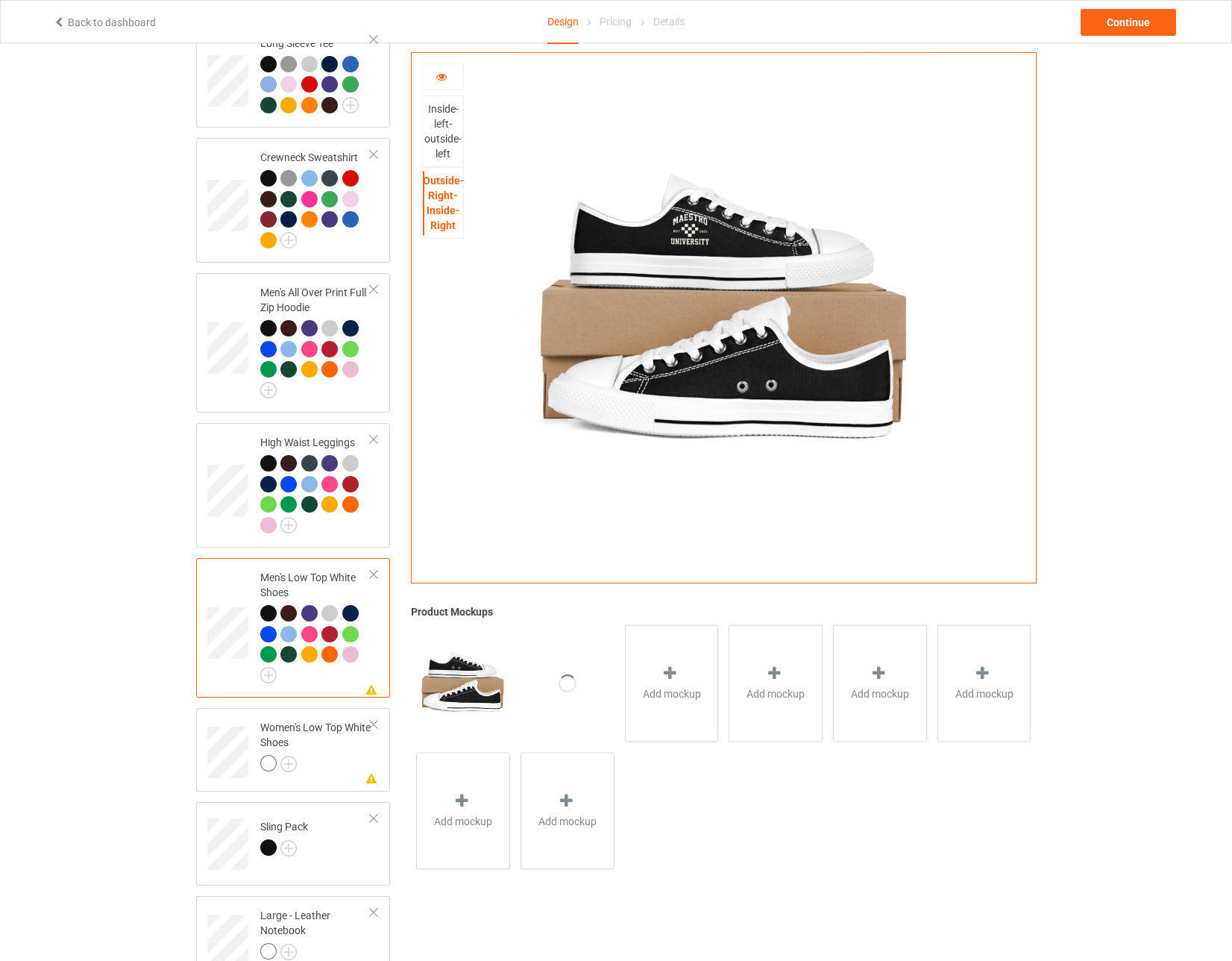
click at [437, 133] on div "Inside-left-outside-left" at bounding box center [442, 131] width 40 height 59
click at [448, 221] on div "Outside-Right-Inside-Right" at bounding box center [442, 203] width 40 height 59
click at [452, 147] on div "Inside-left-outside-left" at bounding box center [442, 131] width 40 height 59
click at [442, 214] on div "Outside-Right-Inside-Right" at bounding box center [442, 203] width 40 height 59
click at [441, 70] on icon at bounding box center [442, 74] width 13 height 10
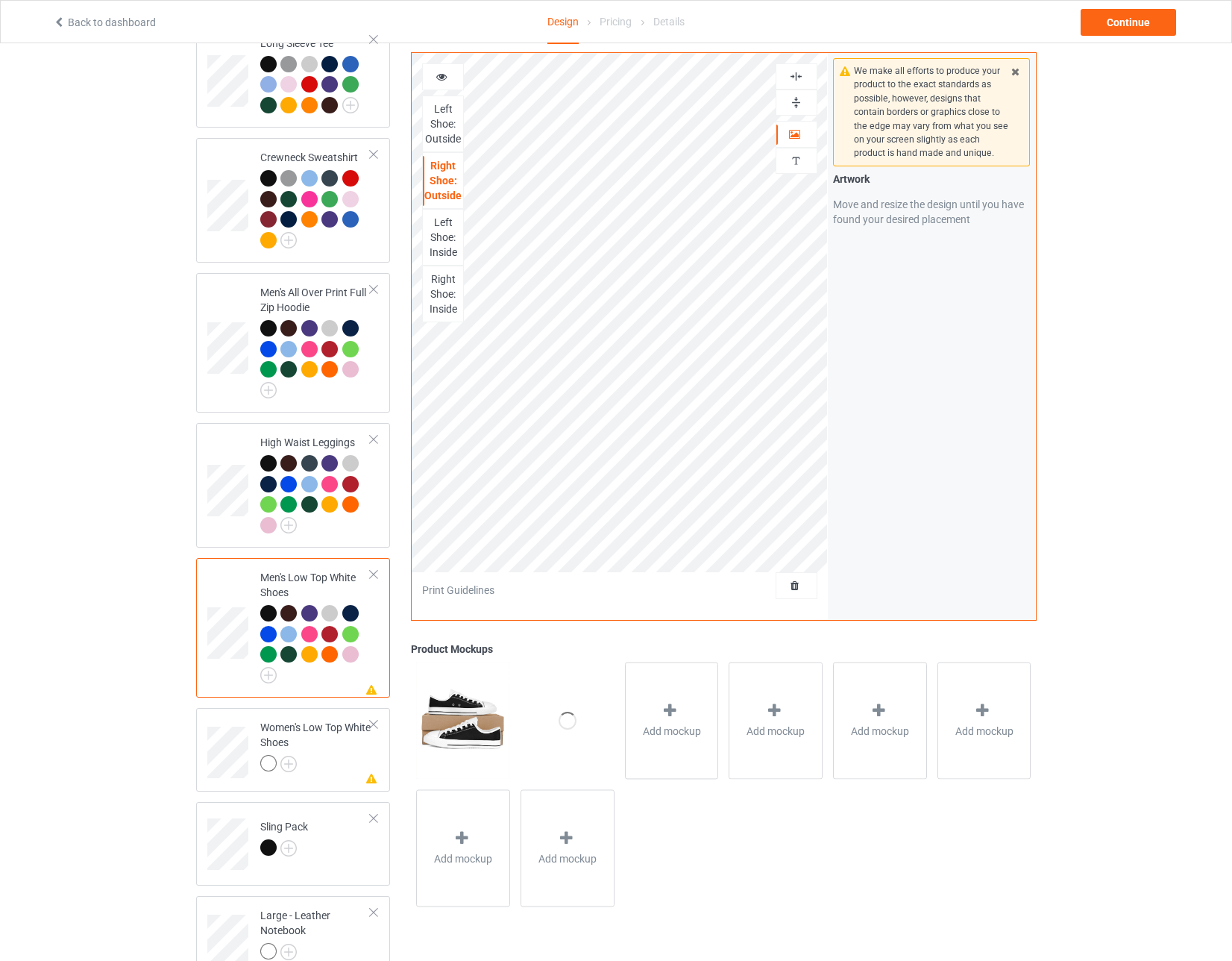
click at [435, 116] on div "Left Shoe: Outside" at bounding box center [442, 123] width 40 height 44
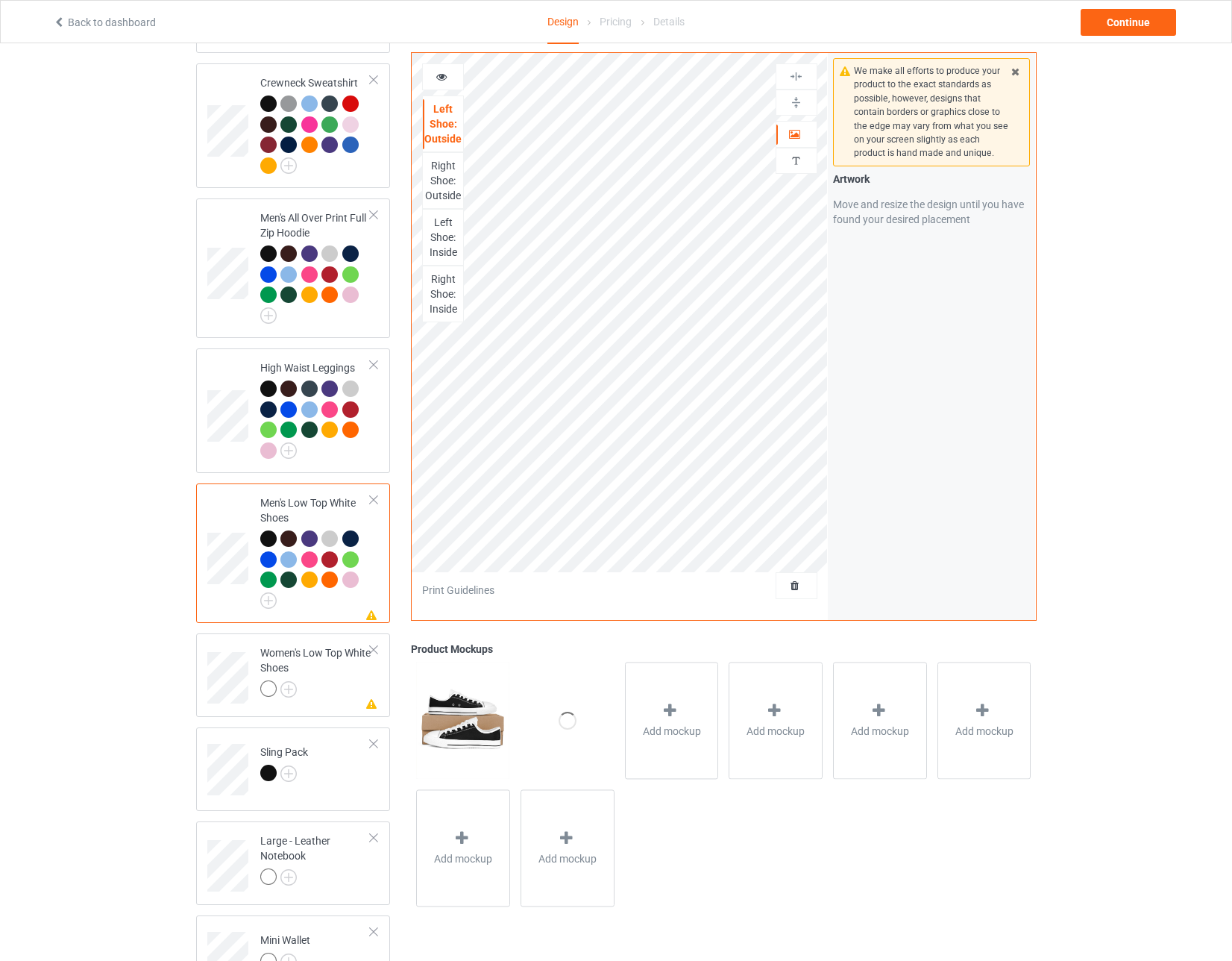
click at [450, 232] on div "Left Shoe: Inside" at bounding box center [442, 237] width 40 height 44
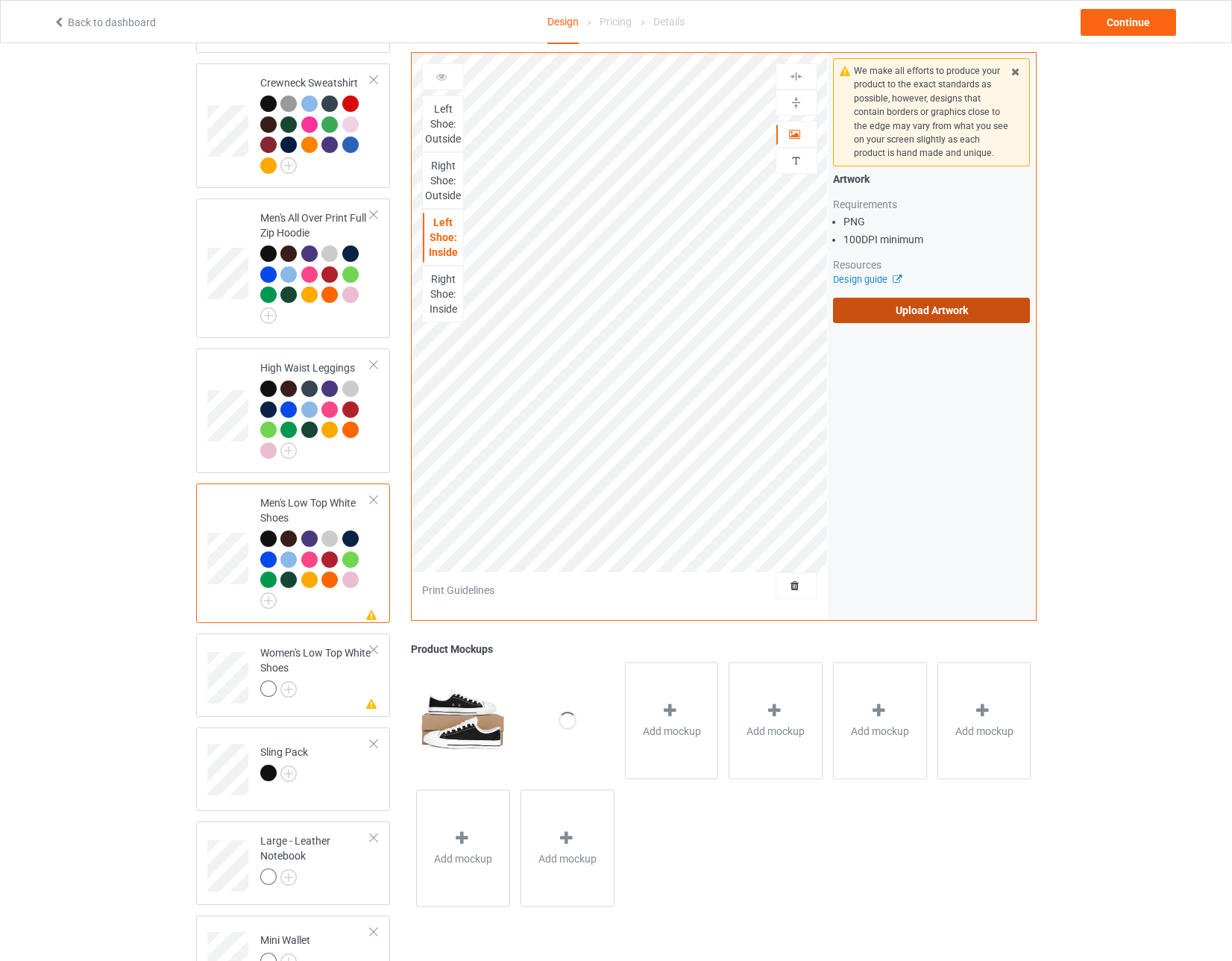
click at [545, 307] on label "Upload Artwork" at bounding box center [931, 310] width 197 height 25
click at [0, 0] on input "Upload Artwork" at bounding box center [0, 0] width 0 height 0
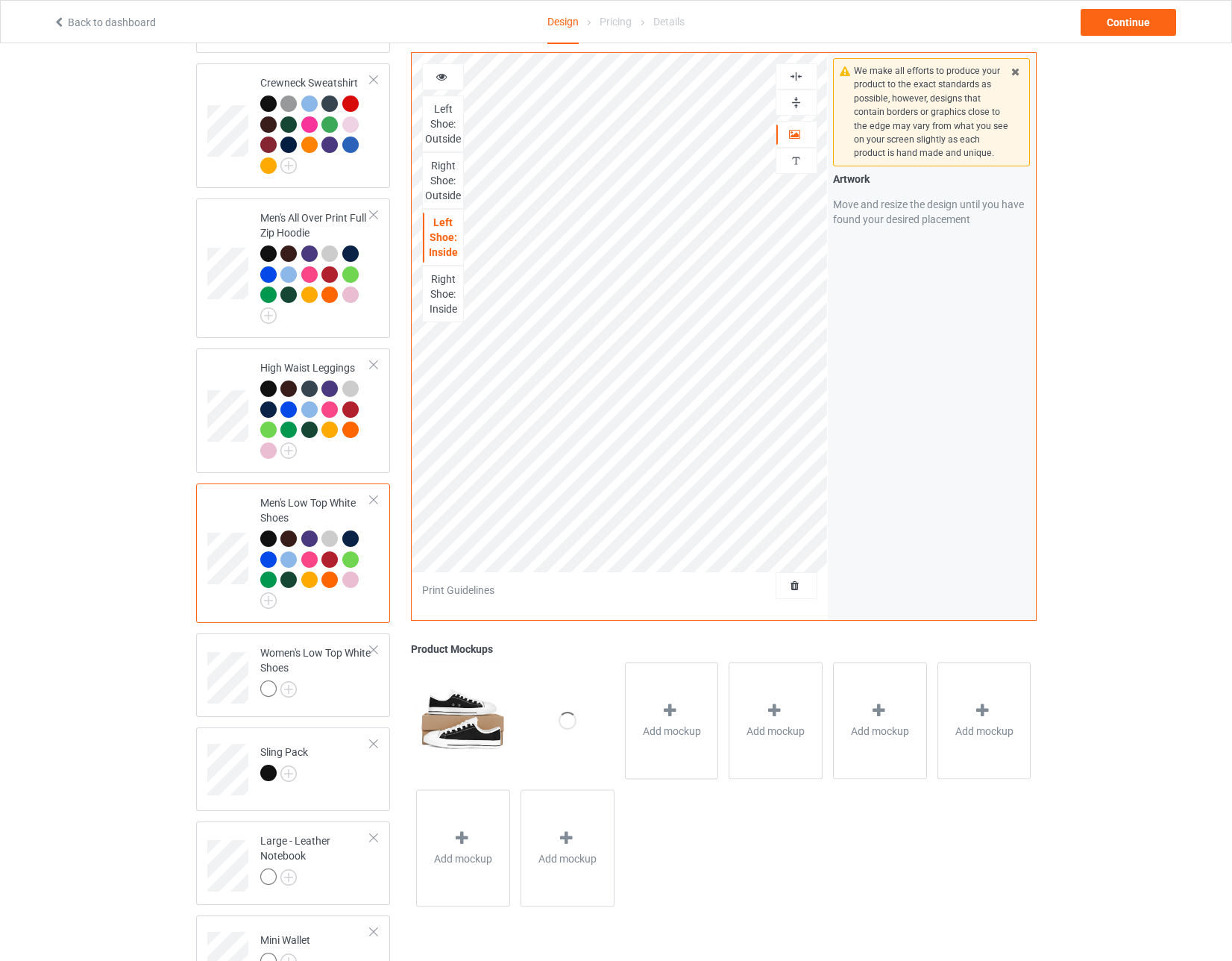
click at [433, 272] on div "Right Shoe: Inside" at bounding box center [442, 294] width 40 height 44
click at [446, 78] on icon at bounding box center [442, 74] width 13 height 10
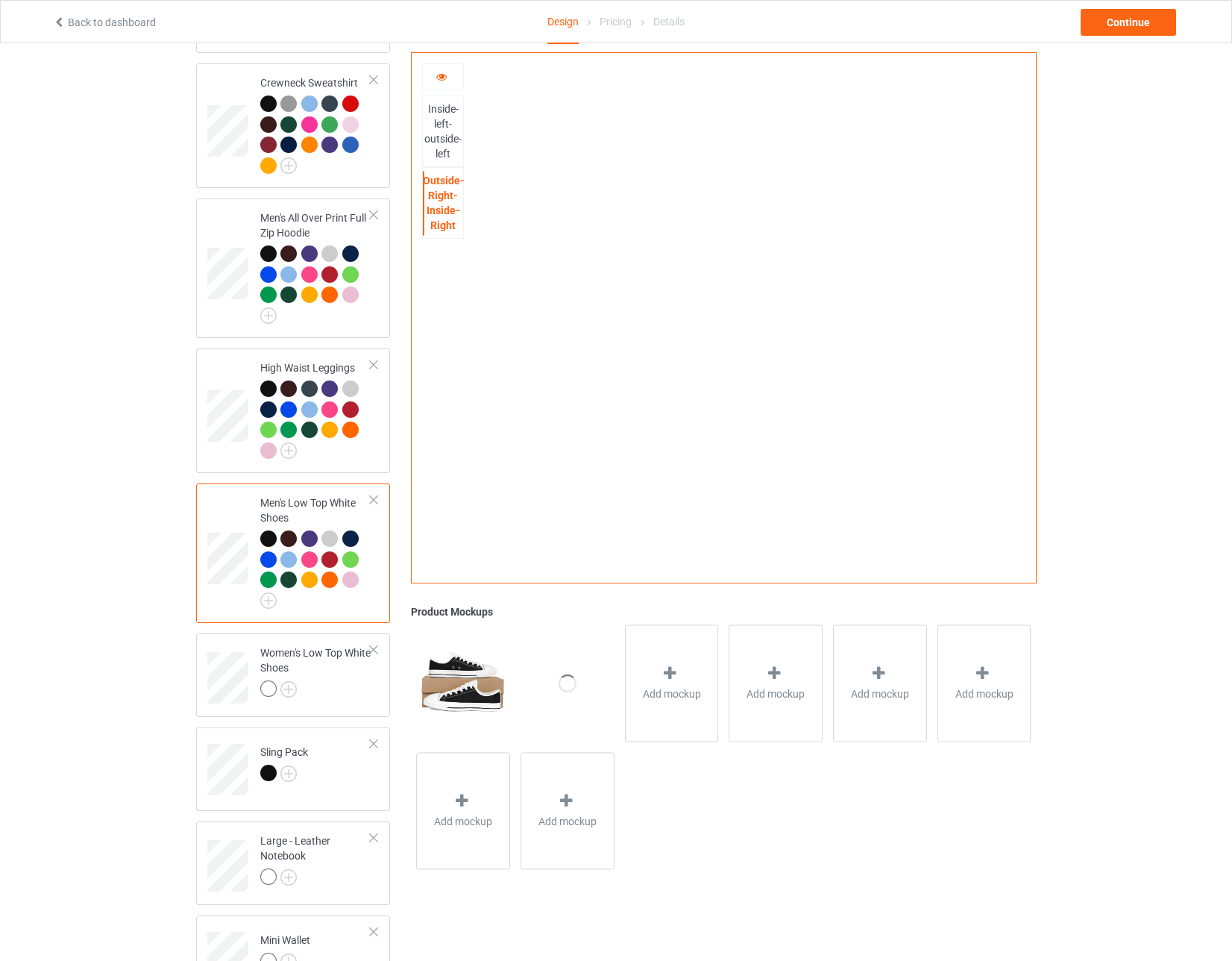
click at [443, 135] on div "Inside-left-outside-left" at bounding box center [442, 131] width 40 height 59
click at [446, 189] on div "Outside-Right-Inside-Right" at bounding box center [442, 203] width 40 height 59
click at [430, 73] on div at bounding box center [442, 77] width 40 height 15
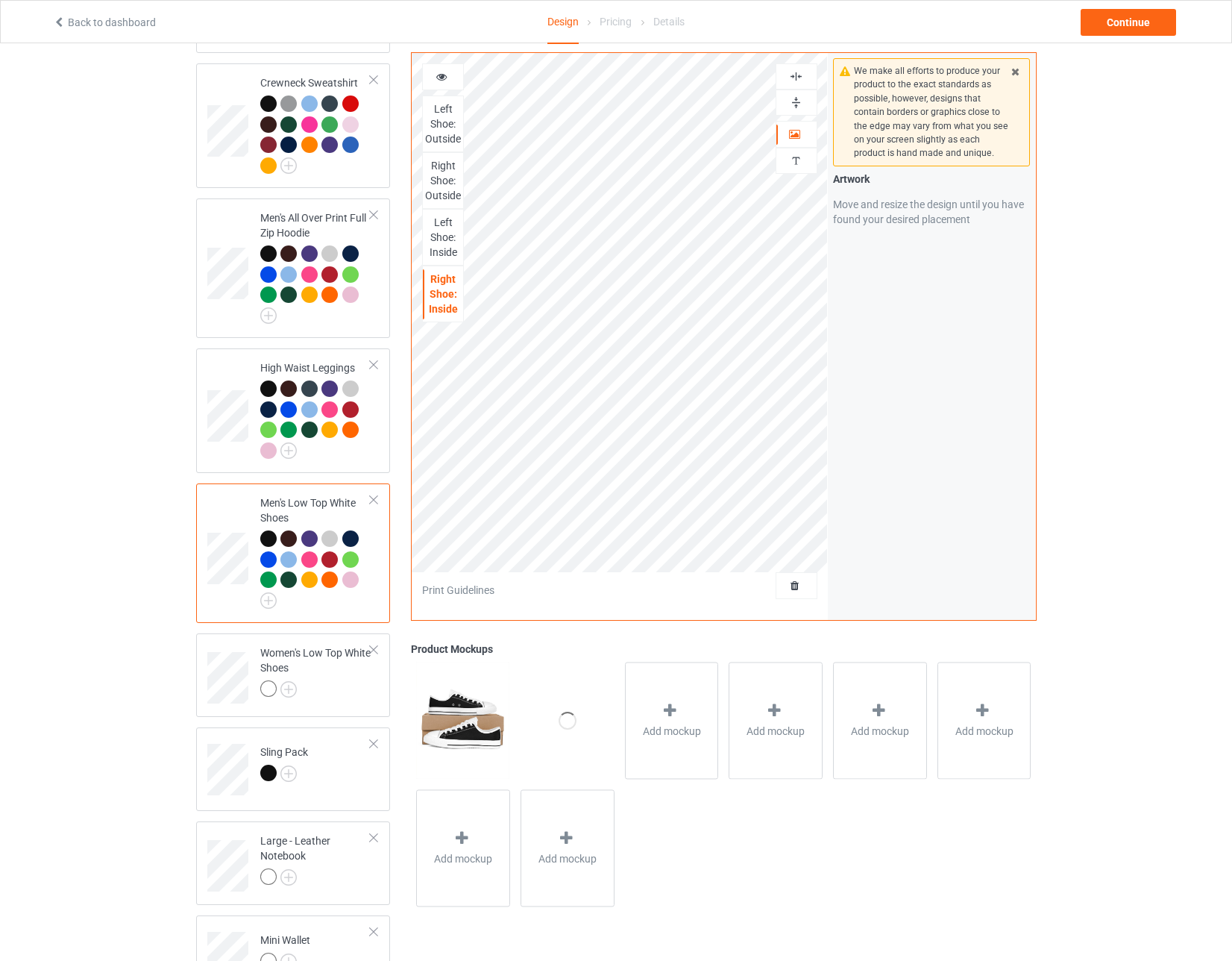
click at [446, 230] on div "Left Shoe: Inside" at bounding box center [442, 237] width 40 height 44
click at [431, 177] on div "Right Shoe: Outside" at bounding box center [442, 181] width 40 height 44
click at [445, 128] on div "Left Shoe: Outside" at bounding box center [442, 123] width 40 height 44
click at [441, 78] on icon at bounding box center [442, 74] width 13 height 10
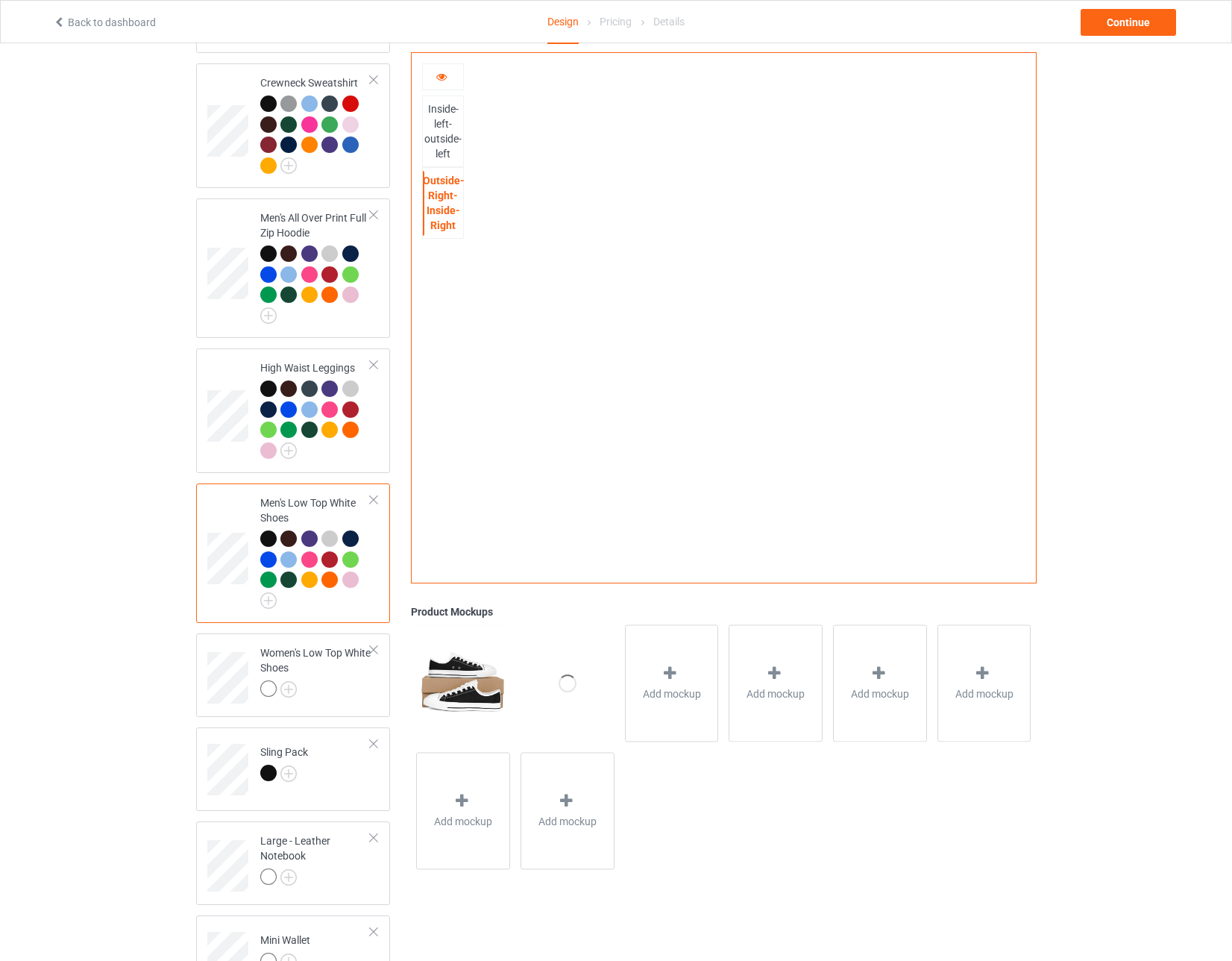
click at [443, 138] on div "Inside-left-outside-left" at bounding box center [442, 131] width 40 height 59
click at [374, 644] on div at bounding box center [373, 649] width 10 height 10
click at [322, 647] on td "Sling Pack" at bounding box center [316, 670] width 128 height 62
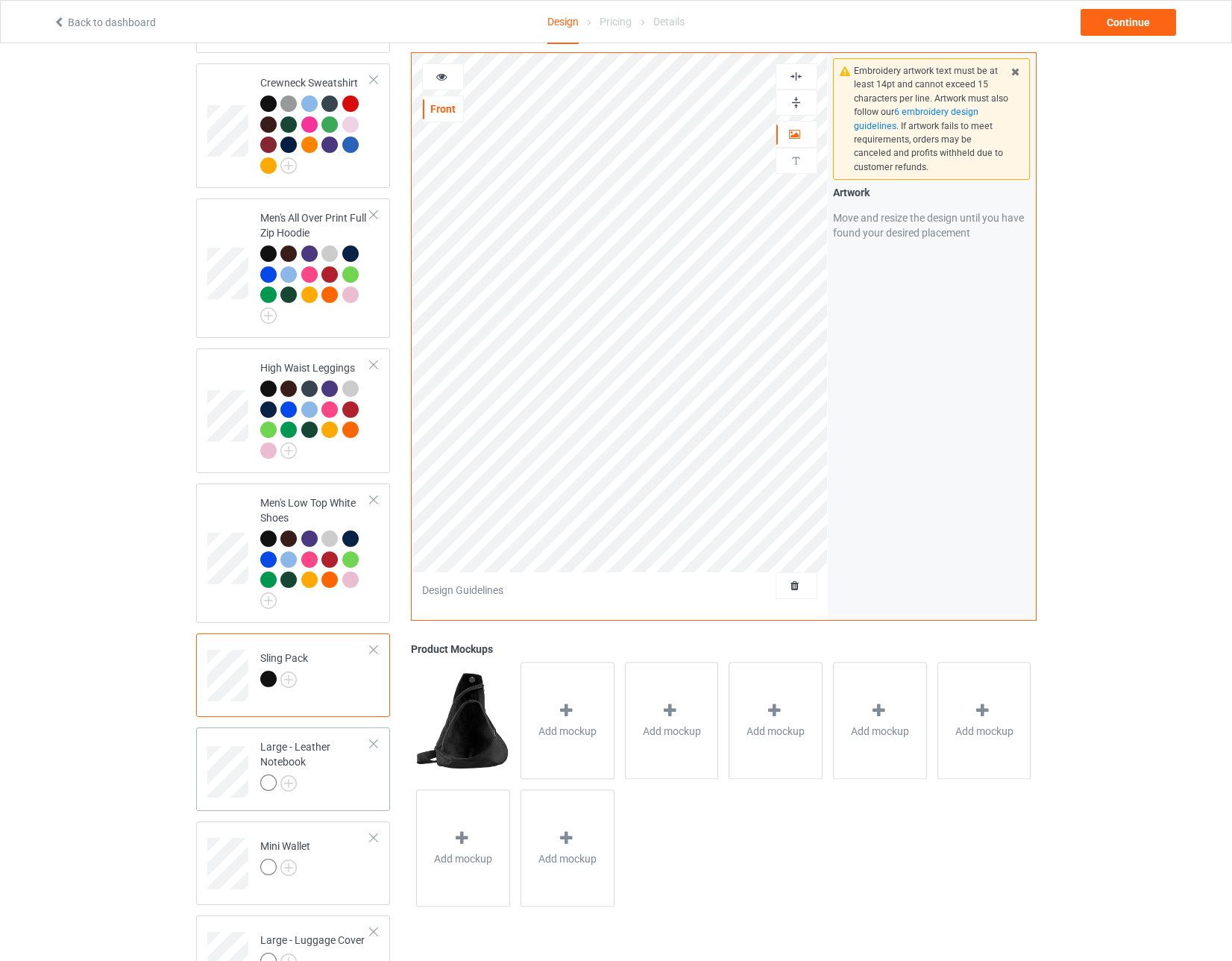
click at [308, 740] on div "Large - Leather Notebook" at bounding box center [316, 765] width 111 height 51
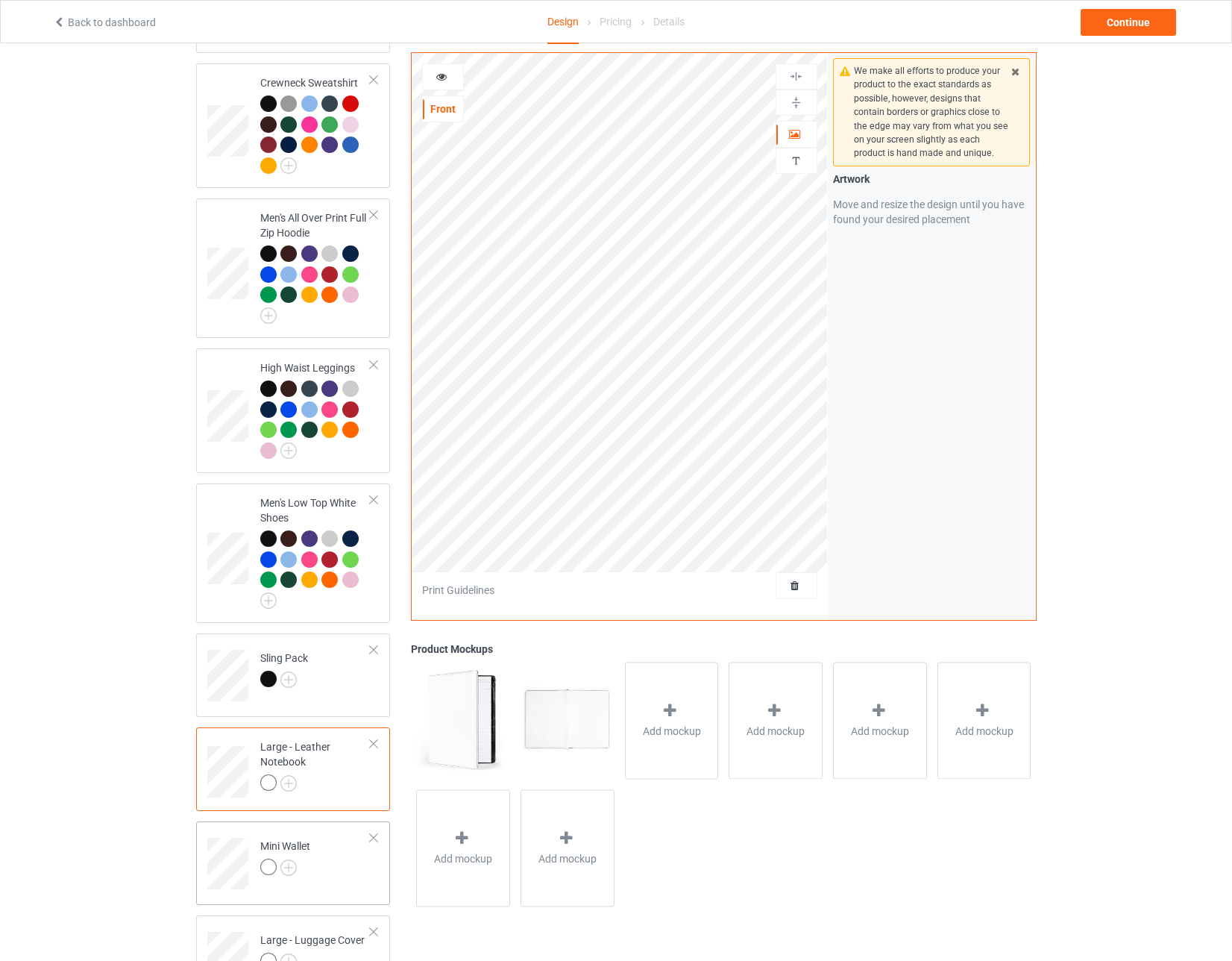
scroll to position [1417, 0]
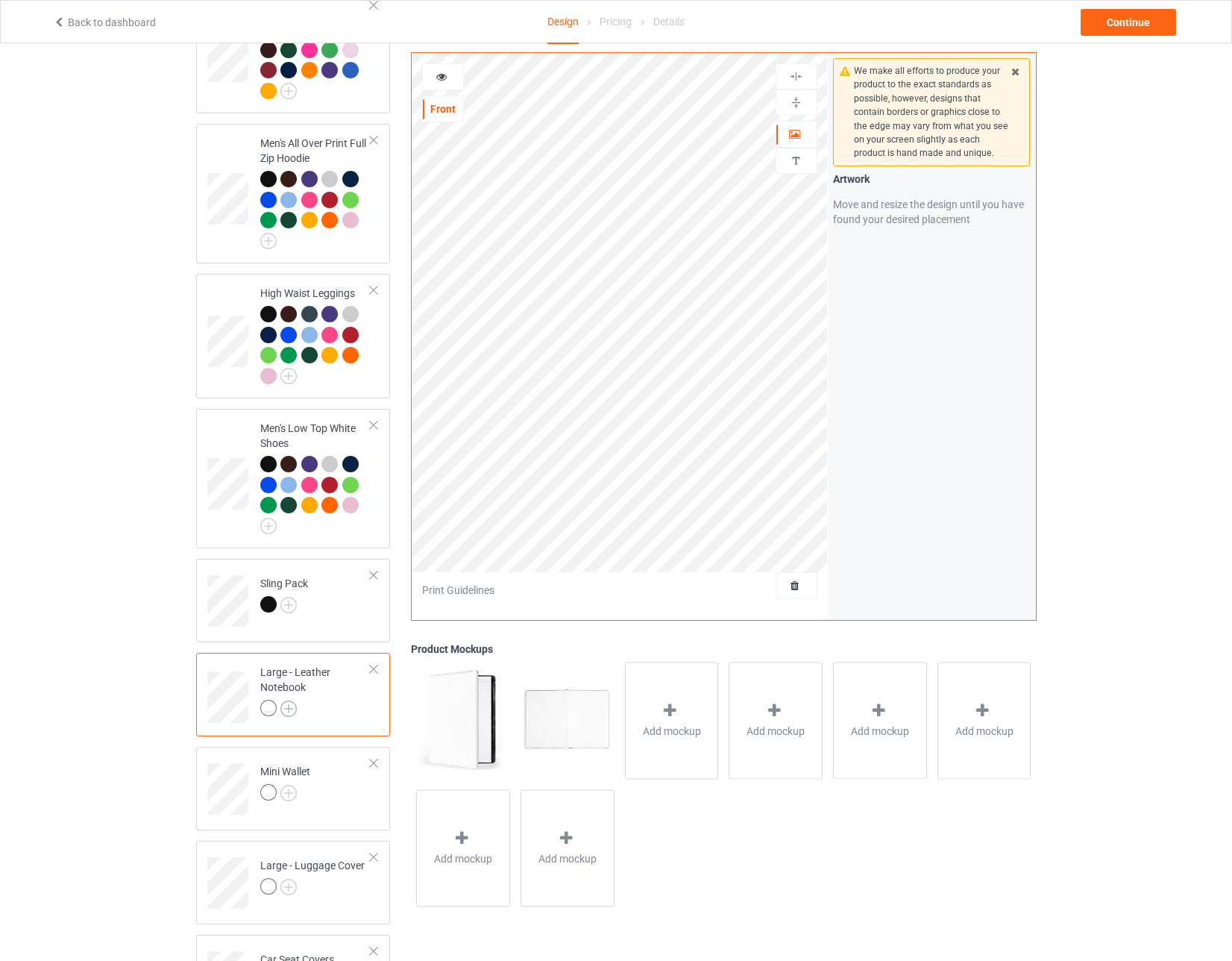
click at [288, 701] on img at bounding box center [289, 709] width 17 height 17
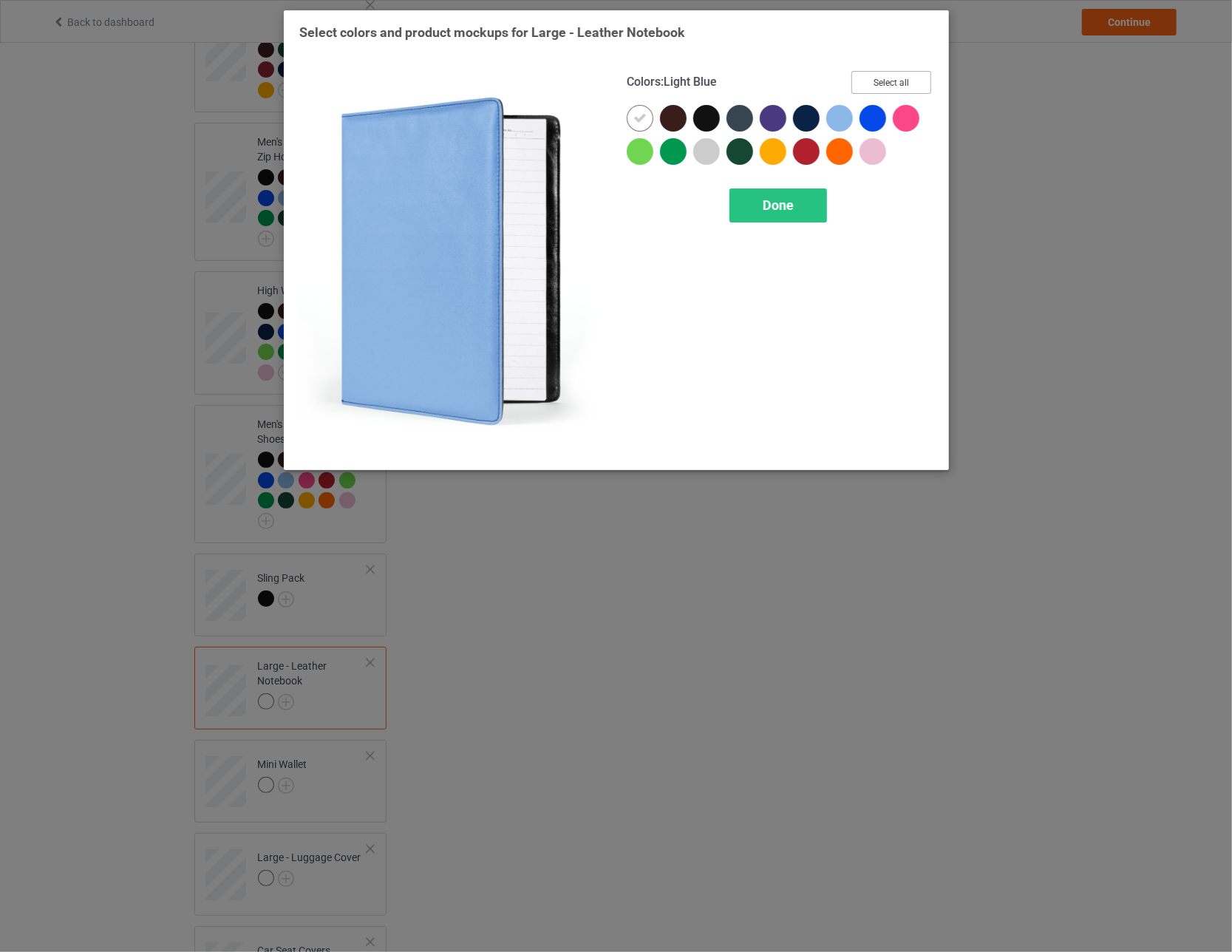
click at [540, 78] on button "Select all" at bounding box center [890, 82] width 80 height 23
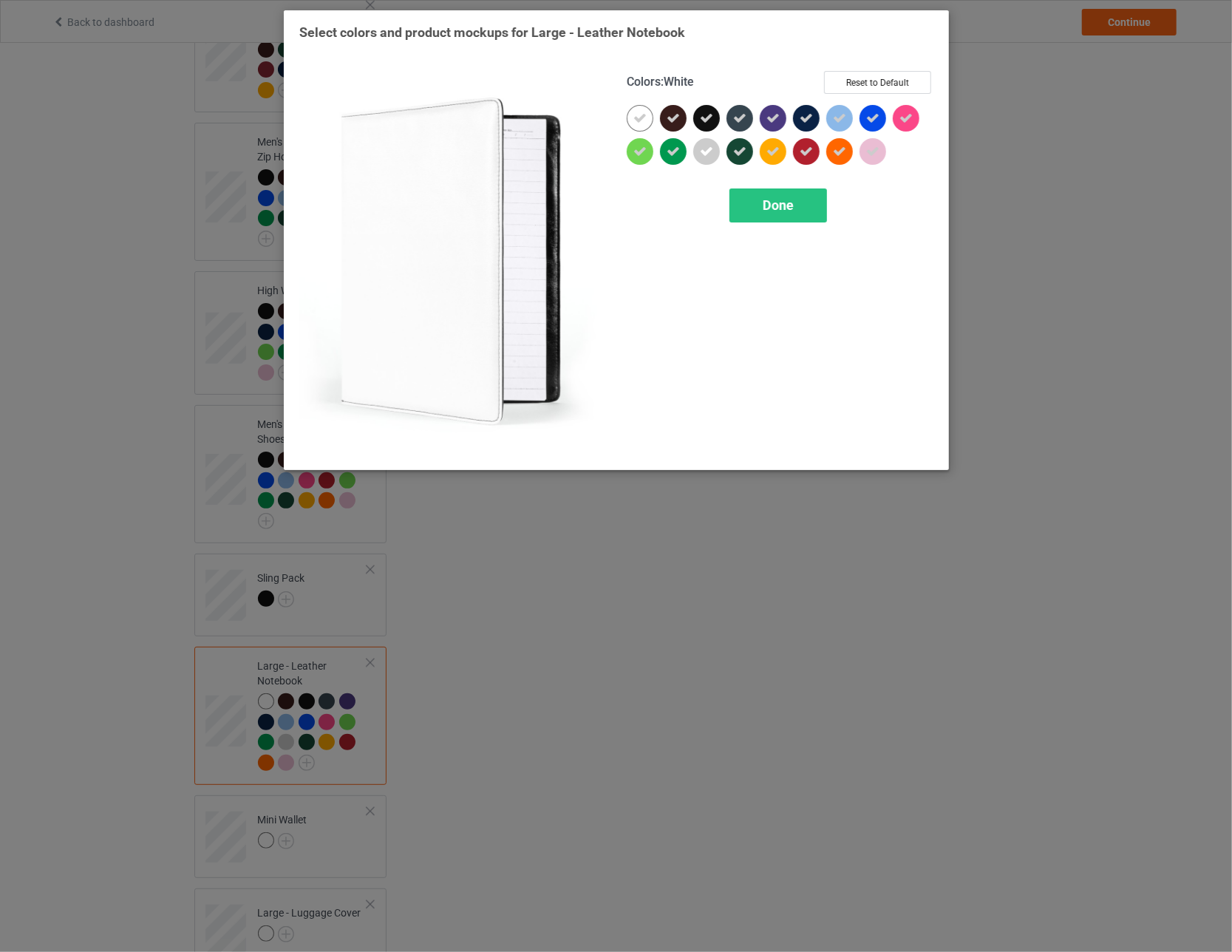
click at [540, 115] on icon at bounding box center [640, 118] width 13 height 13
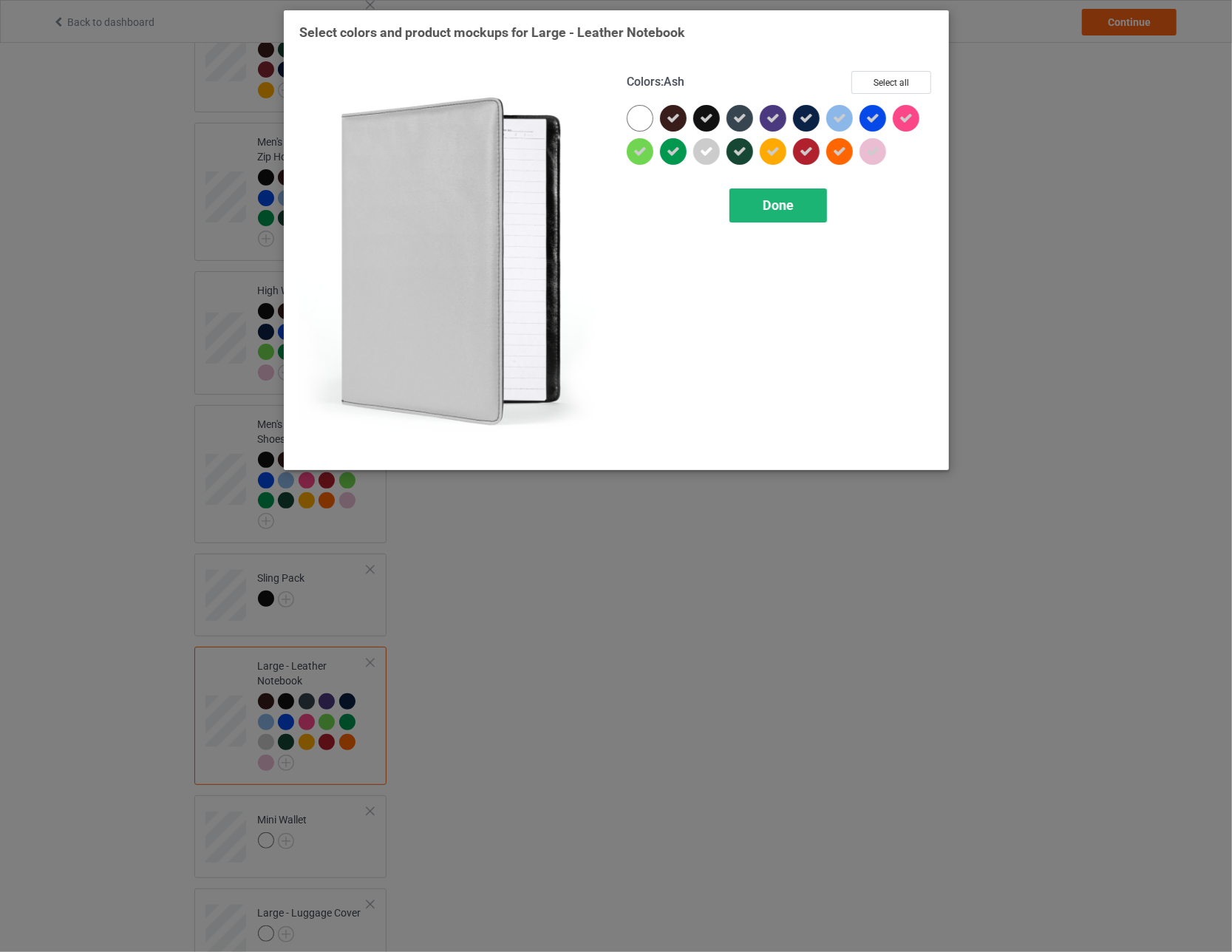
click at [540, 191] on div "Done" at bounding box center [778, 205] width 97 height 34
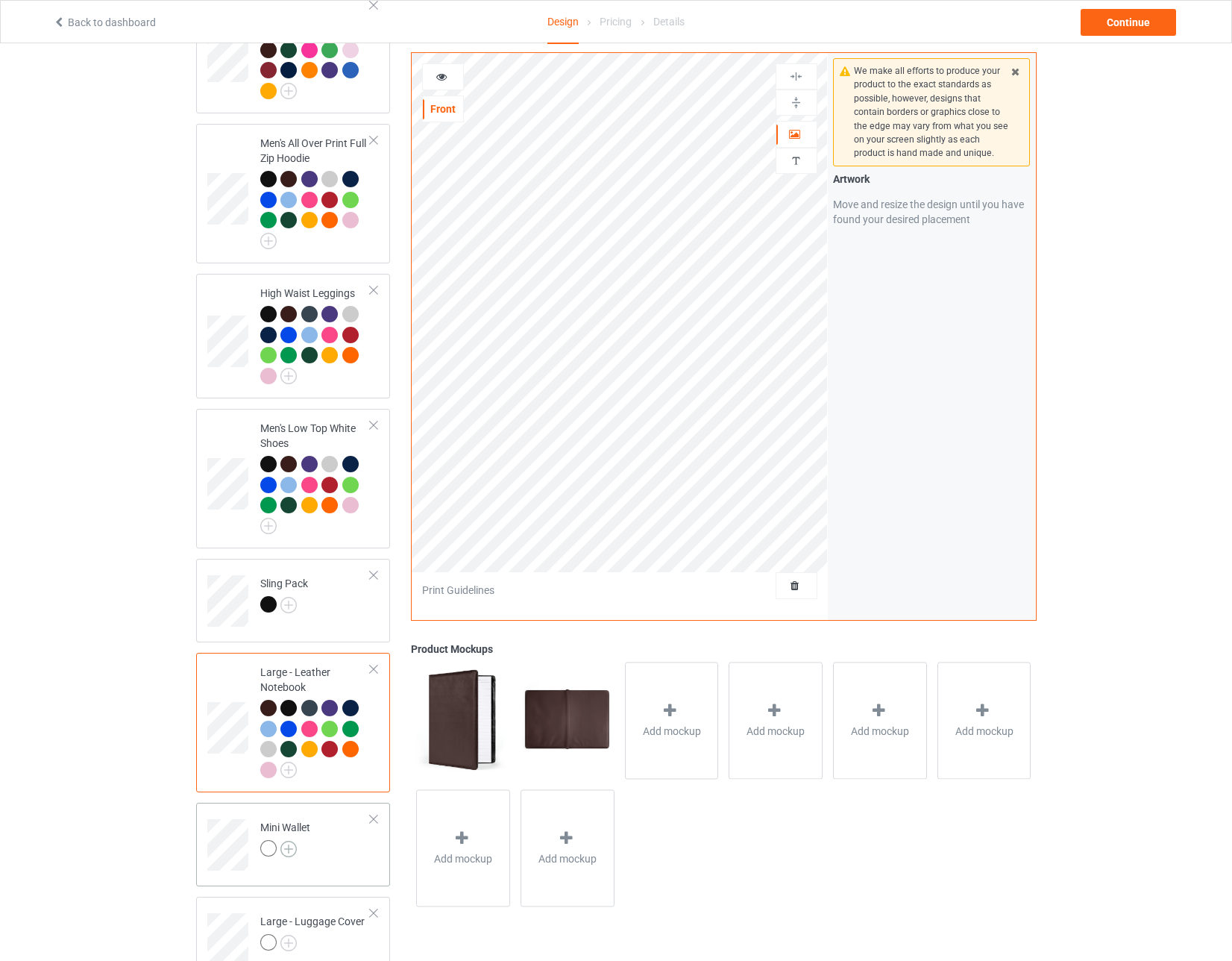
click at [295, 841] on img at bounding box center [289, 849] width 17 height 17
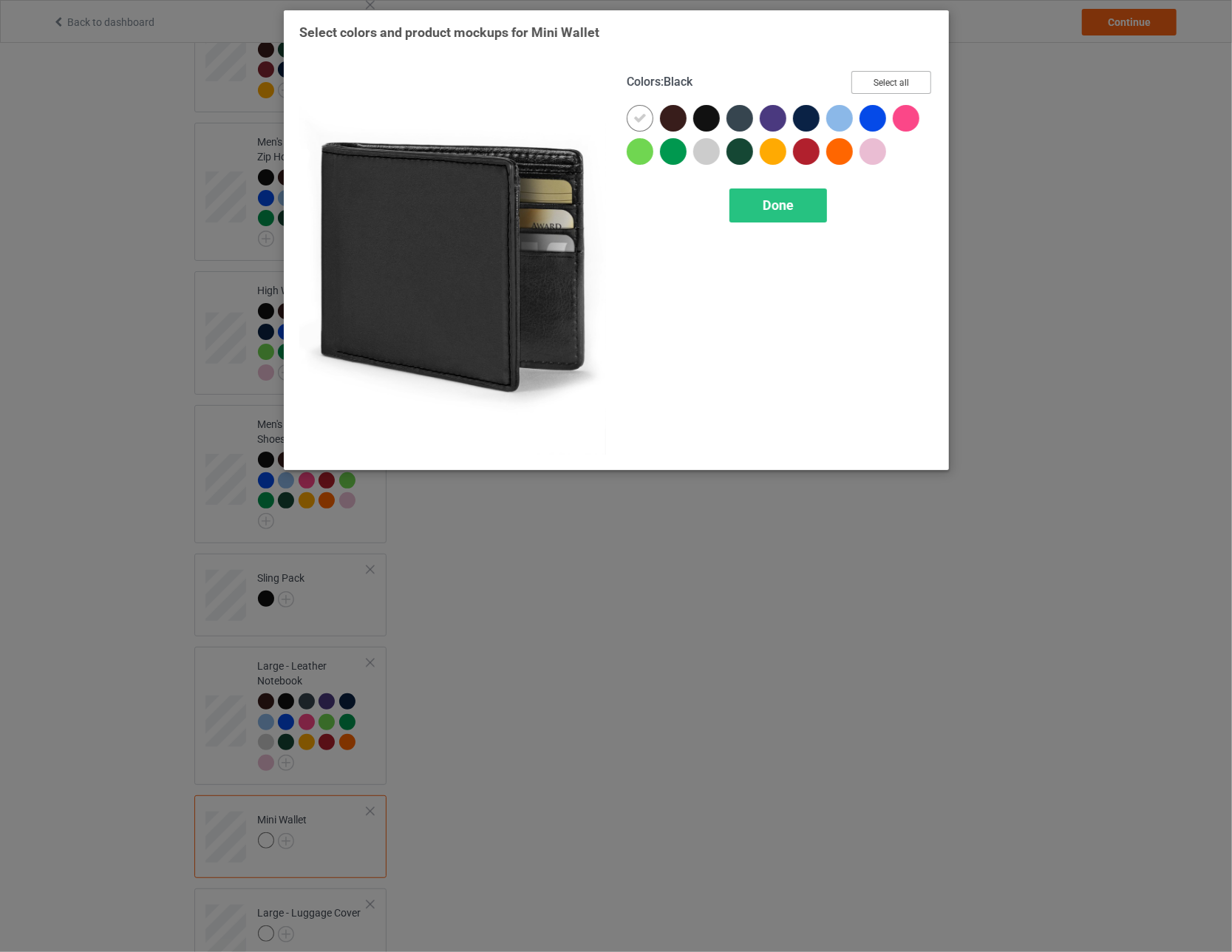
click at [540, 75] on button "Select all" at bounding box center [890, 82] width 80 height 23
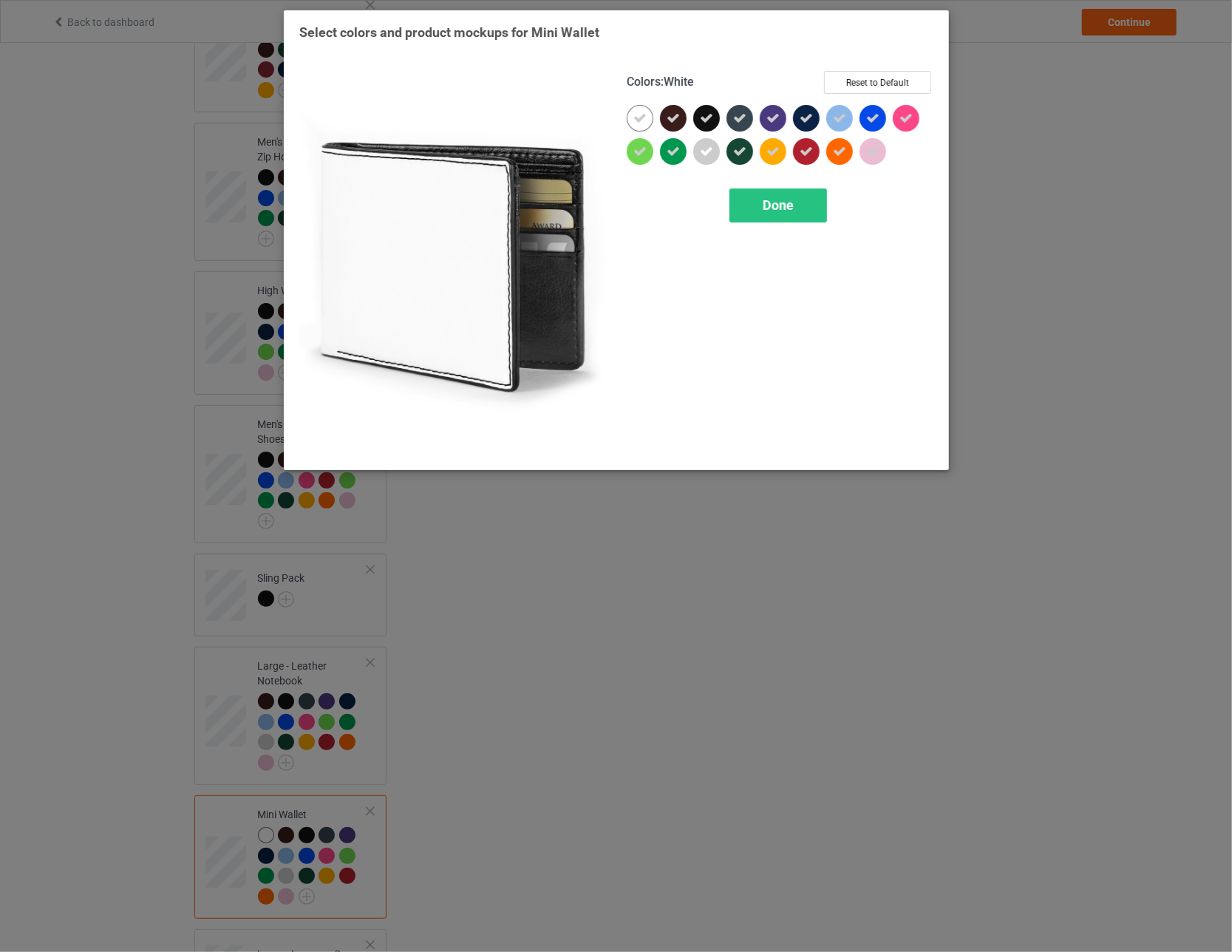
click at [540, 115] on icon at bounding box center [640, 118] width 13 height 13
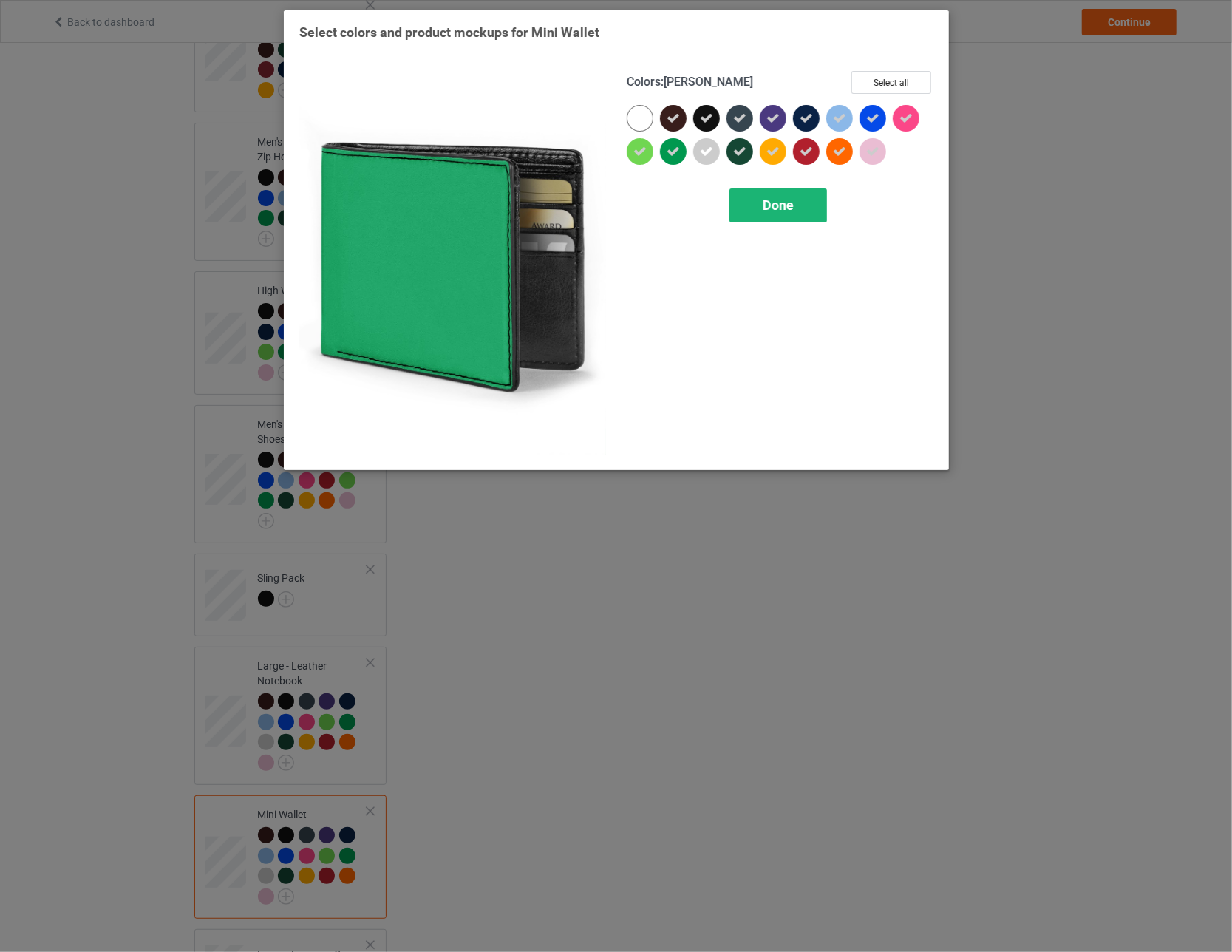
click at [540, 209] on span "Done" at bounding box center [778, 205] width 31 height 16
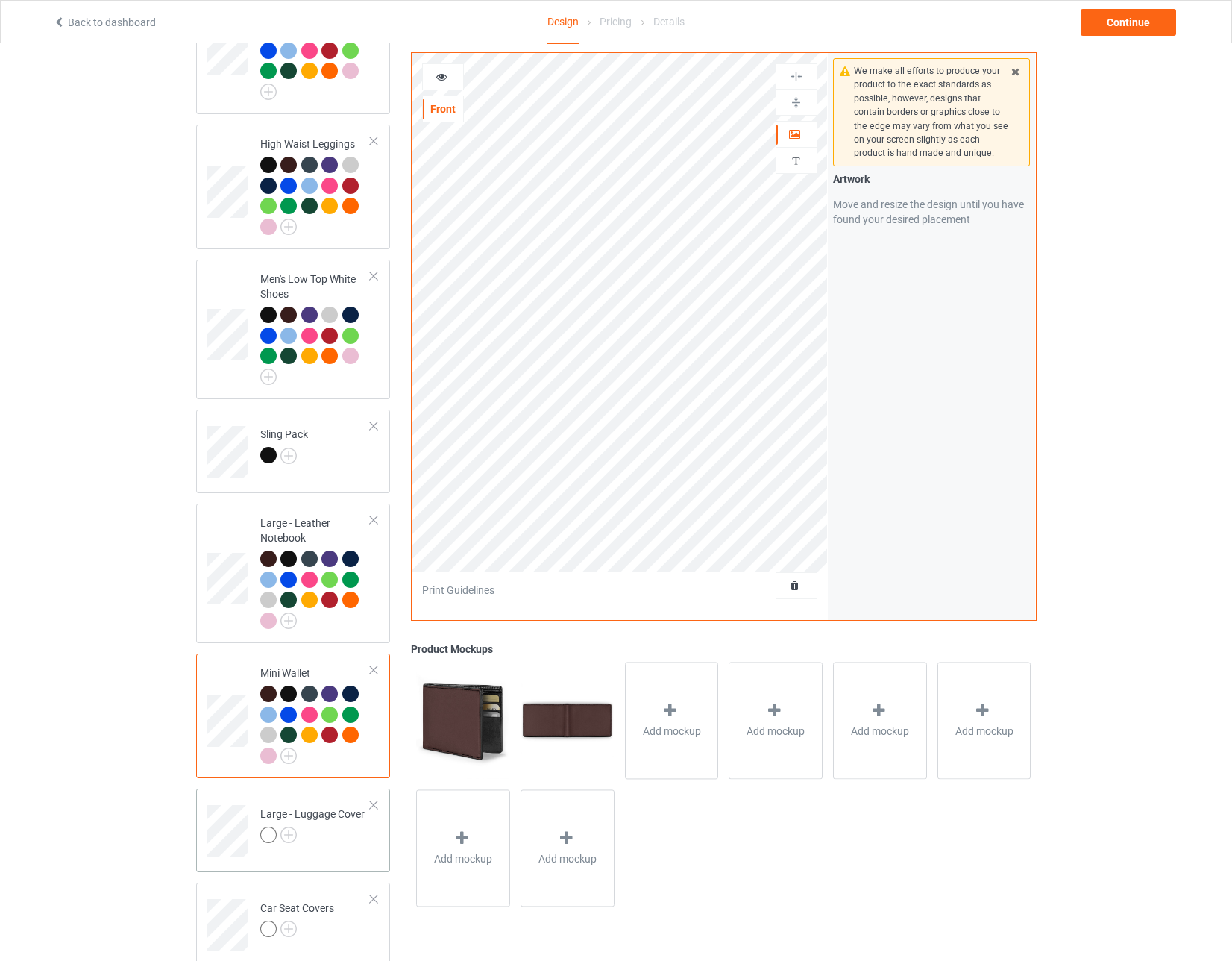
scroll to position [1715, 0]
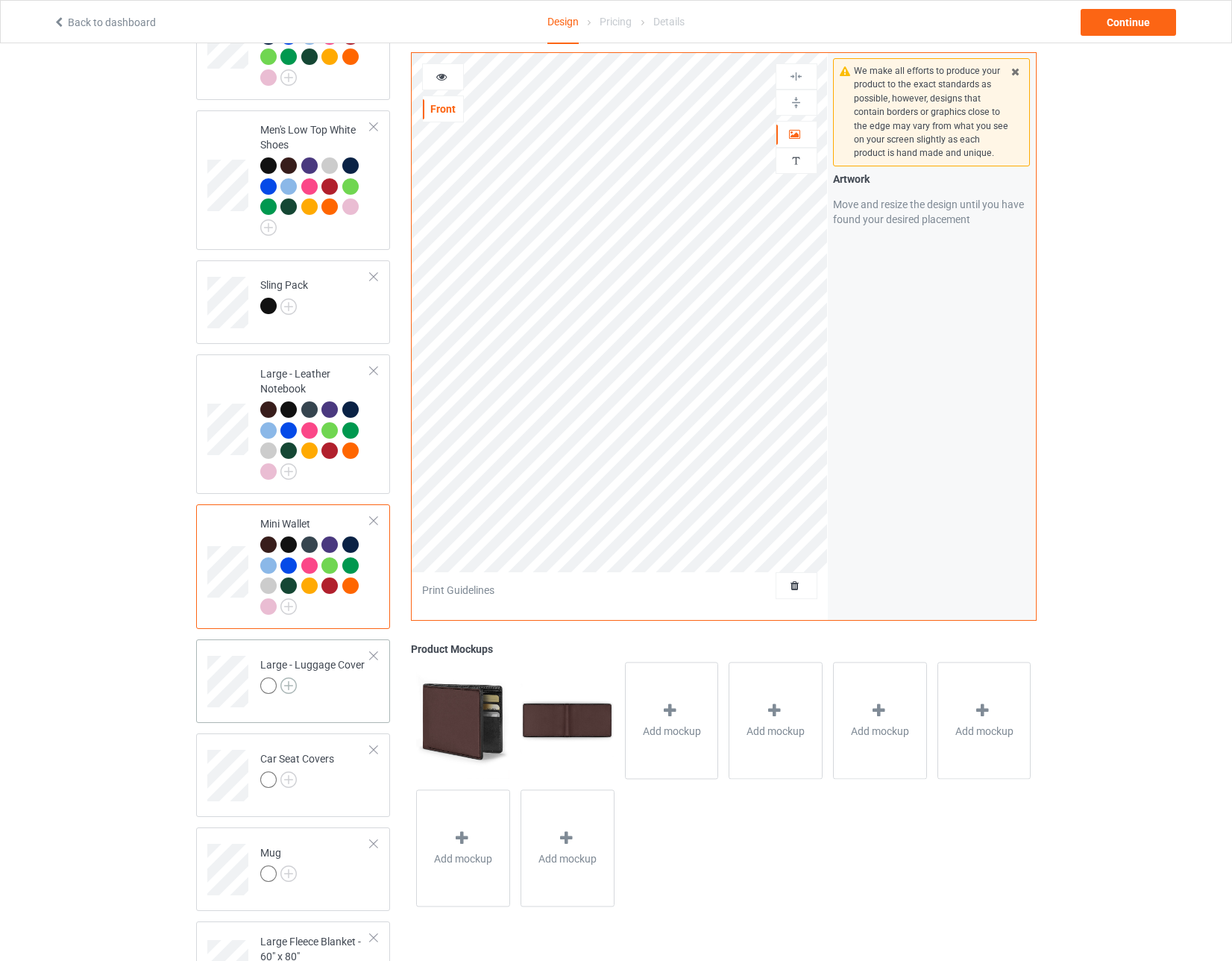
click at [294, 677] on img at bounding box center [289, 686] width 17 height 17
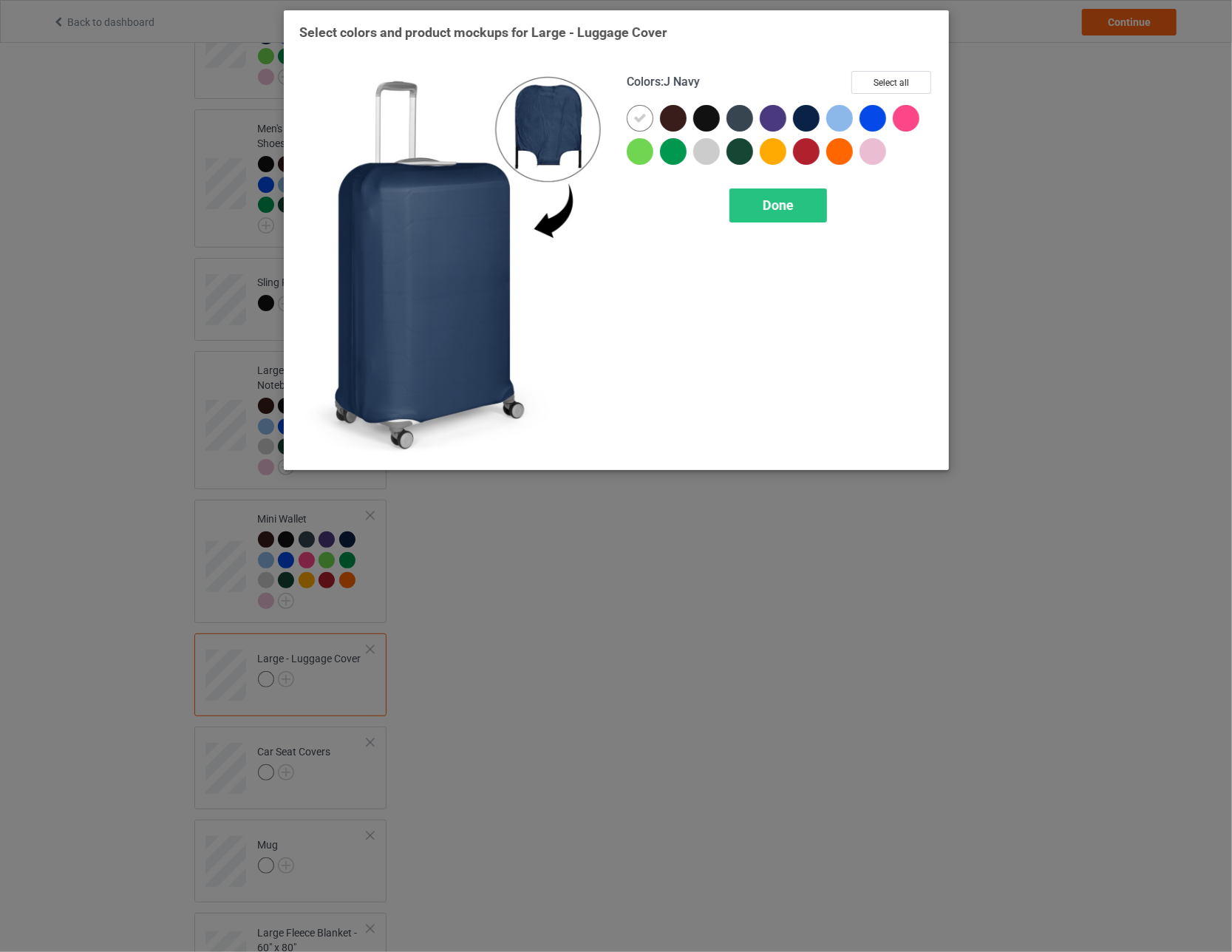
click at [540, 68] on div "Colors : J Navy Select all Done" at bounding box center [779, 263] width 328 height 404
click at [540, 79] on button "Select all" at bounding box center [890, 82] width 80 height 23
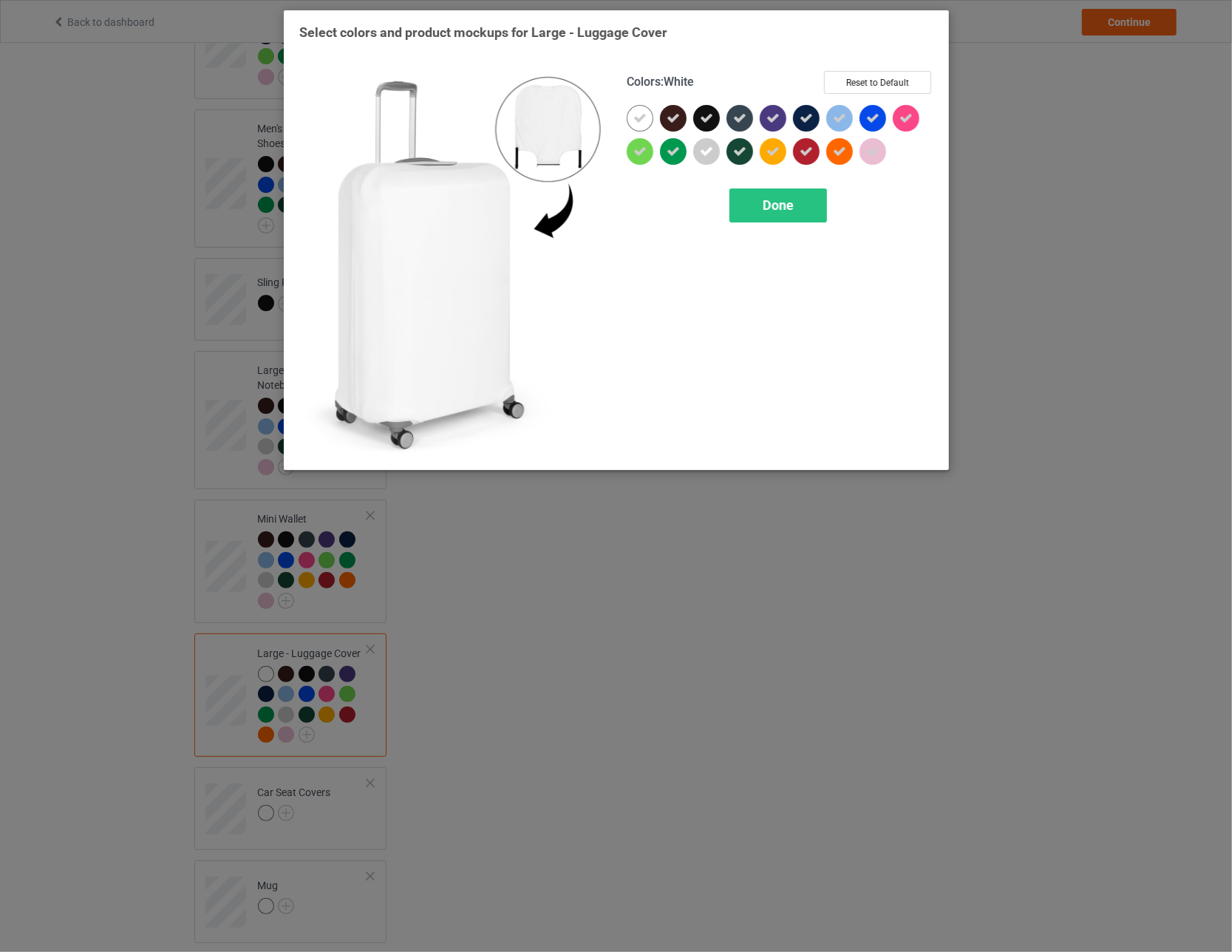
click at [540, 117] on icon at bounding box center [640, 118] width 13 height 13
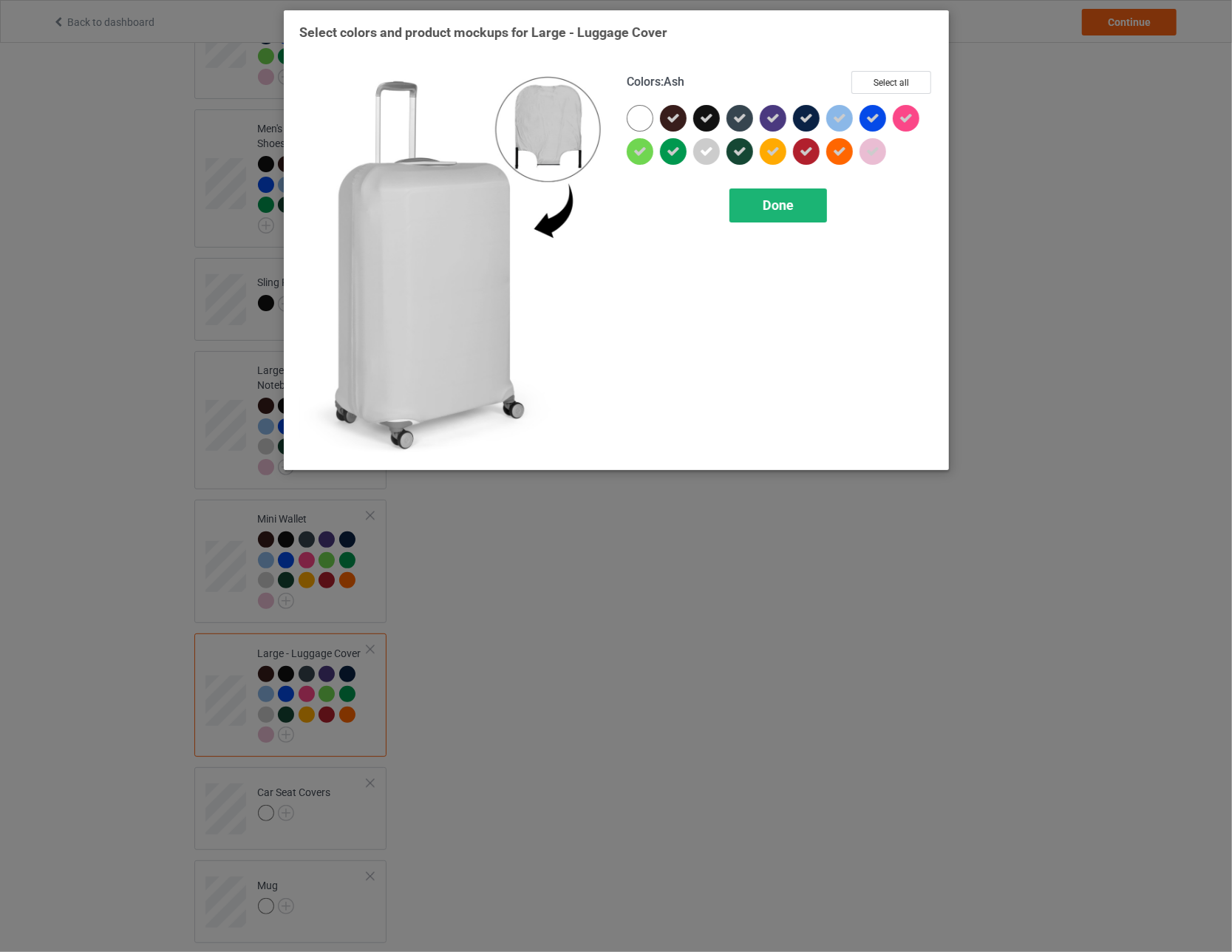
click at [540, 196] on div "Done" at bounding box center [778, 205] width 97 height 34
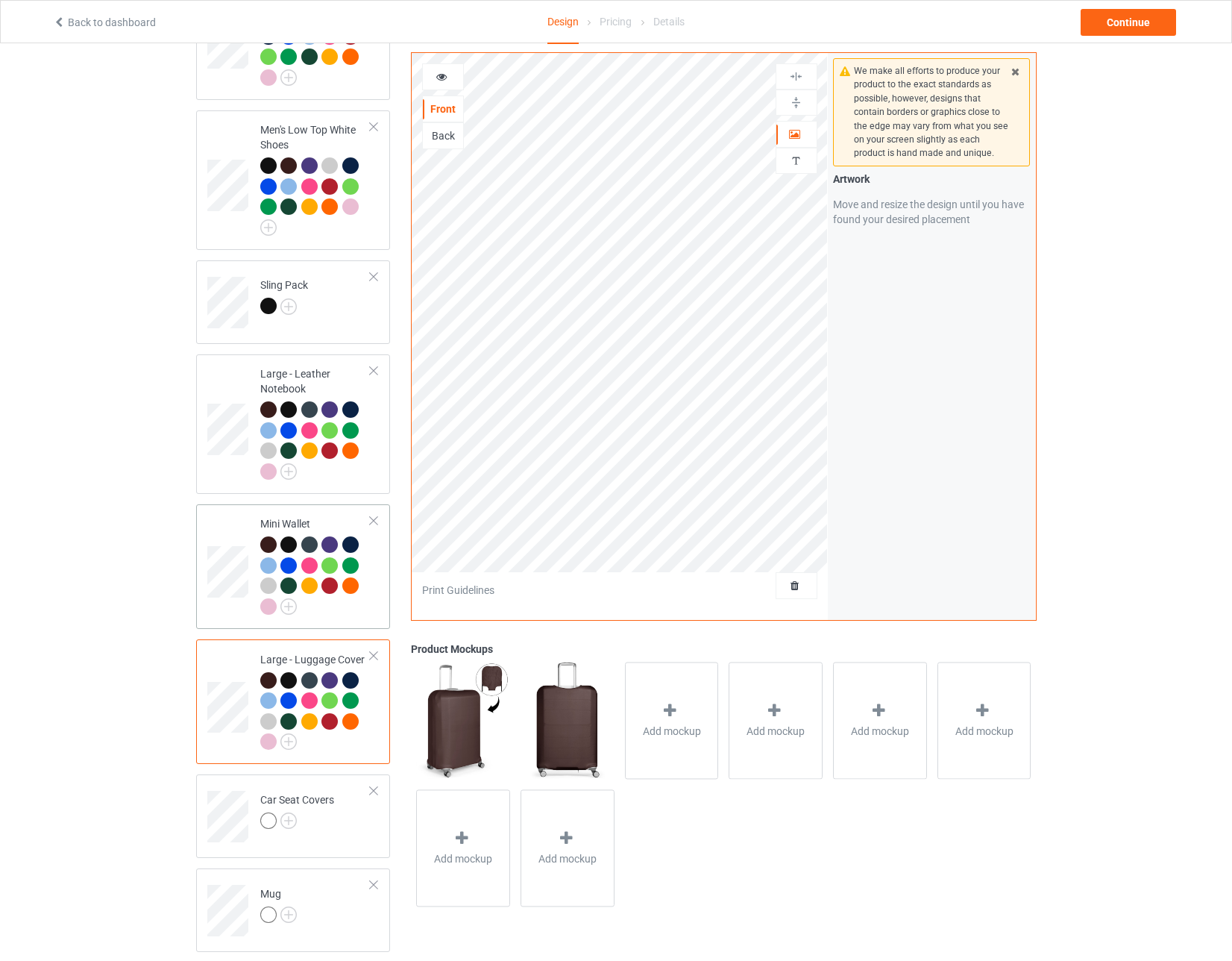
scroll to position [1865, 0]
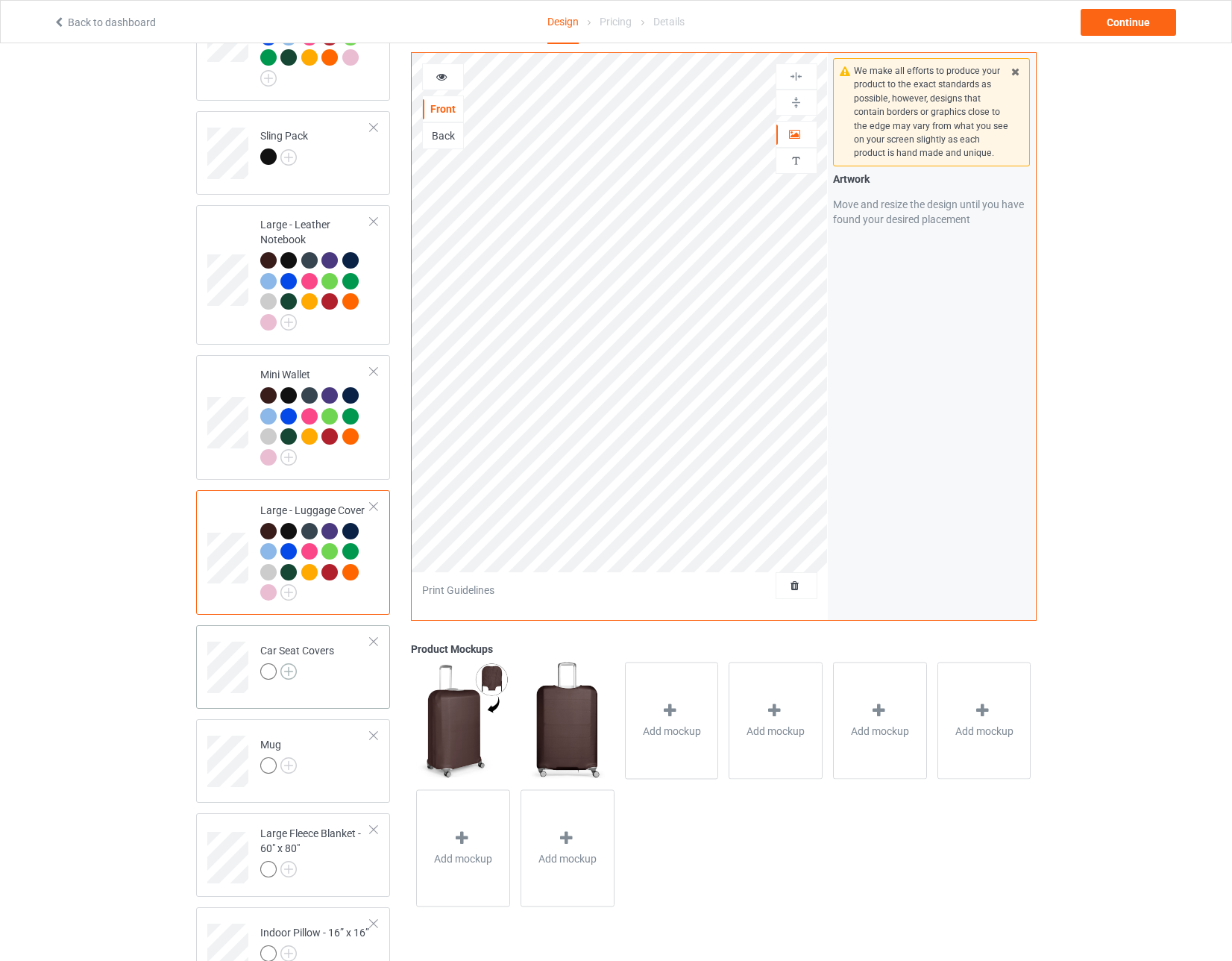
click at [288, 663] on img at bounding box center [289, 671] width 17 height 17
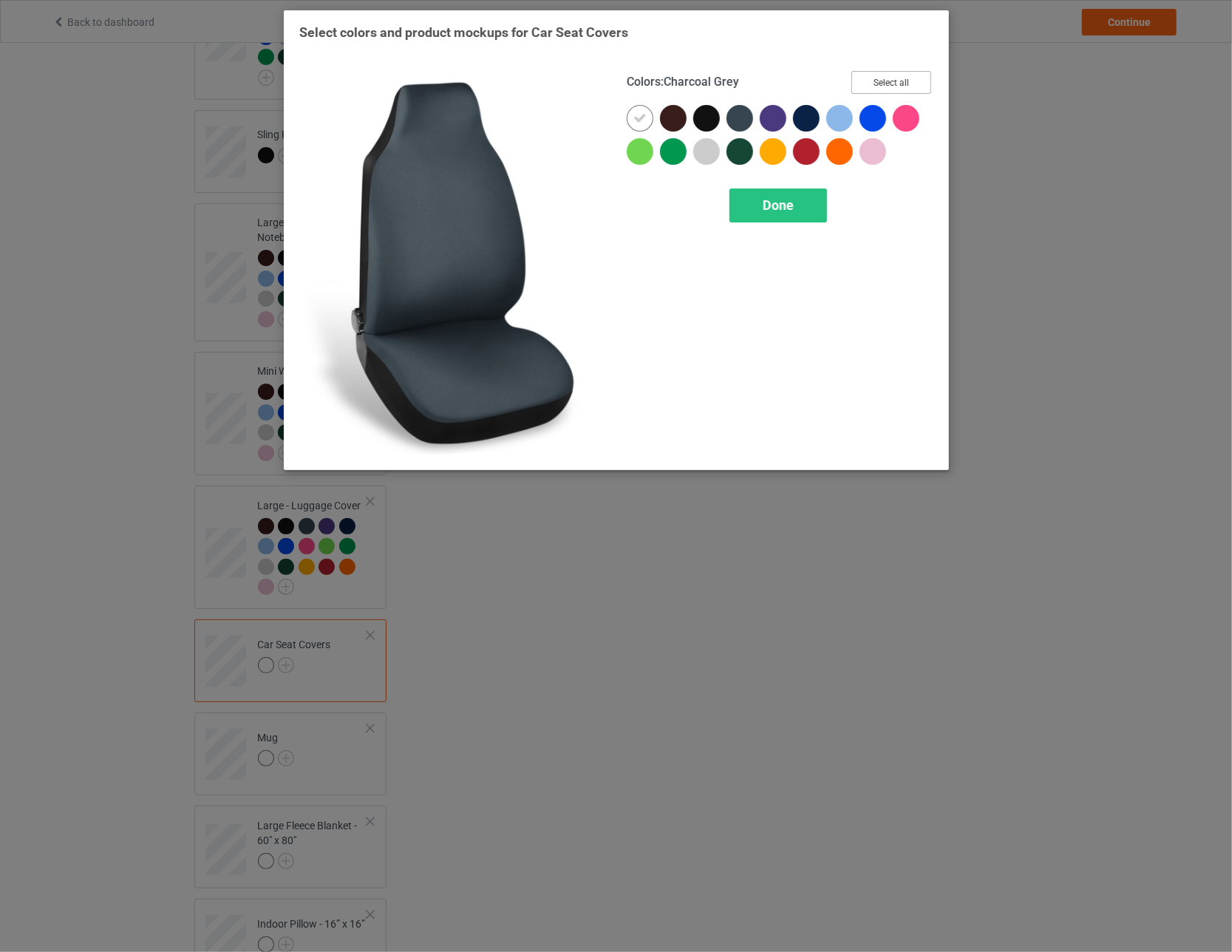
click at [540, 79] on button "Select all" at bounding box center [890, 82] width 80 height 23
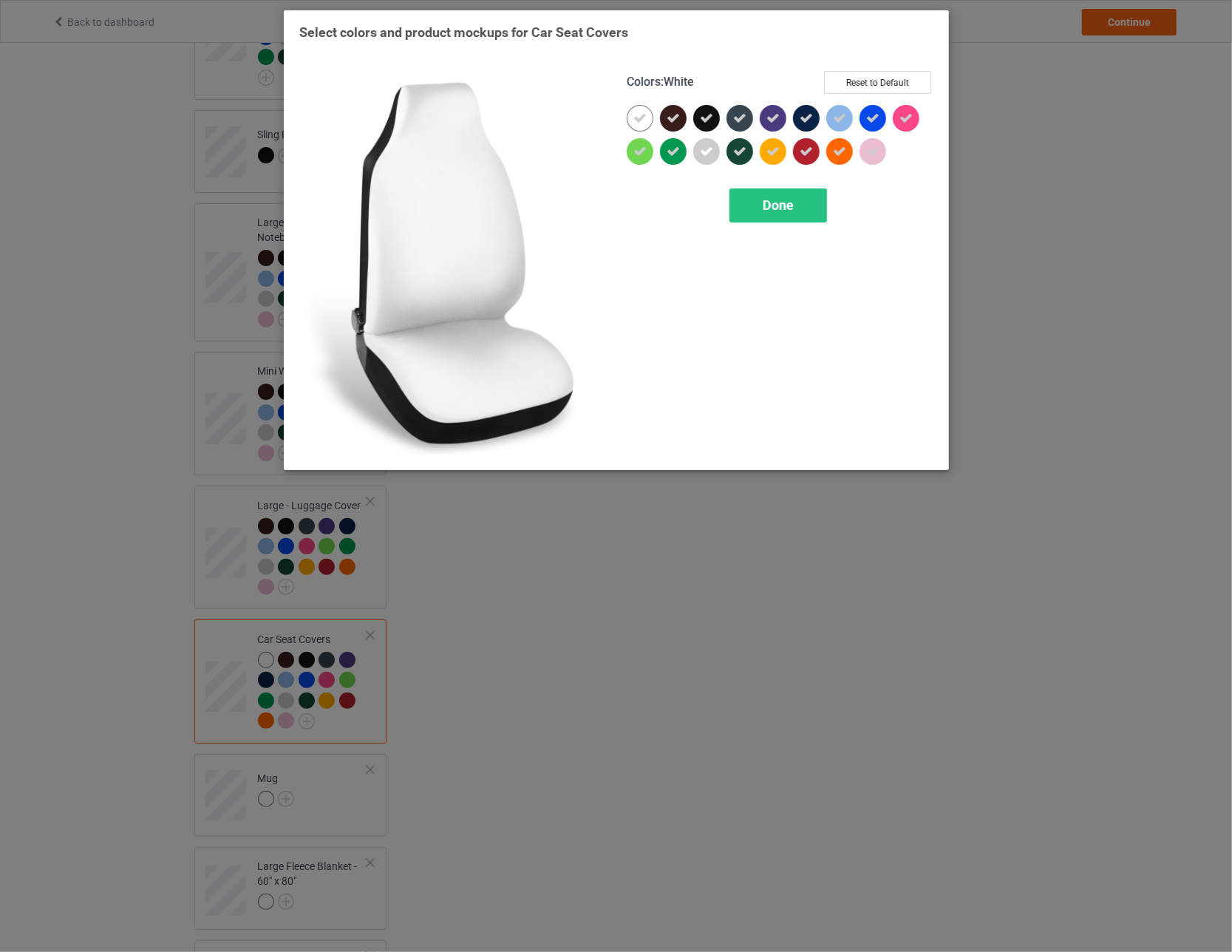
click at [540, 115] on icon at bounding box center [640, 118] width 13 height 13
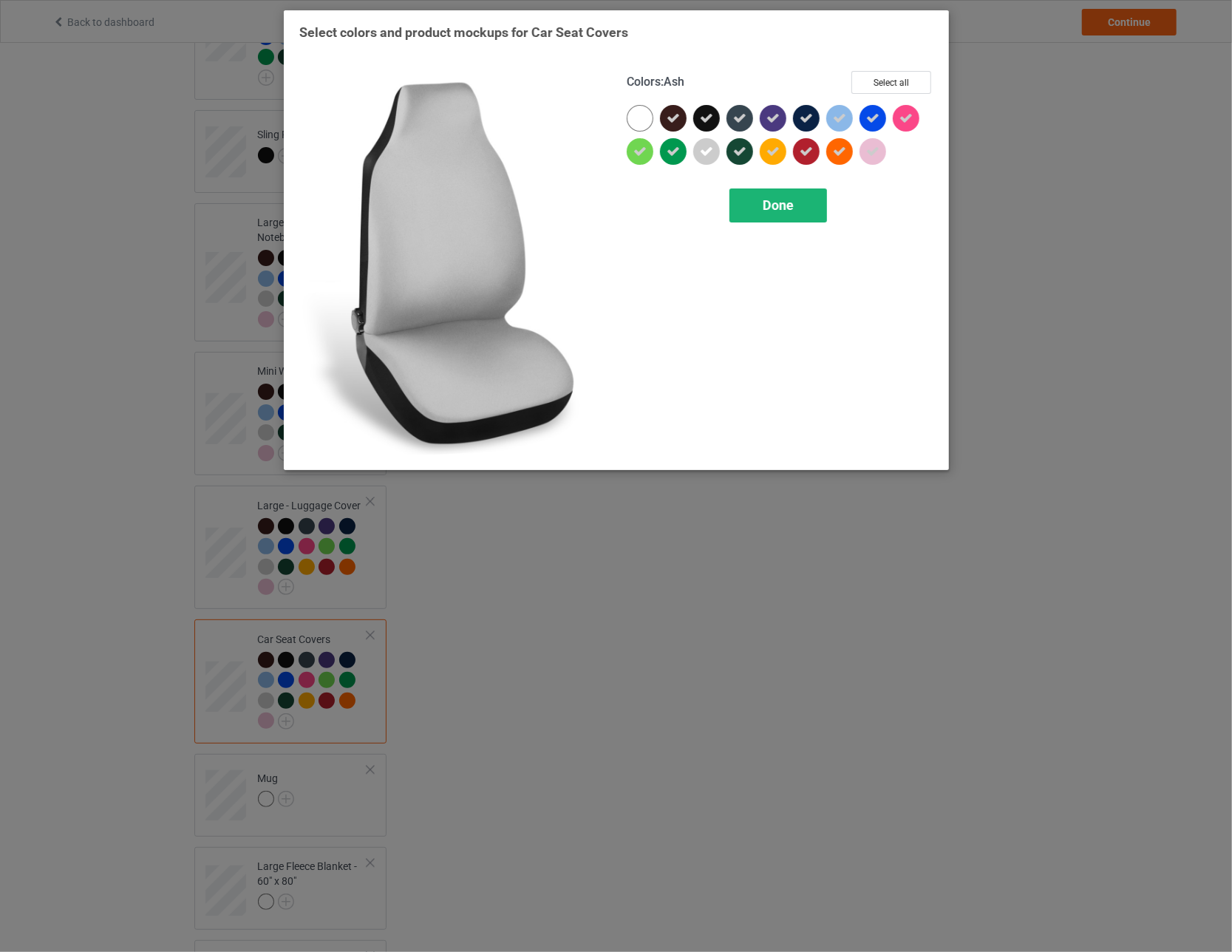
click at [540, 195] on div "Done" at bounding box center [778, 205] width 97 height 34
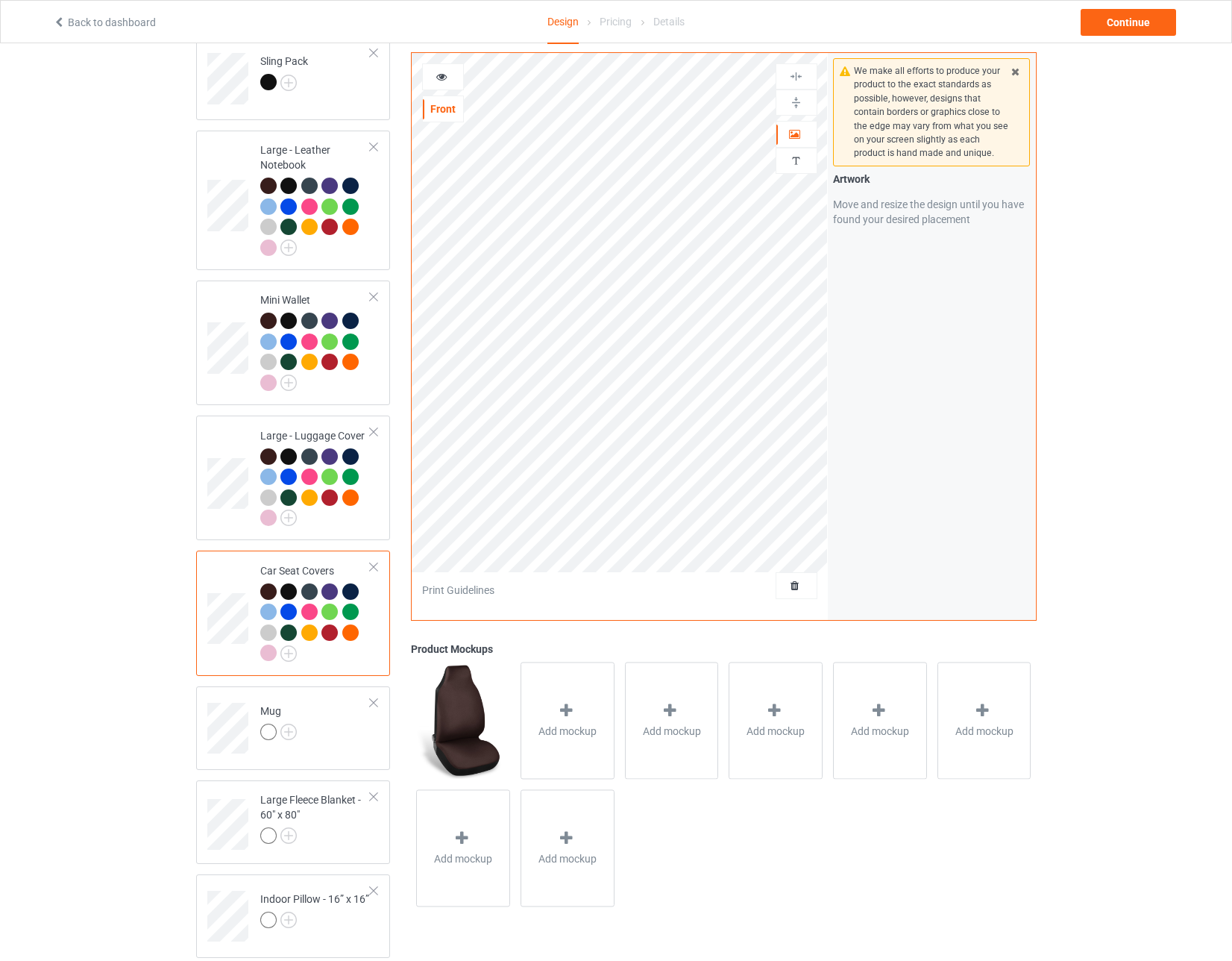
scroll to position [2014, 0]
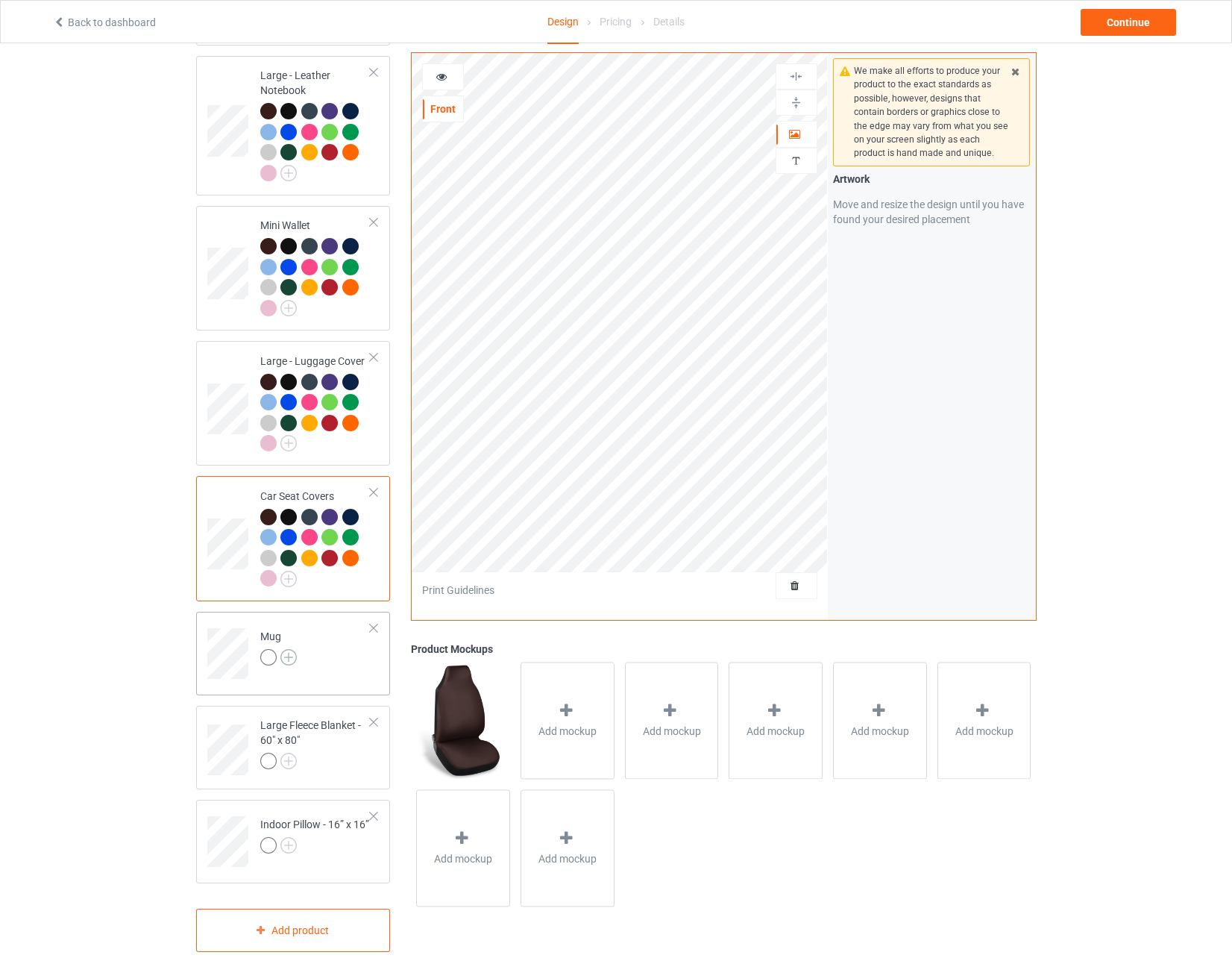
click at [289, 649] on img at bounding box center [289, 657] width 17 height 17
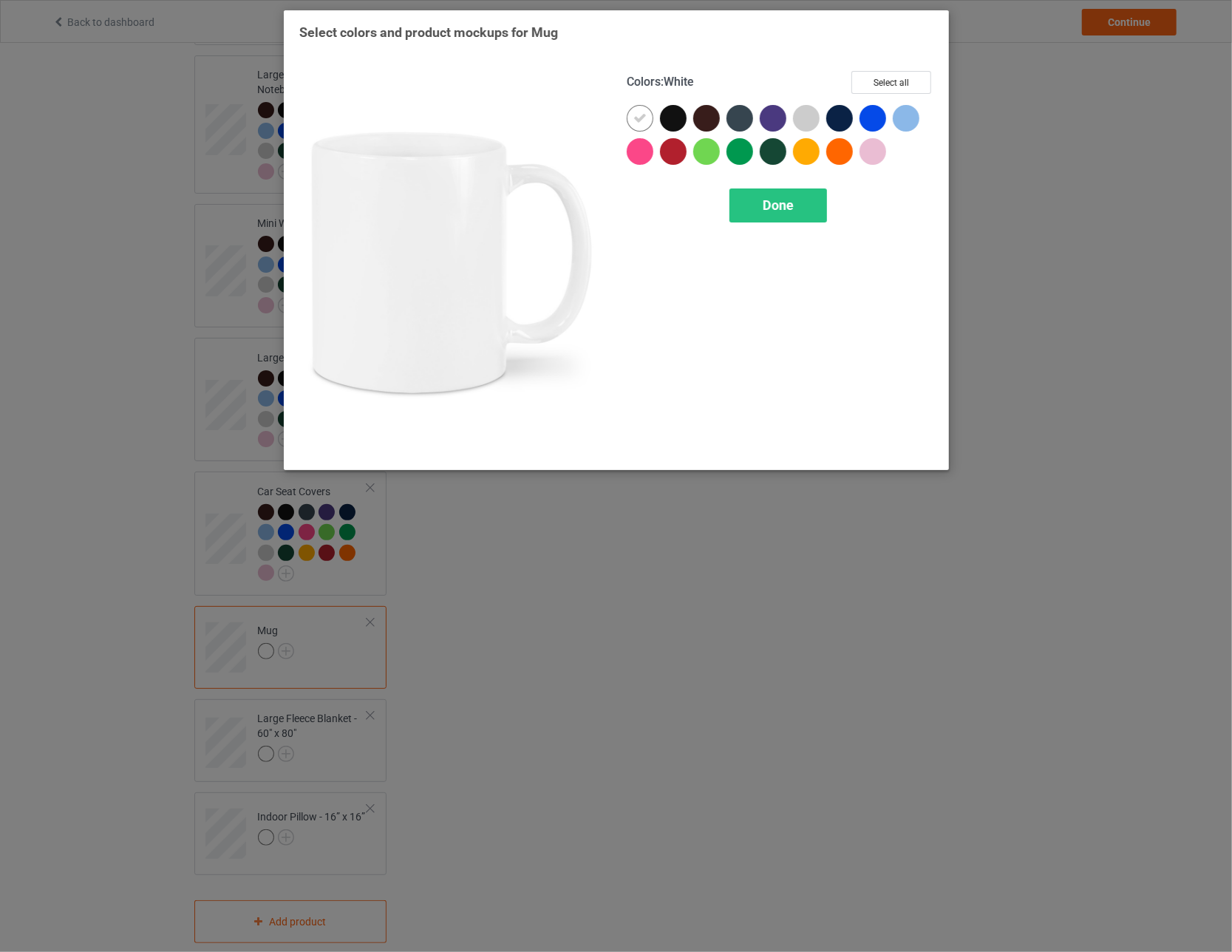
click at [540, 119] on icon at bounding box center [640, 118] width 13 height 13
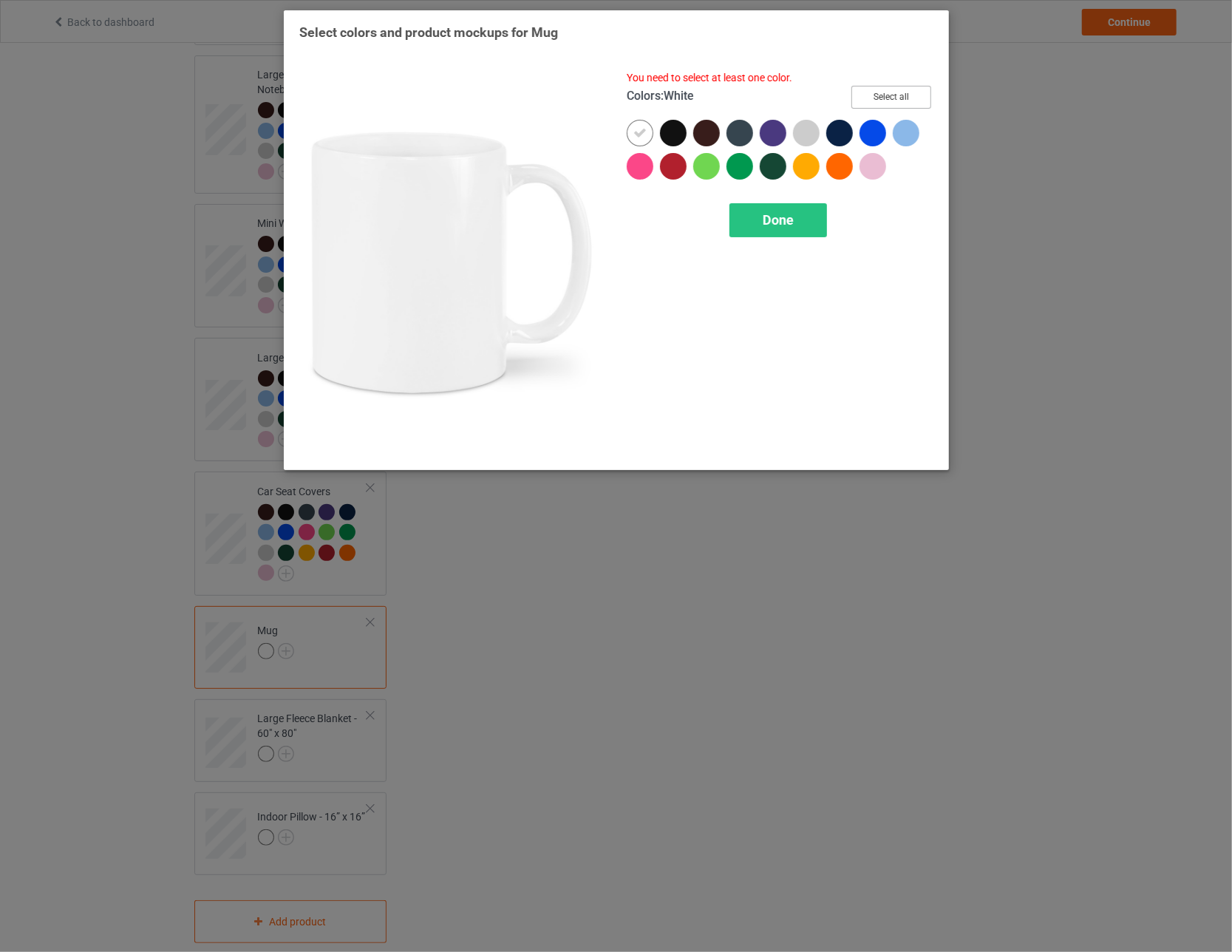
click at [540, 94] on button "Select all" at bounding box center [890, 96] width 80 height 23
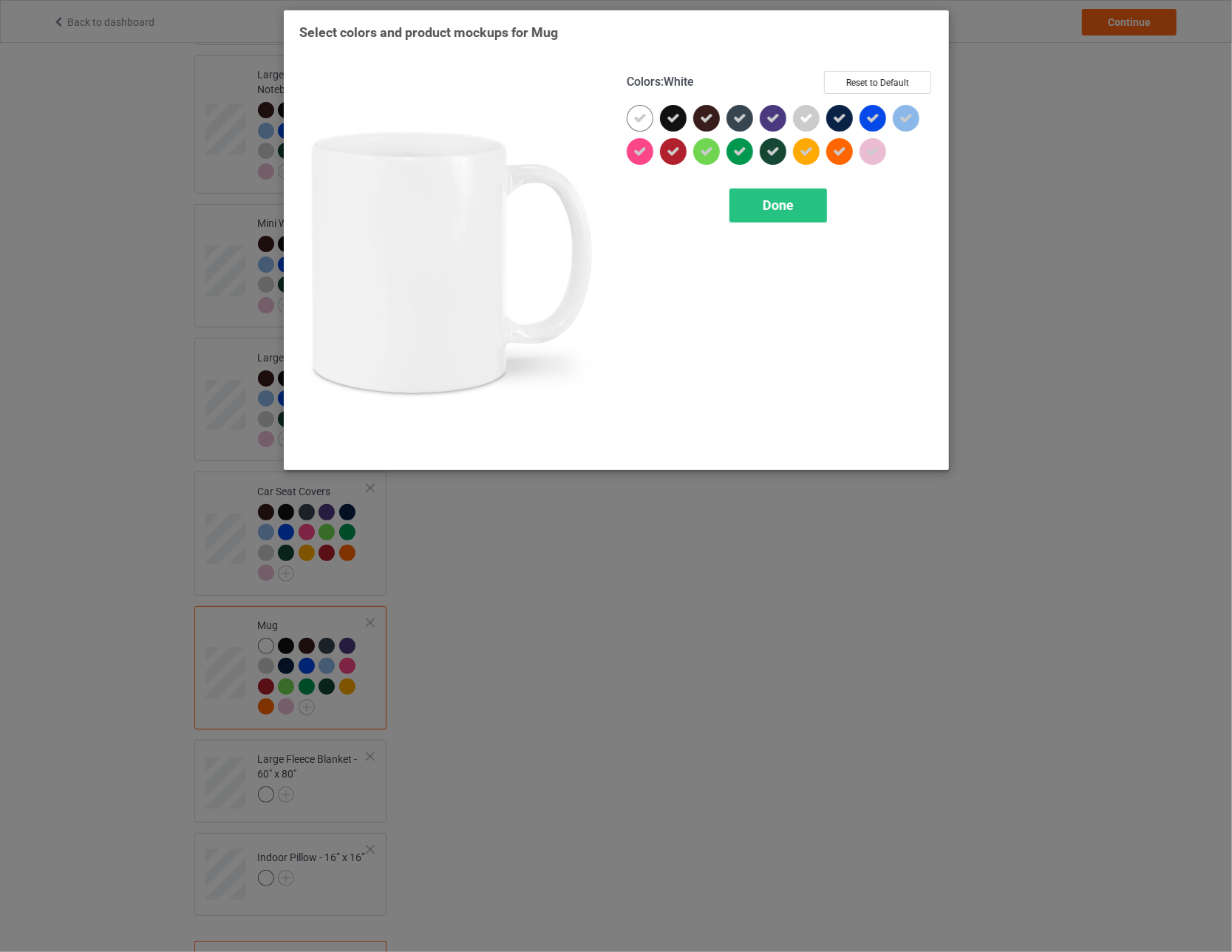
drag, startPoint x: 625, startPoint y: 116, endPoint x: 637, endPoint y: 114, distance: 12.2
click at [540, 116] on div "Colors : White Reset to Default Done" at bounding box center [779, 263] width 328 height 404
click at [540, 114] on icon at bounding box center [640, 118] width 13 height 13
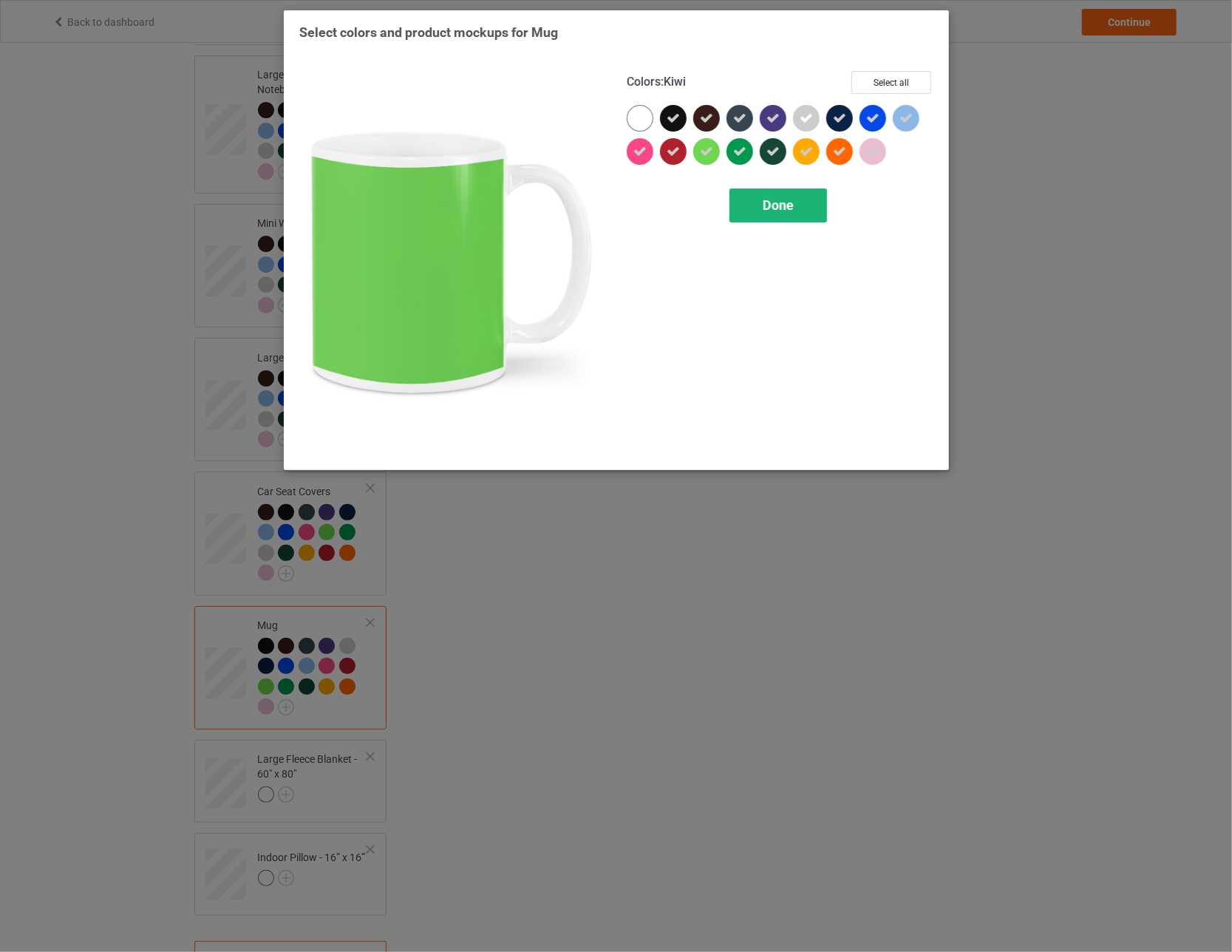
click at [540, 198] on div "Done" at bounding box center [778, 205] width 97 height 34
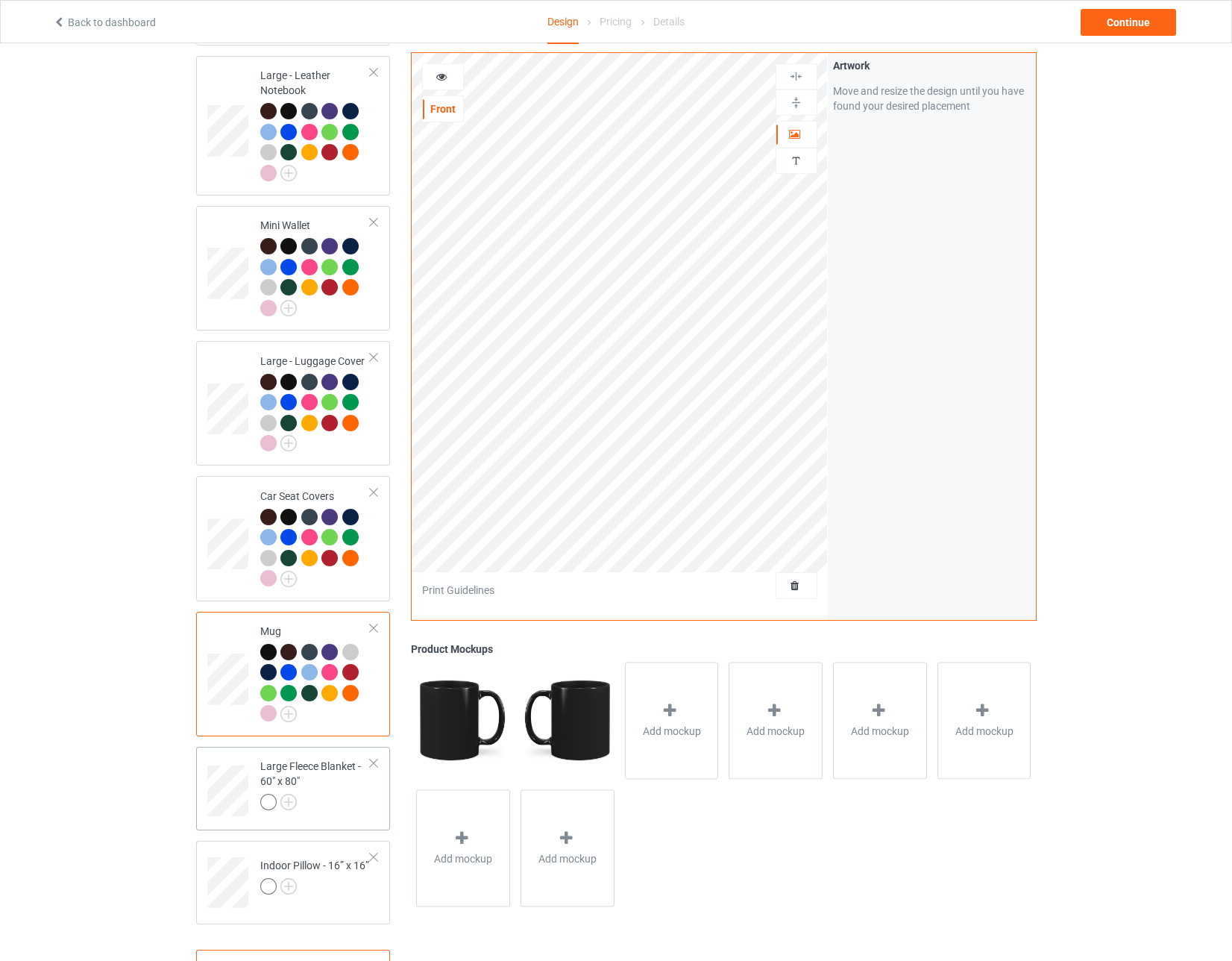
scroll to position [2058, 0]
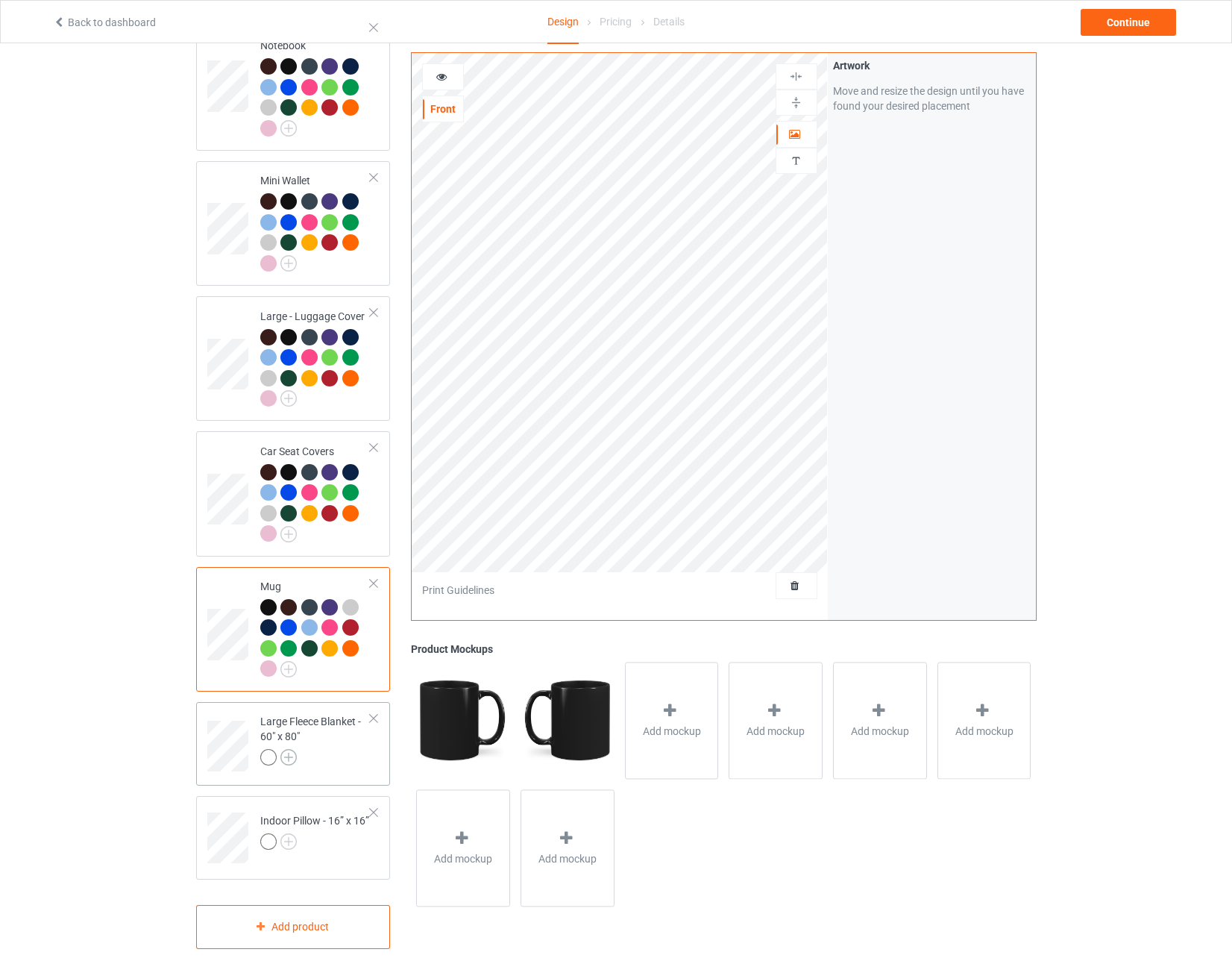
click at [290, 749] on img at bounding box center [289, 757] width 17 height 17
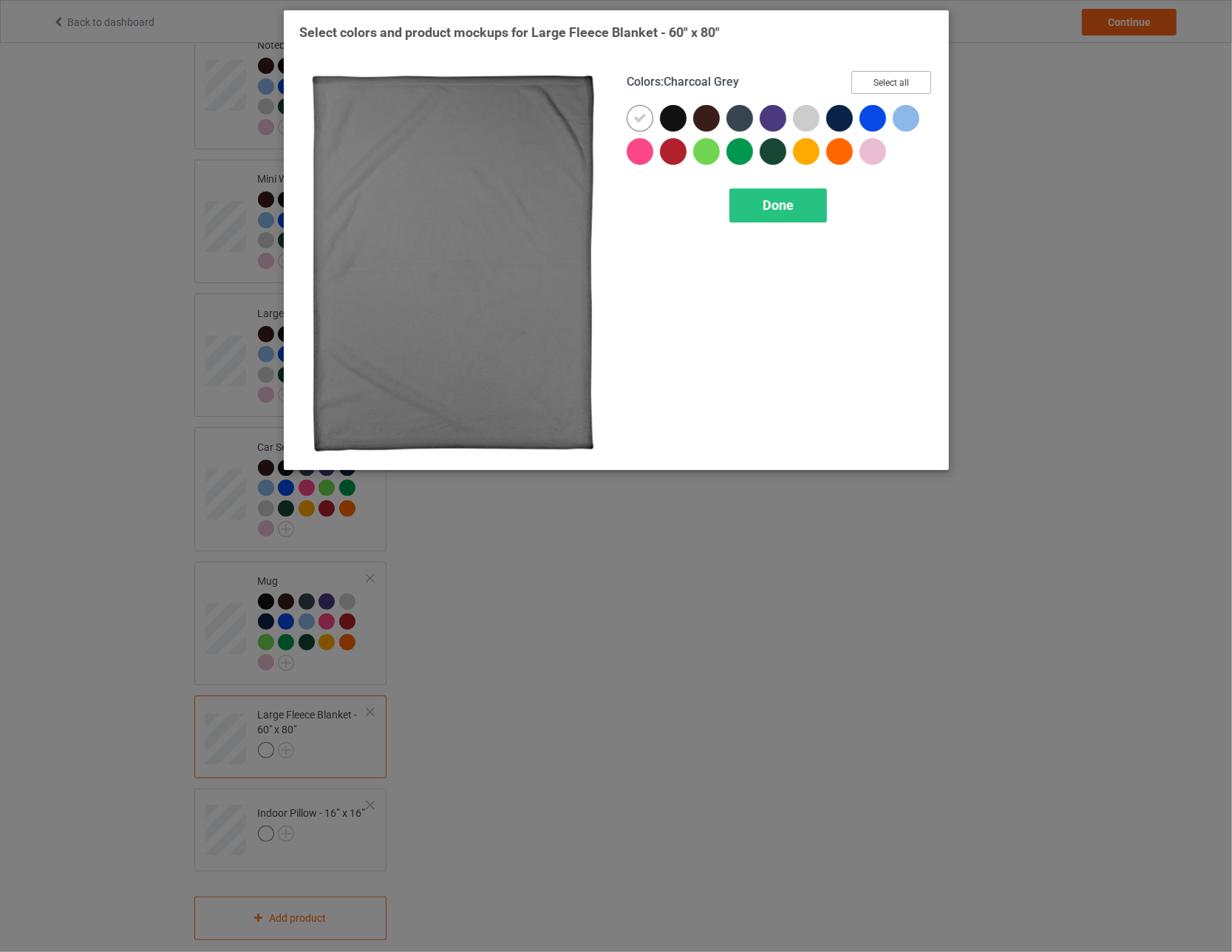
click at [540, 78] on button "Select all" at bounding box center [890, 82] width 80 height 23
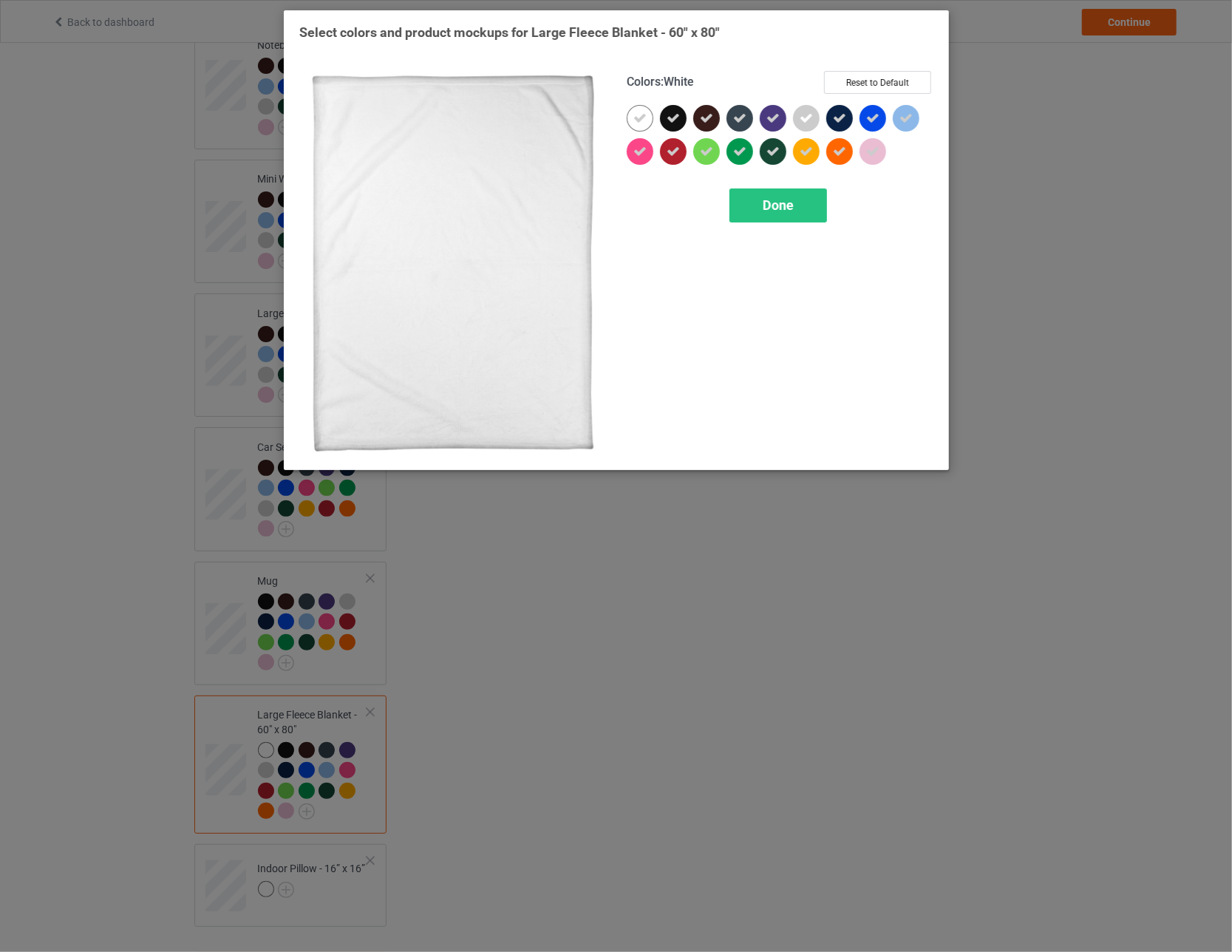
click at [540, 116] on icon at bounding box center [640, 118] width 13 height 13
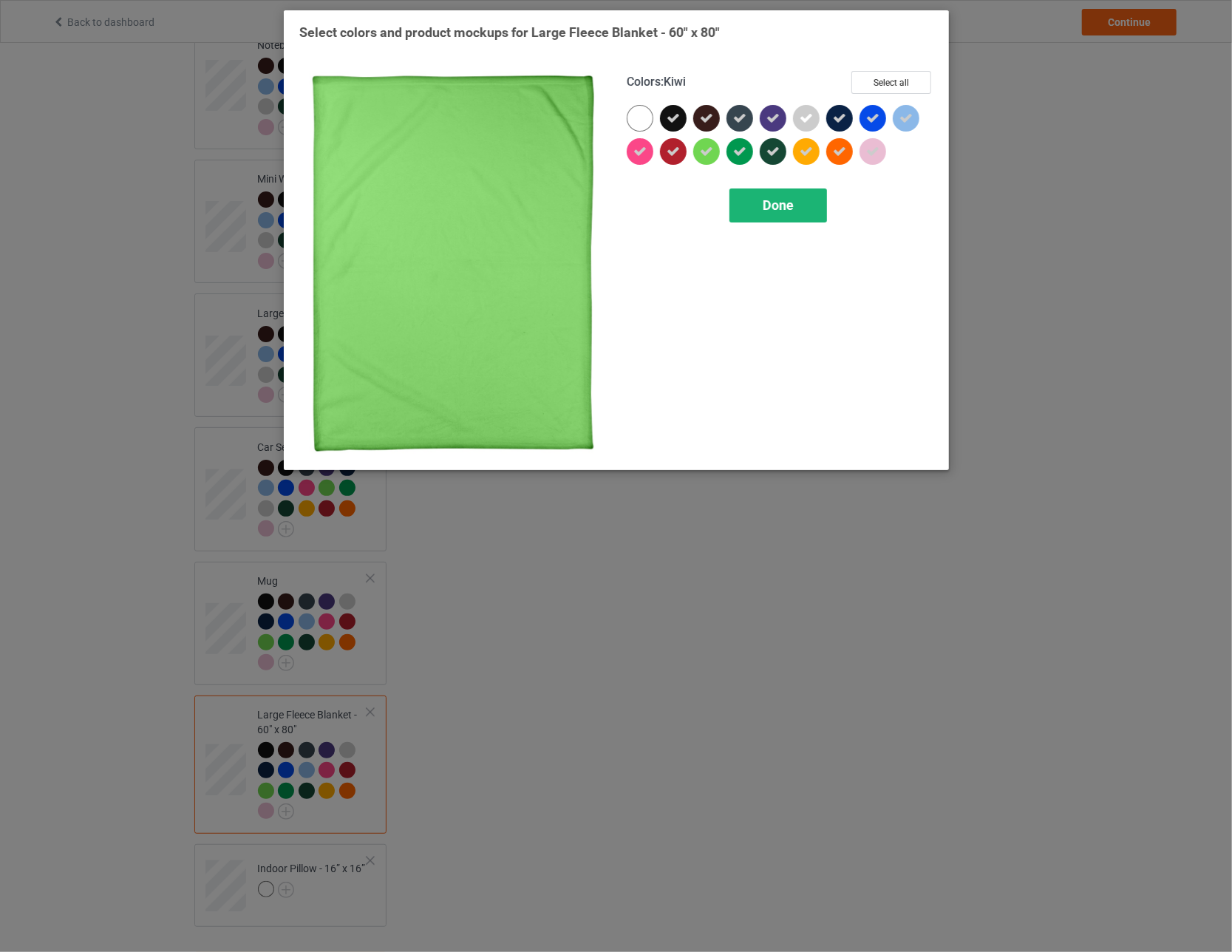
click at [540, 207] on div "Done" at bounding box center [778, 205] width 97 height 34
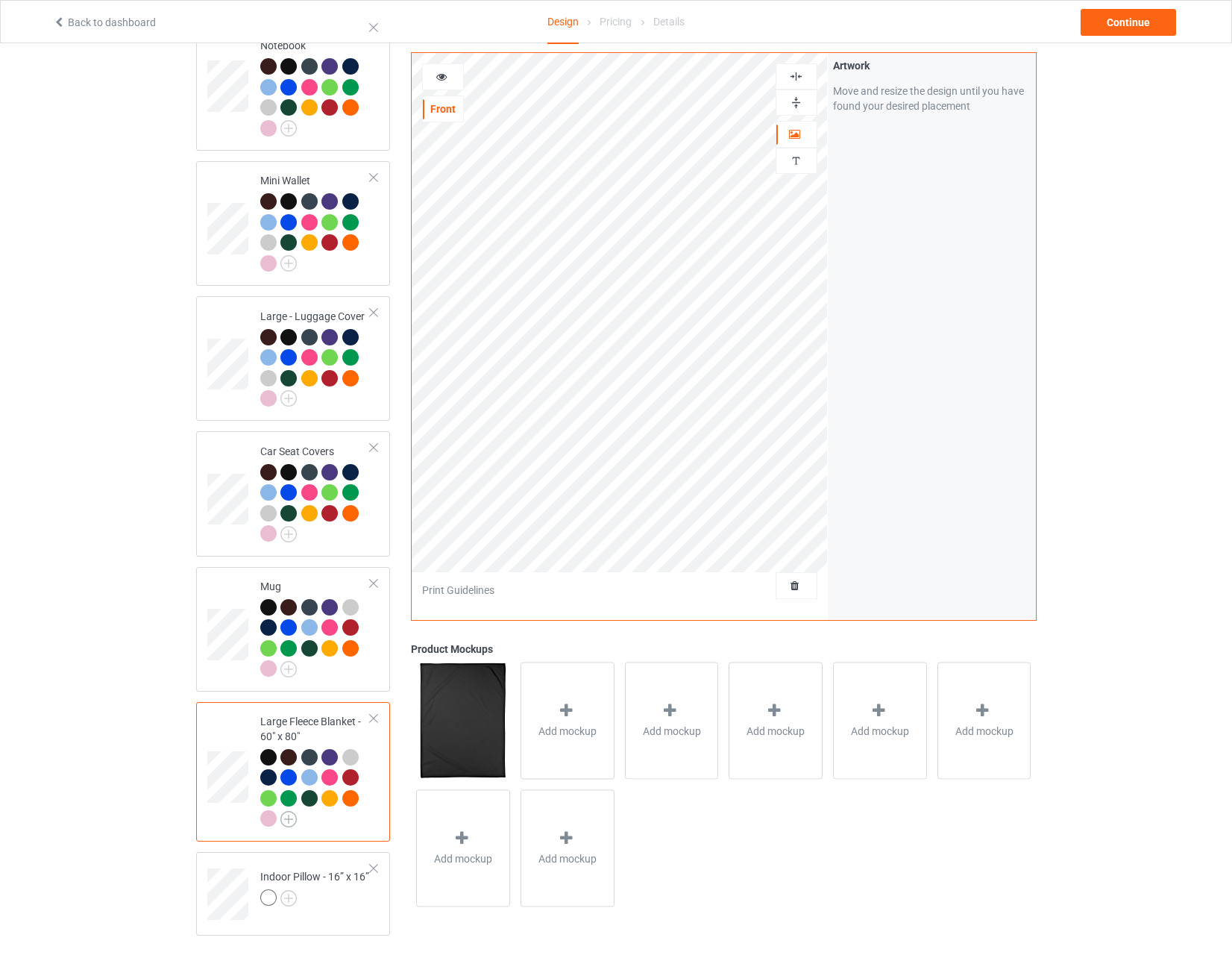
click at [292, 811] on img at bounding box center [289, 819] width 17 height 17
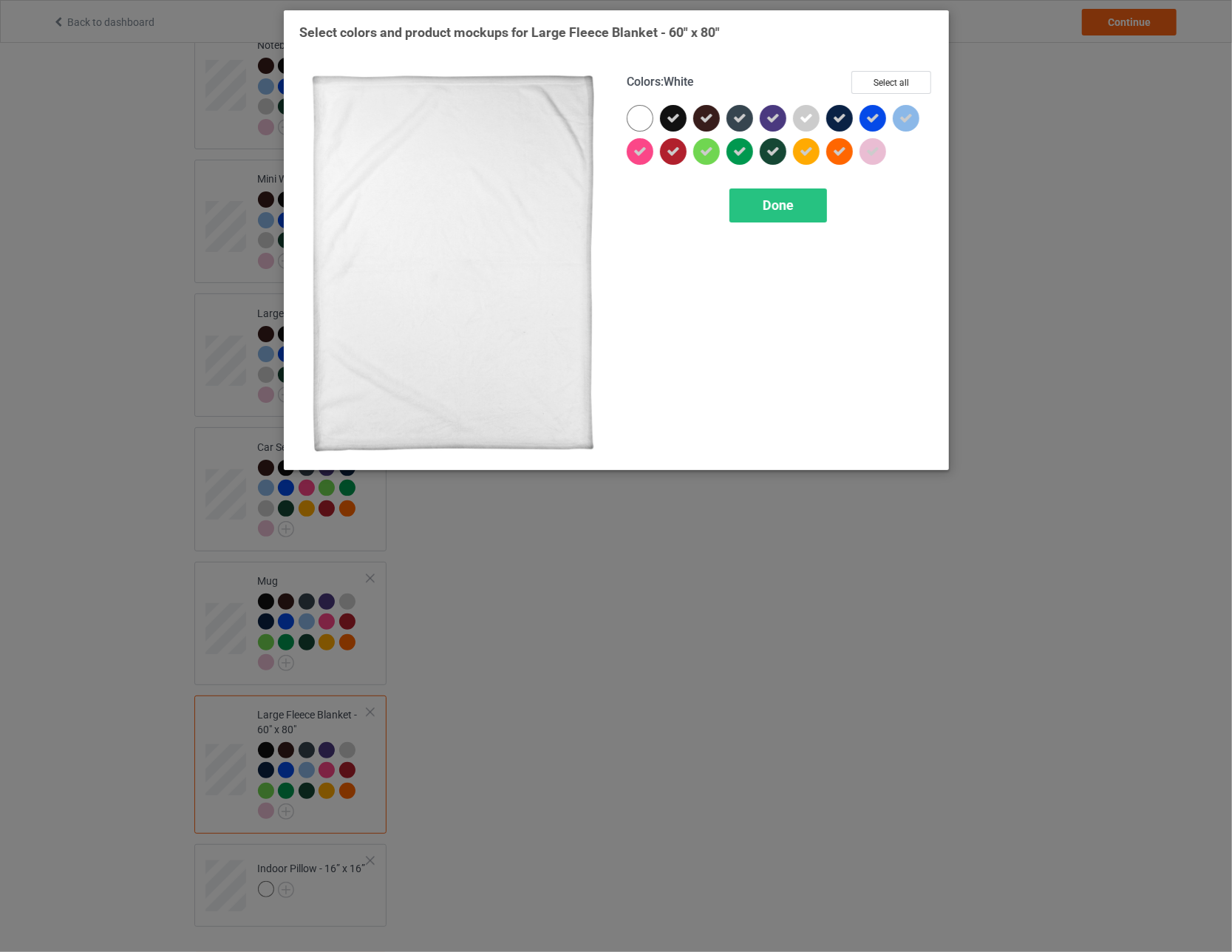
click at [540, 122] on div at bounding box center [639, 118] width 27 height 27
click at [540, 122] on icon at bounding box center [640, 118] width 13 height 13
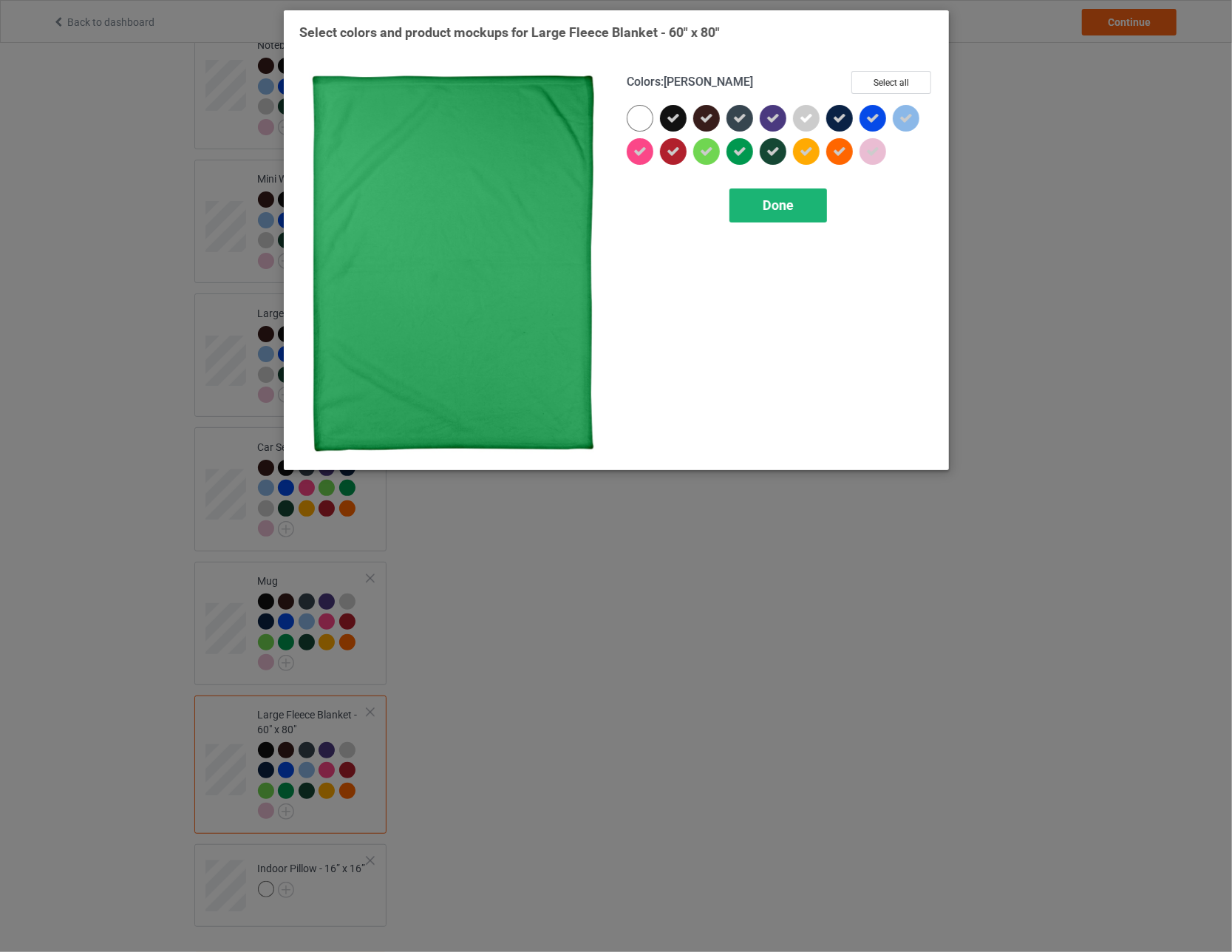
click at [540, 195] on div "Done" at bounding box center [778, 205] width 97 height 34
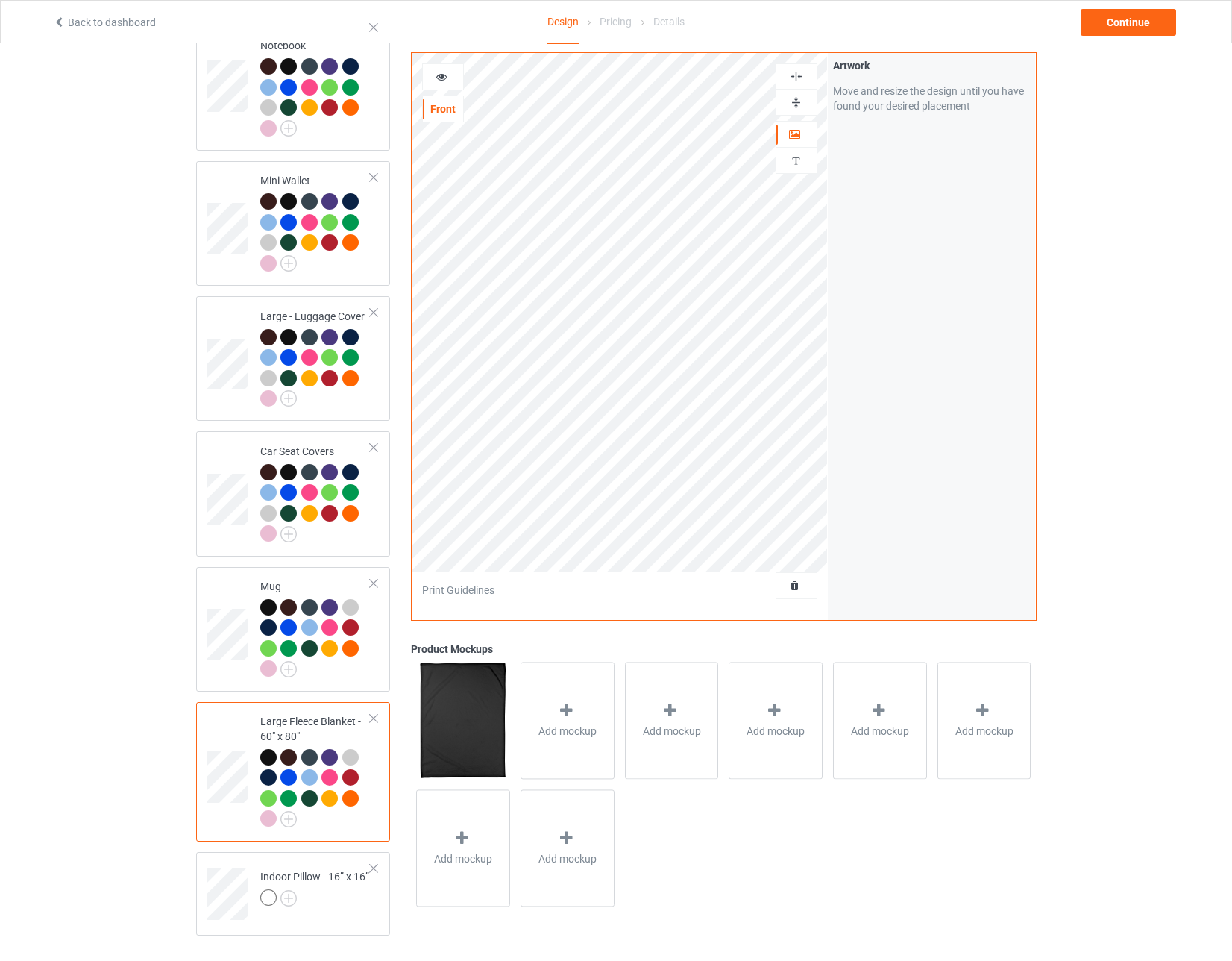
click at [468, 735] on img at bounding box center [462, 720] width 94 height 117
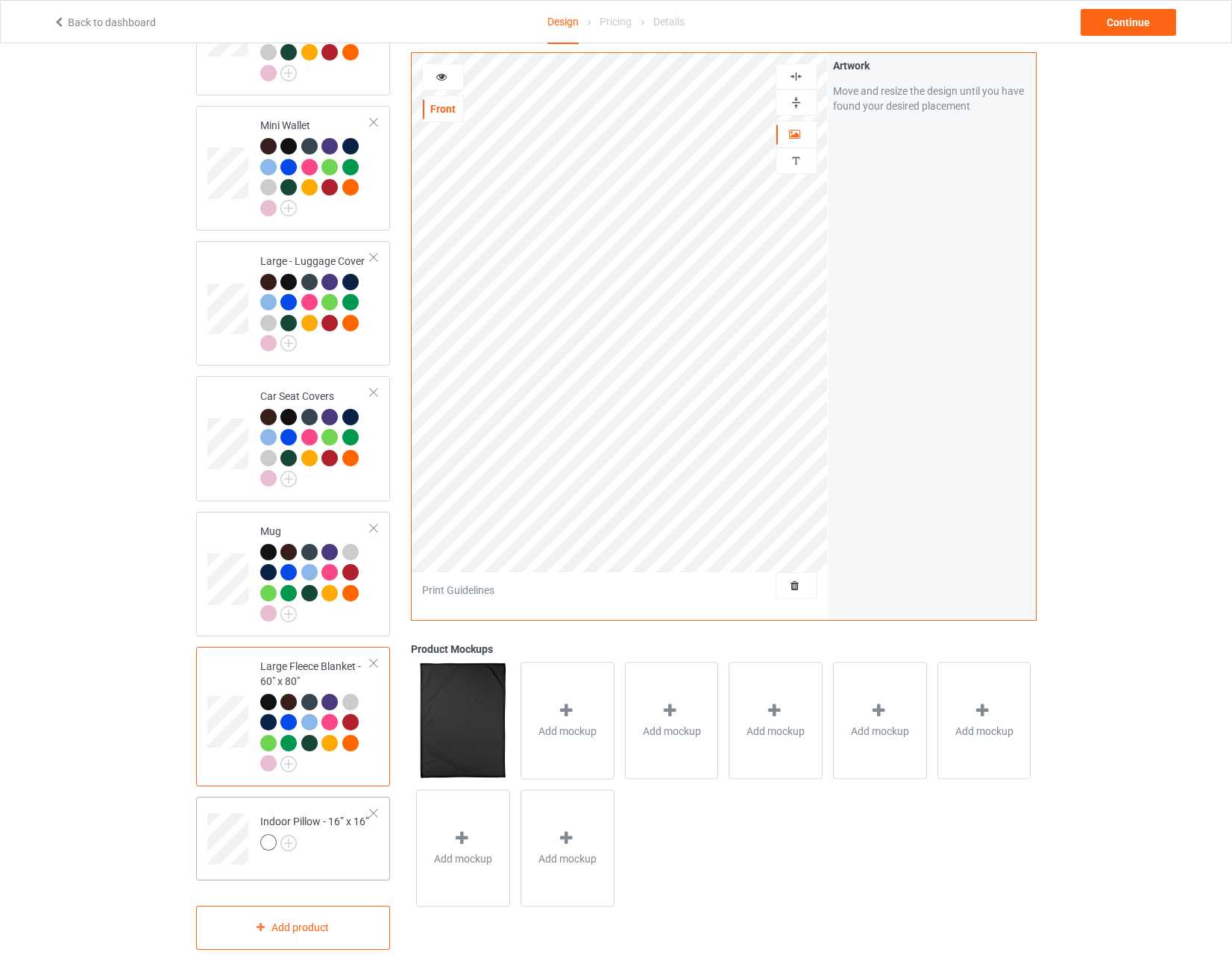
click at [270, 834] on div at bounding box center [269, 842] width 17 height 17
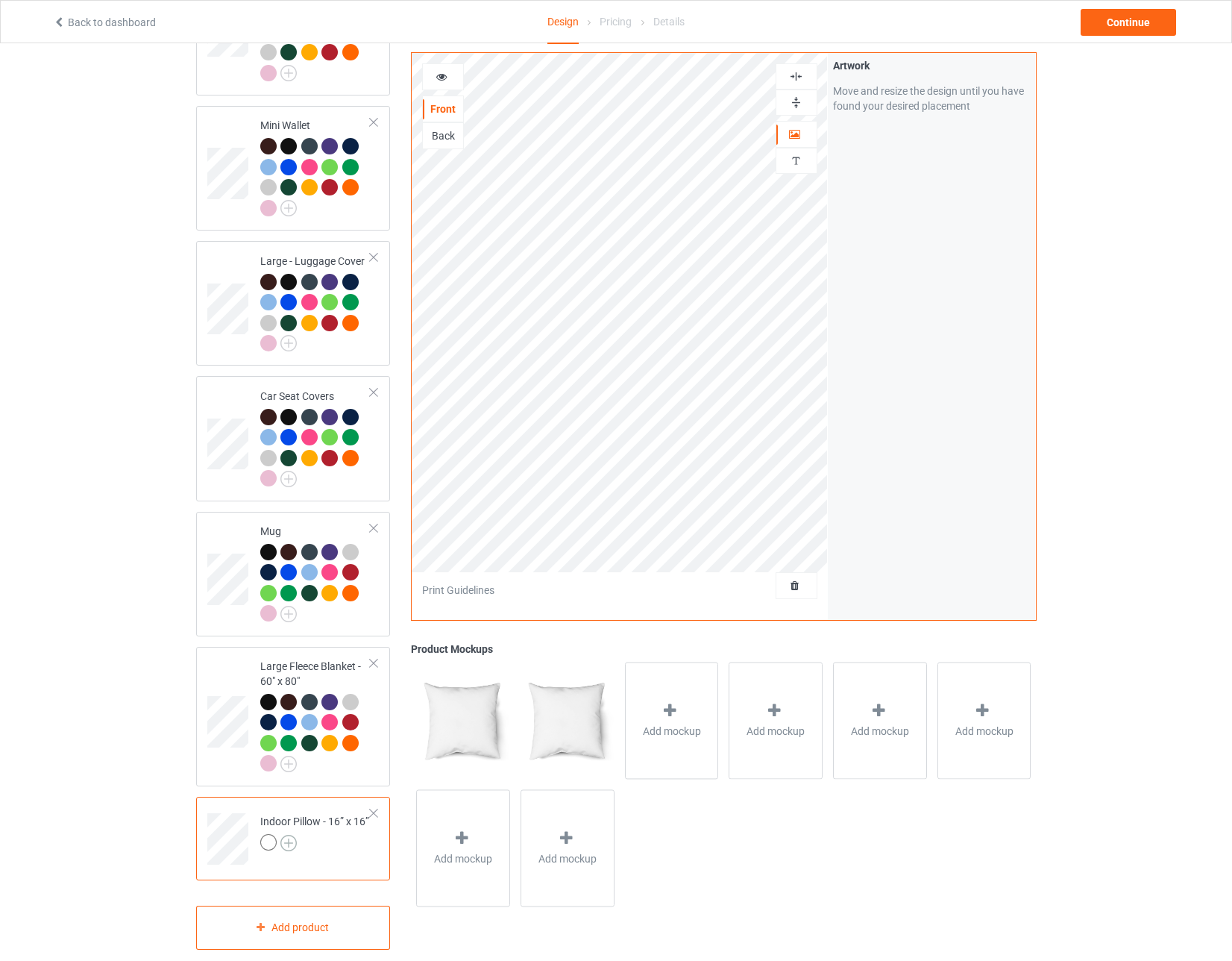
click at [290, 835] on img at bounding box center [289, 843] width 17 height 17
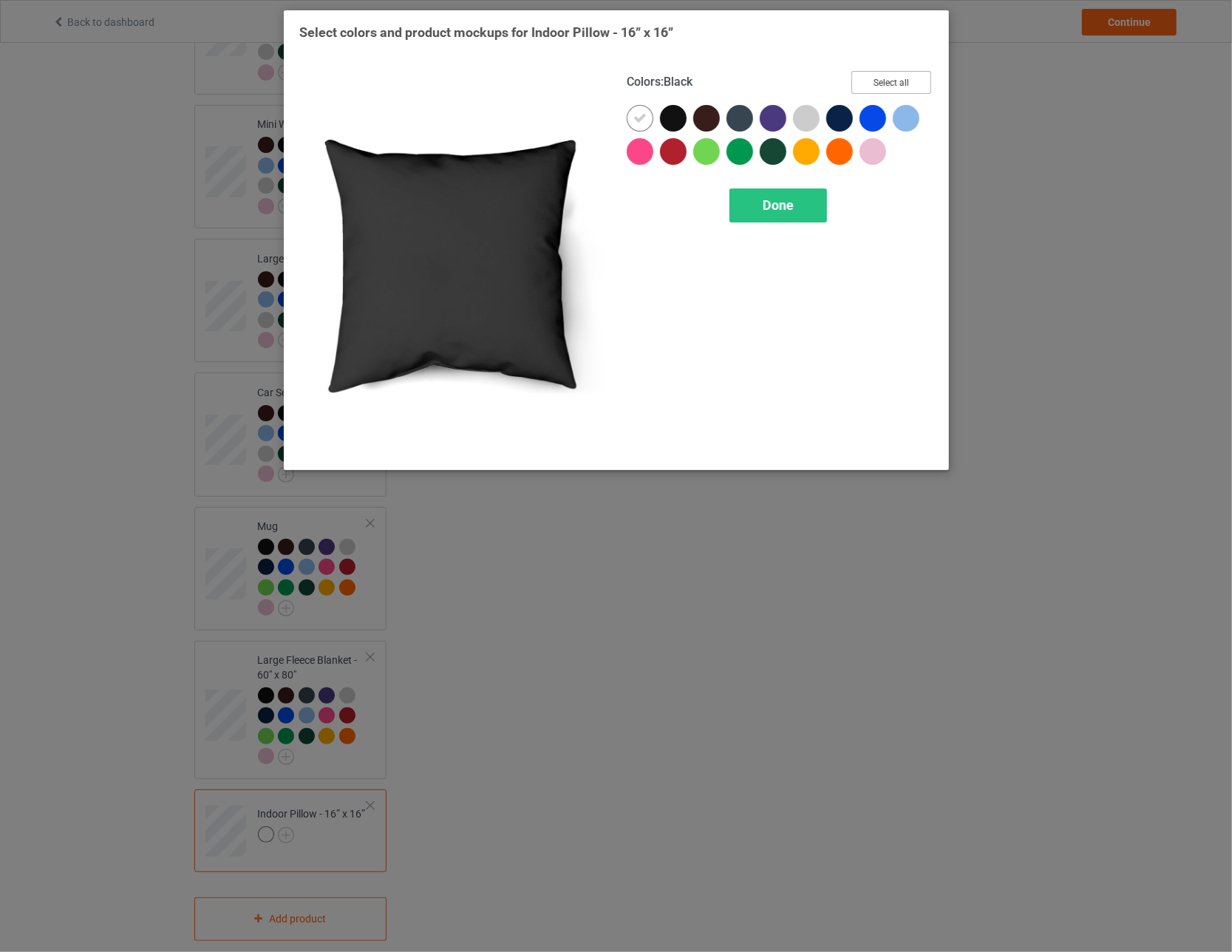
click at [540, 84] on button "Select all" at bounding box center [890, 82] width 80 height 23
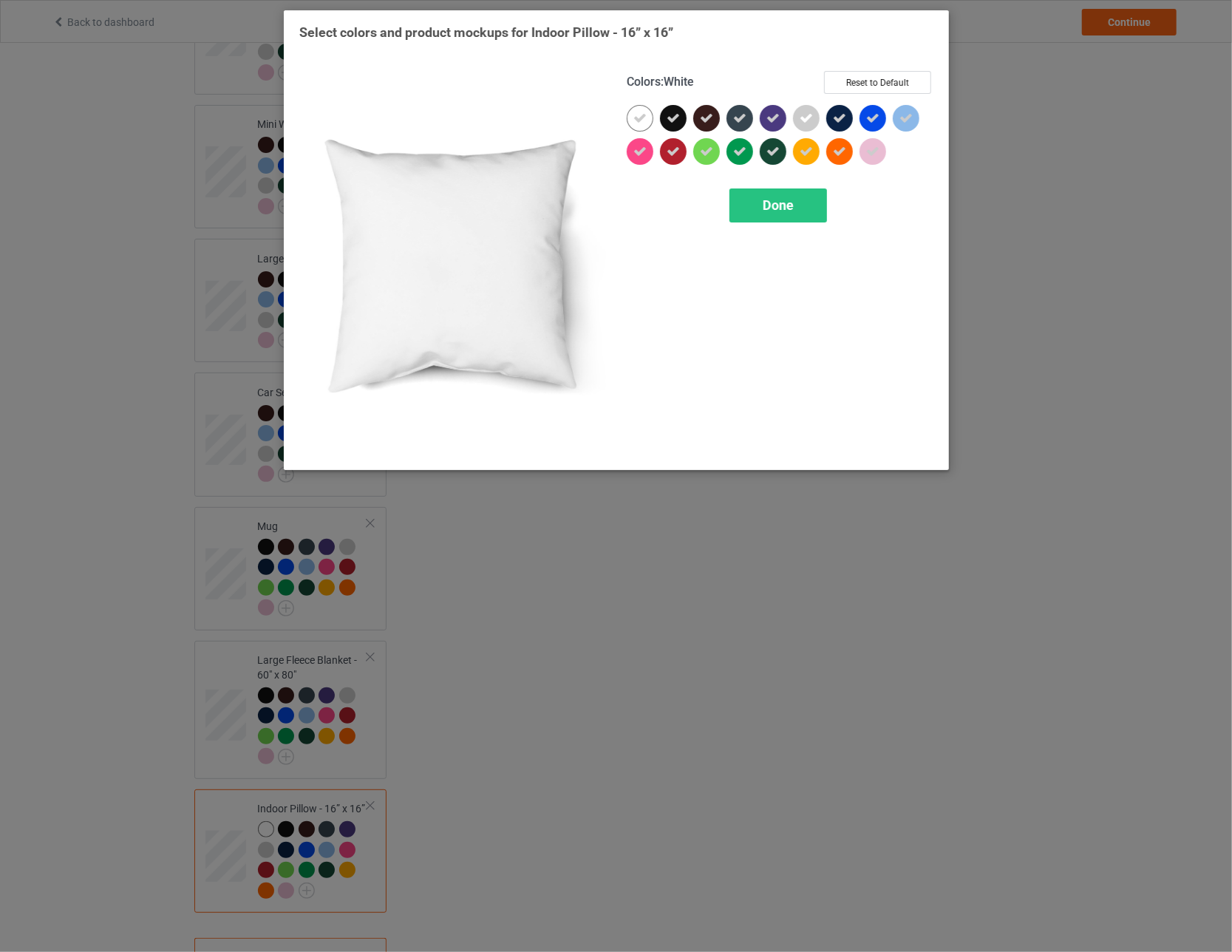
click at [540, 112] on icon at bounding box center [640, 118] width 13 height 13
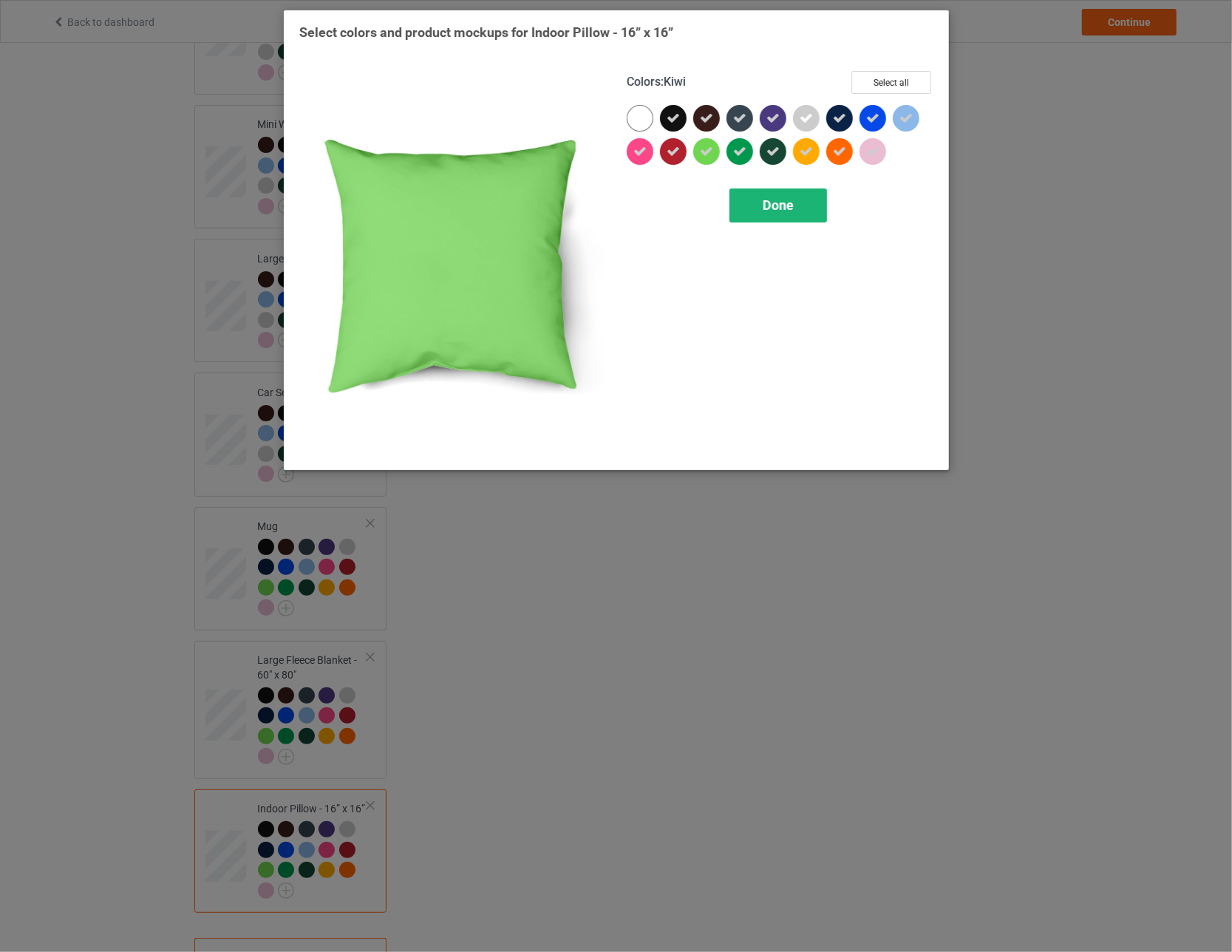
click at [540, 207] on span "Done" at bounding box center [778, 205] width 31 height 16
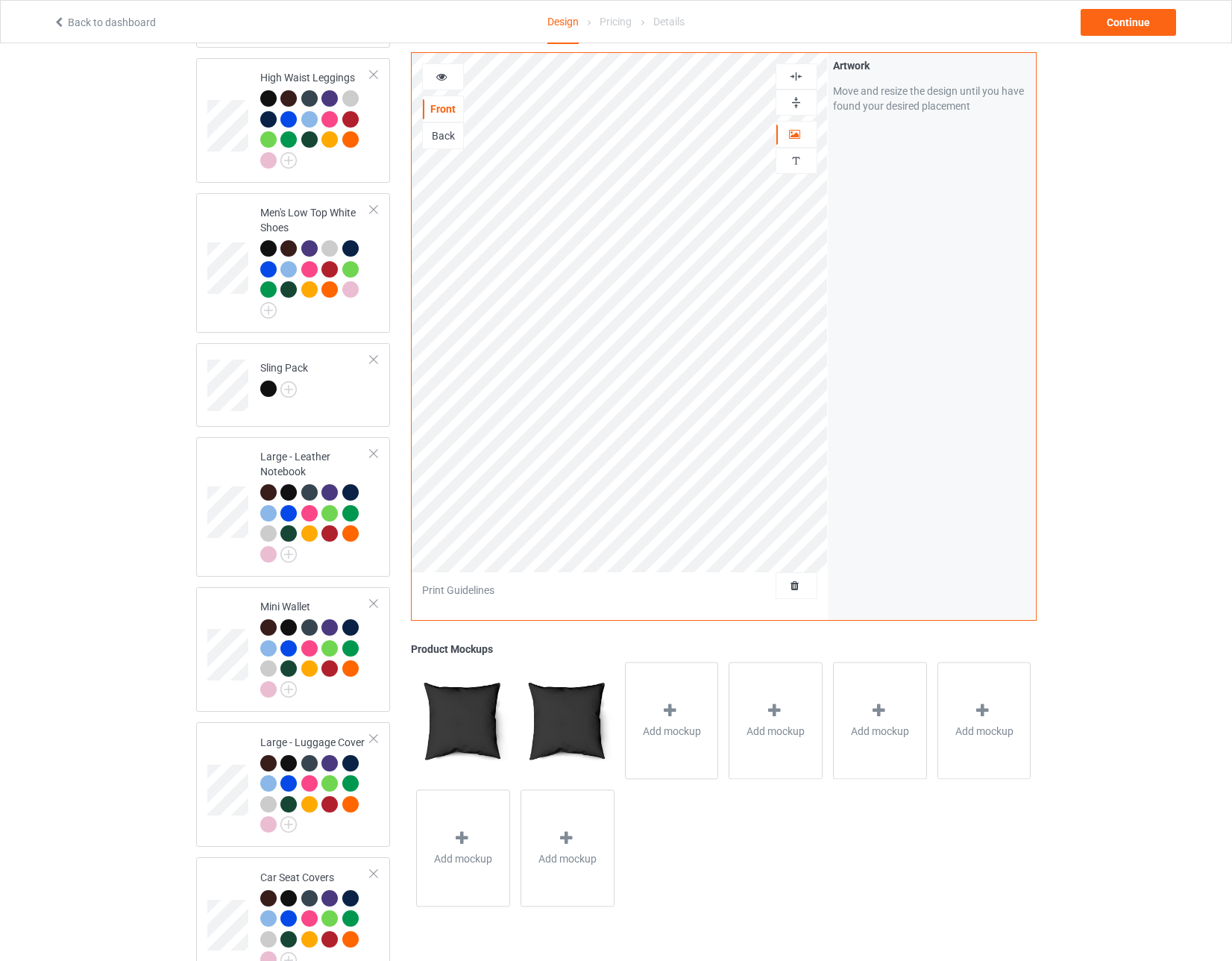
scroll to position [1334, 0]
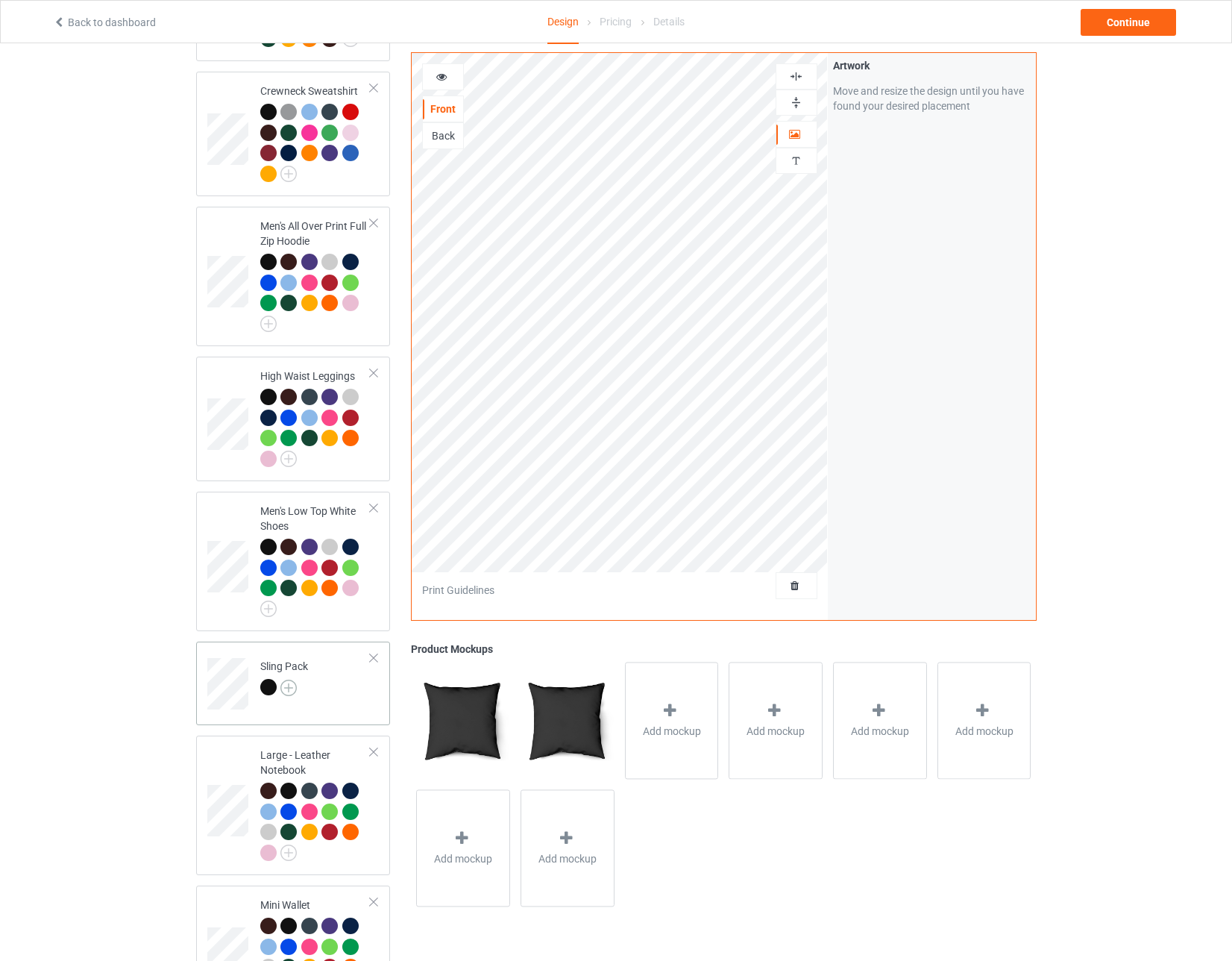
click at [294, 679] on img at bounding box center [289, 688] width 17 height 17
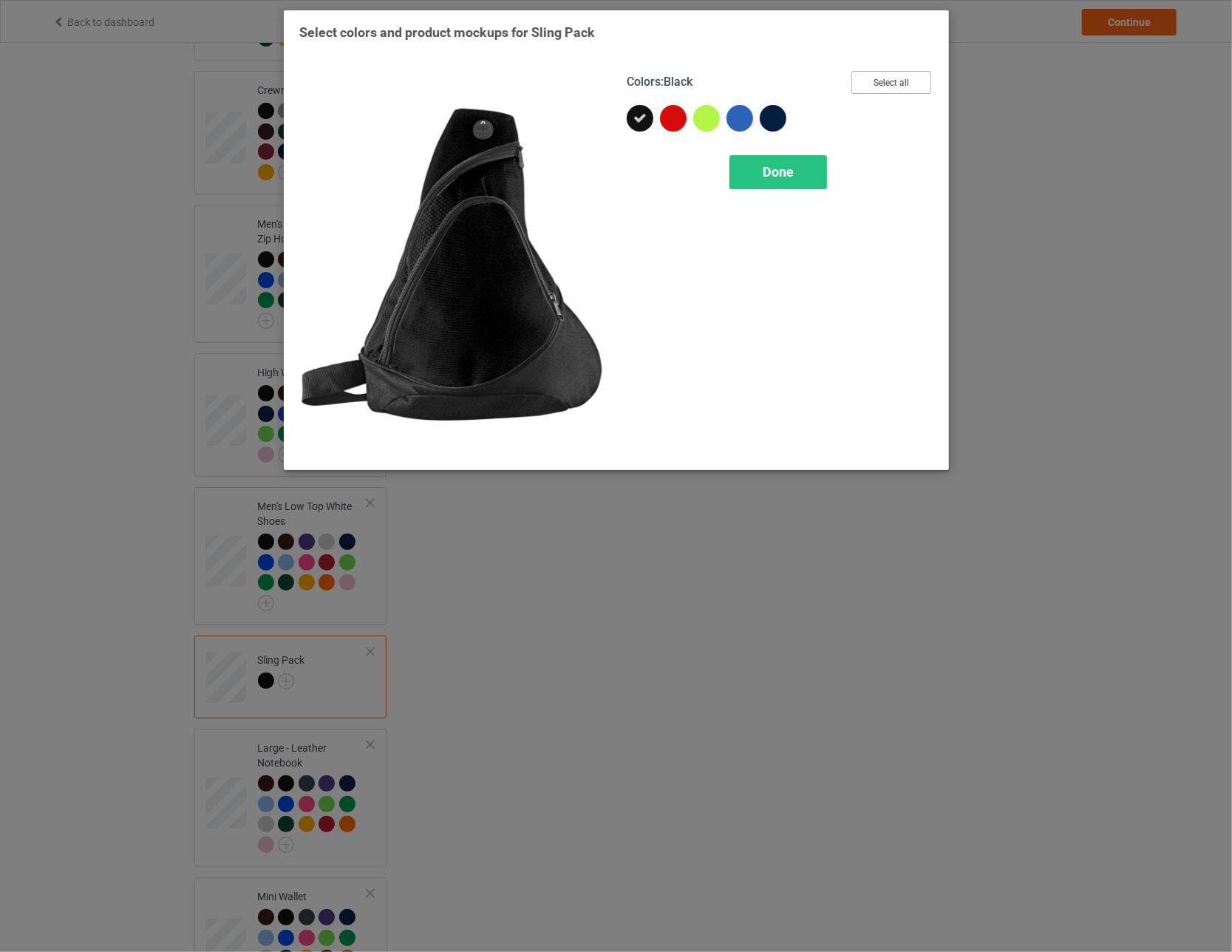
click at [540, 74] on button "Select all" at bounding box center [890, 82] width 80 height 23
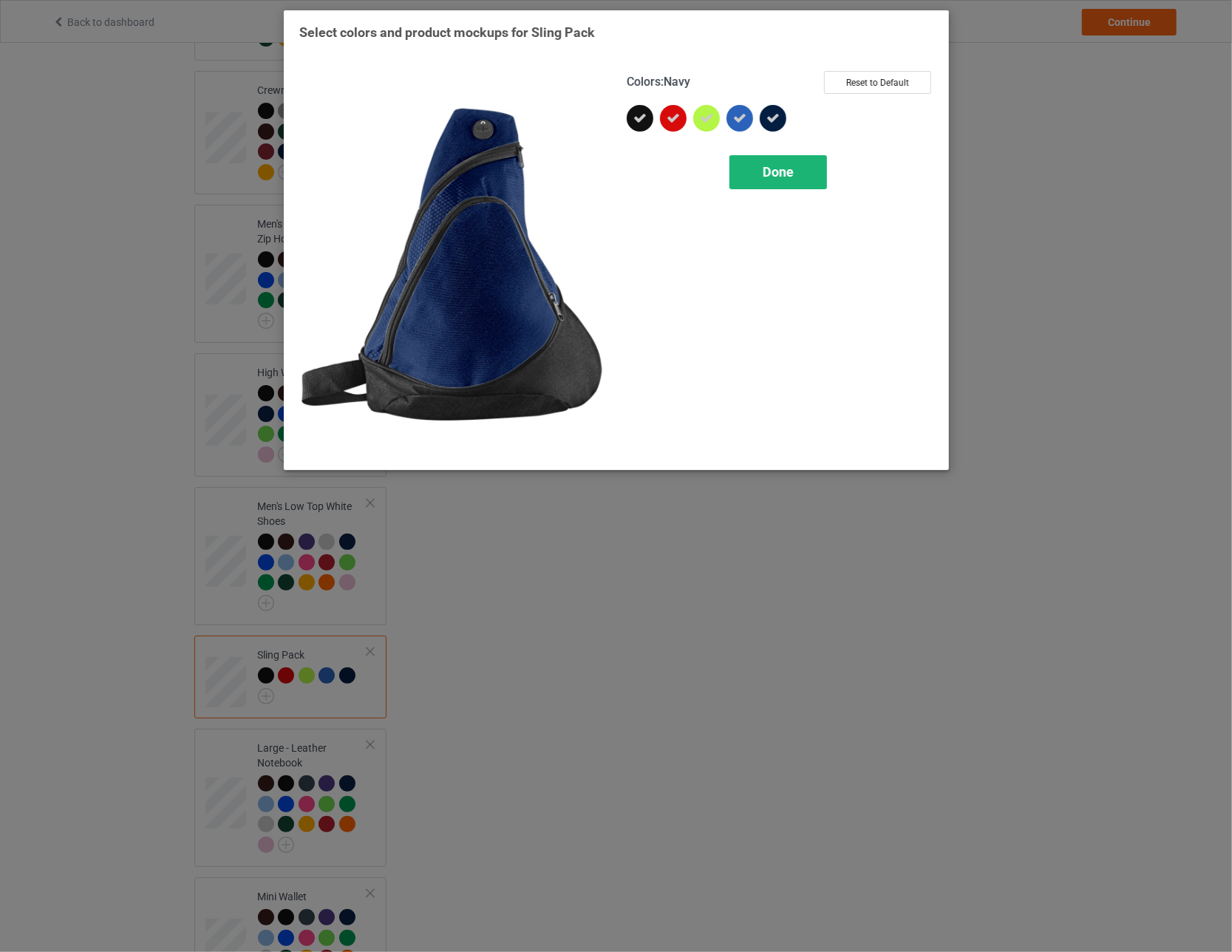
click at [540, 174] on span "Done" at bounding box center [778, 172] width 31 height 16
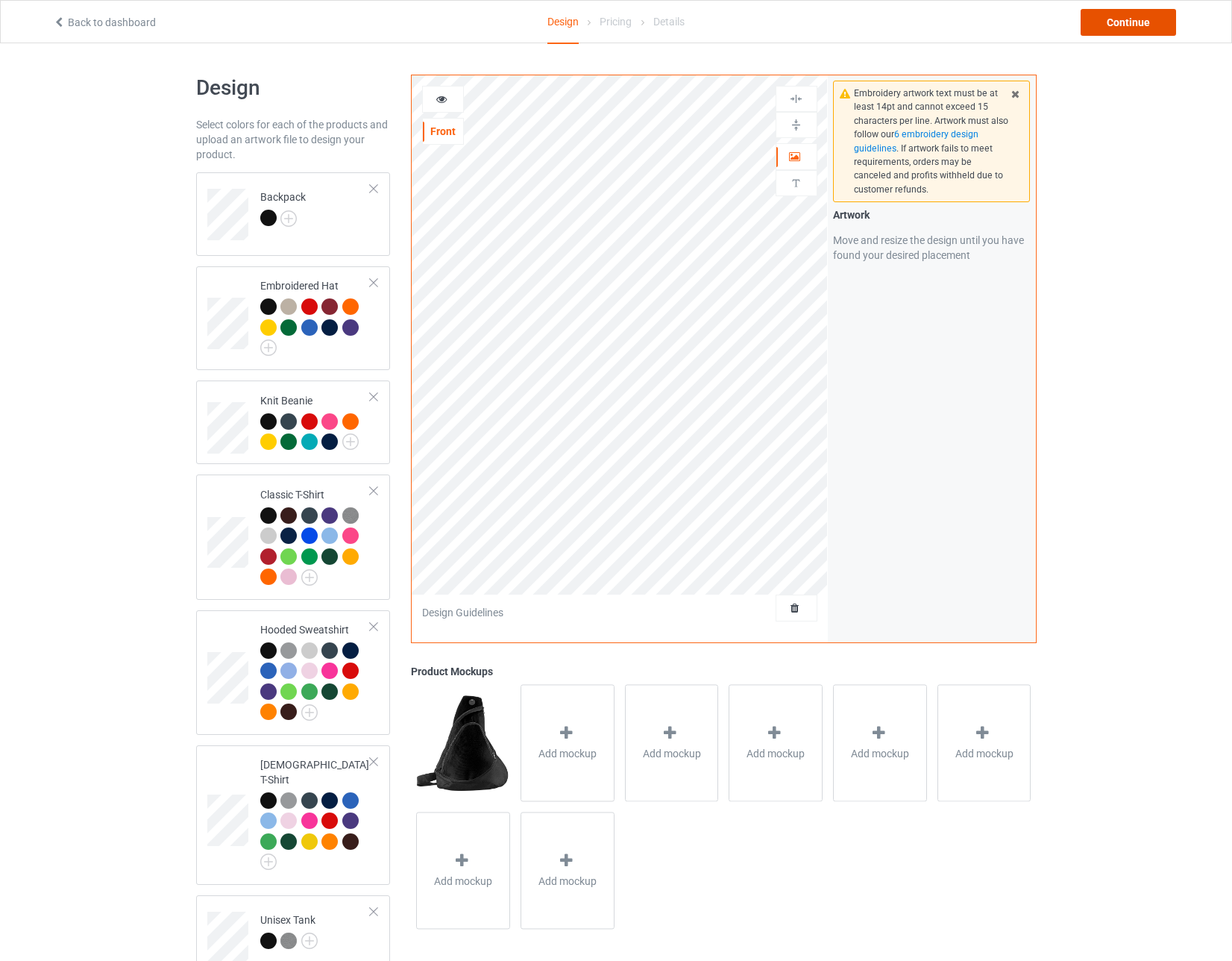
click at [545, 23] on div "Continue" at bounding box center [1127, 22] width 95 height 27
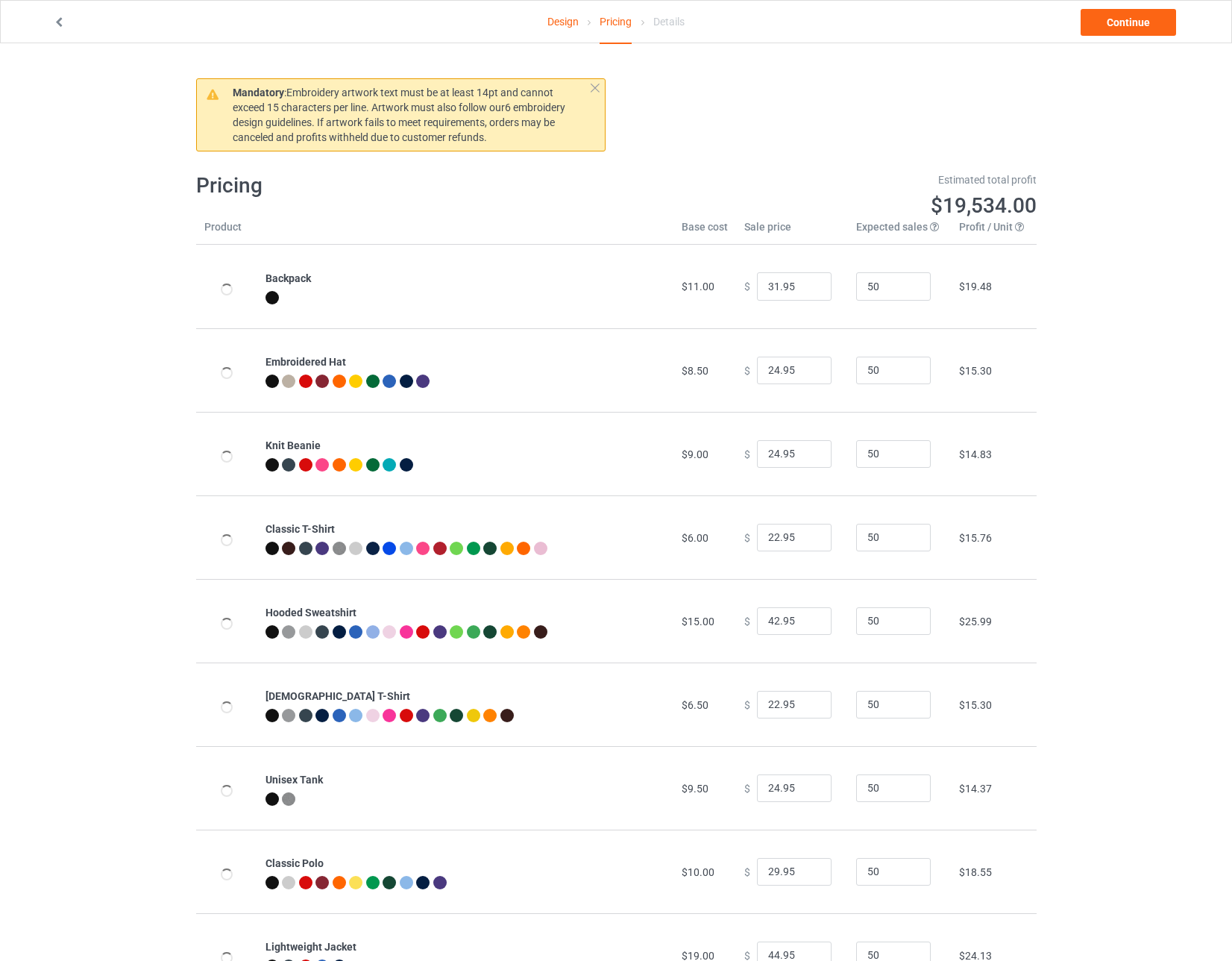
type input "26.95"
type input "46.95"
type input "26.95"
type input "28.95"
type input "31.95"
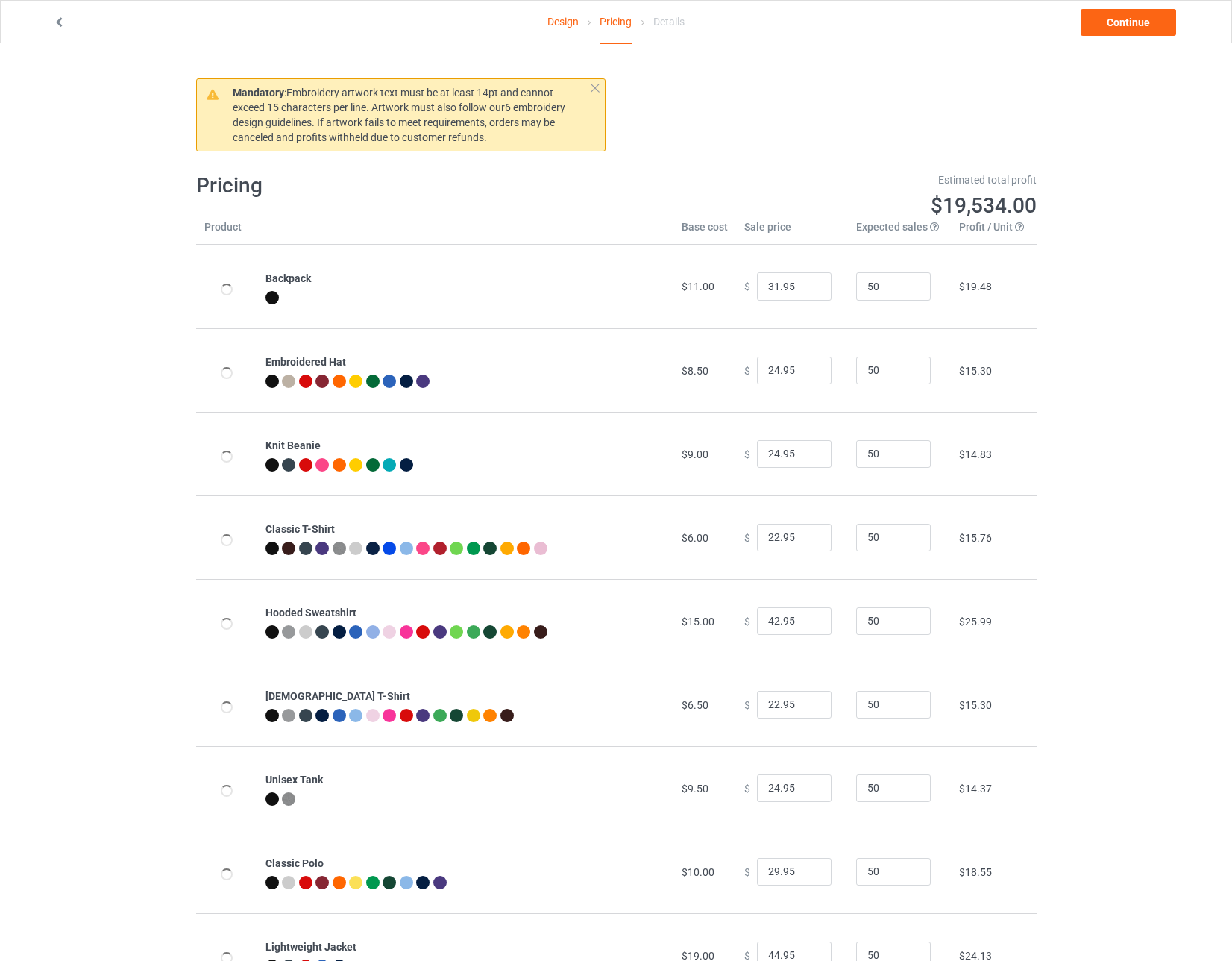
type input "39.95"
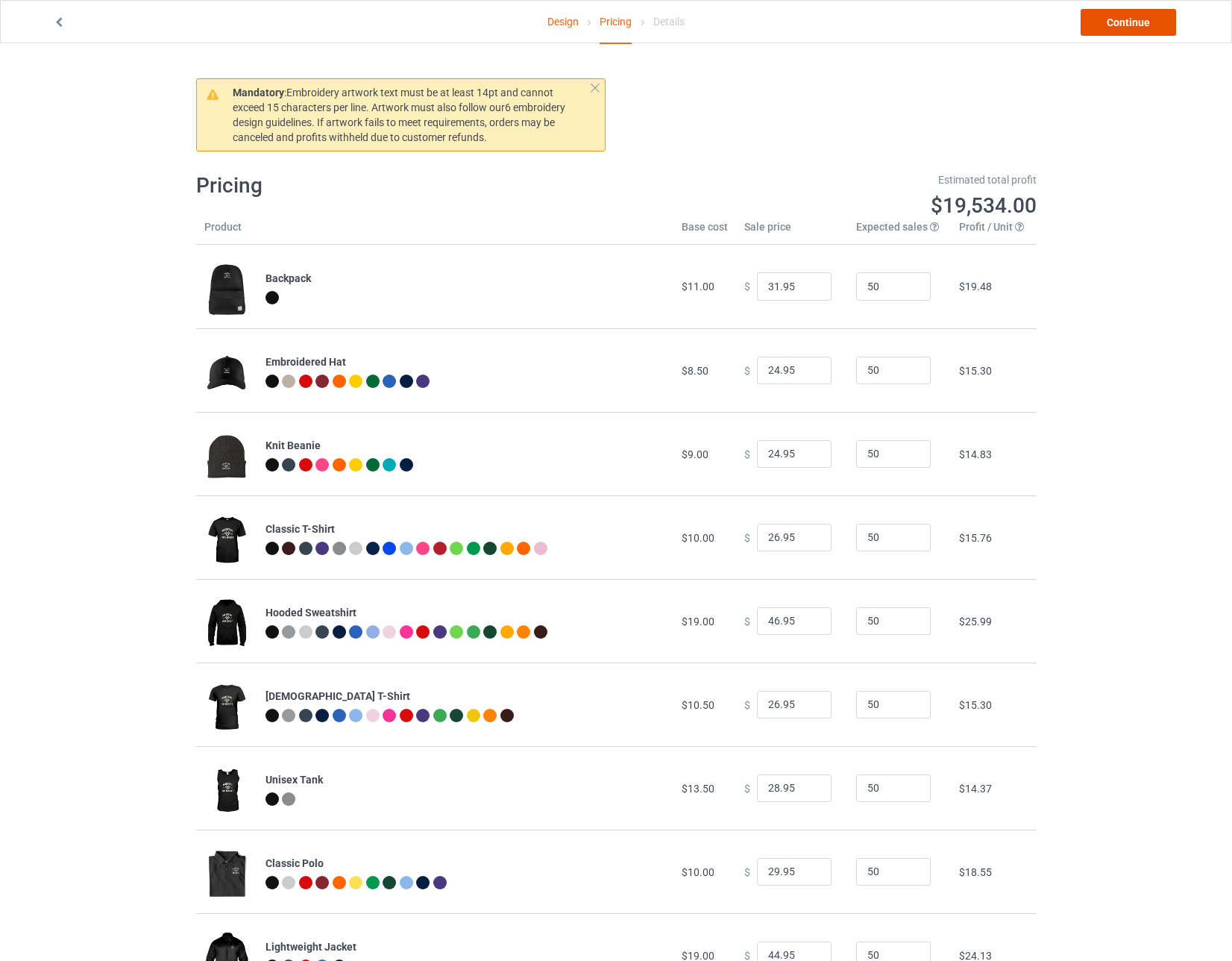
click at [545, 23] on link "Continue" at bounding box center [1127, 22] width 95 height 27
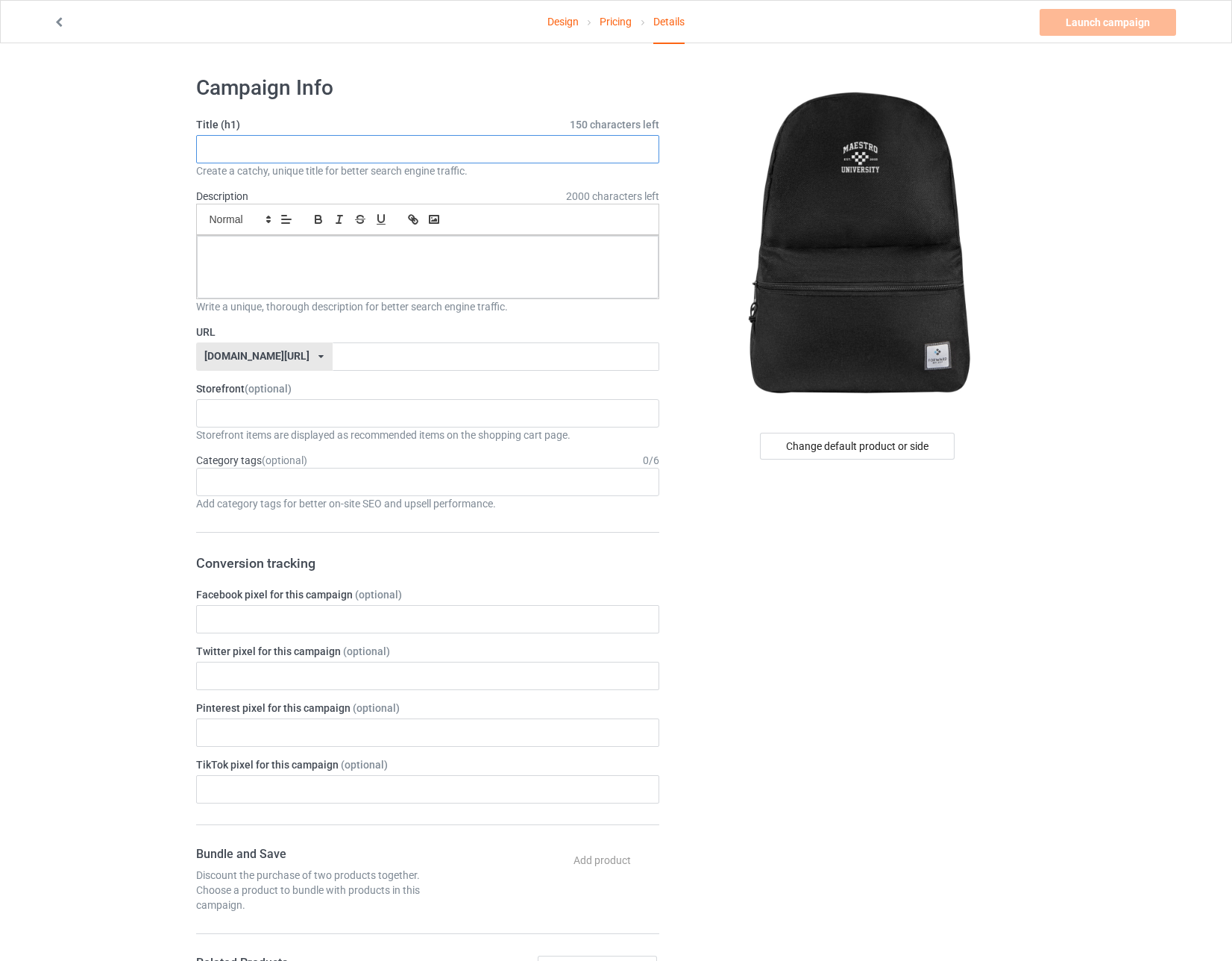
click at [293, 153] on input "text" at bounding box center [428, 149] width 464 height 29
drag, startPoint x: 295, startPoint y: 144, endPoint x: 198, endPoint y: 150, distance: 97.2
click at [192, 152] on div "Campaign Info Title (h1) 135 characters left Maestro College Create a catchy, u…" at bounding box center [427, 816] width 484 height 1504
click at [312, 148] on input "Maestro College" at bounding box center [428, 149] width 464 height 29
type input "Maestro College backpack"
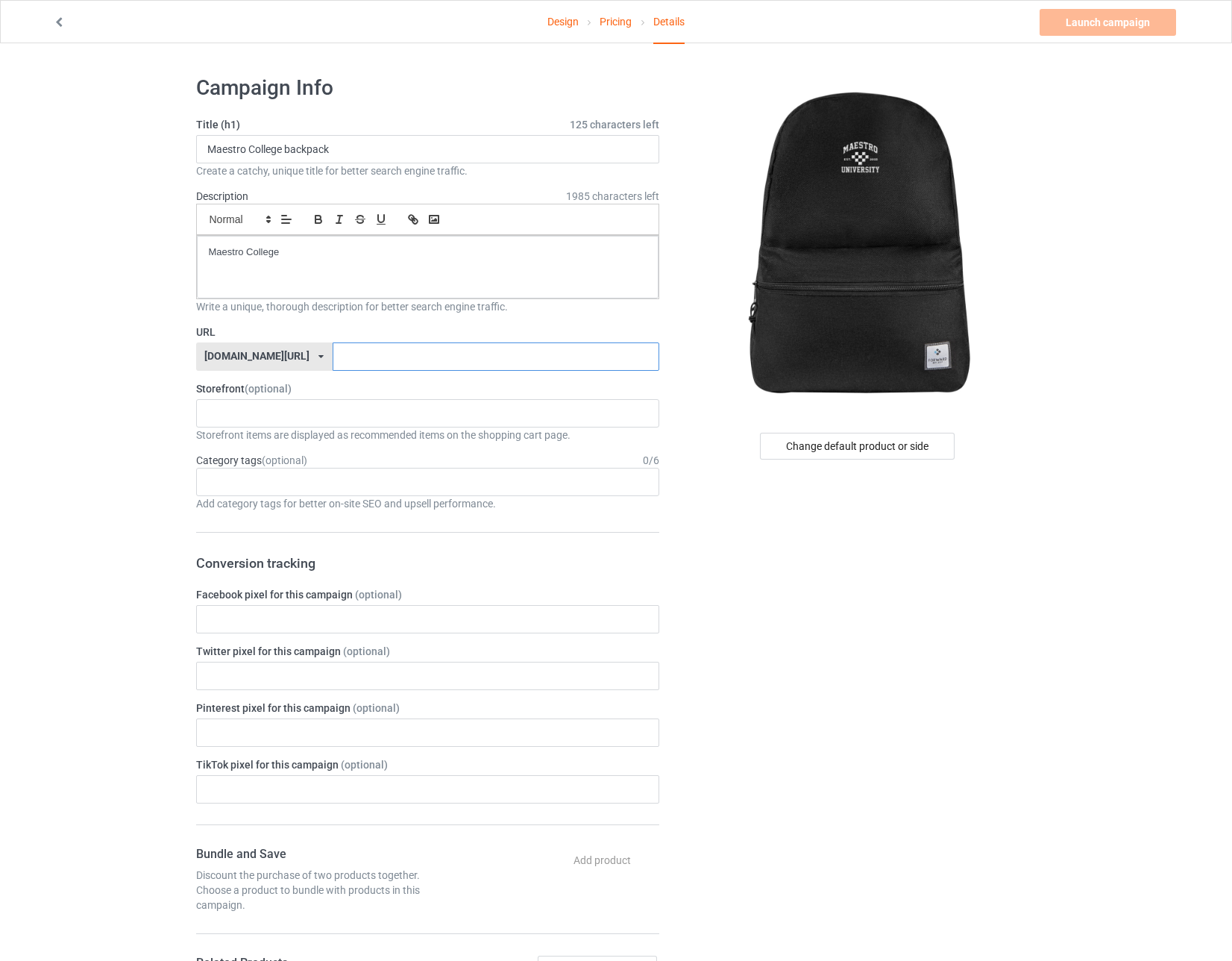
click at [333, 347] on input "text" at bounding box center [496, 356] width 327 height 29
paste input "Maestro College"
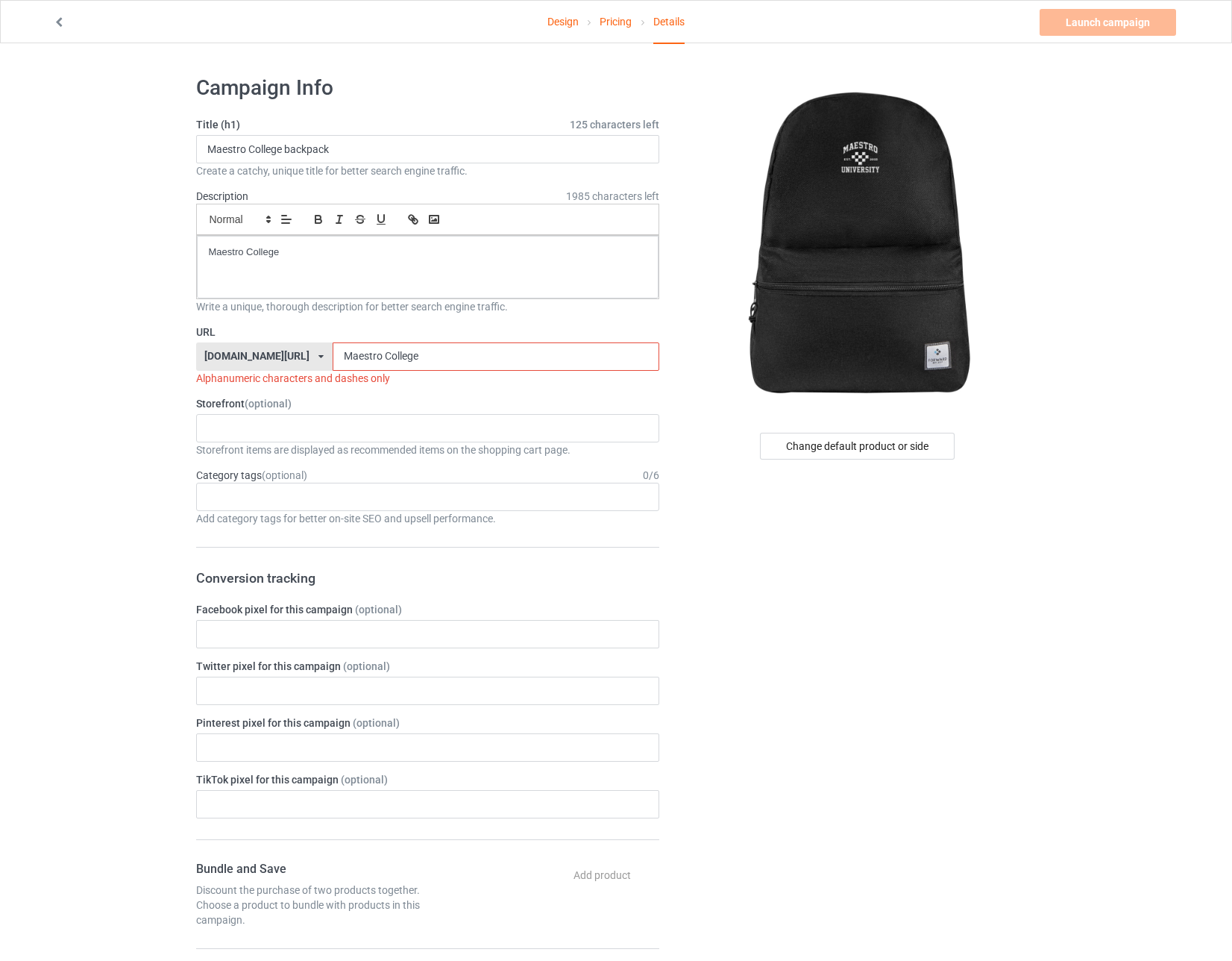
click at [343, 356] on input "Maestro College" at bounding box center [496, 356] width 327 height 29
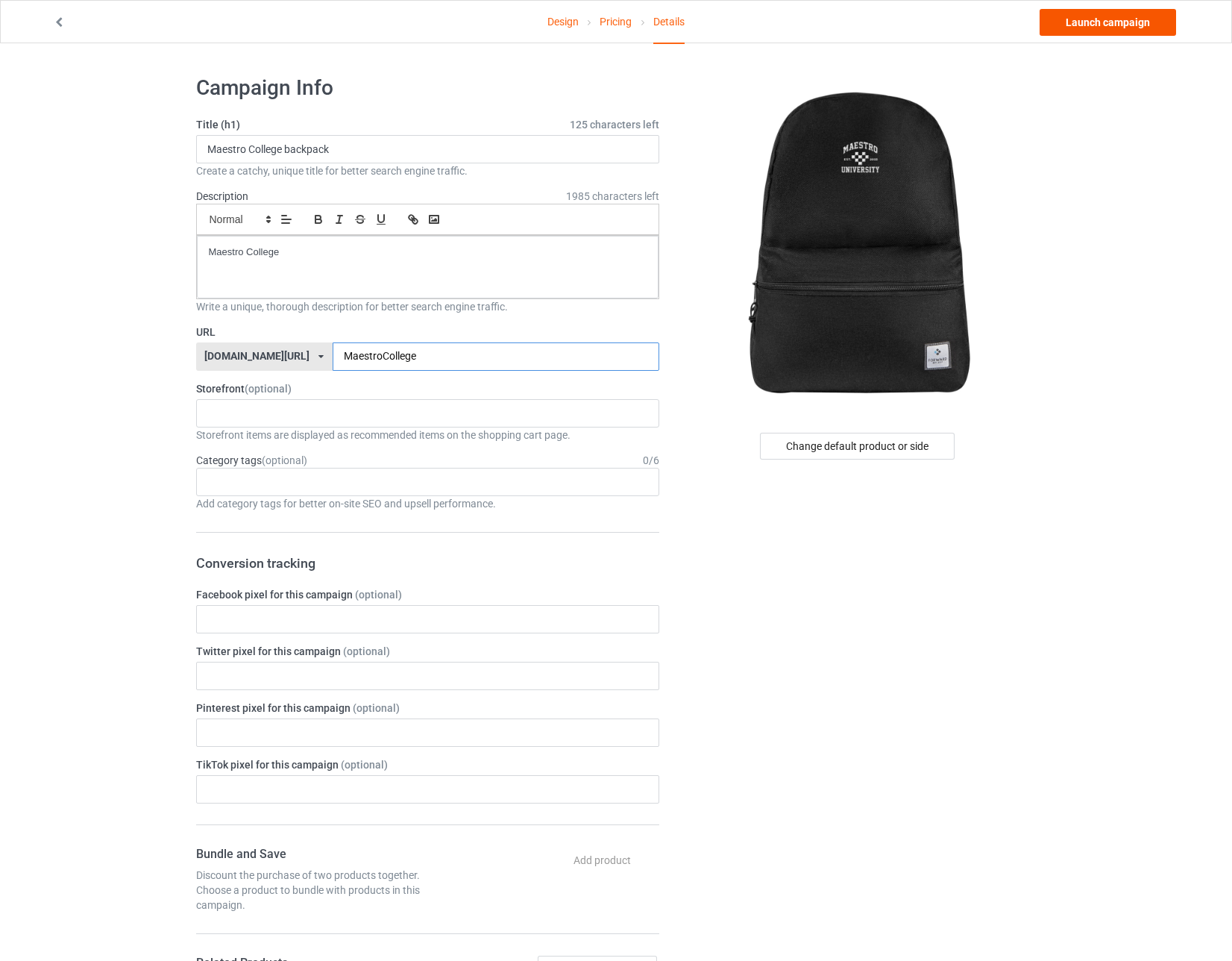
type input "MaestroCollege"
click at [545, 19] on link "Launch campaign" at bounding box center [1107, 22] width 136 height 27
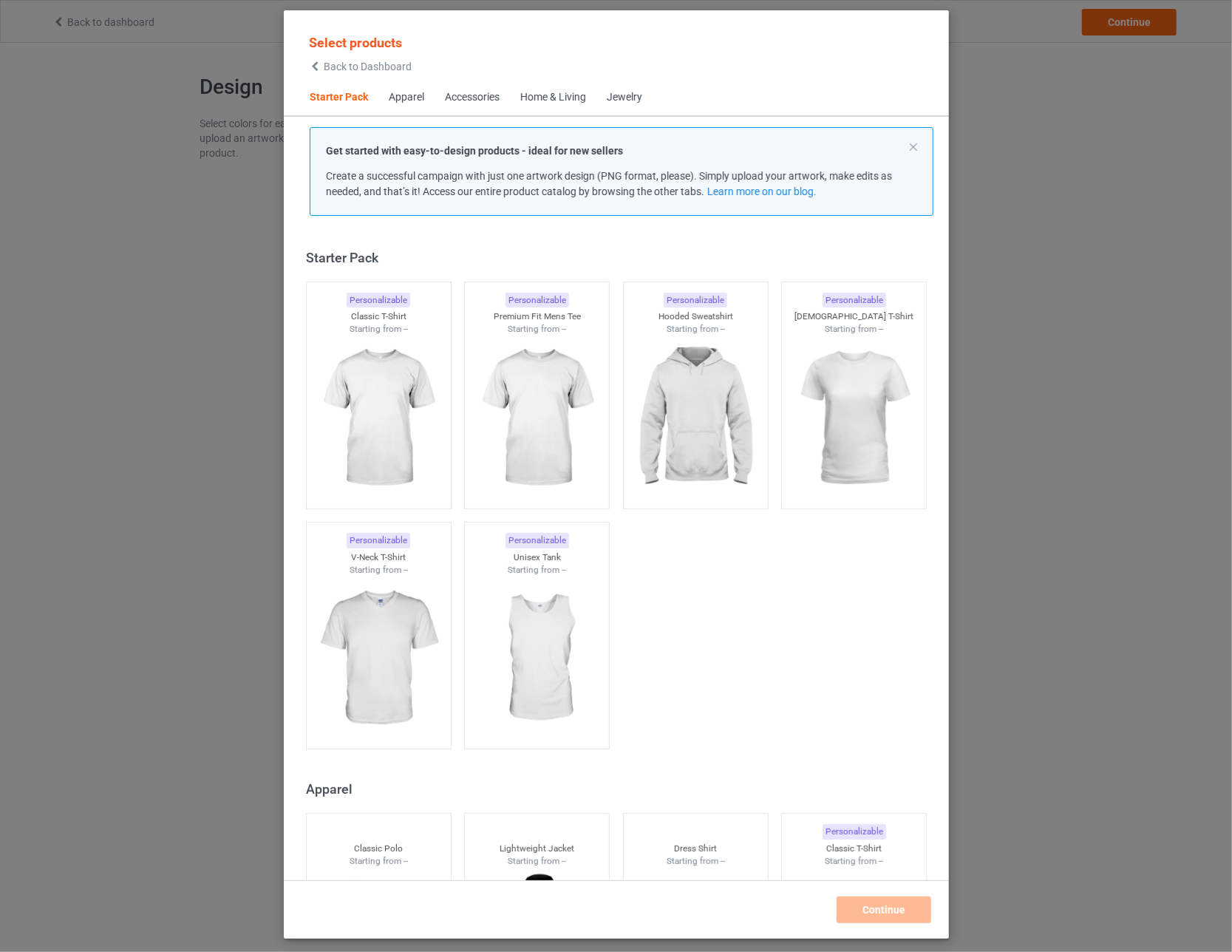
scroll to position [18, 0]
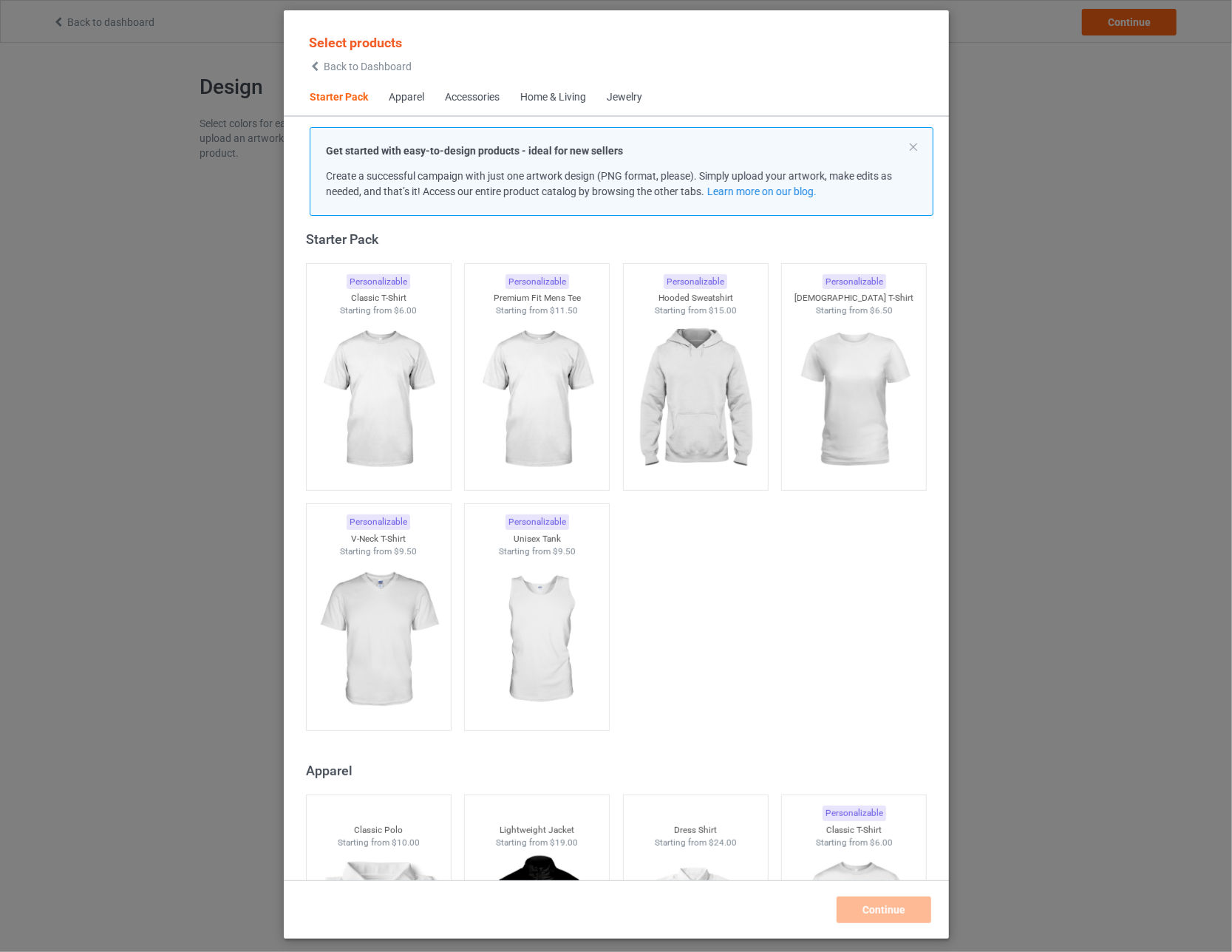
click at [1024, 59] on div "Select products Back to Dashboard Starter Pack Apparel Accessories Home & Livin…" at bounding box center [616, 476] width 1232 height 952
drag, startPoint x: 946, startPoint y: 77, endPoint x: 980, endPoint y: 58, distance: 38.9
click at [948, 73] on div "Select products Back to Dashboard Starter Pack Apparel Accessories Home & Livin…" at bounding box center [616, 476] width 1232 height 952
click at [1003, 41] on div "Select products Back to Dashboard Starter Pack Apparel Accessories Home & Livin…" at bounding box center [616, 476] width 1232 height 952
drag, startPoint x: 341, startPoint y: 70, endPoint x: 353, endPoint y: 69, distance: 12.0
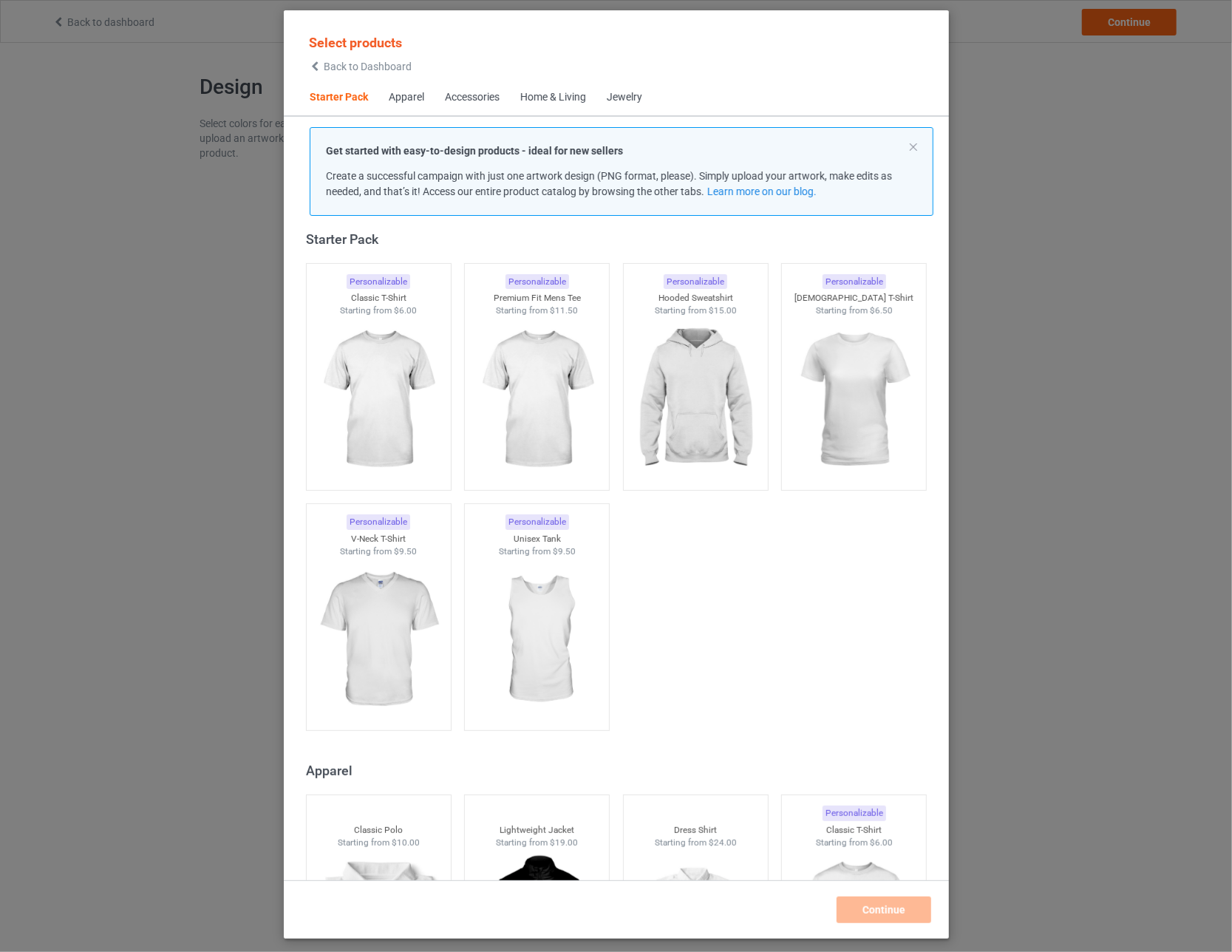
click at [347, 68] on span "Back to Dashboard" at bounding box center [368, 66] width 88 height 12
